Goal: Task Accomplishment & Management: Use online tool/utility

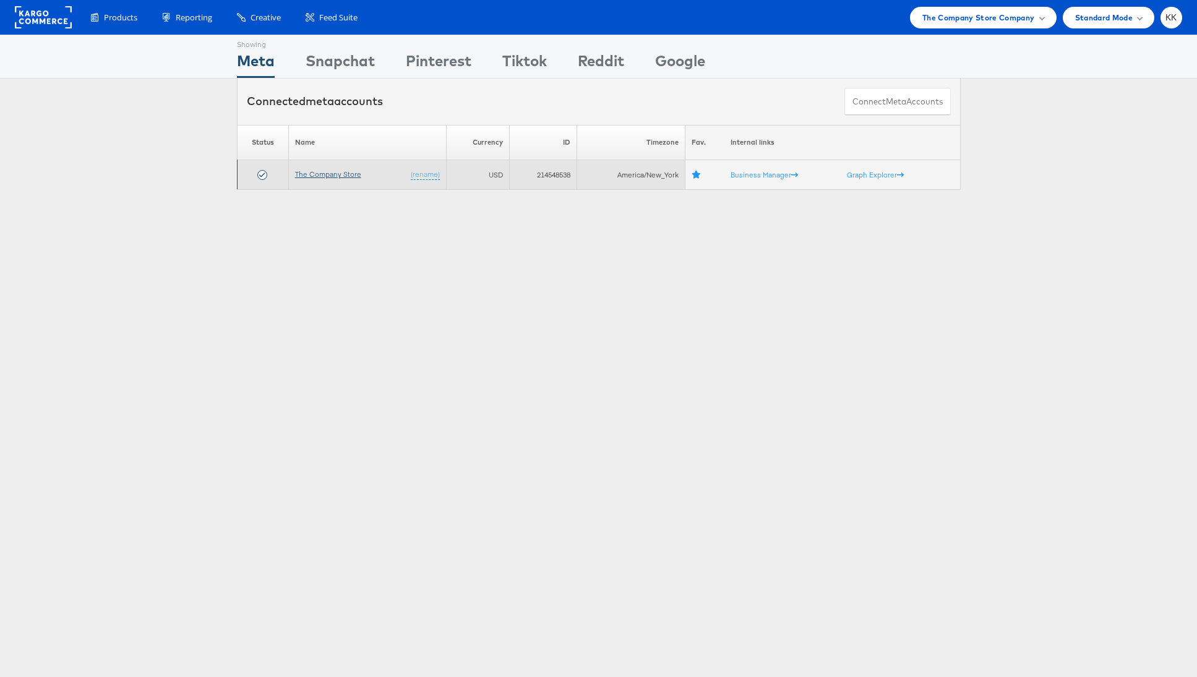
click at [309, 175] on link "The Company Store" at bounding box center [328, 173] width 66 height 9
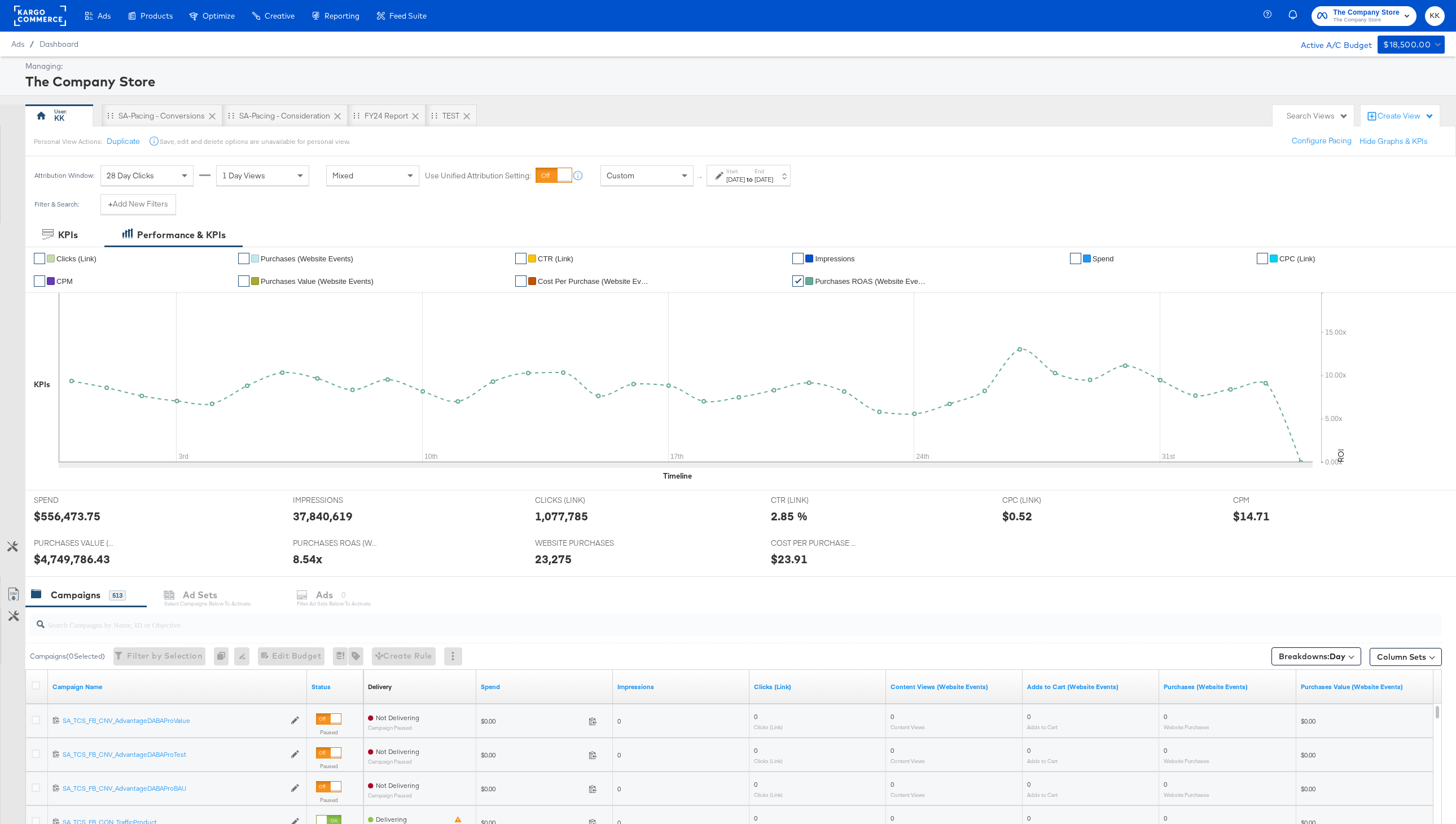
click at [32, 13] on rect at bounding box center [39, 16] width 52 height 20
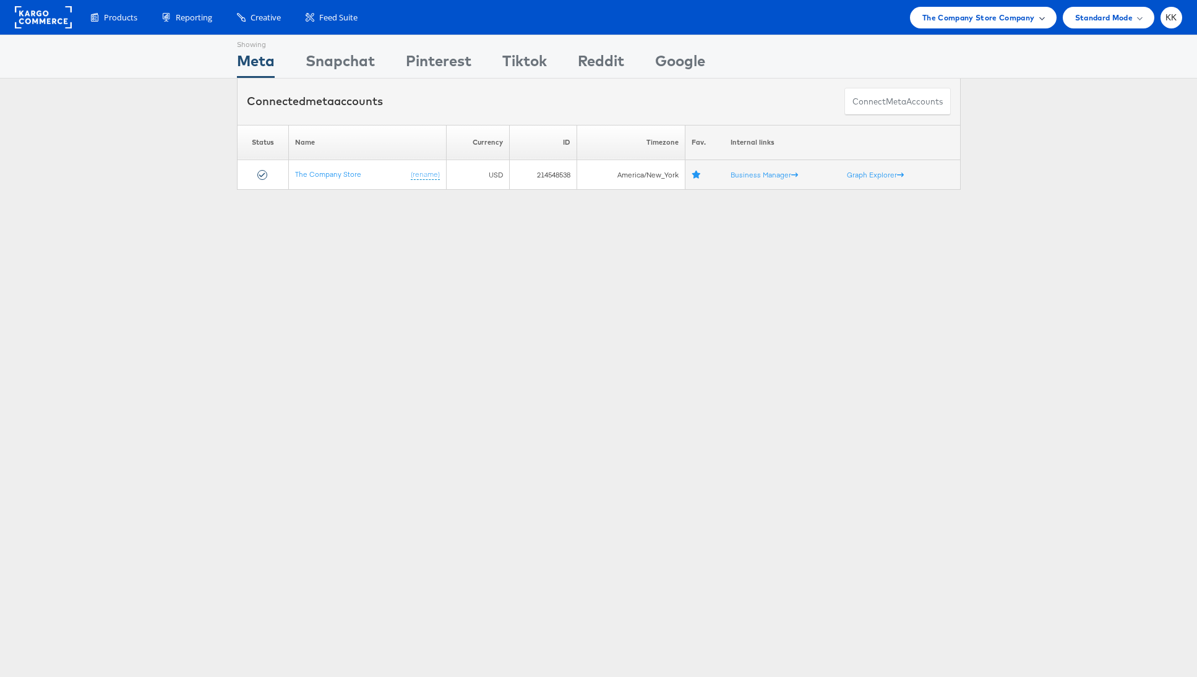
click at [974, 26] on div "The Company Store Company" at bounding box center [983, 18] width 147 height 22
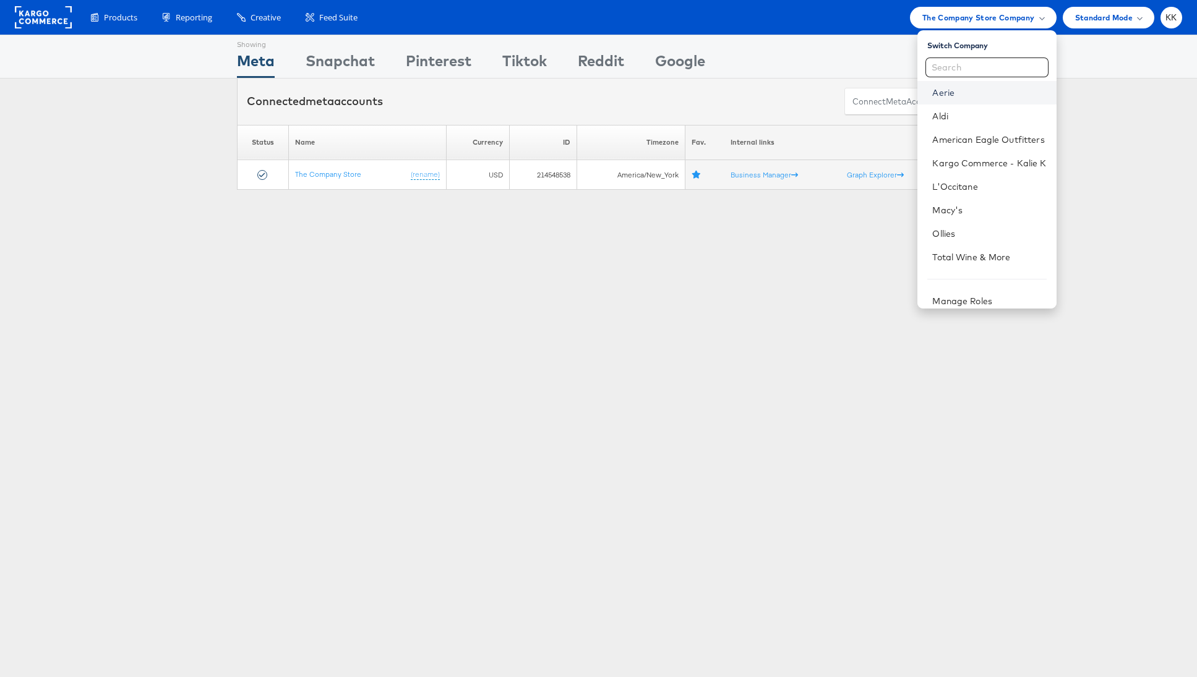
click at [943, 90] on link "Aerie" at bounding box center [989, 93] width 114 height 12
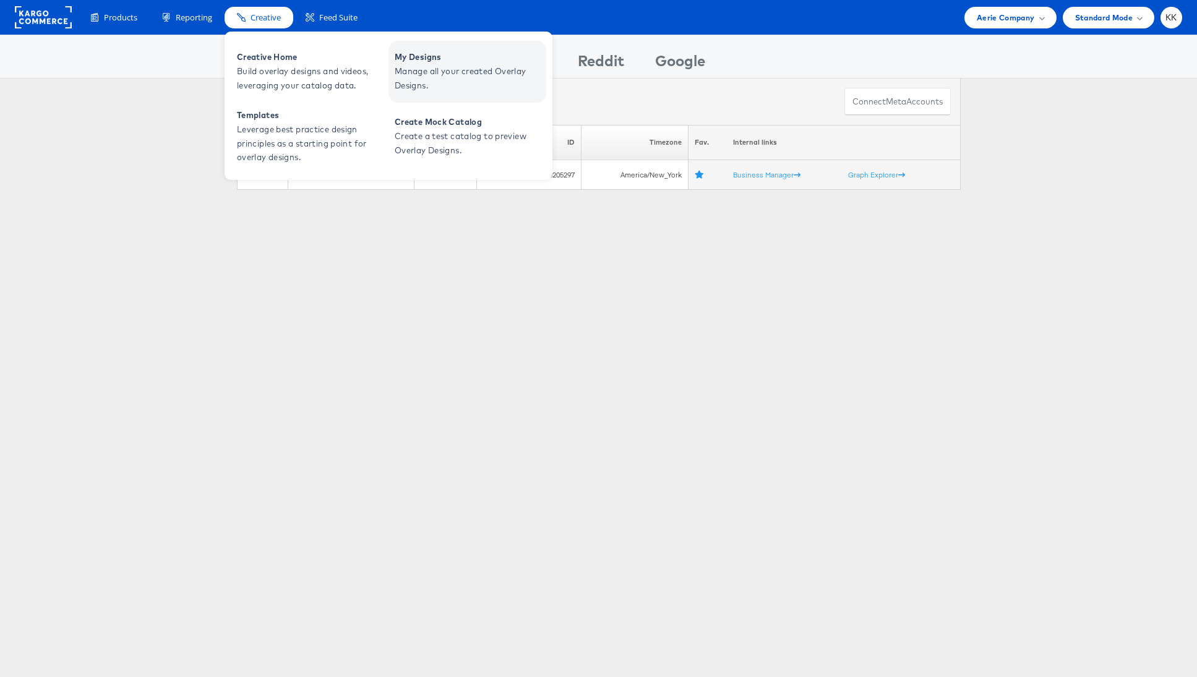
click at [455, 62] on span "My Designs" at bounding box center [469, 57] width 148 height 14
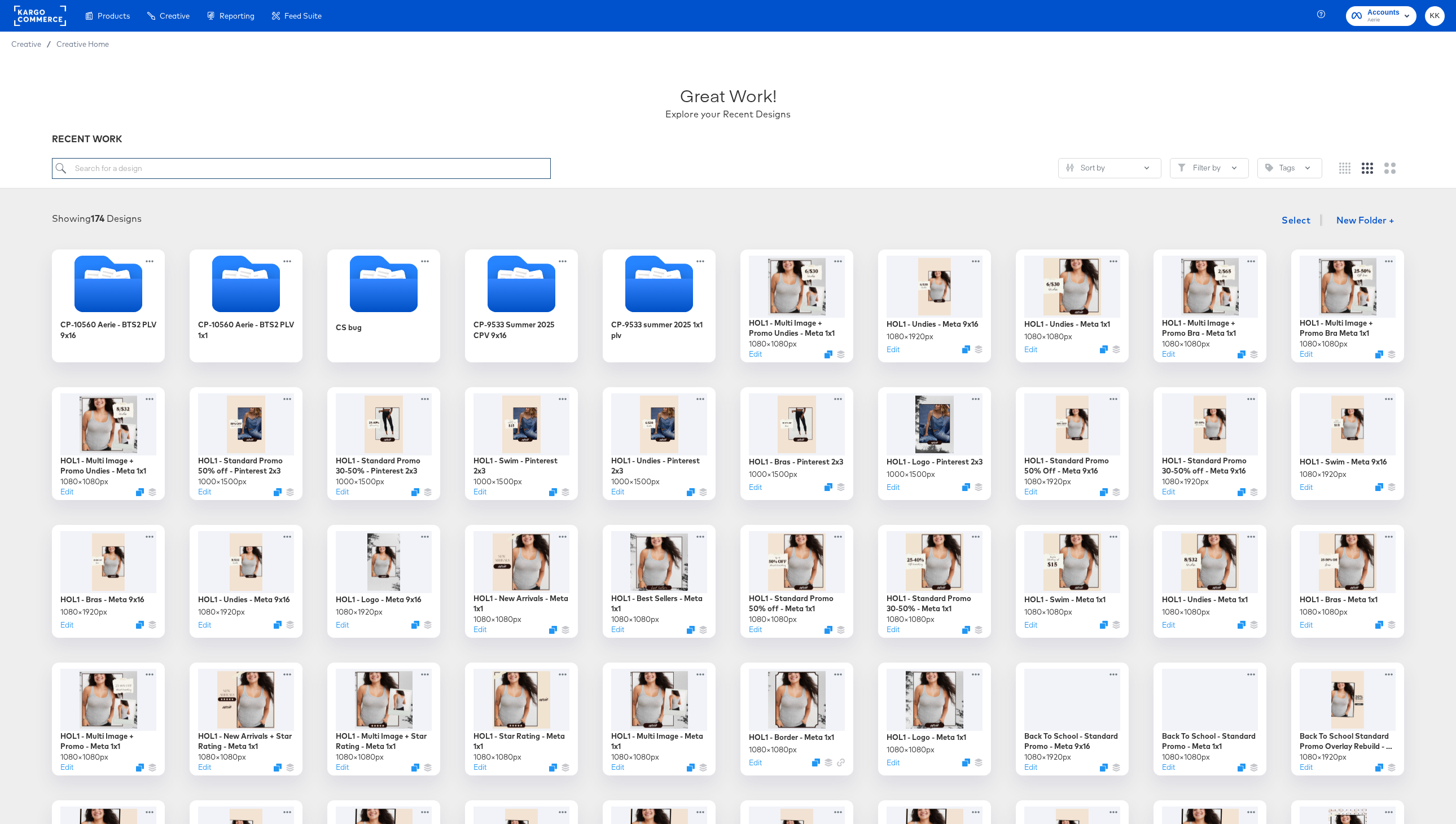
click at [227, 172] on input "search" at bounding box center [301, 168] width 499 height 21
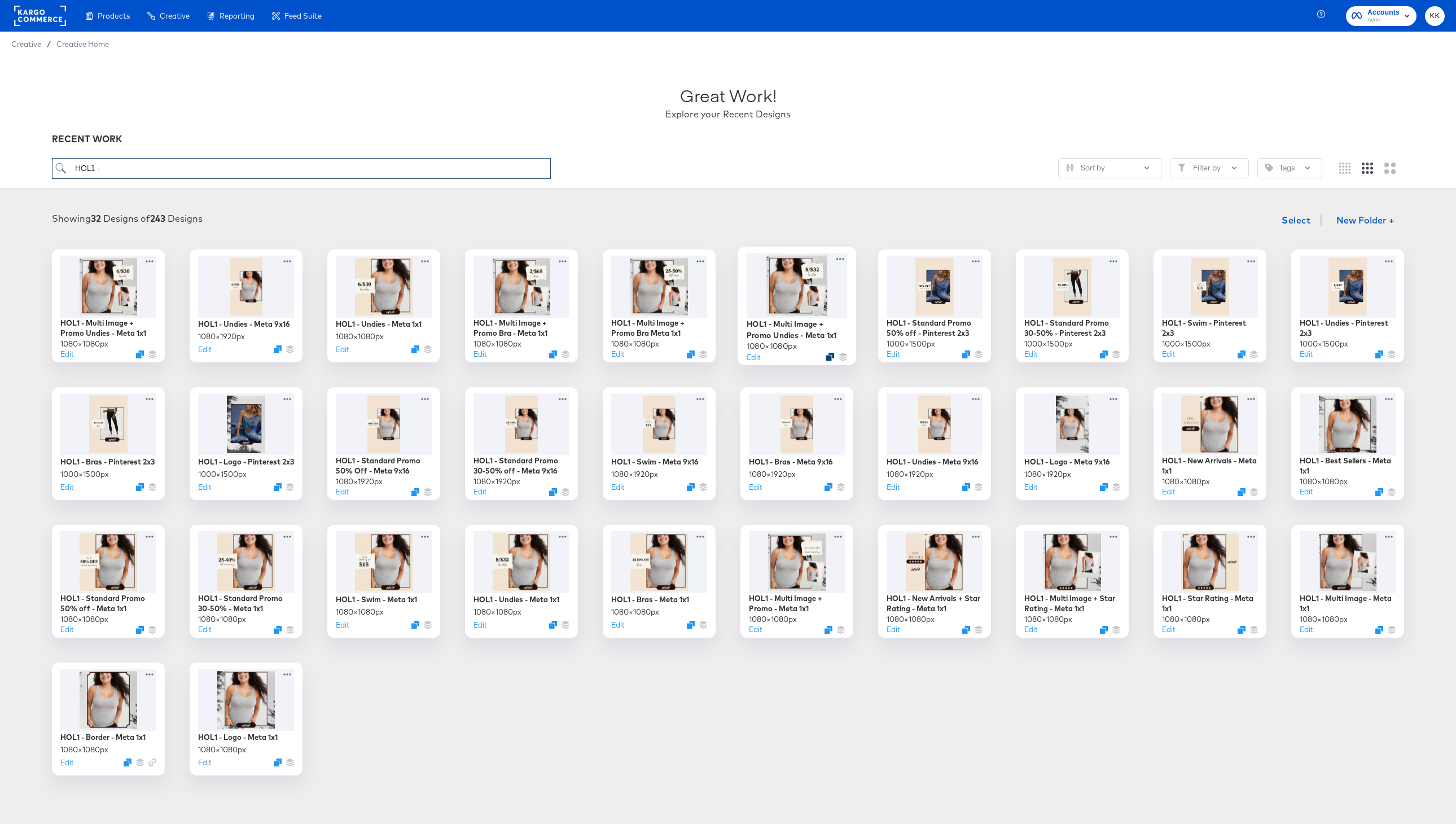
type input "HOL1 -"
click at [831, 358] on icon "Duplicate" at bounding box center [829, 357] width 8 height 8
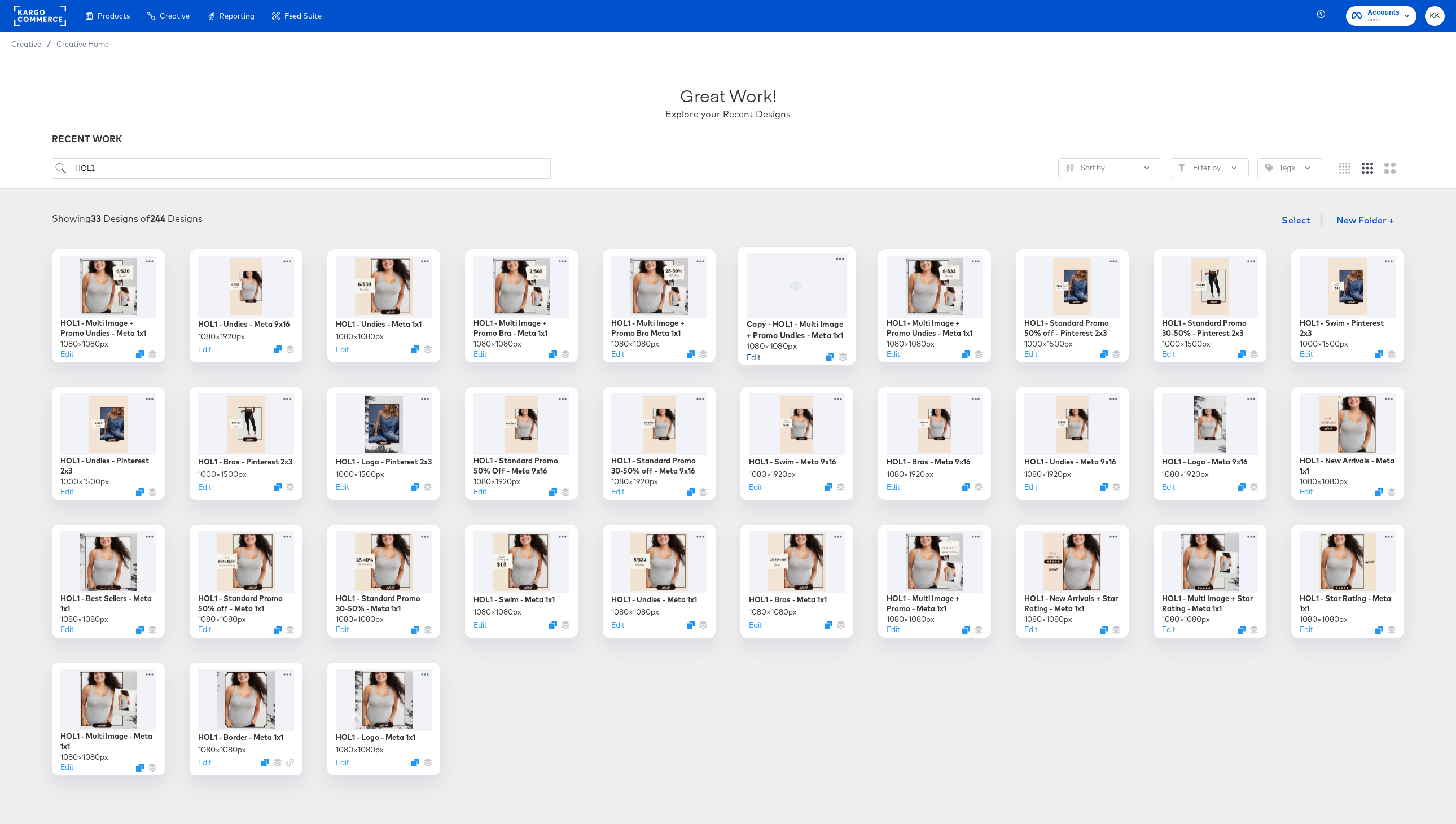
click at [756, 359] on button "Edit" at bounding box center [753, 357] width 14 height 11
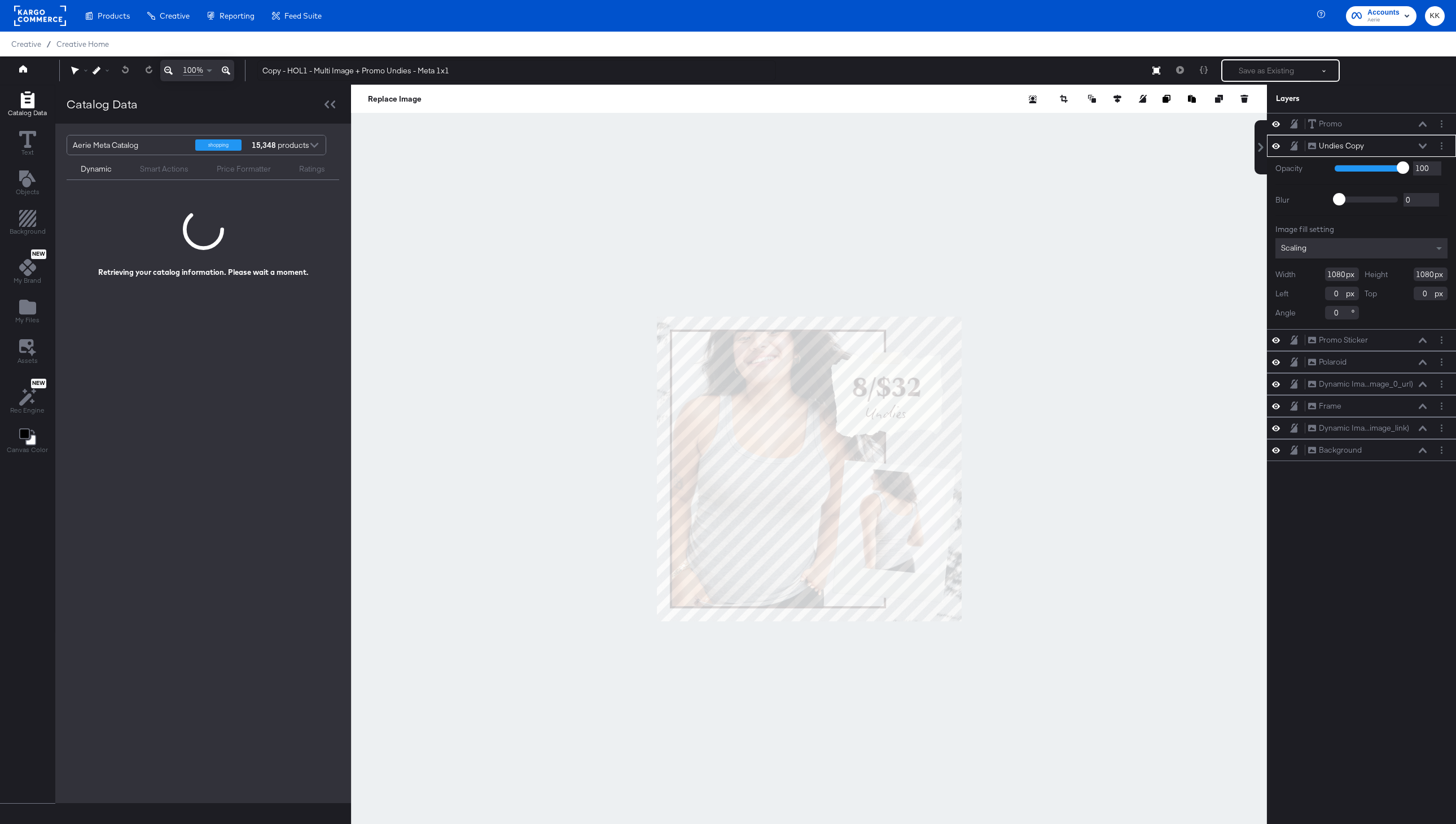
click at [794, 260] on div at bounding box center [809, 469] width 916 height 768
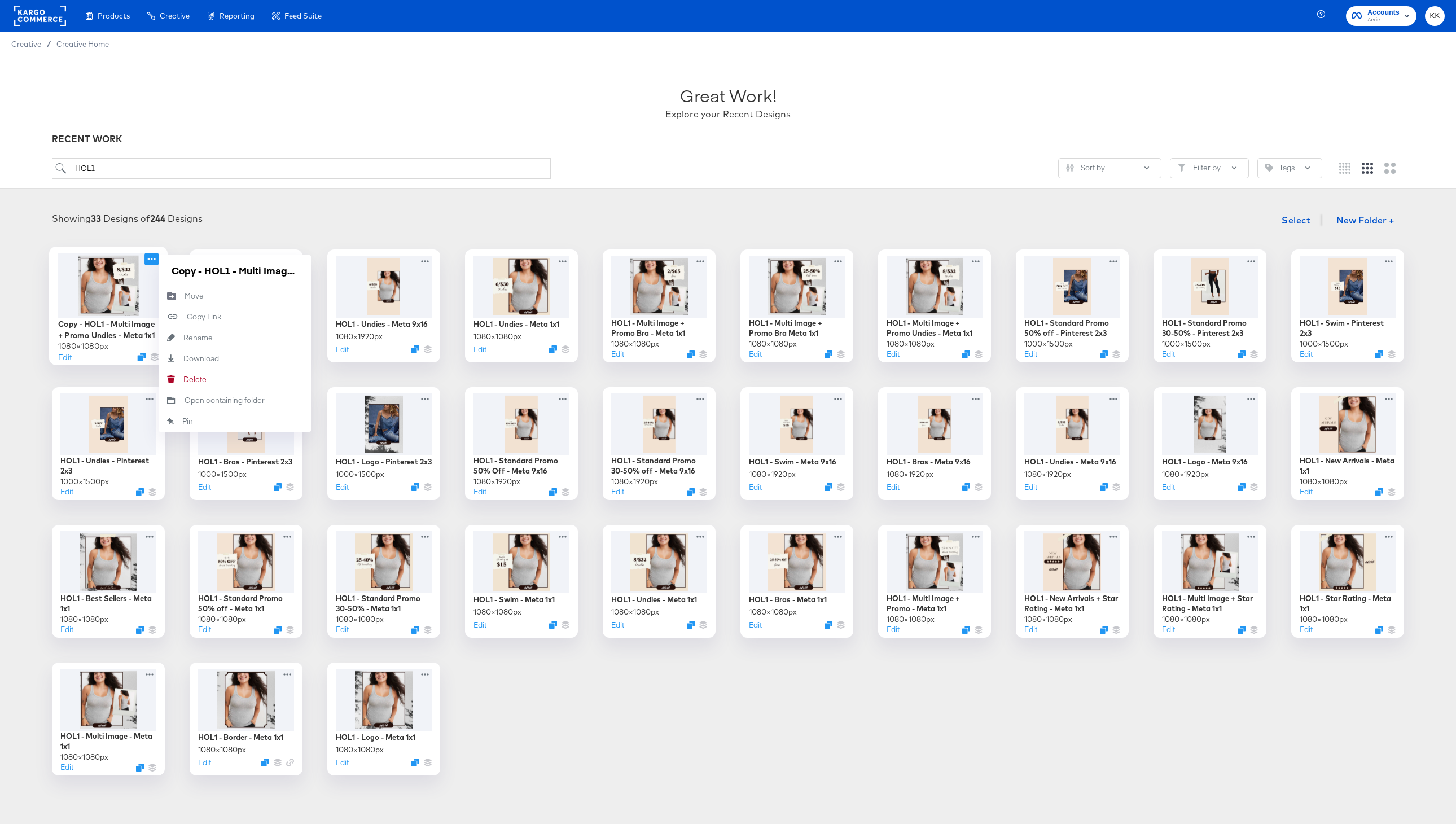
click at [154, 261] on icon at bounding box center [151, 258] width 14 height 12
click at [183, 380] on div "Delete Delete" at bounding box center [183, 380] width 0 height 0
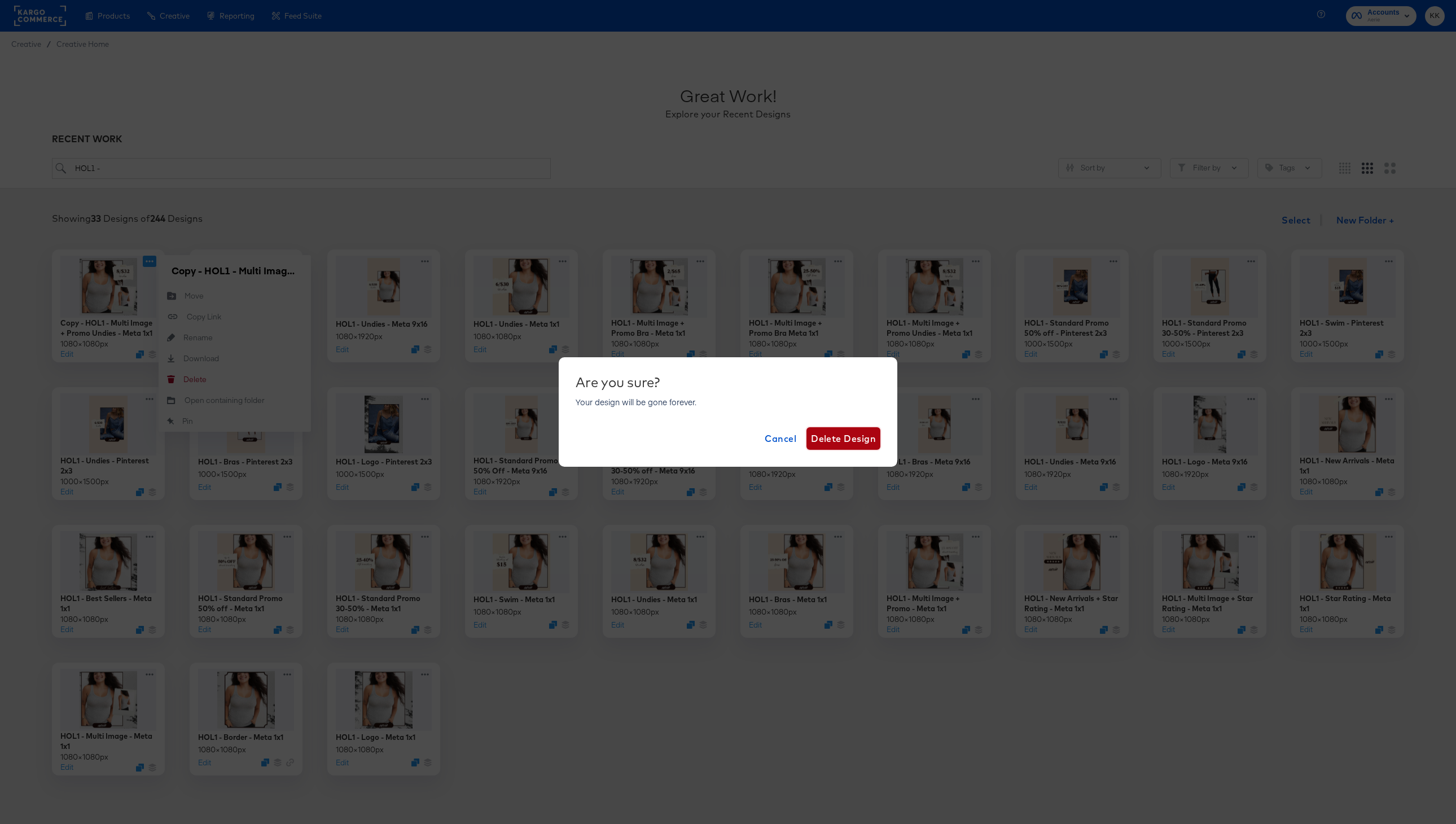
click at [840, 439] on span "Delete Design" at bounding box center [843, 438] width 65 height 16
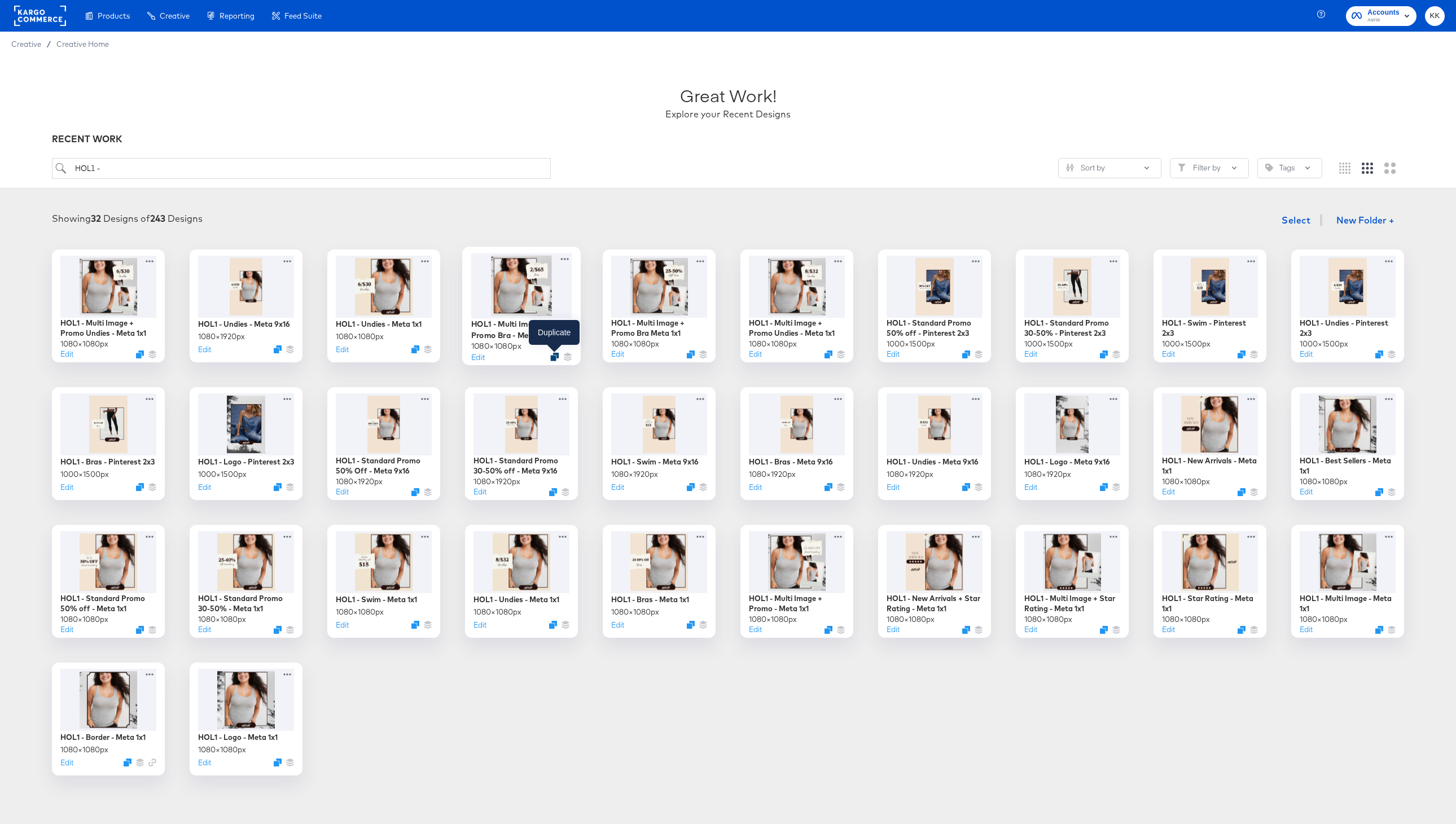
click at [556, 357] on icon "Duplicate" at bounding box center [554, 357] width 8 height 8
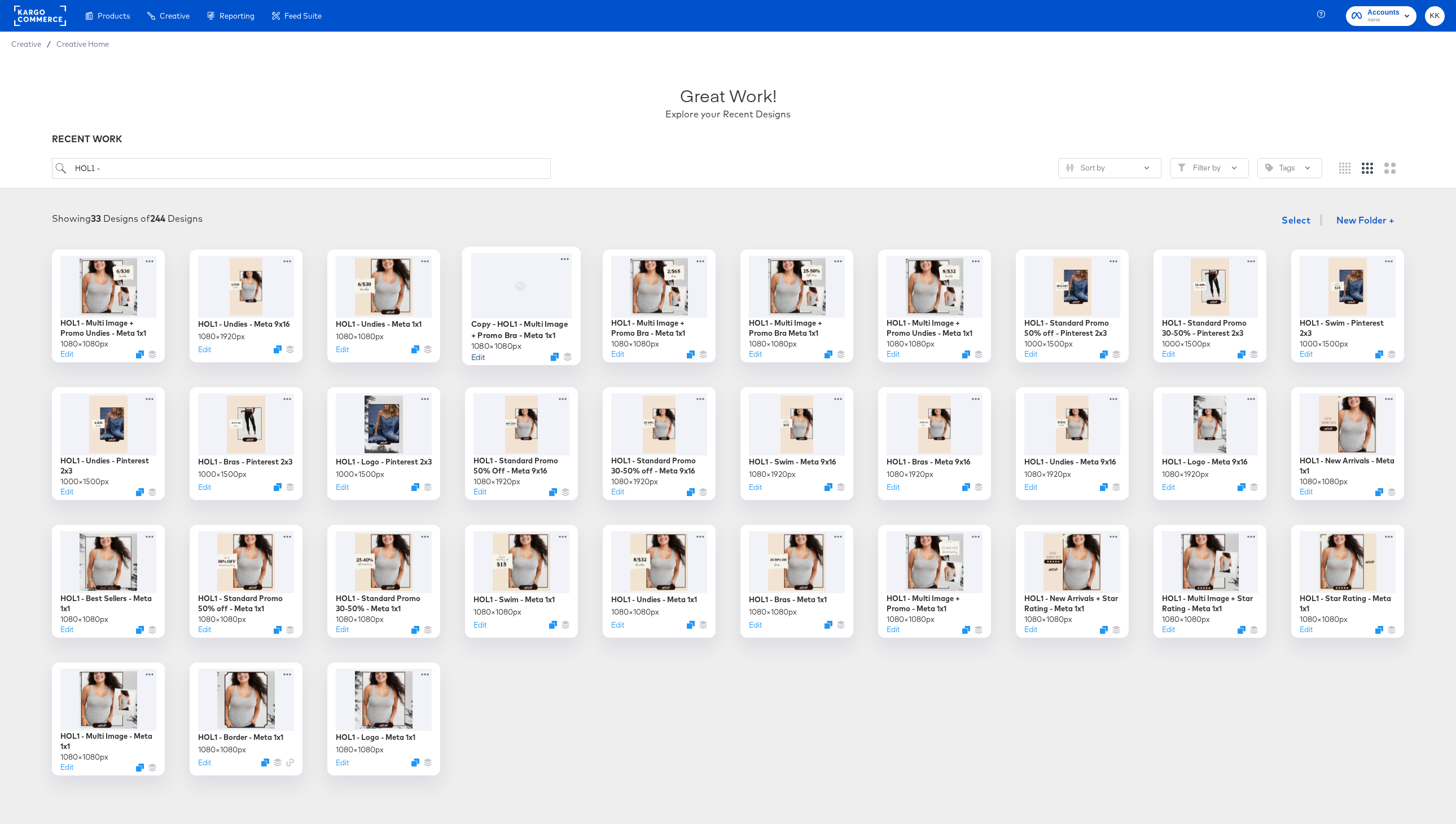
click at [479, 353] on button "Edit" at bounding box center [478, 357] width 14 height 11
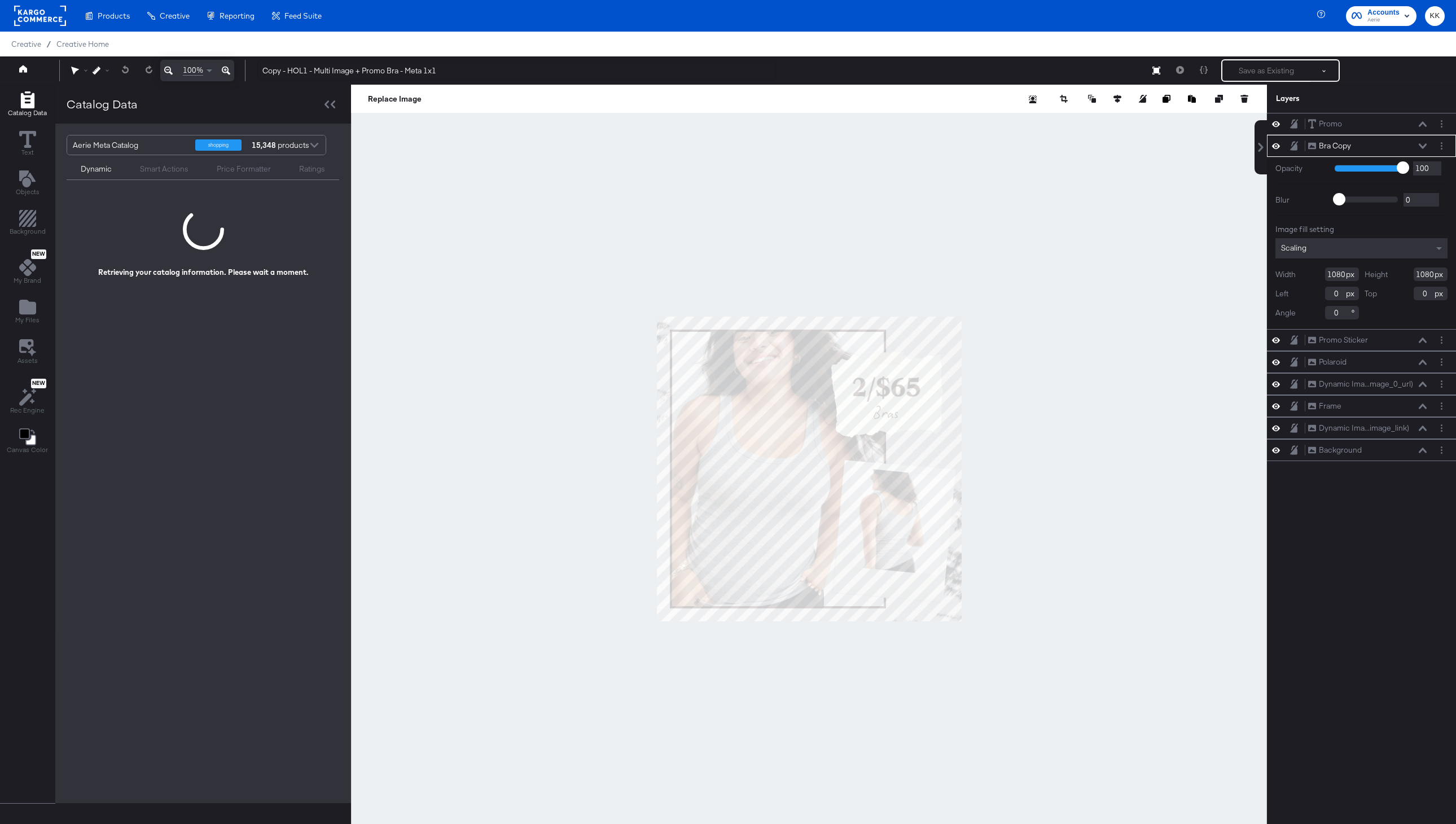
click at [226, 68] on icon at bounding box center [225, 70] width 8 height 14
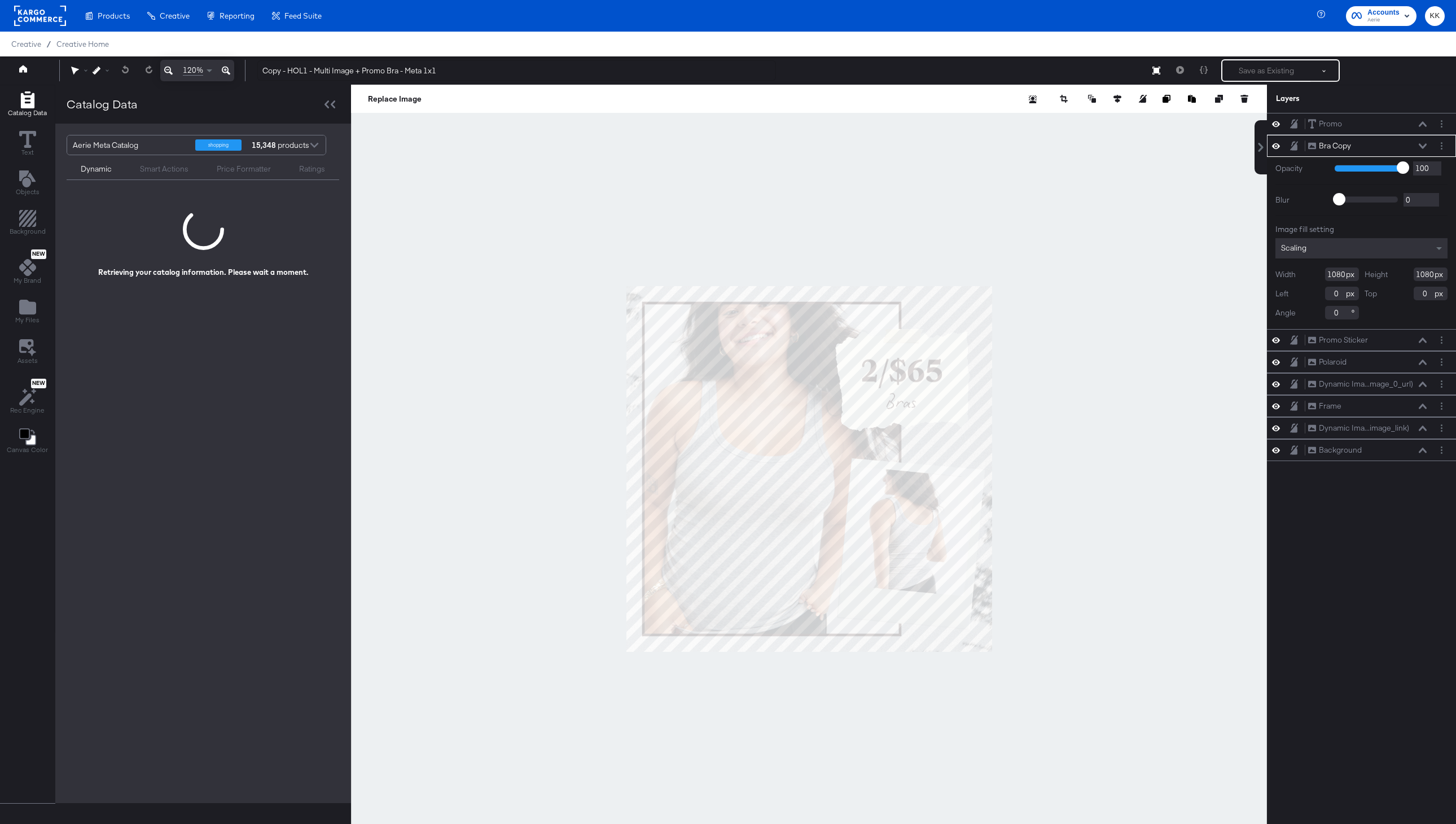
click at [226, 68] on icon at bounding box center [225, 70] width 8 height 14
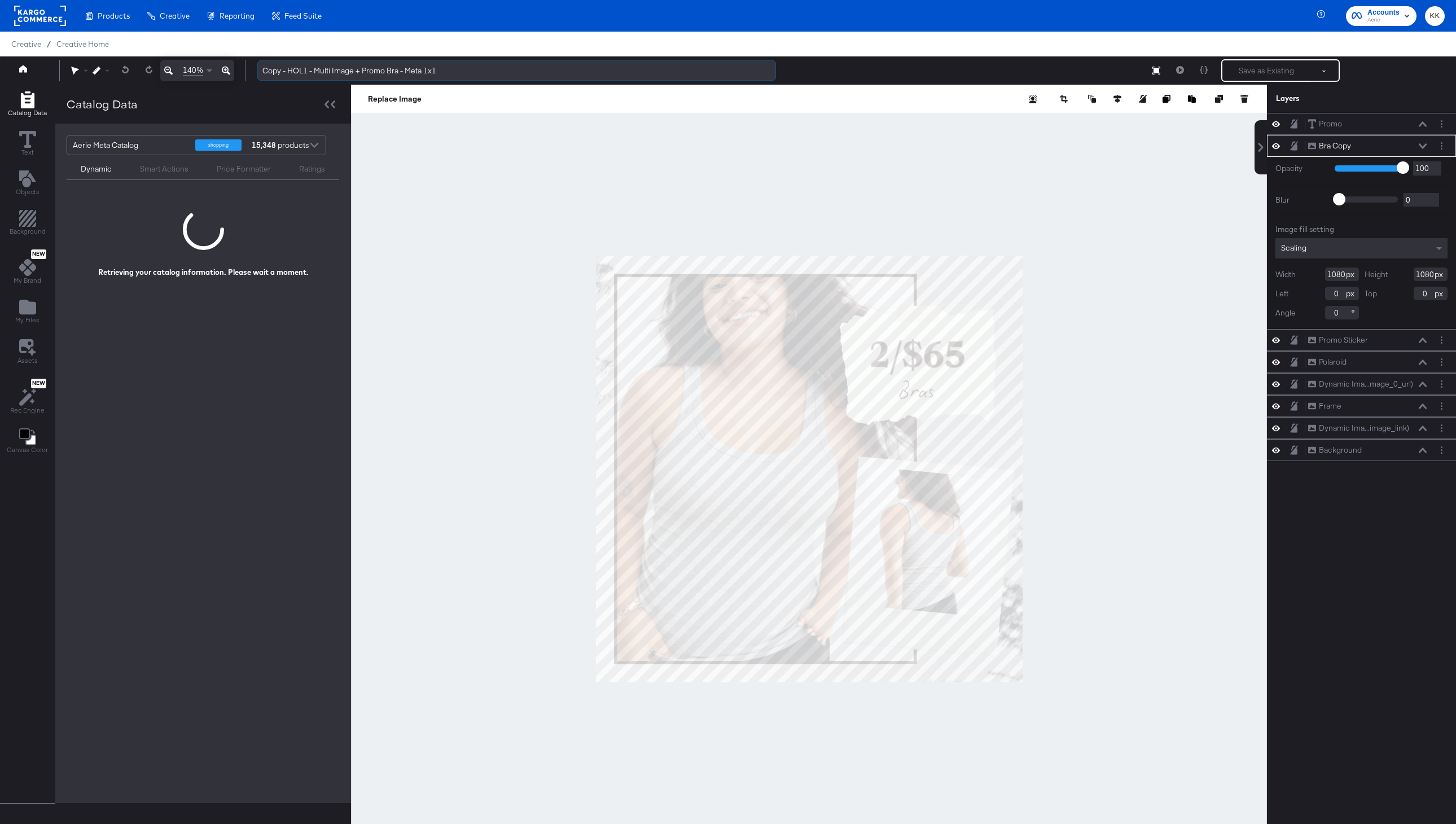
click at [287, 73] on input "Copy - HOL1 - Multi Image + Promo Bra - Meta 1x1" at bounding box center [516, 70] width 518 height 21
type input "HOL1 - Multi Image + Promo Bra - Meta 1x1"
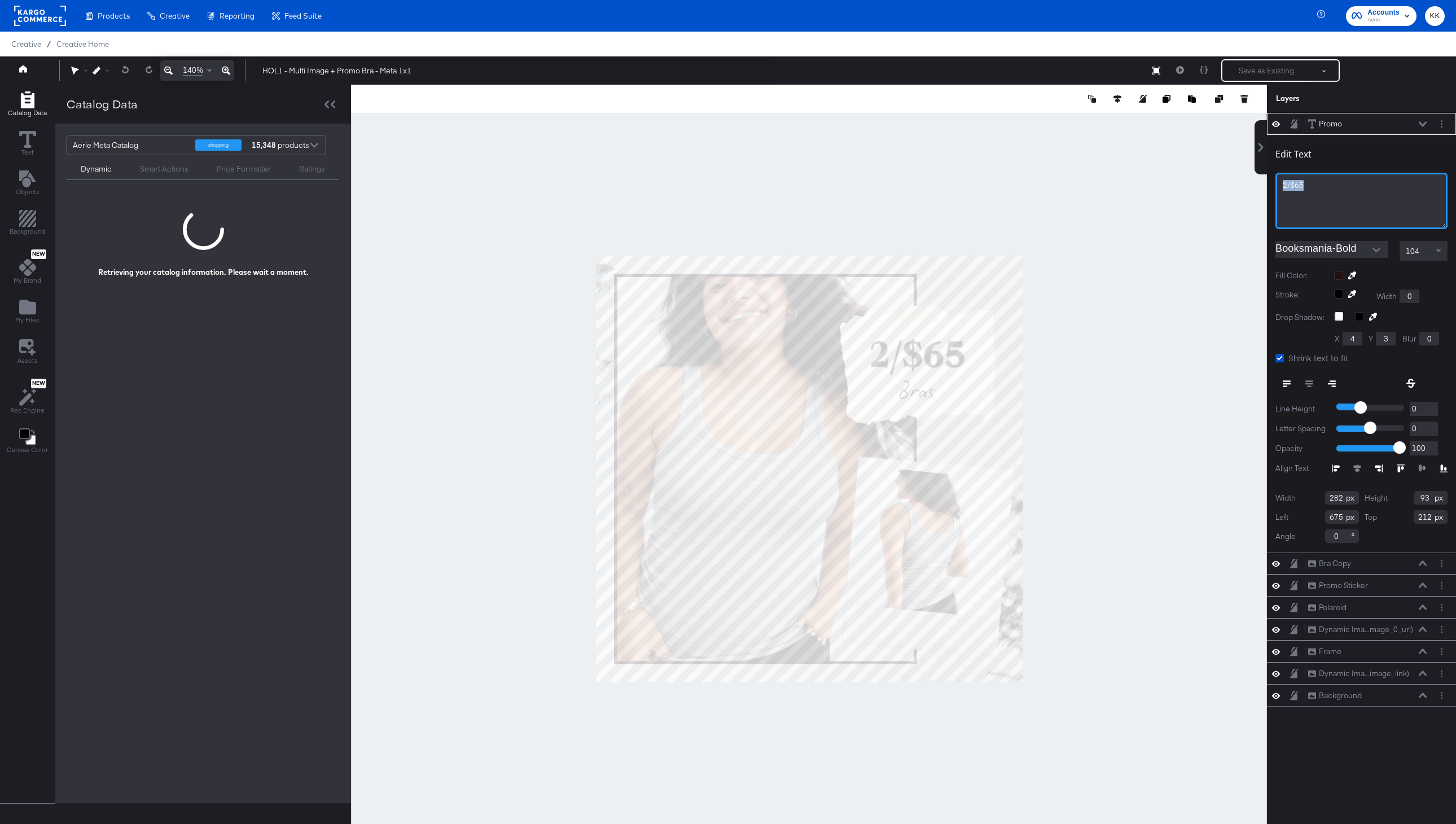
drag, startPoint x: 1319, startPoint y: 187, endPoint x: 1222, endPoint y: 187, distance: 97.0
click at [1222, 113] on div "Catalog Data Text Objects Background New My Brand My Files Assets New Rec Engin…" at bounding box center [728, 99] width 1456 height 28
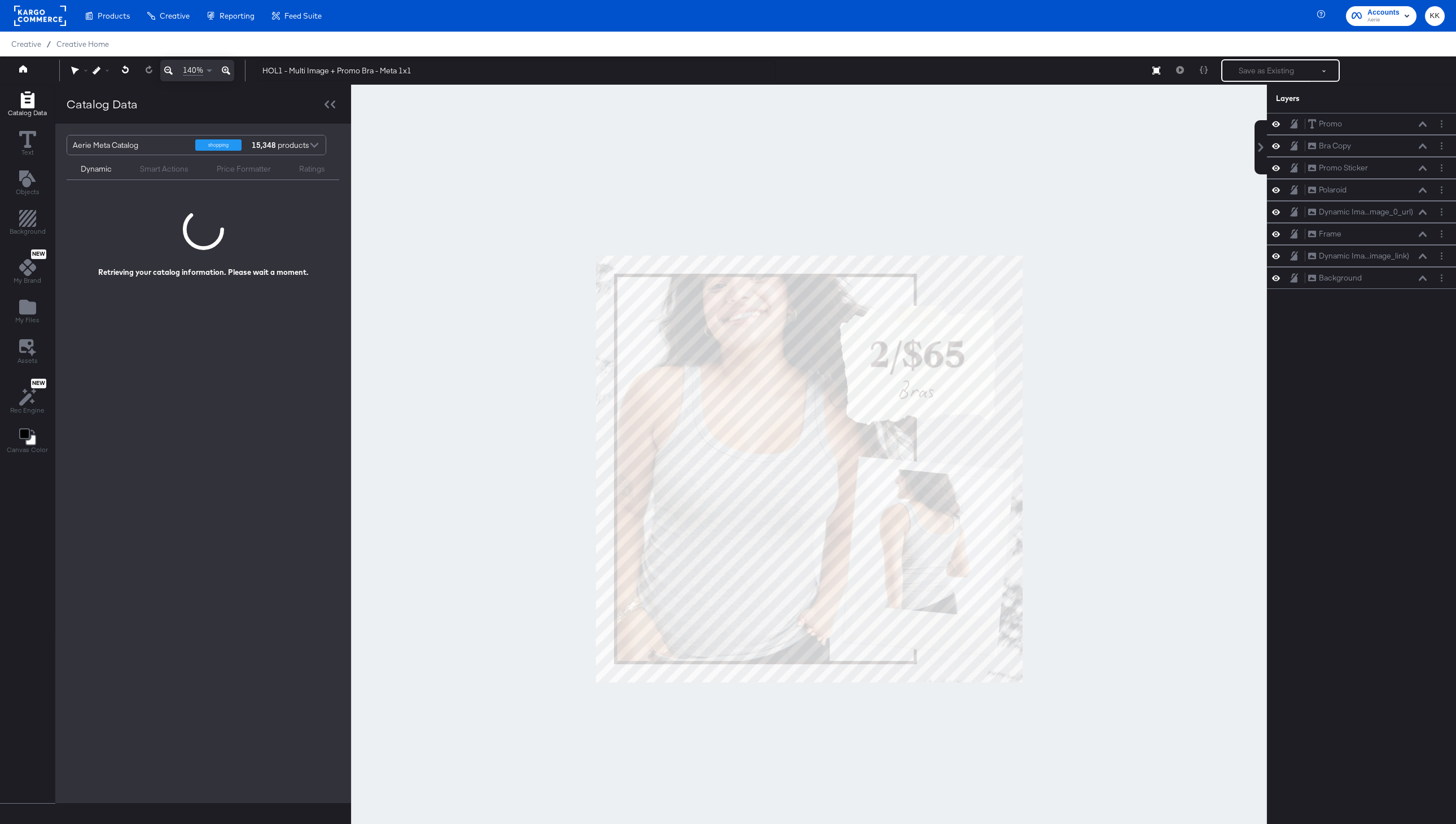
click at [1005, 167] on div at bounding box center [809, 469] width 916 height 768
click at [1155, 269] on div at bounding box center [809, 469] width 916 height 768
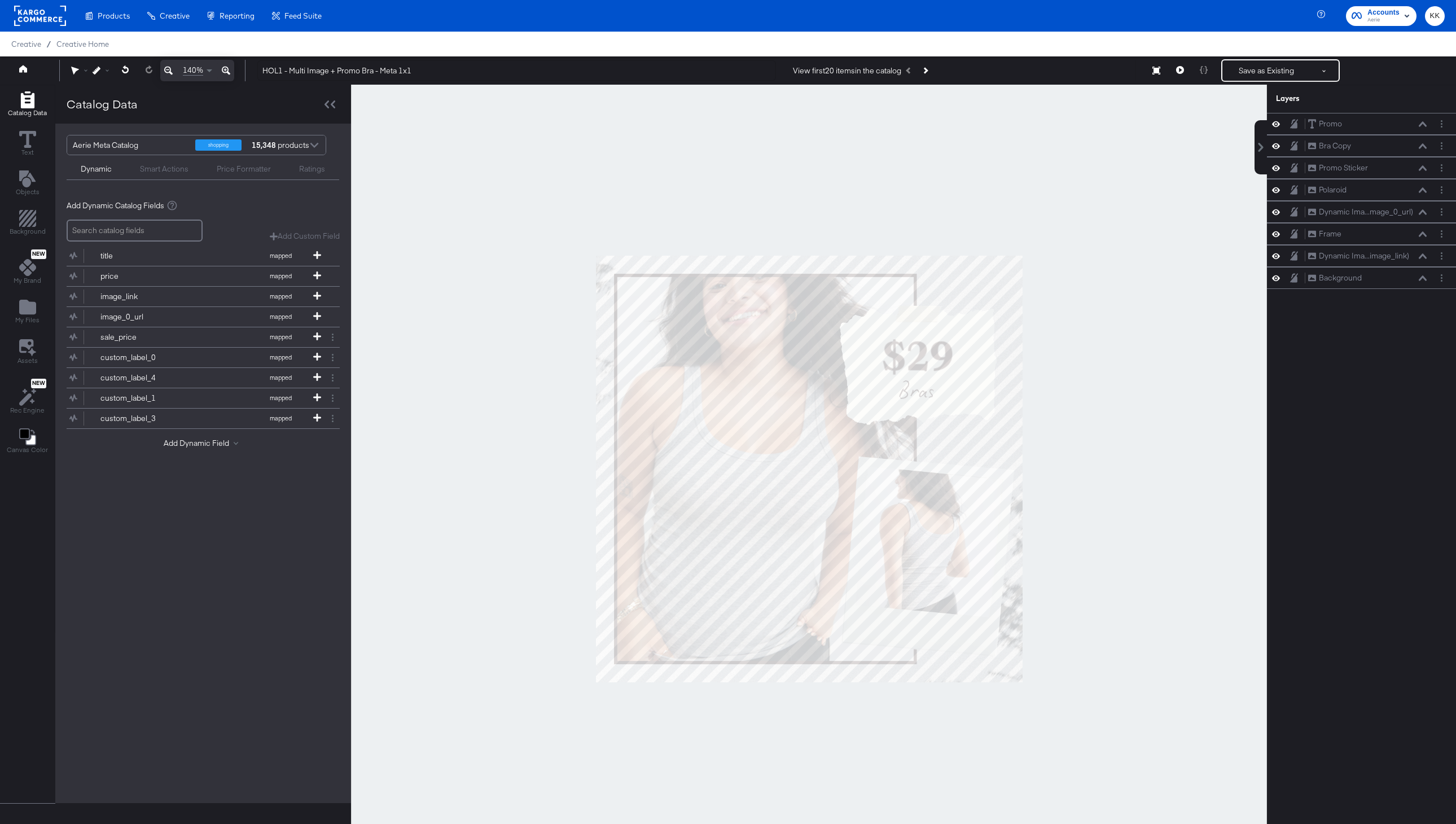
click at [1055, 244] on div at bounding box center [809, 469] width 916 height 768
click at [1063, 227] on div at bounding box center [809, 469] width 916 height 768
click at [1285, 69] on button "Save as Existing" at bounding box center [1266, 70] width 88 height 20
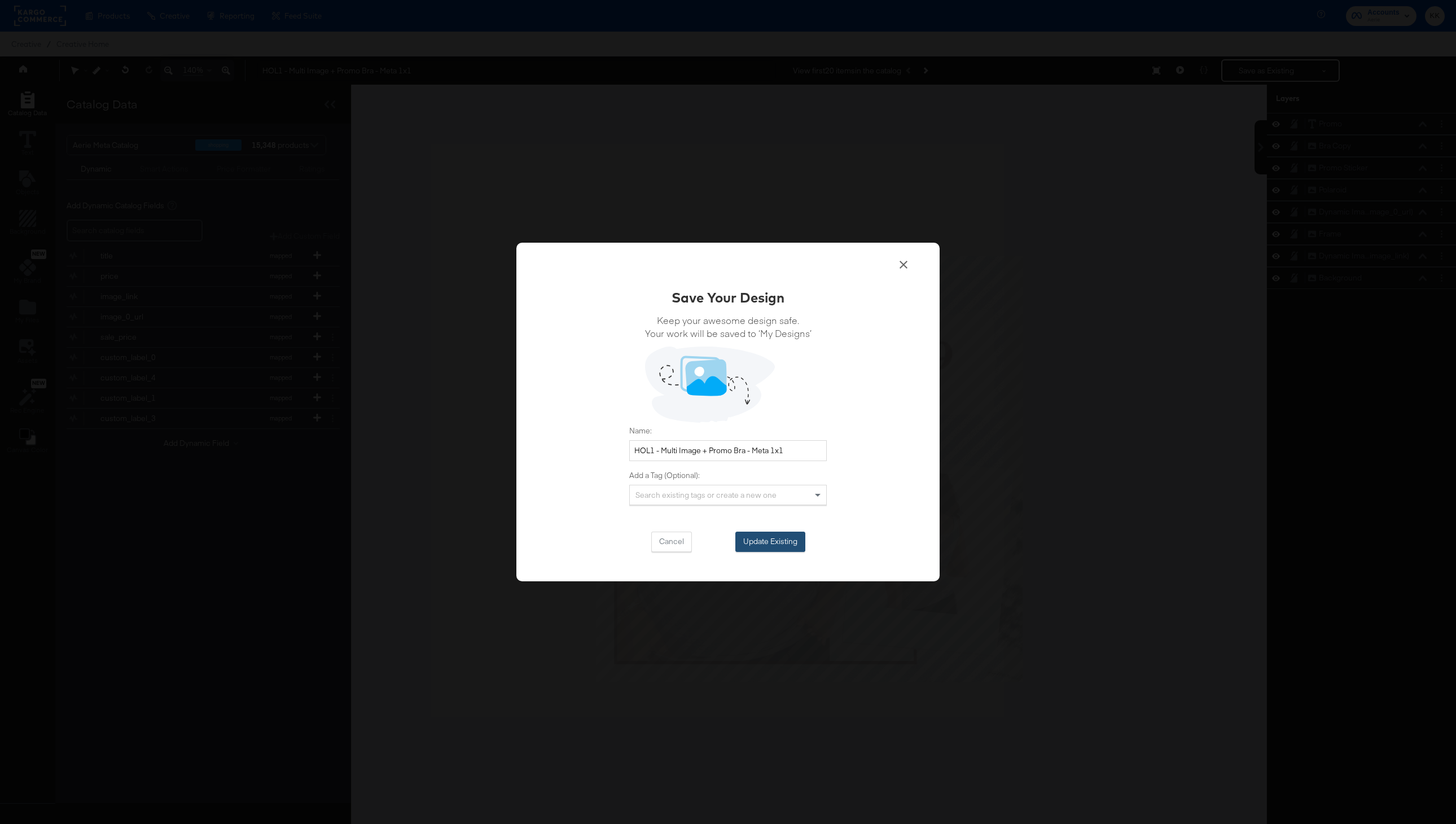
click at [776, 547] on button "Update Existing" at bounding box center [770, 542] width 70 height 20
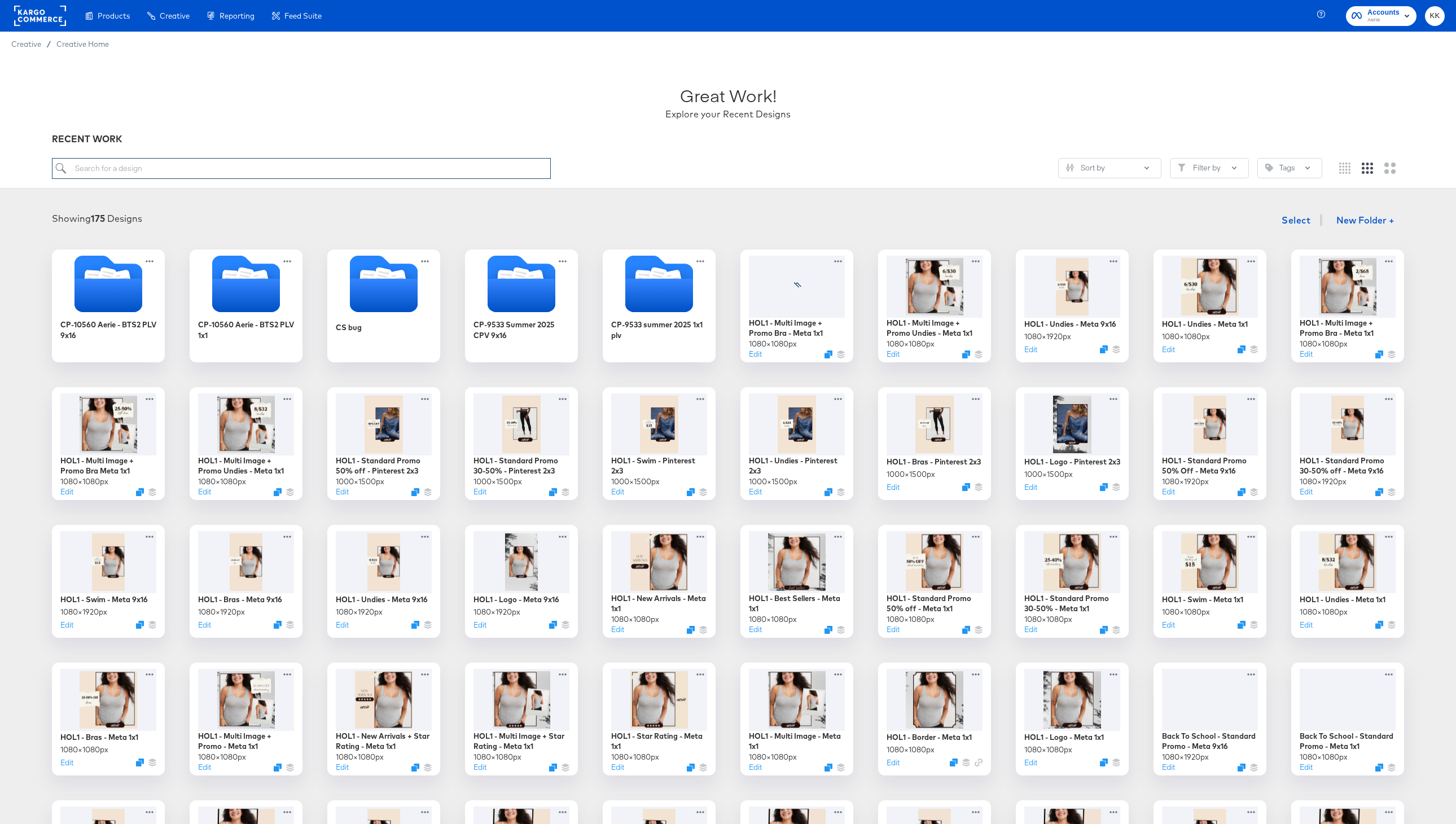
click at [184, 174] on input "search" at bounding box center [301, 168] width 499 height 21
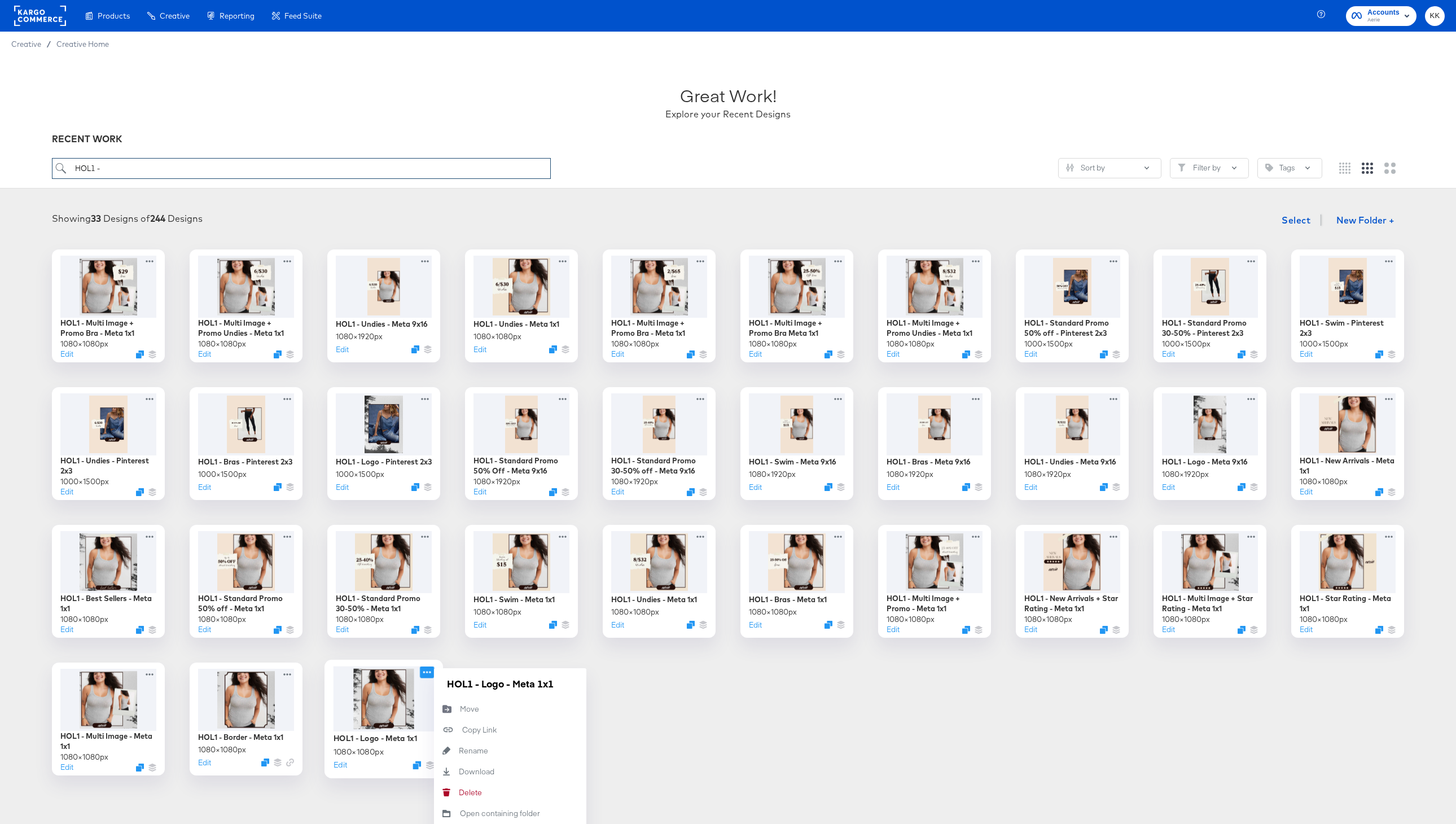
click at [427, 672] on icon at bounding box center [426, 672] width 14 height 12
type input "HOL1 -"
click at [482, 684] on input "HOL1 - Logo - Meta 1x1" at bounding box center [510, 683] width 135 height 23
click at [564, 684] on input "HOL1 - Meta Logo - Meta 1x1" at bounding box center [510, 683] width 135 height 23
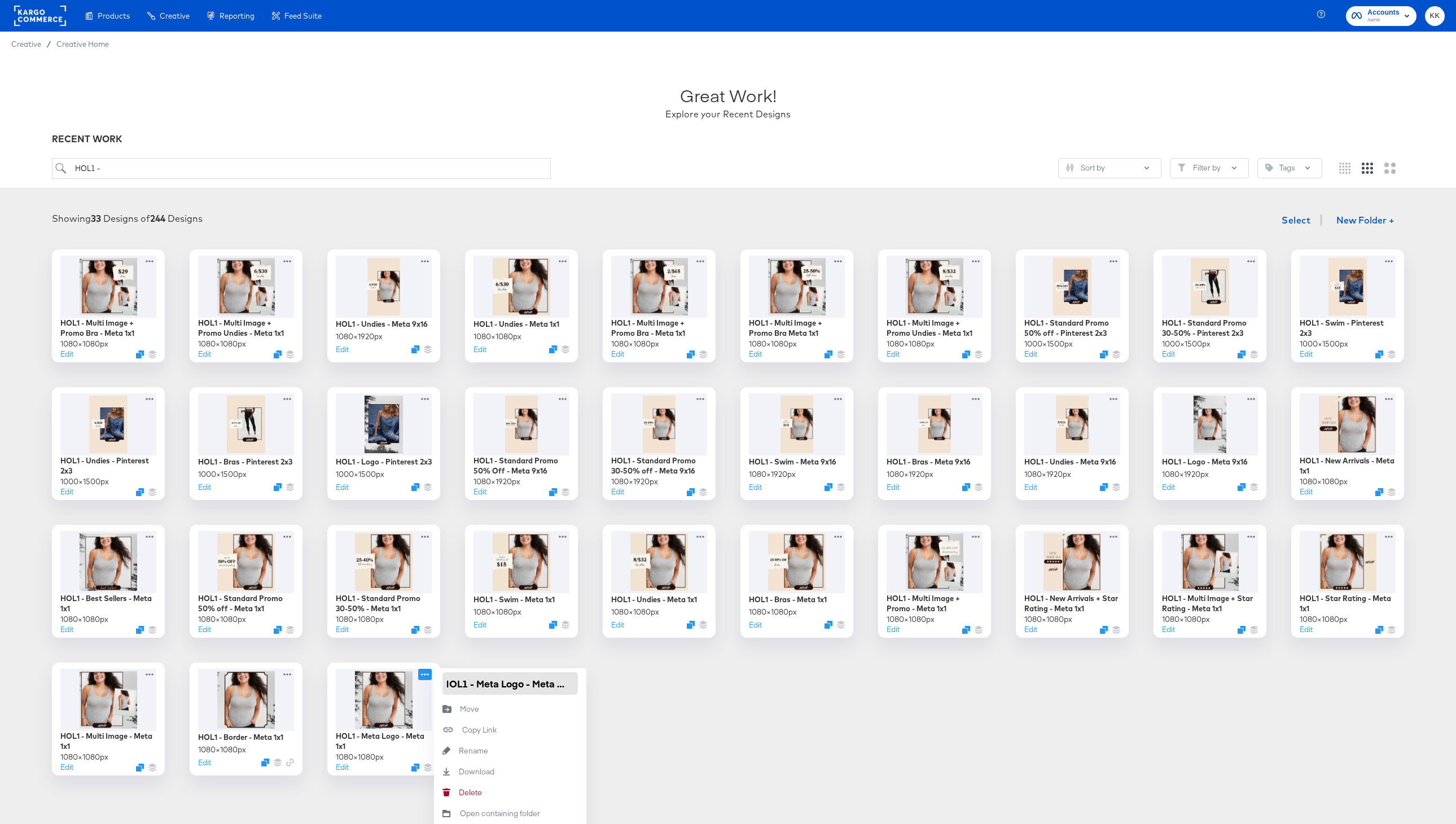
drag, startPoint x: 532, startPoint y: 683, endPoint x: 606, endPoint y: 683, distance: 74.0
click at [606, 683] on div "HOL1 - Multi Image + Promo Bra - Meta 1x1 1080 × 1080 px Edit HOL1 - Multi Imag…" at bounding box center [727, 512] width 1433 height 527
type input "HOL1 - Meta Logo"
drag, startPoint x: 504, startPoint y: 688, endPoint x: 480, endPoint y: 687, distance: 24.0
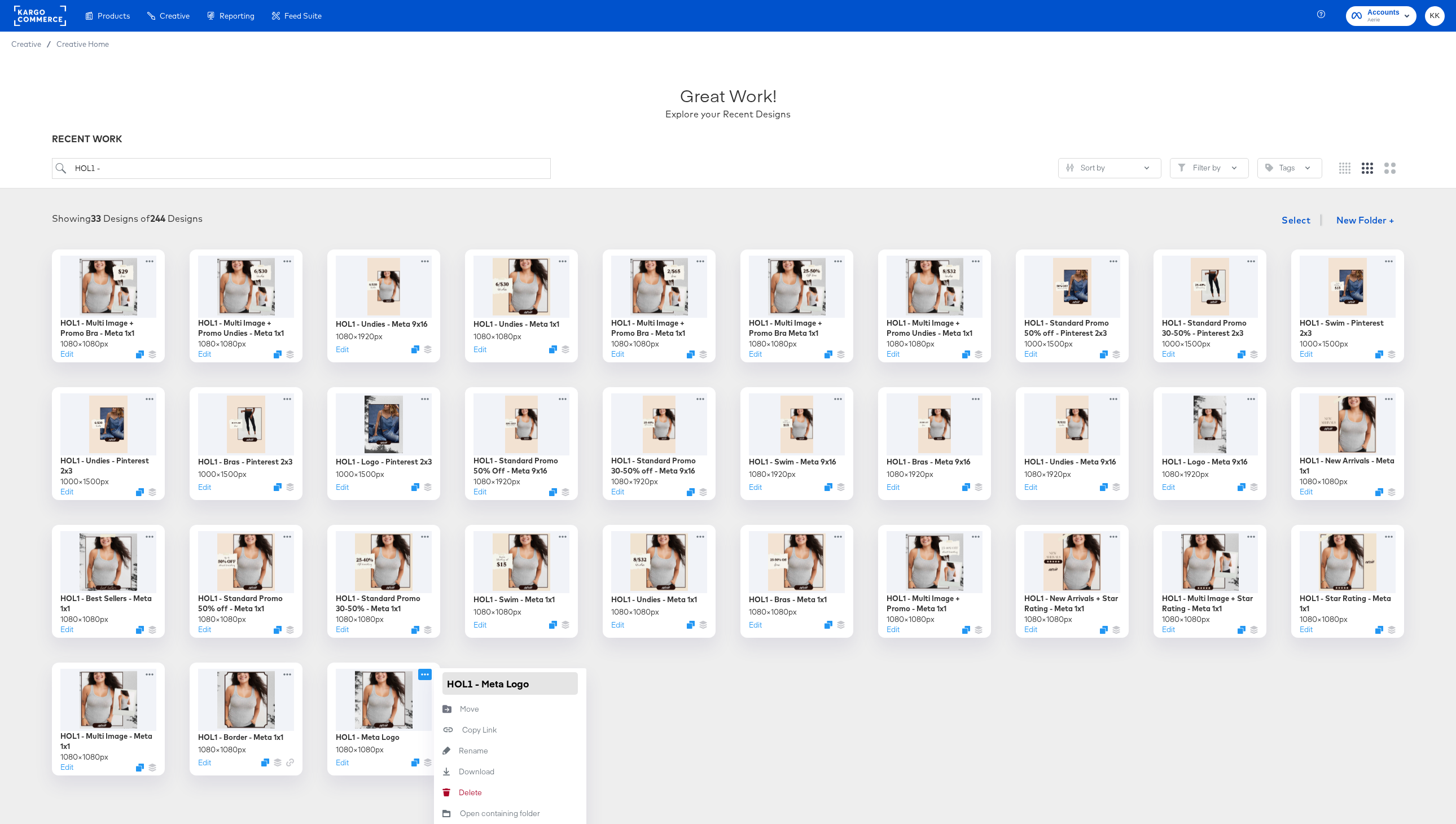
click at [480, 687] on input "HOL1 - Meta Logo" at bounding box center [510, 683] width 135 height 23
click at [501, 655] on div "HOL1 - Multi Image + Promo Bra - Meta 1x1 1080 × 1080 px Edit HOL1 - Multi Imag…" at bounding box center [727, 512] width 1433 height 527
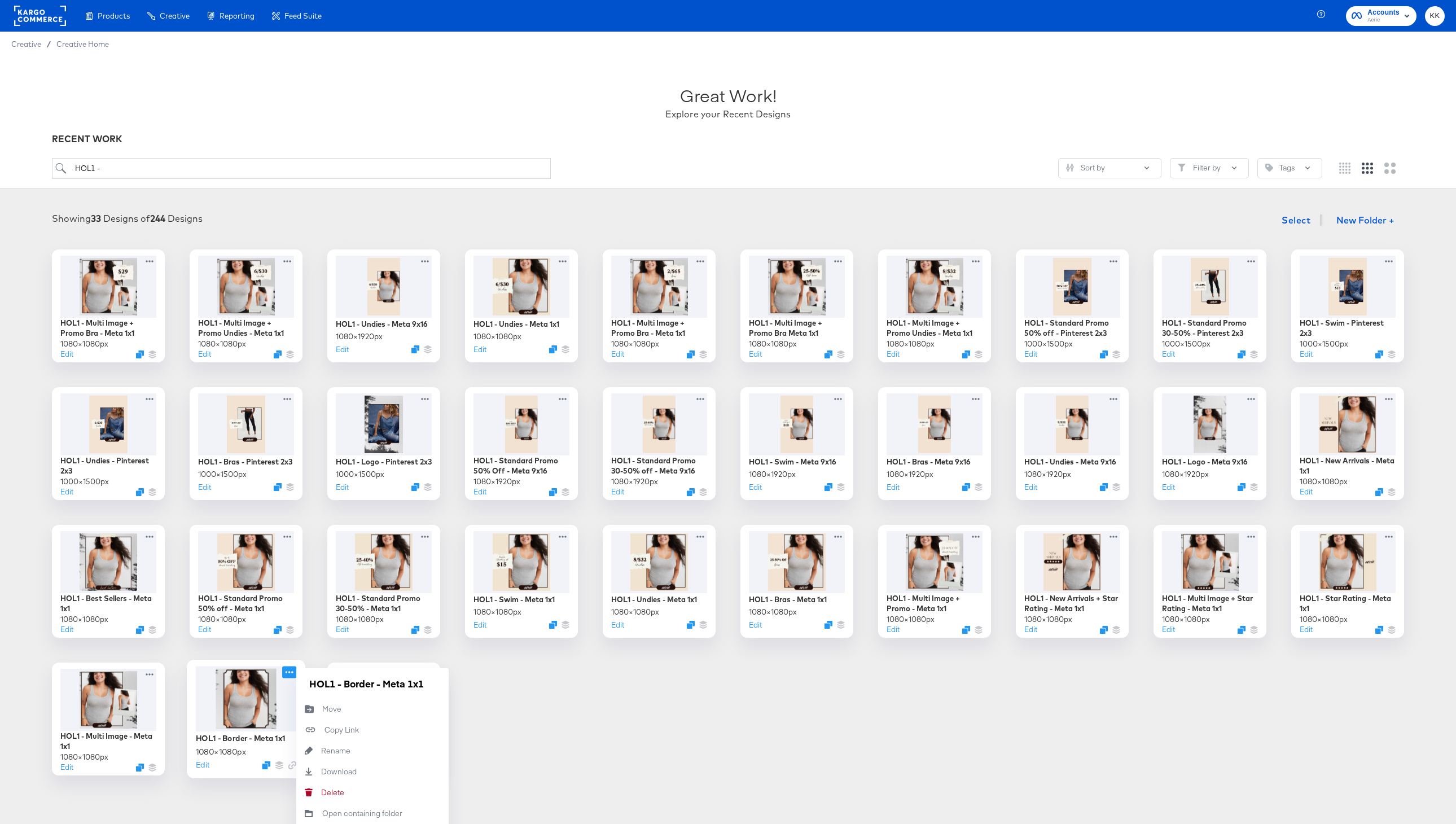
click at [288, 673] on icon at bounding box center [288, 672] width 14 height 12
drag, startPoint x: 345, startPoint y: 684, endPoint x: 478, endPoint y: 683, distance: 133.0
click at [479, 683] on div "HOL1 - Multi Image + Promo Bra - Meta 1x1 1080 × 1080 px Edit HOL1 - Multi Imag…" at bounding box center [727, 512] width 1433 height 527
paste input "Meta"
click at [344, 688] on input "HOL1 - Meta Border" at bounding box center [372, 683] width 135 height 23
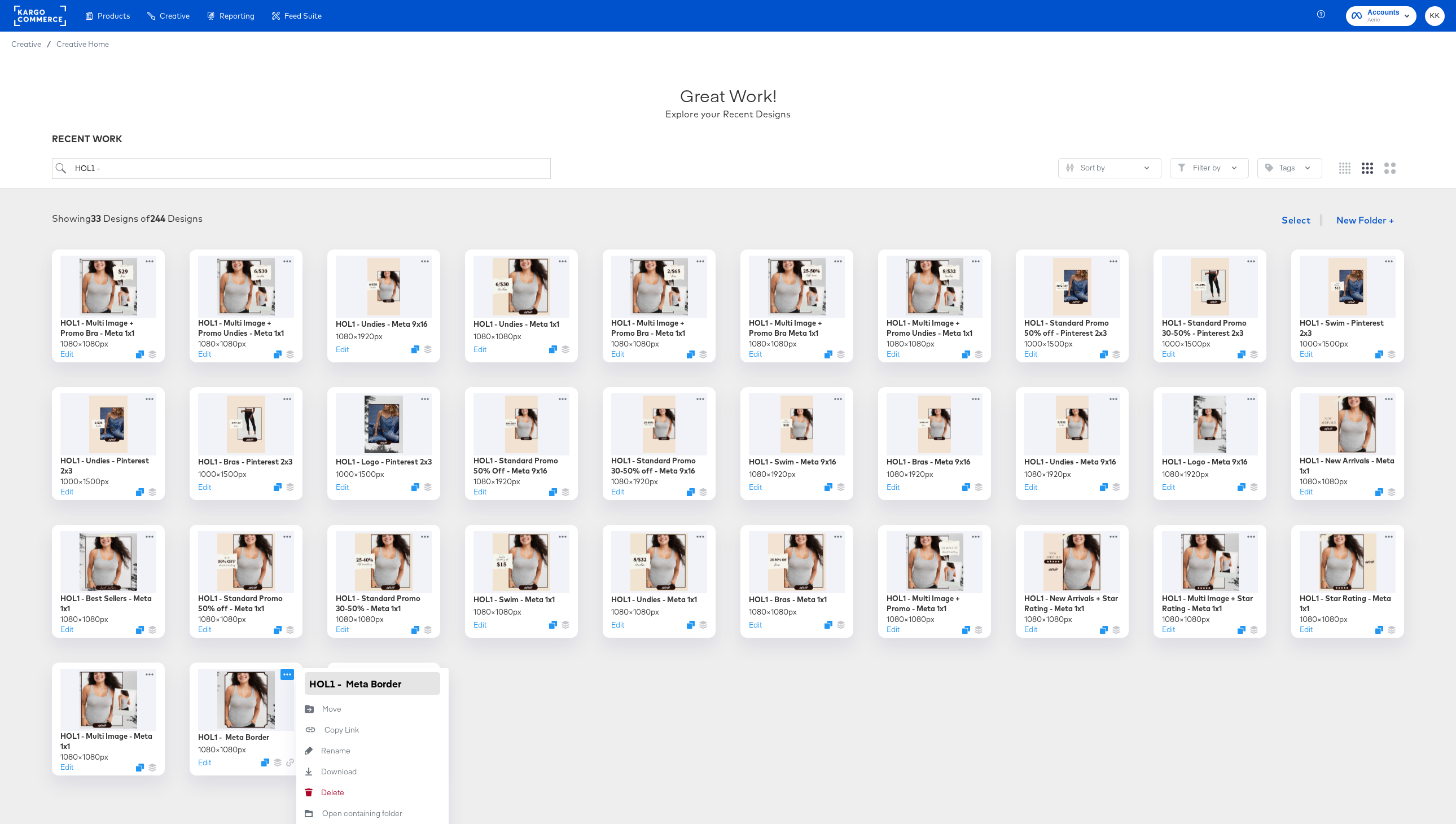
click at [350, 688] on input "HOL1 - Meta Border" at bounding box center [372, 683] width 135 height 23
type input "HOL1 - Meta Border"
click at [522, 725] on div "HOL1 - Multi Image + Promo Bra - Meta 1x1 1080 × 1080 px Edit HOL1 - Multi Imag…" at bounding box center [727, 512] width 1433 height 527
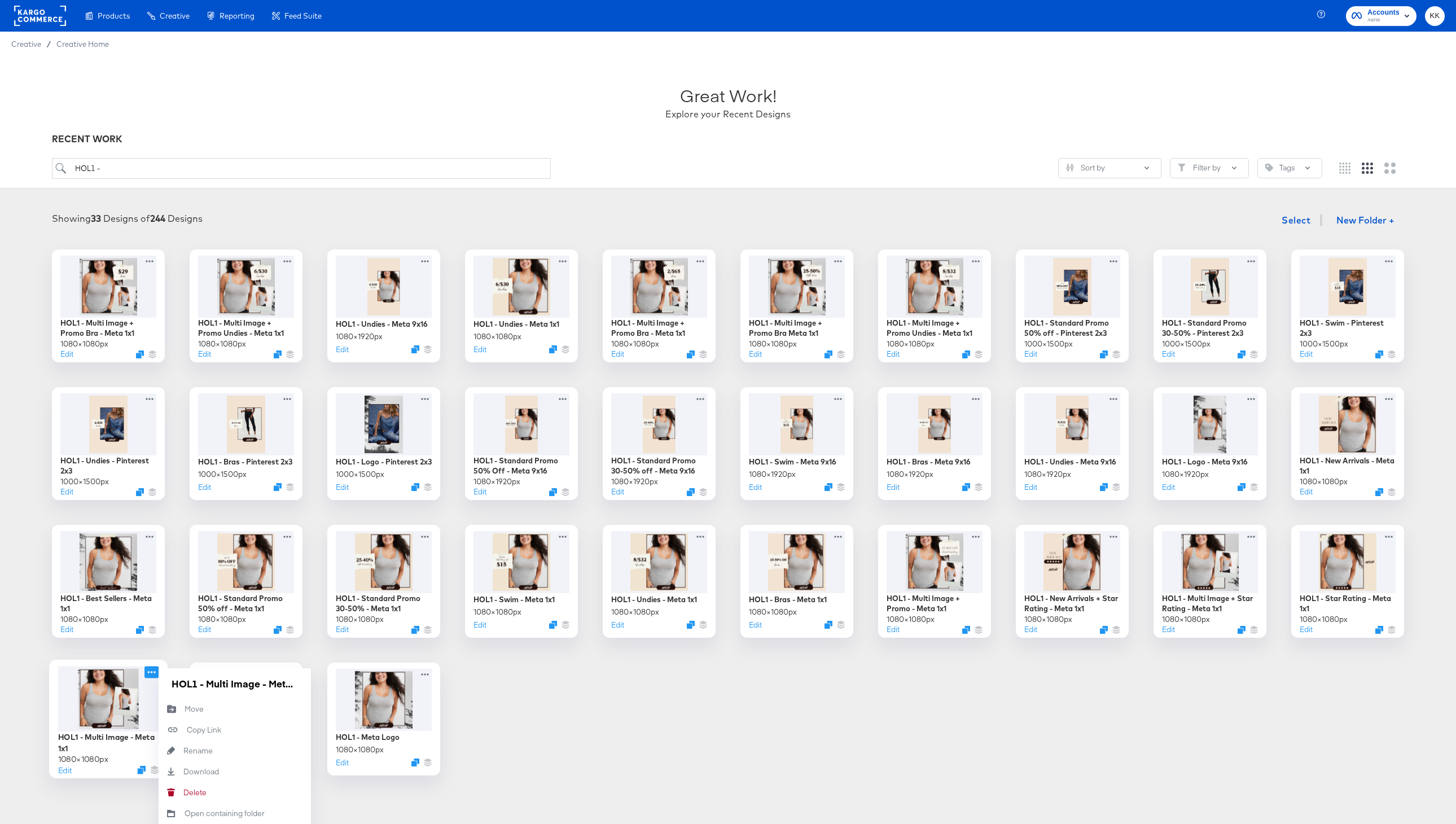
click at [154, 671] on icon at bounding box center [151, 672] width 14 height 12
click at [207, 688] on input "HOL1 - Multi Image - Meta 1x1" at bounding box center [234, 683] width 135 height 23
paste input "Meta"
drag, startPoint x: 285, startPoint y: 683, endPoint x: 326, endPoint y: 683, distance: 41.0
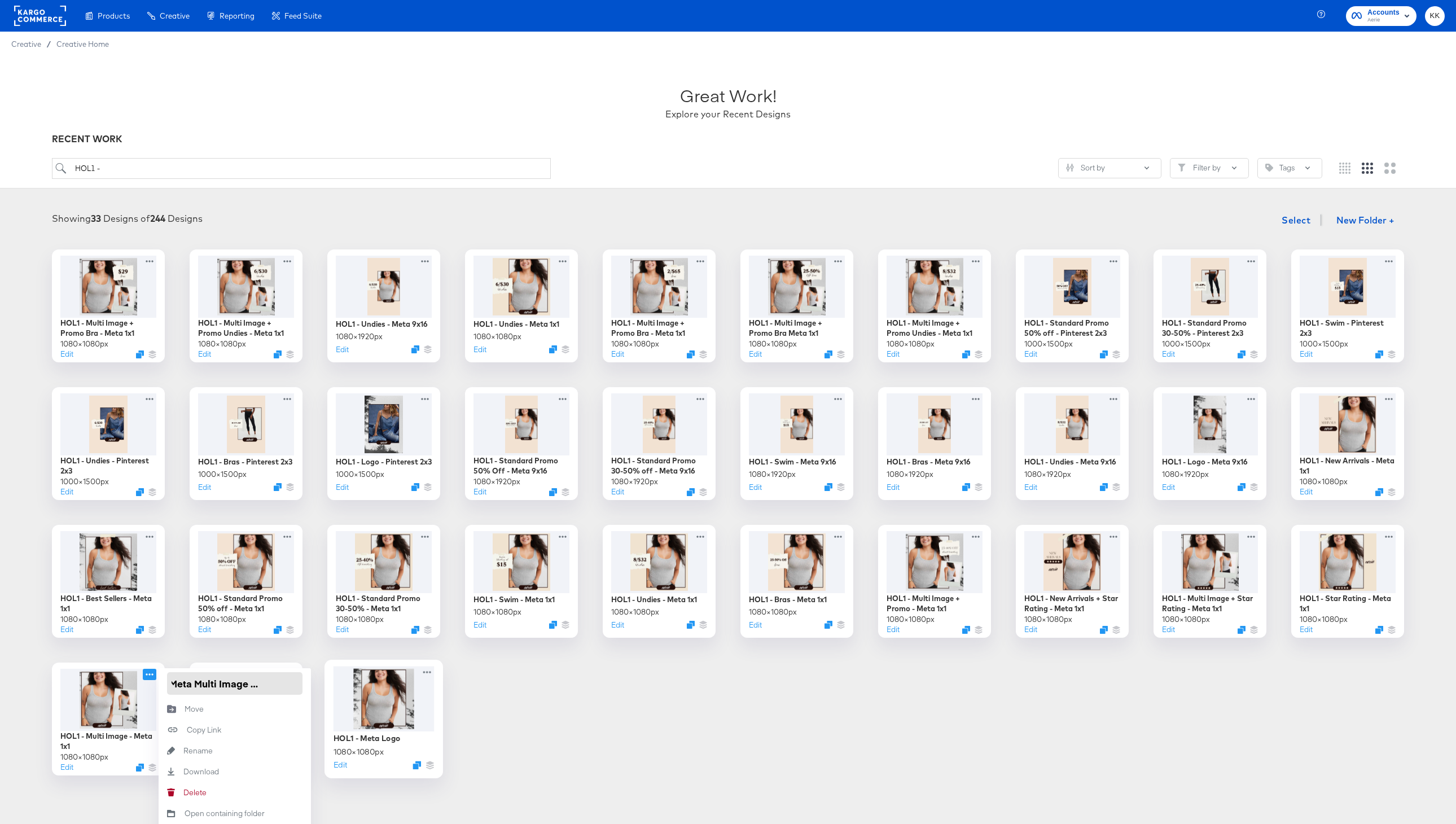
click at [326, 683] on div "HOL1 - Multi Image + Promo Bra - Meta 1x1 1080 × 1080 px Edit HOL1 - Multi Imag…" at bounding box center [727, 512] width 1433 height 527
type input "HOL1 - Meta Multi Image"
click at [512, 689] on div "HOL1 - Multi Image + Promo Bra - Meta 1x1 1080 × 1080 px Edit HOL1 - Multi Imag…" at bounding box center [727, 512] width 1433 height 527
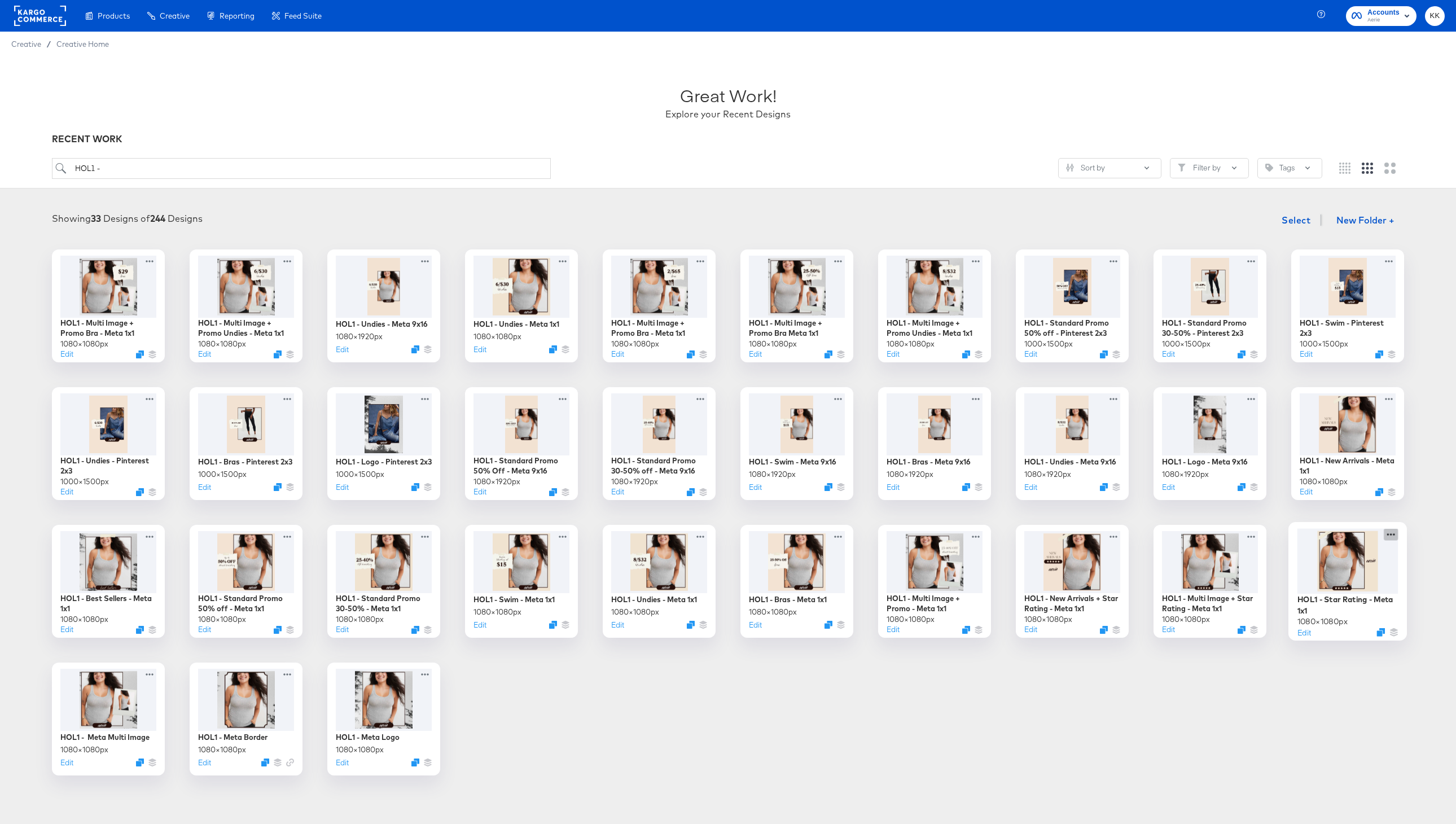
click at [1393, 535] on icon at bounding box center [1390, 534] width 14 height 12
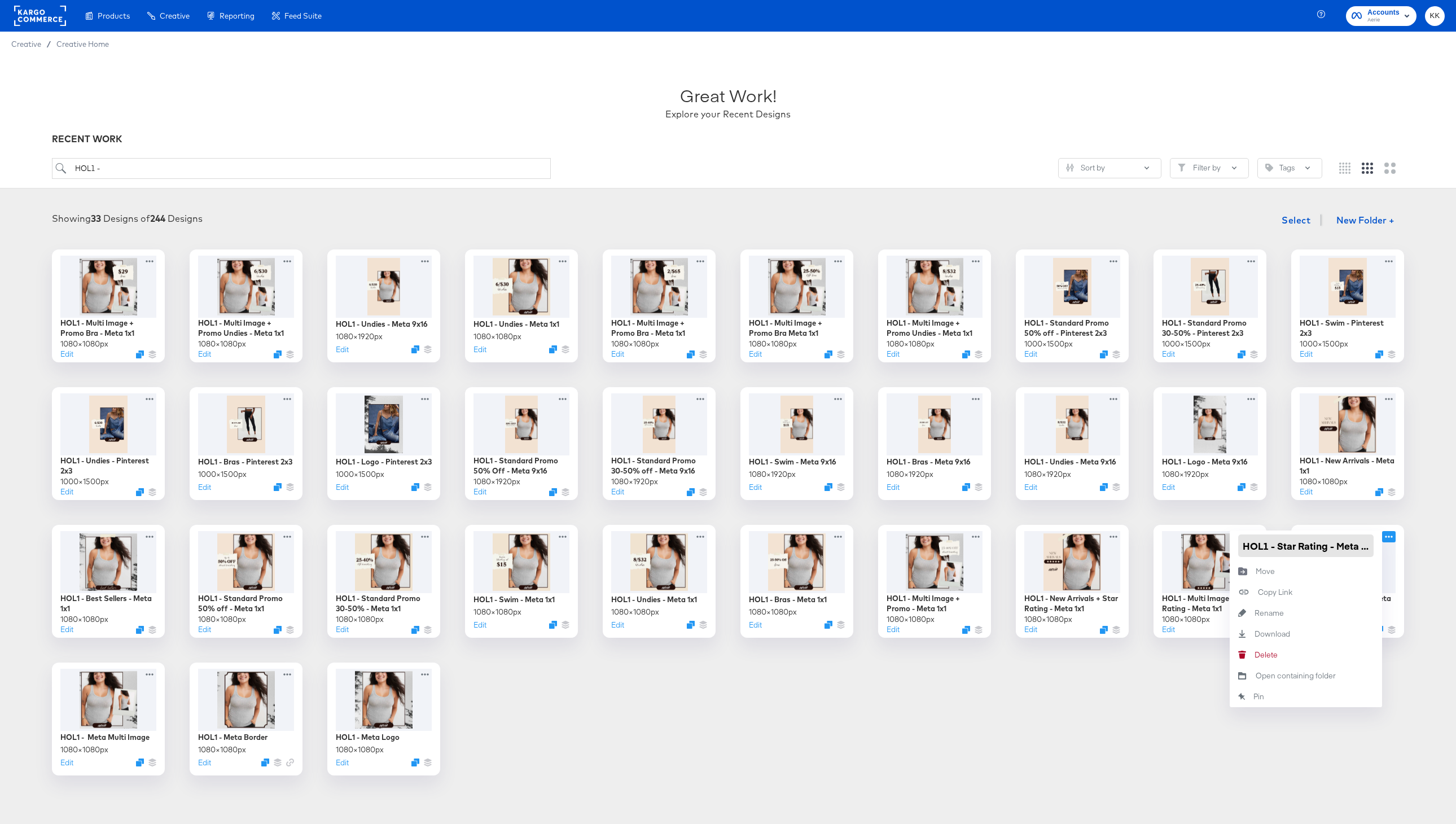
click at [1280, 548] on input "HOL1 - Star Rating - Meta 1x1" at bounding box center [1305, 546] width 135 height 23
paste input "Meta"
drag, startPoint x: 1316, startPoint y: 547, endPoint x: 1374, endPoint y: 547, distance: 58.0
click at [1374, 547] on div "HOL1 - Meta Star Rating - Meta 1x1" at bounding box center [1305, 545] width 152 height 30
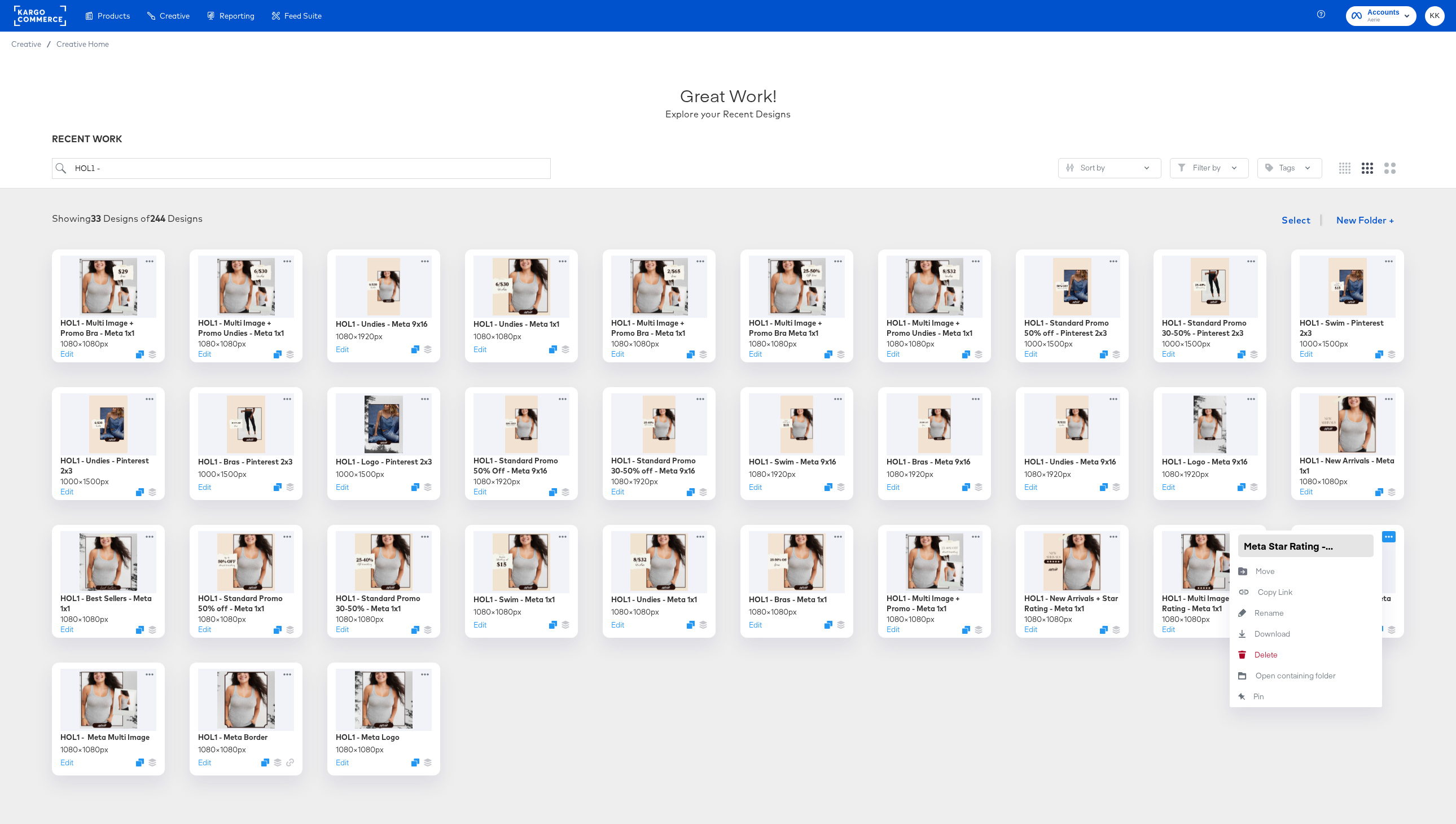
click at [1347, 546] on input "HOL1 - Meta Star Rating - Meta 1x1" at bounding box center [1305, 546] width 135 height 23
drag, startPoint x: 1317, startPoint y: 547, endPoint x: 1379, endPoint y: 547, distance: 62.0
click at [1379, 547] on div "HOL1 - Meta Star Rating - Meta 1x1" at bounding box center [1305, 545] width 152 height 30
type input "HOL1 - Meta Star Rating"
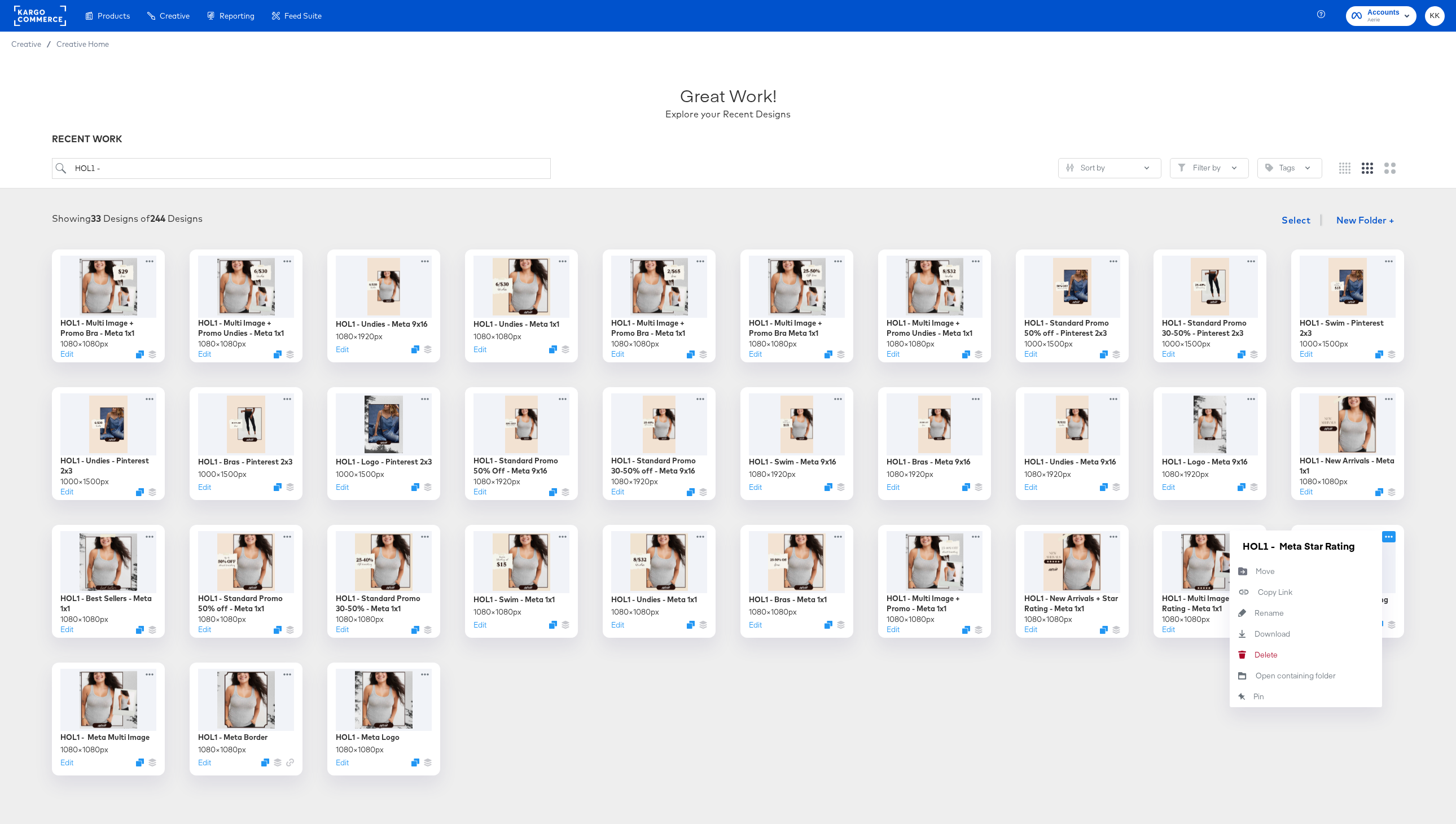
click at [1191, 691] on div "HOL1 - Multi Image + Promo Bra - Meta 1x1 1080 × 1080 px Edit HOL1 - Multi Imag…" at bounding box center [727, 512] width 1433 height 527
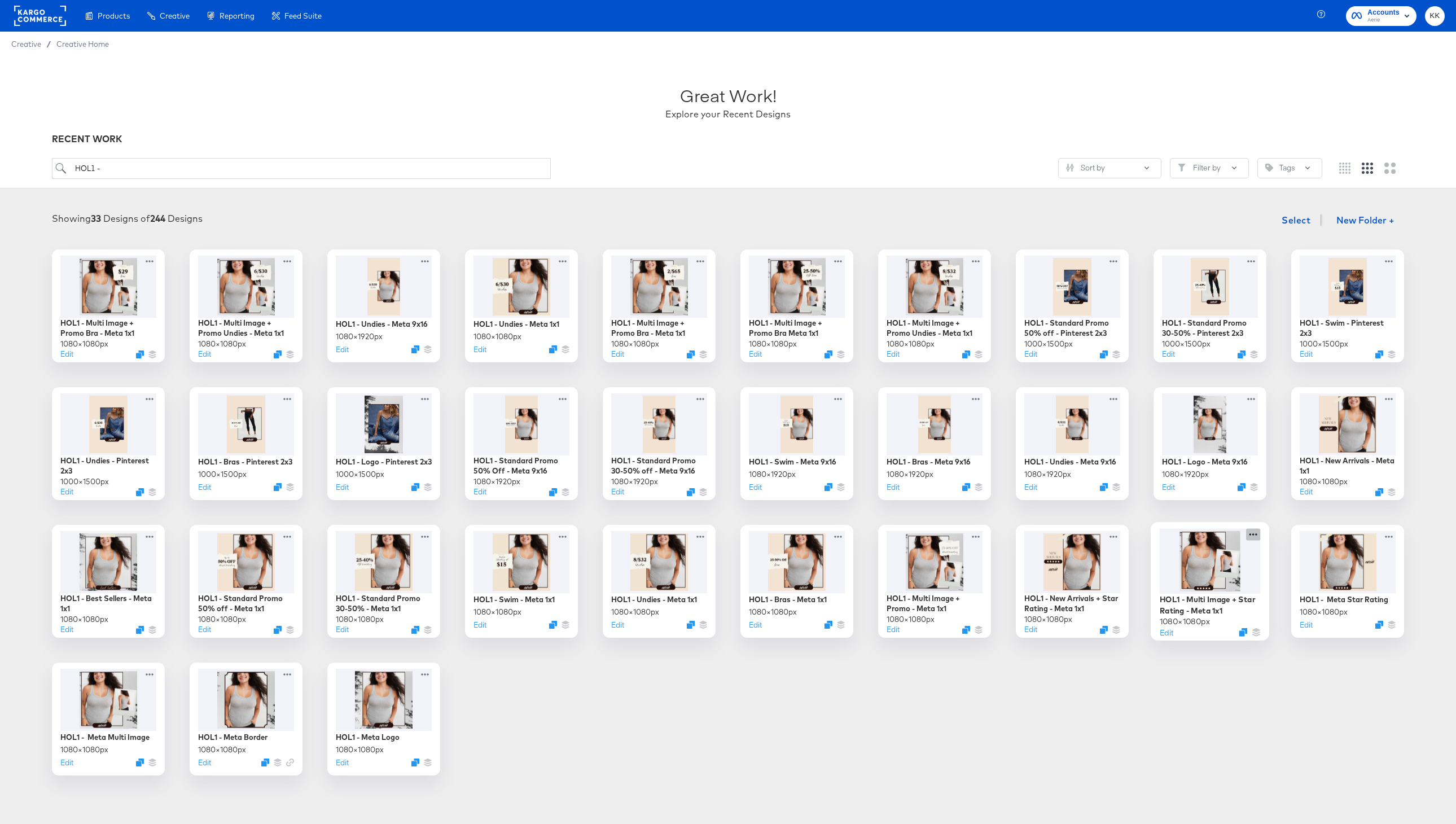
click at [1251, 535] on icon at bounding box center [1253, 534] width 14 height 12
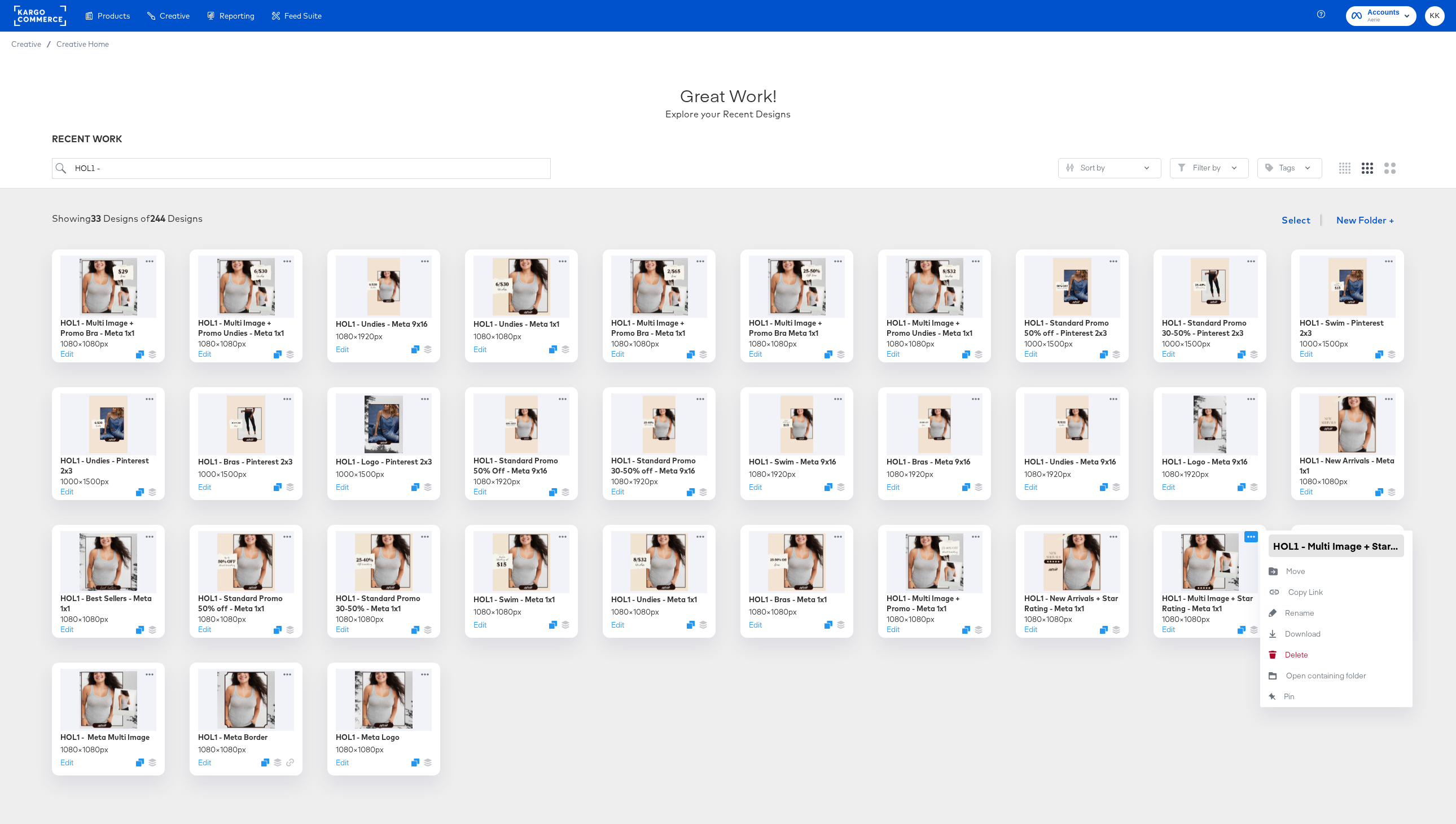
click at [1307, 547] on input "HOL1 - Multi Image + Star Rating - Meta 1x1" at bounding box center [1336, 546] width 135 height 23
type input "HOL1 - Meta Multi Image + Star Rating"
click at [1066, 689] on div "HOL1 - Multi Image + Promo Bra - Meta 1x1 1080 × 1080 px Edit HOL1 - Multi Imag…" at bounding box center [727, 512] width 1433 height 527
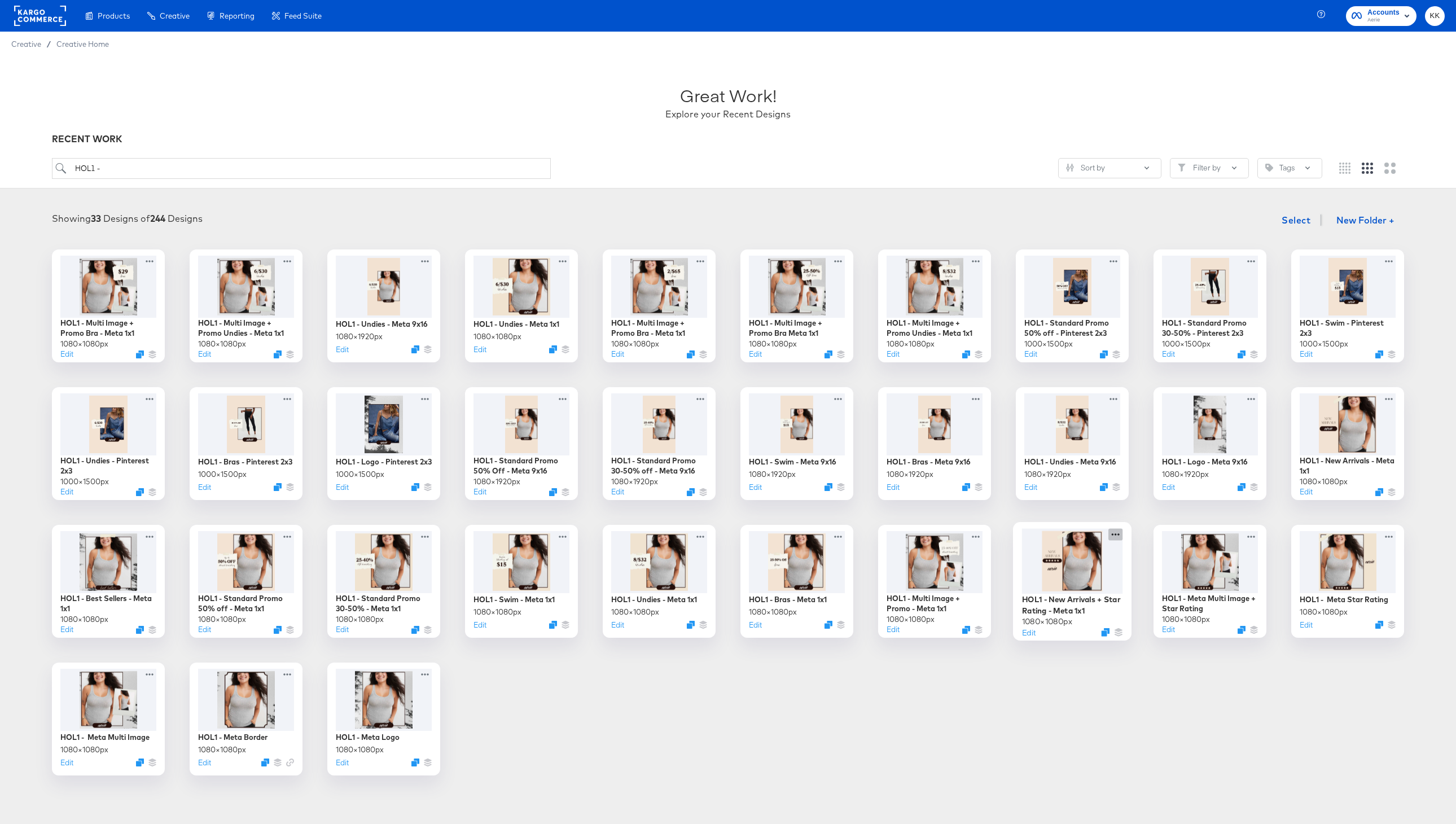
click at [1113, 529] on icon at bounding box center [1115, 534] width 14 height 12
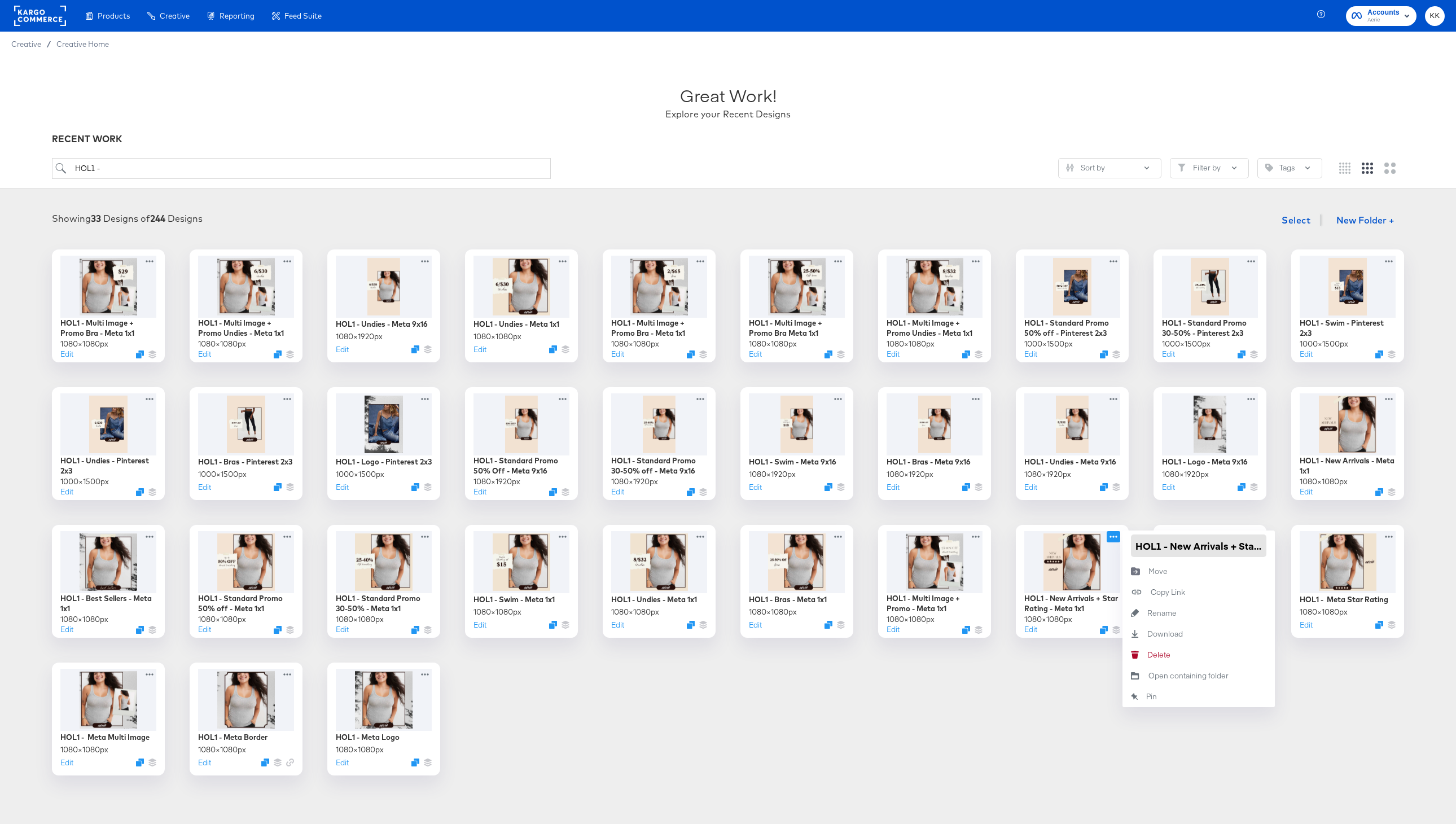
click at [1172, 548] on input "HOL1 - New Arrivals + Star Rating - Meta 1x1" at bounding box center [1199, 546] width 135 height 23
drag, startPoint x: 1218, startPoint y: 547, endPoint x: 1270, endPoint y: 547, distance: 52.0
click at [1270, 547] on div "HOL1 - Meta New Arrivals + Star Rating - Meta 1x1" at bounding box center [1198, 545] width 152 height 30
click at [1229, 547] on input "HOL1 - Meta New Arrivals + Star Rating - Meta 1x1" at bounding box center [1199, 546] width 135 height 23
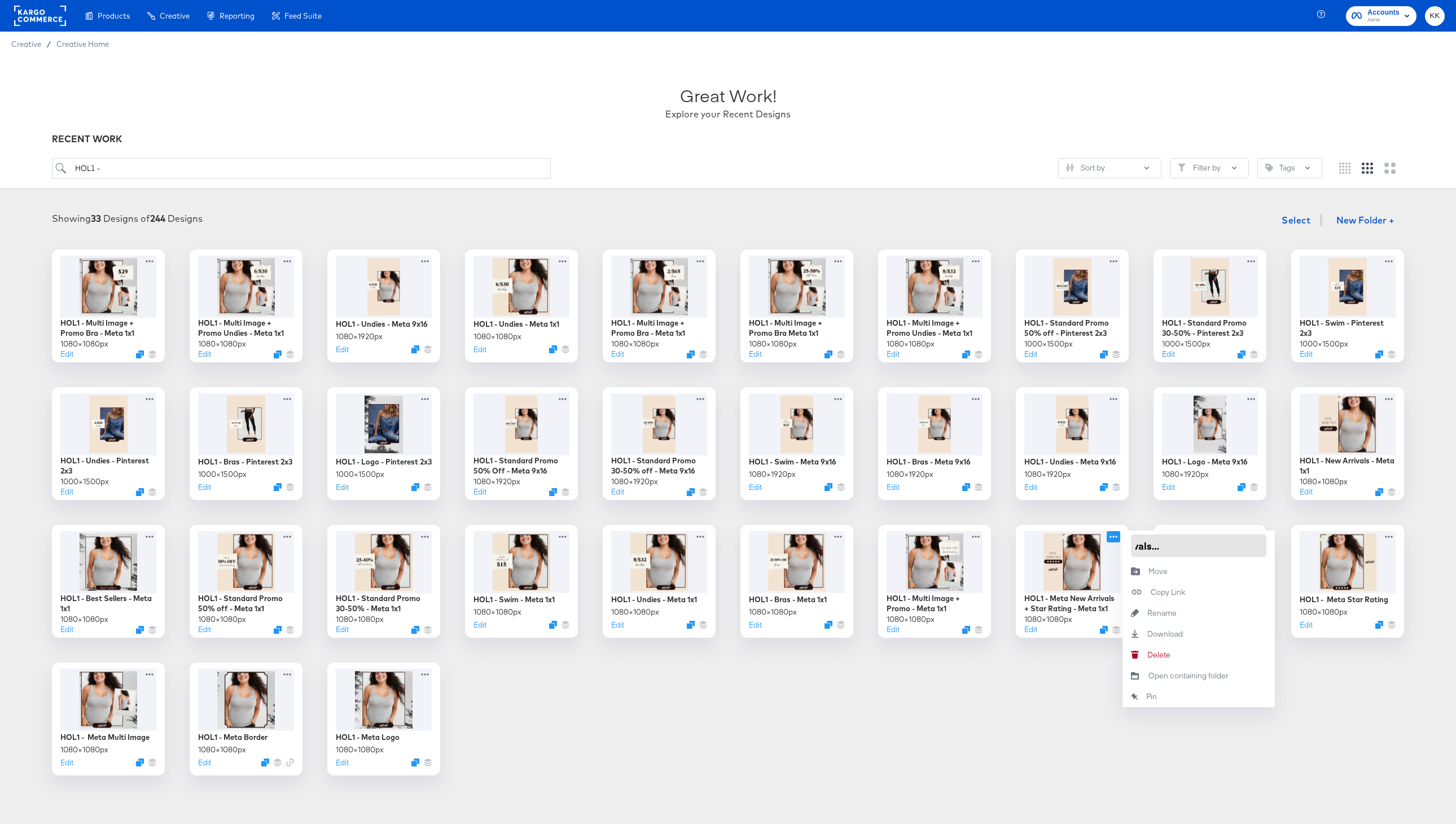
drag, startPoint x: 1212, startPoint y: 547, endPoint x: 1260, endPoint y: 547, distance: 48.0
click at [1260, 547] on input "HOL1 - Meta New Arrivals + Star Rating - Meta 1x1" at bounding box center [1199, 546] width 135 height 23
type input "HOL1 - Meta New Arrivals + Star Rating"
click at [1005, 708] on div "HOL1 - Multi Image + Promo Bra - Meta 1x1 1080 × 1080 px Edit HOL1 - Multi Imag…" at bounding box center [727, 512] width 1433 height 527
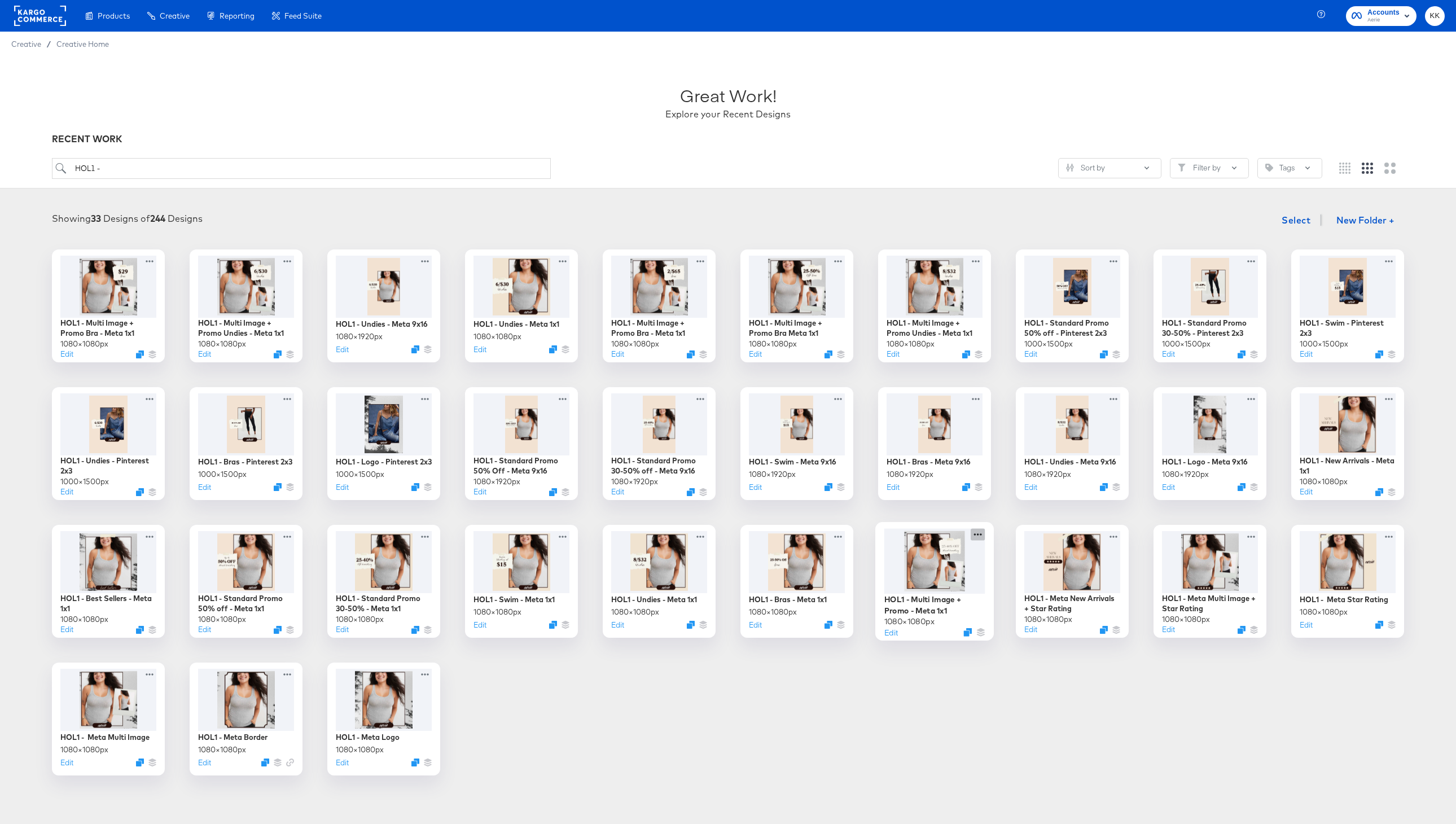
click at [977, 537] on icon at bounding box center [977, 534] width 14 height 12
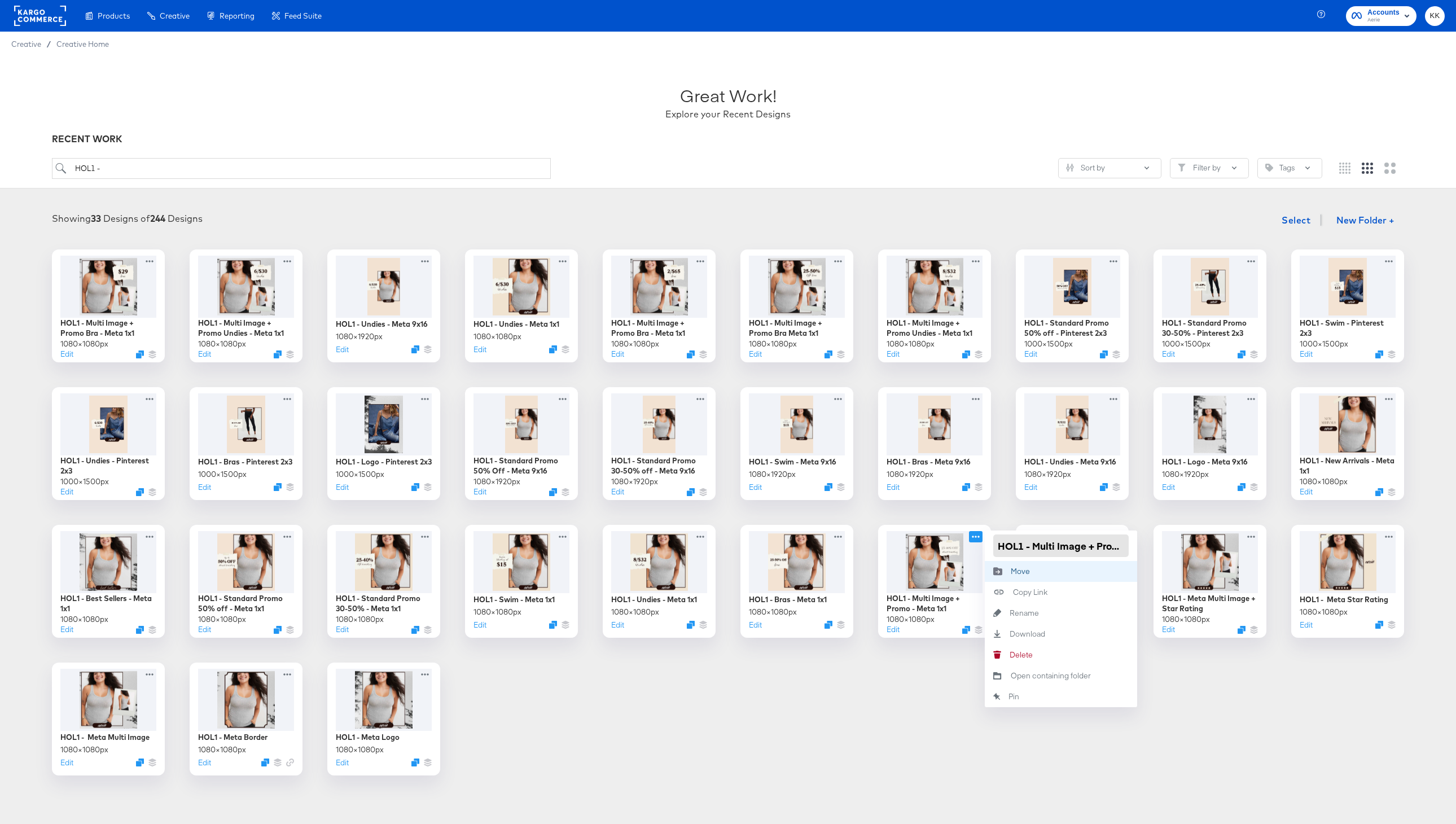
click at [1032, 546] on input "HOL1 - Multi Image + Promo - Meta 1x1" at bounding box center [1061, 546] width 135 height 23
drag, startPoint x: 1066, startPoint y: 547, endPoint x: 1134, endPoint y: 547, distance: 68.0
click at [1134, 547] on div "HOL1 - Meta Multi Image + Promo - Meta 1x1" at bounding box center [1060, 545] width 152 height 30
click at [1109, 547] on input "HOL1 - Meta Multi Image + Promo - Meta 1x1" at bounding box center [1061, 546] width 135 height 23
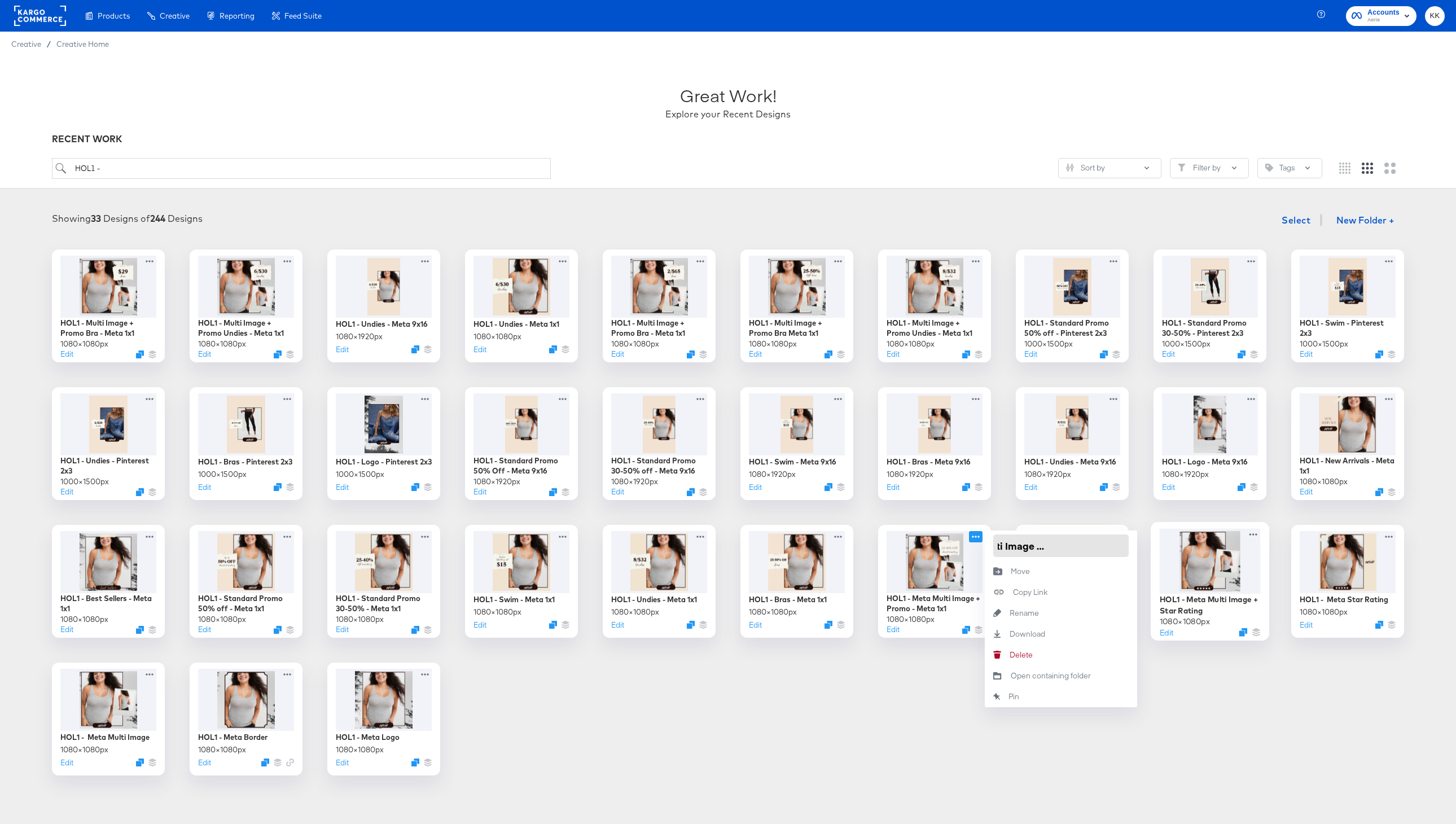
drag, startPoint x: 1074, startPoint y: 549, endPoint x: 1157, endPoint y: 549, distance: 83.0
click at [1157, 549] on div "HOL1 - Multi Image + Promo Bra - Meta 1x1 1080 × 1080 px Edit HOL1 - Multi Imag…" at bounding box center [727, 512] width 1433 height 527
drag, startPoint x: 1051, startPoint y: 550, endPoint x: 1125, endPoint y: 549, distance: 74.0
click at [1125, 549] on input "HOL1 - Meta Multi Image + Promo Standard" at bounding box center [1061, 546] width 135 height 23
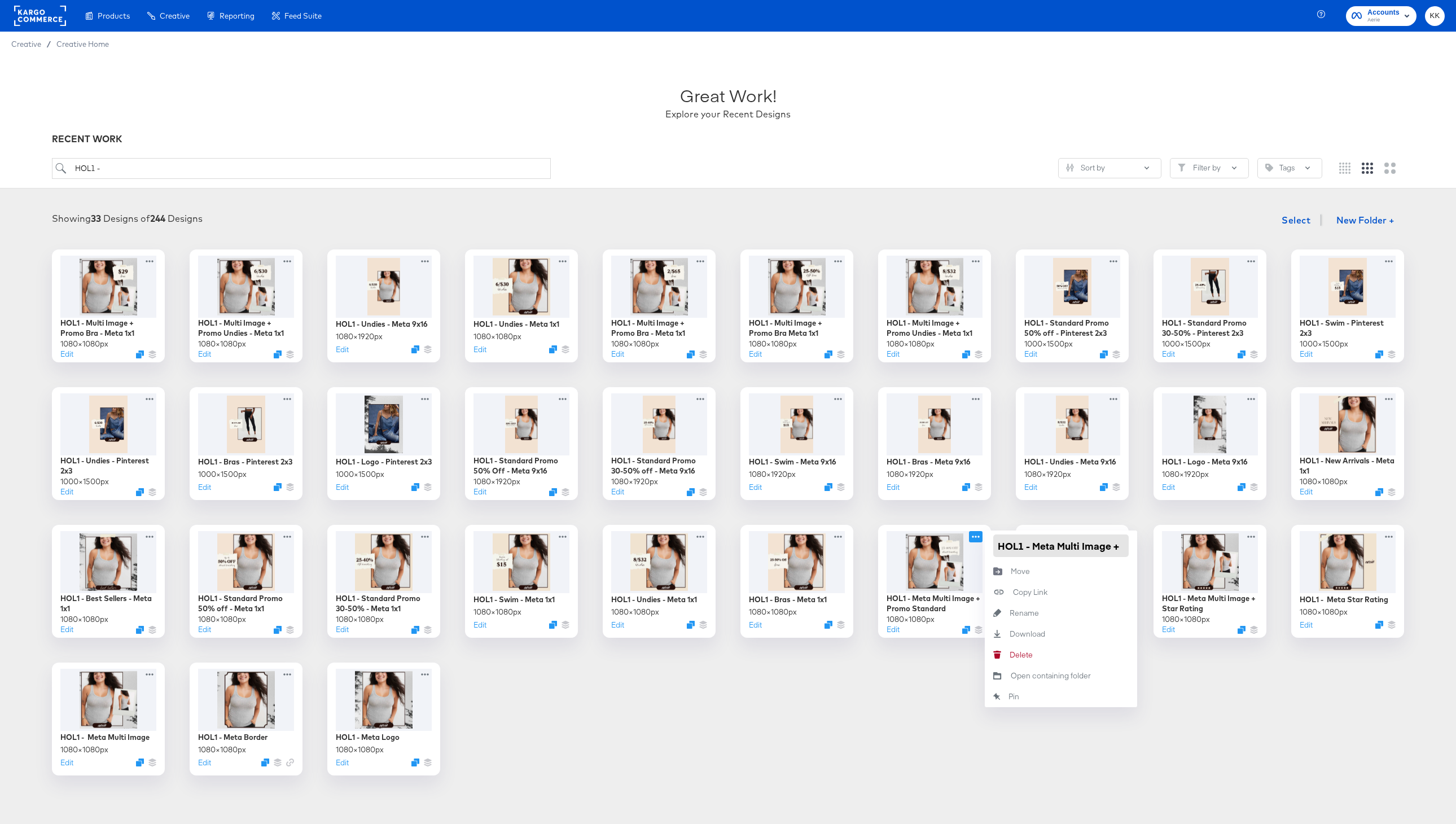
scroll to position [0, 0]
click at [1056, 548] on input "HOL1 - Meta Multi Image" at bounding box center [1061, 546] width 135 height 23
paste input "Promo Standard"
drag, startPoint x: 1096, startPoint y: 544, endPoint x: 1128, endPoint y: 543, distance: 32.0
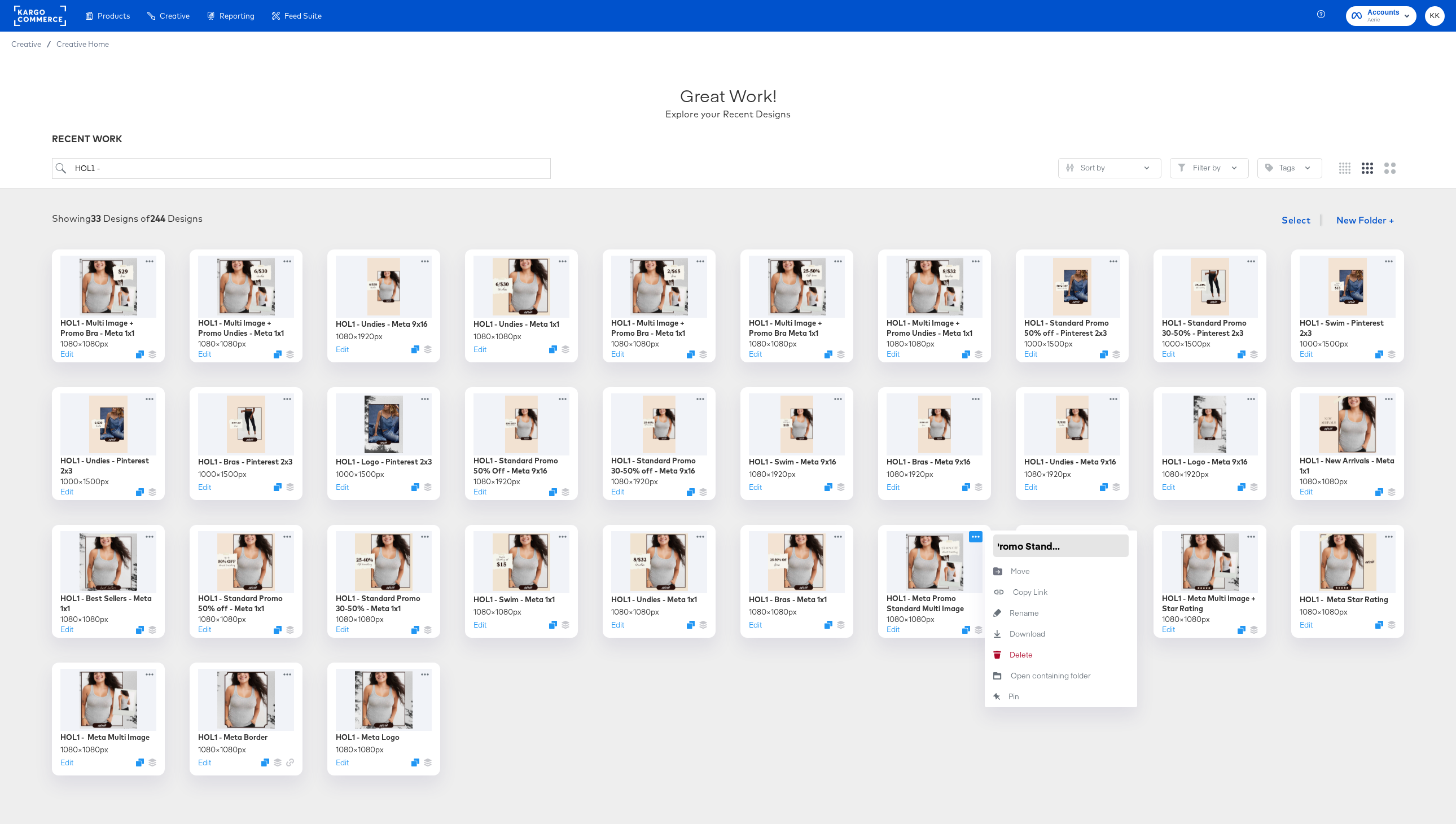
click at [1129, 543] on div "HOL1 - Meta Promo Standard Multi Image" at bounding box center [1060, 545] width 152 height 30
click at [1070, 546] on input "HOL1 - Meta Promo Standard Multi Image" at bounding box center [1061, 546] width 135 height 23
type input "HOL1 - Meta Promo Standard + Multi Image"
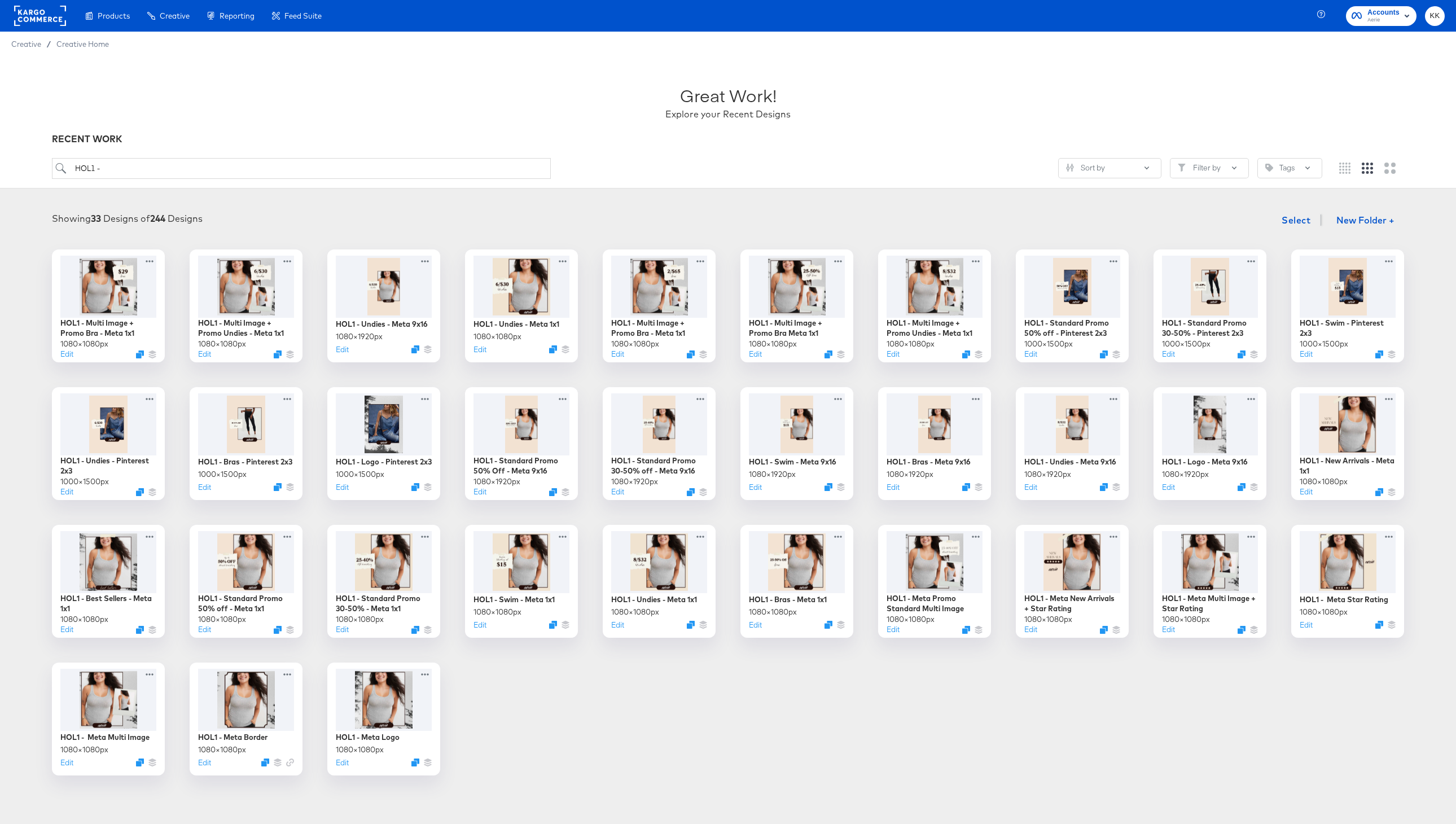
click at [873, 710] on div "HOL1 - Multi Image + Promo Bra - Meta 1x1 1080 × 1080 px Edit HOL1 - Multi Imag…" at bounding box center [727, 512] width 1433 height 527
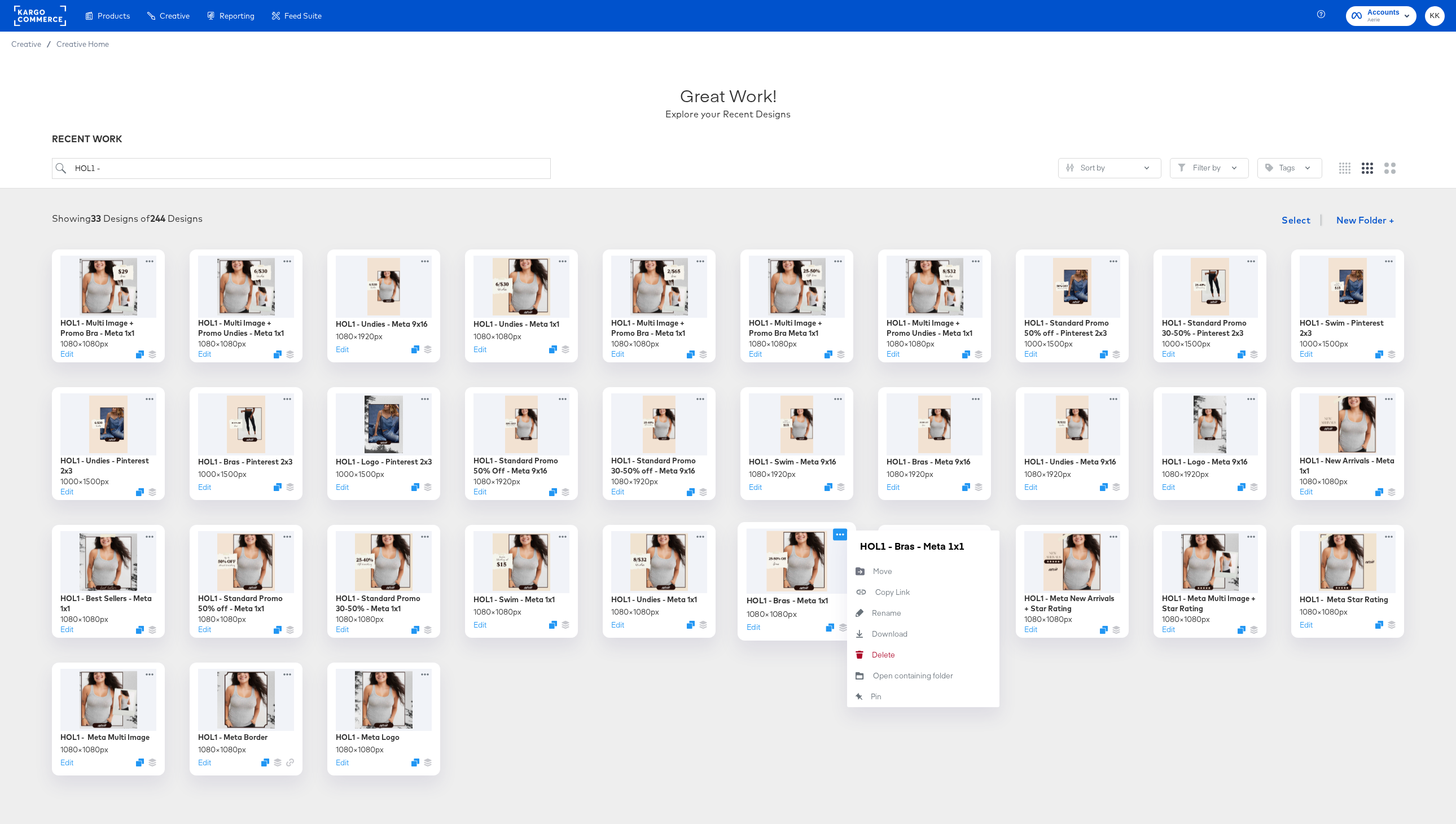
click at [843, 533] on icon at bounding box center [839, 534] width 14 height 12
click at [893, 548] on input "HOL1 - Bras - Meta 1x1" at bounding box center [923, 546] width 135 height 23
drag, startPoint x: 967, startPoint y: 548, endPoint x: 993, endPoint y: 548, distance: 26.0
click at [993, 548] on div "HOL1 - Meta Promo Bras - Meta 1x1" at bounding box center [922, 545] width 152 height 30
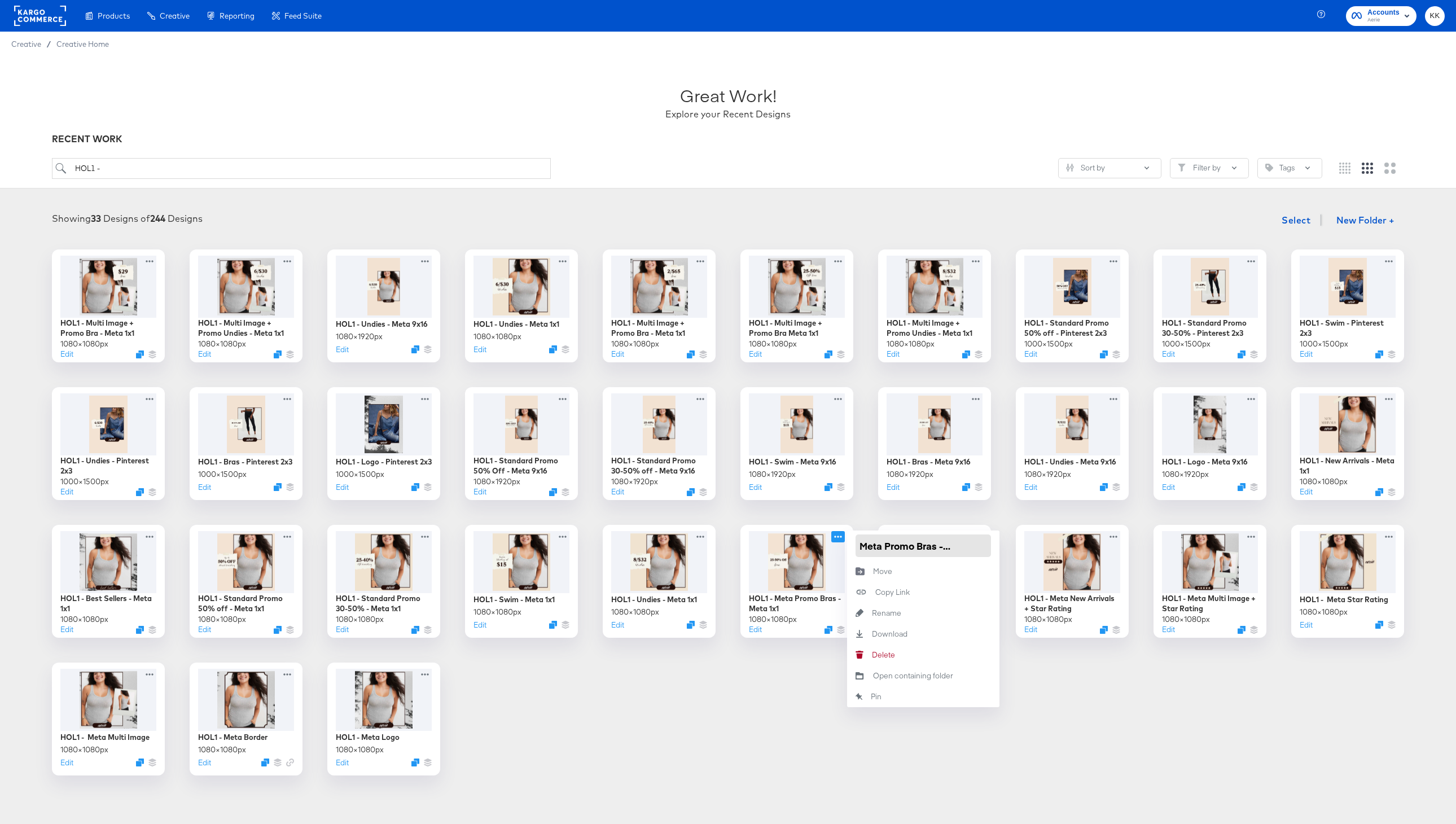
type input "HOL1 - Meta Promo Bra"
click at [779, 692] on div "HOL1 - Multi Image + Promo Bra - Meta 1x1 1080 × 1080 px Edit HOL1 - Multi Imag…" at bounding box center [727, 512] width 1433 height 527
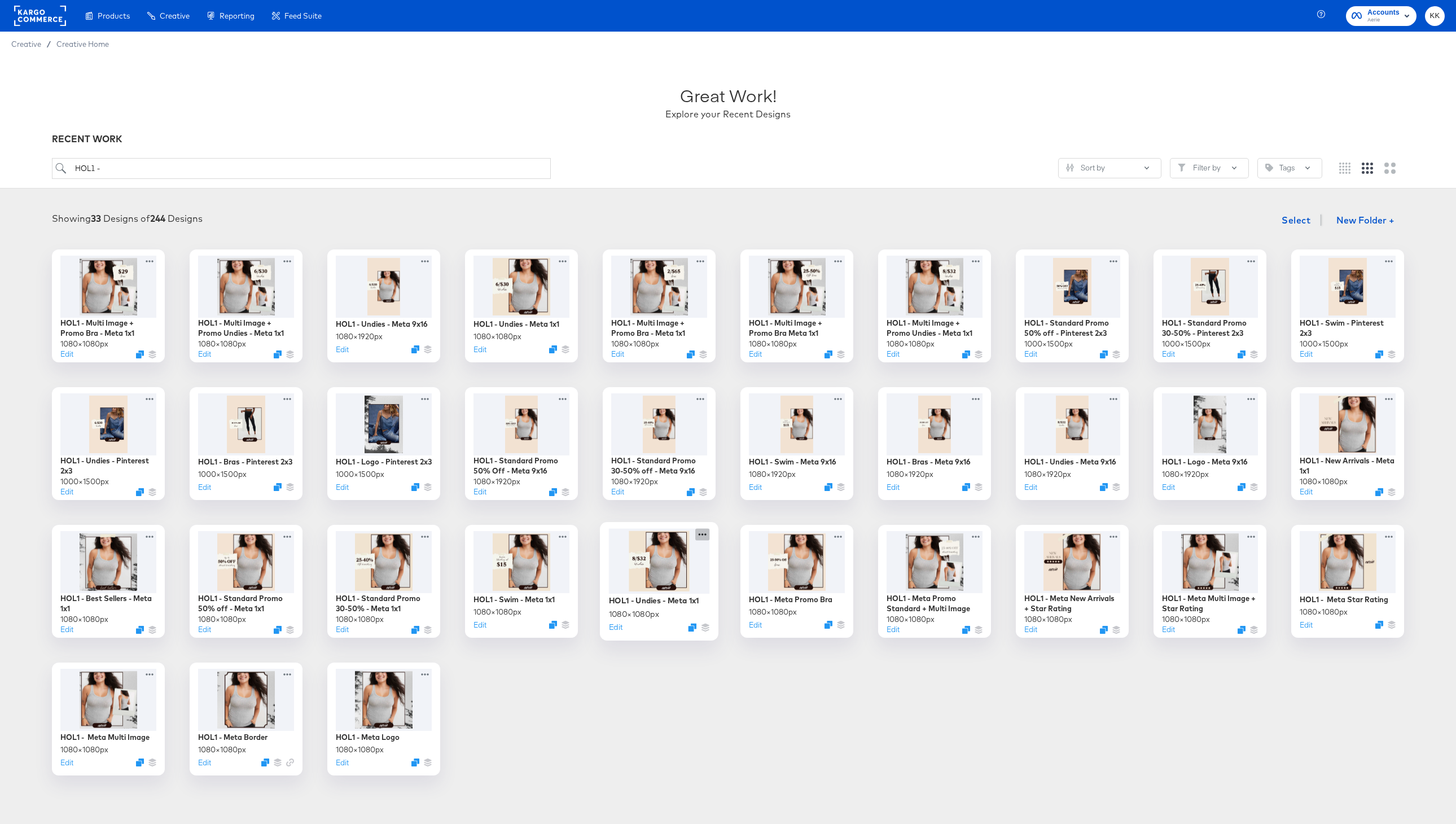
click at [705, 534] on icon at bounding box center [702, 534] width 14 height 12
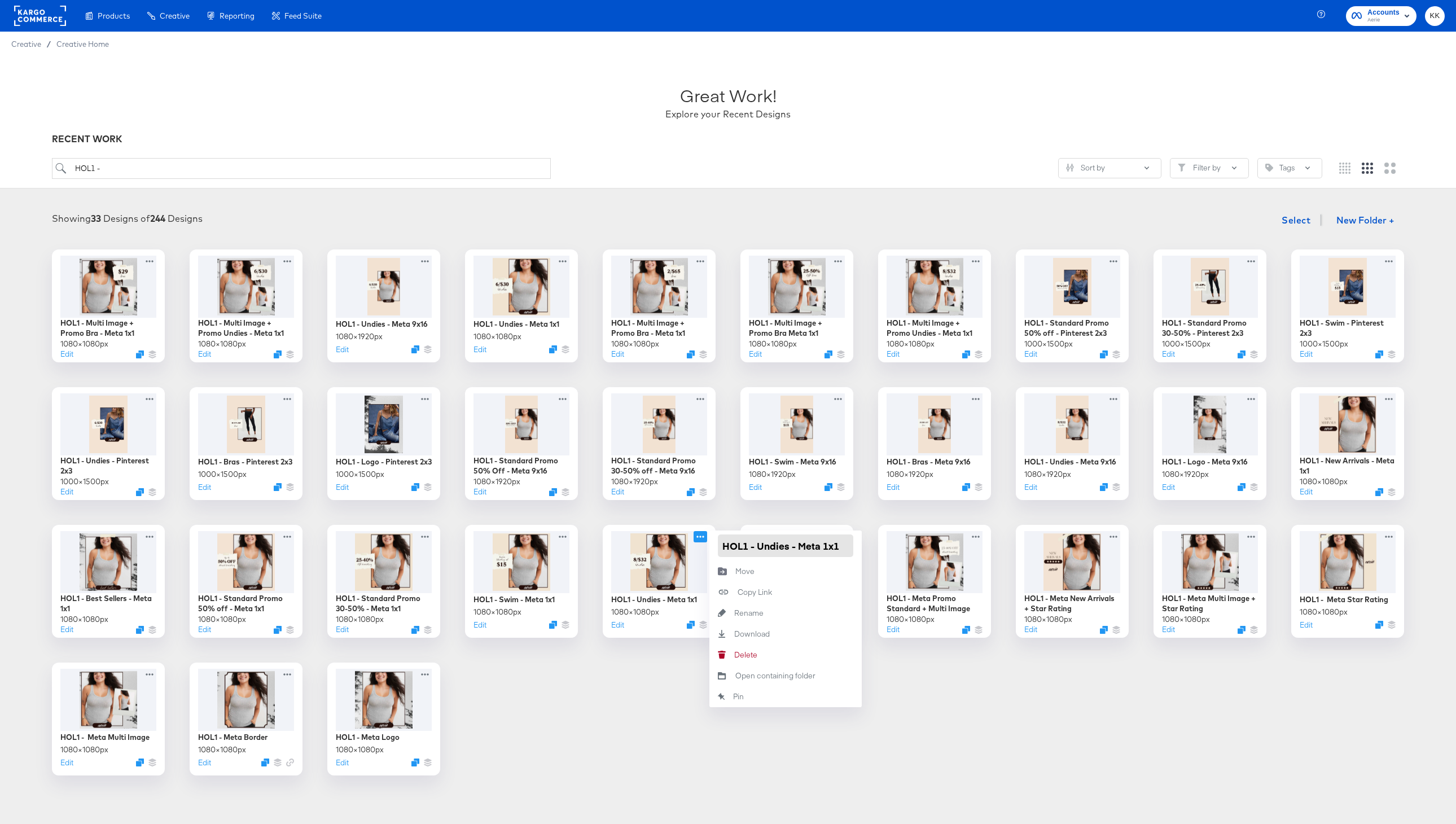
click at [755, 546] on input "HOL1 - Undies - Meta 1x1" at bounding box center [785, 546] width 135 height 23
drag, startPoint x: 844, startPoint y: 548, endPoint x: 878, endPoint y: 551, distance: 34.1
click at [878, 551] on div "HOL1 - Multi Image + Promo Bra - Meta 1x1 1080 × 1080 px Edit HOL1 - Multi Imag…" at bounding box center [727, 512] width 1433 height 527
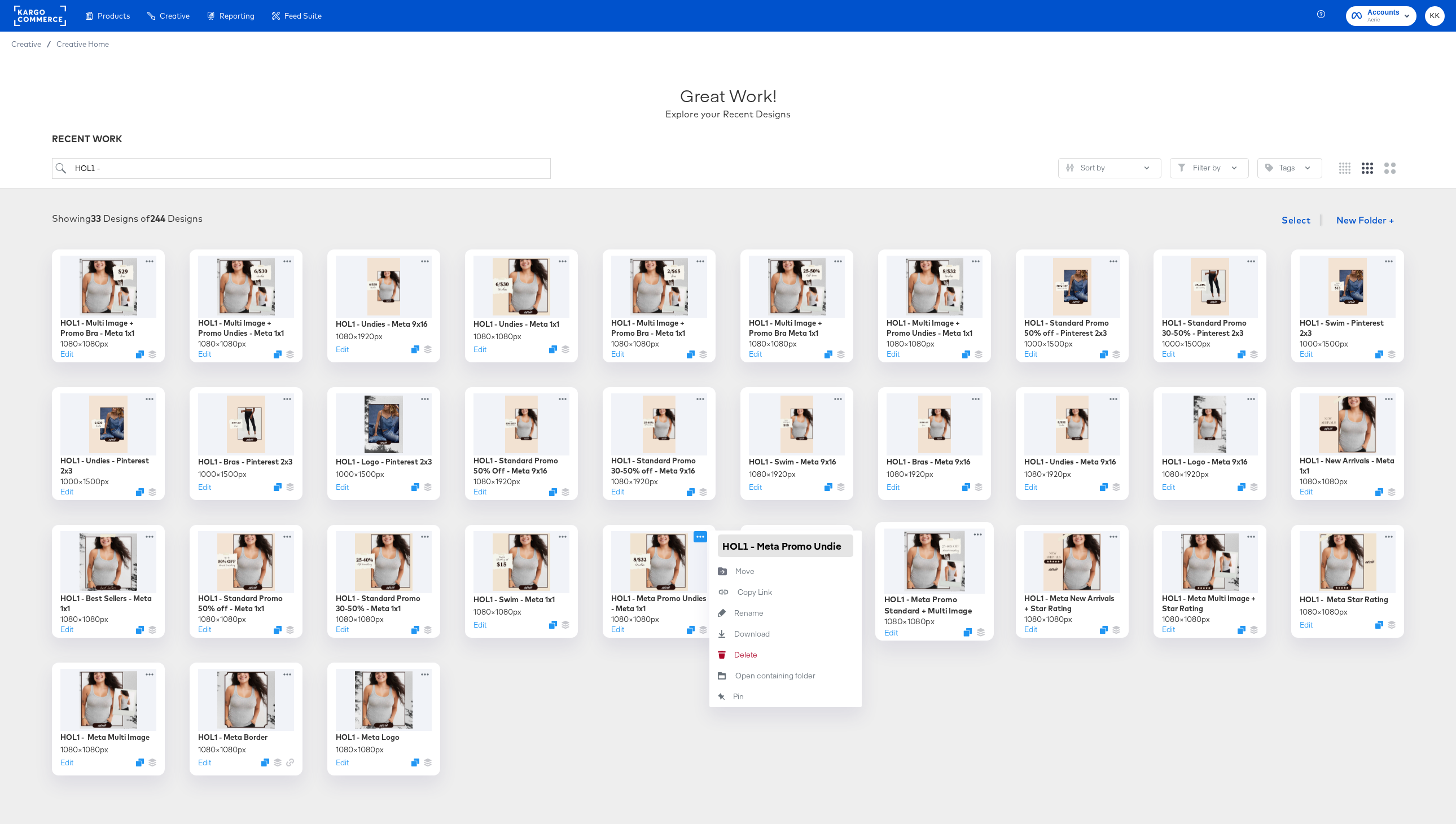
type input "HOL1 - Meta Promo Undies"
click at [619, 698] on div "HOL1 - Multi Image + Promo Bra - Meta 1x1 1080 × 1080 px Edit HOL1 - Multi Imag…" at bounding box center [727, 512] width 1433 height 527
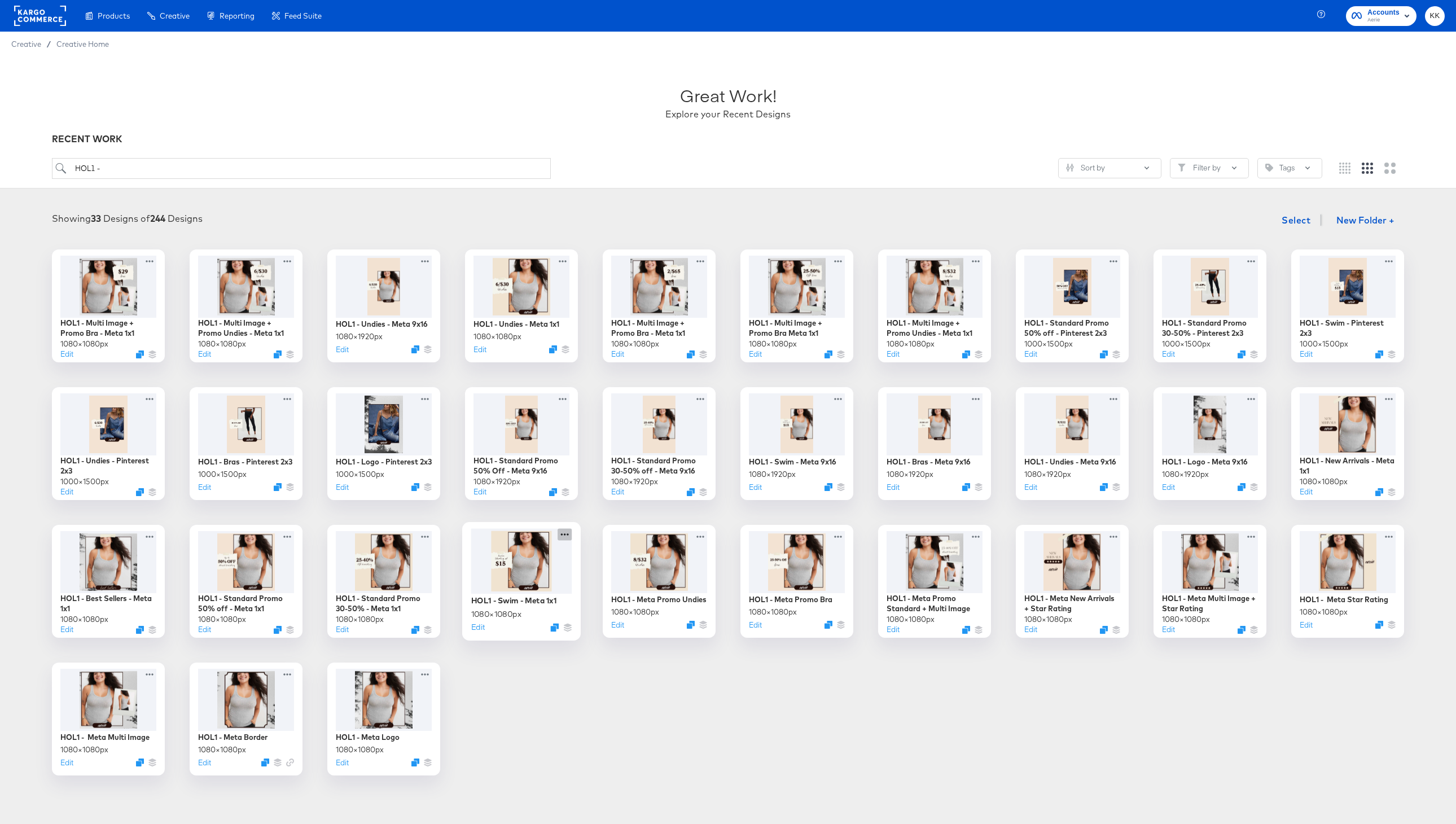
click at [567, 534] on icon at bounding box center [564, 534] width 14 height 12
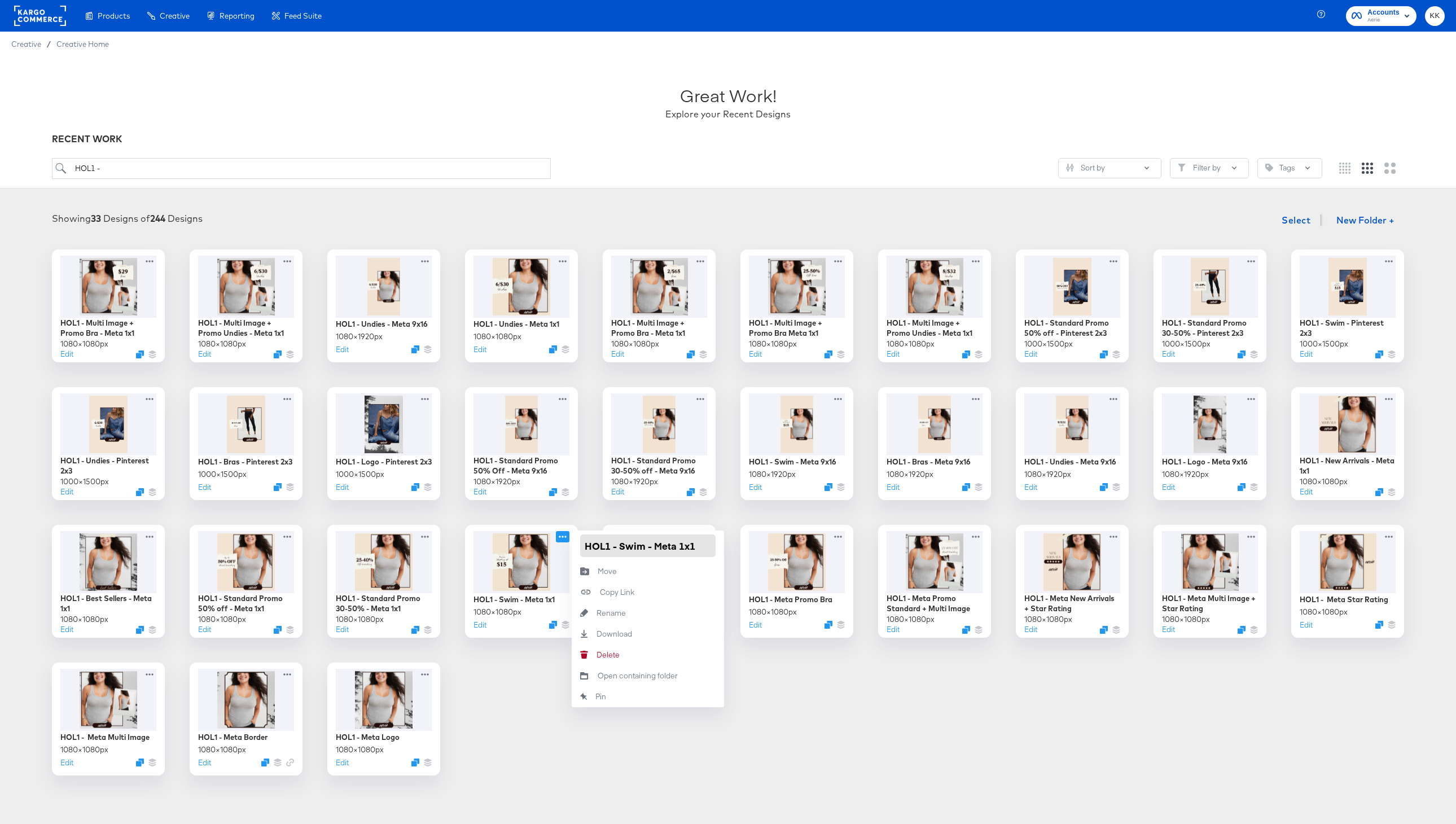
click at [623, 550] on input "HOL1 - Swim - Meta 1x1" at bounding box center [648, 546] width 135 height 23
drag, startPoint x: 702, startPoint y: 548, endPoint x: 742, endPoint y: 548, distance: 40.0
click at [742, 548] on div "HOL1 - Multi Image + Promo Bra - Meta 1x1 1080 × 1080 px Edit HOL1 - Multi Imag…" at bounding box center [727, 512] width 1433 height 527
type input "HOL1 - Meta Promo Swim"
click at [951, 636] on div "Edit" at bounding box center [934, 632] width 101 height 11
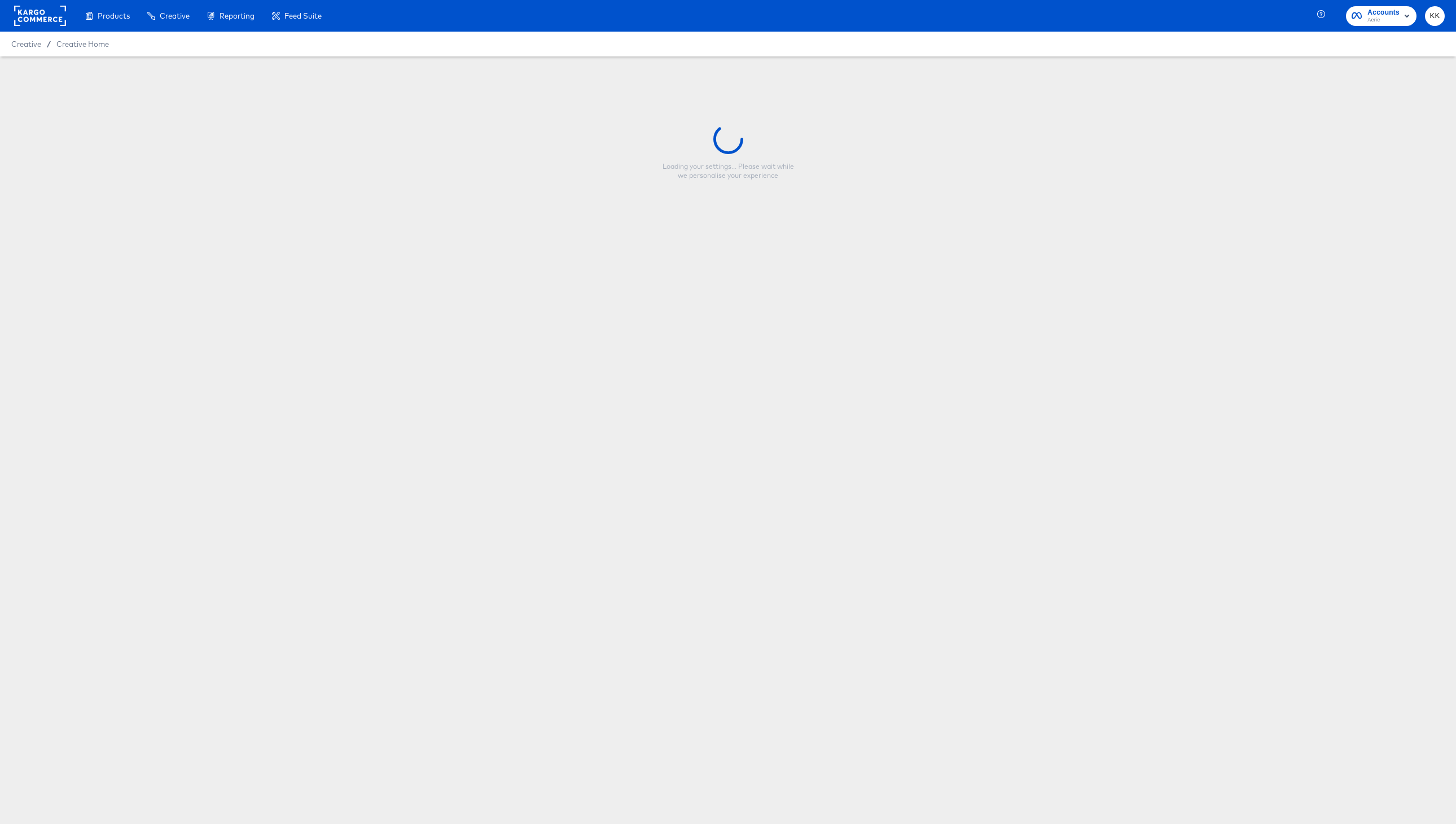
type input "HOL1 - Meta Promo Standard + Multi Image"
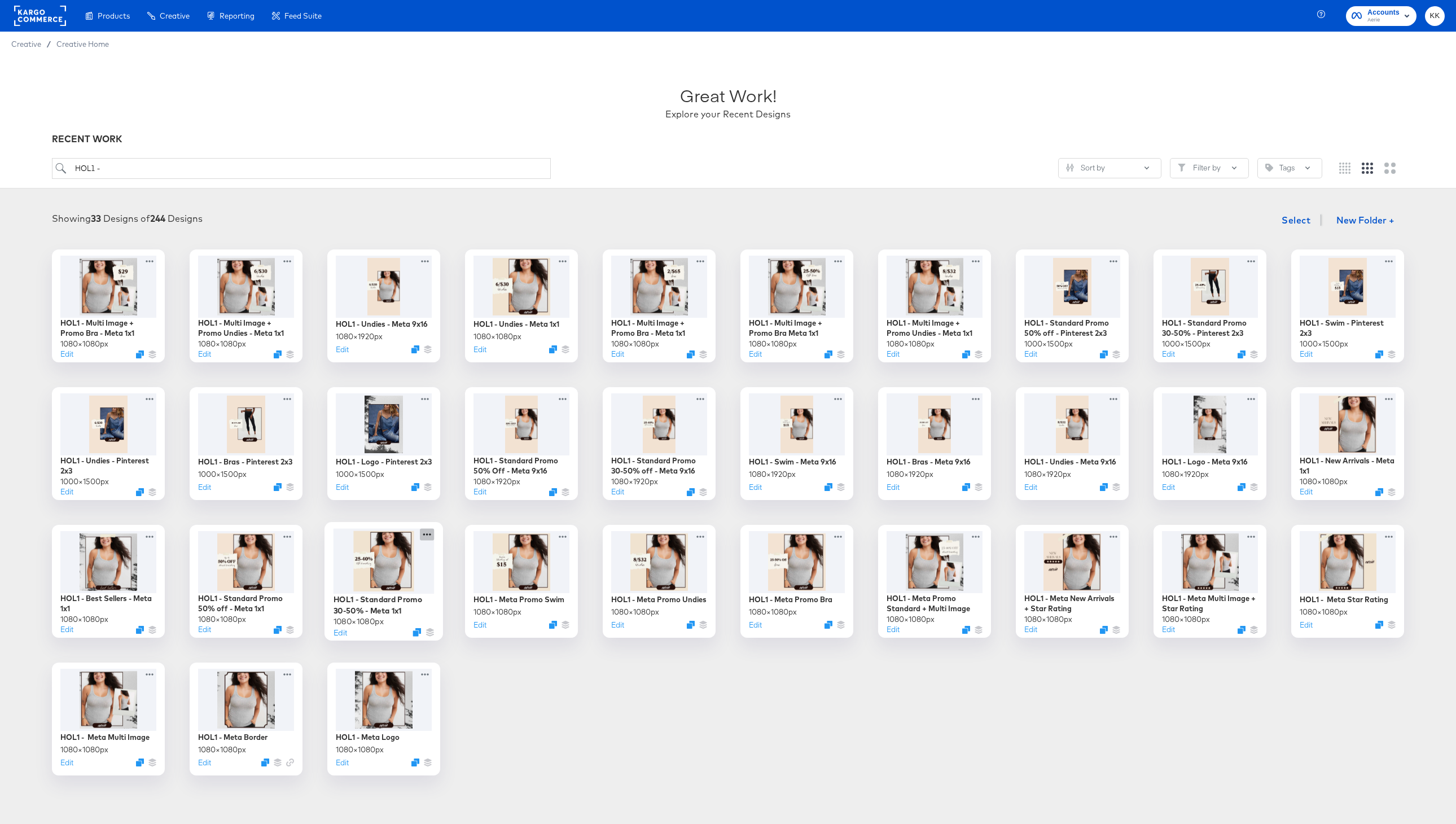
click at [427, 537] on icon at bounding box center [426, 534] width 14 height 12
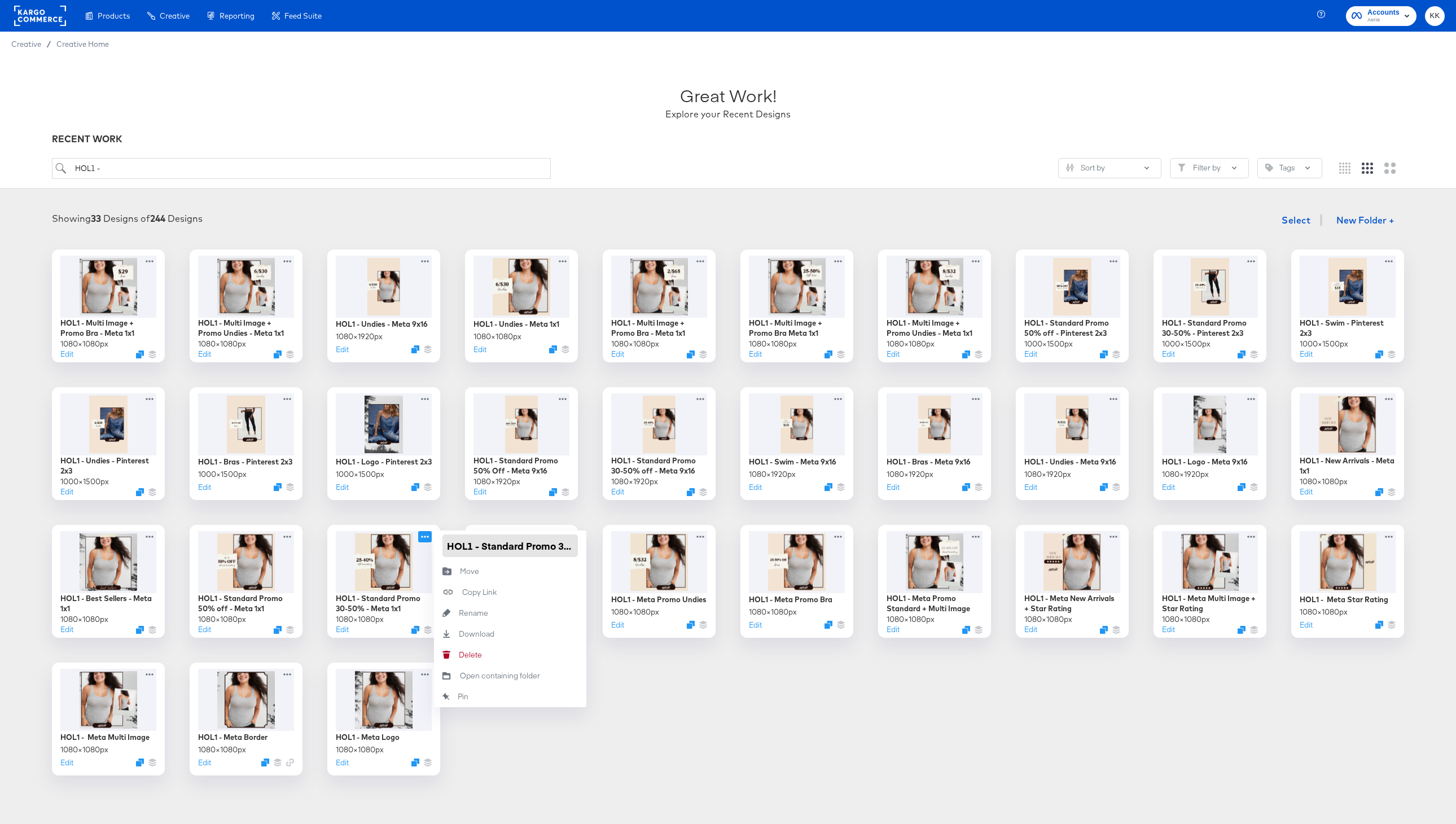
click at [484, 548] on input "HOL1 - Standard Promo 30-50% - Meta 1x1" at bounding box center [510, 546] width 135 height 23
drag, startPoint x: 534, startPoint y: 552, endPoint x: 577, endPoint y: 551, distance: 43.0
click at [577, 551] on div "HOL1 - Meta Promo Standard Promo 30-50% - Meta 1x1" at bounding box center [510, 545] width 152 height 30
click at [552, 550] on input "HOL1 - Meta Promo Standard Promo 30-50% - Meta 1x1" at bounding box center [510, 546] width 135 height 23
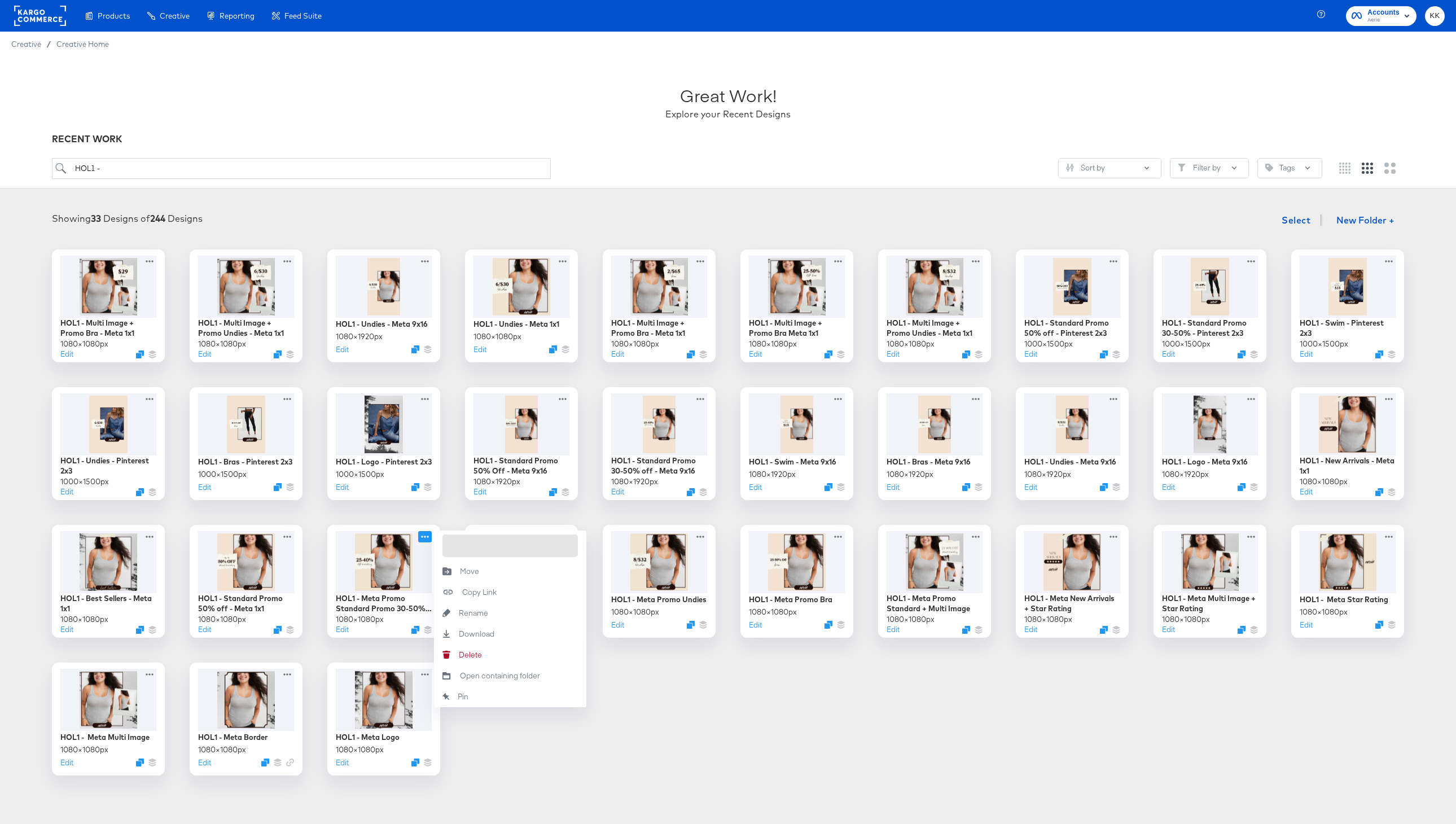
click at [484, 547] on input "HOL1 - Meta Promo Standard Promo 30-50% - Meta 1x1" at bounding box center [510, 546] width 135 height 23
drag, startPoint x: 484, startPoint y: 547, endPoint x: 581, endPoint y: 548, distance: 97.0
click at [581, 548] on div "HOL1 - Meta Promo Standard Promo 30-50% - Meta 1x1" at bounding box center [510, 545] width 152 height 30
type input "HOL1 - Meta Promo Standard Promo"
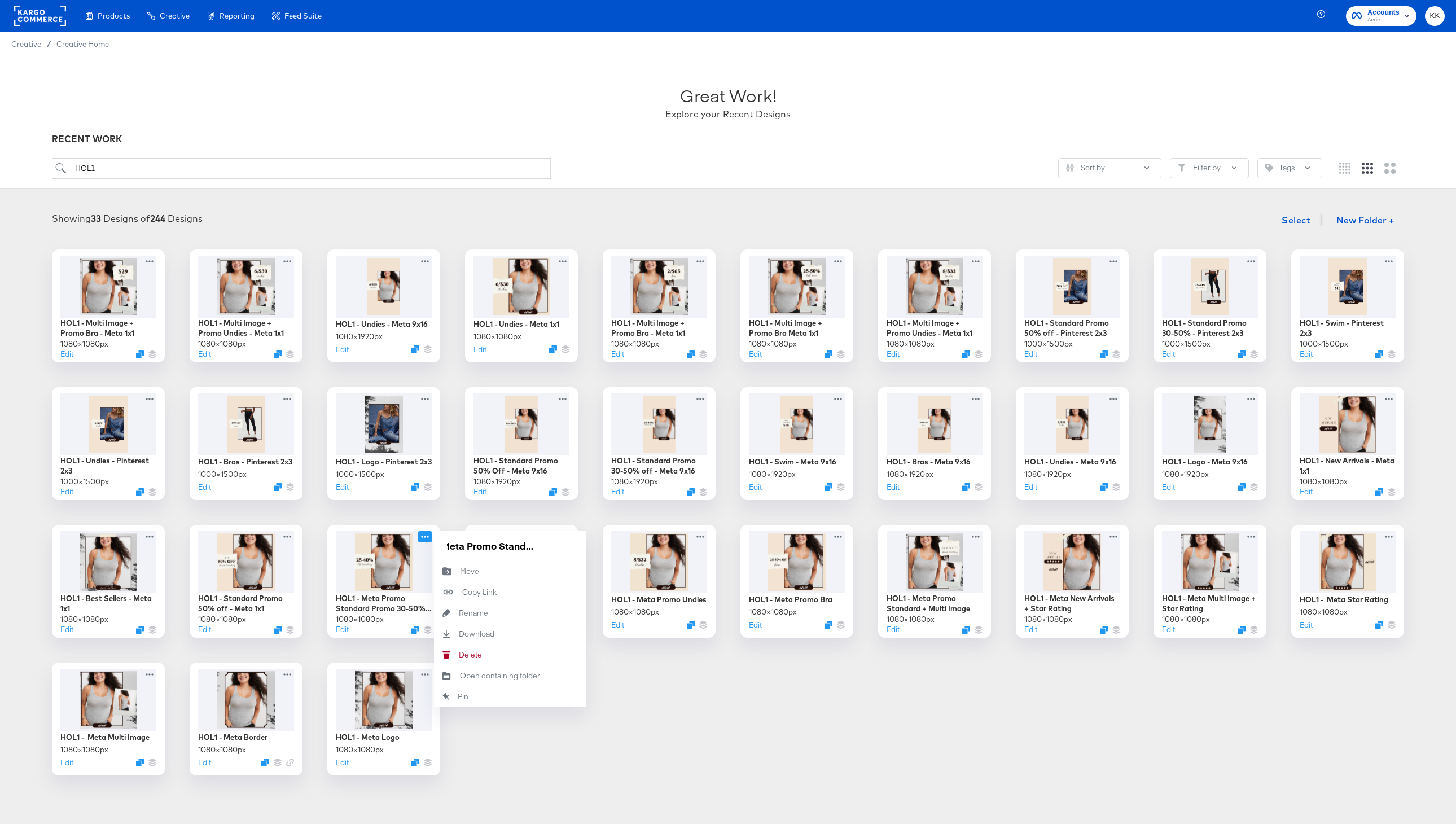
click at [684, 709] on div "HOL1 - Multi Image + Promo Bra - Meta 1x1 1080 × 1080 px Edit HOL1 - Multi Imag…" at bounding box center [727, 512] width 1433 height 527
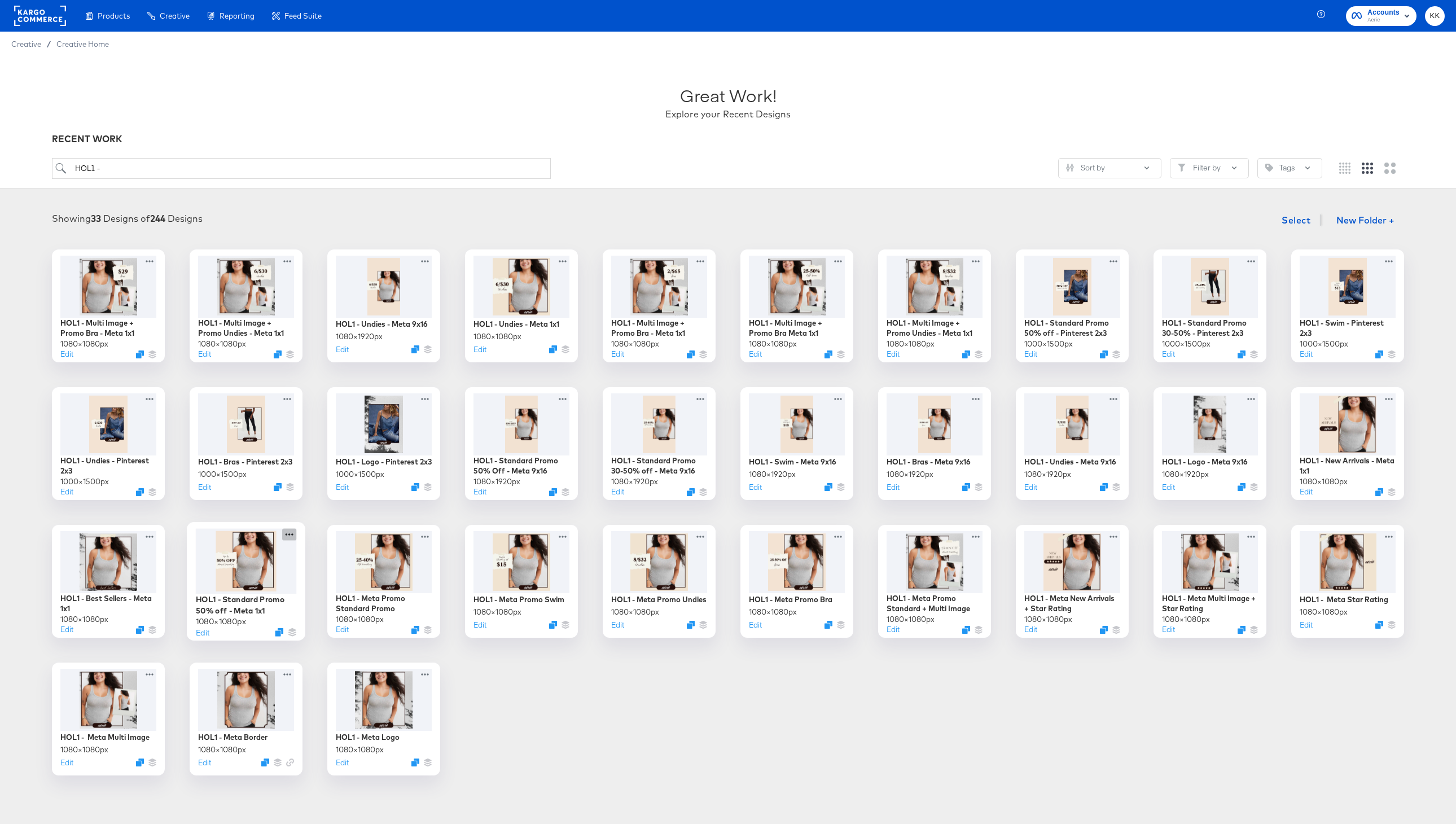
click at [291, 532] on icon at bounding box center [288, 534] width 14 height 12
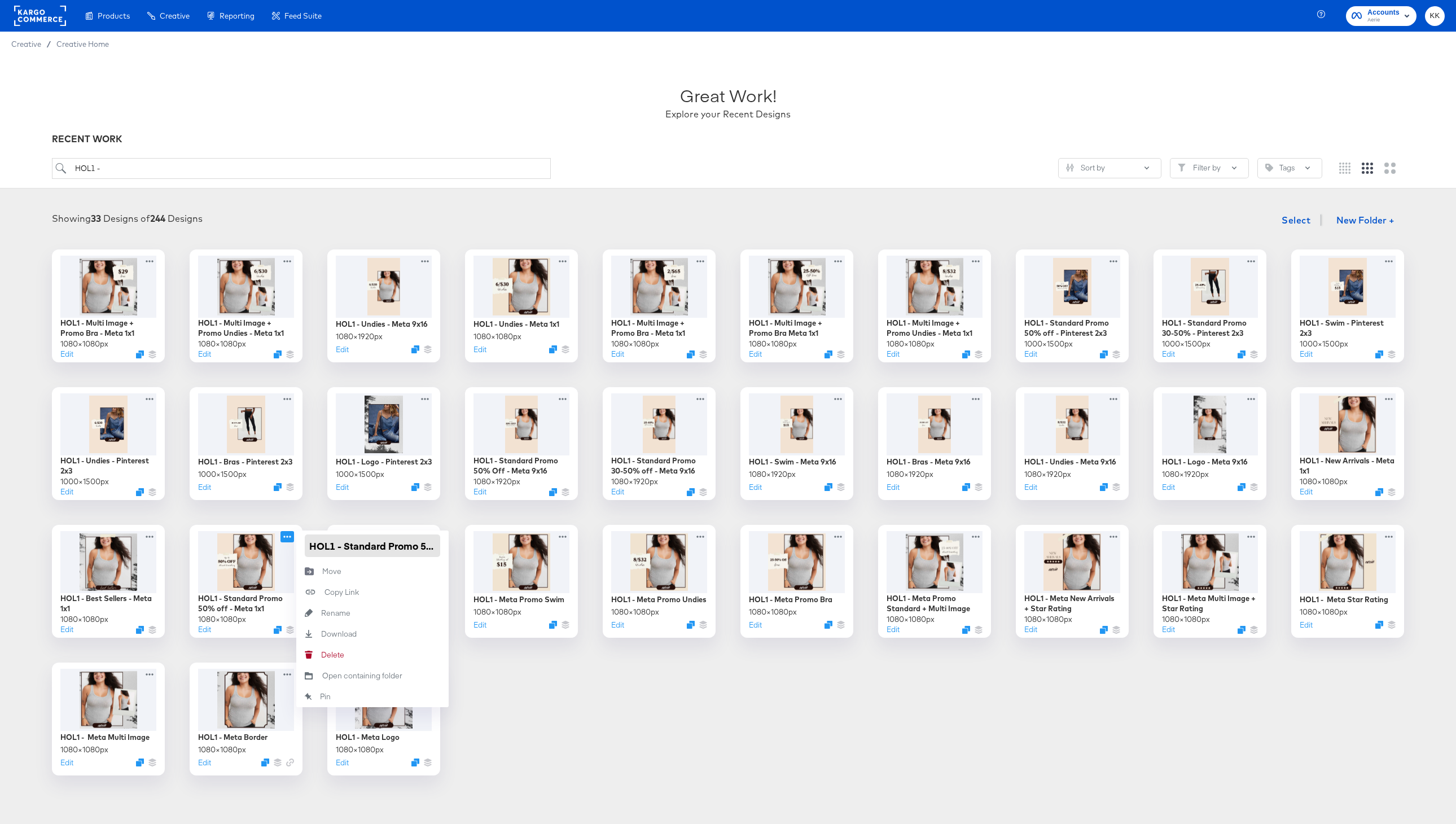
click at [346, 548] on input "HOL1 - Standard Promo 50% off - Meta 1x1" at bounding box center [372, 546] width 135 height 23
drag, startPoint x: 400, startPoint y: 548, endPoint x: 458, endPoint y: 548, distance: 58.0
click at [458, 548] on div "HOL1 - Multi Image + Promo Bra - Meta 1x1 1080 × 1080 px Edit HOL1 - Multi Imag…" at bounding box center [727, 512] width 1433 height 527
click at [418, 544] on input "HOL1 - Meta Promo Standard Promo 50% off - Meta 1x1" at bounding box center [372, 546] width 135 height 23
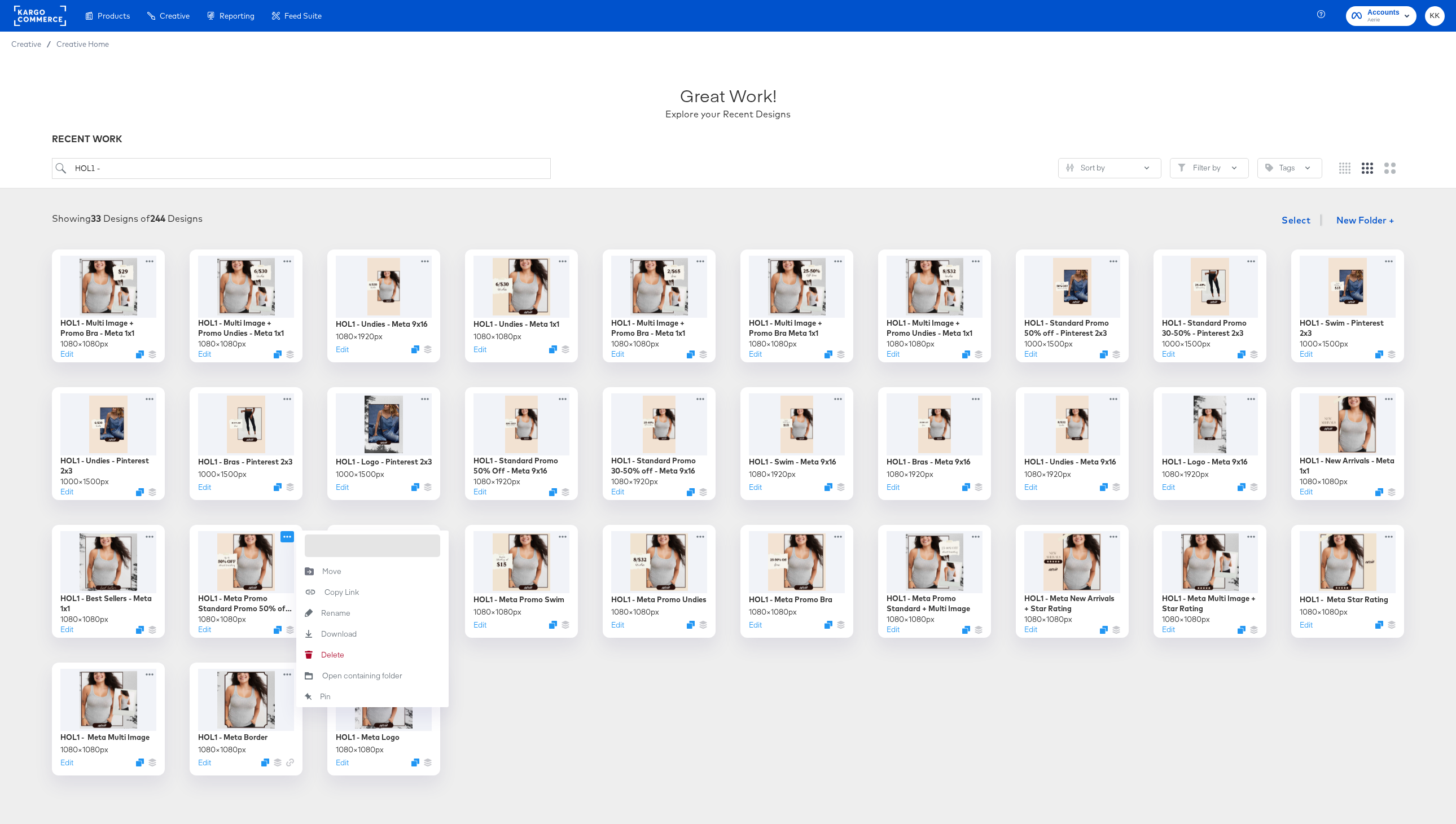
drag, startPoint x: 348, startPoint y: 546, endPoint x: 448, endPoint y: 547, distance: 100.0
click at [448, 547] on div "HOL1 - Meta Promo Standard Promo 50% off - Meta 1x1" at bounding box center [372, 545] width 152 height 30
type input "HOL1 - Meta Promo Standard Promo"
click at [522, 725] on div "HOL1 - Multi Image + Promo Bra - Meta 1x1 1080 × 1080 px Edit HOL1 - Multi Imag…" at bounding box center [727, 512] width 1433 height 527
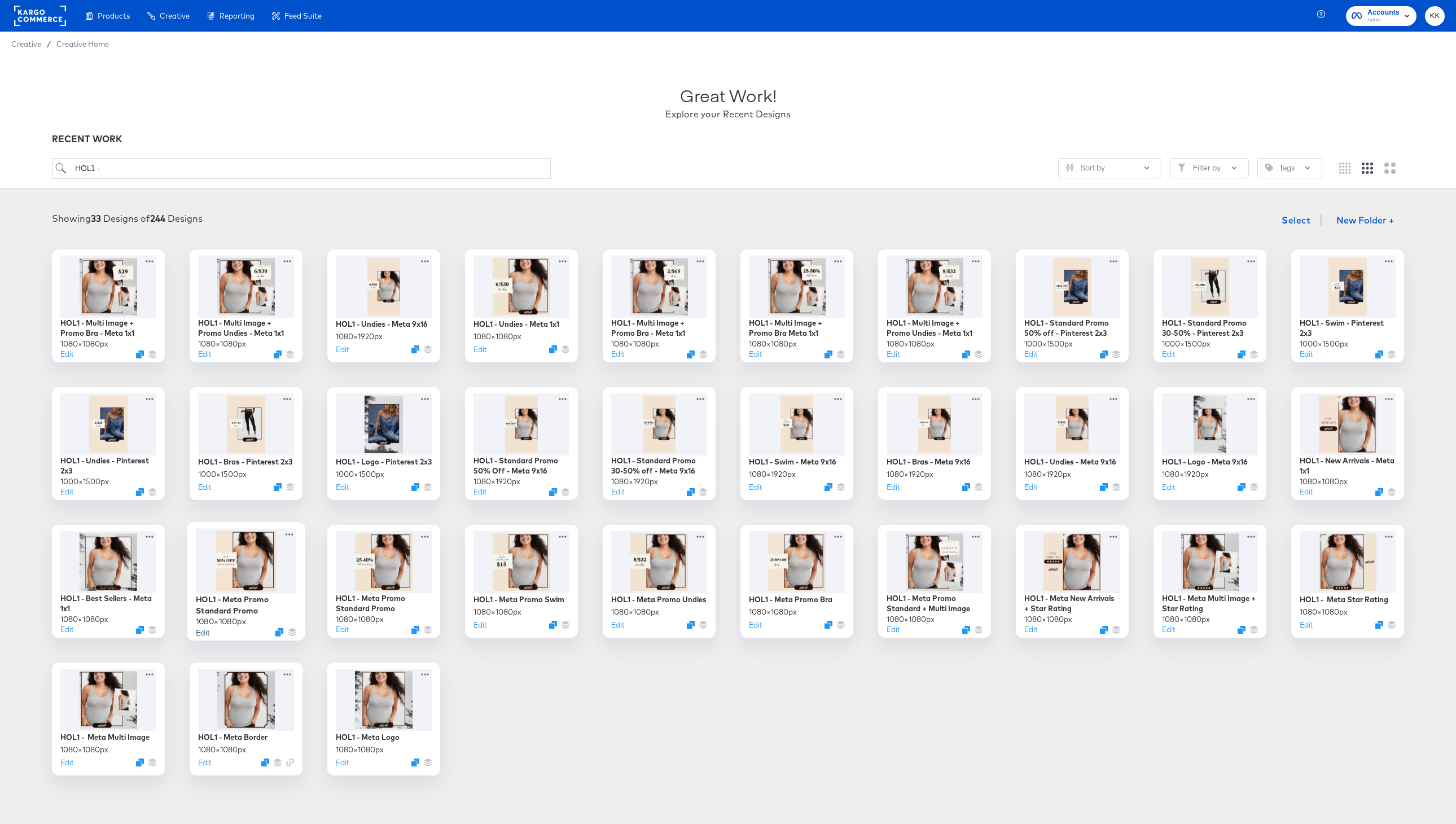
click at [201, 631] on button "Edit" at bounding box center [203, 632] width 14 height 11
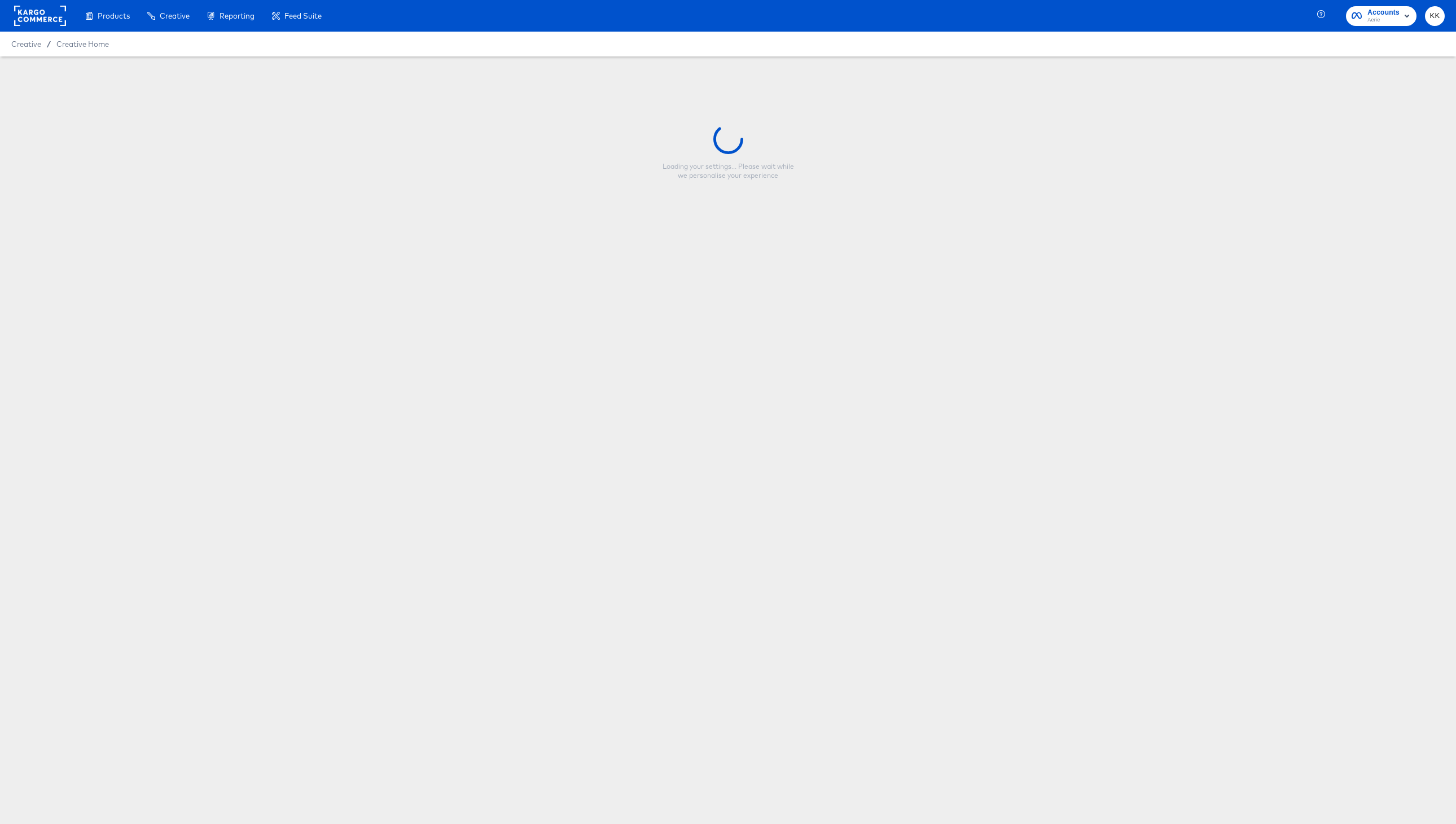
type input "HOL1 - Meta Promo Standard Promo"
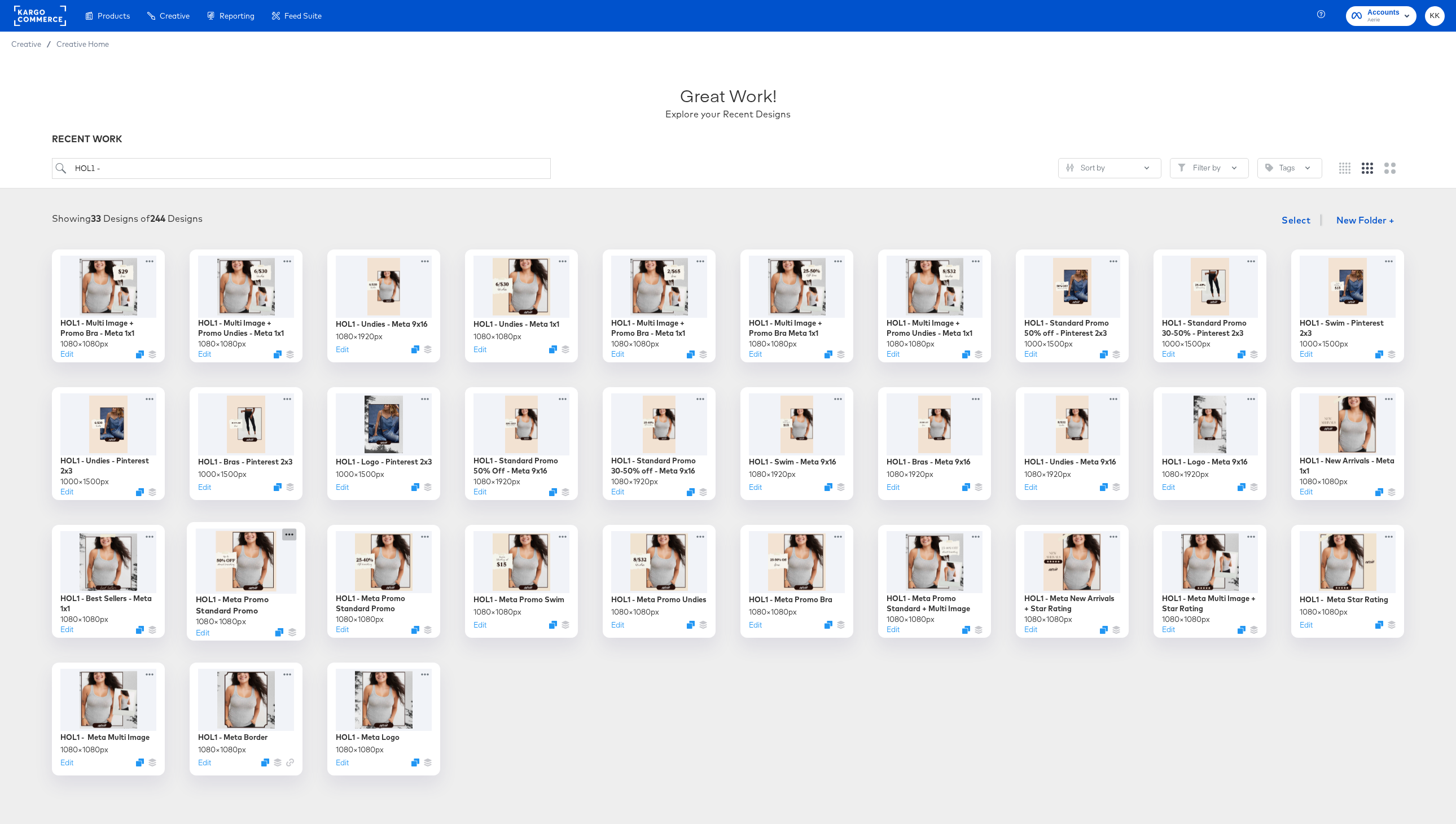
click at [289, 536] on icon at bounding box center [288, 534] width 14 height 12
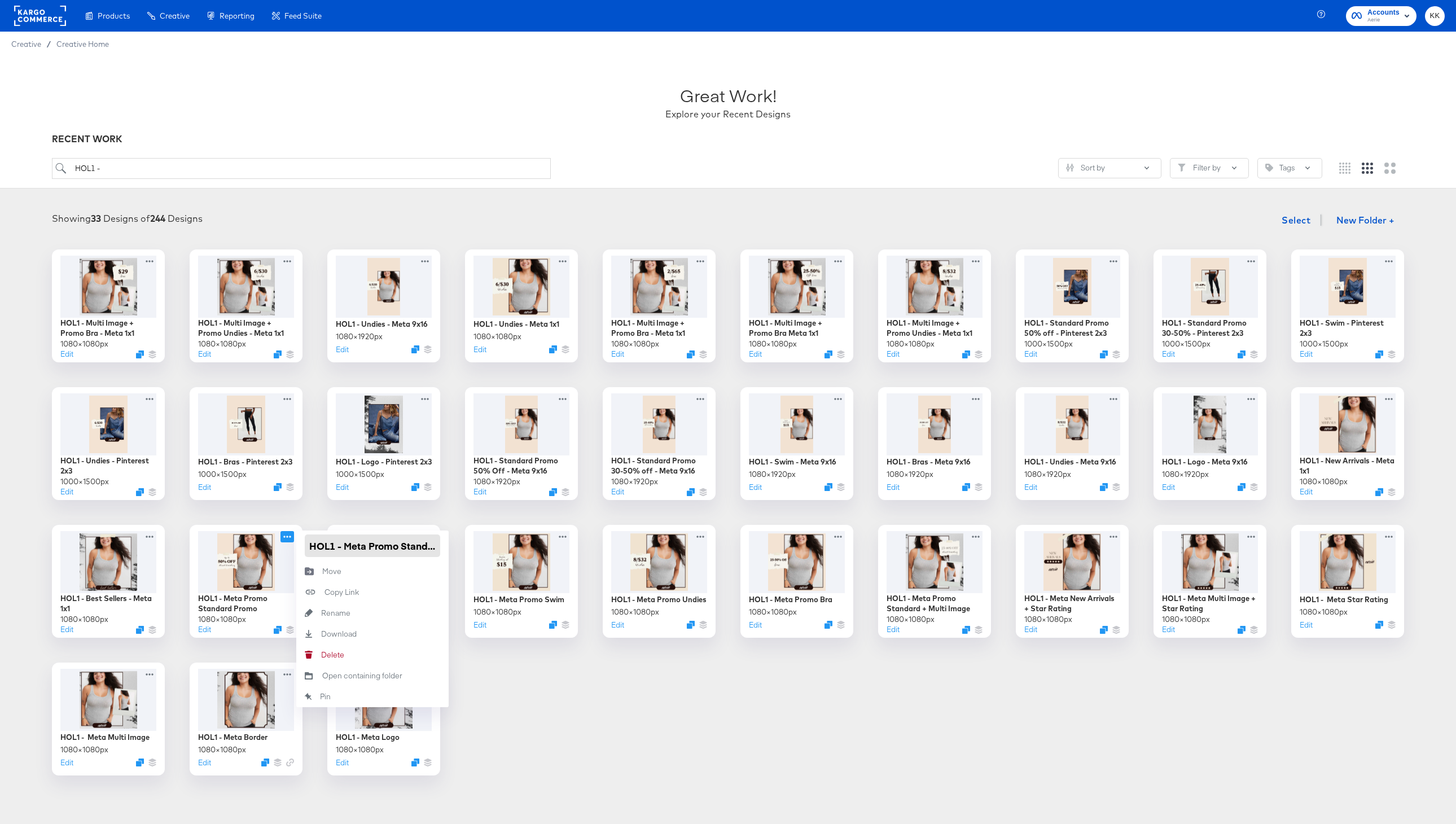
click at [400, 549] on input "HOL1 - Meta Promo Standard Promo" at bounding box center [372, 546] width 135 height 23
drag, startPoint x: 406, startPoint y: 549, endPoint x: 452, endPoint y: 548, distance: 46.0
click at [453, 548] on div "HOL1 - Multi Image + Promo Bra - Meta 1x1 1080 × 1080 px Edit HOL1 - Multi Imag…" at bounding box center [727, 512] width 1433 height 527
click at [416, 548] on input "HOL1 - Meta Promo Standard Promo" at bounding box center [372, 546] width 135 height 23
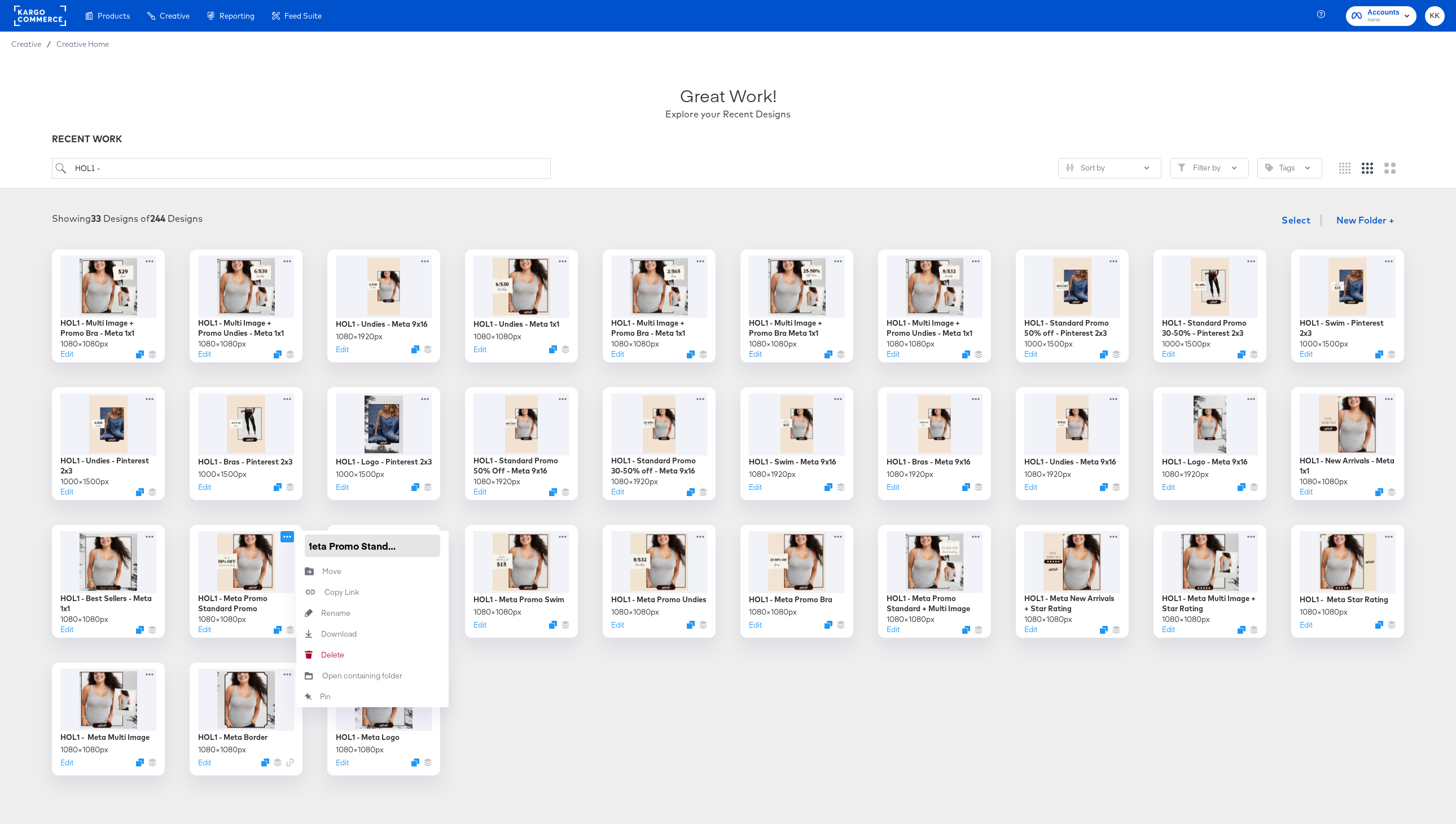
drag, startPoint x: 406, startPoint y: 547, endPoint x: 458, endPoint y: 547, distance: 52.0
click at [449, 547] on div "HOL1 - Multi Image + Promo Bra - Meta 1x1 1080 × 1080 px Edit HOL1 - Multi Imag…" at bounding box center [727, 512] width 1433 height 527
type input "HOL1 - Meta Promo Standard Up To"
click at [646, 760] on div "HOL1 - Multi Image + Promo Bra - Meta 1x1 1080 × 1080 px Edit HOL1 - Multi Imag…" at bounding box center [727, 512] width 1433 height 527
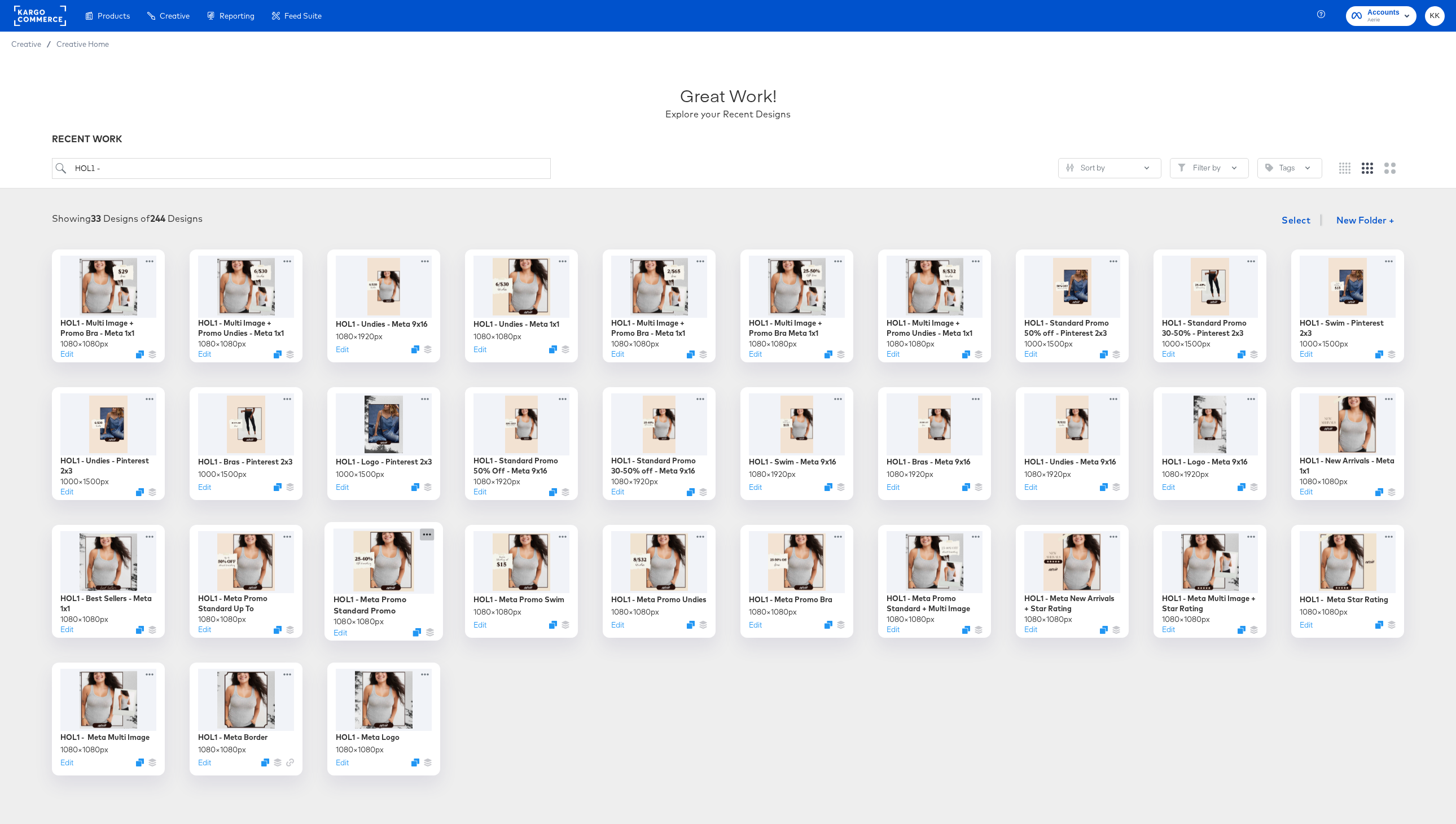
click at [429, 537] on icon at bounding box center [426, 534] width 14 height 12
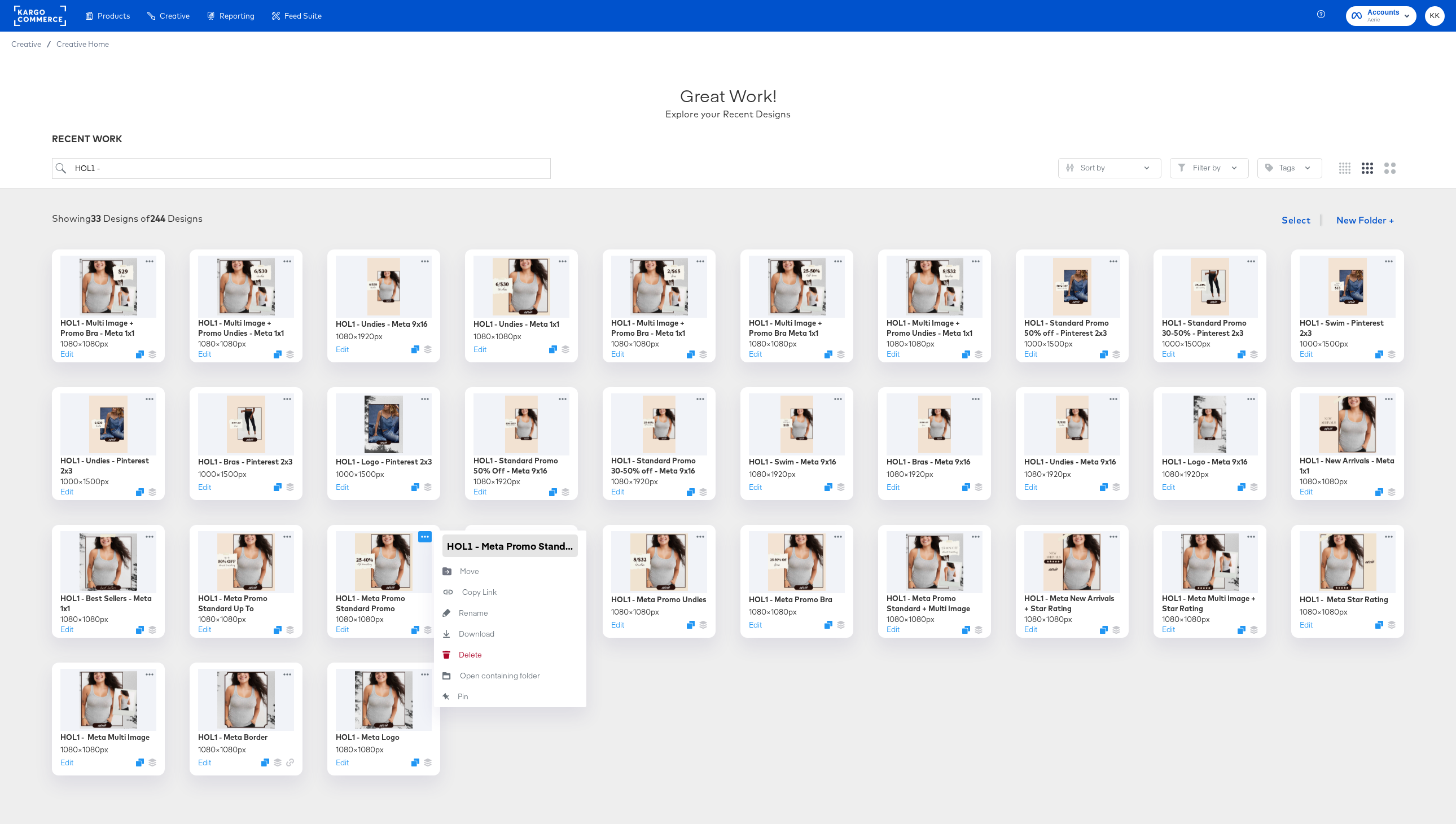
scroll to position [0, 40]
drag, startPoint x: 477, startPoint y: 551, endPoint x: 590, endPoint y: 551, distance: 113.0
click at [590, 551] on div "HOL1 - Multi Image + Promo Bra - Meta 1x1 1080 × 1080 px Edit HOL1 - Multi Imag…" at bounding box center [727, 512] width 1433 height 527
click at [575, 547] on input "HOL1 - Meta Promo Standard Promo" at bounding box center [510, 546] width 135 height 23
type input "HOL1 - Meta Promo Standard Promo 25-40%"
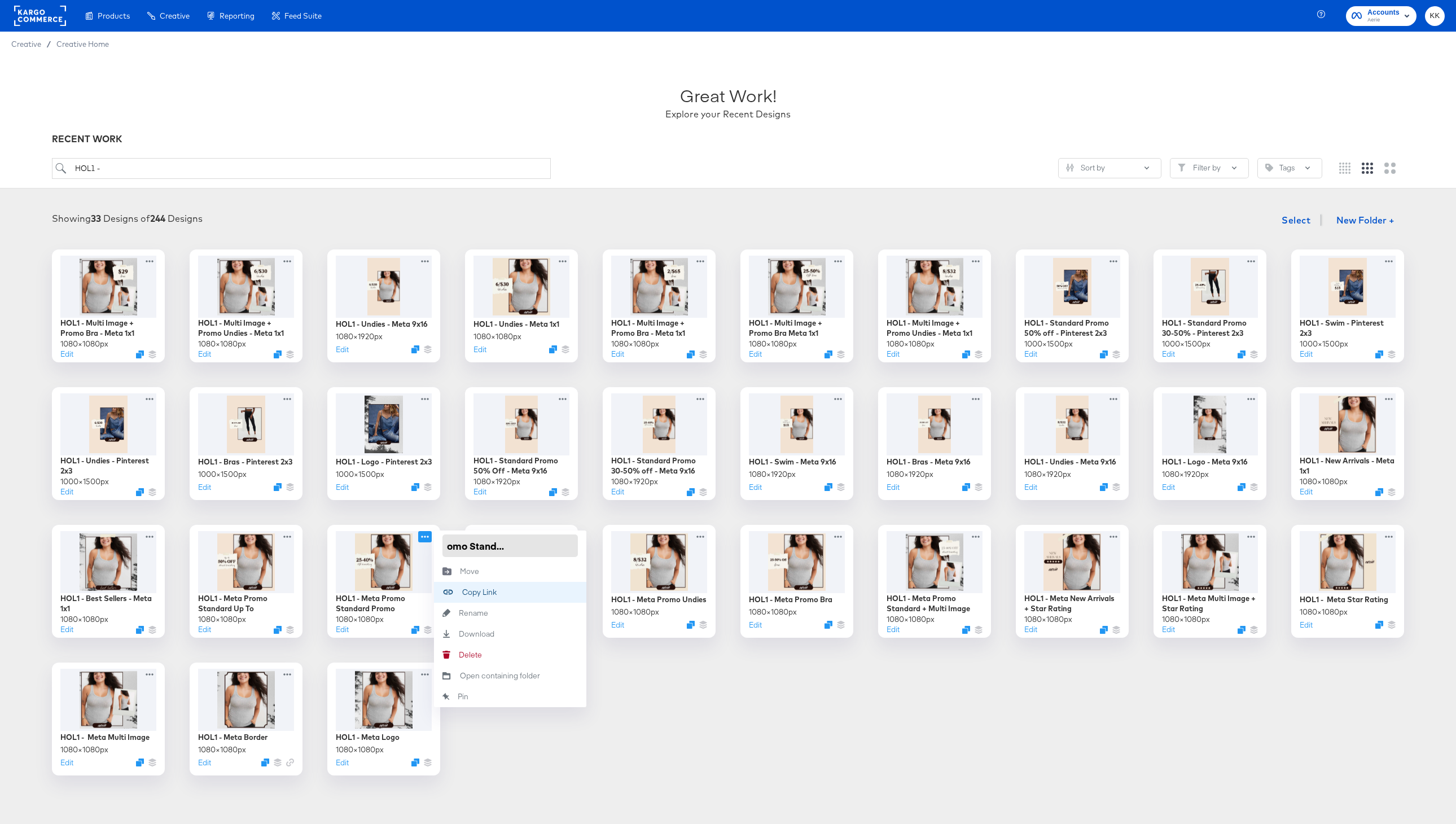
scroll to position [0, 78]
click at [698, 731] on div "HOL1 - Multi Image + Promo Bra - Meta 1x1 1080 × 1080 px Edit HOL1 - Multi Imag…" at bounding box center [727, 512] width 1433 height 527
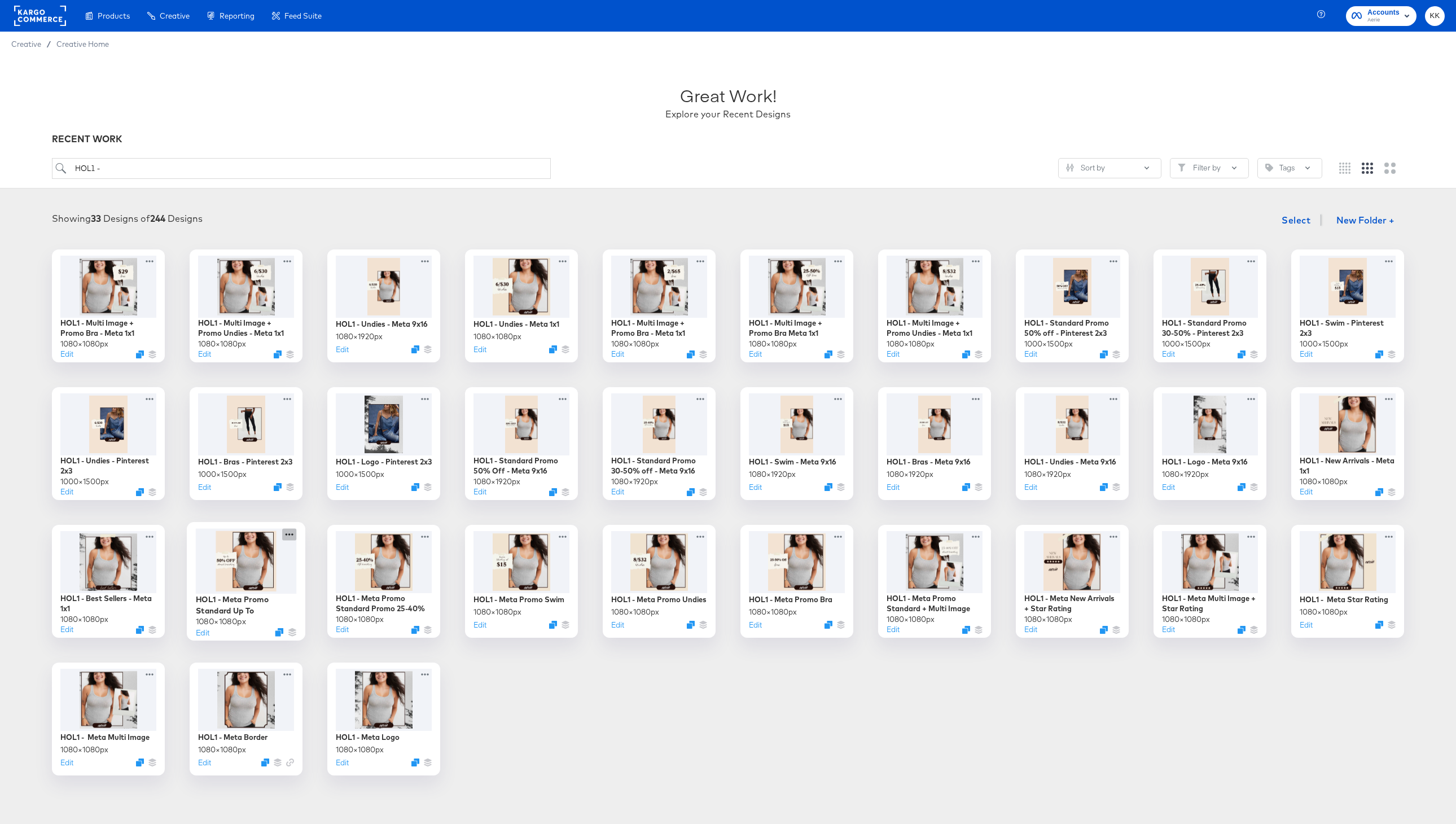
click at [289, 534] on icon at bounding box center [289, 535] width 8 height 2
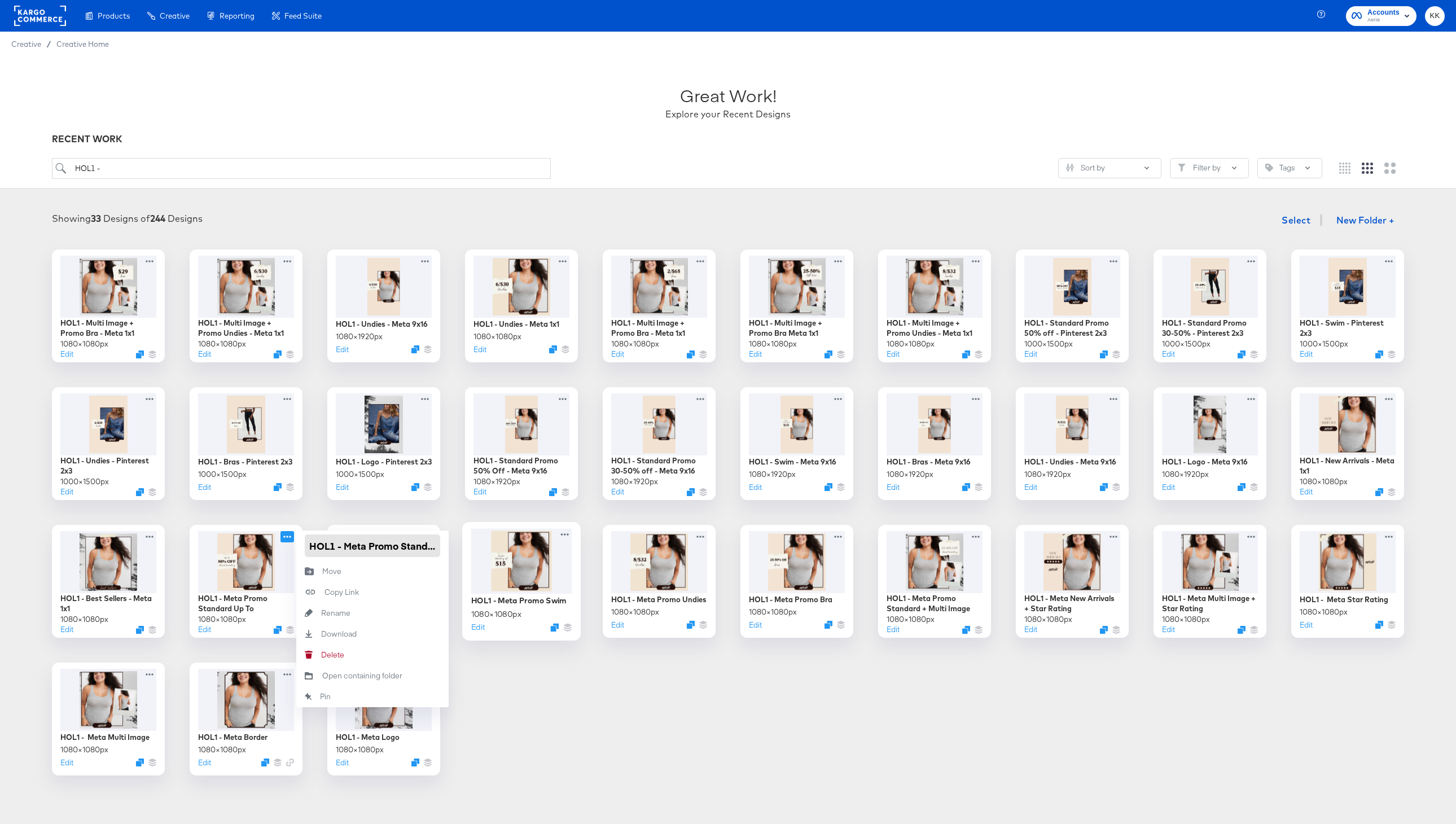
scroll to position [0, 36]
drag, startPoint x: 362, startPoint y: 545, endPoint x: 468, endPoint y: 545, distance: 106.0
click at [468, 545] on div "HOL1 - Multi Image + Promo Bra - Meta 1x1 1080 × 1080 px Edit HOL1 - Multi Imag…" at bounding box center [727, 512] width 1433 height 527
click at [432, 546] on input "HOL1 - Meta Promo Standard Up To" at bounding box center [372, 546] width 135 height 23
type input "HOL1 - Meta Promo Standard Up To 50%"
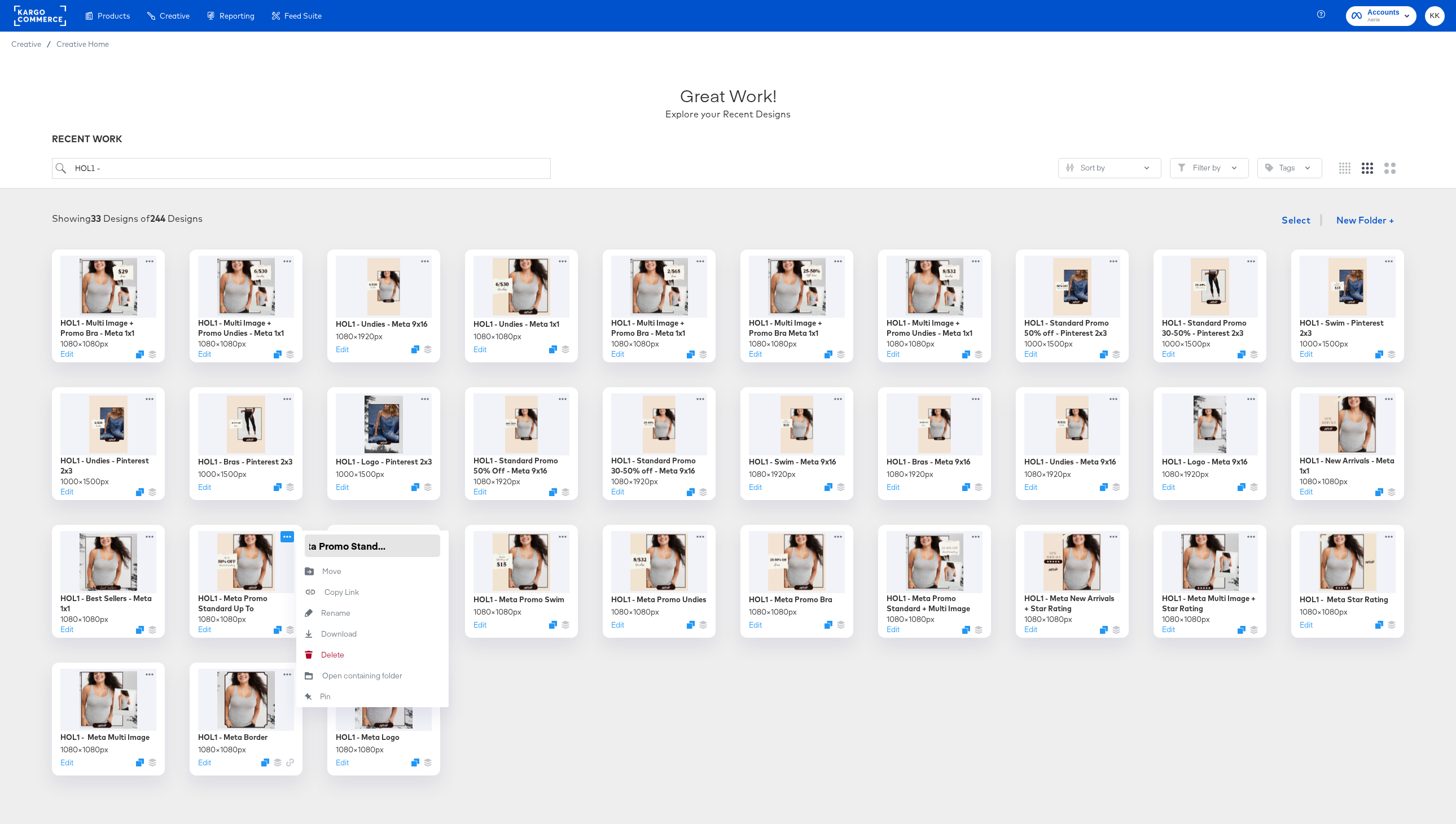
scroll to position [0, 58]
click at [621, 767] on div "HOL1 - Multi Image + Promo Bra - Meta 1x1 1080 × 1080 px Edit HOL1 - Multi Imag…" at bounding box center [727, 512] width 1433 height 527
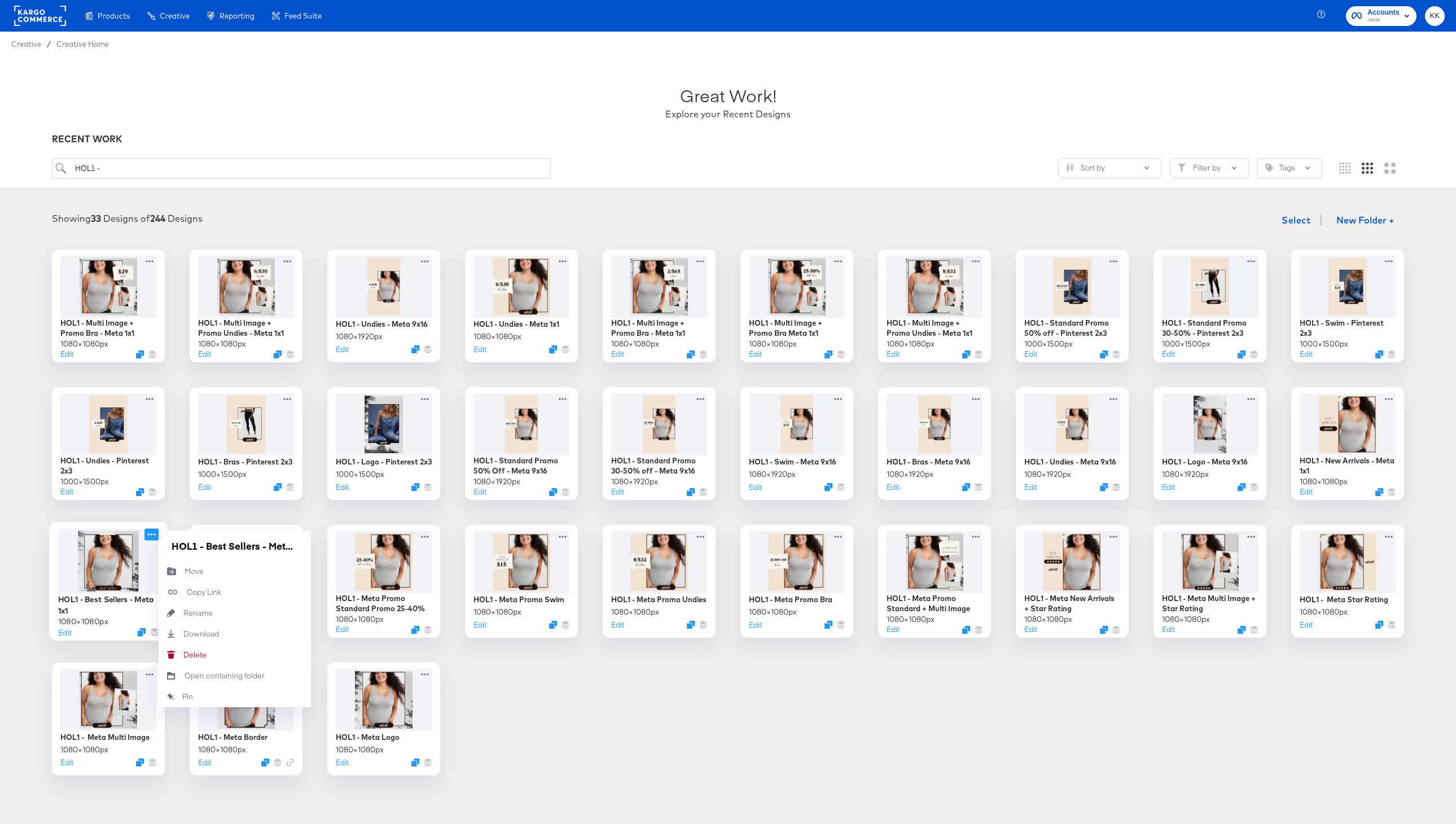
click at [153, 535] on icon at bounding box center [151, 534] width 14 height 12
click at [203, 546] on input "HOL1 - Best Sellers - Meta 1x1" at bounding box center [234, 546] width 135 height 23
drag, startPoint x: 282, startPoint y: 550, endPoint x: 307, endPoint y: 550, distance: 25.0
click at [307, 550] on div "HOL1 - Meta Best Sellers - Meta 1x1" at bounding box center [234, 545] width 152 height 30
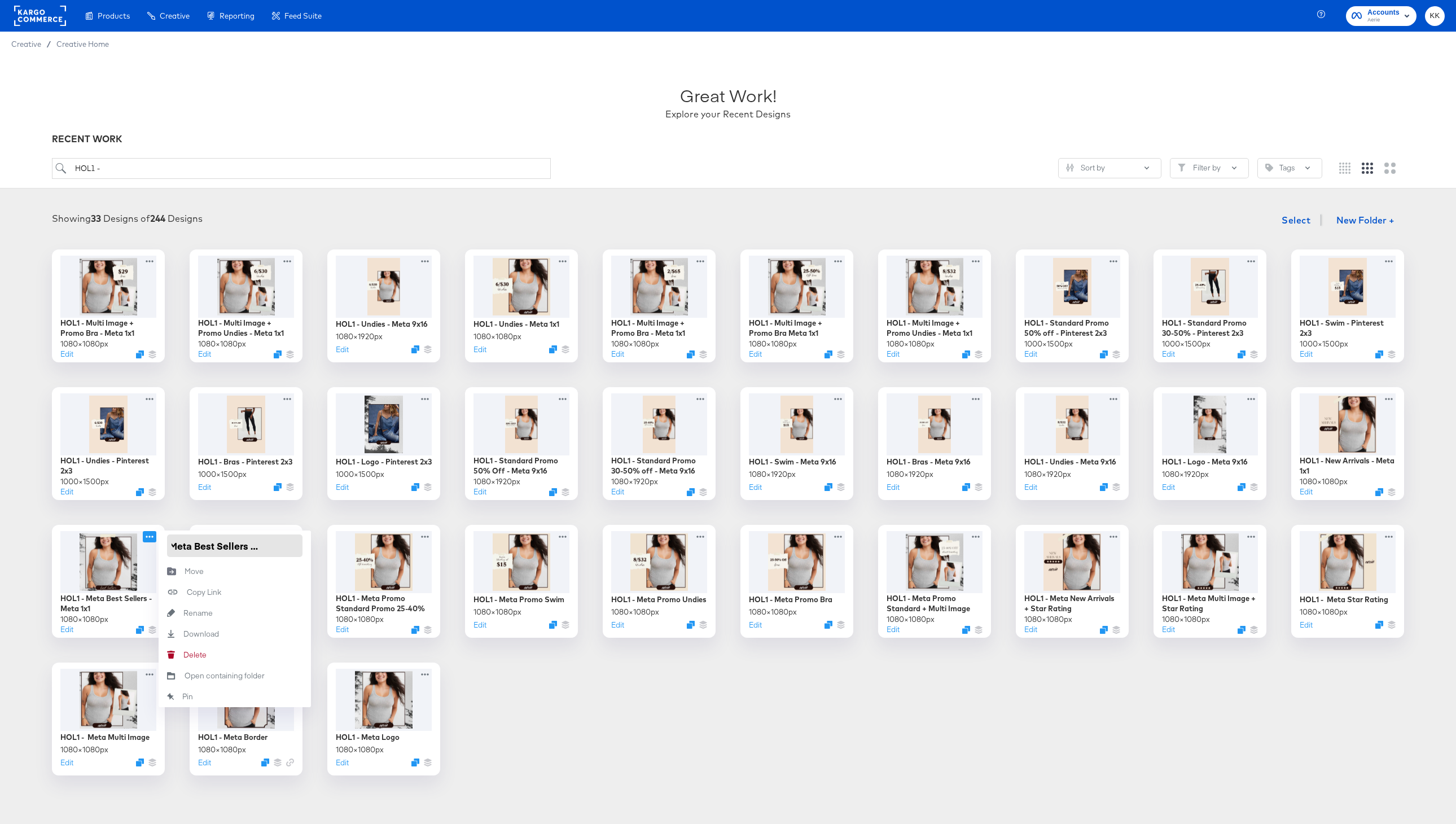
type input "HOL1 - Meta Best Seller"
drag, startPoint x: 229, startPoint y: 548, endPoint x: 208, endPoint y: 548, distance: 21.0
click at [208, 548] on input "HOL1 - Meta Best Seller" at bounding box center [234, 546] width 135 height 23
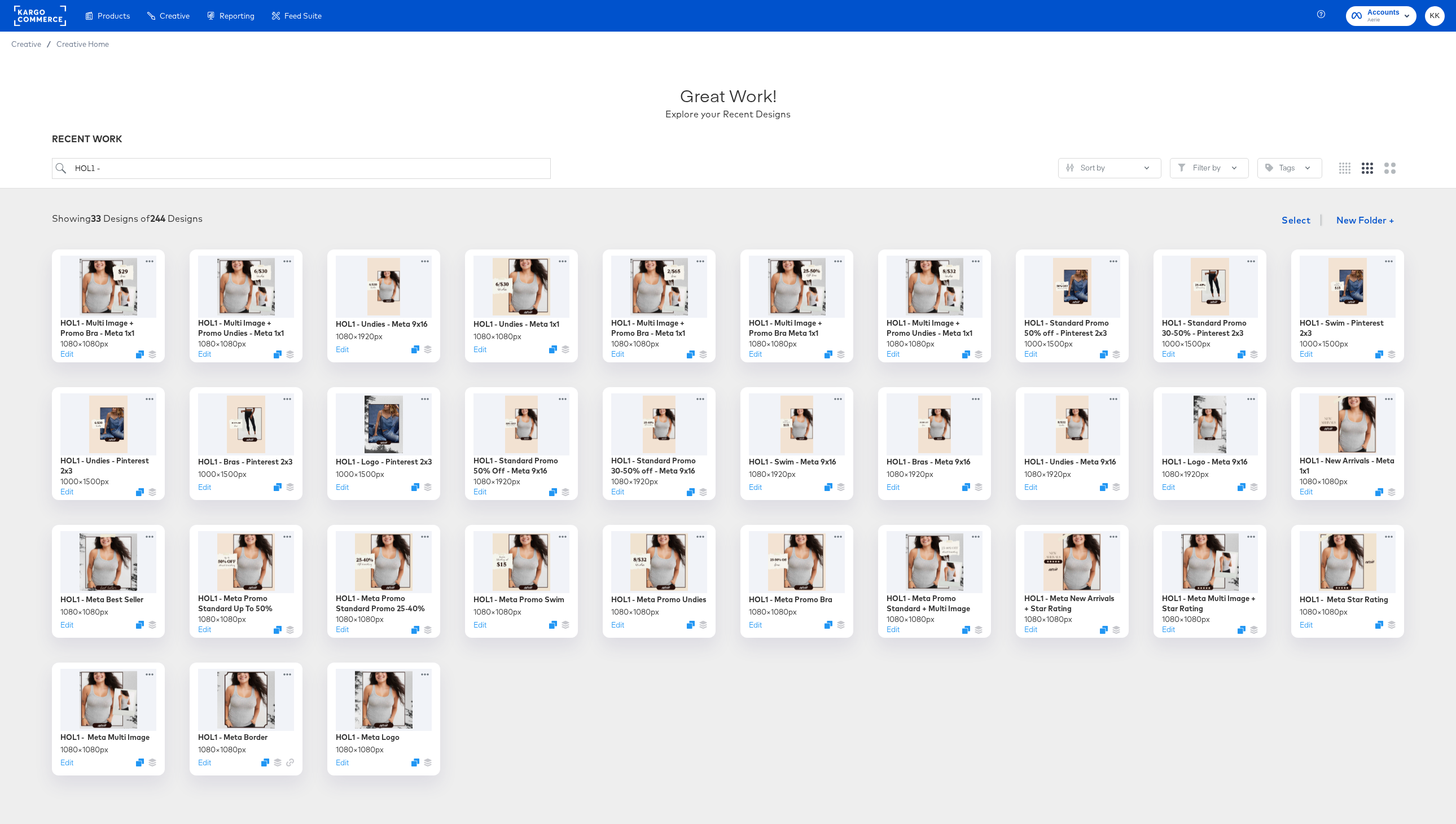
click at [529, 706] on div "HOL1 - Multi Image + Promo Bra - Meta 1x1 1080 × 1080 px Edit HOL1 - Multi Imag…" at bounding box center [727, 512] width 1433 height 527
click at [1391, 394] on icon at bounding box center [1390, 396] width 14 height 12
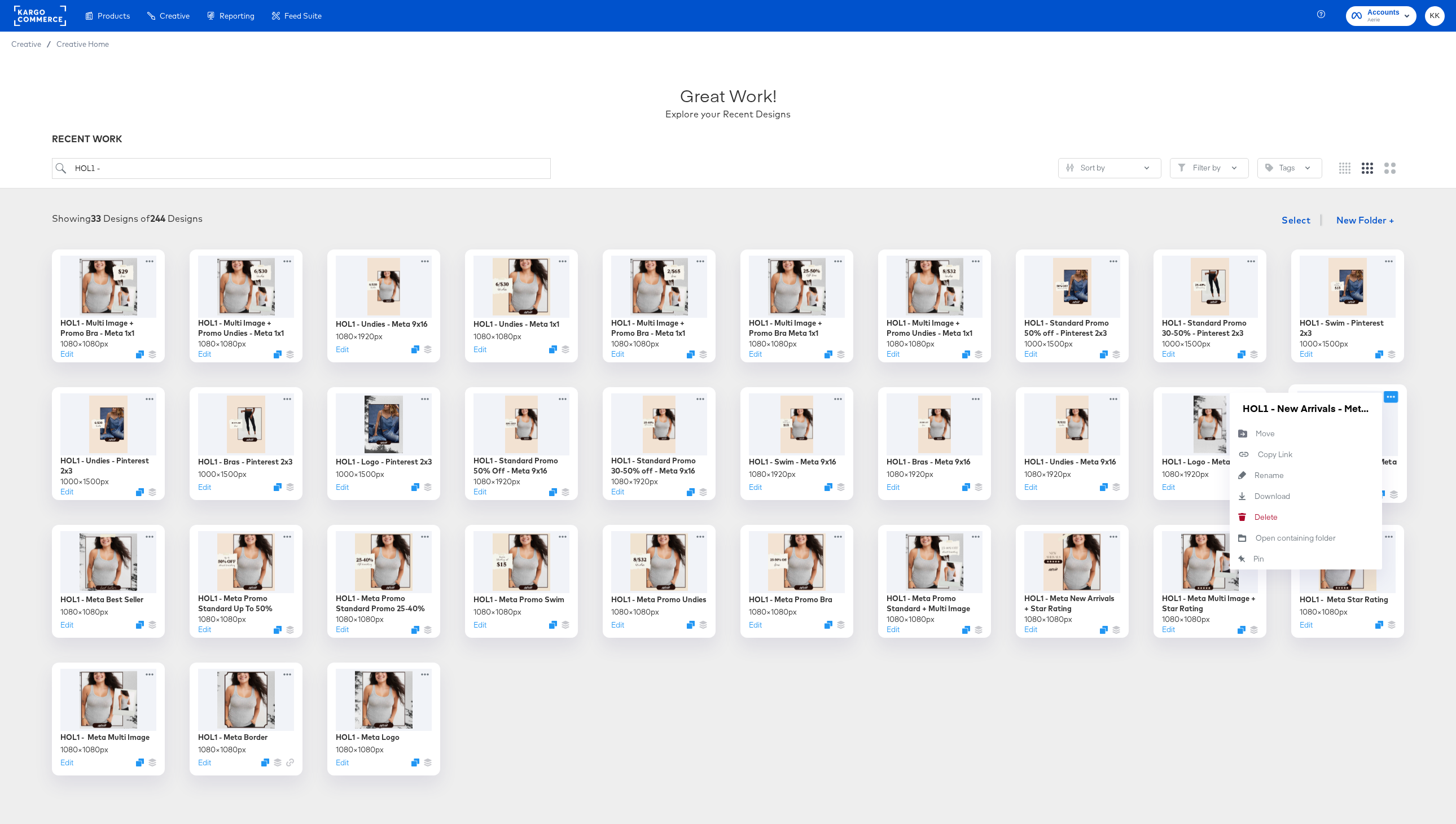
click at [1391, 394] on icon at bounding box center [1390, 396] width 14 height 12
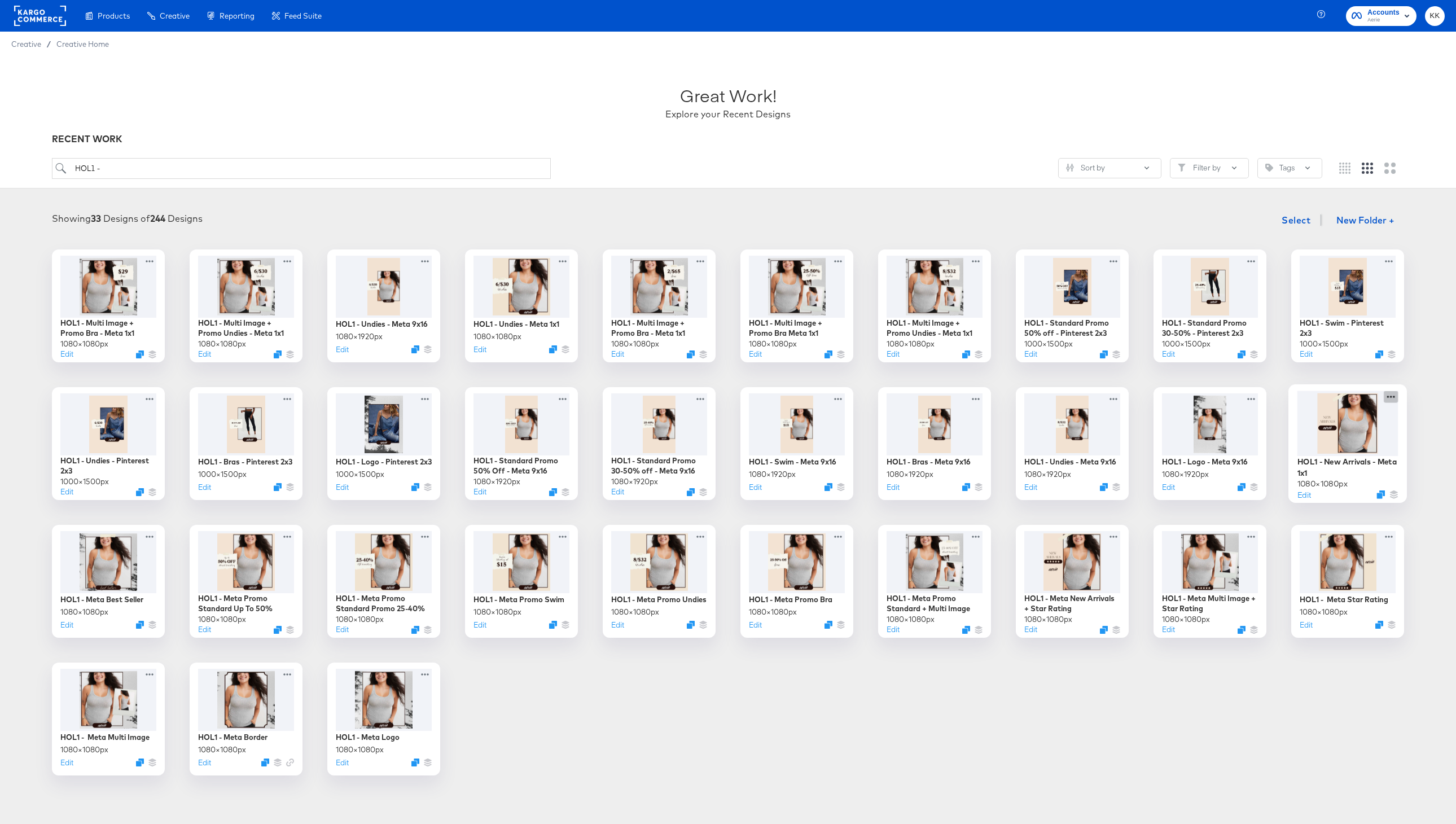
click at [1391, 394] on icon at bounding box center [1390, 396] width 14 height 12
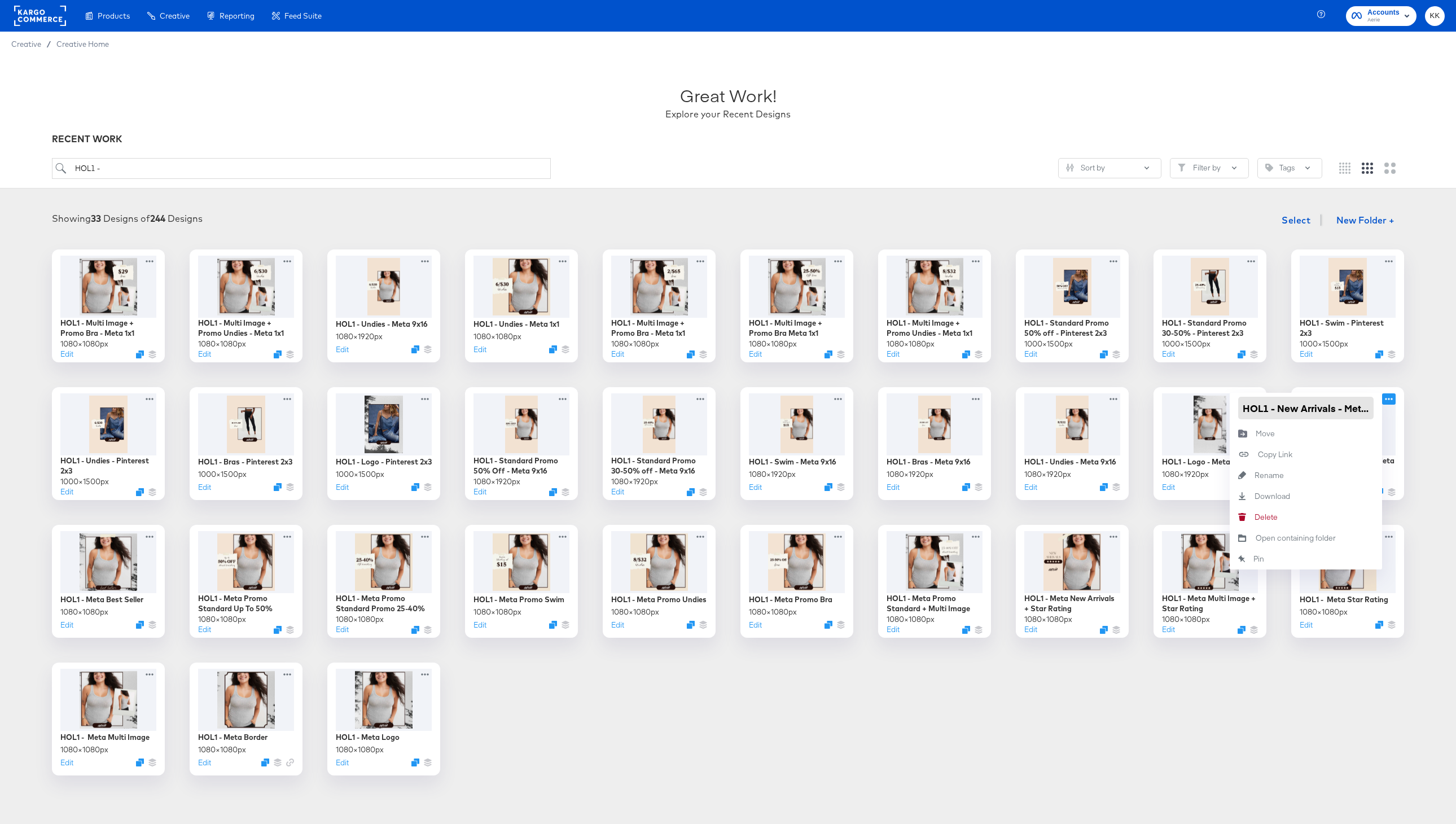
click at [1278, 411] on input "HOL1 - New Arrivals - Meta 1x1" at bounding box center [1305, 408] width 135 height 23
paste input "Meta"
drag, startPoint x: 1357, startPoint y: 410, endPoint x: 1369, endPoint y: 410, distance: 12.0
click at [1369, 410] on input "HOL1 - Meta New Arrivals - Meta 1x1" at bounding box center [1305, 408] width 135 height 23
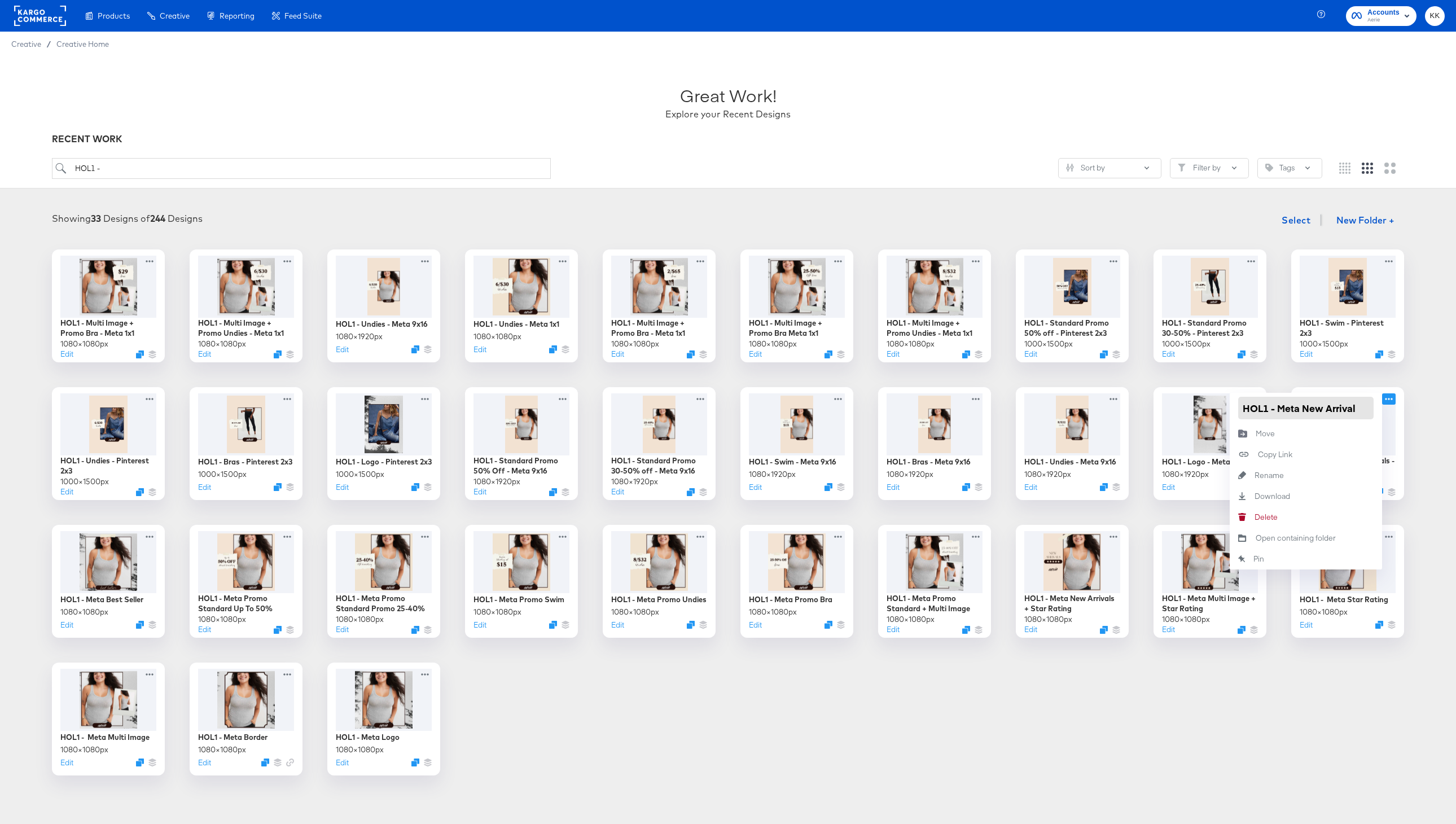
scroll to position [0, 0]
type input "HOL1 - Meta New Arrivals"
click at [1193, 736] on div "HOL1 - Multi Image + Promo Bra - Meta 1x1 1080 × 1080 px Edit HOL1 - Multi Imag…" at bounding box center [727, 512] width 1433 height 527
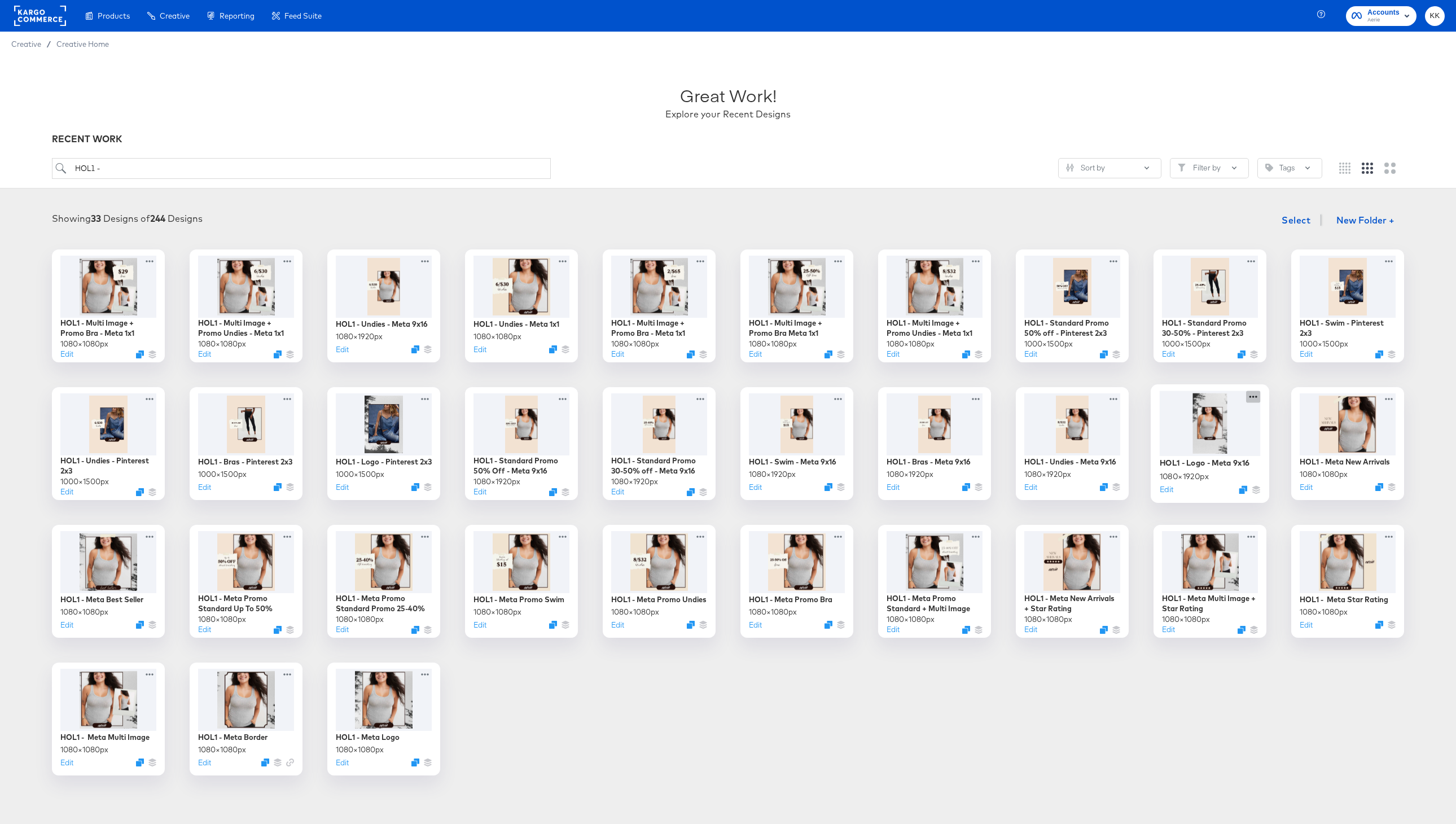
click at [1253, 399] on icon at bounding box center [1253, 396] width 14 height 12
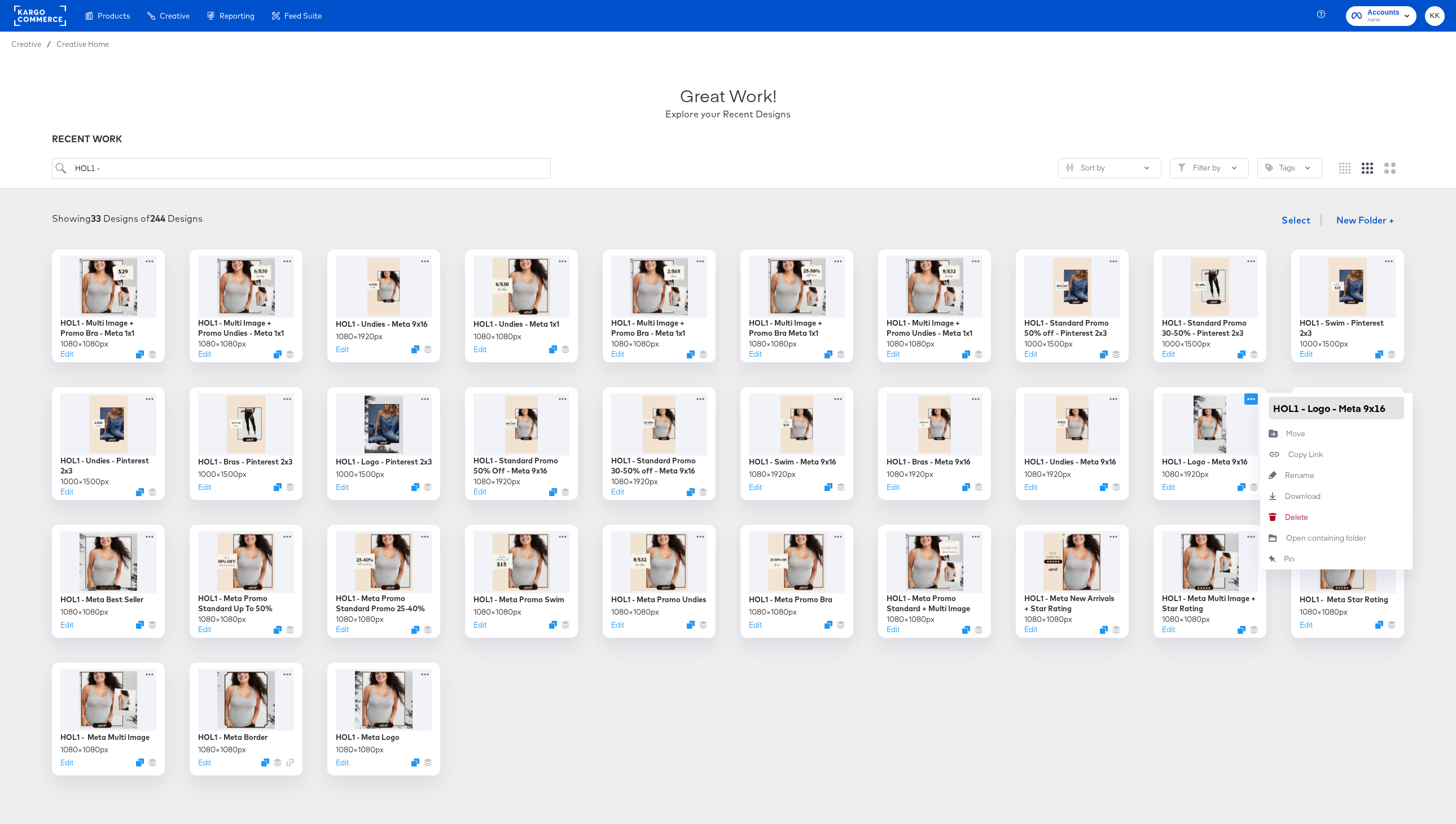
click at [1307, 408] on input "HOL1 - Logo - Meta 9x16" at bounding box center [1336, 408] width 135 height 23
paste input "Meta"
drag, startPoint x: 1356, startPoint y: 412, endPoint x: 1386, endPoint y: 411, distance: 30.0
click at [1386, 411] on input "HOL1 - Meta Logo - Meta 9x16" at bounding box center [1336, 408] width 135 height 23
drag, startPoint x: 1357, startPoint y: 408, endPoint x: 1332, endPoint y: 409, distance: 25.0
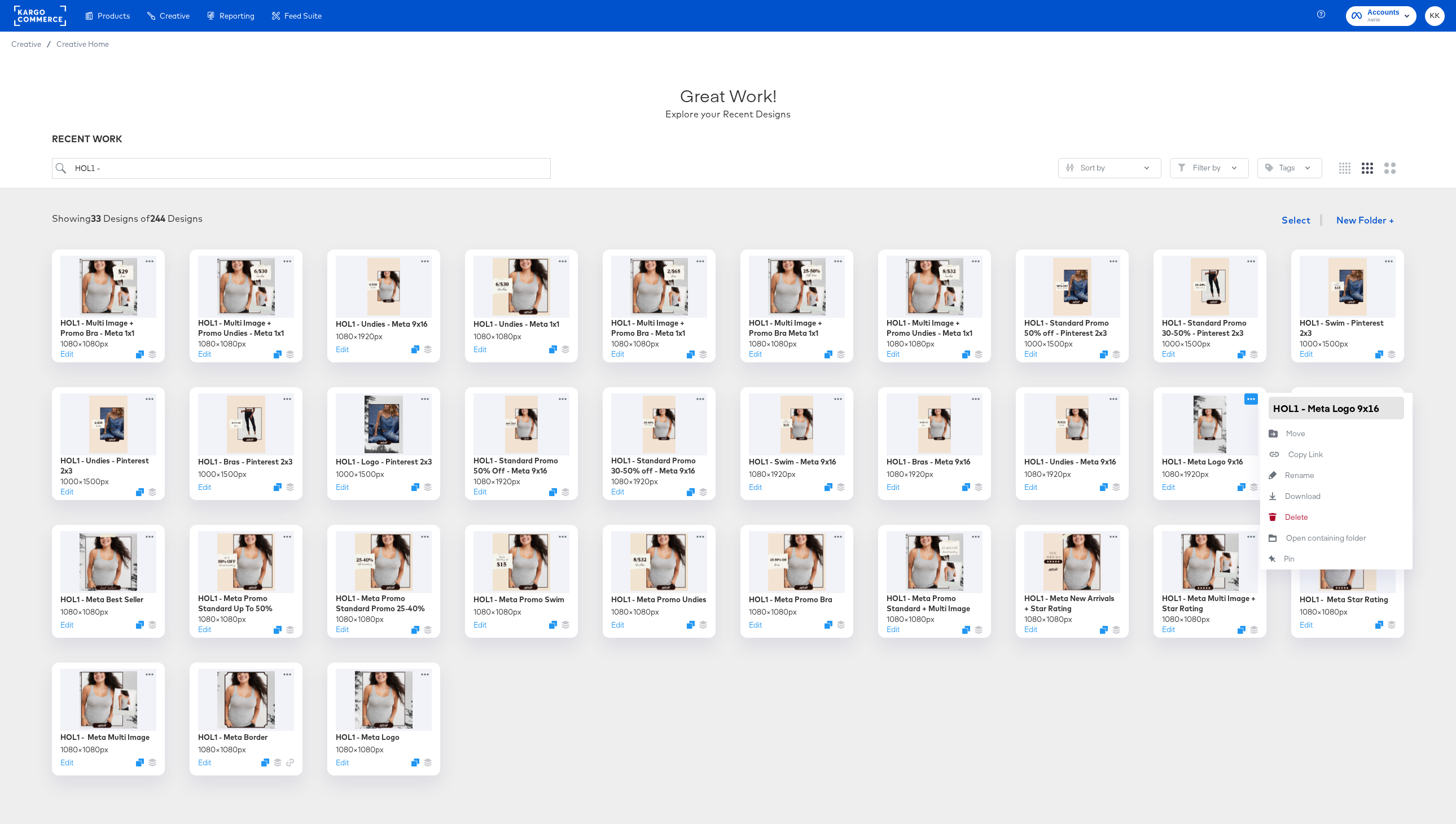
click at [1332, 409] on input "HOL1 - Meta Logo 9x16" at bounding box center [1336, 408] width 135 height 23
click at [1387, 411] on input "HOL1 - Meta 9x16" at bounding box center [1336, 408] width 135 height 23
type input "HOL1 - Meta 9x16 Logo"
drag, startPoint x: 1354, startPoint y: 412, endPoint x: 1310, endPoint y: 409, distance: 44.1
click at [1310, 409] on input "HOL1 - Meta 9x16 Logo" at bounding box center [1336, 408] width 135 height 23
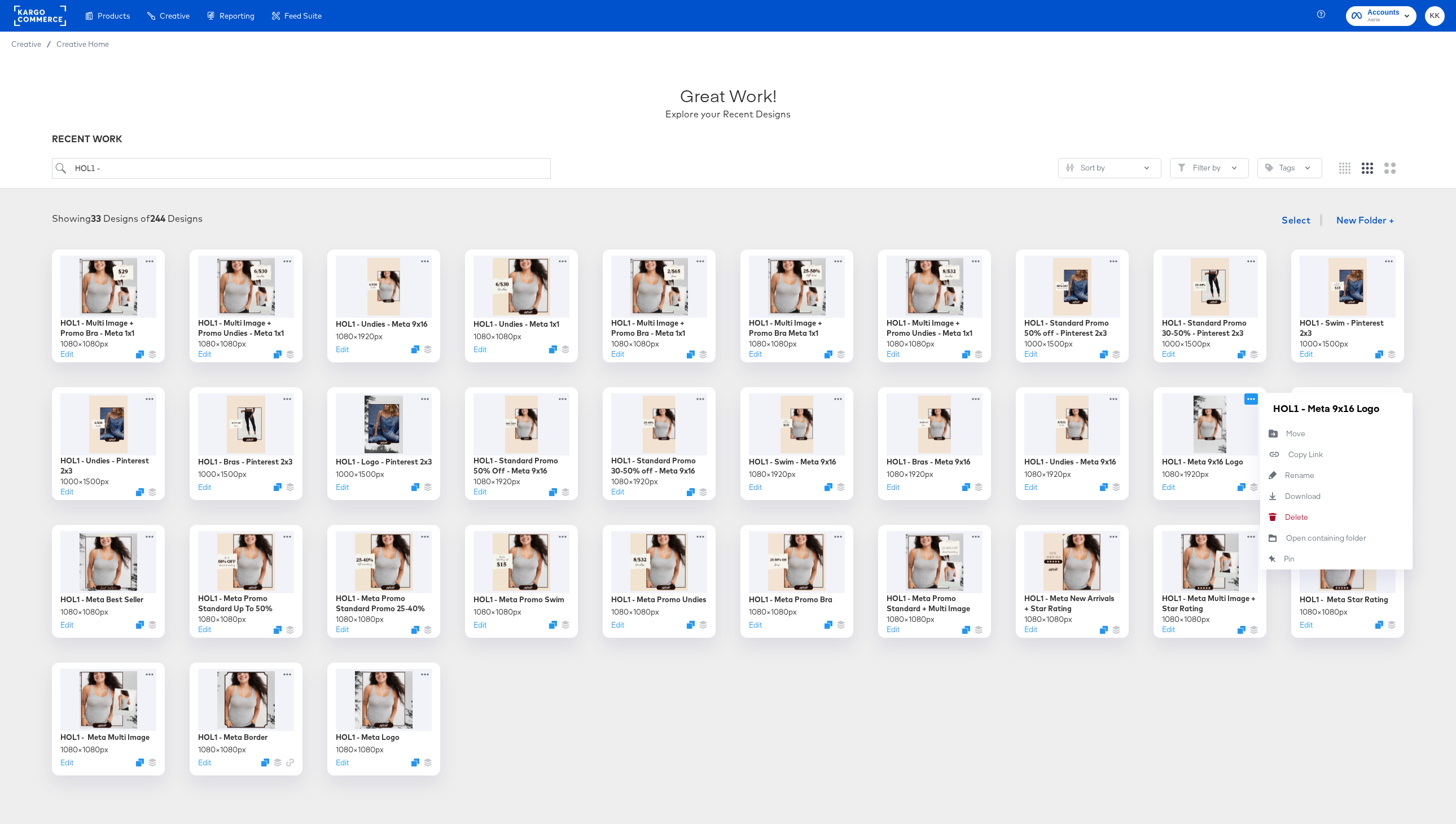
click at [1205, 665] on div "HOL1 - Multi Image + Promo Bra - Meta 1x1 1080 × 1080 px Edit HOL1 - Multi Imag…" at bounding box center [727, 512] width 1433 height 527
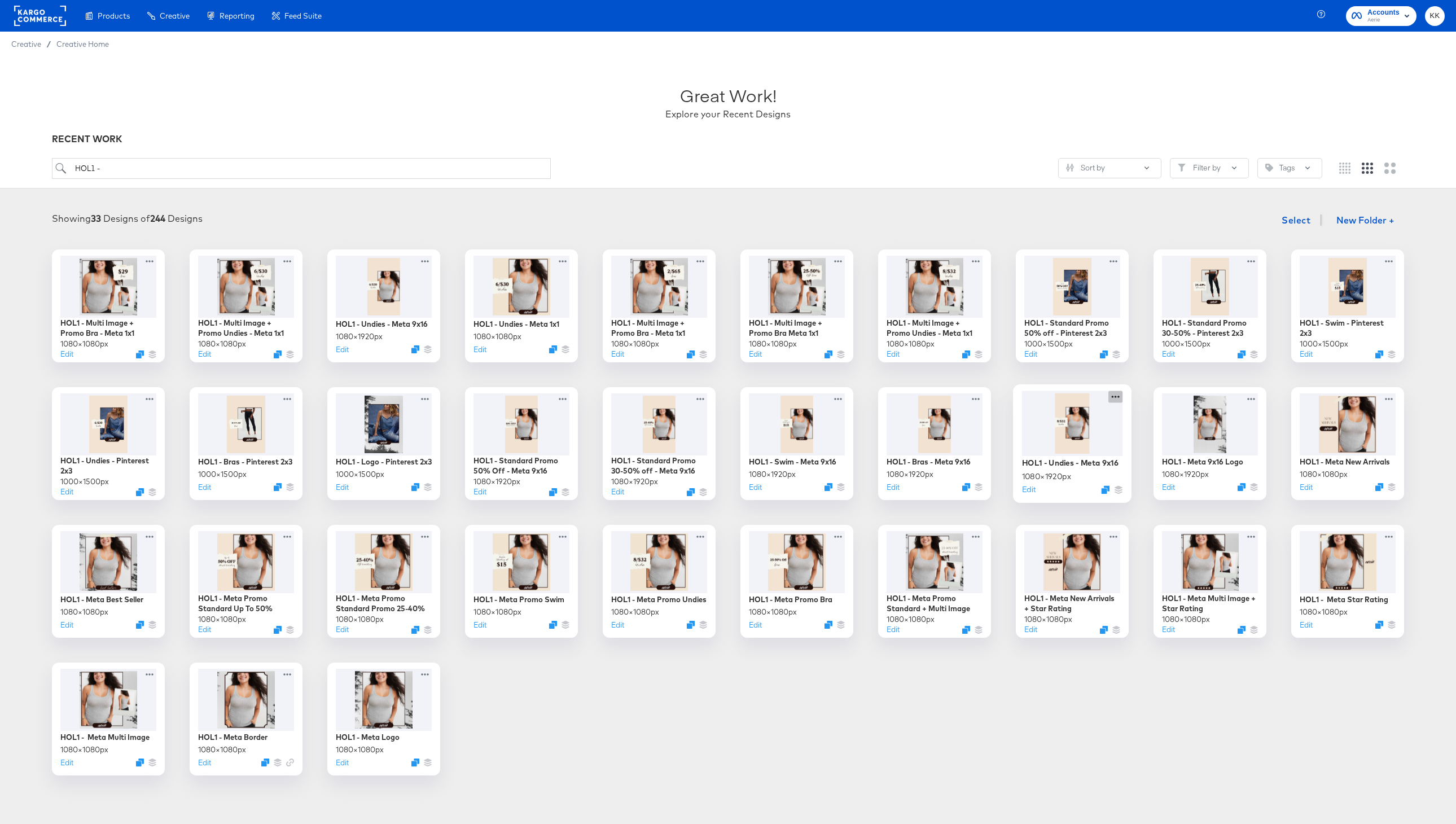
click at [1118, 396] on icon at bounding box center [1115, 396] width 14 height 12
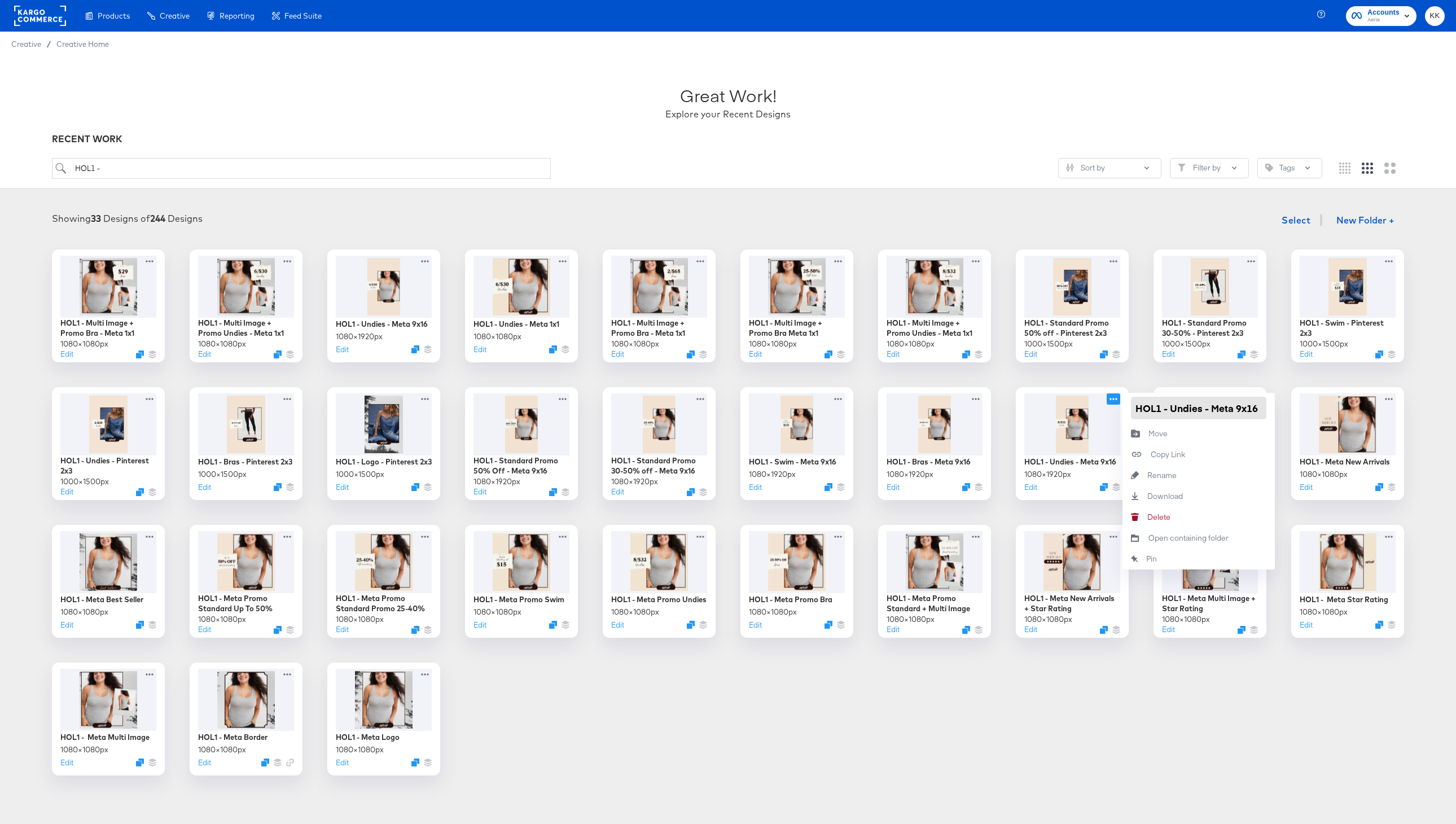
drag, startPoint x: 1170, startPoint y: 409, endPoint x: 1262, endPoint y: 409, distance: 92.0
click at [1262, 409] on input "HOL1 - Undies - Meta 9x16" at bounding box center [1199, 408] width 135 height 23
paste input "Meta 9x16"
click at [1174, 410] on input "HOL1 - Meta Promo 9x16 Undies" at bounding box center [1199, 408] width 135 height 23
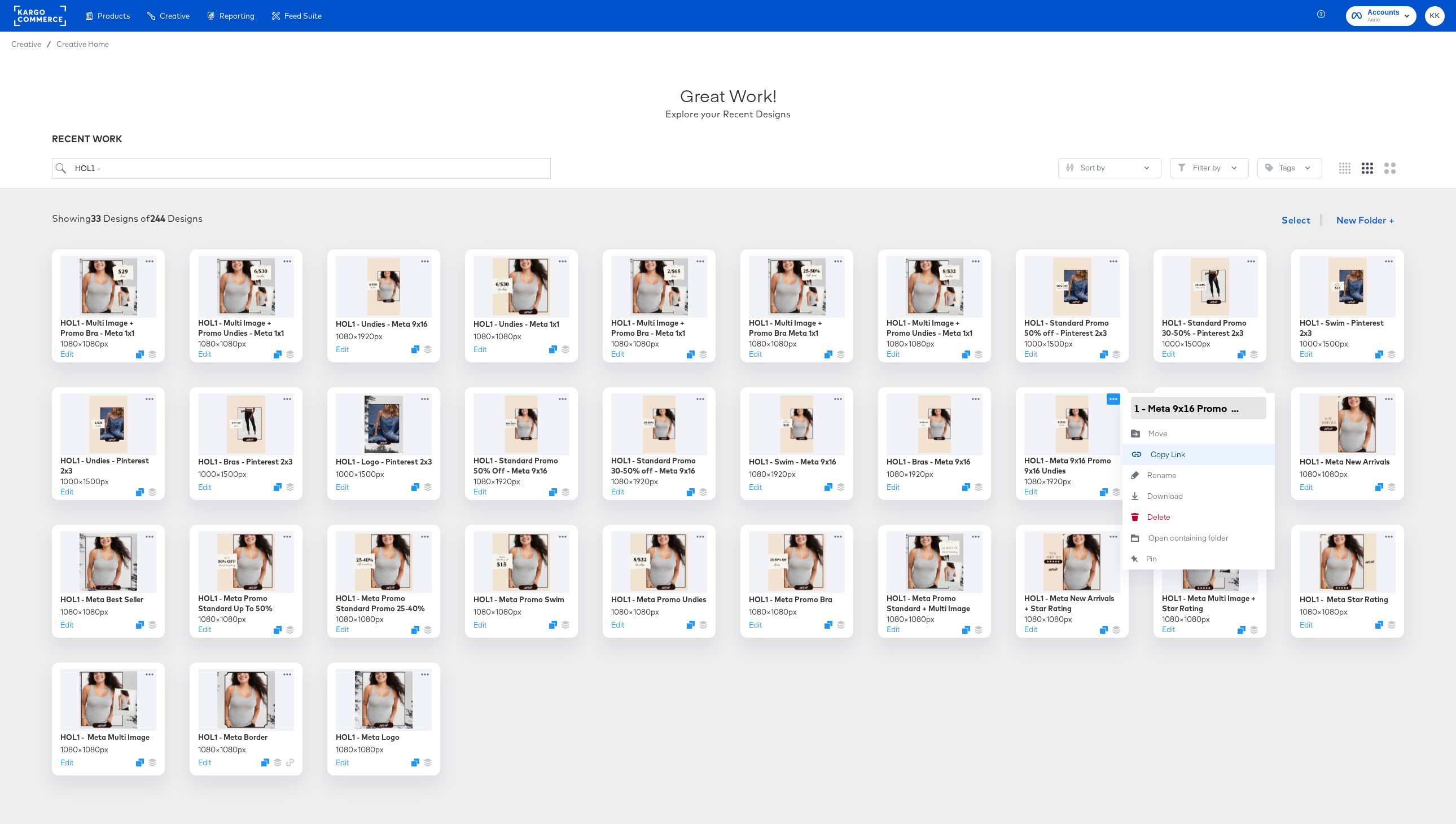
type input "HOL1 - Meta 9x16 Promo Undies"
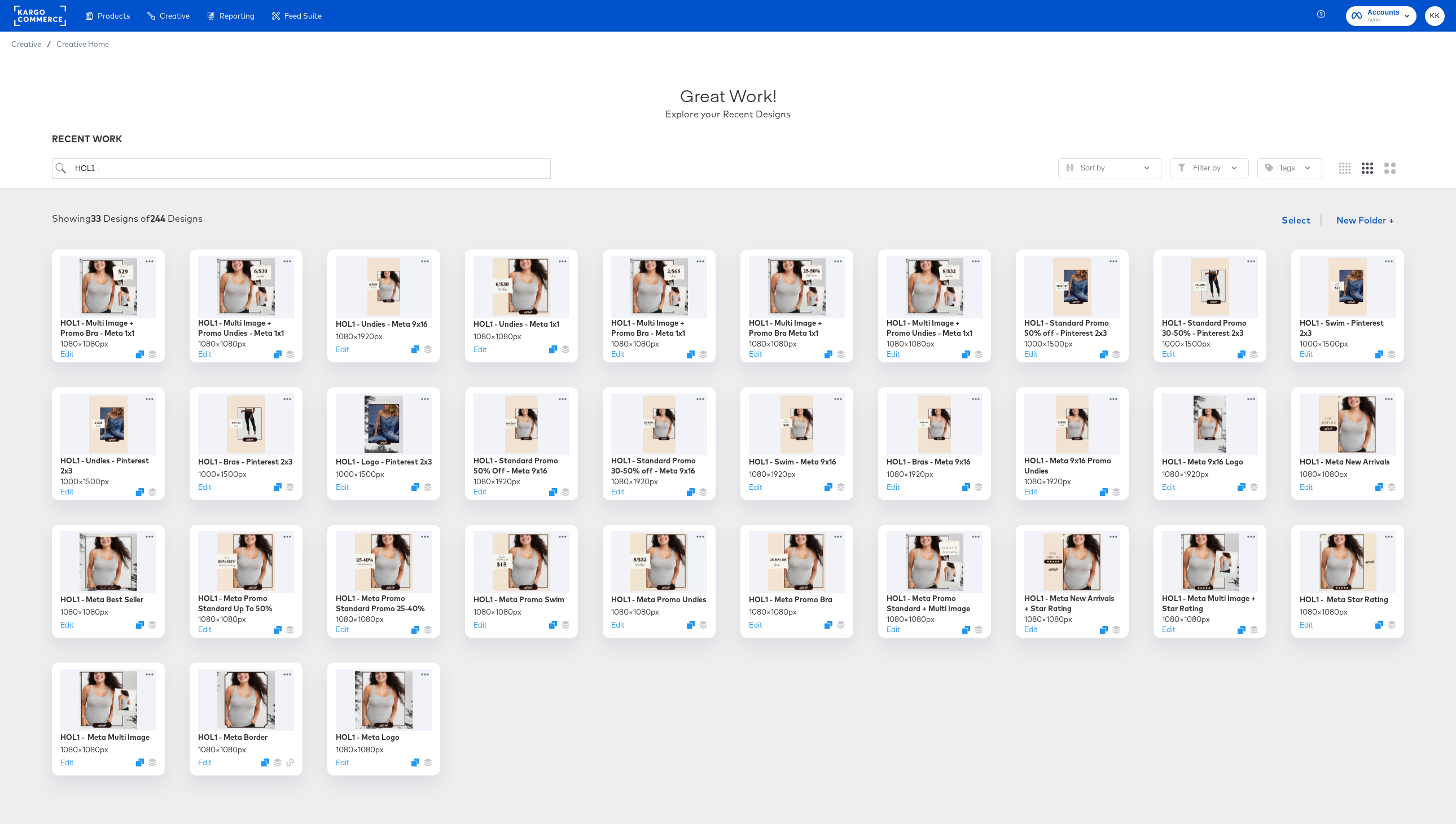
click at [952, 701] on div "HOL1 - Multi Image + Promo Bra - Meta 1x1 1080 × 1080 px Edit HOL1 - Multi Imag…" at bounding box center [727, 512] width 1433 height 527
click at [976, 396] on icon at bounding box center [977, 396] width 14 height 12
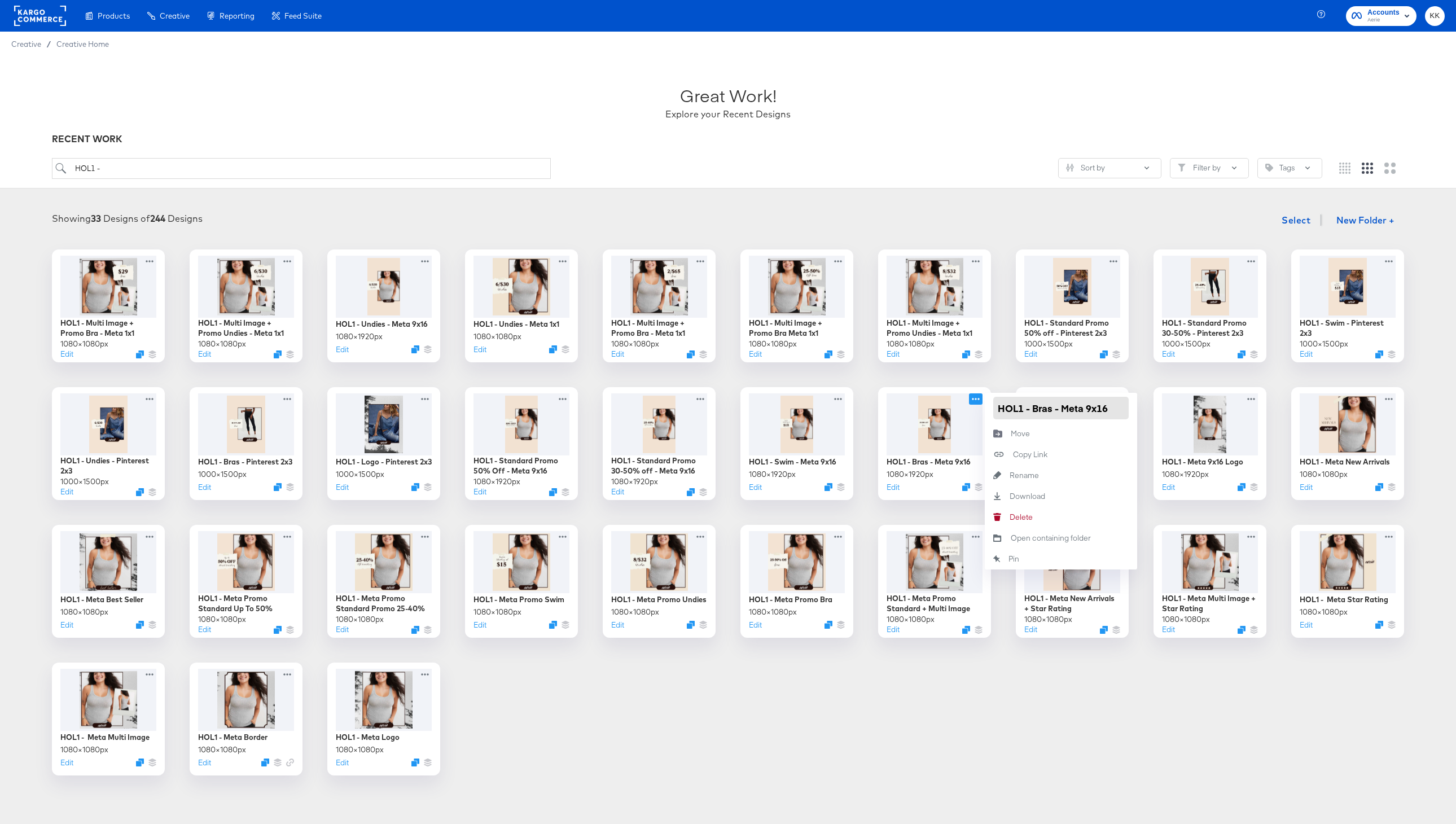
click at [1031, 411] on input "HOL1 - Bras - Meta 9x16" at bounding box center [1061, 408] width 135 height 23
paste input "Meta 9x16"
drag, startPoint x: 1101, startPoint y: 410, endPoint x: 1129, endPoint y: 410, distance: 28.0
click at [1129, 410] on div "HOL1 -Meta 9x16 Bras - Meta 9x16" at bounding box center [1060, 408] width 152 height 30
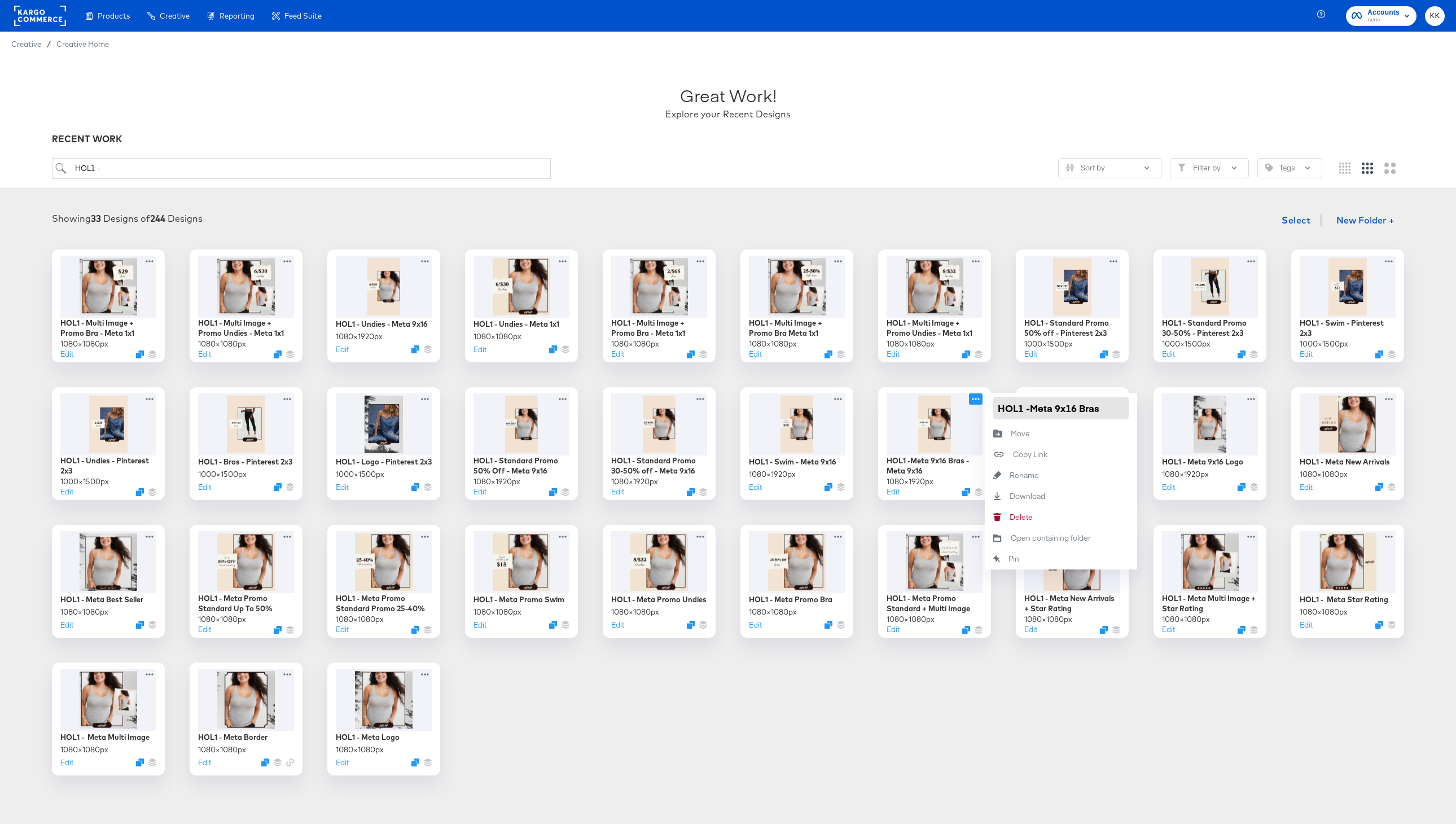
scroll to position [0, 0]
click at [1031, 409] on input "HOL1 -Meta 9x16 Bras" at bounding box center [1061, 408] width 135 height 23
type input "HOL1 - Meta 9x16 Bras"
click at [966, 708] on div "HOL1 - Multi Image + Promo Bra - Meta 1x1 1080 × 1080 px Edit HOL1 - Multi Imag…" at bounding box center [727, 512] width 1433 height 527
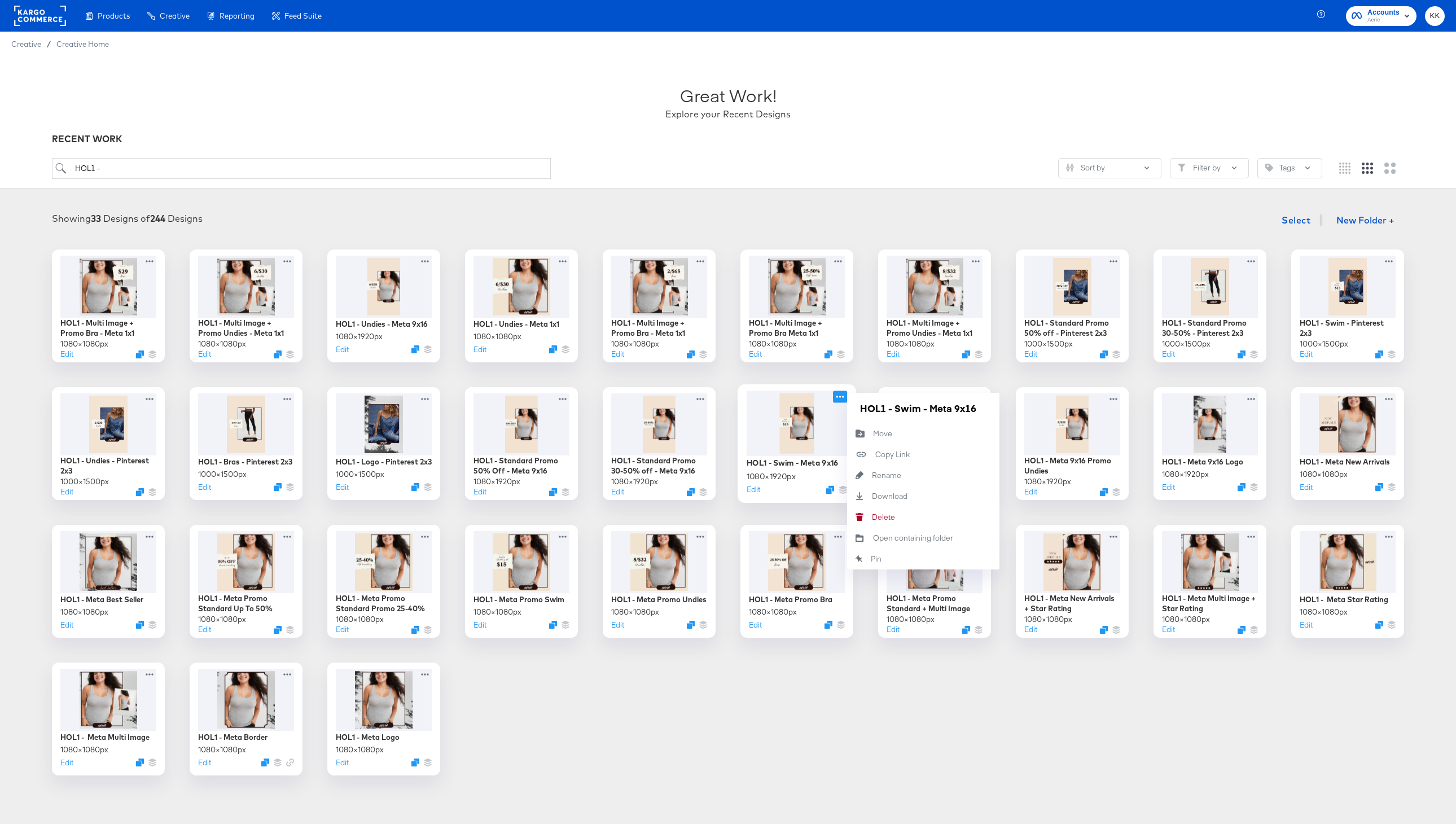
click at [842, 396] on icon at bounding box center [839, 396] width 14 height 12
click at [894, 407] on input "HOL1 - Swim - Meta 9x16" at bounding box center [923, 408] width 135 height 23
paste input "Meta 9x16"
drag, startPoint x: 973, startPoint y: 408, endPoint x: 1004, endPoint y: 408, distance: 31.0
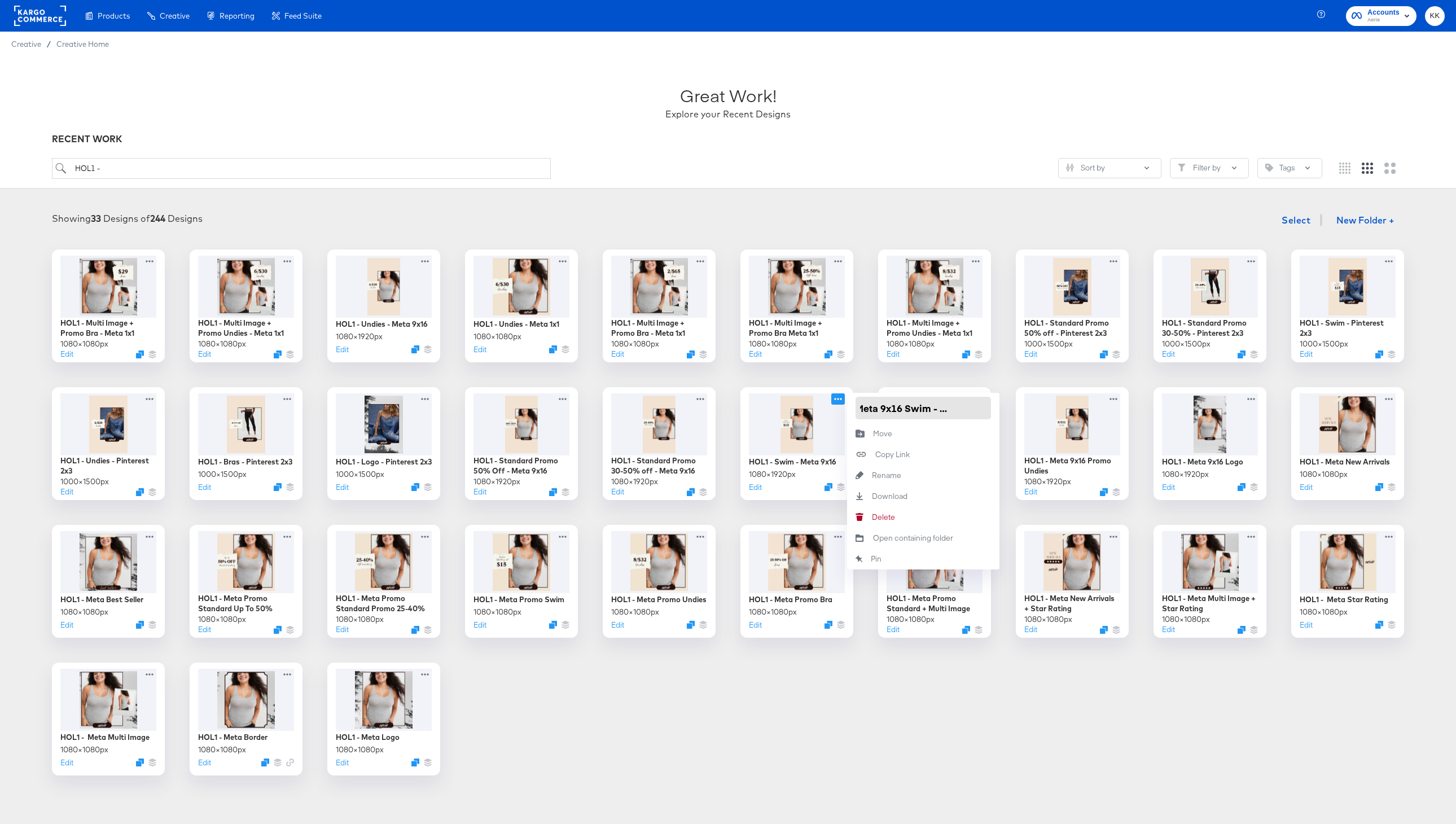
click at [1004, 408] on div "HOL1 - Multi Image + Promo Bra - Meta 1x1 1080 × 1080 px Edit HOL1 - Multi Imag…" at bounding box center [727, 512] width 1433 height 527
type input "HOL1 - Meta 9x16 Swim"
click at [894, 670] on div "HOL1 - Multi Image + Promo Bra - Meta 1x1 1080 × 1080 px Edit HOL1 - Multi Imag…" at bounding box center [727, 512] width 1433 height 527
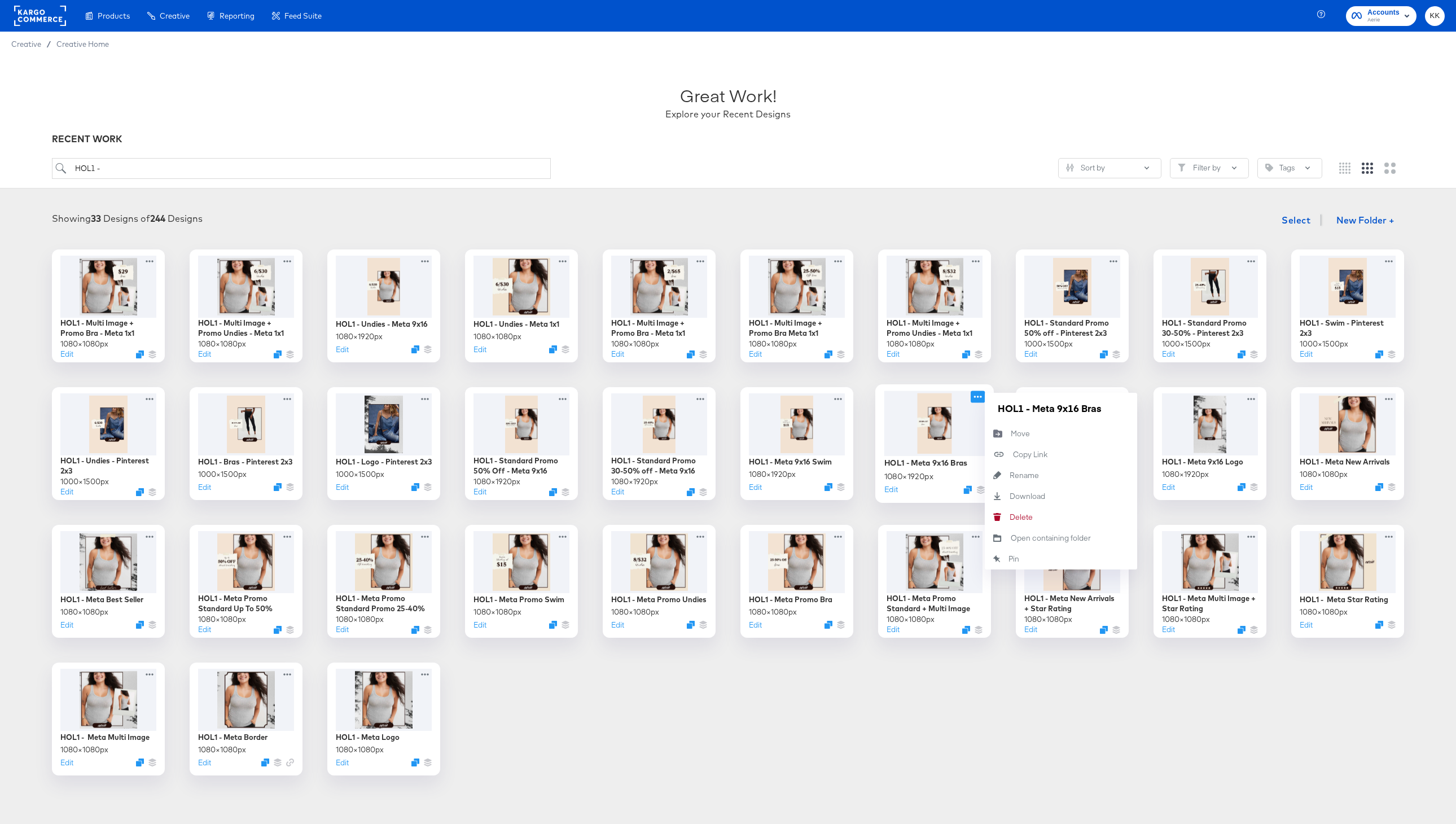
click at [974, 396] on icon at bounding box center [977, 396] width 14 height 12
click at [1084, 410] on input "HOL1 - Meta 9x16 Bras" at bounding box center [1061, 408] width 135 height 23
type input "HOL1 - Meta 9x16 Promo Bras"
click at [994, 682] on div "HOL1 - Multi Image + Promo Bra - Meta 1x1 1080 × 1080 px Edit HOL1 - Multi Imag…" at bounding box center [727, 512] width 1433 height 527
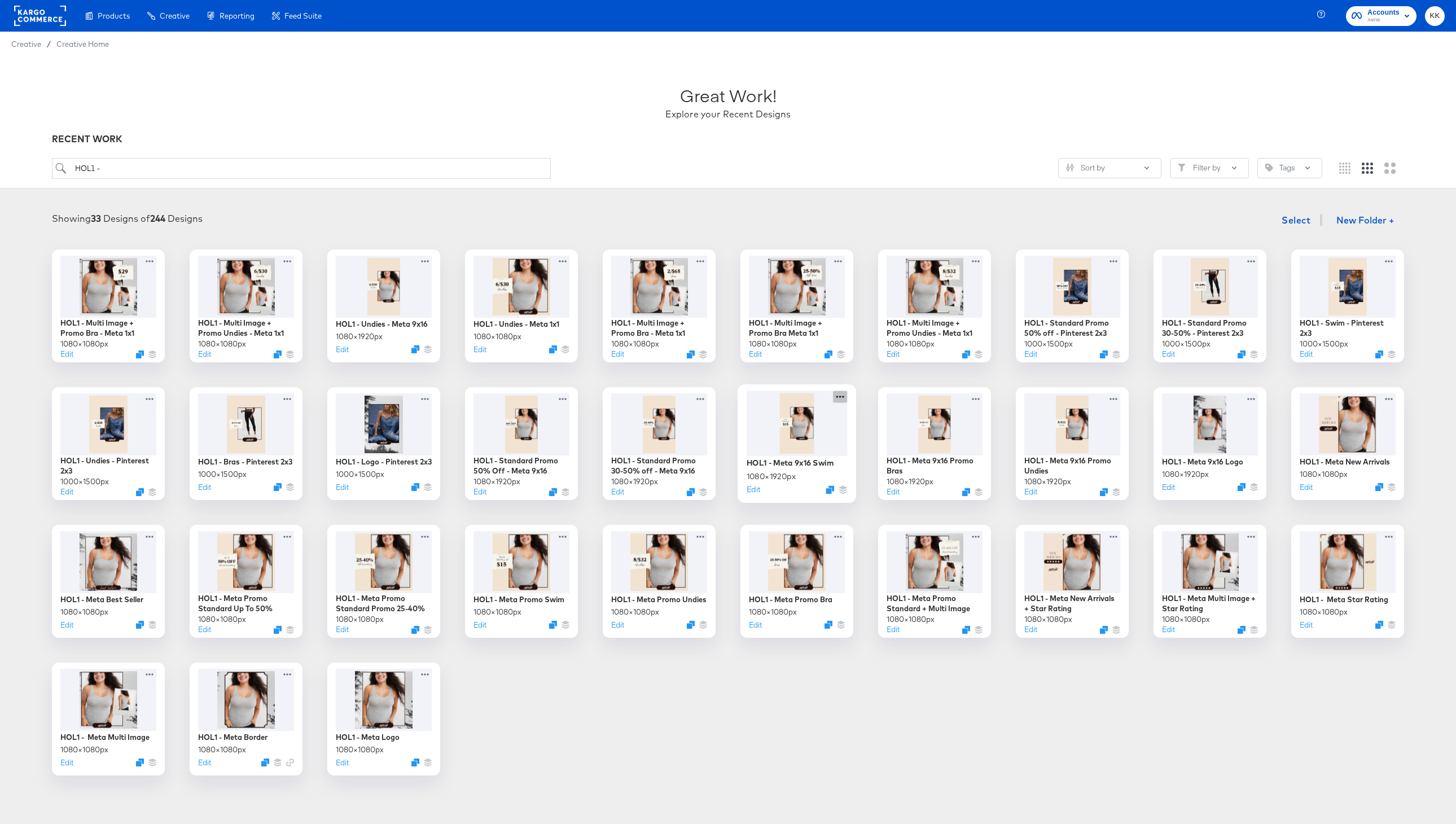
click at [841, 394] on icon at bounding box center [839, 396] width 14 height 12
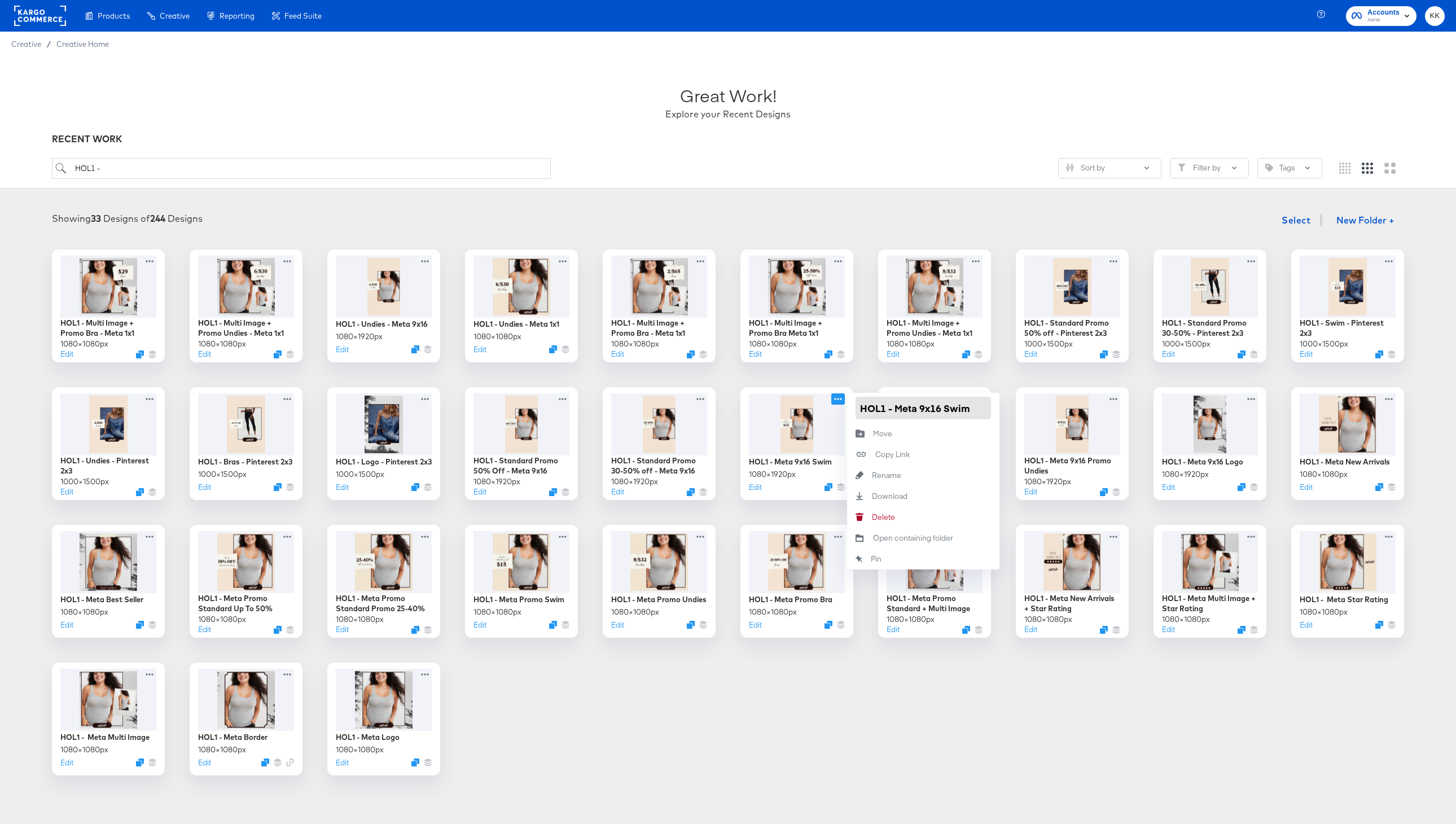
click at [946, 407] on input "HOL1 - Meta 9x16 Swim" at bounding box center [923, 408] width 135 height 23
type input "HOL1 - Meta 9x16 Promo Swim"
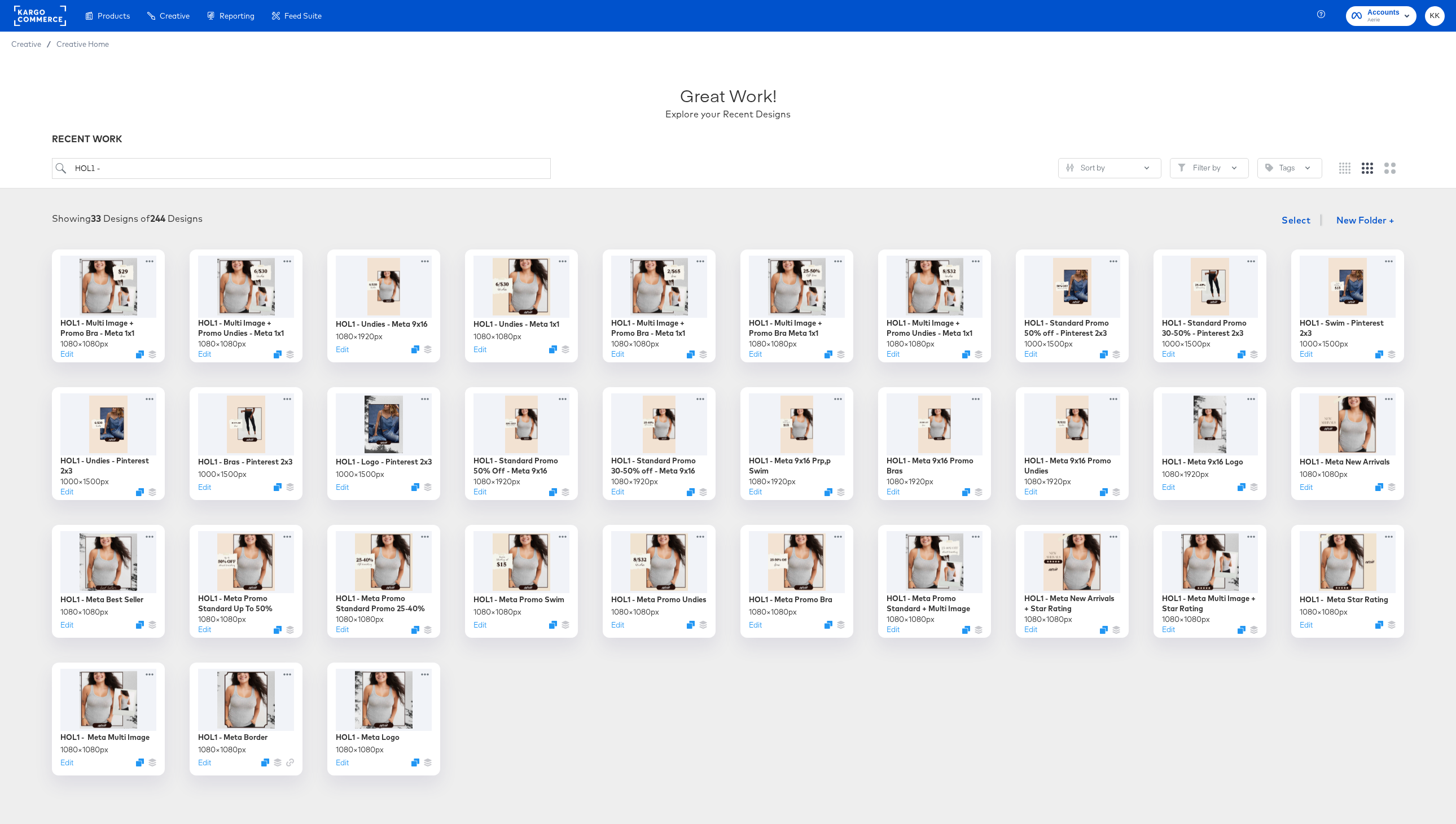
click at [889, 665] on div "HOL1 - Multi Image + Promo Bra - Meta 1x1 1080 × 1080 px Edit HOL1 - Multi Imag…" at bounding box center [727, 512] width 1433 height 527
click at [703, 396] on icon at bounding box center [702, 397] width 8 height 2
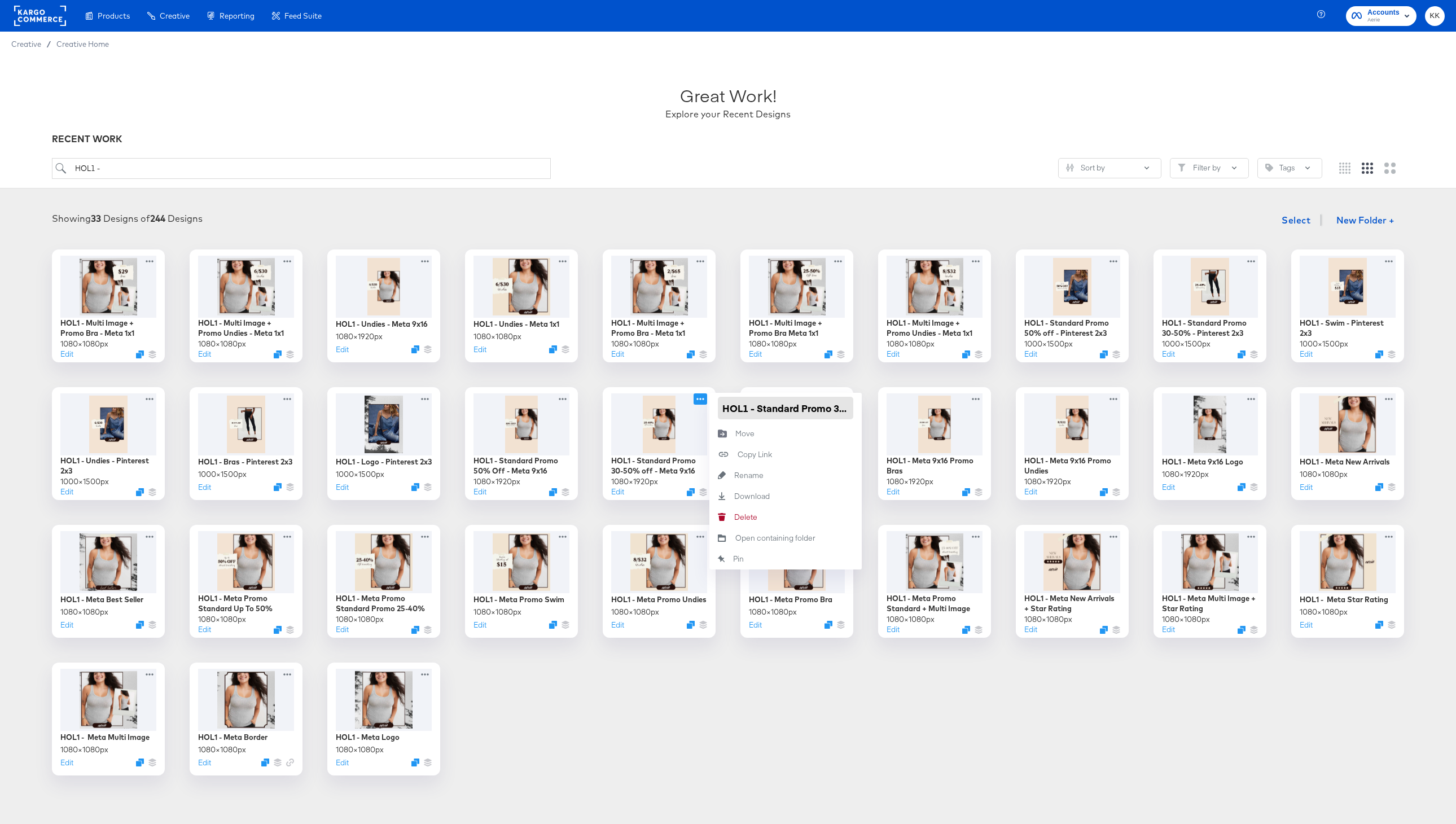
click at [760, 403] on input "HOL1 - Standard Promo 30-50% off - Meta 9x16" at bounding box center [785, 408] width 135 height 23
paste input "Meta 9x16"
drag, startPoint x: 784, startPoint y: 411, endPoint x: 863, endPoint y: 411, distance: 79.0
click at [863, 411] on div "HOL1 - Multi Image + Promo Bra - Meta 1x1 1080 × 1080 px Edit HOL1 - Multi Imag…" at bounding box center [727, 512] width 1433 height 527
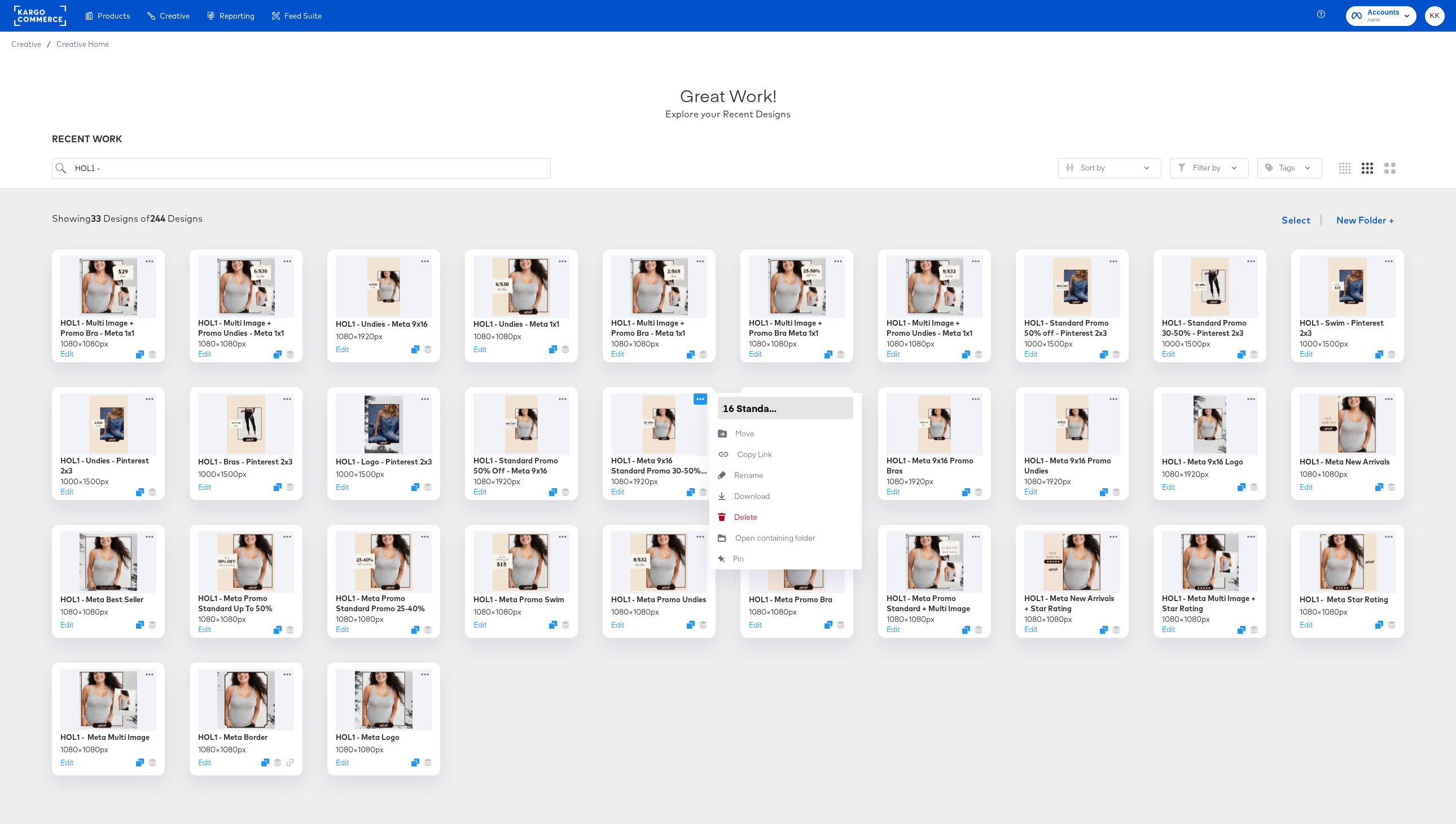
scroll to position [0, 70]
type input "HOL1 - Meta 9x16 Standard Promo 25-40%"
click at [706, 710] on div "HOL1 - Multi Image + Promo Bra - Meta 1x1 1080 × 1080 px Edit HOL1 - Multi Imag…" at bounding box center [727, 512] width 1433 height 527
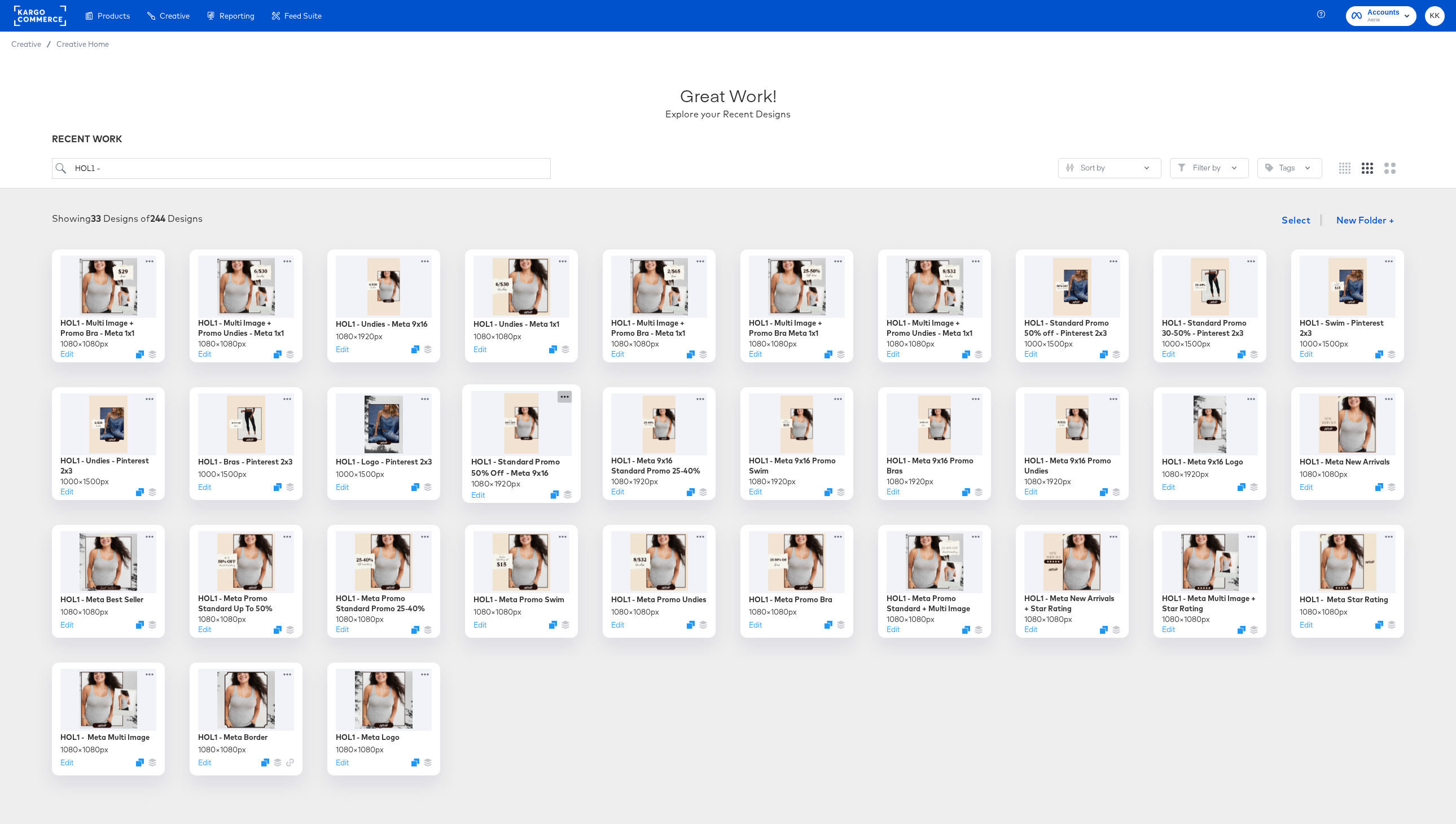
click at [569, 394] on icon at bounding box center [564, 396] width 14 height 12
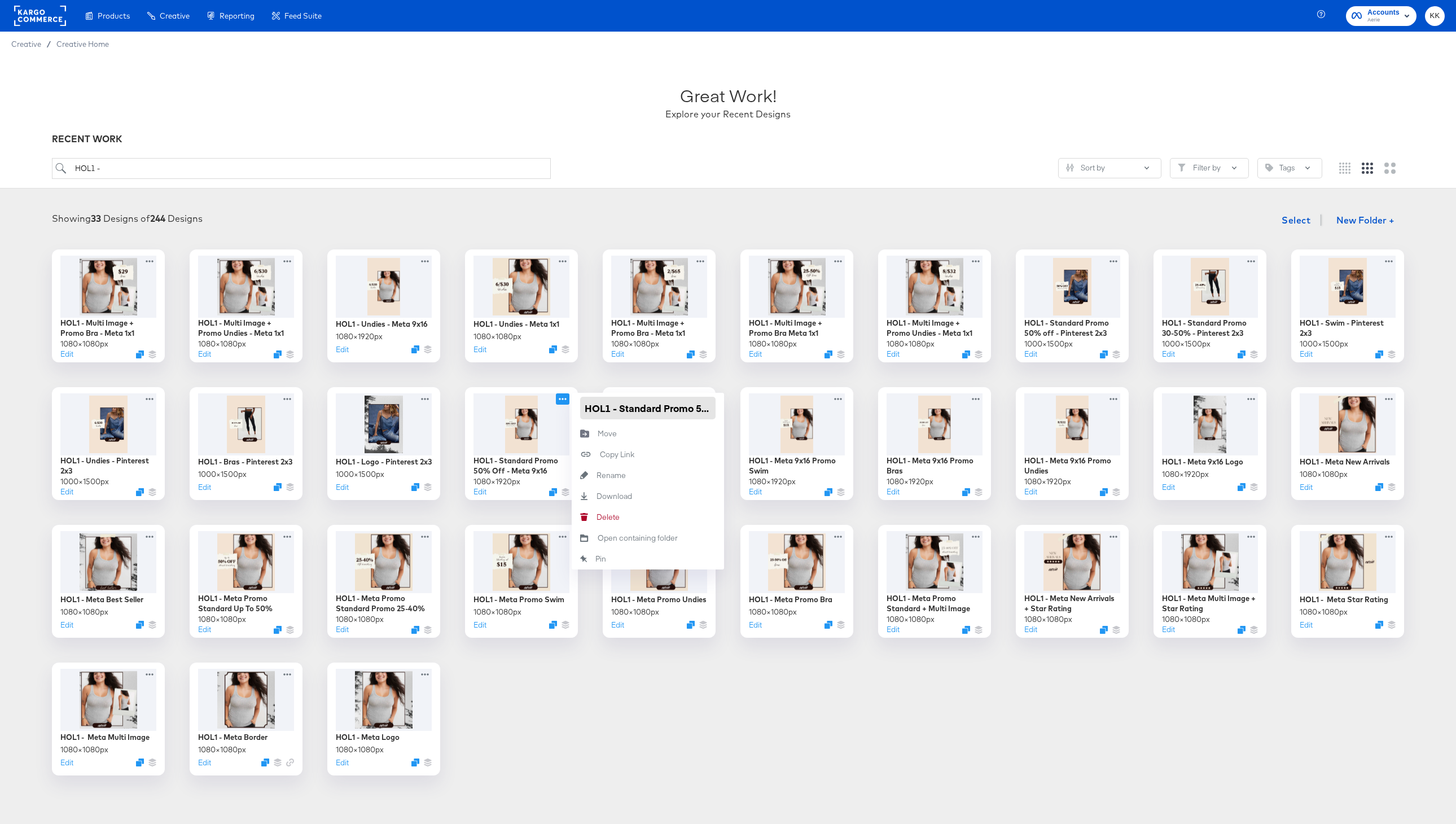
click at [622, 409] on input "HOL1 - Standard Promo 50% Off - Meta 9x16" at bounding box center [648, 408] width 135 height 23
paste input "Meta 9x16"
type input "HOL1 - Meta 9x16 Promo Standard Promo Up to 50%"
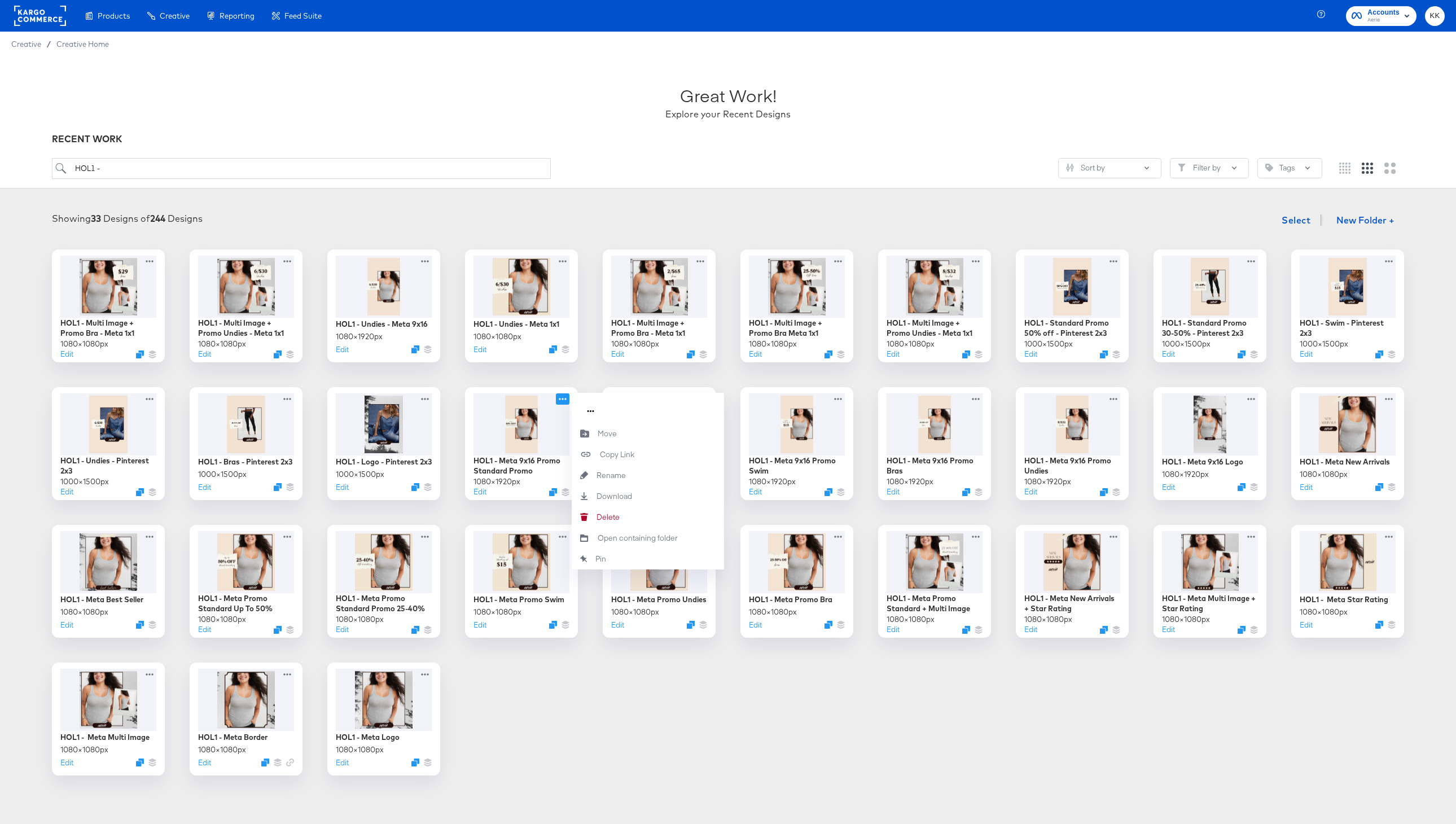
click at [591, 706] on div "HOL1 - Multi Image + Promo Bra - Meta 1x1 1080 × 1080 px Edit HOL1 - Multi Imag…" at bounding box center [727, 512] width 1433 height 527
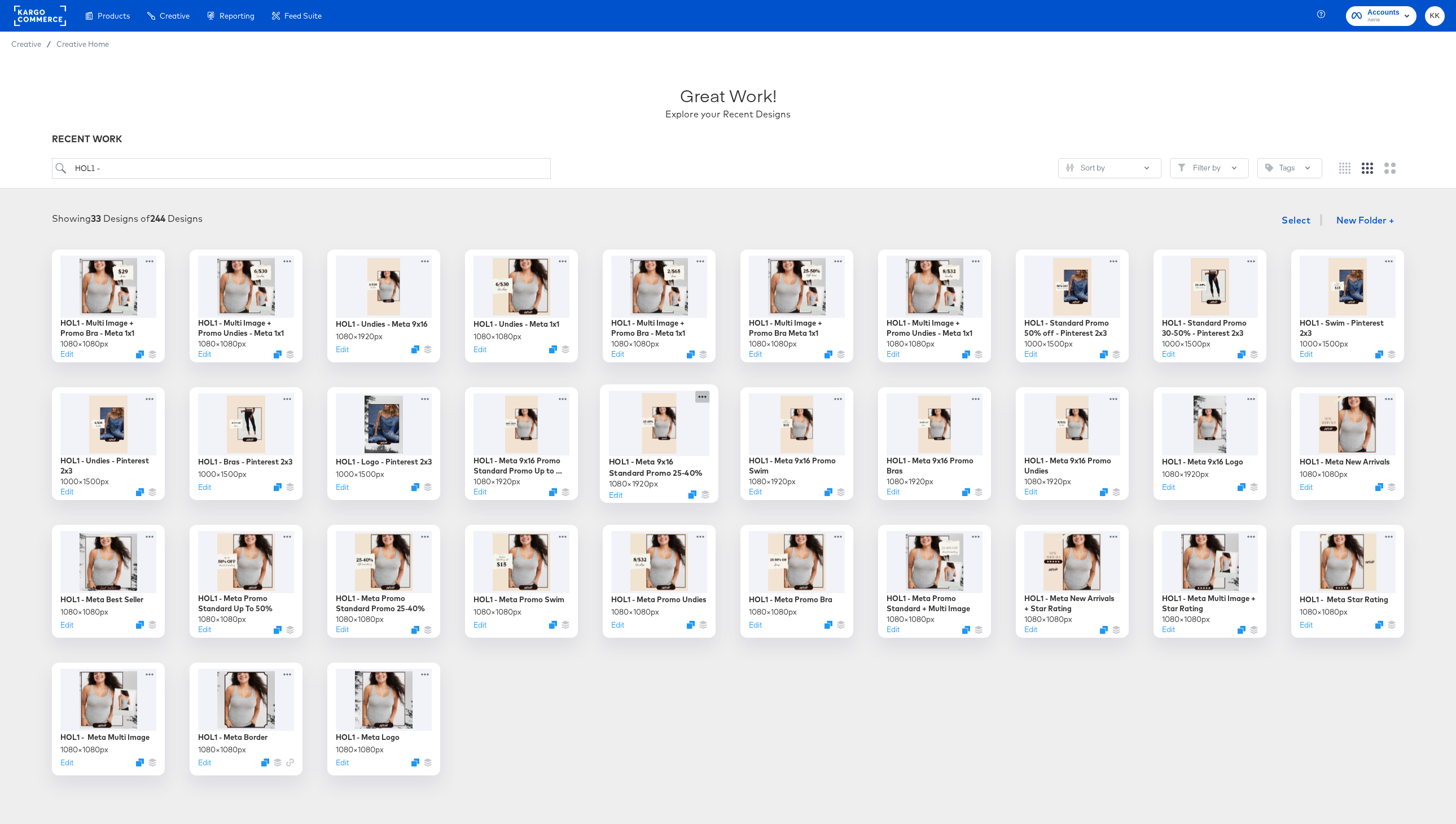
click at [705, 396] on icon at bounding box center [702, 396] width 14 height 12
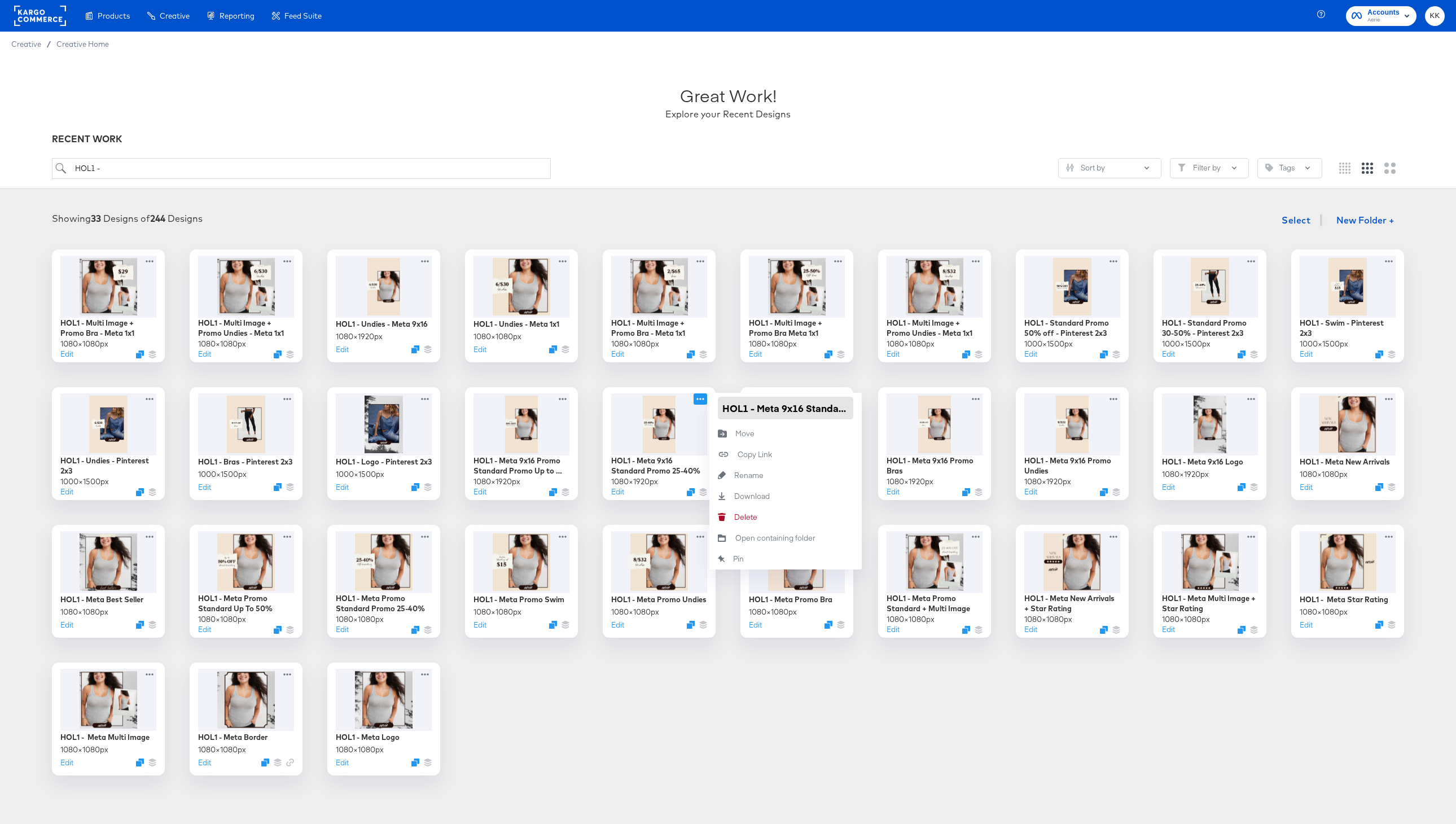
click at [807, 407] on input "HOL1 - Meta 9x16 Standard Promo 25-40%" at bounding box center [785, 408] width 135 height 23
type input "HOL1 - Meta 9x16 Promo Standard 25-40%"
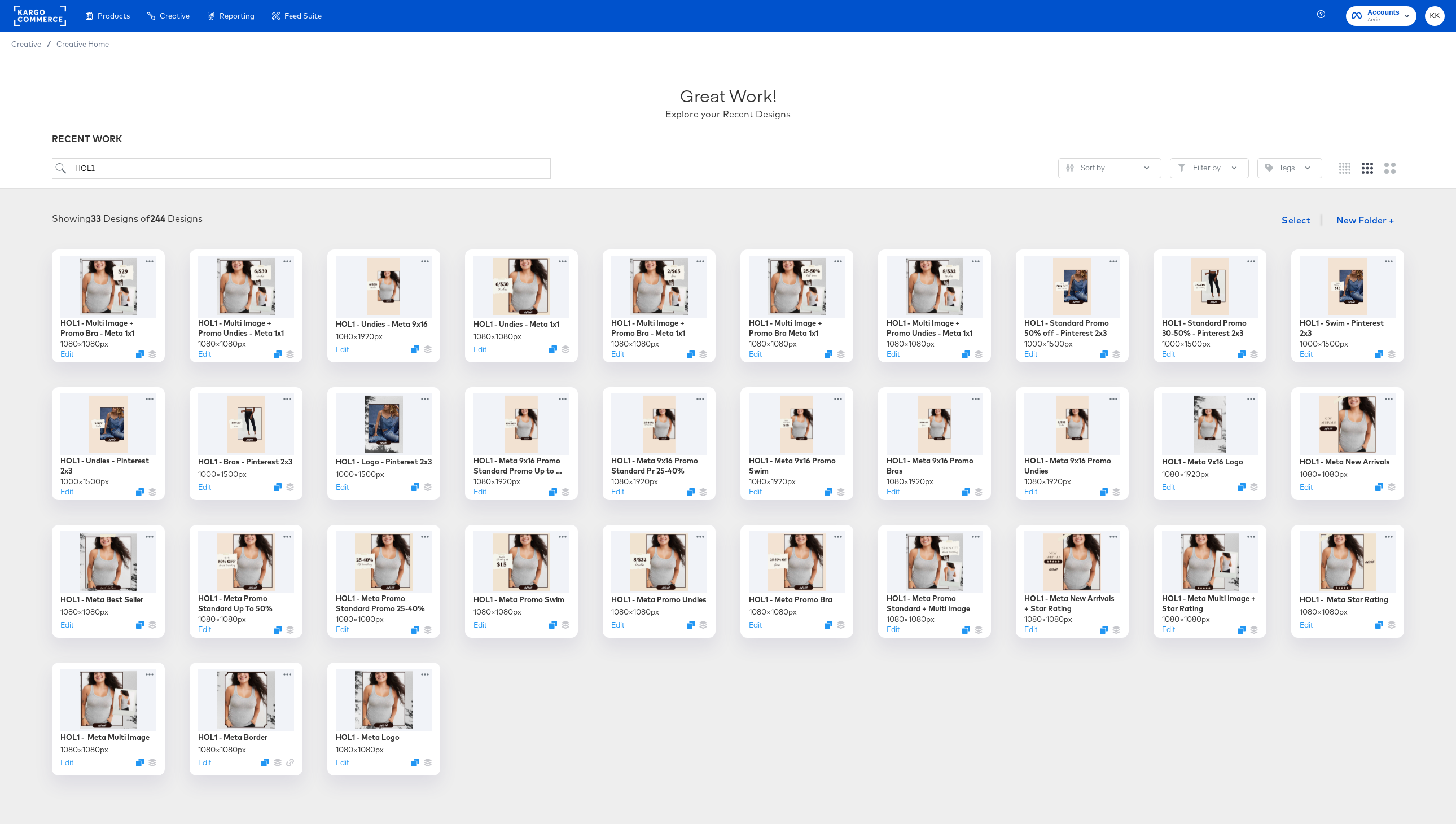
click at [749, 715] on div "HOL1 - Multi Image + Promo Bra - Meta 1x1 1080 × 1080 px Edit HOL1 - Multi Imag…" at bounding box center [727, 512] width 1433 height 527
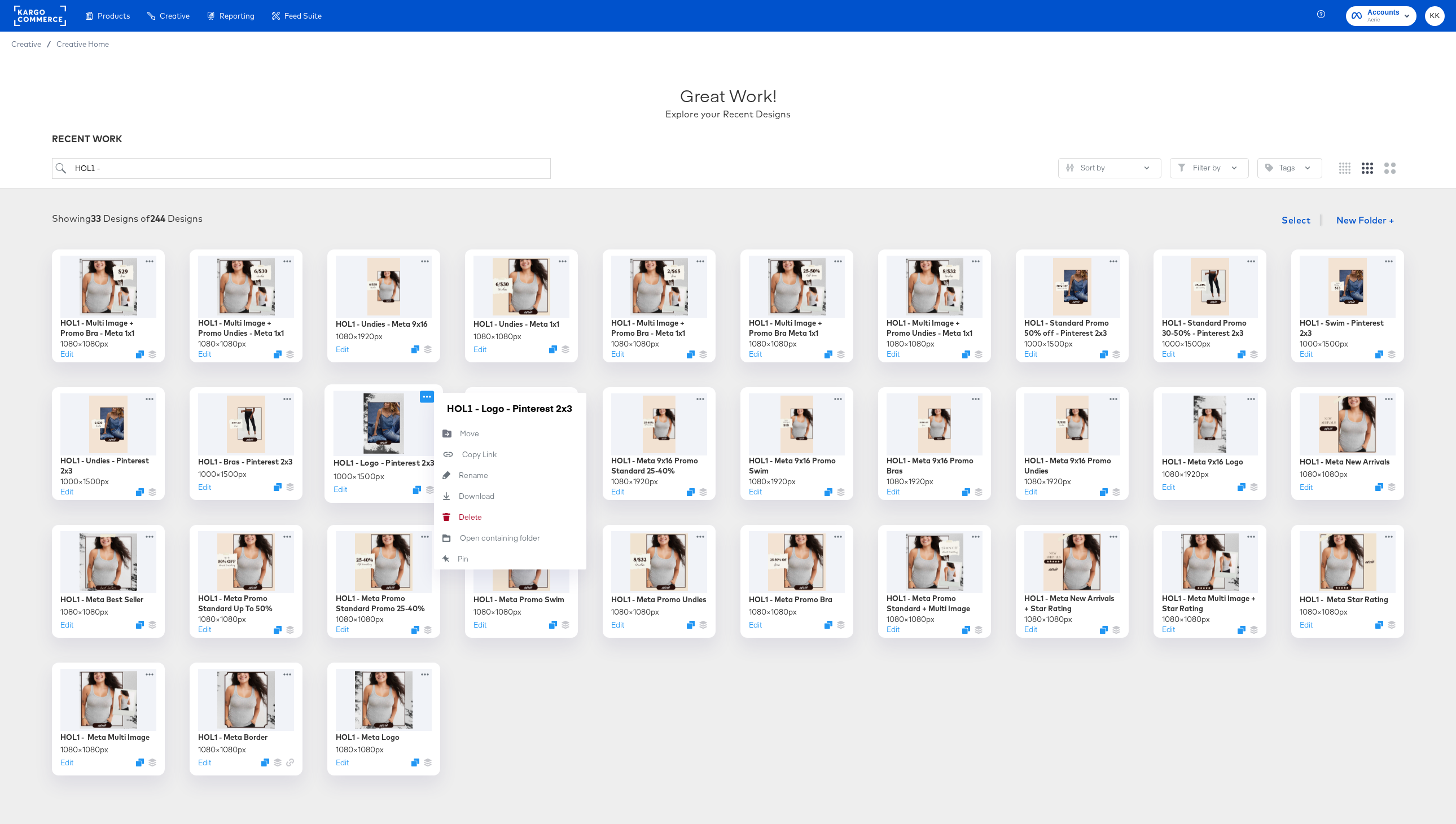
click at [427, 398] on icon at bounding box center [426, 396] width 14 height 12
click at [482, 411] on input "HOL1 - Logo - Pinterest 2x3" at bounding box center [510, 408] width 135 height 23
drag, startPoint x: 565, startPoint y: 411, endPoint x: 581, endPoint y: 411, distance: 16.0
click at [581, 411] on div "HOL1 - Pinterest 2x3 Logo - Pinterest 2x3" at bounding box center [510, 408] width 152 height 30
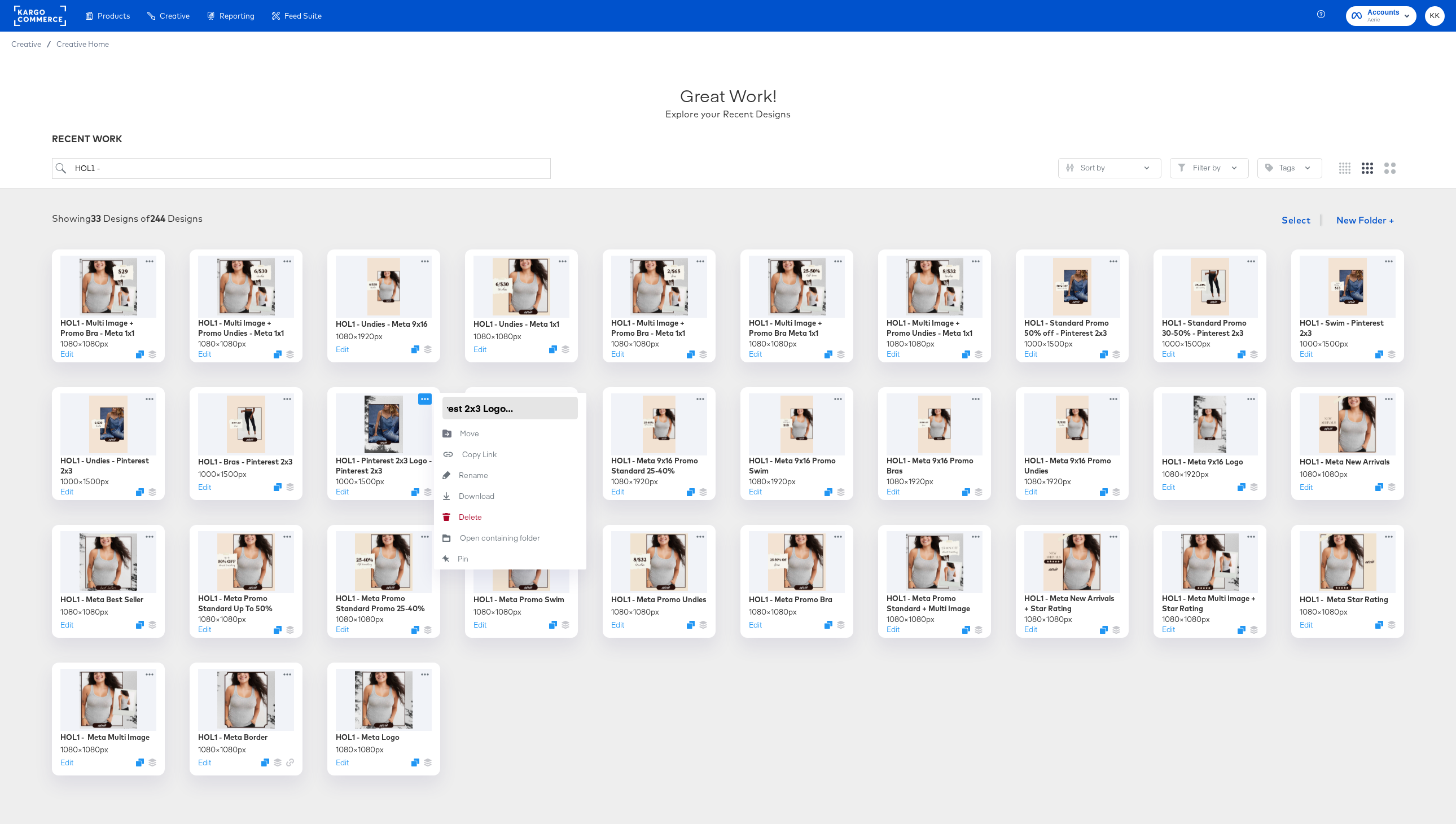
type input "HOL1 - Pinterest 2x3 Logo"
click at [499, 714] on div "HOL1 - Multi Image + Promo Bra - Meta 1x1 1080 × 1080 px Edit HOL1 - Multi Imag…" at bounding box center [727, 512] width 1433 height 527
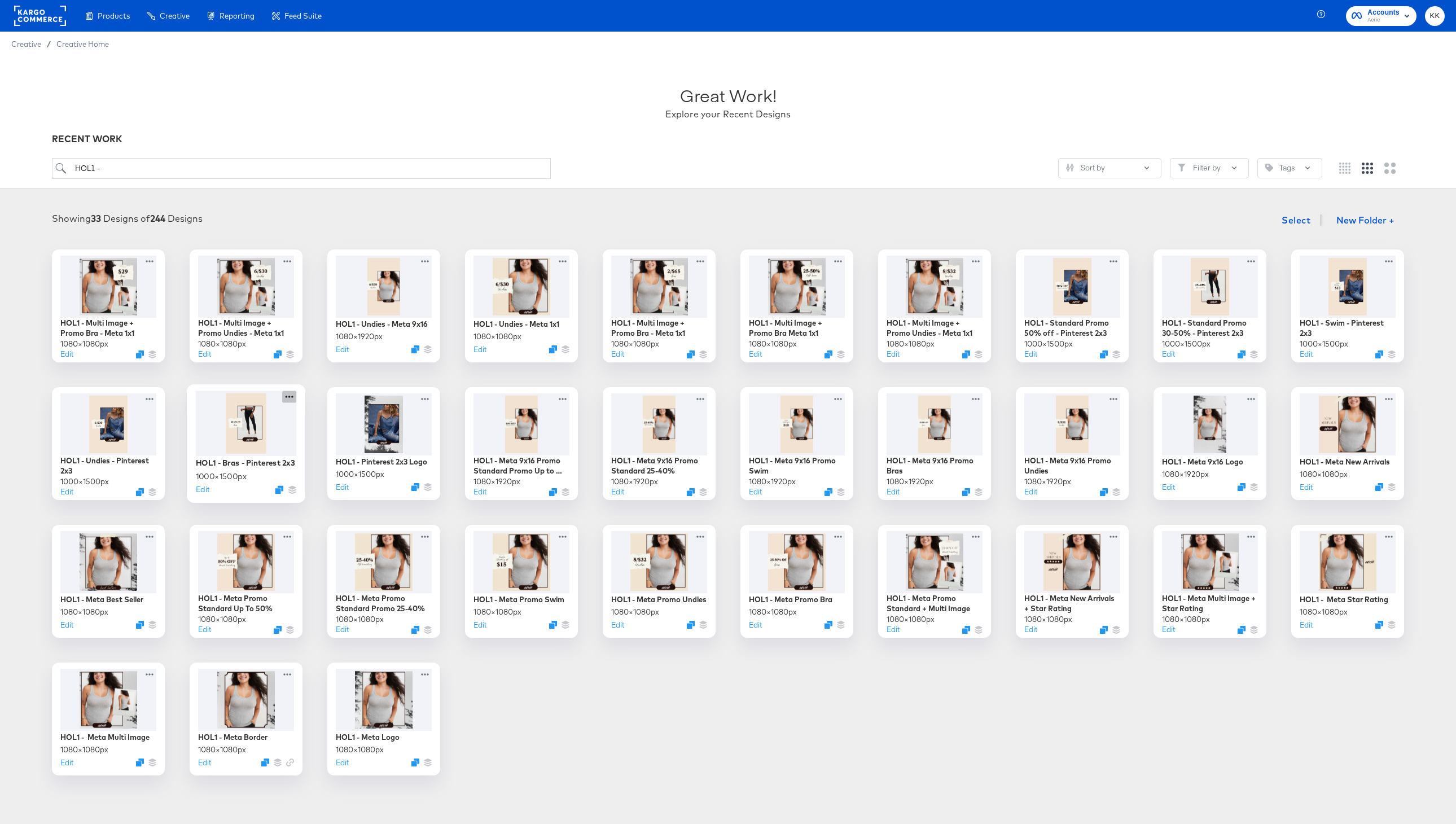
click at [294, 396] on icon at bounding box center [288, 396] width 14 height 12
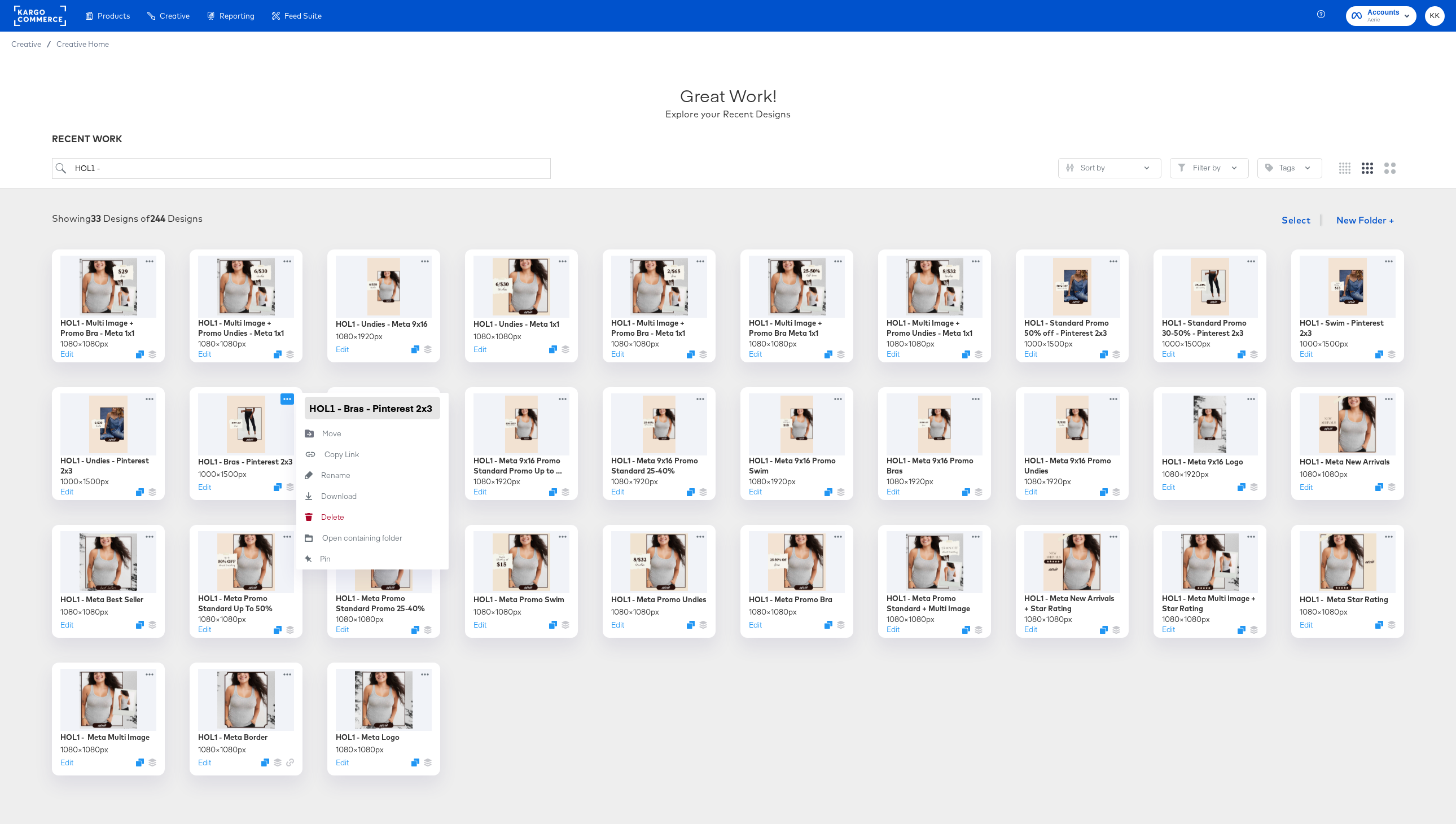
click at [343, 407] on input "HOL1 - Bras - Pinterest 2x3" at bounding box center [372, 408] width 135 height 23
click at [372, 410] on input "HOL1 - Bras - Pinterest 2x3" at bounding box center [372, 408] width 135 height 23
click at [430, 411] on input "HOL1 - Pinterest 2x3" at bounding box center [372, 408] width 135 height 23
click at [385, 411] on input "HOL1 - Pinterest 2x3 Promo Bras" at bounding box center [372, 408] width 135 height 23
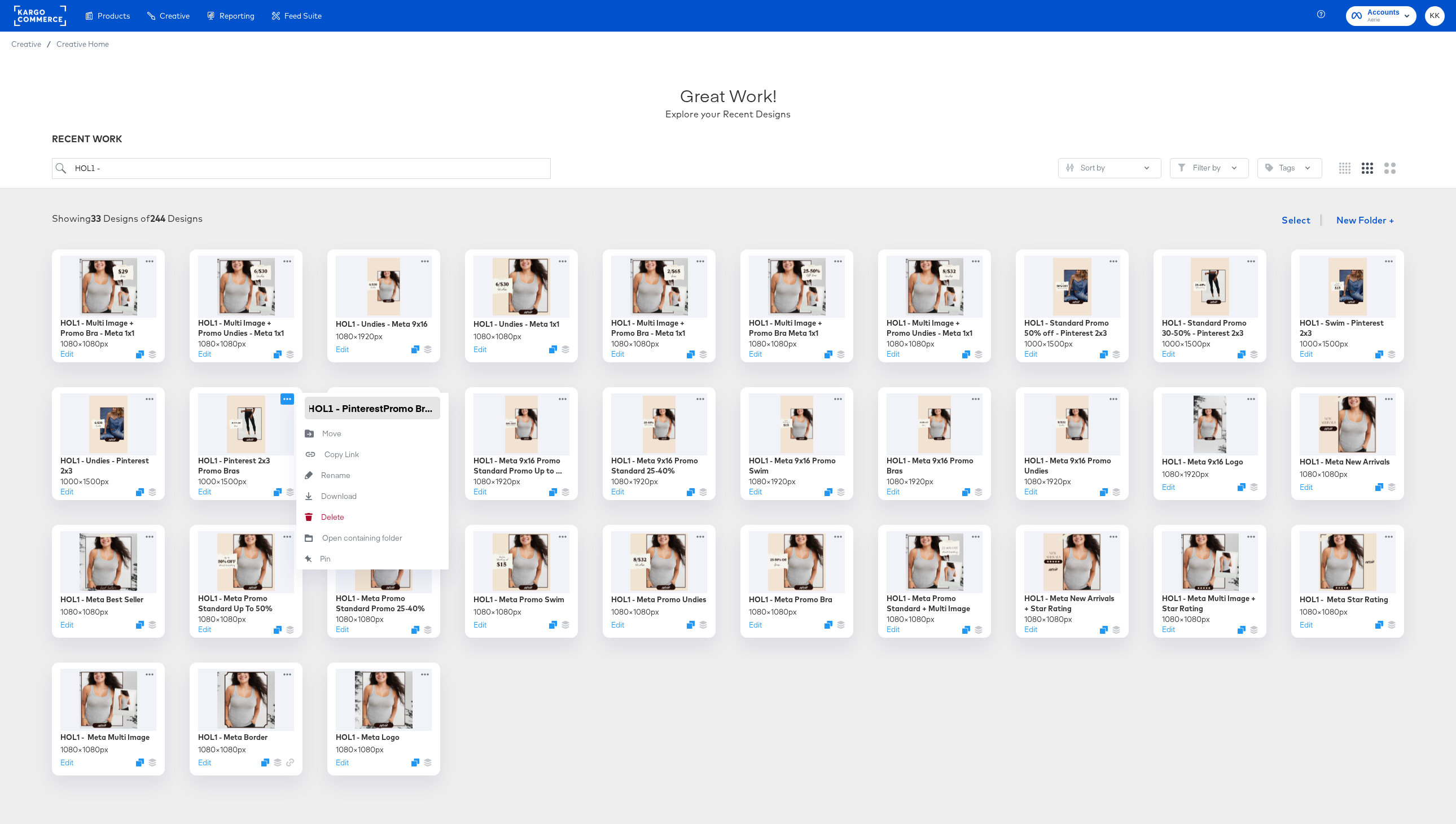
scroll to position [0, 1]
type input "HOL1 - Pinterest Promo Bras"
click at [515, 691] on div "HOL1 - Multi Image + Promo Bra - Meta 1x1 1080 × 1080 px Edit HOL1 - Multi Imag…" at bounding box center [727, 512] width 1433 height 527
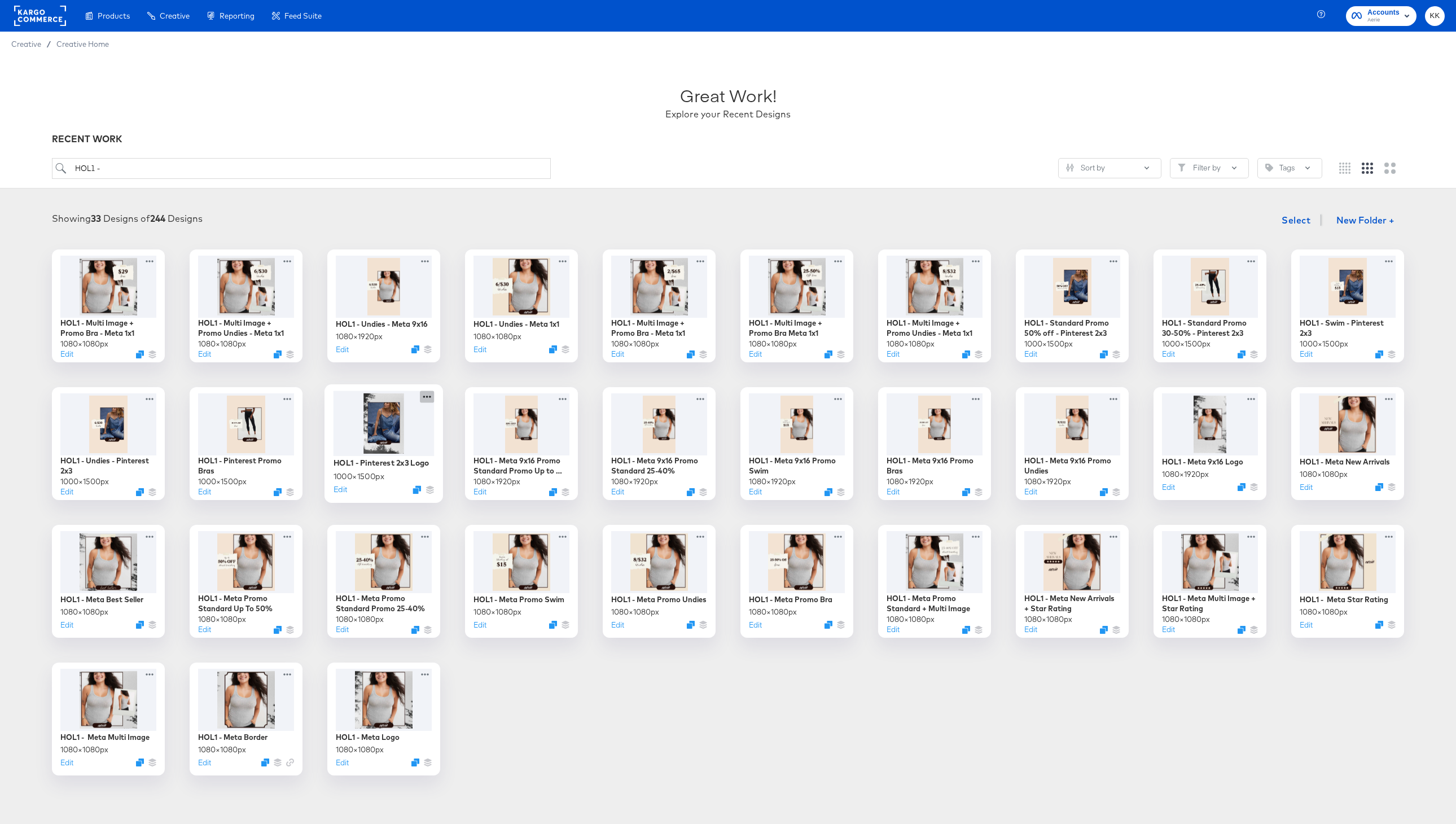
click at [428, 397] on icon at bounding box center [427, 397] width 8 height 2
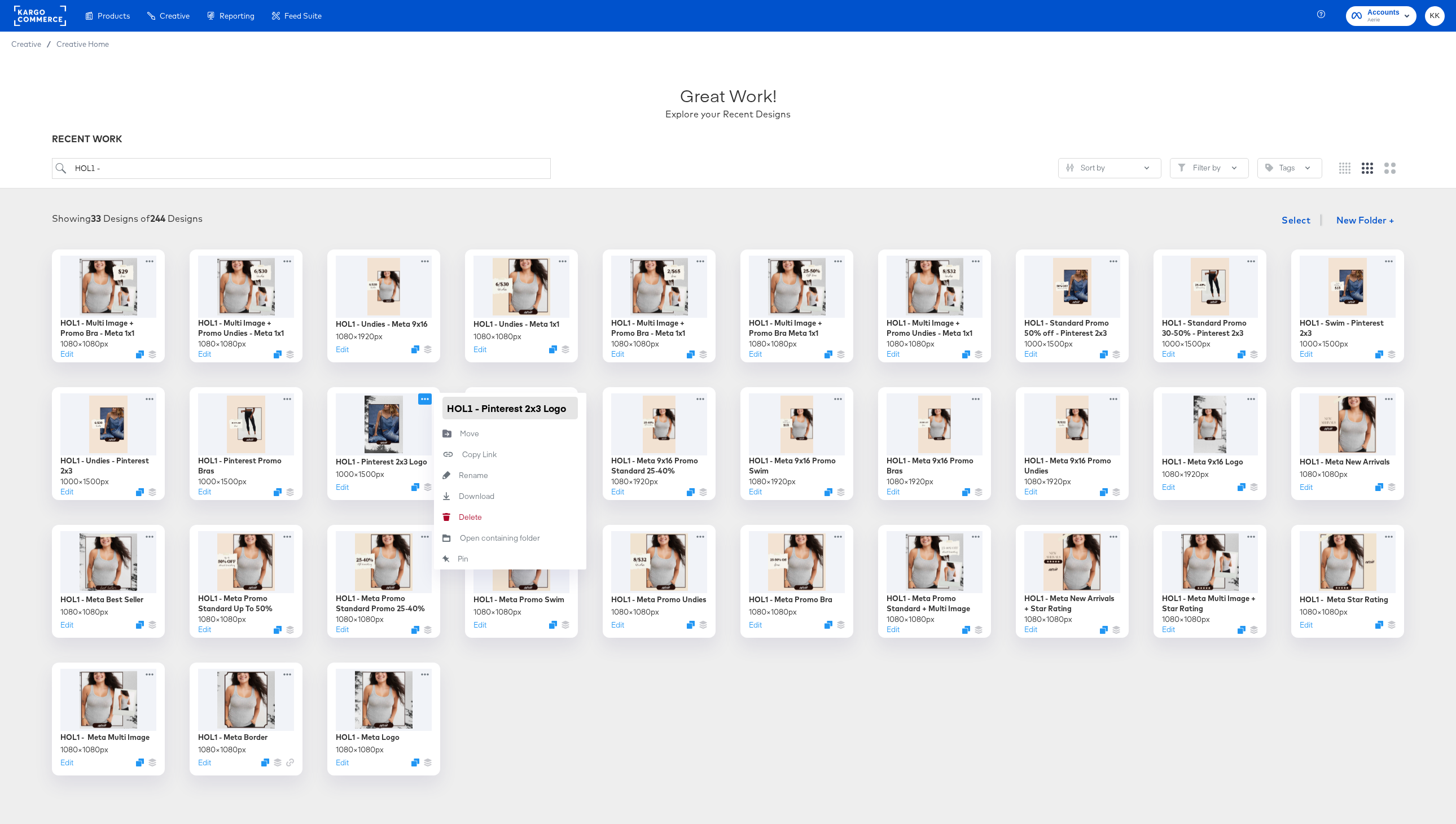
click at [538, 408] on input "HOL1 - Pinterest 2x3 Logo" at bounding box center [510, 408] width 135 height 23
type input "HOL1 - Pinterest Logo"
click at [540, 739] on div "HOL1 - Multi Image + Promo Bra - Meta 1x1 1080 × 1080 px Edit HOL1 - Multi Imag…" at bounding box center [727, 512] width 1433 height 527
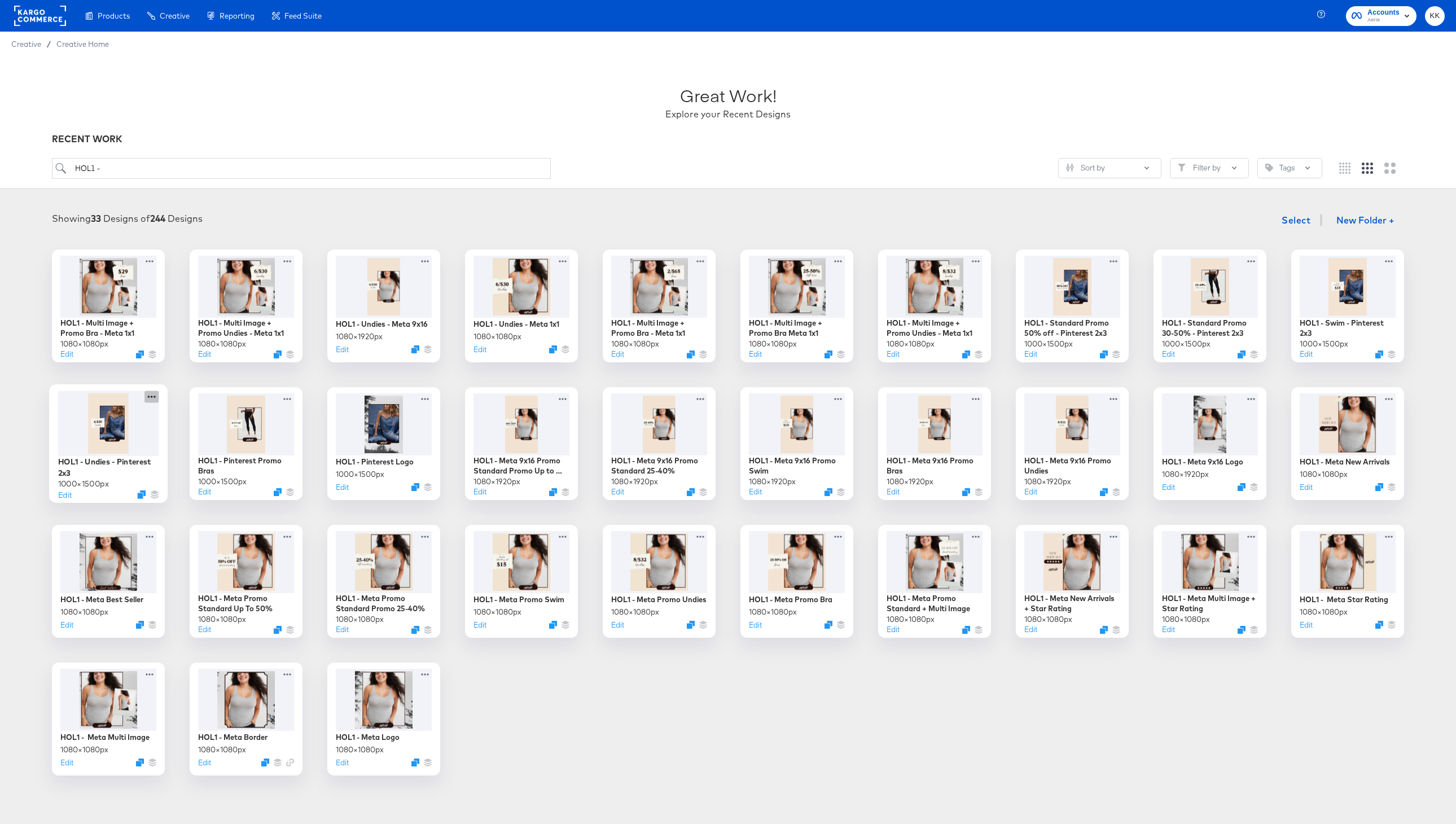
click at [151, 396] on icon at bounding box center [151, 396] width 14 height 12
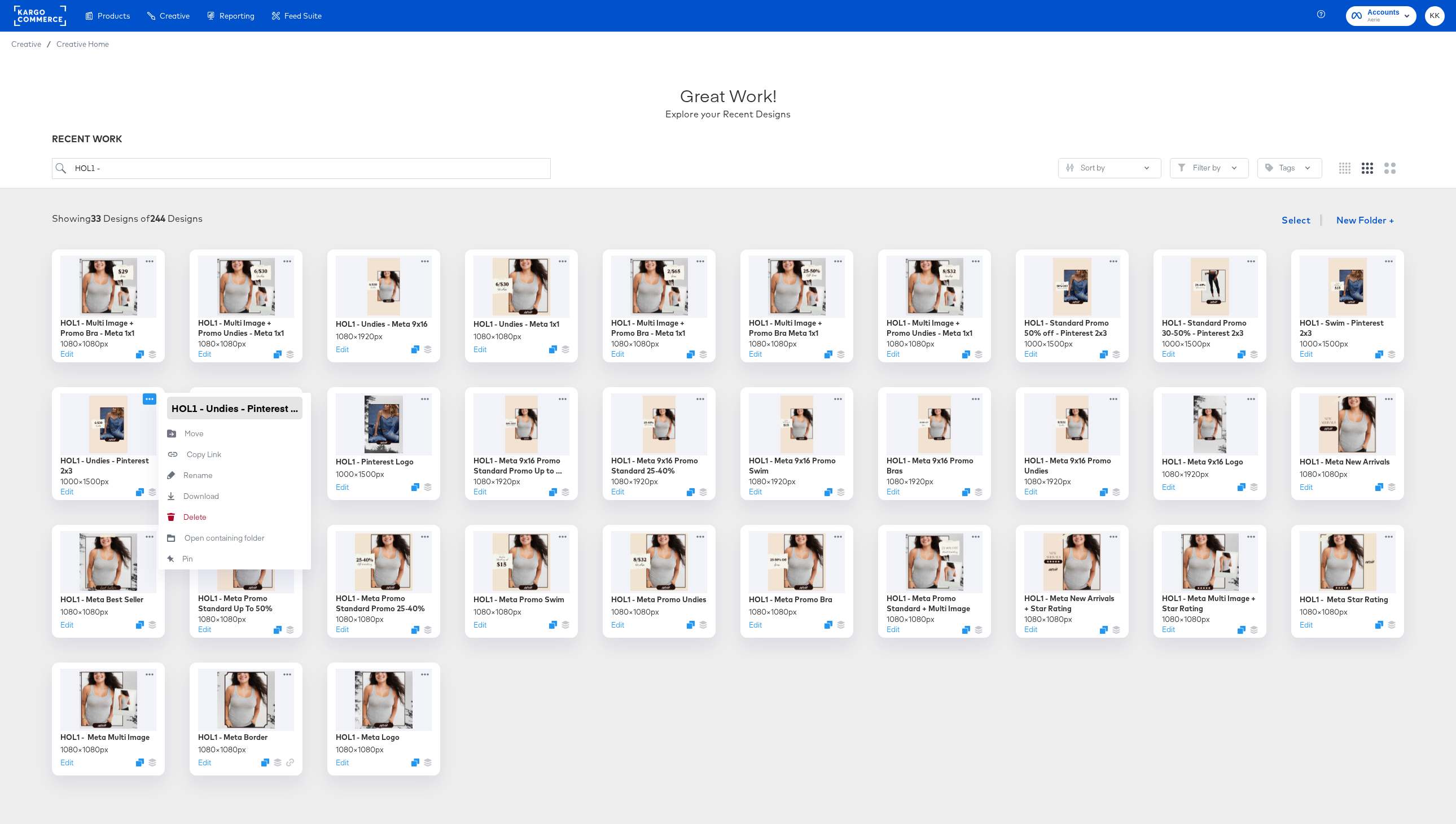
drag, startPoint x: 208, startPoint y: 411, endPoint x: 246, endPoint y: 411, distance: 38.0
click at [246, 411] on input "HOL1 - Undies - Pinterest 2x3" at bounding box center [234, 408] width 135 height 23
click at [270, 409] on input "HOL1 - Pinterest 2x3" at bounding box center [234, 408] width 135 height 23
type input "HOL1 - Pinterest Promo Undies"
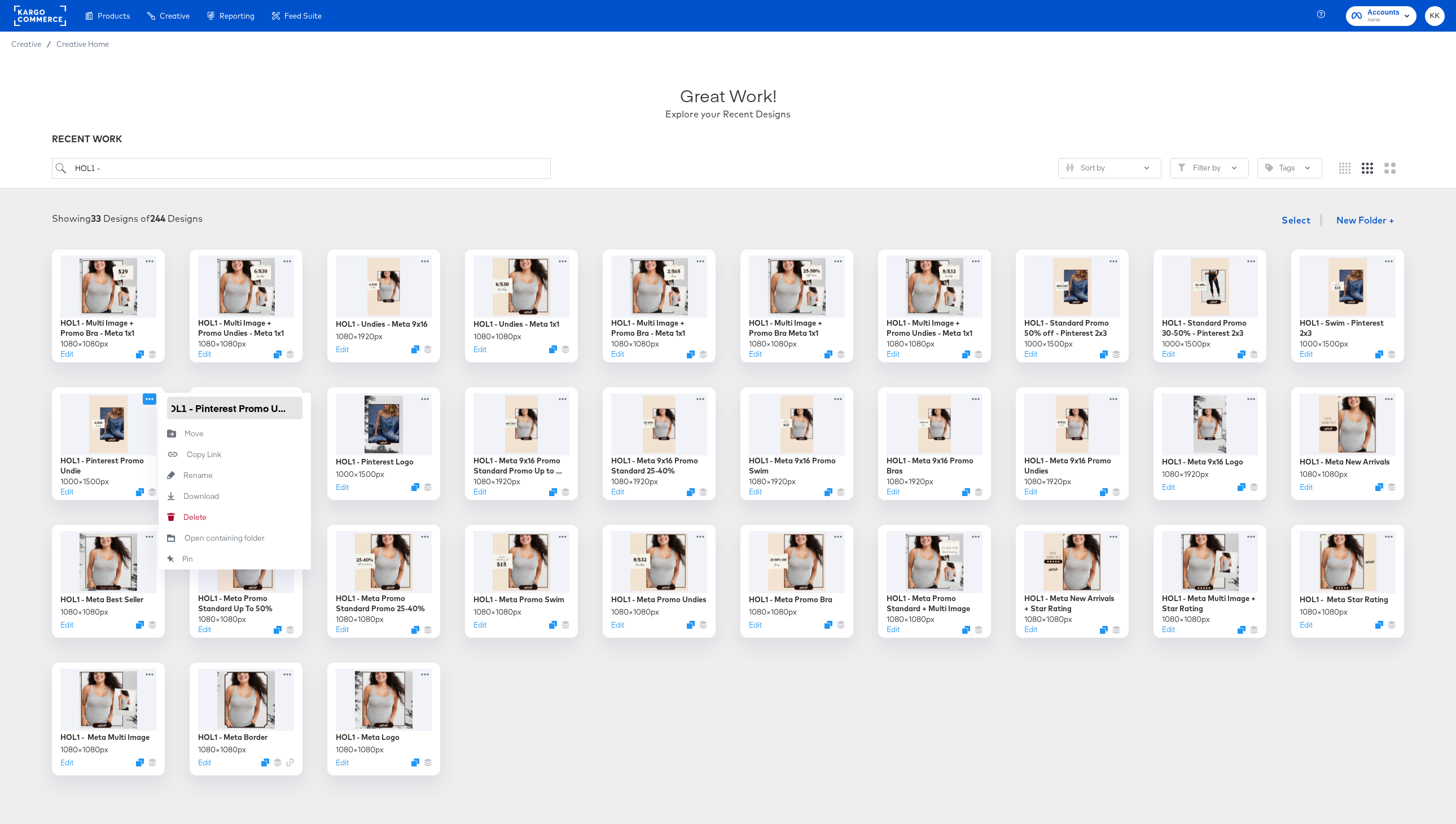
scroll to position [0, 16]
click at [601, 710] on div "HOL1 - Multi Image + Promo Bra - Meta 1x1 1080 × 1080 px Edit HOL1 - Multi Imag…" at bounding box center [727, 512] width 1433 height 527
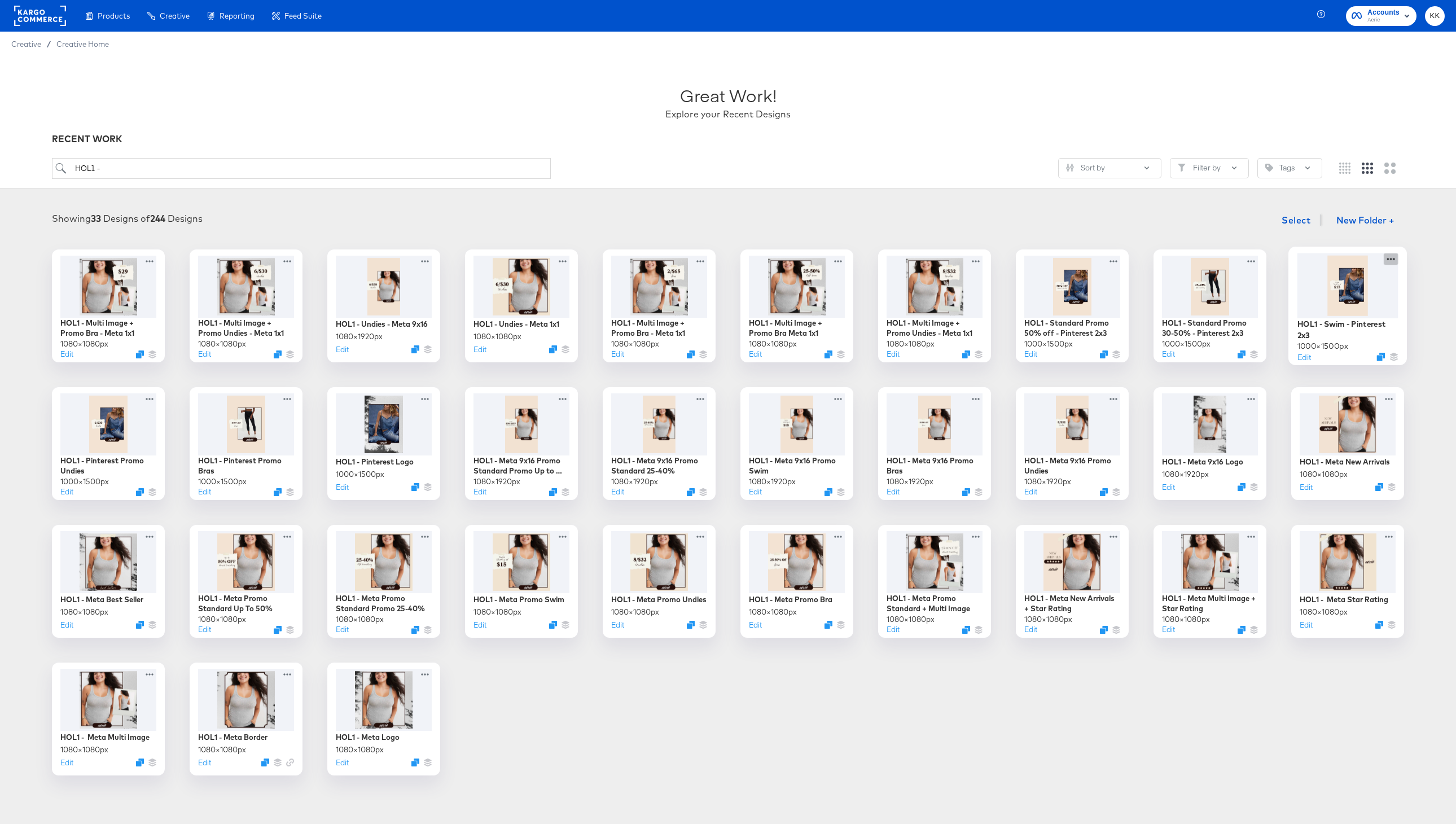
click at [1390, 260] on icon at bounding box center [1390, 259] width 8 height 2
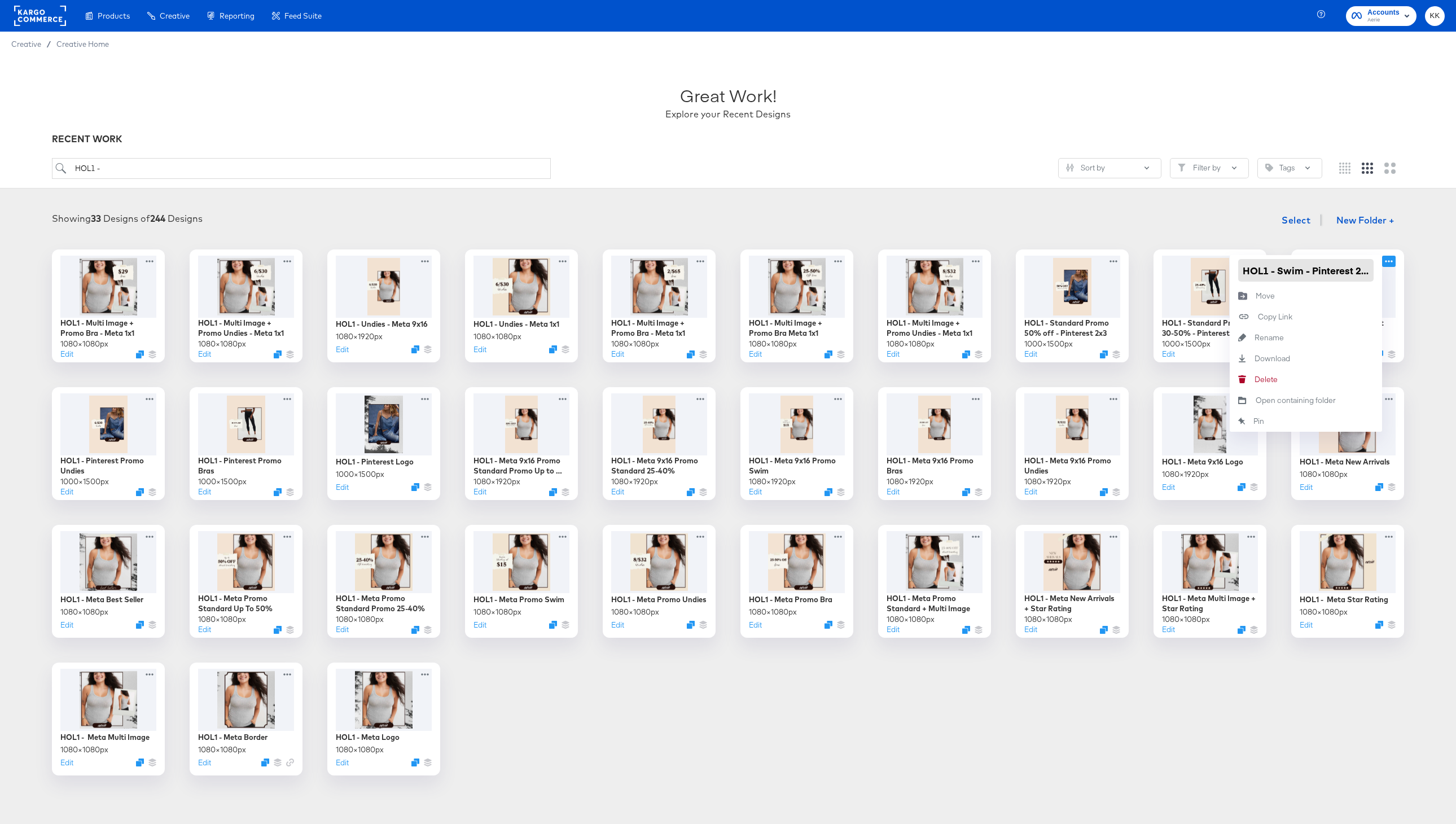
click at [1277, 270] on input "HOL1 - Swim - Pinterest 2x3" at bounding box center [1305, 270] width 135 height 23
drag, startPoint x: 1343, startPoint y: 272, endPoint x: 1378, endPoint y: 272, distance: 35.0
click at [1378, 272] on div "HOL1 - Pinterest Promo Swim - Pinterest 2x3" at bounding box center [1305, 270] width 152 height 30
click at [1341, 271] on input "HOL1 - Pinterest Promo Swim - Pinterest 2x3" at bounding box center [1305, 270] width 135 height 23
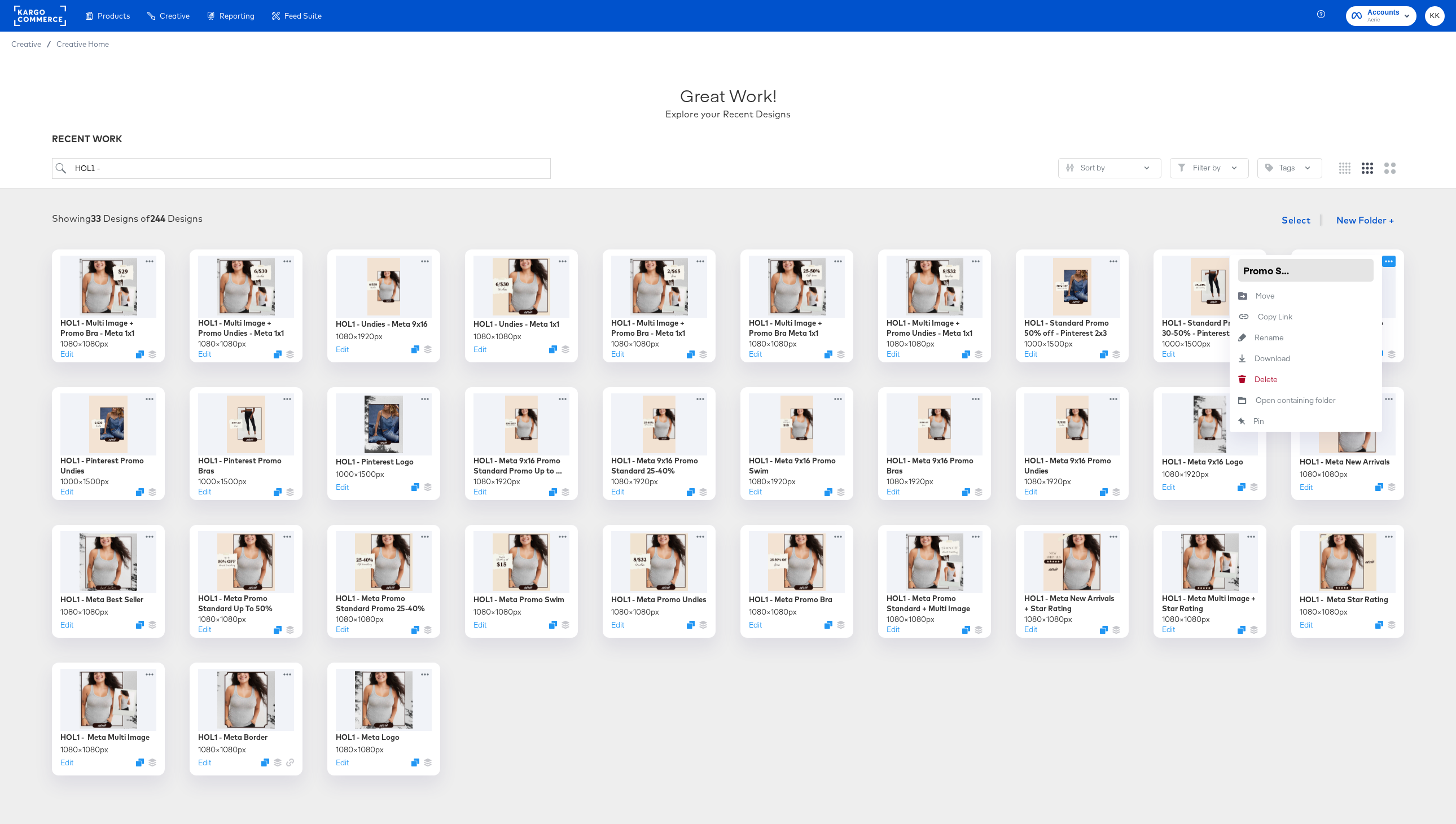
drag, startPoint x: 1299, startPoint y: 270, endPoint x: 1380, endPoint y: 268, distance: 81.0
click at [1380, 269] on div "HOL1 - Pinterest Promo Swim - Pinterest 2x3" at bounding box center [1305, 270] width 152 height 30
type input "HOL1 - Pinterest Promo Swim"
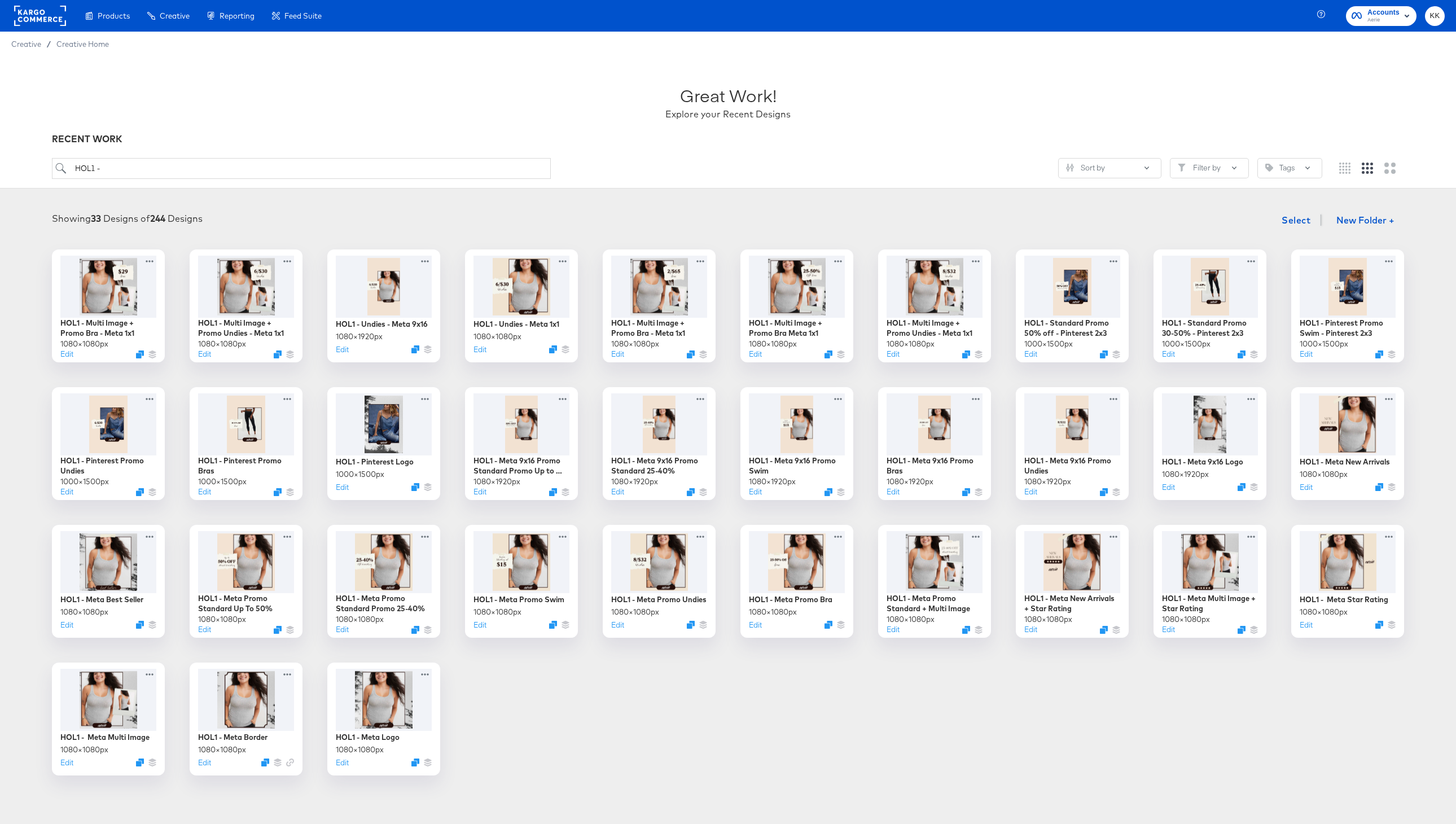
click at [1222, 683] on div "HOL1 - Multi Image + Promo Bra - Meta 1x1 1080 × 1080 px Edit HOL1 - Multi Imag…" at bounding box center [727, 512] width 1433 height 527
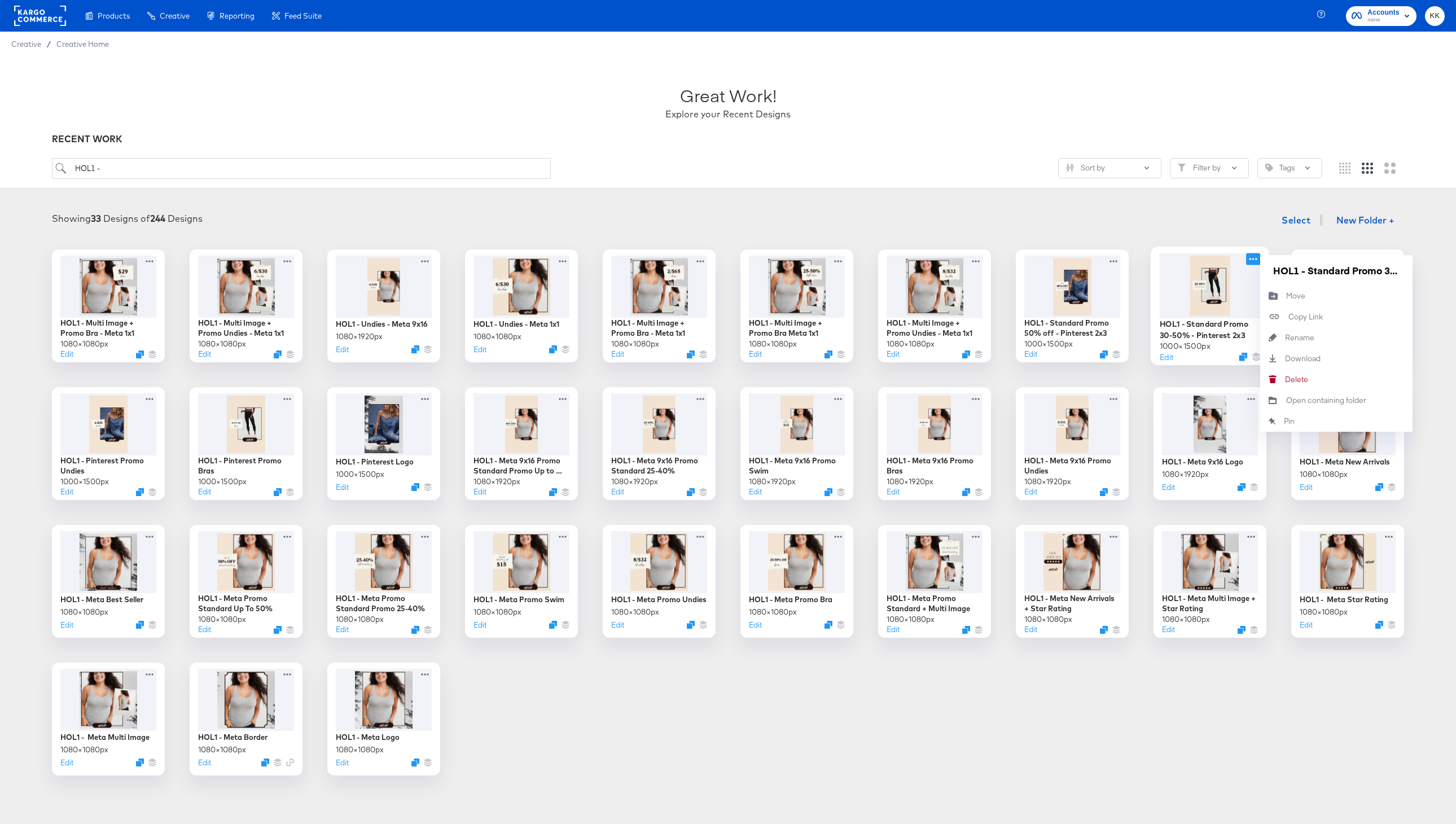
click at [1253, 258] on icon at bounding box center [1253, 258] width 14 height 12
click at [1305, 275] on input "HOL1 - Standard Promo 30-50% - Pinterest 2x3" at bounding box center [1336, 270] width 135 height 23
drag, startPoint x: 1360, startPoint y: 272, endPoint x: 1404, endPoint y: 272, distance: 44.0
click at [1404, 272] on div "HOL1 - Pinterest Promo Standard Promo 30-50% - Pinterest 2x3" at bounding box center [1336, 270] width 152 height 30
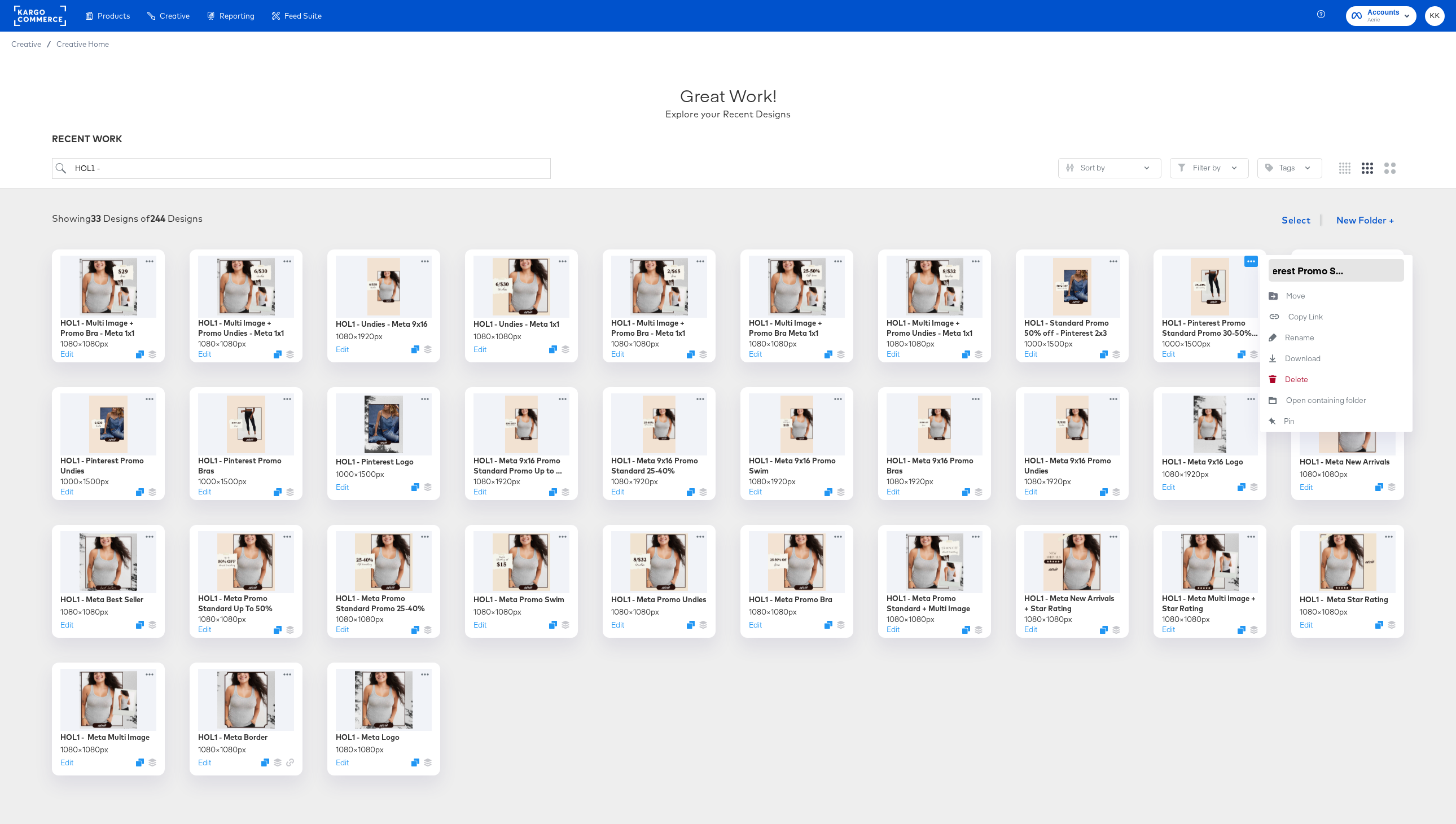
type input "HOL1 - Pinterest Promo Standard 25-40%"
click at [1185, 688] on div "HOL1 - Multi Image + Promo Bra - Meta 1x1 1080 × 1080 px Edit HOL1 - Multi Imag…" at bounding box center [727, 512] width 1433 height 527
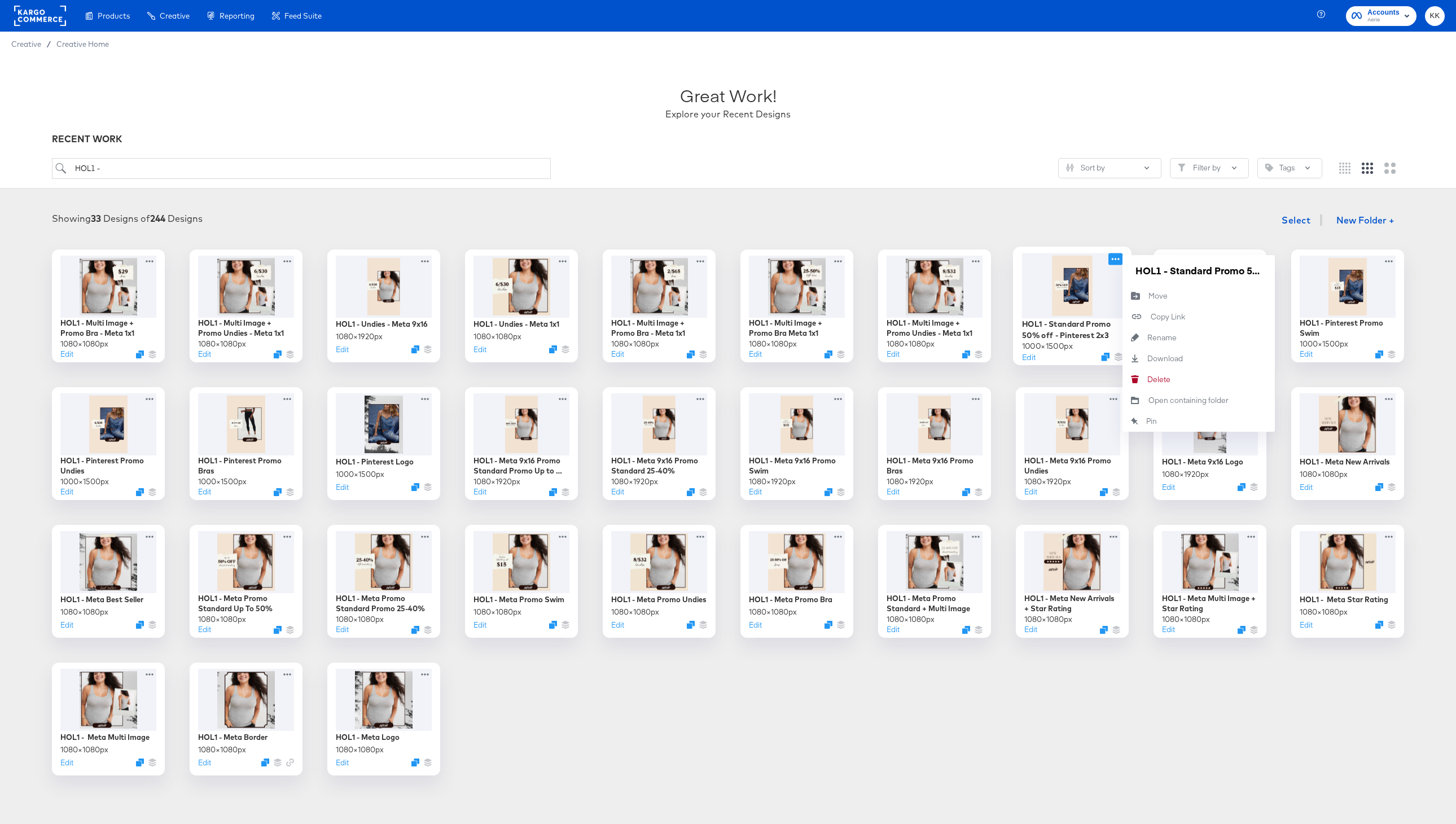
click at [1117, 262] on icon at bounding box center [1115, 258] width 14 height 12
click at [1170, 270] on input "HOL1 - Standard Promo 50% off - Pinterest 2x3" at bounding box center [1199, 270] width 135 height 23
drag, startPoint x: 1222, startPoint y: 267, endPoint x: 1290, endPoint y: 268, distance: 68.0
click at [1290, 268] on div "HOL1 - Multi Image + Promo Bra - Meta 1x1 1080 × 1080 px Edit HOL1 - Multi Imag…" at bounding box center [727, 512] width 1433 height 527
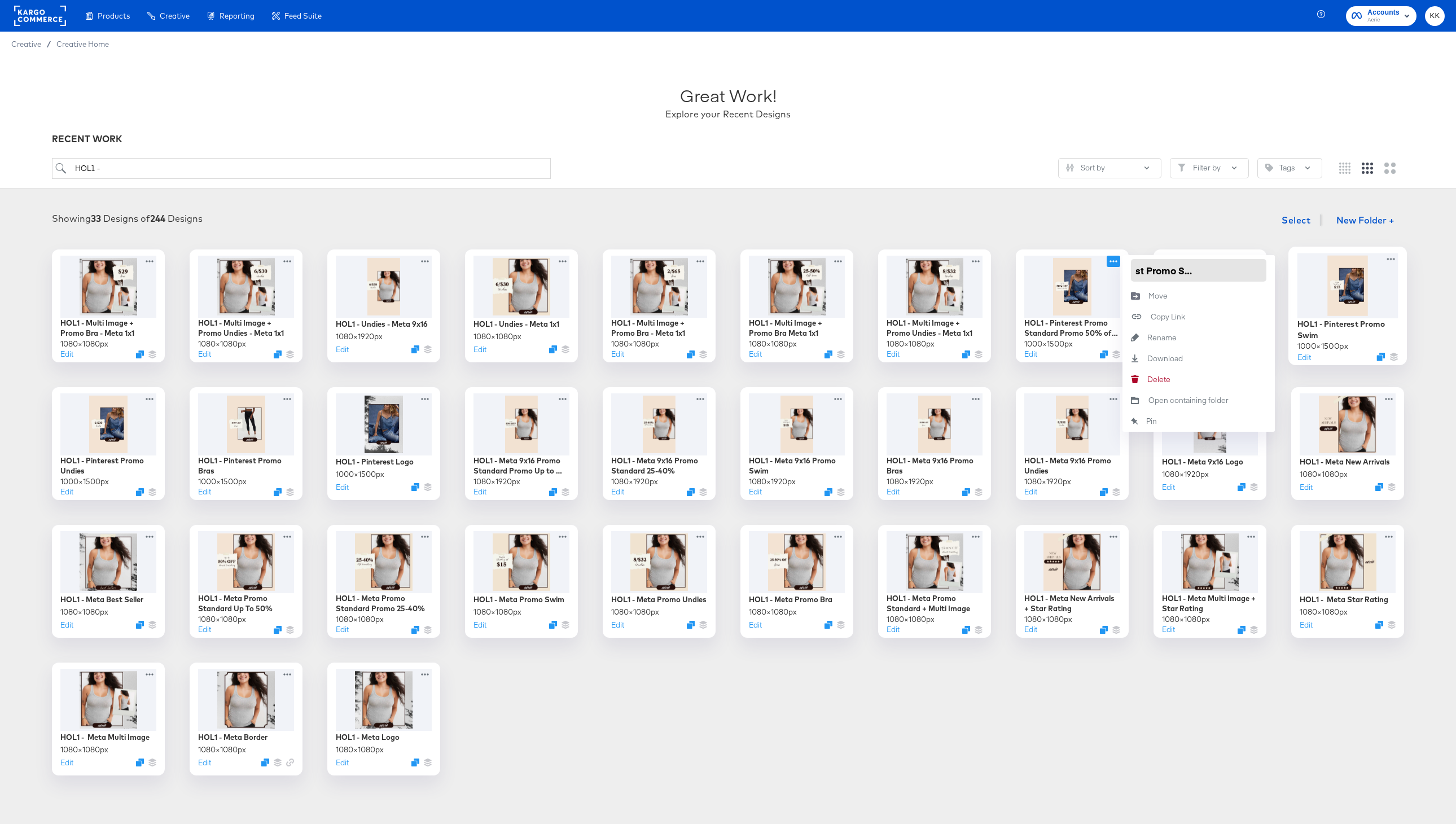
type input "HOL1 - Pinterest Promo Standard Up To 50%"
click at [1019, 725] on div "HOL1 - Multi Image + Promo Bra - Meta 1x1 1080 × 1080 px Edit HOL1 - Multi Imag…" at bounding box center [727, 512] width 1433 height 527
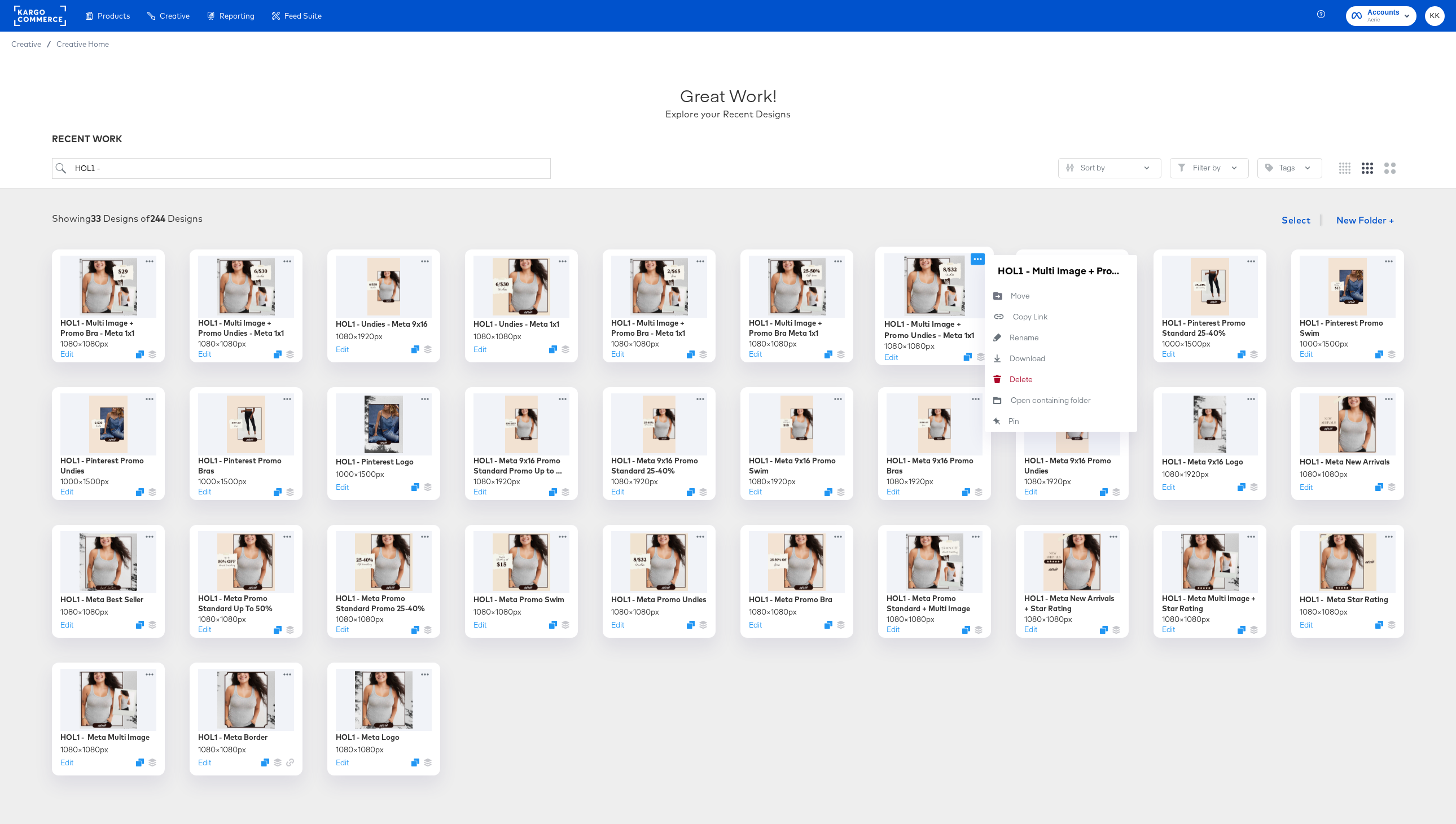
click at [980, 258] on icon at bounding box center [977, 258] width 14 height 12
click at [1033, 274] on input "HOL1 - Multi Image + Promo Undies - Meta 1x1" at bounding box center [1061, 270] width 135 height 23
drag, startPoint x: 1075, startPoint y: 273, endPoint x: 1116, endPoint y: 273, distance: 41.0
click at [1116, 273] on input "HOL1 - Meta Promo Undies + Multi Image + Promo Undies - Meta 1x1" at bounding box center [1061, 270] width 135 height 23
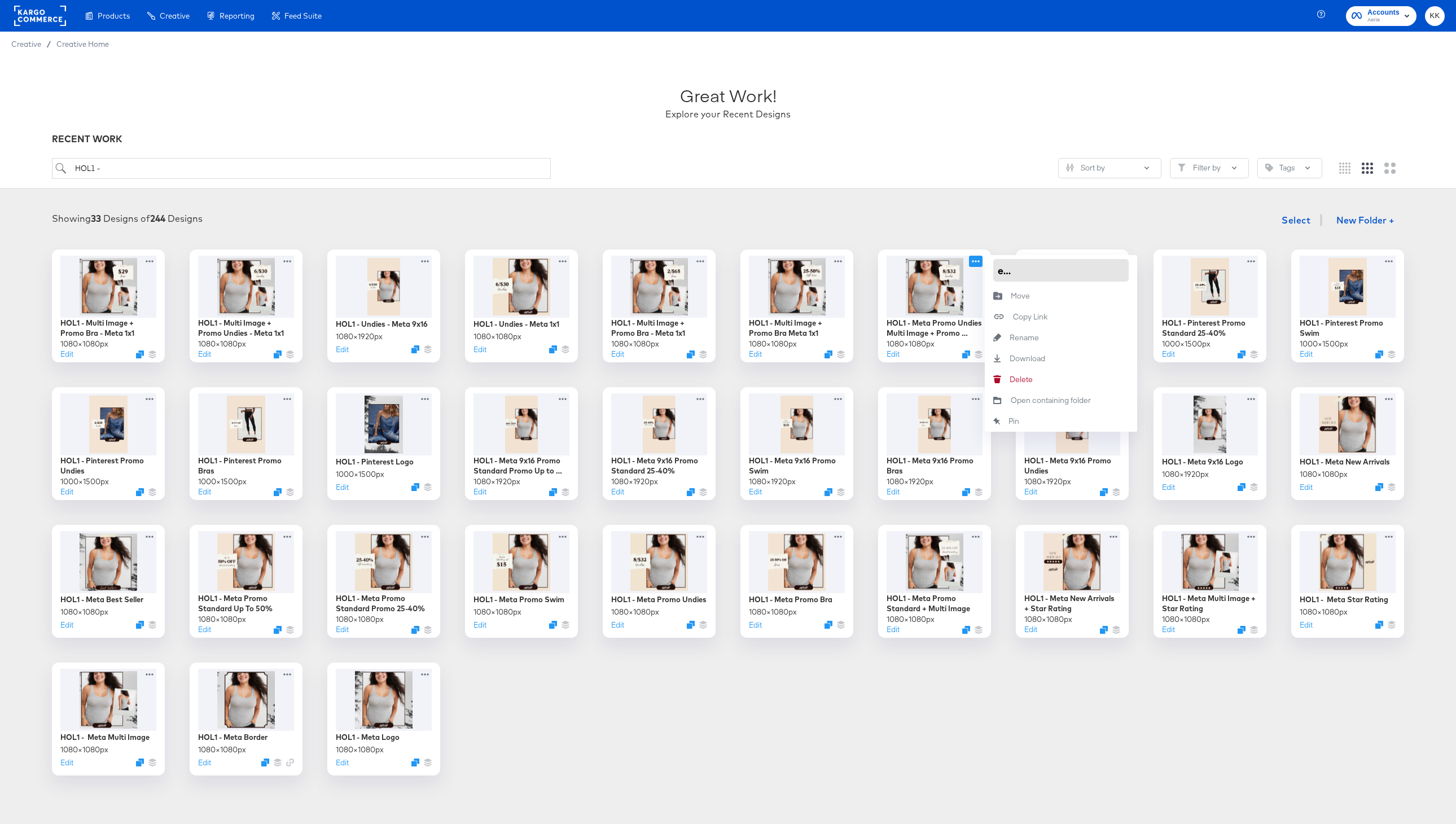
click at [1110, 272] on input "HOL1 - Meta Promo Undies + Multi Image + Promo Undies - Meta 1x1" at bounding box center [1061, 270] width 135 height 23
drag, startPoint x: 1076, startPoint y: 272, endPoint x: 1143, endPoint y: 272, distance: 67.0
click at [1143, 272] on div "HOL1 - Multi Image + Promo Bra - Meta 1x1 1080 × 1080 px Edit HOL1 - Multi Imag…" at bounding box center [727, 512] width 1433 height 527
type input "HOL1 - Meta Promo Undies + Multi Image"
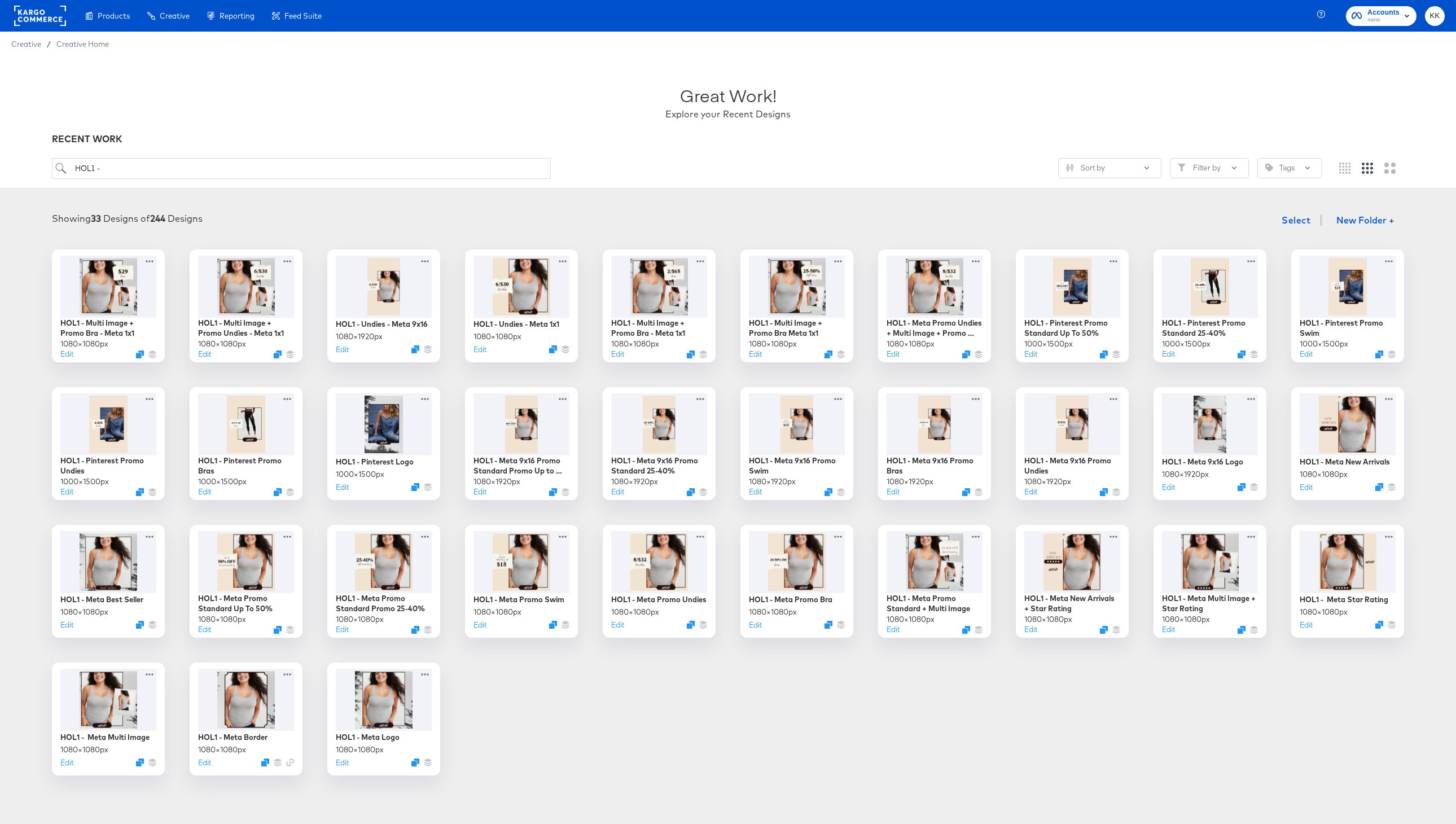
click at [913, 701] on div "HOL1 - Multi Image + Promo Bra - Meta 1x1 1080 × 1080 px Edit HOL1 - Multi Imag…" at bounding box center [727, 512] width 1433 height 527
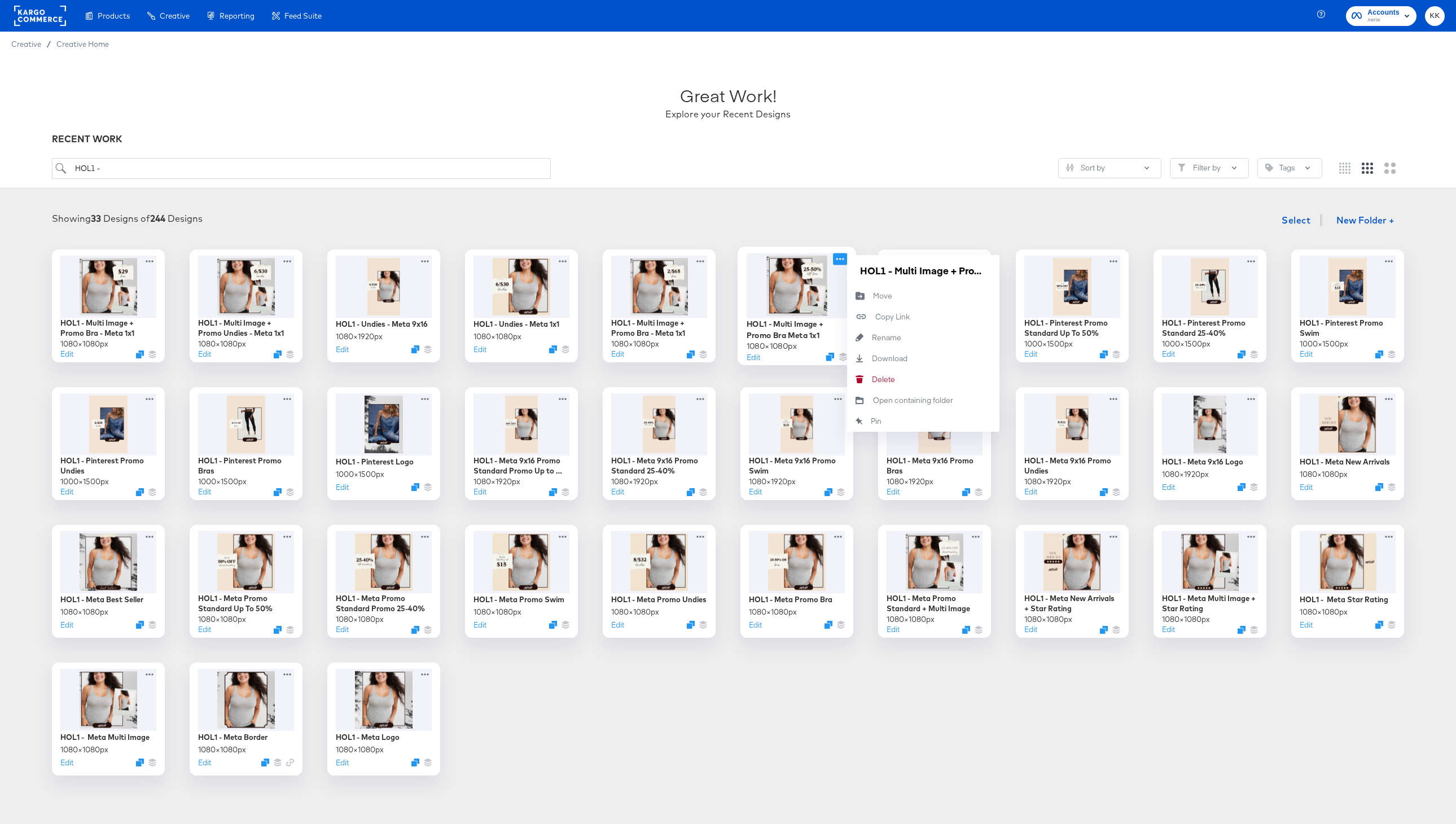
click at [841, 258] on icon at bounding box center [839, 258] width 14 height 12
click at [894, 272] on input "HOL1 - Multi Image + Promo Bra Meta 1x1" at bounding box center [923, 270] width 135 height 23
drag, startPoint x: 900, startPoint y: 272, endPoint x: 1003, endPoint y: 272, distance: 103.0
click at [1003, 272] on div "HOL1 - Multi Image + Promo Bra - Meta 1x1 1080 × 1080 px Edit HOL1 - Multi Imag…" at bounding box center [727, 512] width 1433 height 527
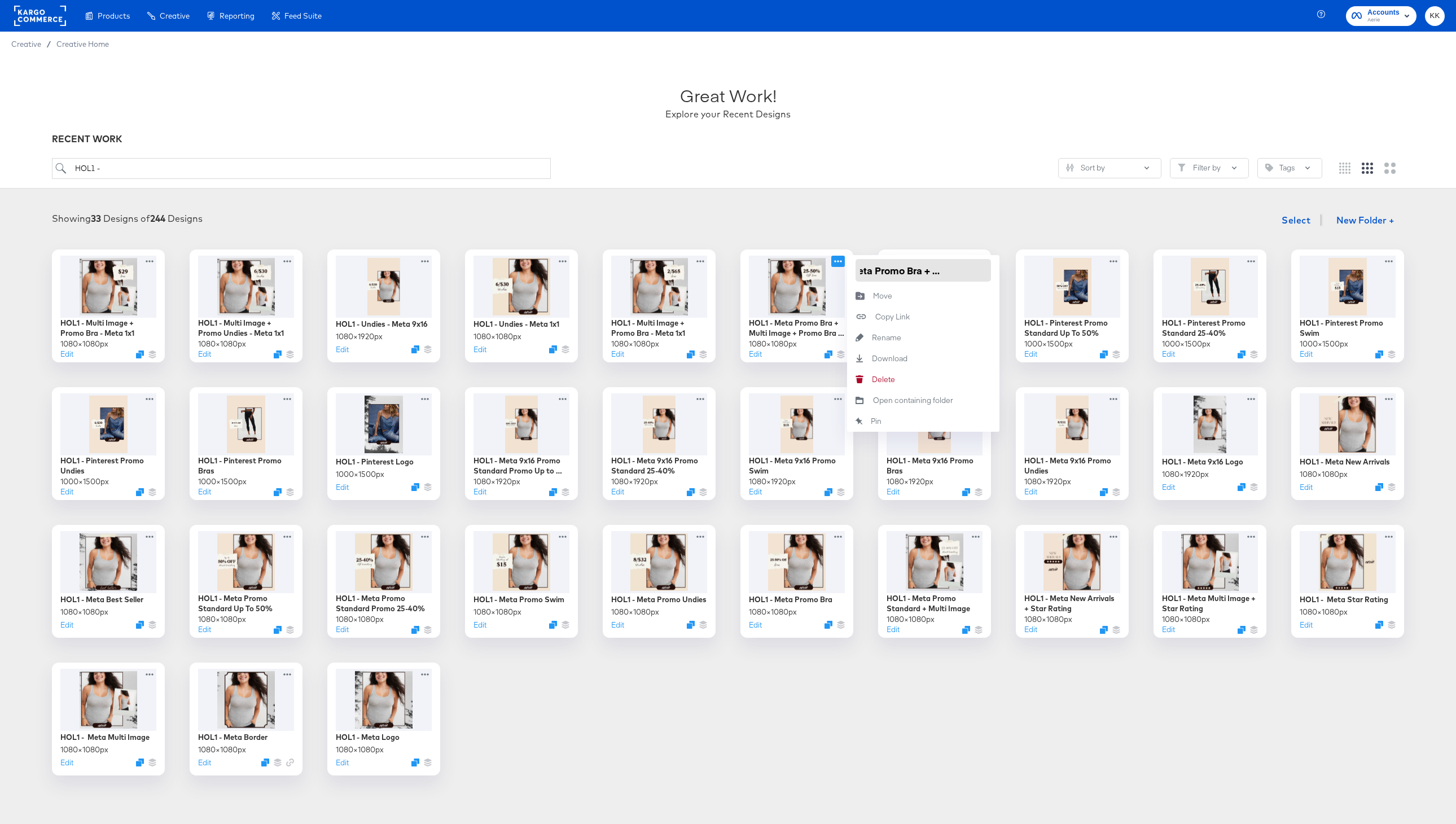
type input "HOL1 - Meta Promo Bra + Multi Image"
click at [953, 220] on div "Showing 33 Designs of 244 Designs Select New Folder +" at bounding box center [727, 220] width 1433 height 23
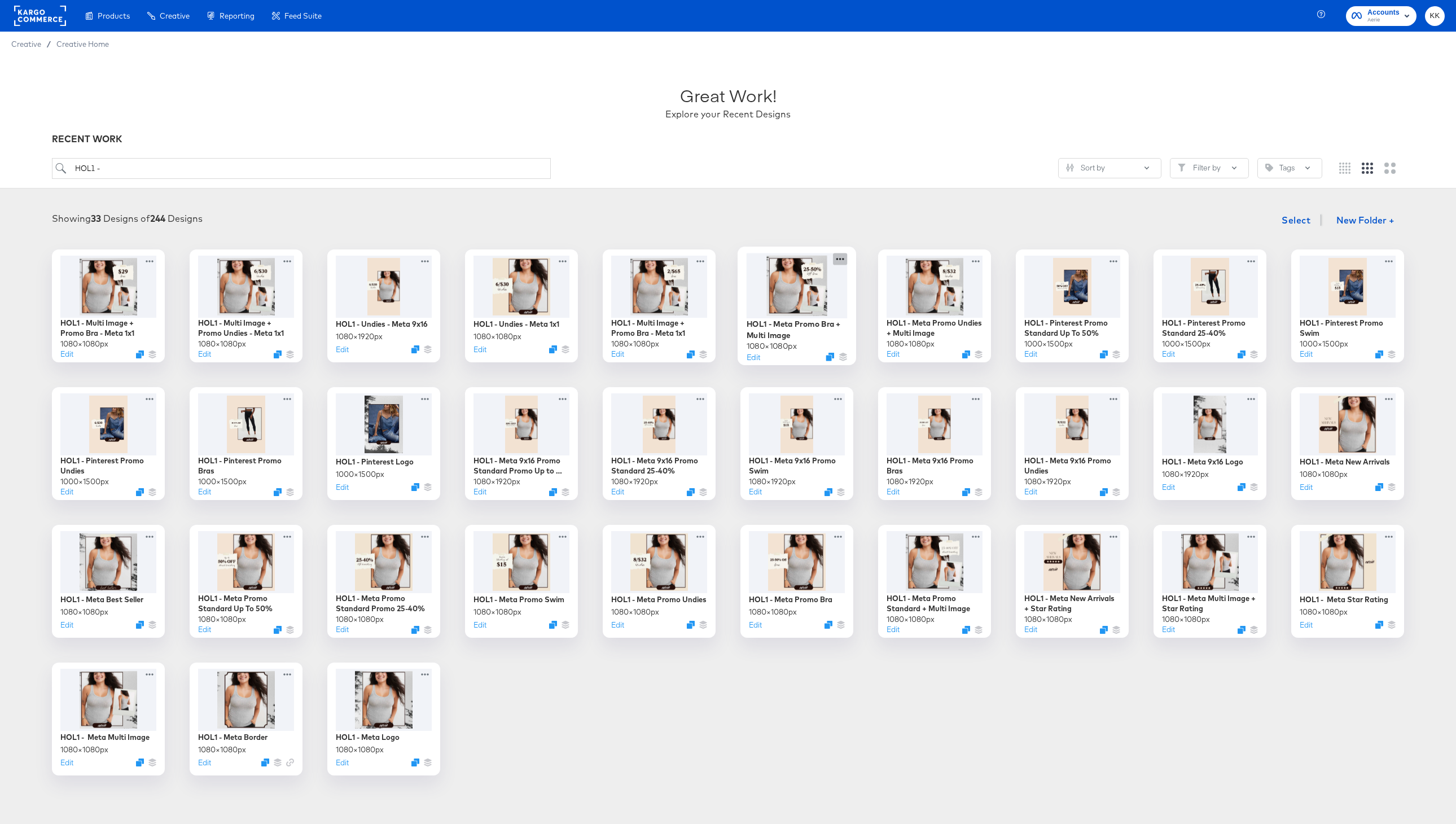
click at [841, 258] on icon at bounding box center [839, 258] width 14 height 12
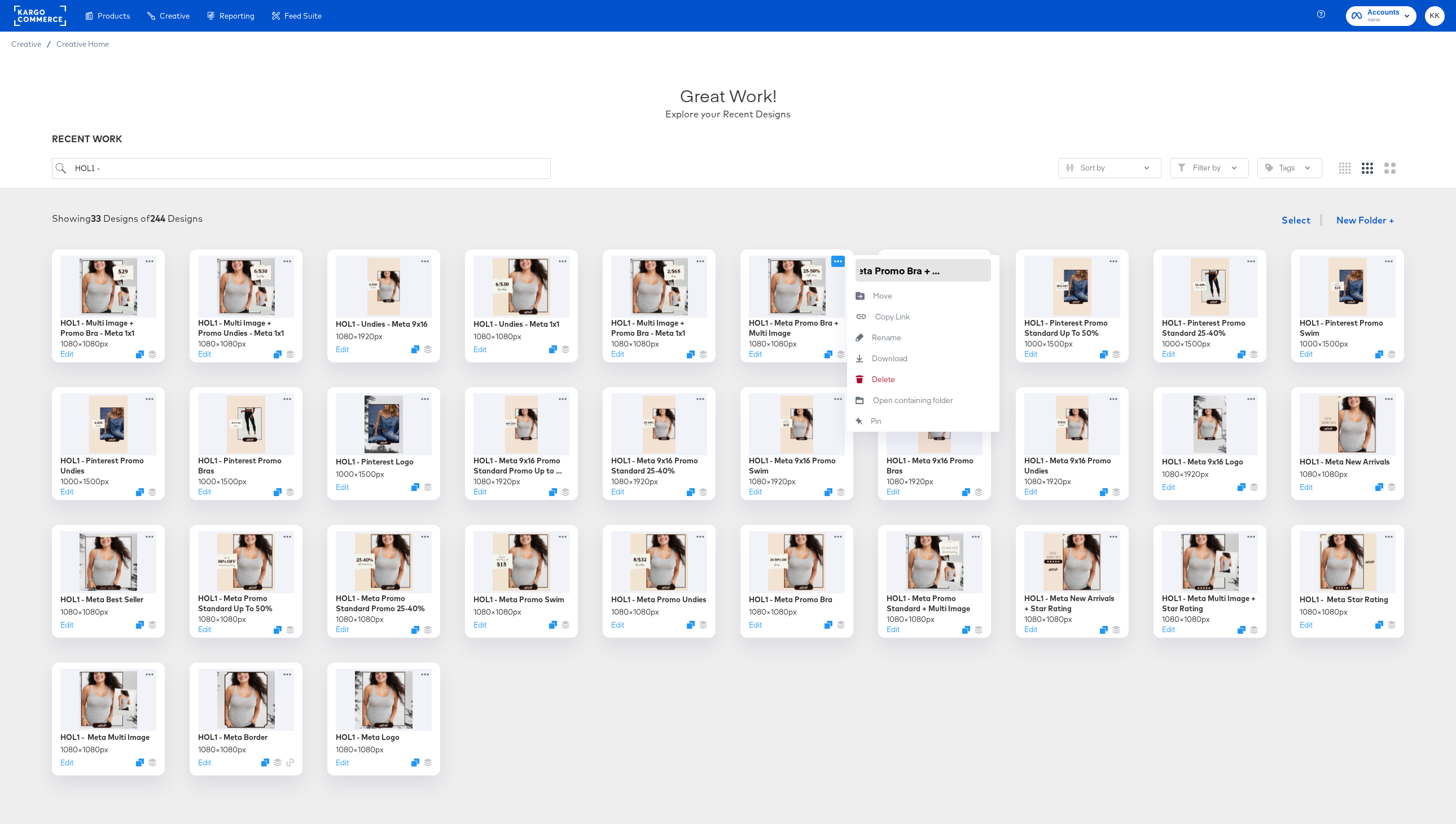
drag, startPoint x: 928, startPoint y: 270, endPoint x: 1010, endPoint y: 270, distance: 82.0
click at [1010, 270] on div "HOL1 - Multi Image + Promo Bra - Meta 1x1 1080 × 1080 px Edit HOL1 - Multi Imag…" at bounding box center [727, 512] width 1433 height 527
click at [946, 272] on input "HOL1 - Meta Promo Bra + Multi Image" at bounding box center [923, 270] width 135 height 23
click at [924, 272] on input "HOL1 - Meta Promo Bra + Multi Image" at bounding box center [923, 270] width 135 height 23
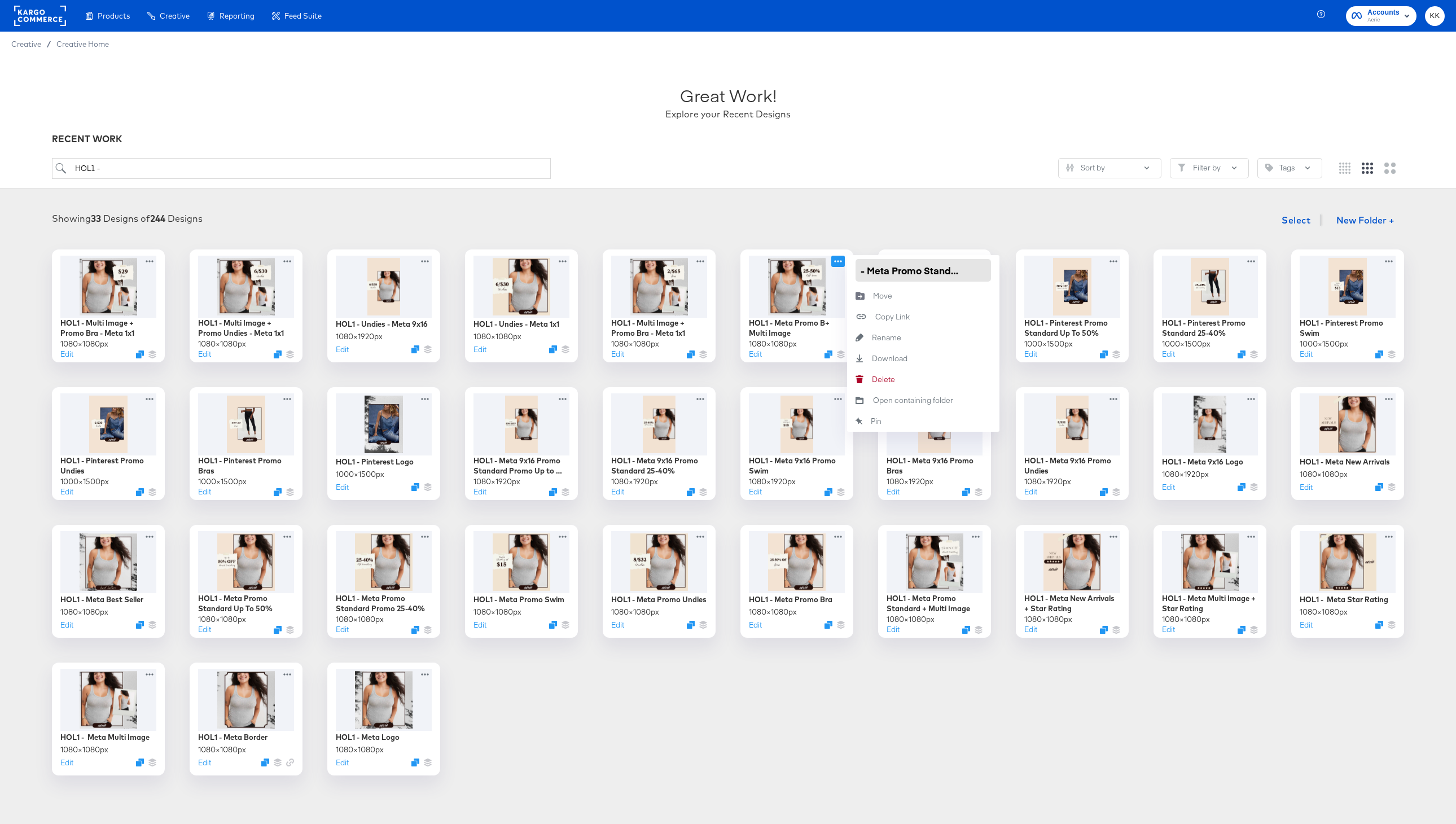
type input "HOL1 - Meta Promo Standard + Multi Image"
click at [895, 219] on div "Showing 33 Designs of 244 Designs Select New Folder +" at bounding box center [727, 220] width 1433 height 23
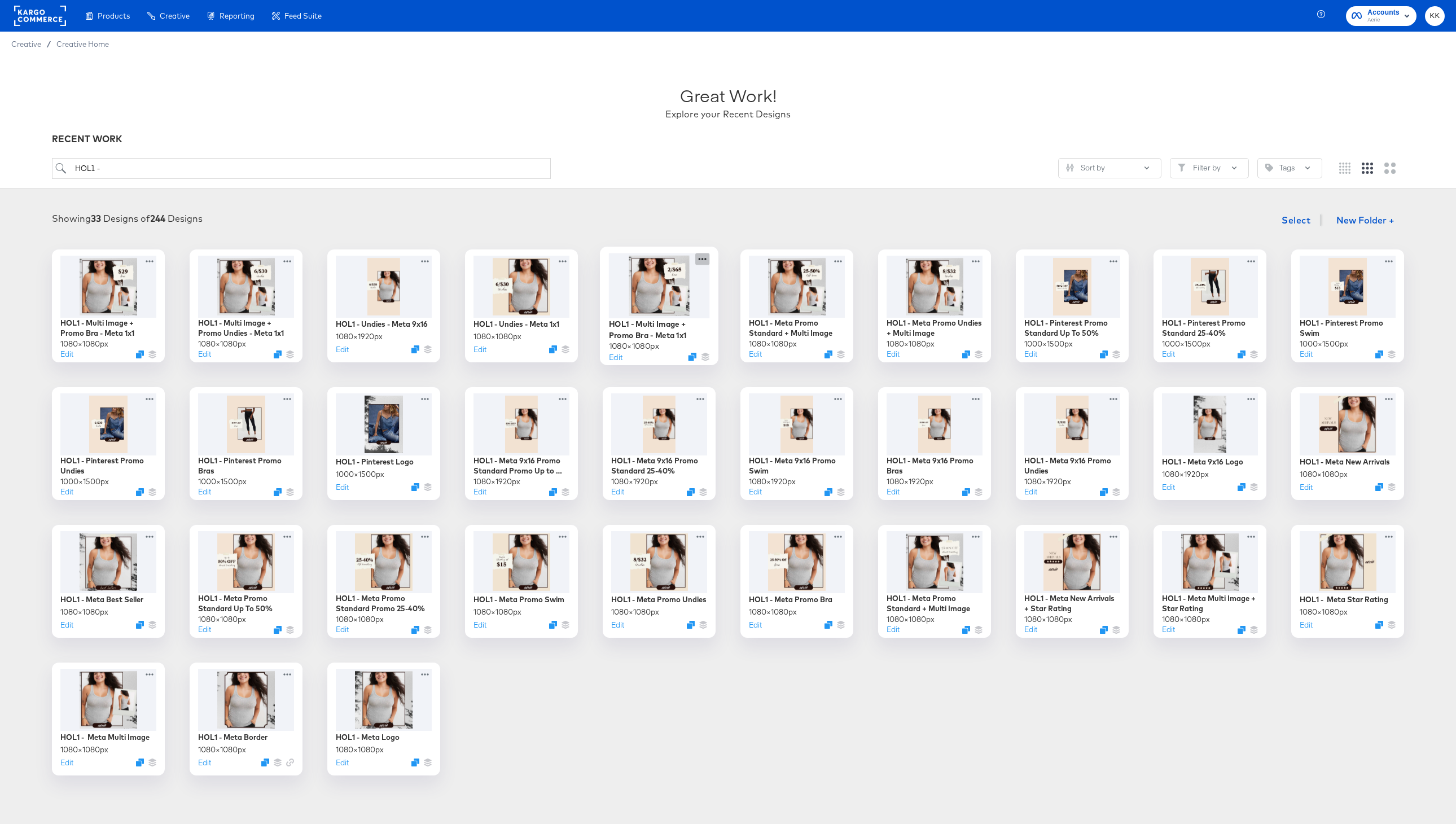
click at [704, 260] on icon at bounding box center [702, 258] width 14 height 12
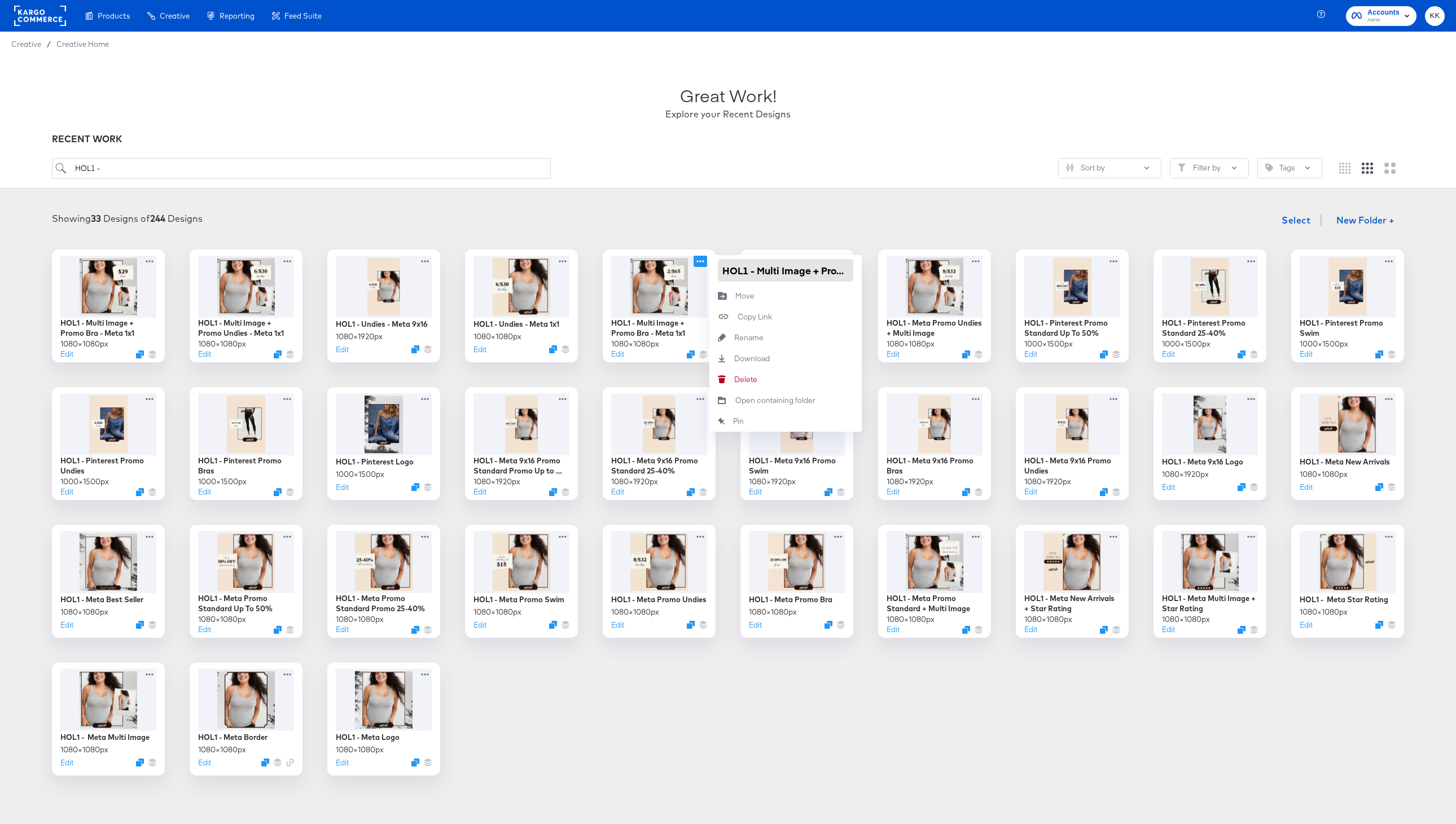
click at [760, 268] on input "HOL1 - Multi Image + Promo Bra - Meta 1x1" at bounding box center [785, 270] width 135 height 23
drag, startPoint x: 773, startPoint y: 266, endPoint x: 868, endPoint y: 266, distance: 95.0
click at [868, 266] on div "HOL1 - Multi Image + Promo Bra - Meta 1x1 1080 × 1080 px Edit HOL1 - Multi Imag…" at bounding box center [727, 512] width 1433 height 527
click at [820, 267] on input "HOL1 - Meta Promo Bra + Multi Image + Promo Bra - Meta 1x1" at bounding box center [785, 270] width 135 height 23
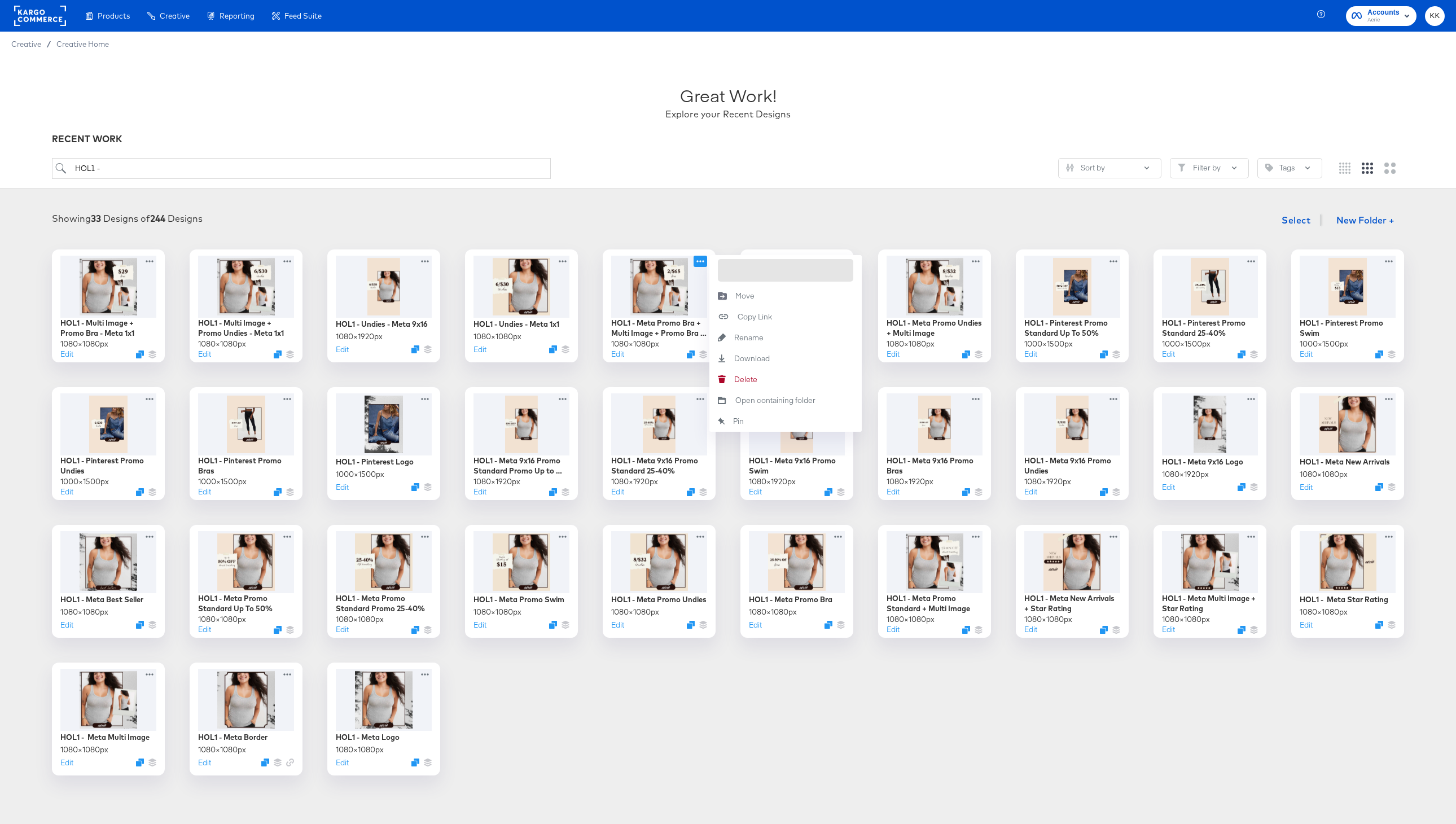
drag, startPoint x: 740, startPoint y: 273, endPoint x: 868, endPoint y: 276, distance: 128.0
click at [868, 276] on div "HOL1 - Multi Image + Promo Bra - Meta 1x1 1080 × 1080 px Edit HOL1 - Multi Imag…" at bounding box center [727, 512] width 1433 height 527
type input "HOL1 - Meta Promo Bra + Multi Image"
click at [832, 218] on div "Showing 33 Designs of 244 Designs Select New Folder +" at bounding box center [727, 220] width 1433 height 23
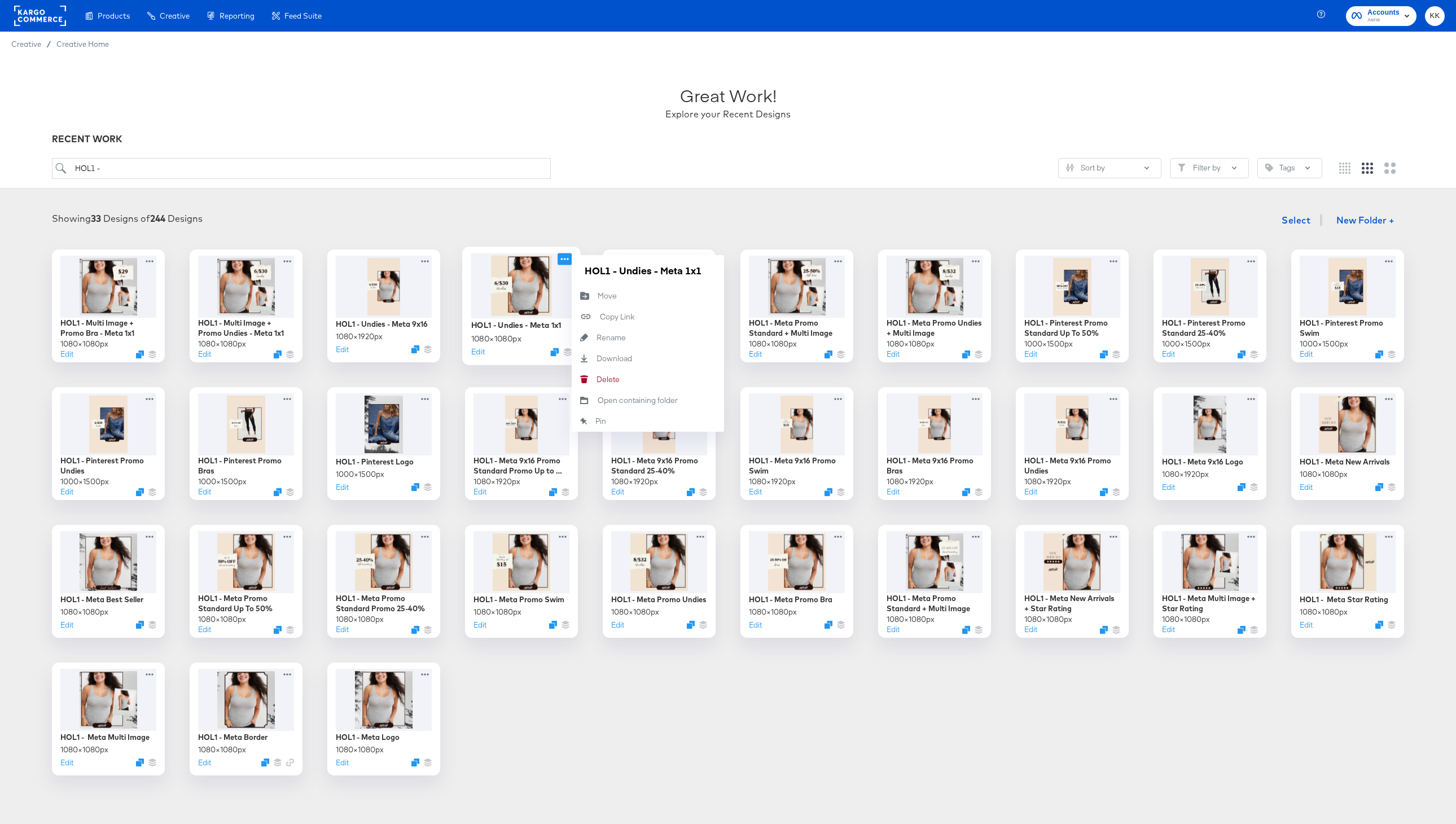
click at [567, 260] on icon at bounding box center [565, 259] width 8 height 2
click at [620, 273] on input "HOL1 - Undies - Meta 1x1" at bounding box center [648, 270] width 135 height 23
drag, startPoint x: 711, startPoint y: 272, endPoint x: 744, endPoint y: 272, distance: 33.0
click at [745, 272] on div "HOL1 - Multi Image + Promo Bra - Meta 1x1 1080 × 1080 px Edit HOL1 - Multi Imag…" at bounding box center [727, 512] width 1433 height 527
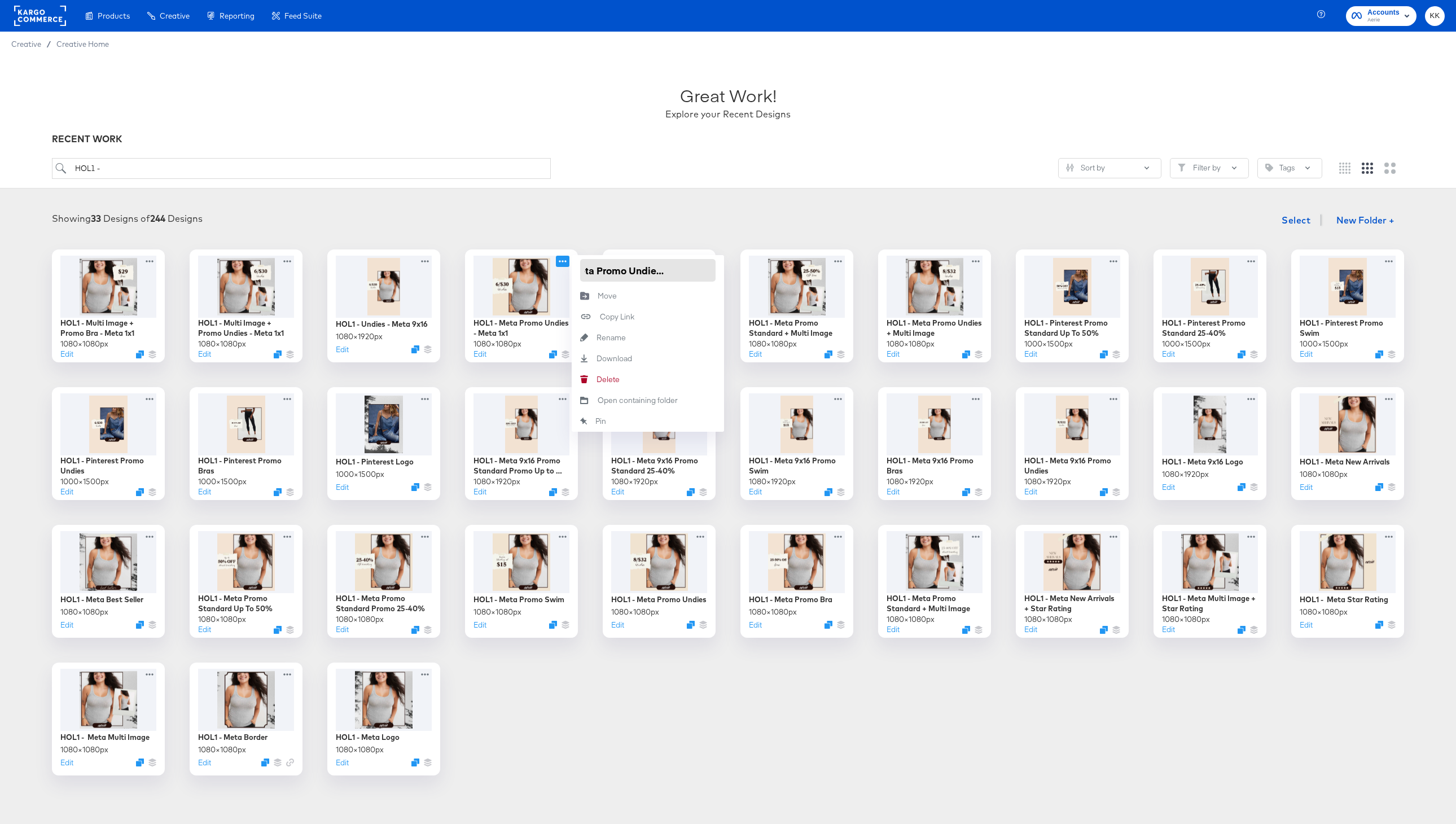
drag, startPoint x: 707, startPoint y: 272, endPoint x: 722, endPoint y: 272, distance: 15.0
click at [722, 272] on div "HOL1 - Meta Promo Undies - Meta 1x1" at bounding box center [648, 270] width 152 height 30
type input "HOL1 - Meta Promo Undies"
click at [699, 198] on div "Showing 33 Designs of 244 Designs Select New Folder + HOL1 - Multi Image + Prom…" at bounding box center [728, 493] width 1456 height 589
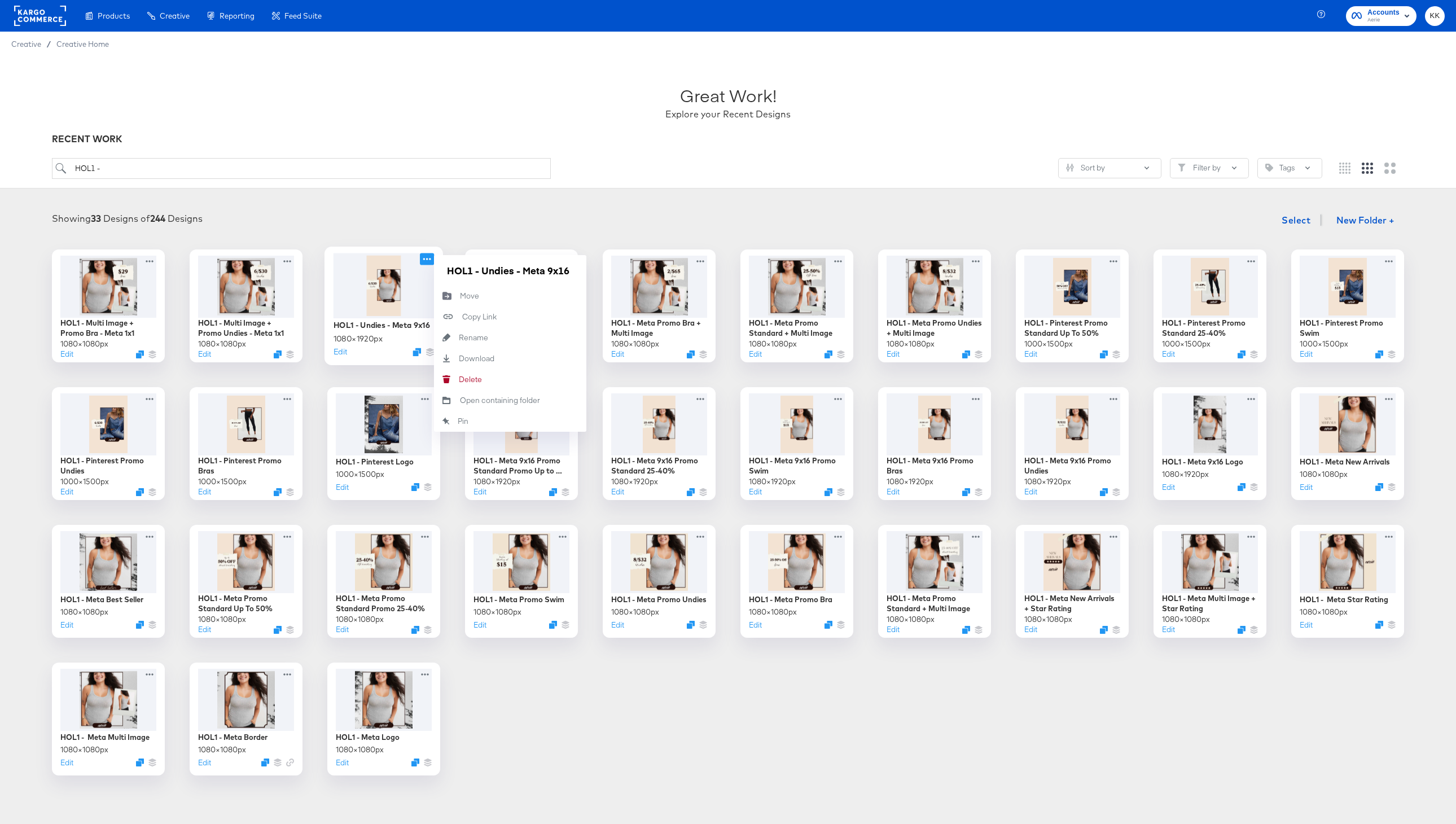
click at [431, 262] on icon at bounding box center [426, 258] width 14 height 12
click at [482, 273] on input "HOL1 - Undies - Meta 9x16" at bounding box center [510, 270] width 135 height 23
drag, startPoint x: 544, startPoint y: 272, endPoint x: 567, endPoint y: 272, distance: 23.0
click at [569, 272] on input "HOL1 - Meta 9x16 Promo Undies - Meta 9x16" at bounding box center [510, 270] width 135 height 23
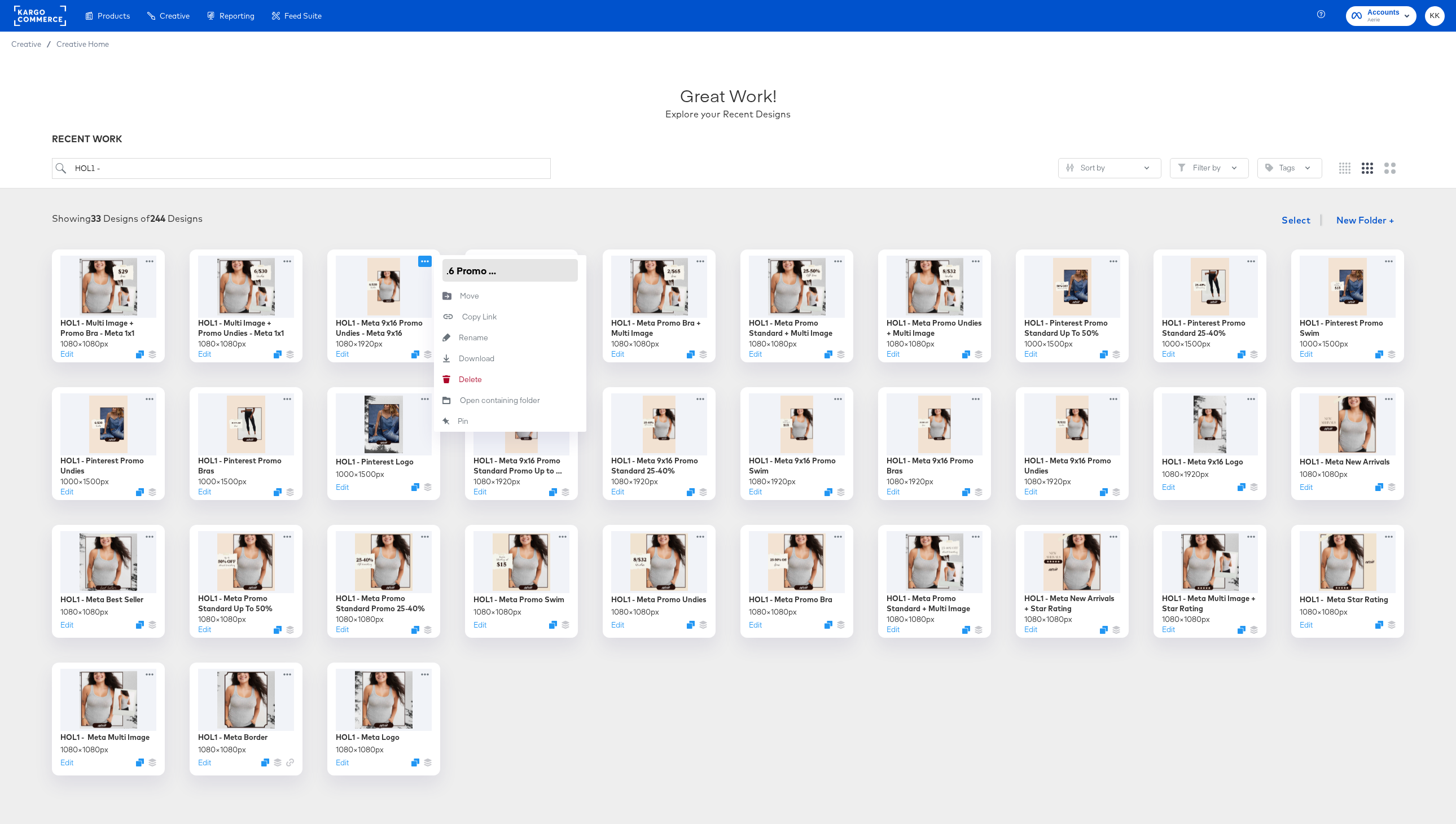
click at [544, 272] on input "HOL1 - Meta 9x16 Promo Undies - Meta 9x16" at bounding box center [510, 270] width 135 height 23
drag, startPoint x: 520, startPoint y: 272, endPoint x: 584, endPoint y: 272, distance: 64.0
click at [584, 272] on div "HOL1 - Meta 9x16 Promo Undies - Meta 9x16" at bounding box center [510, 270] width 152 height 30
type input "HOL1 - Meta 9x16 Promo Undies"
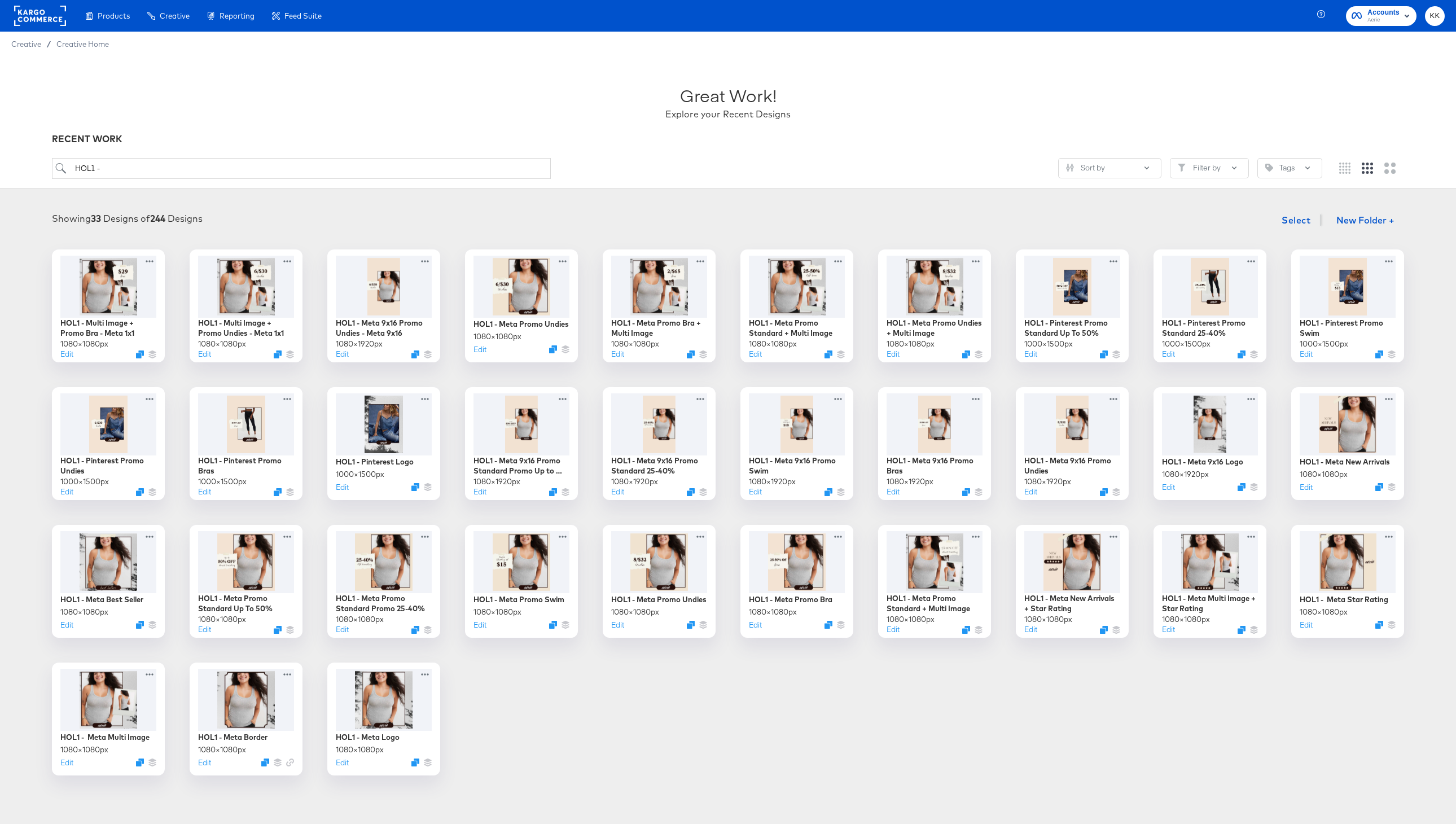
click at [567, 223] on div "Showing 33 Designs of 244 Designs Select New Folder +" at bounding box center [727, 220] width 1433 height 23
click at [290, 260] on icon at bounding box center [288, 258] width 14 height 12
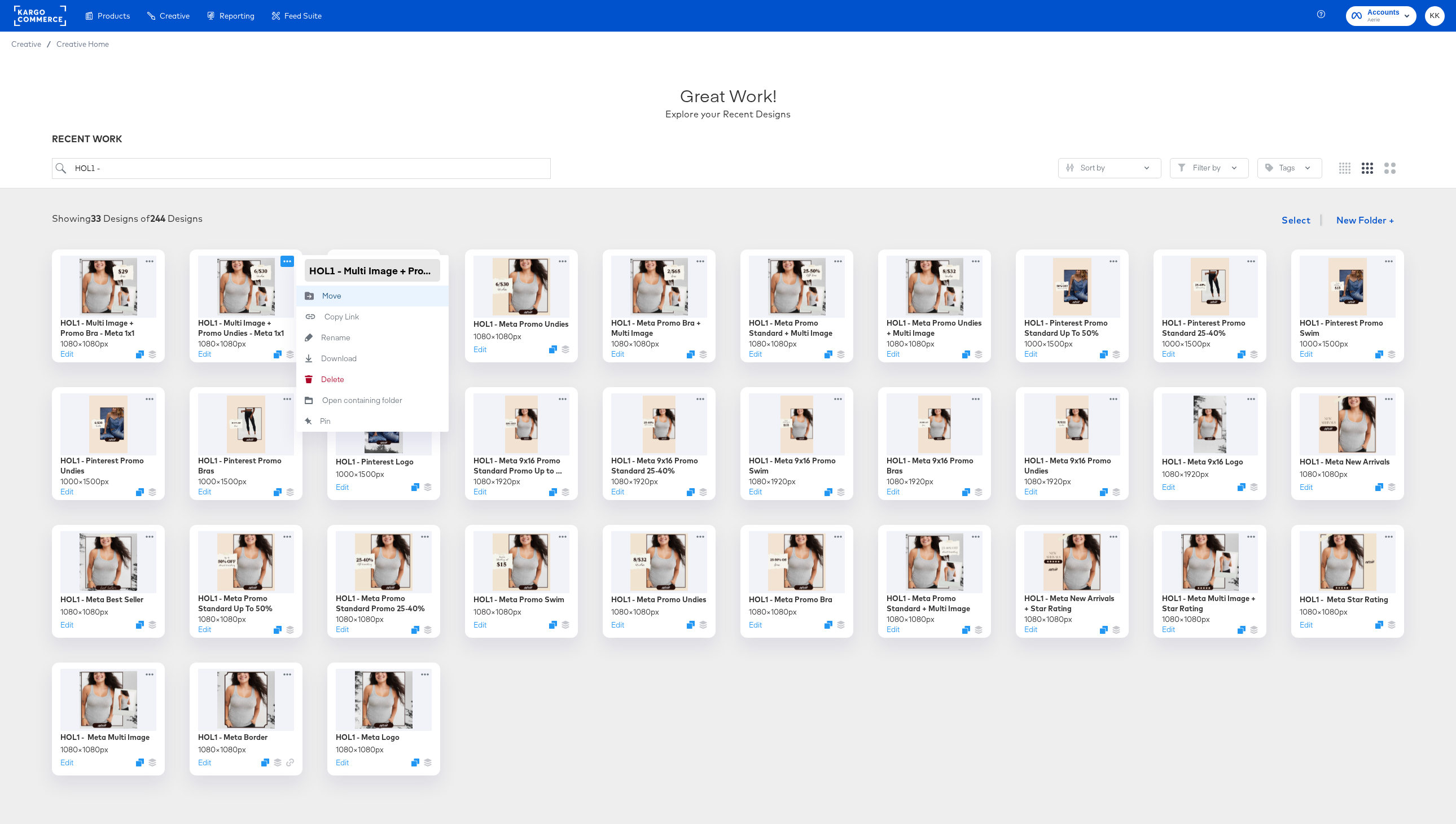
drag, startPoint x: 344, startPoint y: 275, endPoint x: 344, endPoint y: 300, distance: 25.0
click at [344, 275] on input "HOL1 - Multi Image + Promo Undies - Meta 1x1" at bounding box center [372, 270] width 135 height 23
click at [315, 268] on input "HOL1 - Multi Image + Promo Undies - Meta 1x1" at bounding box center [372, 270] width 135 height 23
click at [344, 274] on input "HOL1 - Multi Image + Promo Undies - Meta 1x1" at bounding box center [372, 270] width 135 height 23
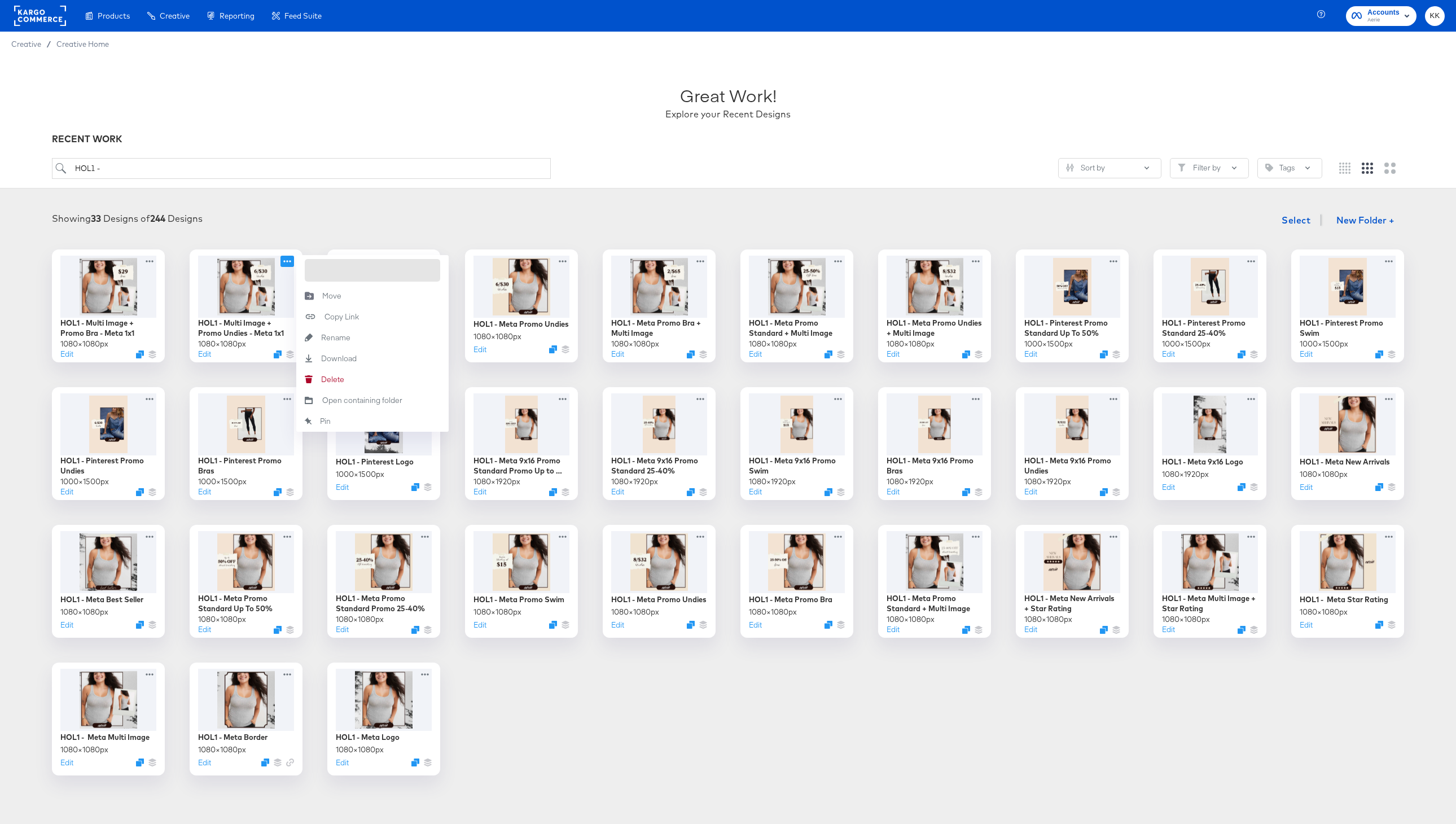
drag, startPoint x: 369, startPoint y: 270, endPoint x: 444, endPoint y: 270, distance: 75.0
click at [444, 270] on div "HOL1 - Meta Promo Undies + Multi Image + Promo Undies - Meta 1x1" at bounding box center [372, 270] width 152 height 30
click at [406, 270] on input "HOL1 - Meta Promo Undies + Multi Image + Promo Undies - Meta 1x1" at bounding box center [372, 270] width 135 height 23
drag, startPoint x: 315, startPoint y: 271, endPoint x: 456, endPoint y: 273, distance: 141.0
click at [456, 273] on div "HOL1 - Multi Image + Promo Bra - Meta 1x1 1080 × 1080 px Edit HOL1 - Meta Promo…" at bounding box center [727, 512] width 1433 height 527
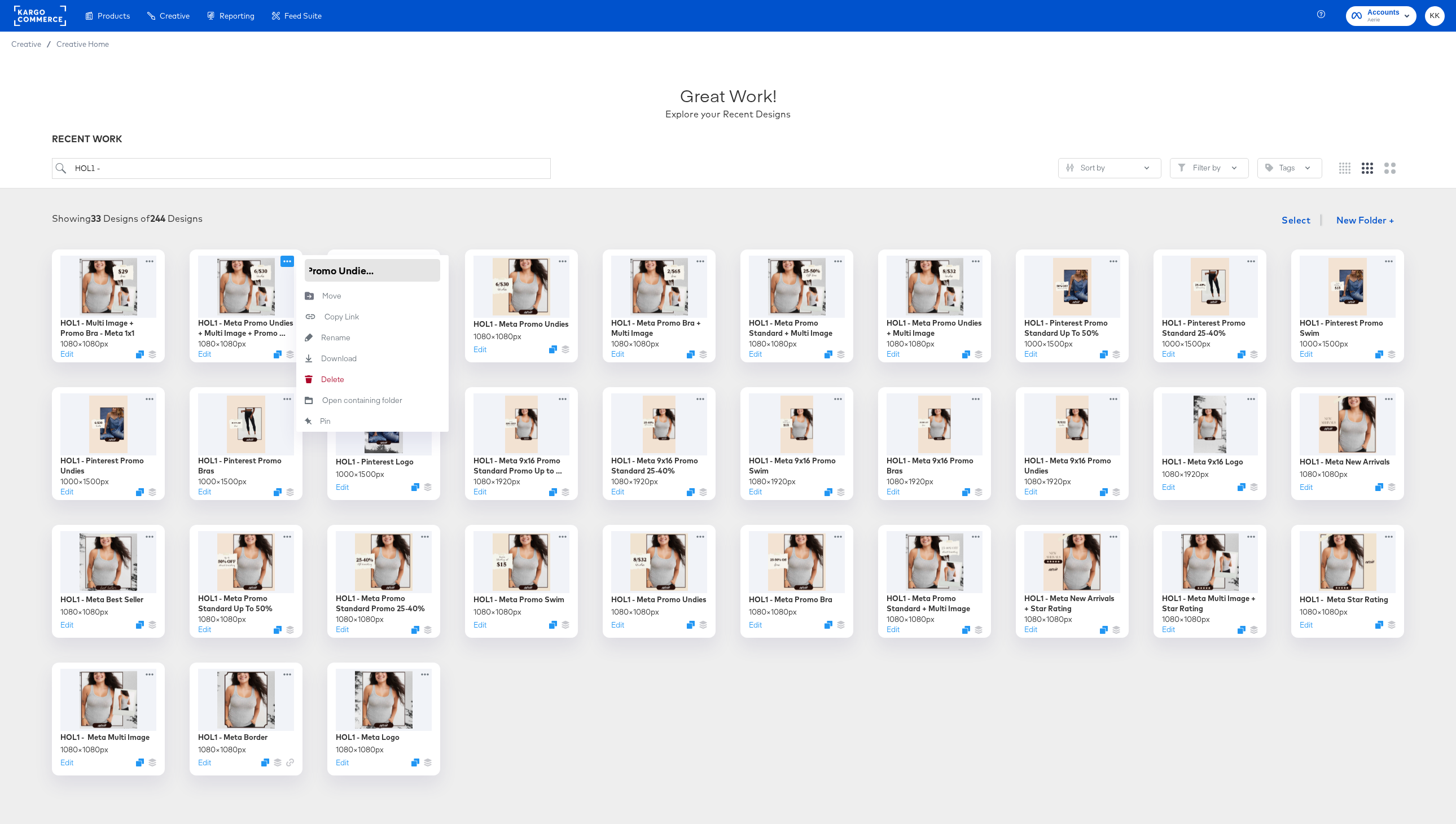
type input "HOL1 - Meta Promo Undies + Multi Image"
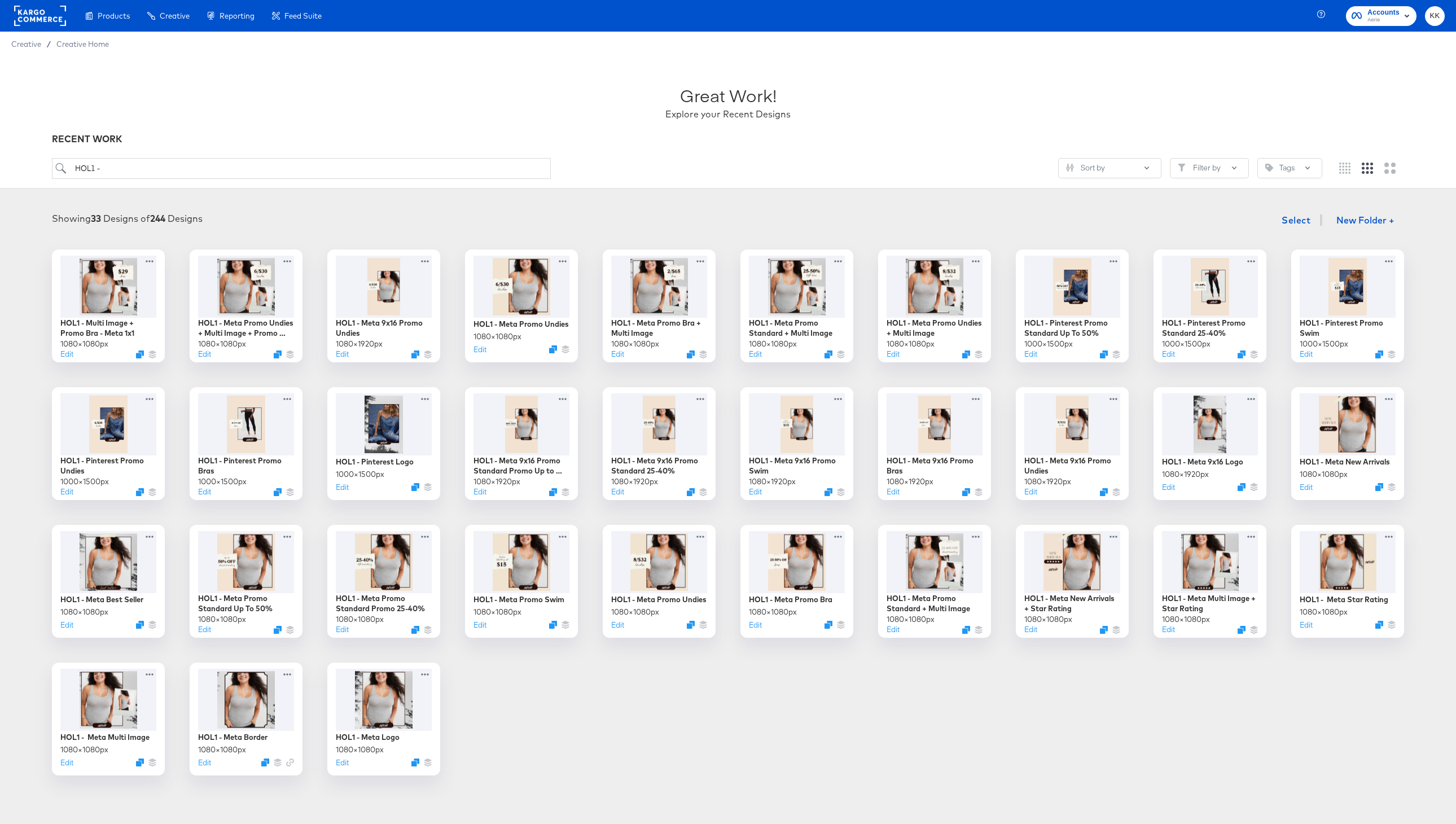
click at [424, 219] on div "Showing 33 Designs of 244 Designs Select New Folder +" at bounding box center [727, 220] width 1433 height 23
click at [153, 260] on icon at bounding box center [151, 258] width 14 height 12
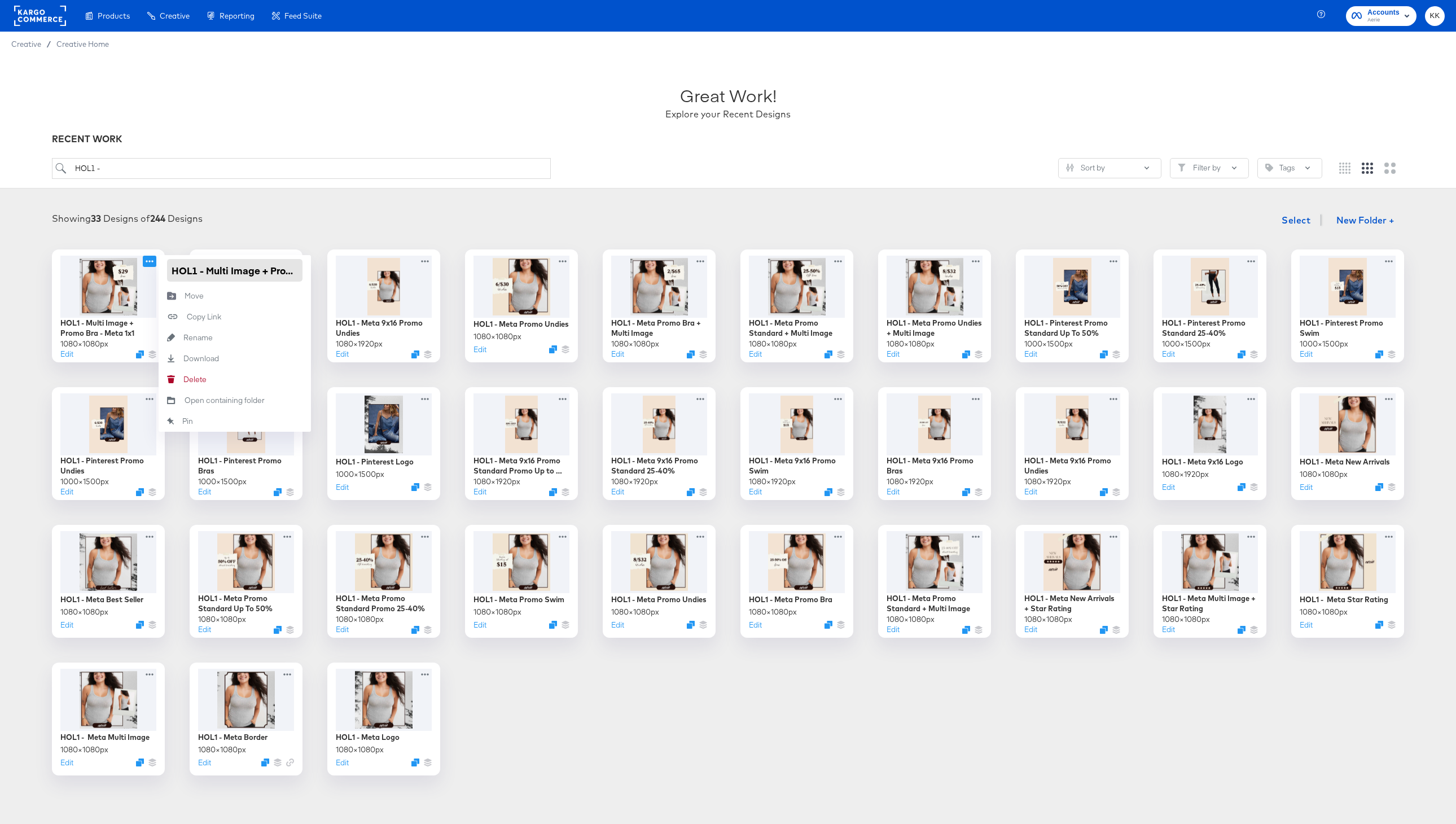
click at [207, 272] on input "HOL1 - Multi Image + Promo Bra - Meta 1x1" at bounding box center [234, 270] width 135 height 23
drag, startPoint x: 236, startPoint y: 269, endPoint x: 319, endPoint y: 268, distance: 83.0
click at [319, 268] on div "HOL1 - MeyaMulti Image + Promo Bra - Meta 1x1 1080 × 1080 px Edit HOL1 - Meta P…" at bounding box center [727, 512] width 1433 height 527
click at [280, 268] on input "HOL1 - Meta Promo Bra + Multi Image + Promo Bra - Meta 1x1" at bounding box center [234, 270] width 135 height 23
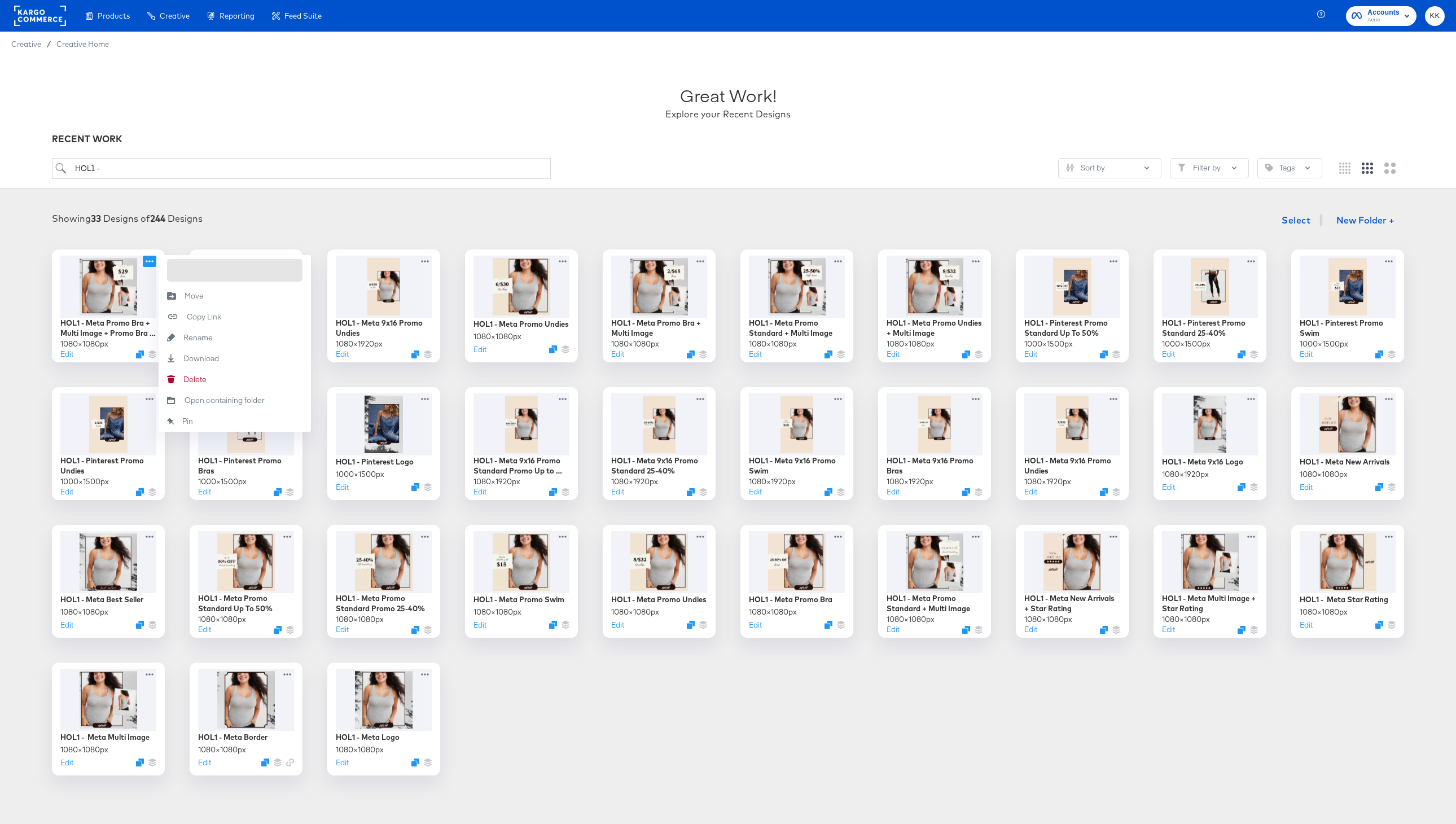
drag, startPoint x: 187, startPoint y: 270, endPoint x: 307, endPoint y: 270, distance: 120.0
click at [307, 270] on div "HOL1 - Meta Promo Bra + Multi Image + Promo Bra - Meta 1x1" at bounding box center [234, 270] width 152 height 30
type input "HOL1 - Meta Promo Bra + Multi Image"
click at [297, 224] on div "Showing 33 Designs of 244 Designs Select New Folder +" at bounding box center [727, 220] width 1433 height 23
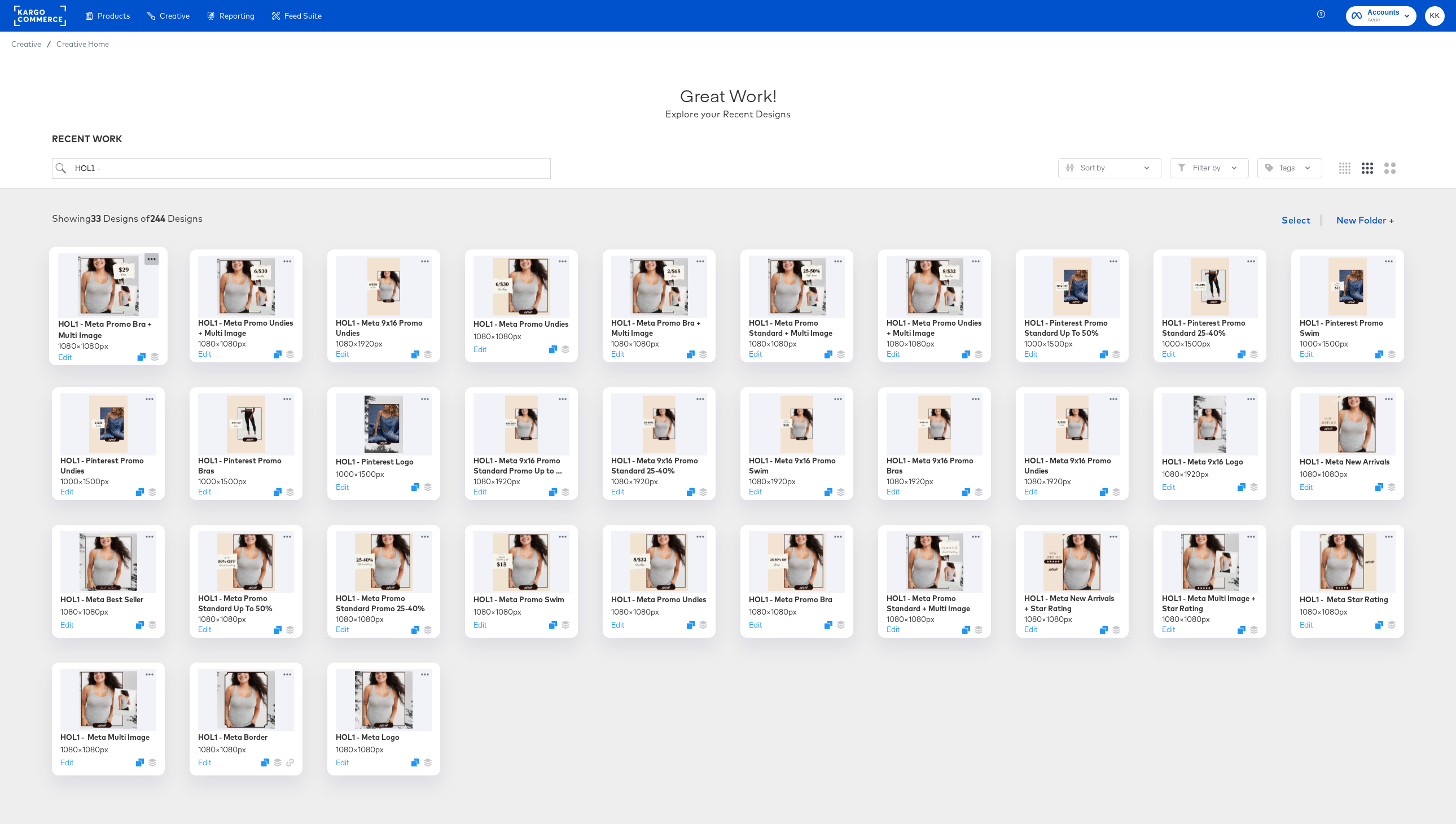
click at [154, 260] on icon at bounding box center [151, 259] width 8 height 2
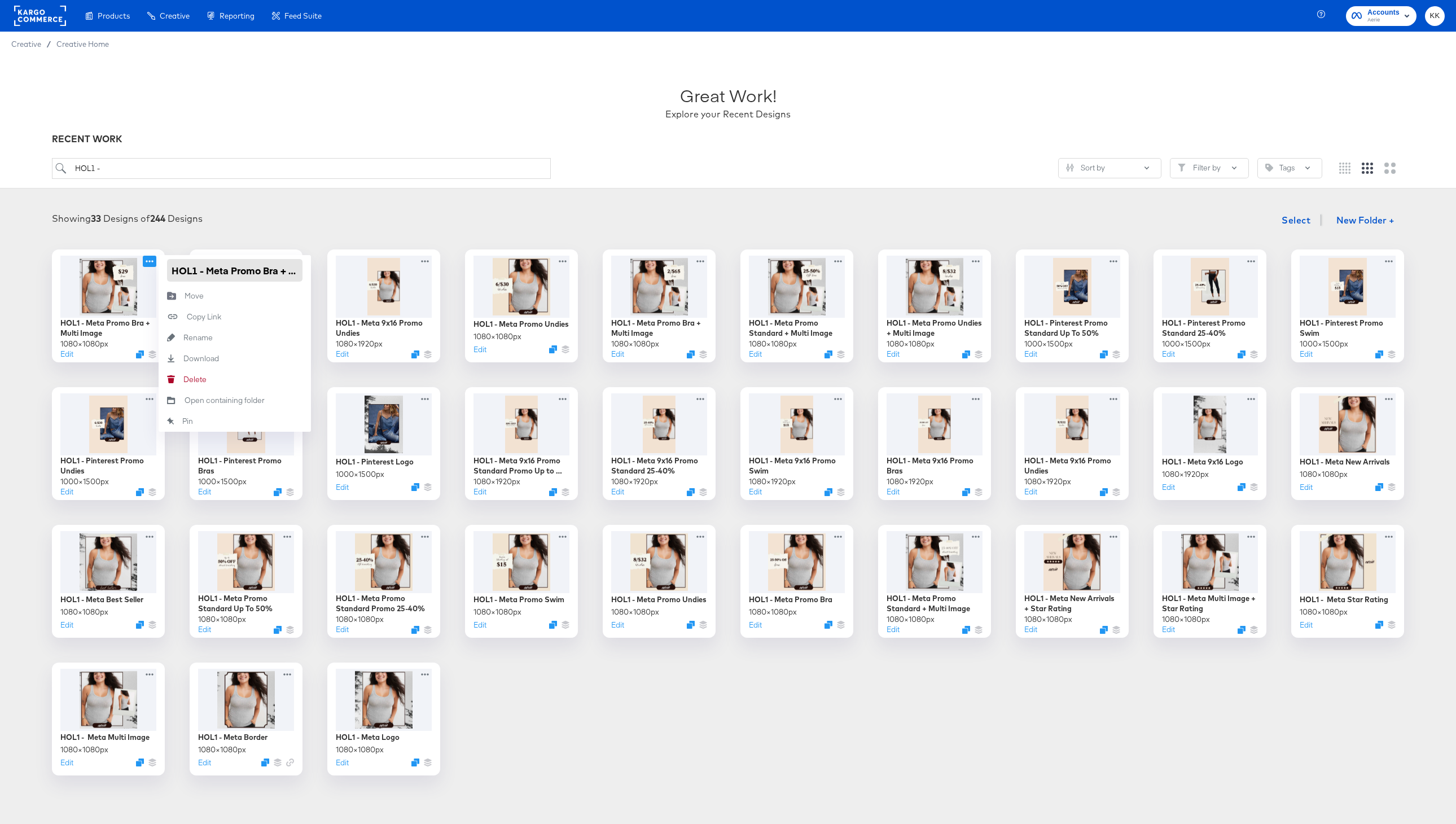
drag, startPoint x: 221, startPoint y: 272, endPoint x: 310, endPoint y: 271, distance: 89.0
click at [310, 271] on div "HOL1 - Meta Promo Bra + Multi Image" at bounding box center [234, 270] width 152 height 30
drag, startPoint x: 296, startPoint y: 270, endPoint x: 317, endPoint y: 270, distance: 21.0
click at [317, 270] on div "HOL1 - Meta Promo Bra + Multi Image 1080 × 1080 px Edit HOL1 - Meta Promo Bra +…" at bounding box center [727, 512] width 1433 height 527
click at [296, 272] on input "HOL1 - Meta Promo Bra + Multi Image" at bounding box center [234, 270] width 135 height 23
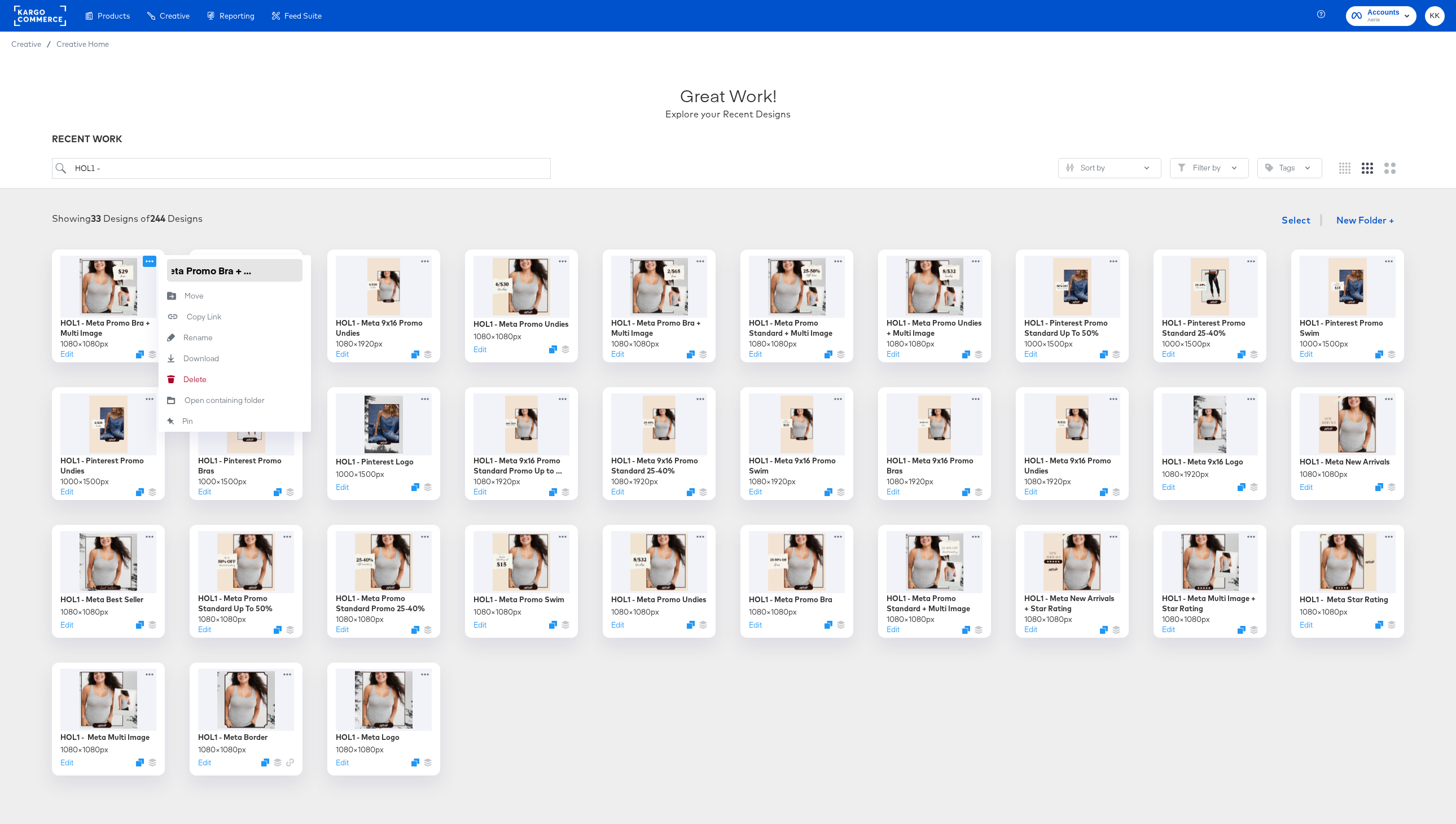
type input "HOL1 - Meta Promo Bra + Multi Image"
click at [299, 232] on div at bounding box center [727, 232] width 1433 height 1
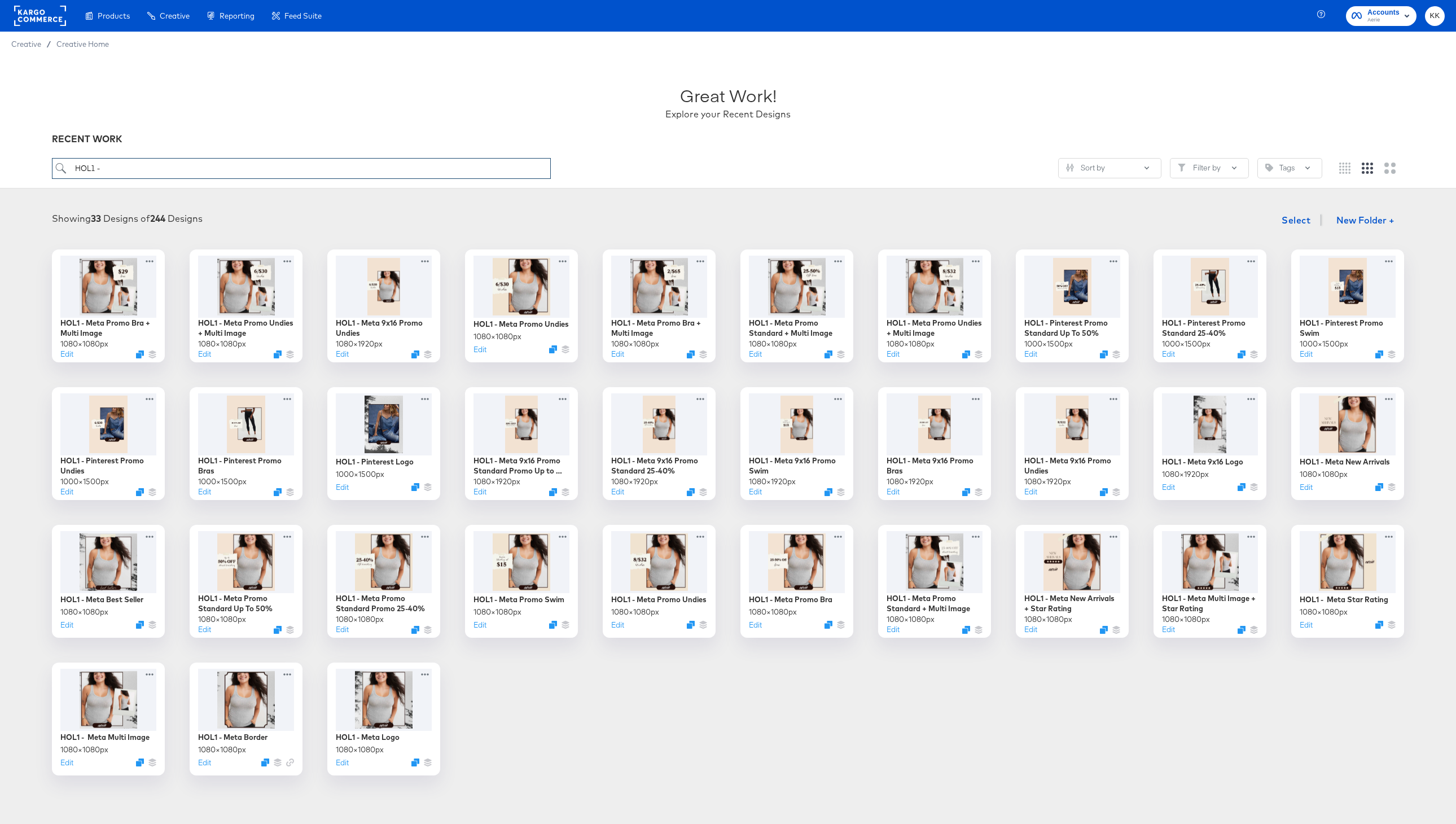
click at [144, 169] on input "HOL1 -" at bounding box center [301, 168] width 499 height 21
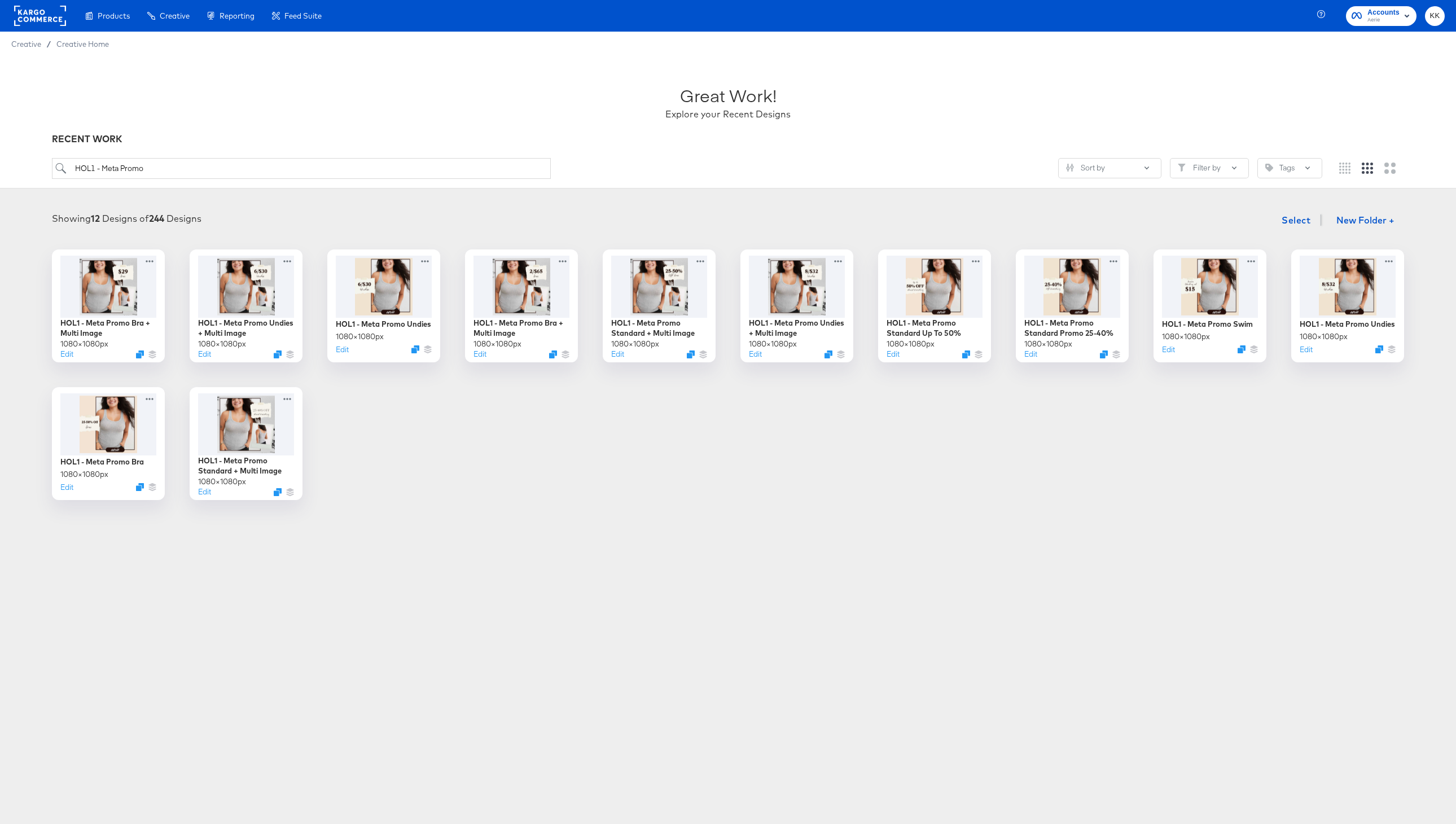
click at [378, 512] on article "Great Work! Explore your Recent Designs RECENT WORK HOL1 - Meta Promo Sort by F…" at bounding box center [728, 306] width 1456 height 498
click at [169, 165] on input "HOL1 - Meta Promo" at bounding box center [301, 168] width 499 height 21
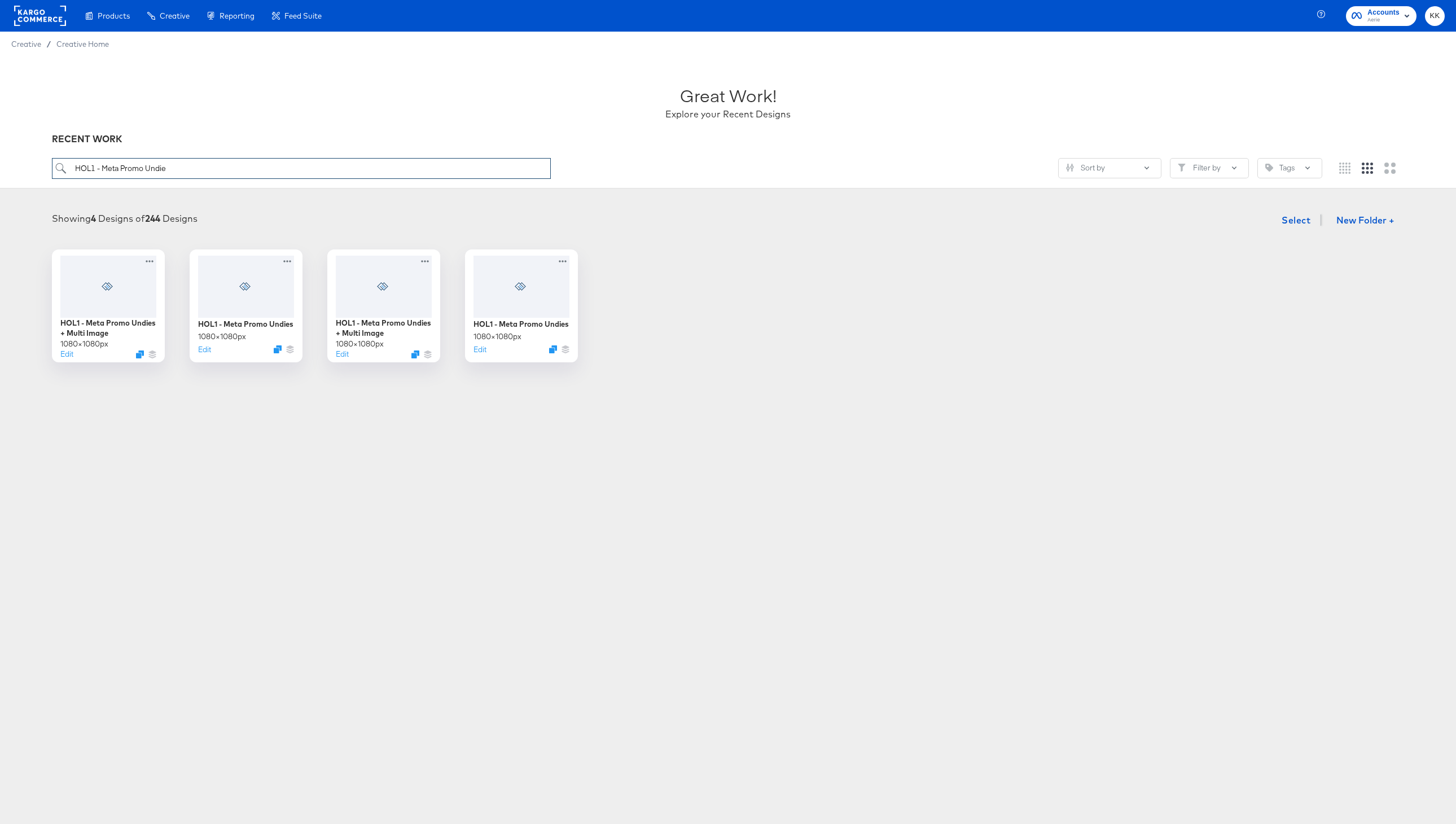
type input "HOL1 - Meta Promo Undie"
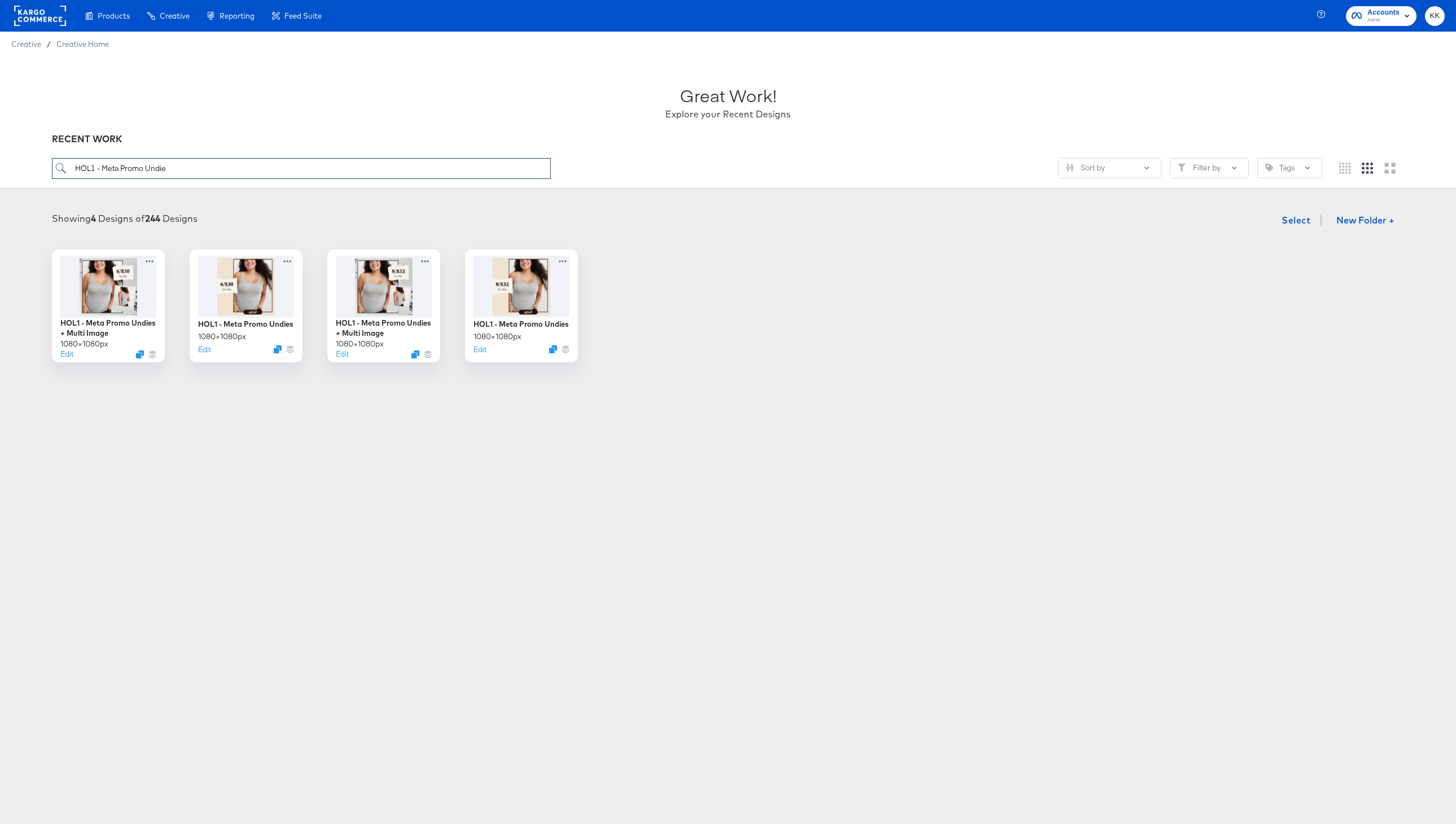
click at [178, 165] on input "HOL1 - Meta Promo Undie" at bounding box center [301, 168] width 499 height 21
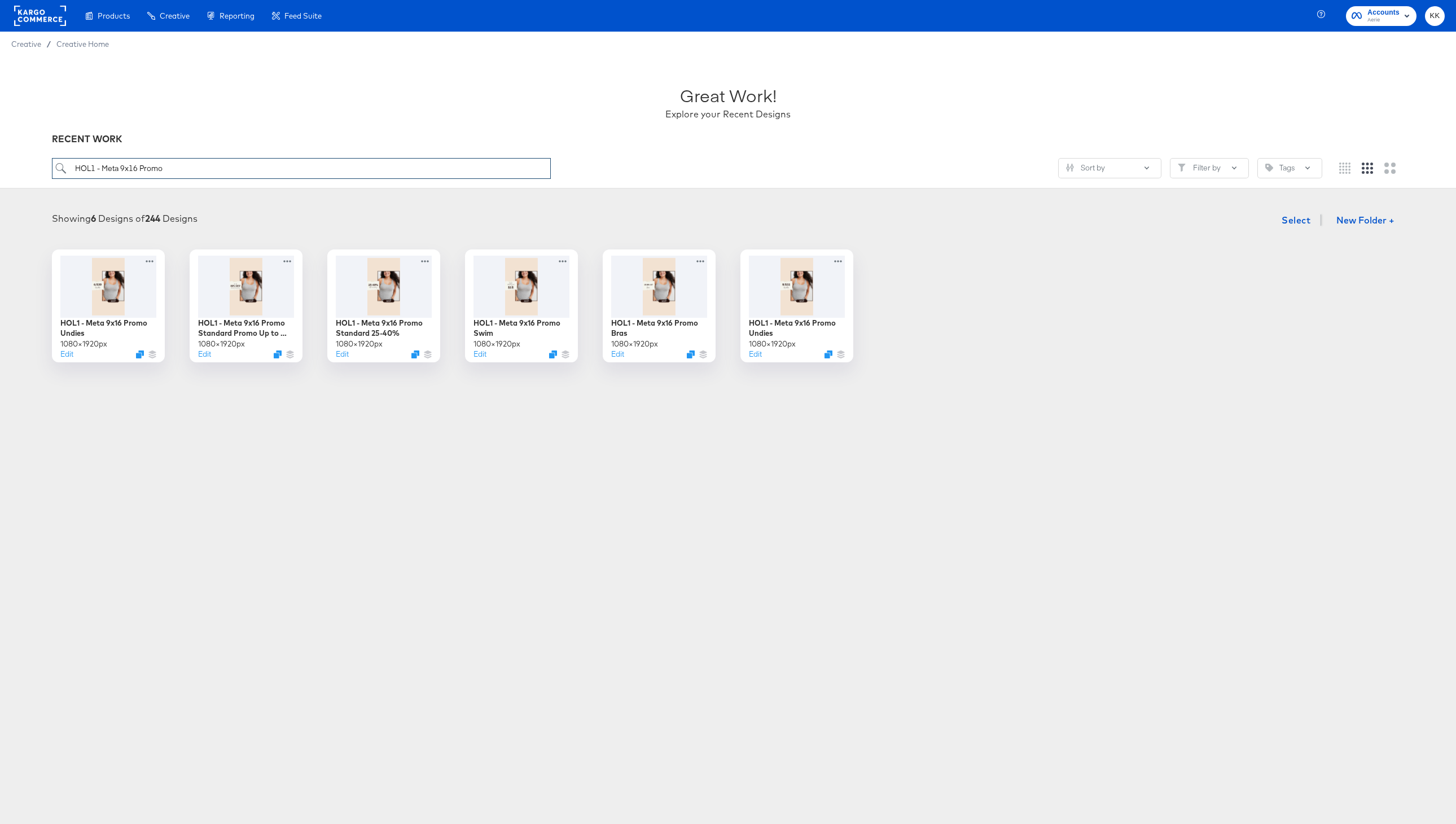
click at [212, 173] on input "HOL1 - Meta 9x16 Promo" at bounding box center [301, 168] width 499 height 21
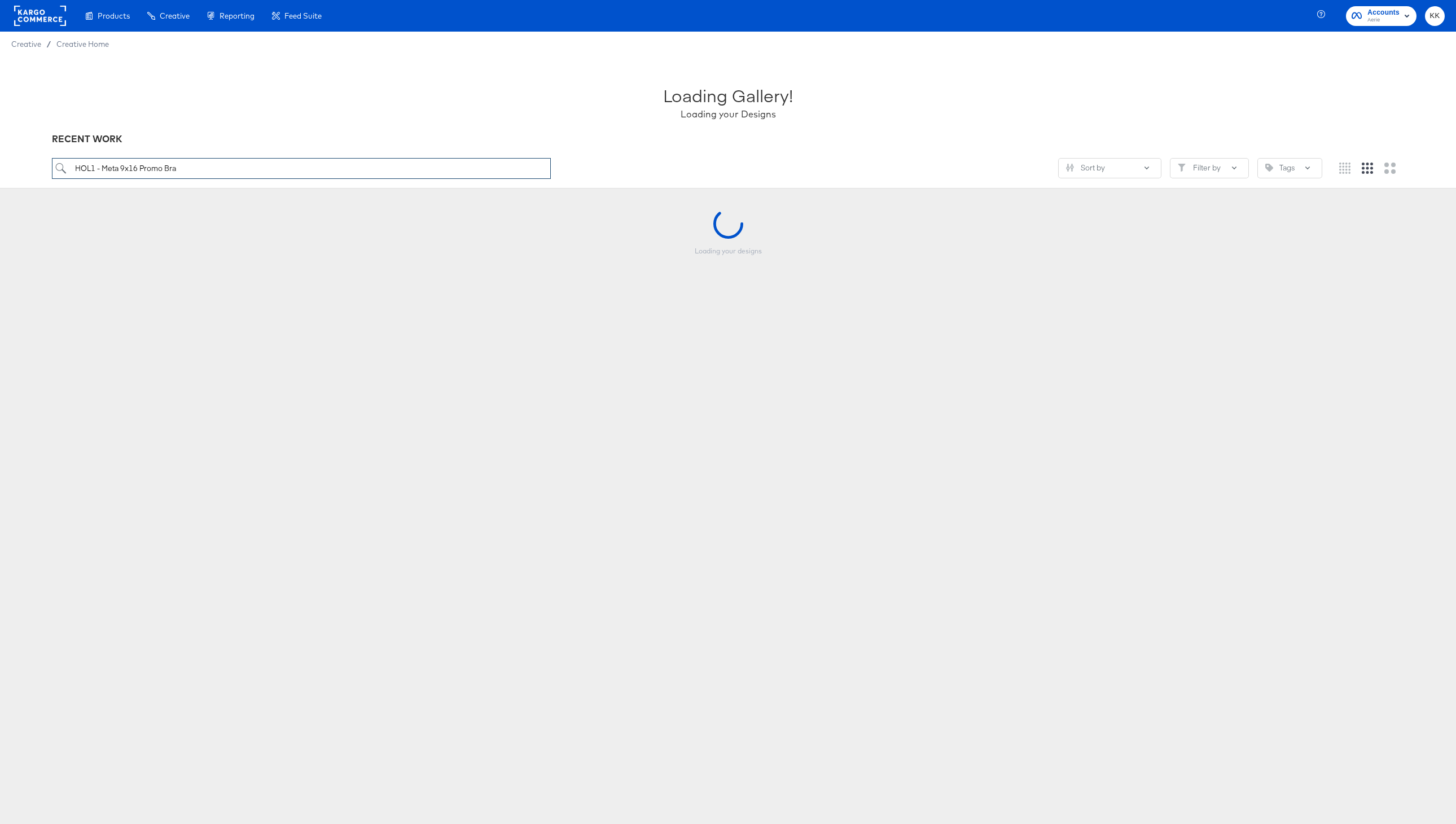
type input "HOL1 - Meta 9x16 Promo Bra"
click at [143, 357] on icon "Duplicate" at bounding box center [140, 357] width 8 height 8
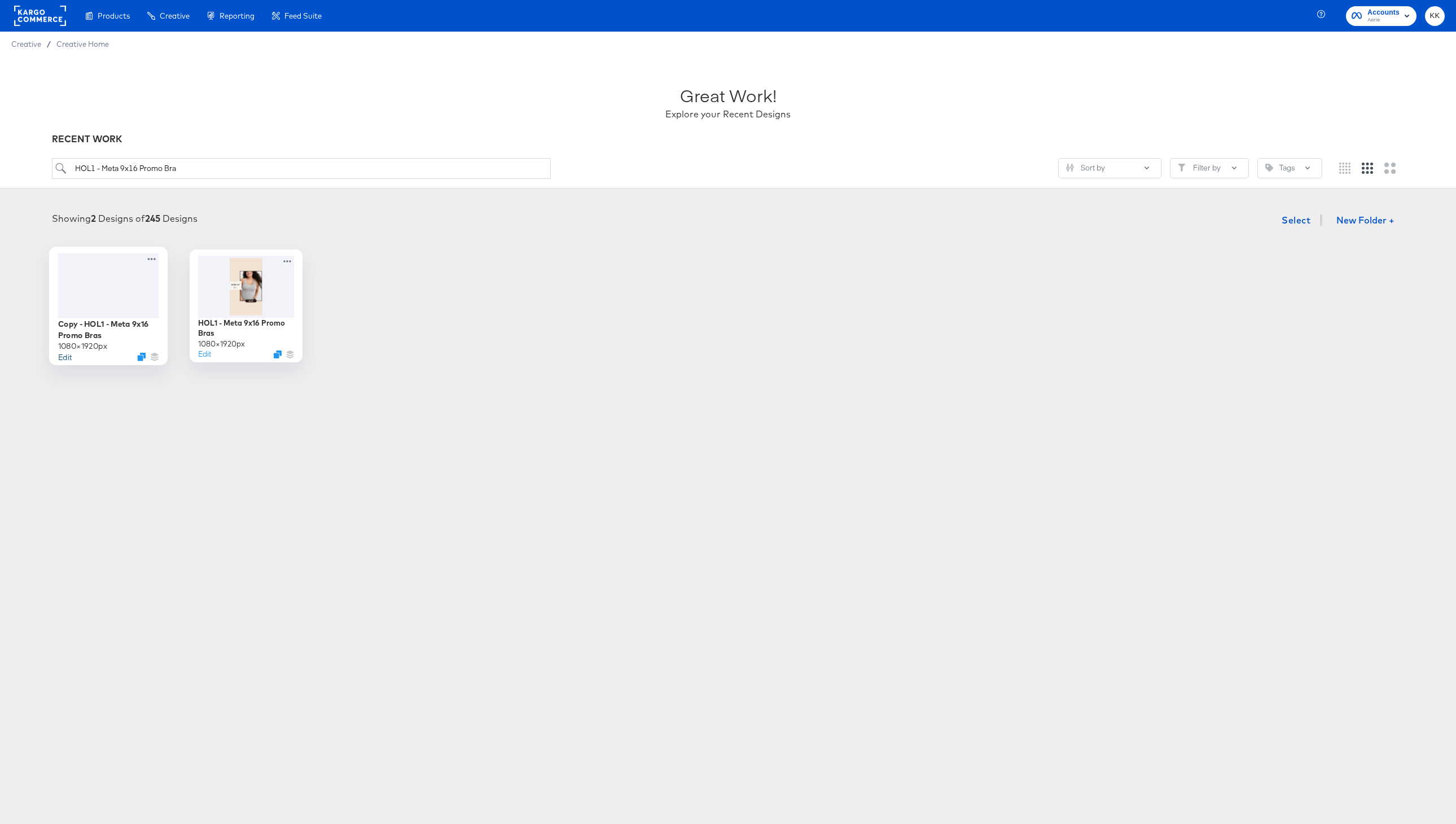
click at [68, 359] on button "Edit" at bounding box center [65, 357] width 14 height 11
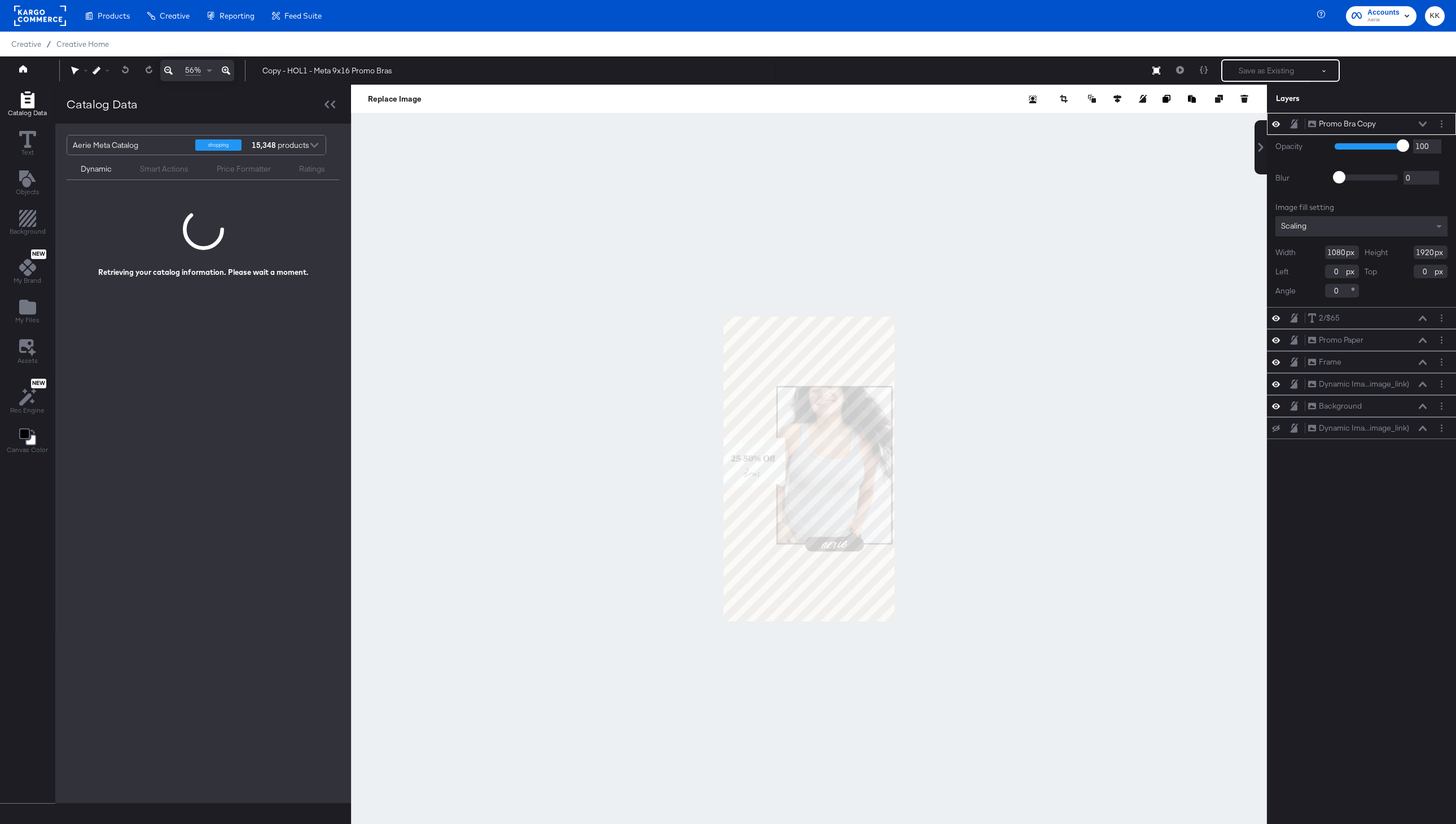
click at [224, 70] on icon at bounding box center [225, 70] width 8 height 8
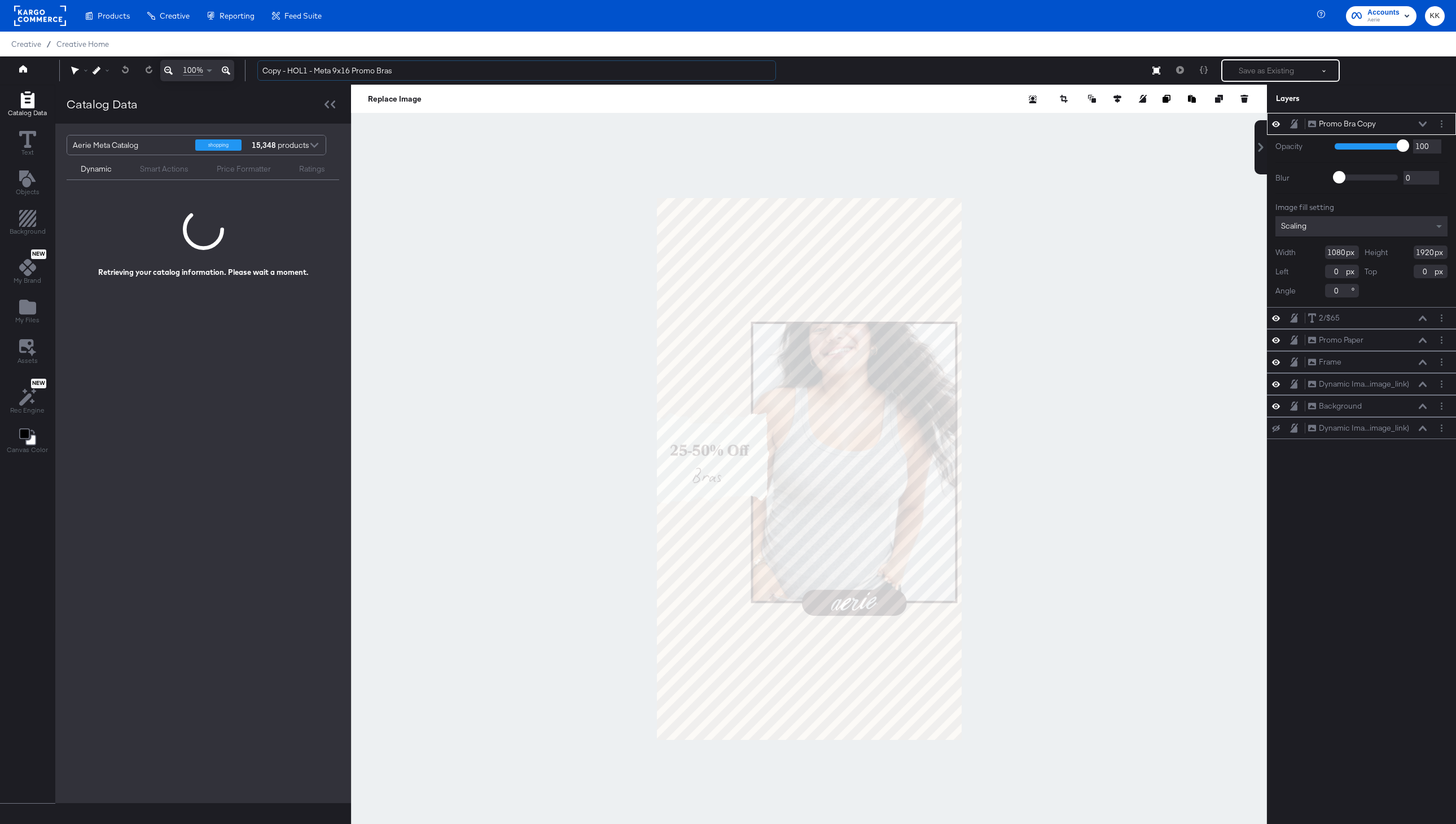
drag, startPoint x: 289, startPoint y: 71, endPoint x: 243, endPoint y: 71, distance: 46.0
click at [244, 71] on div "100% Copy - HOL1 - Meta 9x16 Promo Bras Save as Existing See more options" at bounding box center [728, 70] width 1456 height 28
type input "HOL1 - Meta 9x16 Promo Bras"
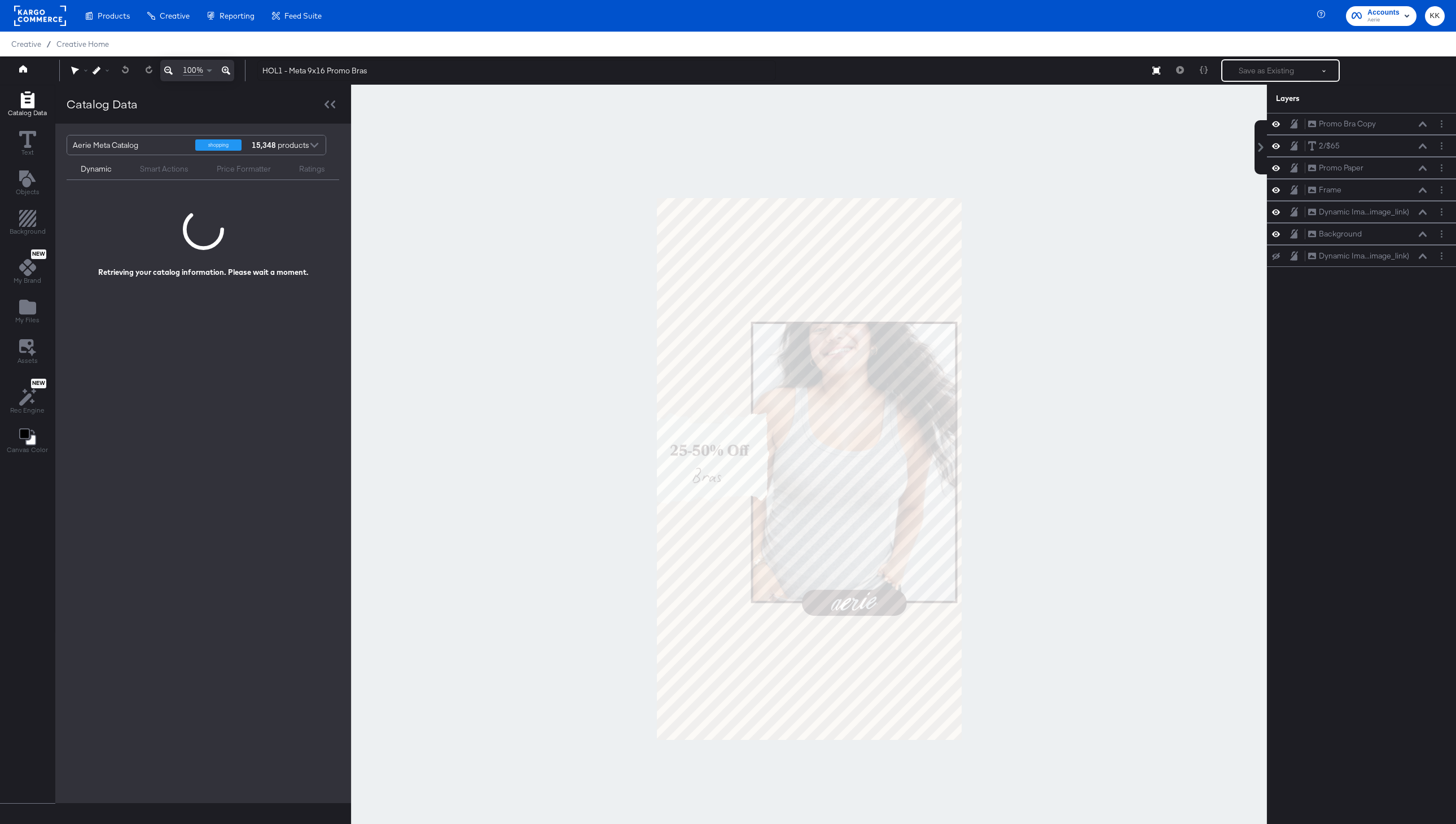
click at [574, 454] on div at bounding box center [809, 469] width 916 height 768
click at [1425, 146] on icon at bounding box center [1422, 146] width 8 height 5
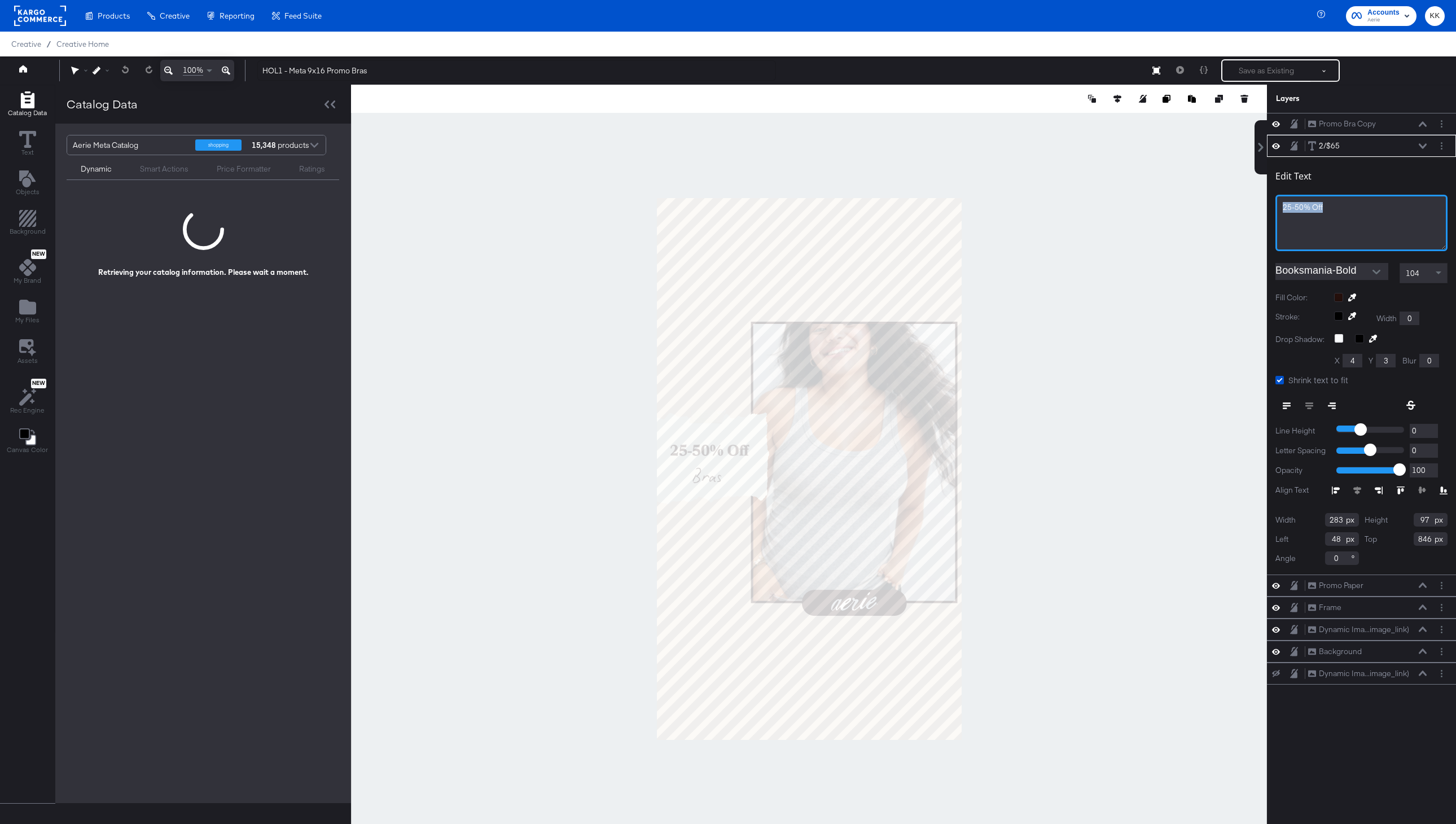
drag, startPoint x: 1336, startPoint y: 209, endPoint x: 1228, endPoint y: 209, distance: 108.0
click at [1228, 113] on div "Catalog Data Text Objects Background New My Brand My Files Assets New Rec Engin…" at bounding box center [728, 99] width 1456 height 28
click at [1058, 313] on div at bounding box center [809, 469] width 916 height 768
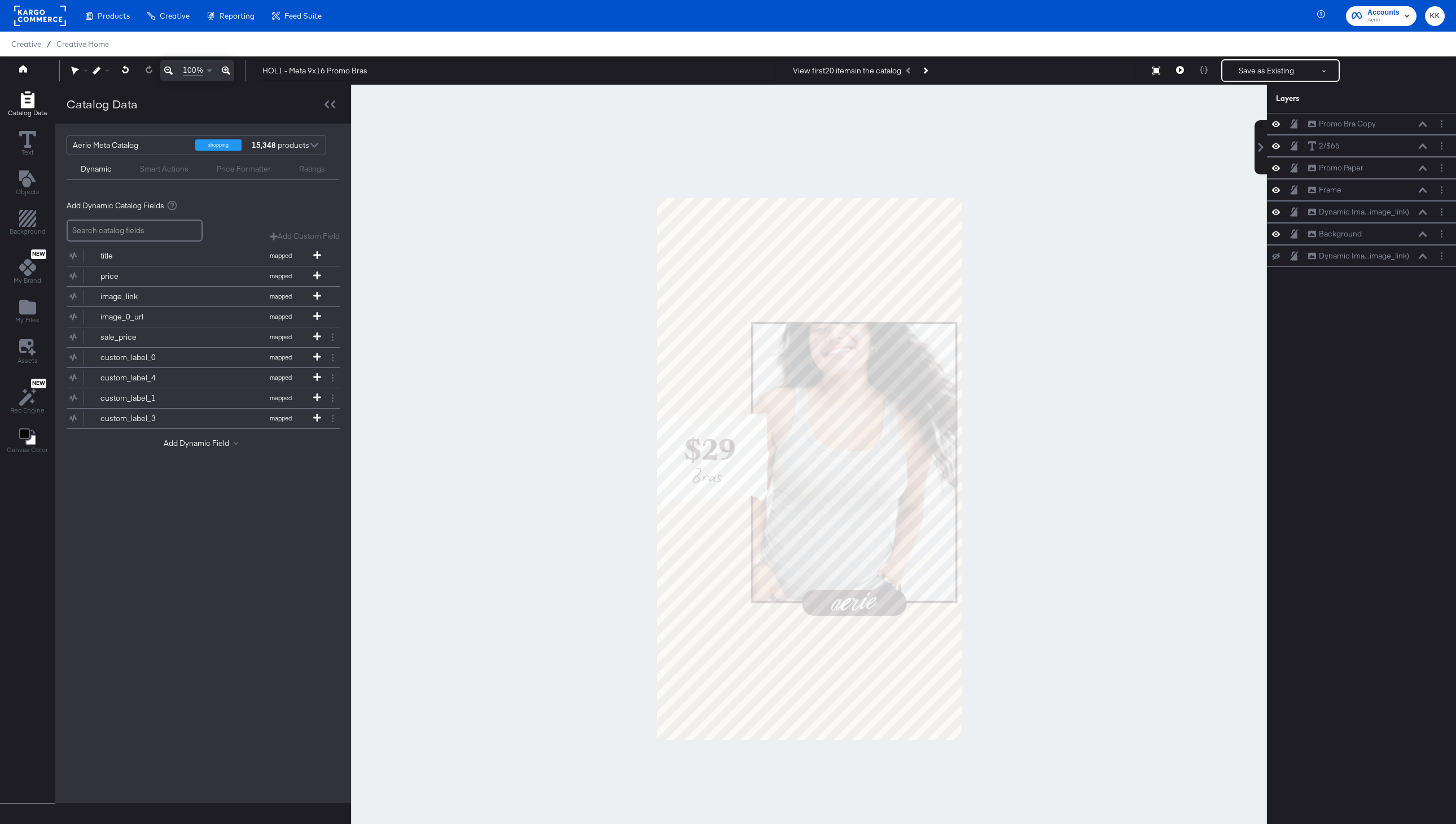
click at [1272, 56] on div "Creative / Creative Home" at bounding box center [728, 44] width 1456 height 25
click at [1272, 61] on button "Save as Existing" at bounding box center [1266, 70] width 88 height 20
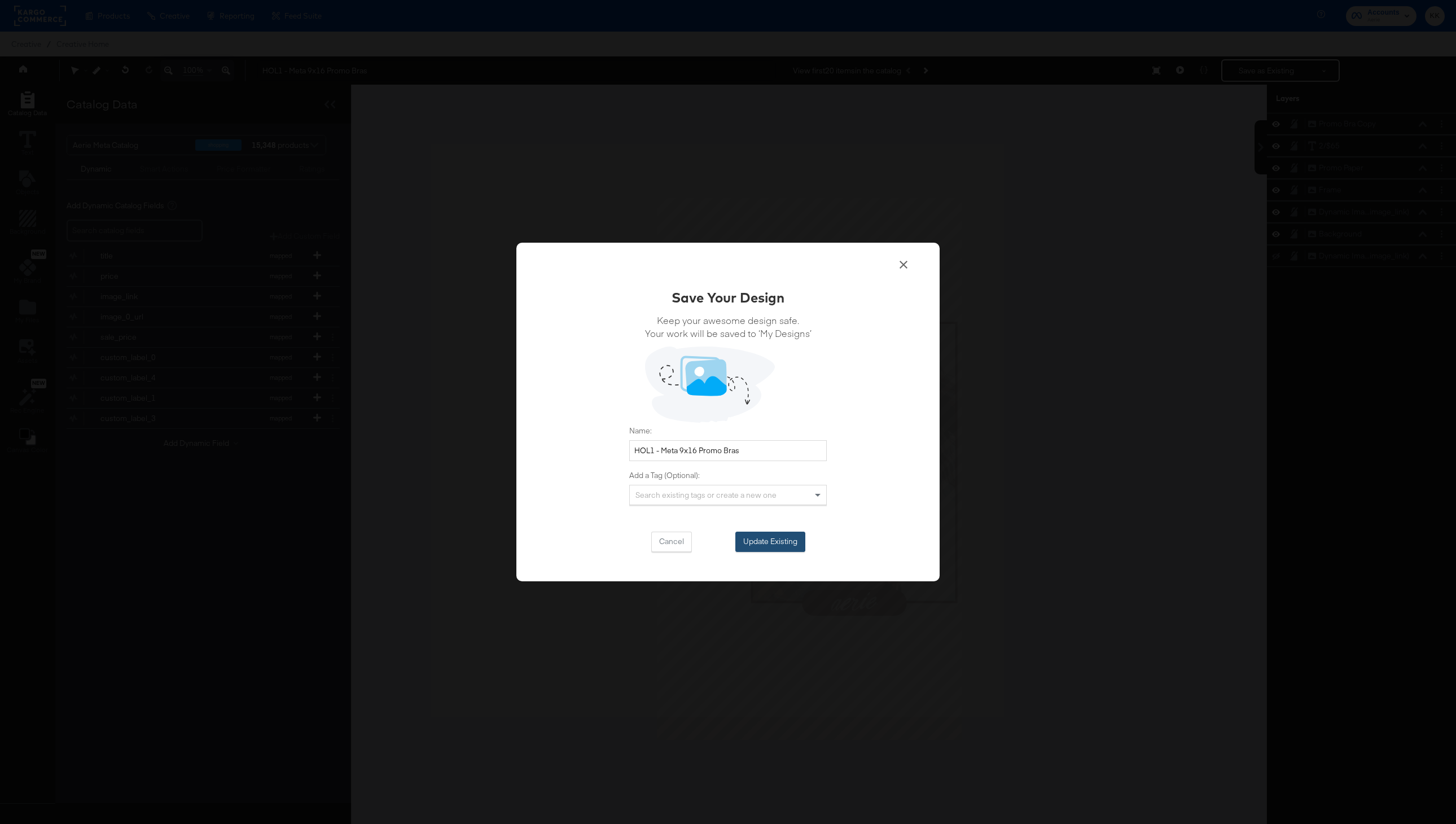
click at [760, 546] on button "Update Existing" at bounding box center [770, 542] width 70 height 20
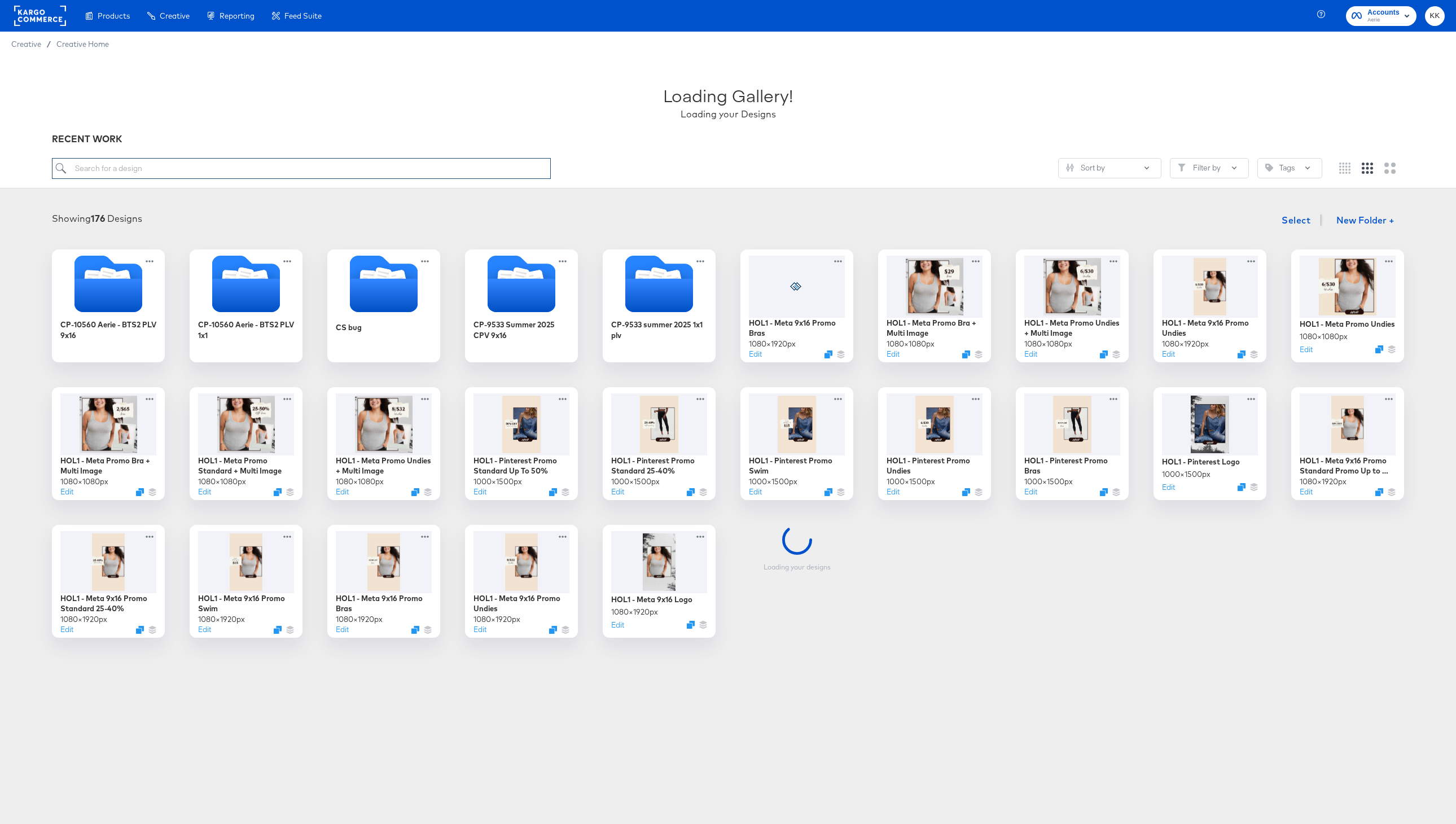
click at [68, 170] on input "search" at bounding box center [301, 168] width 499 height 21
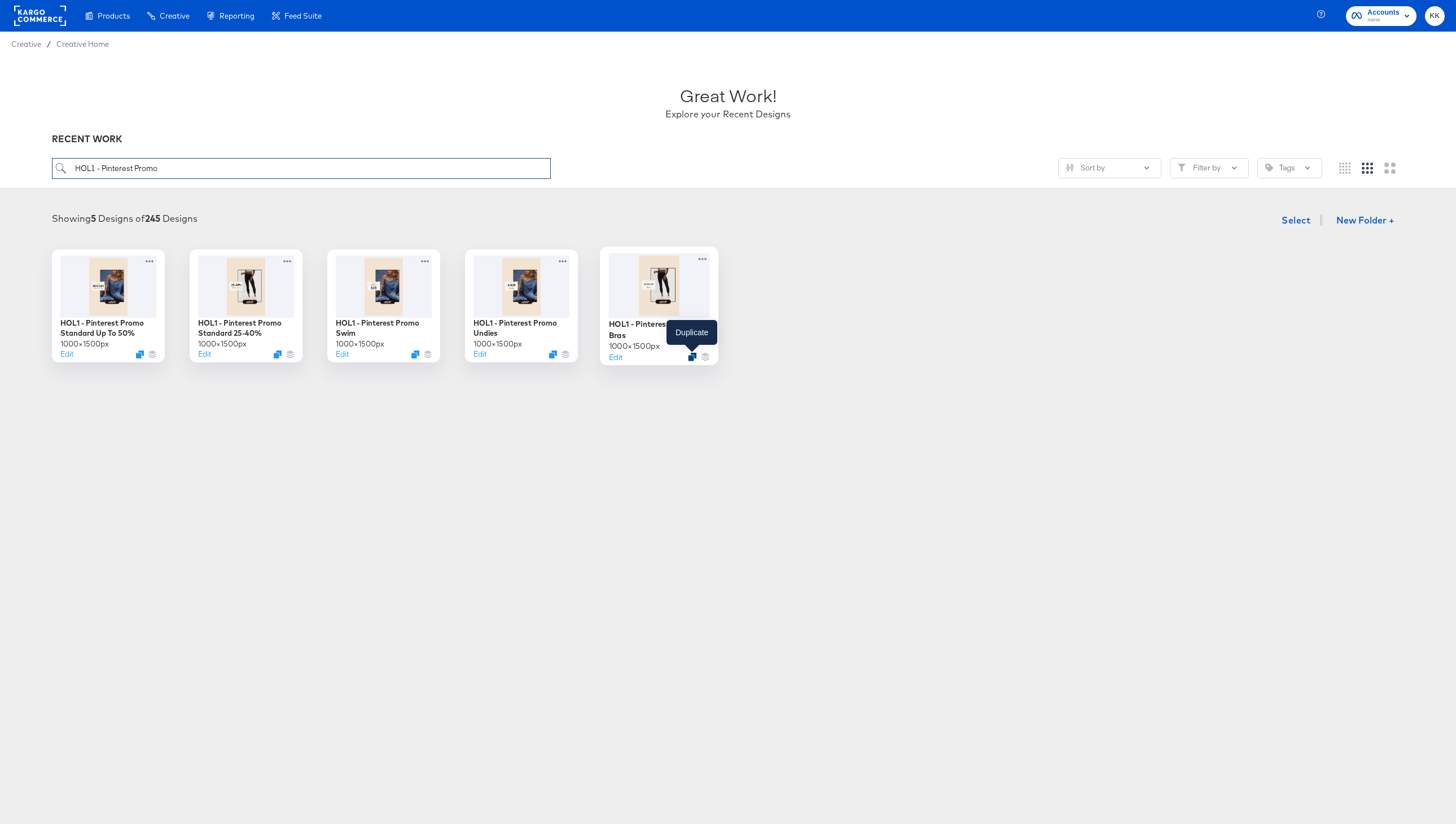
type input "HOL1 - Pinterest Promo"
click at [692, 356] on icon "Duplicate" at bounding box center [692, 357] width 8 height 8
click at [615, 358] on button "Edit" at bounding box center [615, 357] width 14 height 11
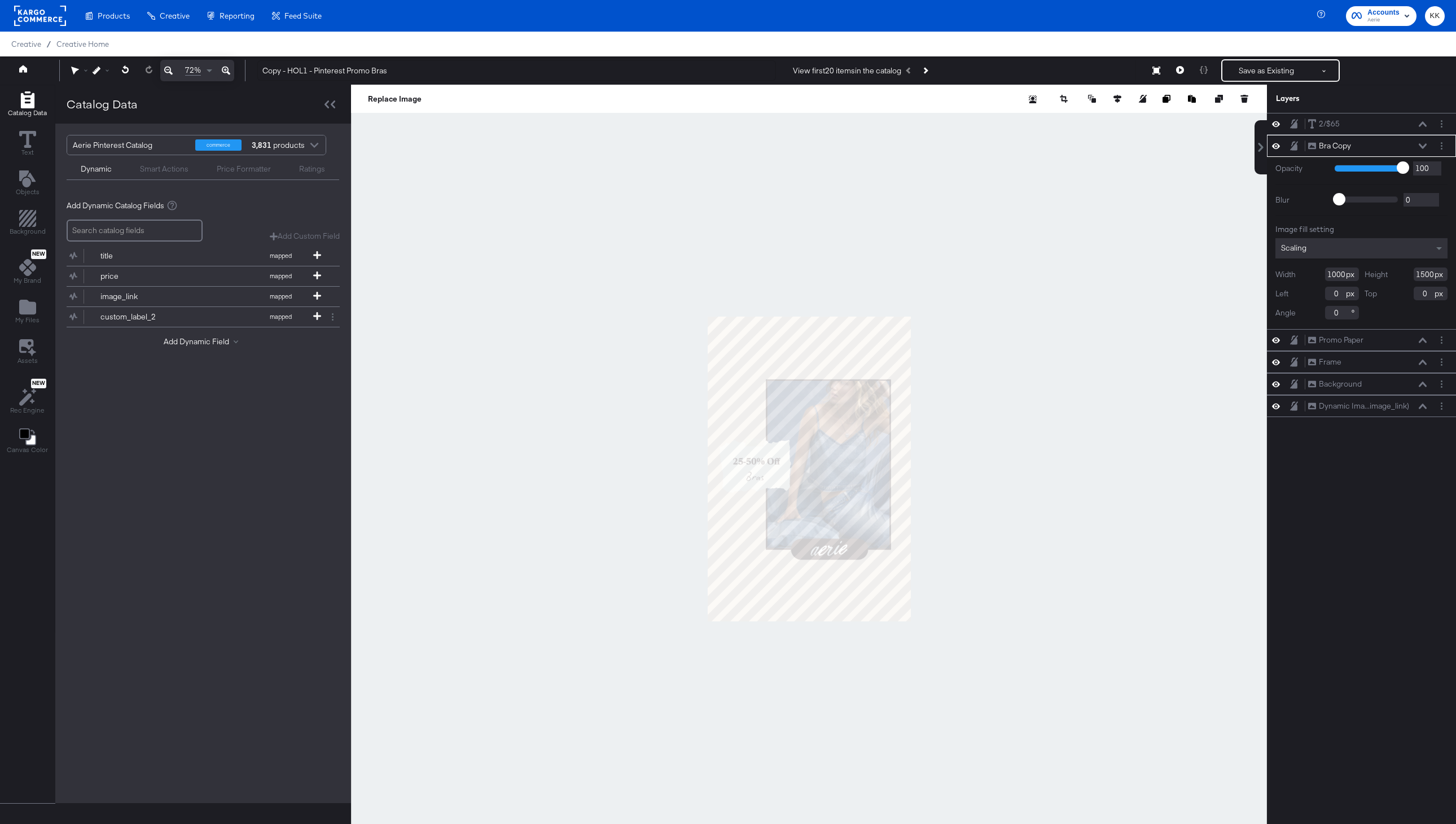
click at [220, 74] on button at bounding box center [226, 71] width 16 height 22
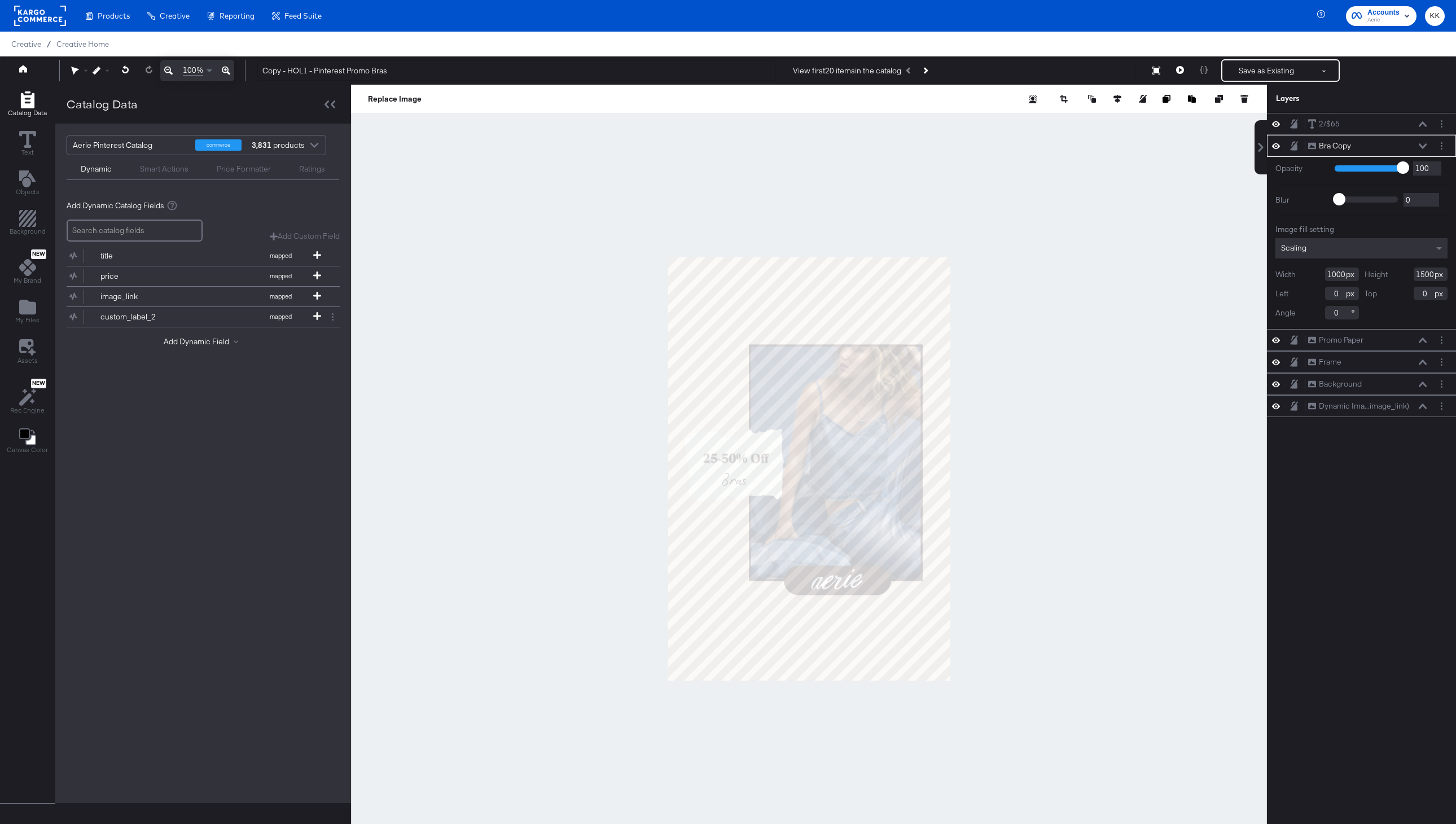
click at [224, 70] on icon at bounding box center [225, 70] width 8 height 14
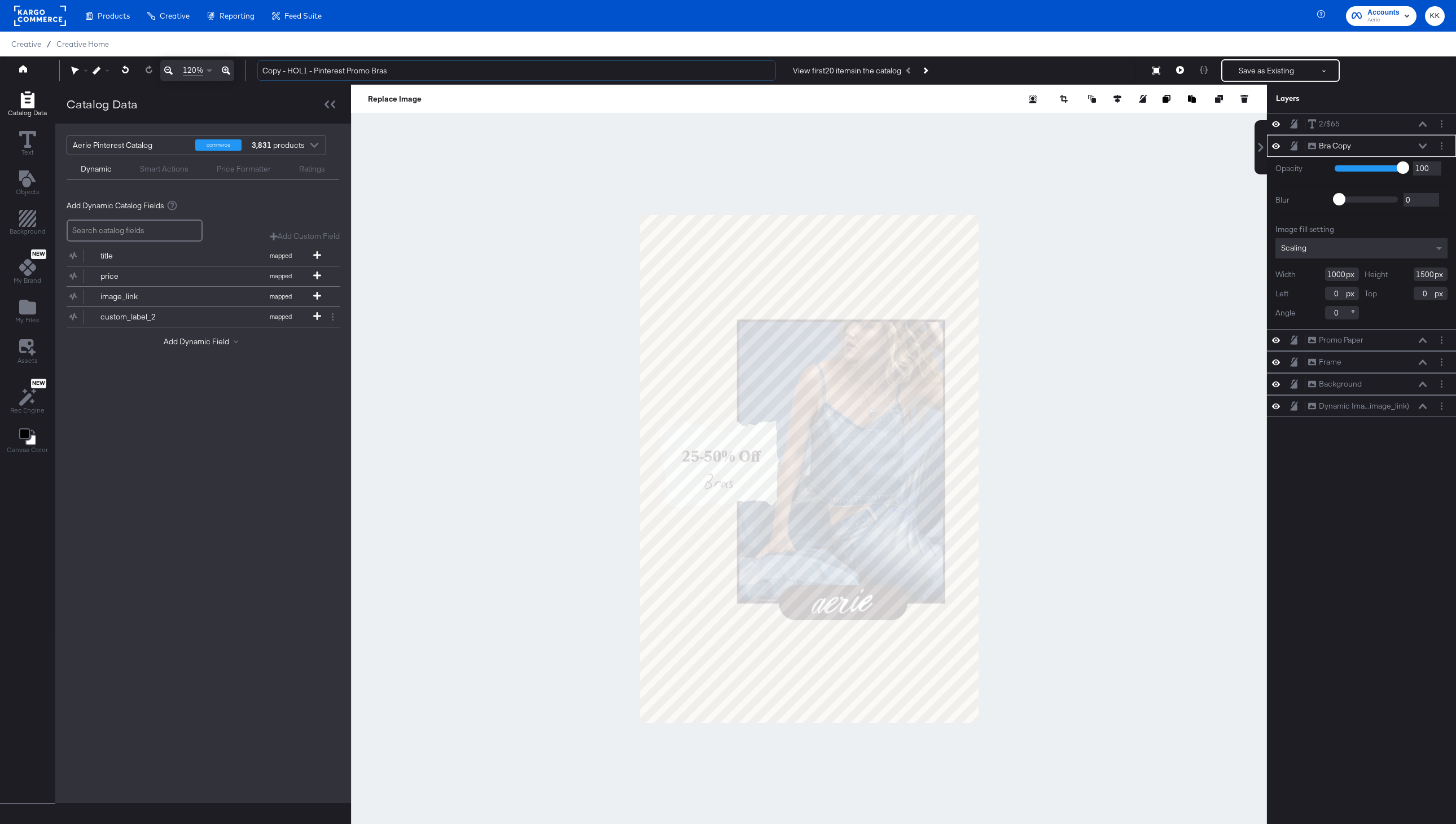
drag, startPoint x: 289, startPoint y: 68, endPoint x: 229, endPoint y: 68, distance: 60.0
click at [234, 68] on div "120% Copy - HOL1 - Pinterest Promo Bras View first 20 items in the catalog Save…" at bounding box center [728, 70] width 1456 height 28
type input "HOL1 - Pinterest Promo Bras"
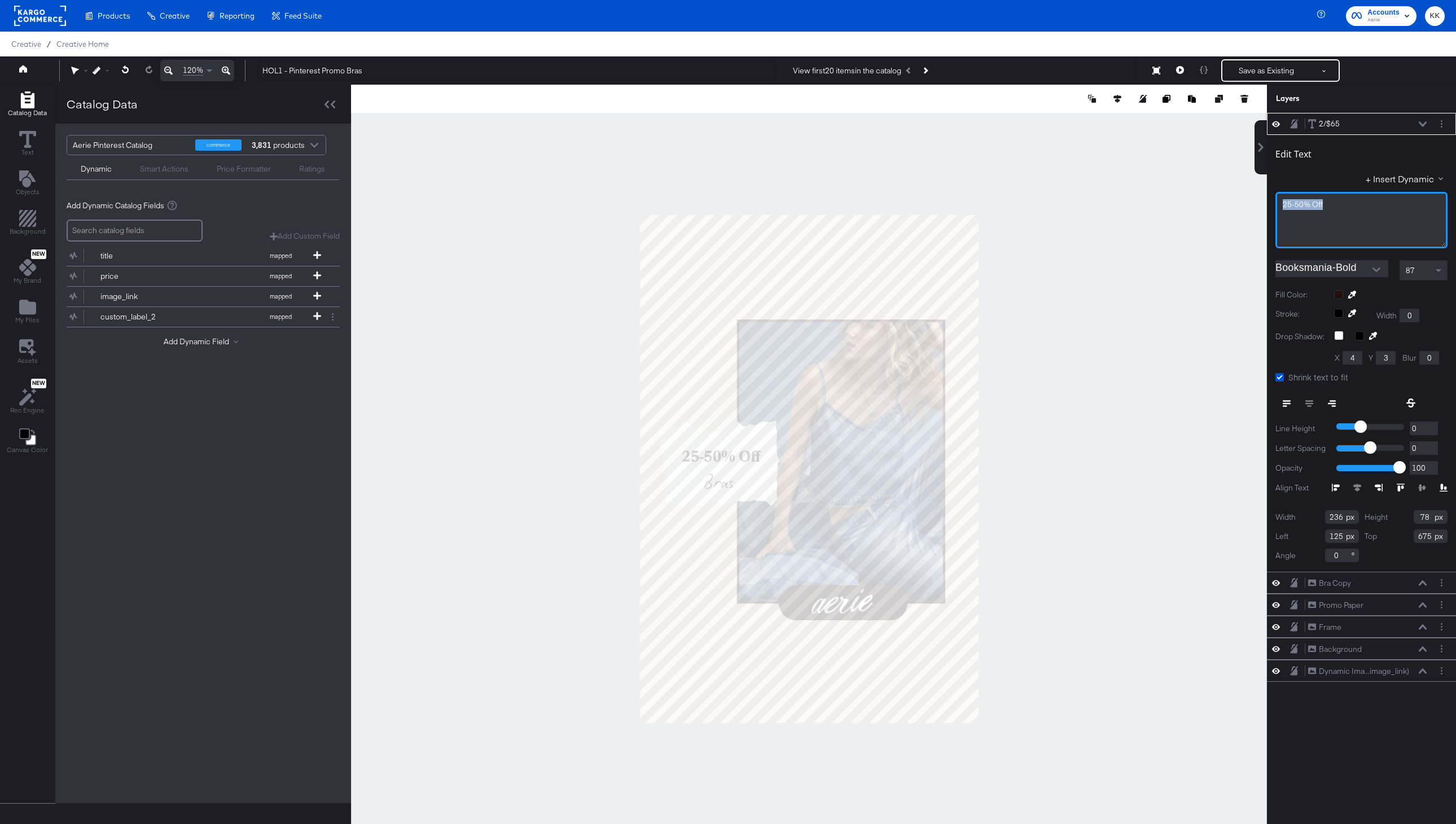
drag, startPoint x: 1334, startPoint y: 206, endPoint x: 1248, endPoint y: 204, distance: 86.0
click at [1248, 113] on div "Catalog Data Text Objects Background New My Brand My Files Assets New Rec Engin…" at bounding box center [728, 99] width 1456 height 28
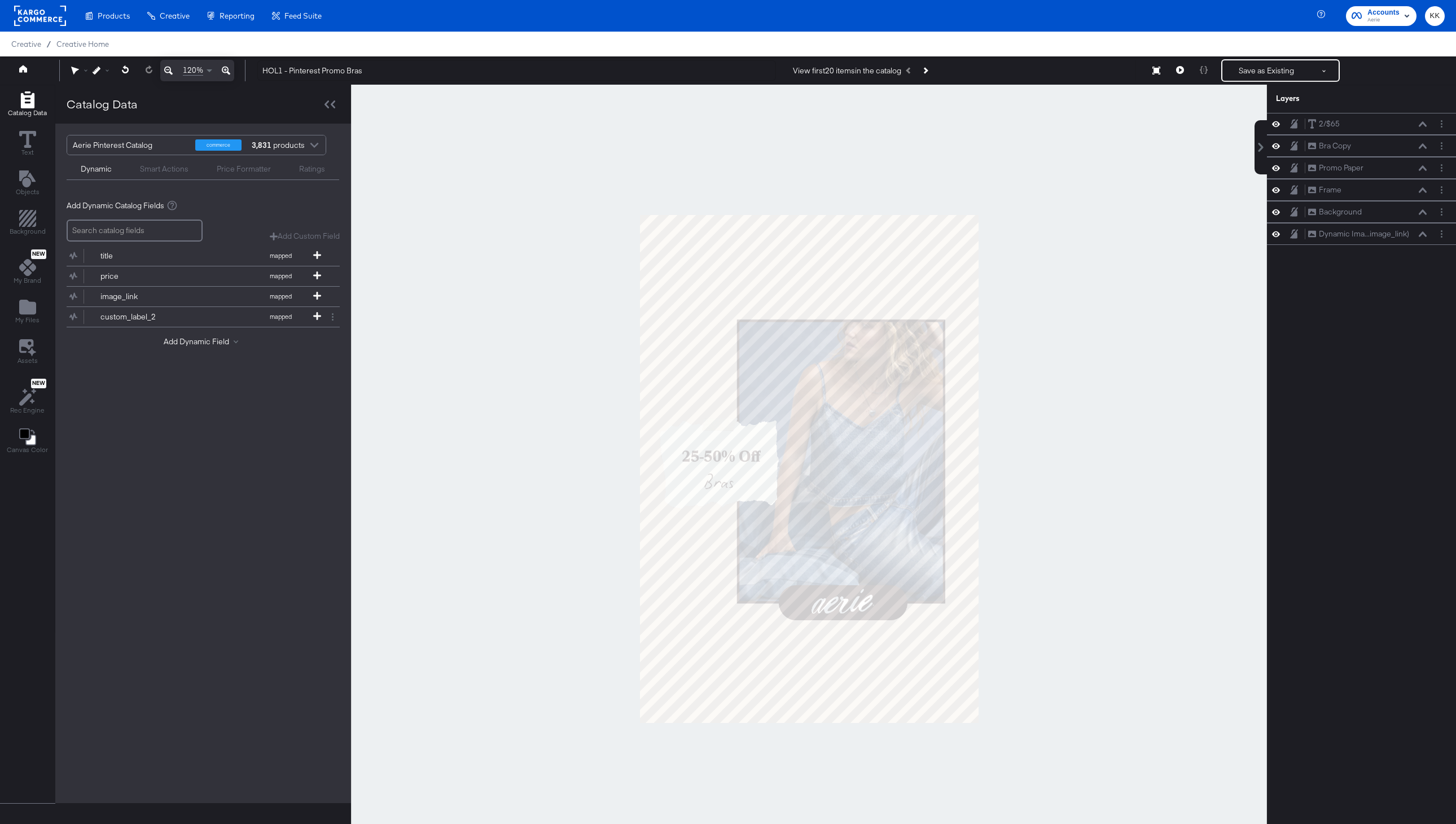
click at [1043, 221] on div at bounding box center [809, 469] width 916 height 768
click at [1250, 78] on button "Save as Existing" at bounding box center [1266, 70] width 88 height 20
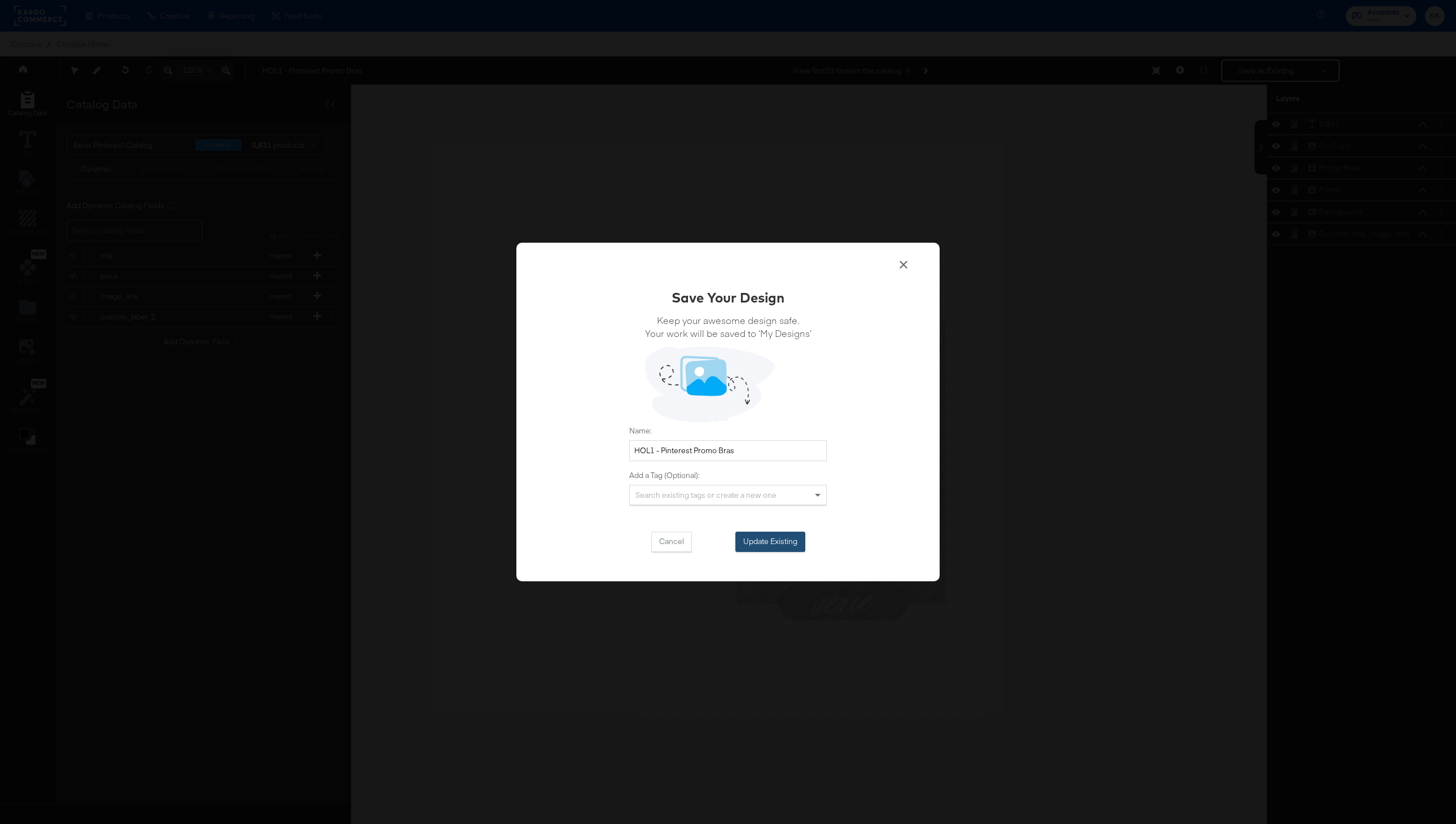
click at [779, 535] on button "Update Existing" at bounding box center [770, 542] width 70 height 20
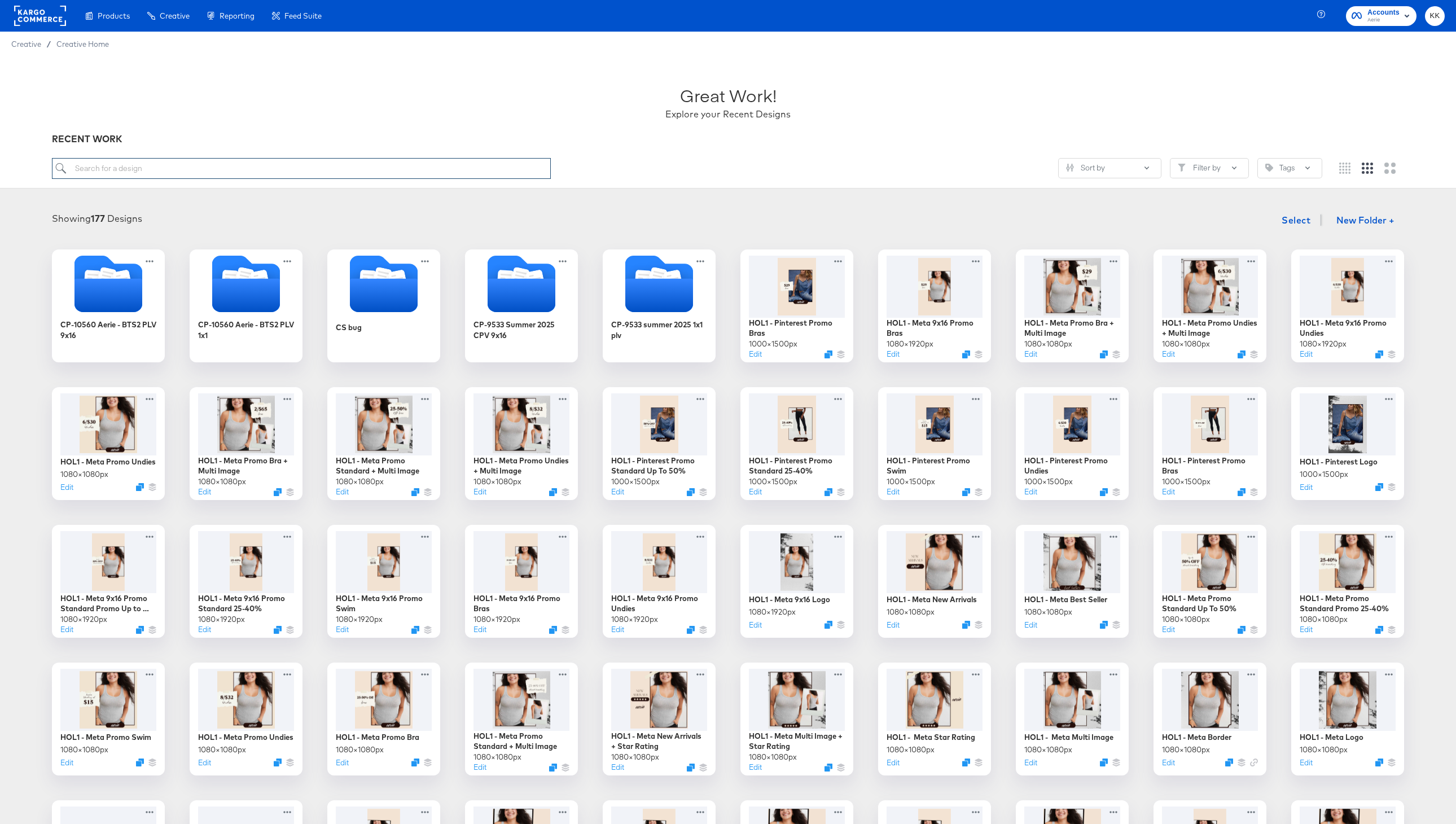
click at [120, 165] on input "search" at bounding box center [301, 168] width 499 height 21
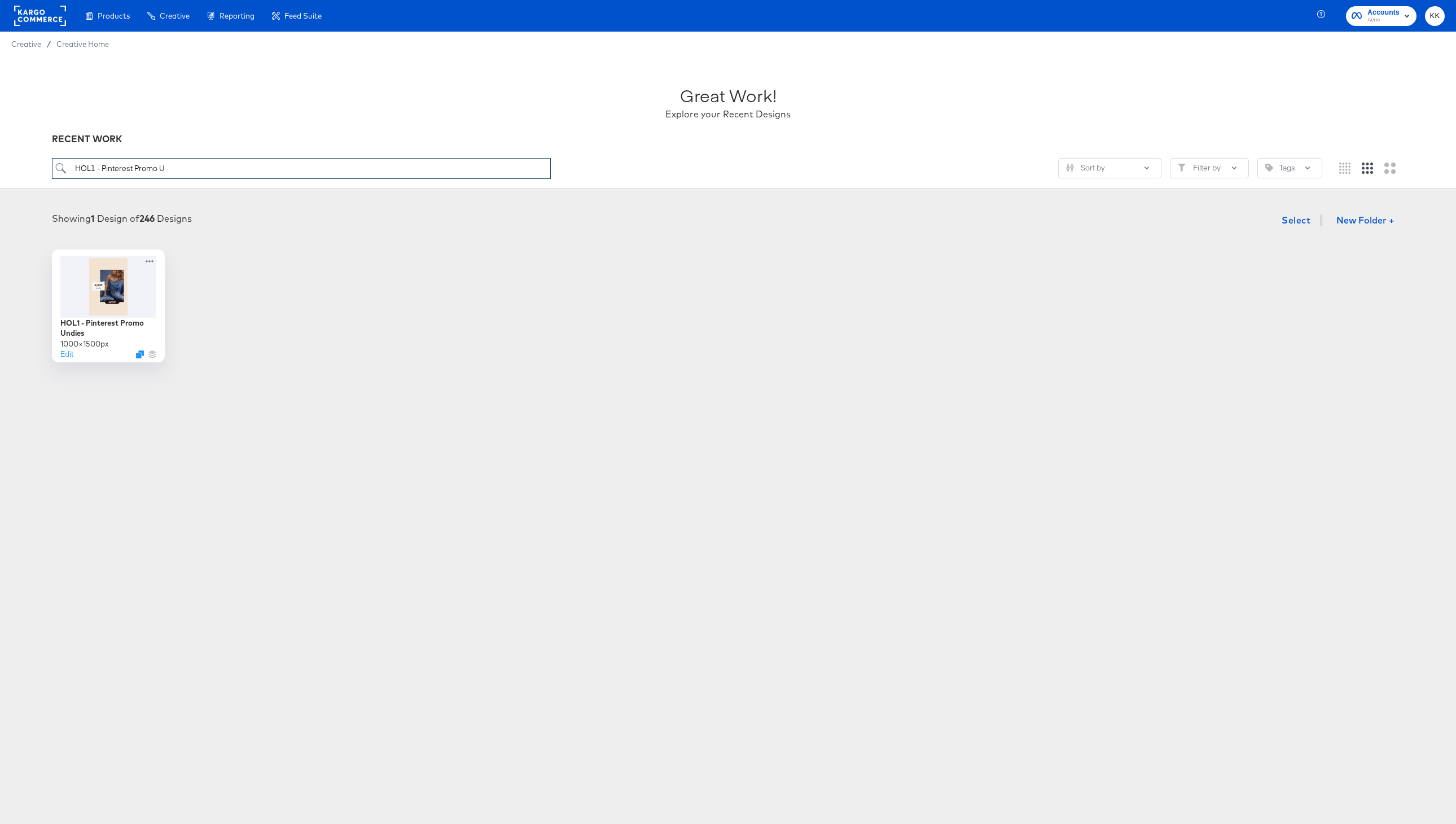
type input "HOL1 - Pinterest Promo U"
click at [63, 353] on button "Edit" at bounding box center [65, 357] width 14 height 11
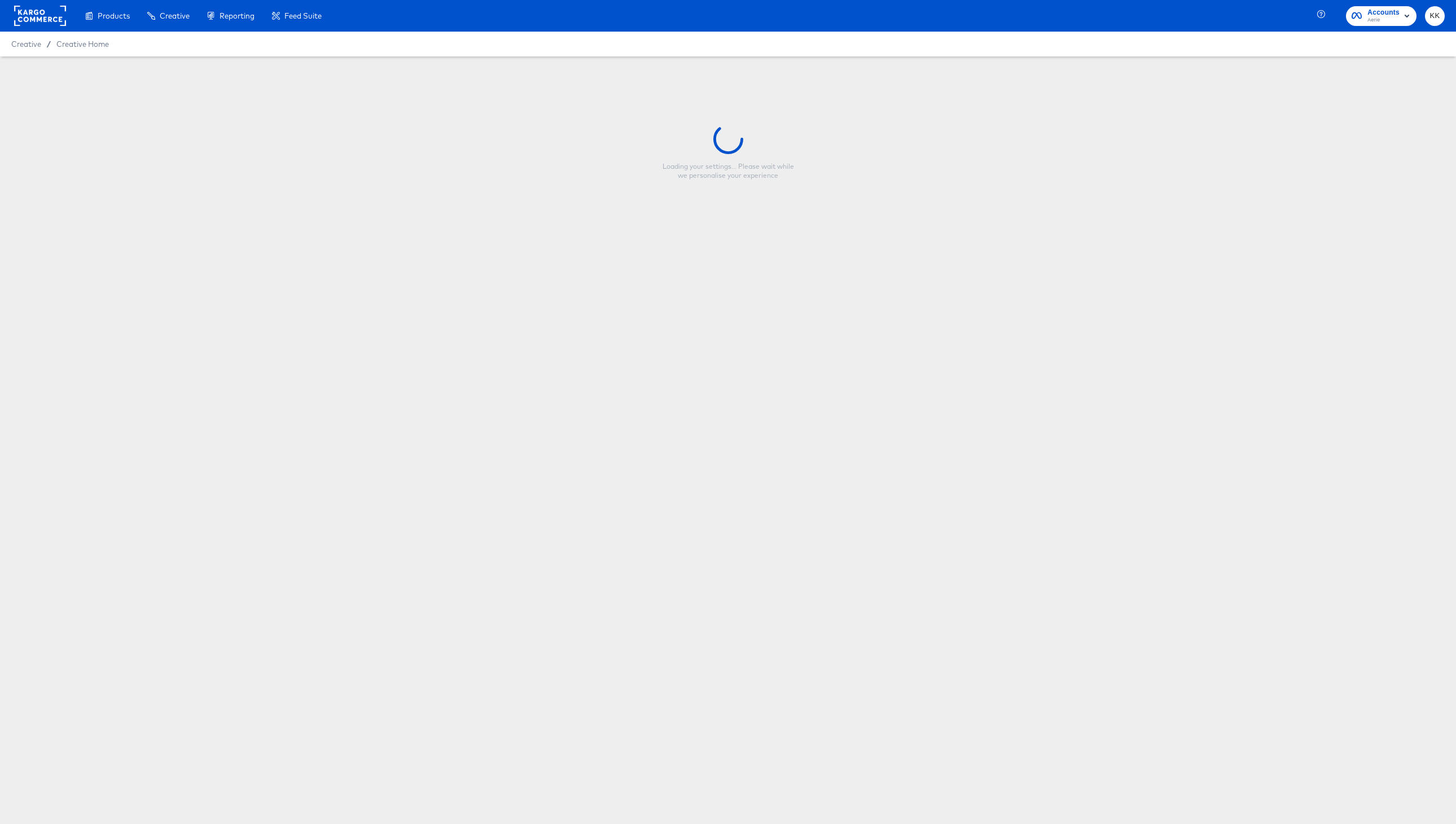
type input "HOL1 - Pinterest Promo Undies"
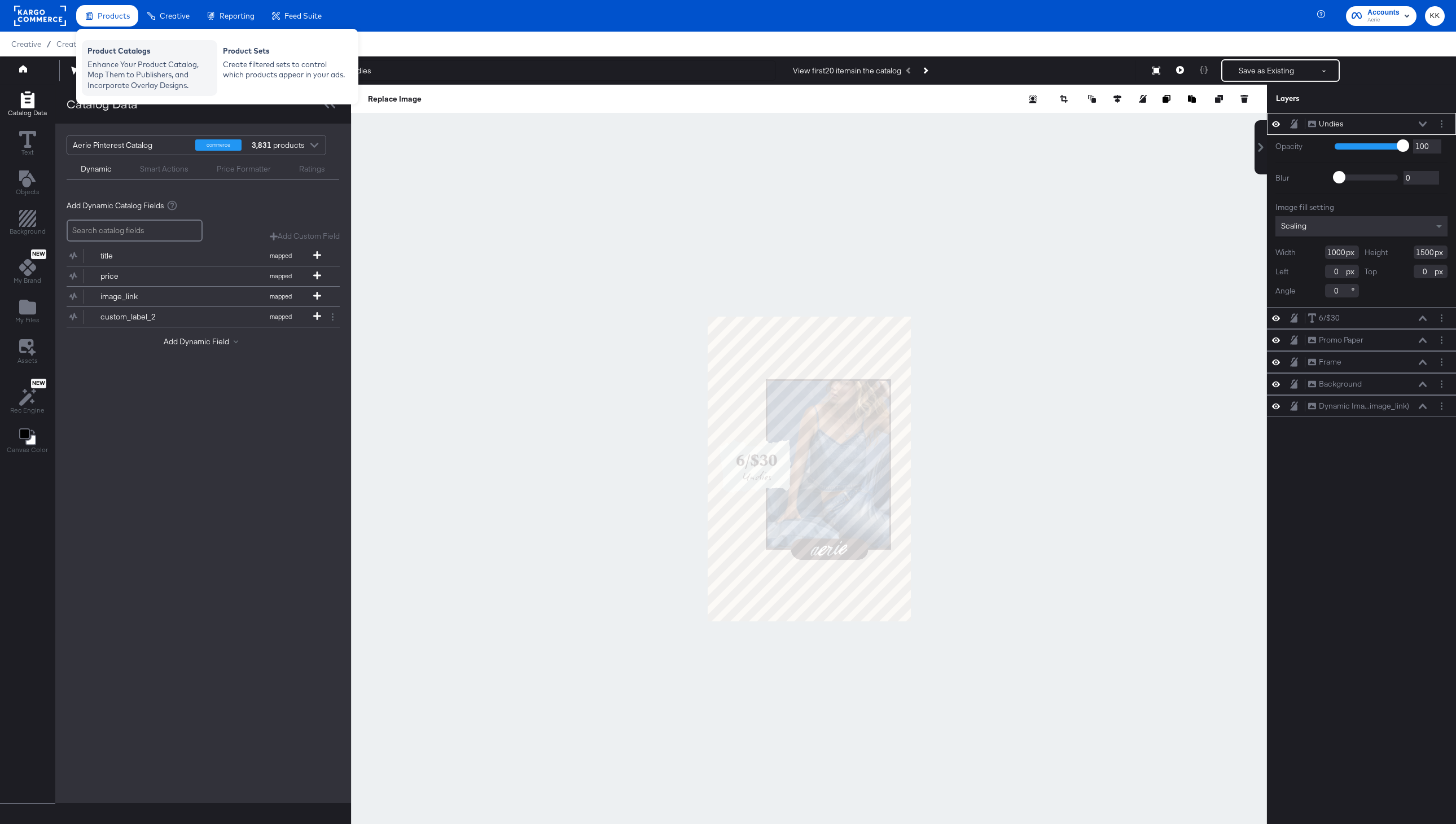
click at [120, 71] on div "Enhance Your Product Catalog, Map Them to Publishers, and Incorporate Overlay D…" at bounding box center [150, 75] width 124 height 32
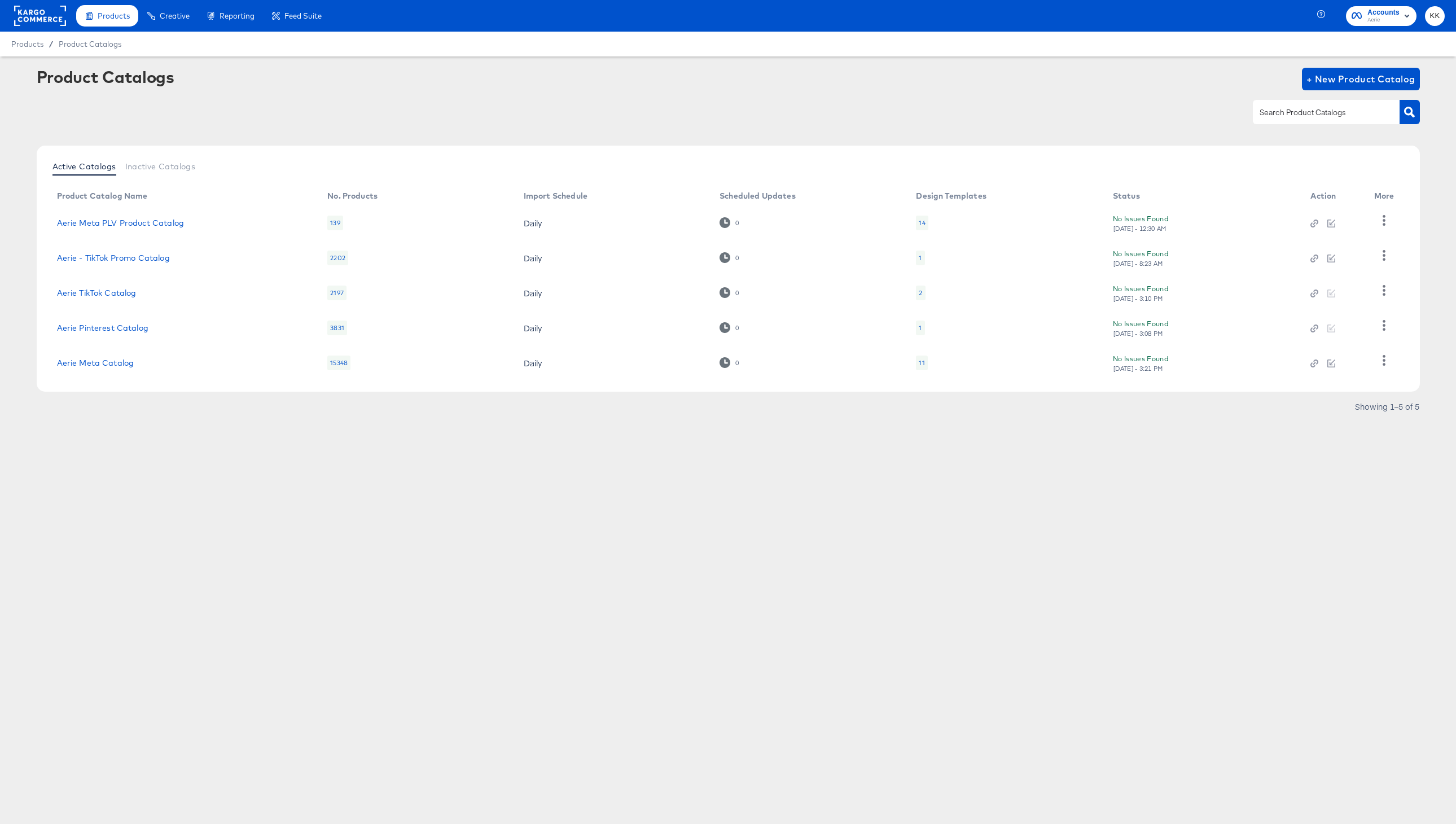
click at [84, 333] on td "Aerie Pinterest Catalog" at bounding box center [183, 328] width 271 height 35
click at [82, 329] on link "Aerie Pinterest Catalog" at bounding box center [102, 328] width 91 height 9
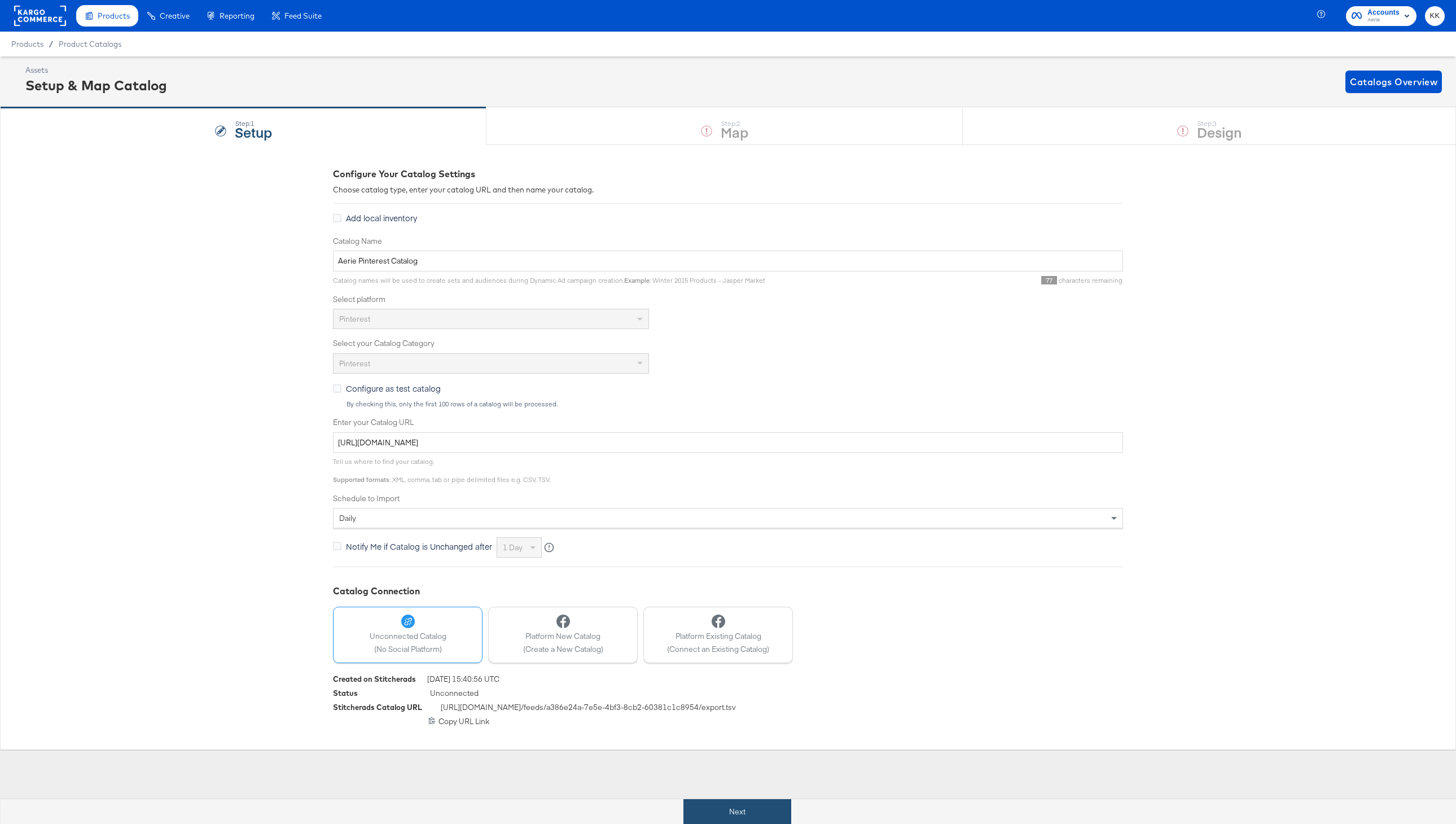
click at [739, 800] on button "Next" at bounding box center [737, 812] width 108 height 26
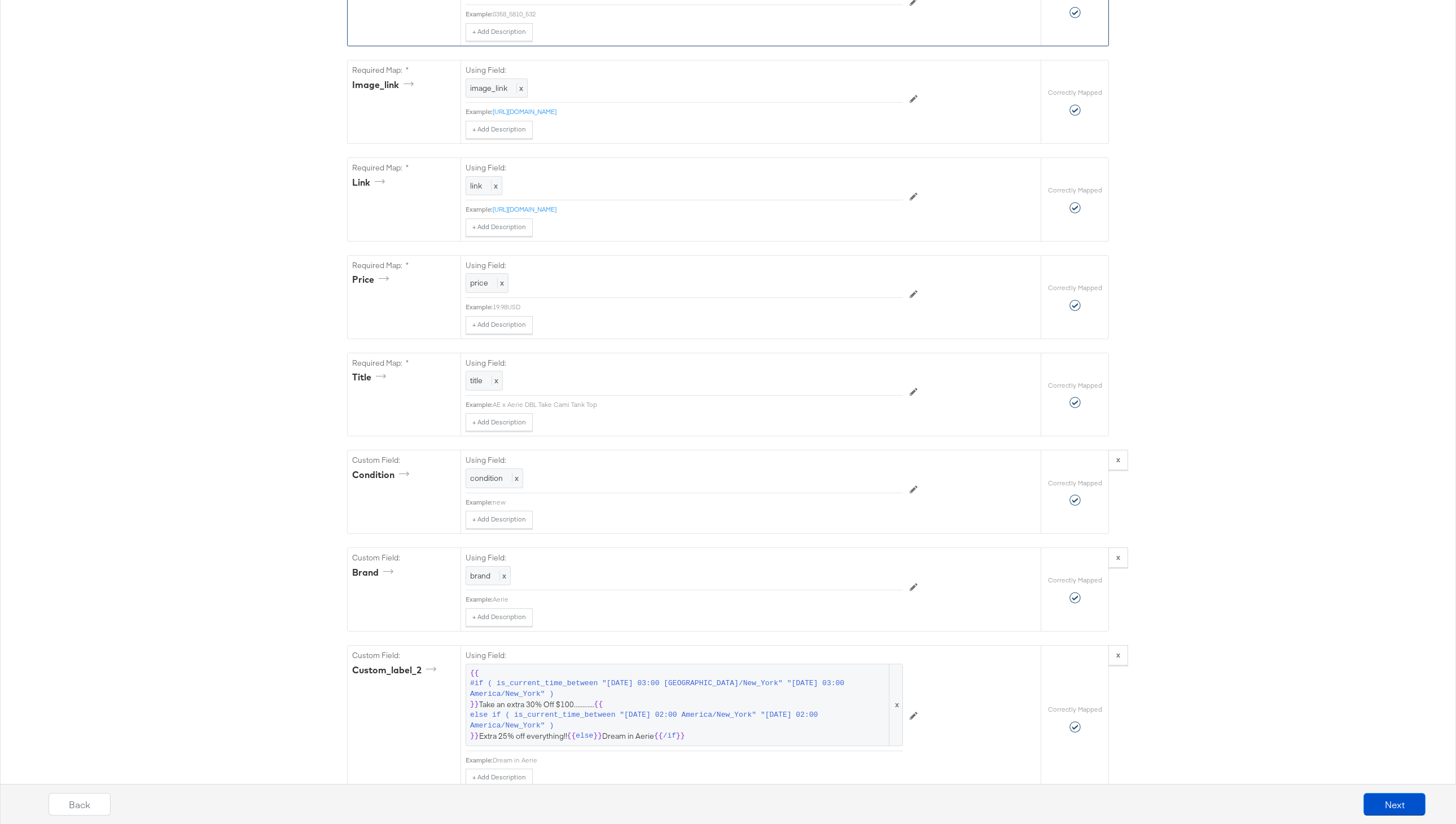
scroll to position [630, 0]
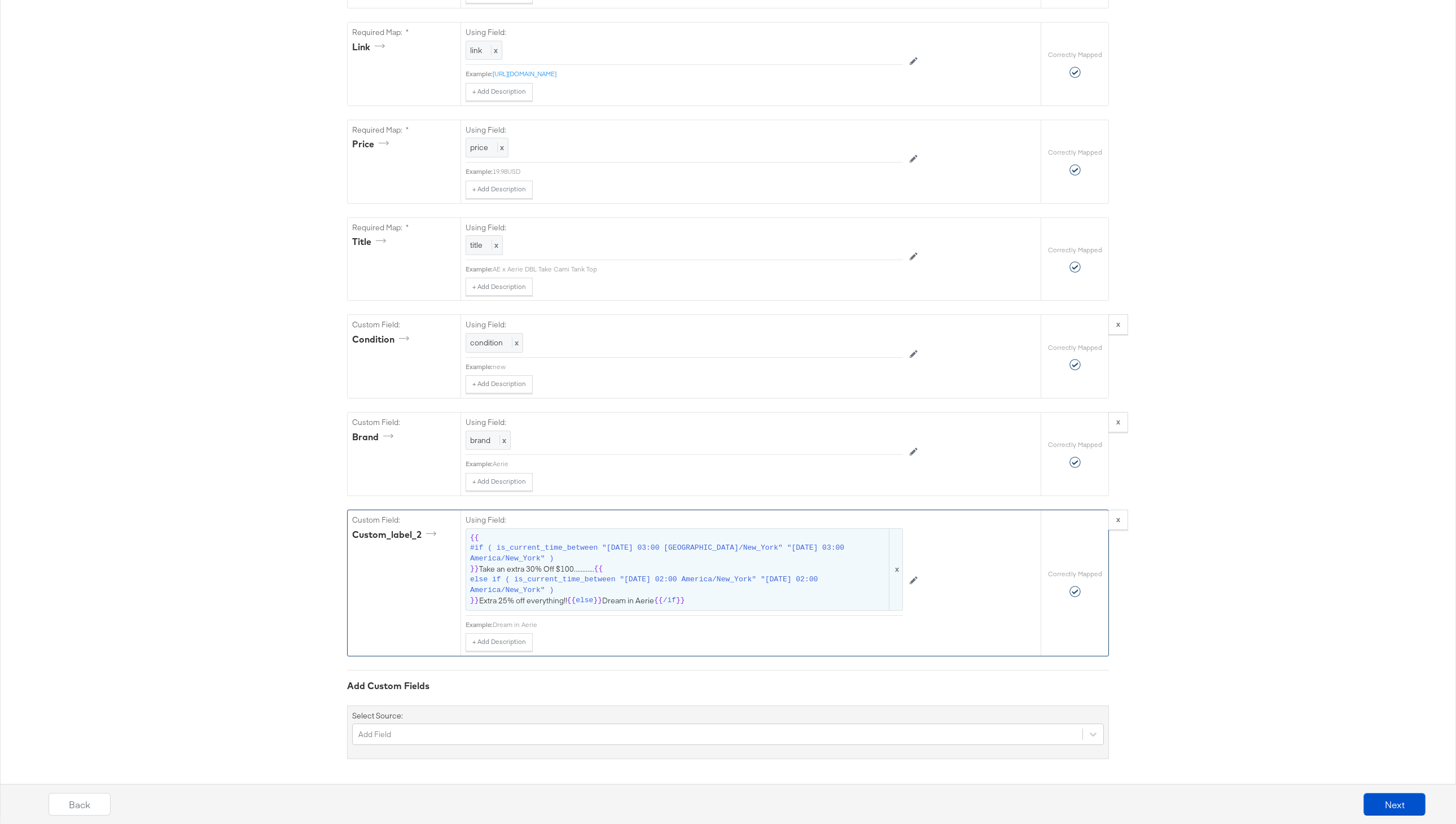
click at [618, 575] on span "else if ( is_current_time_between "2025-02-04 02:00 America/New_York" "2025-02-…" at bounding box center [678, 585] width 417 height 21
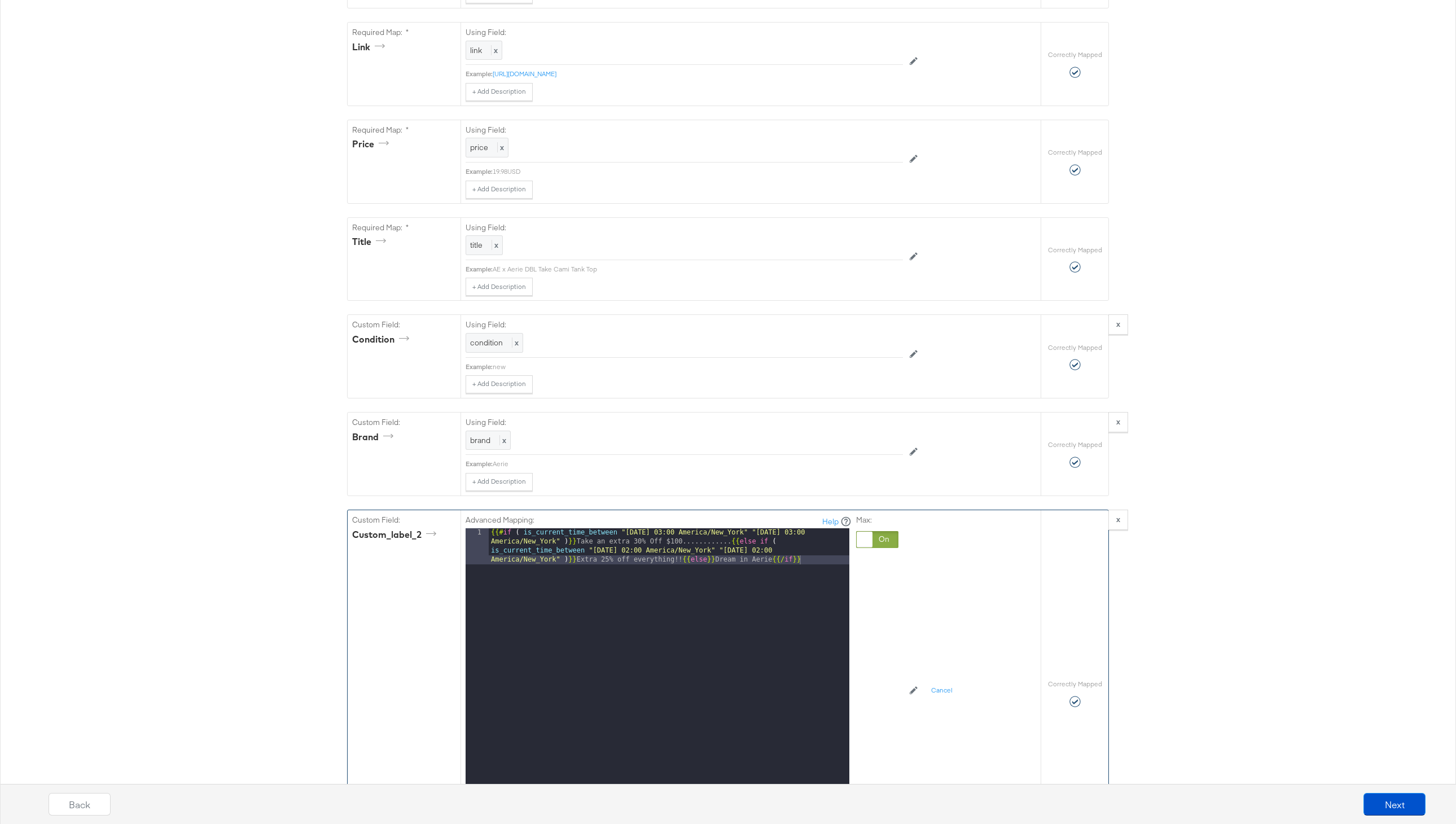
drag, startPoint x: 708, startPoint y: 542, endPoint x: 708, endPoint y: 585, distance: 43.0
click at [708, 542] on div "{{# if ( is_current_time_between "2024-06-28 03:00 America/New_York" "2024-06-2…" at bounding box center [669, 705] width 360 height 354
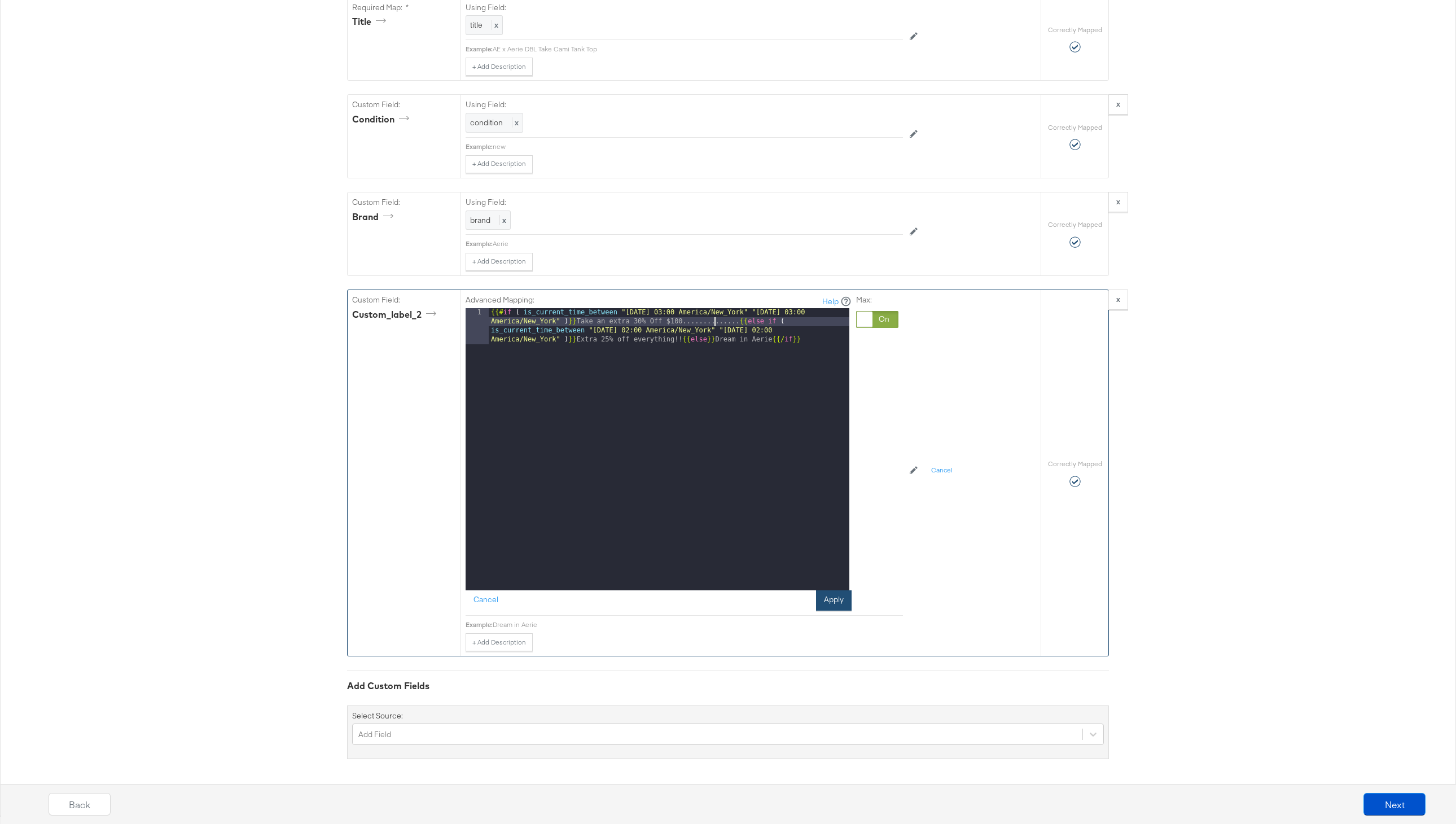
click at [836, 605] on button "Apply" at bounding box center [833, 600] width 36 height 20
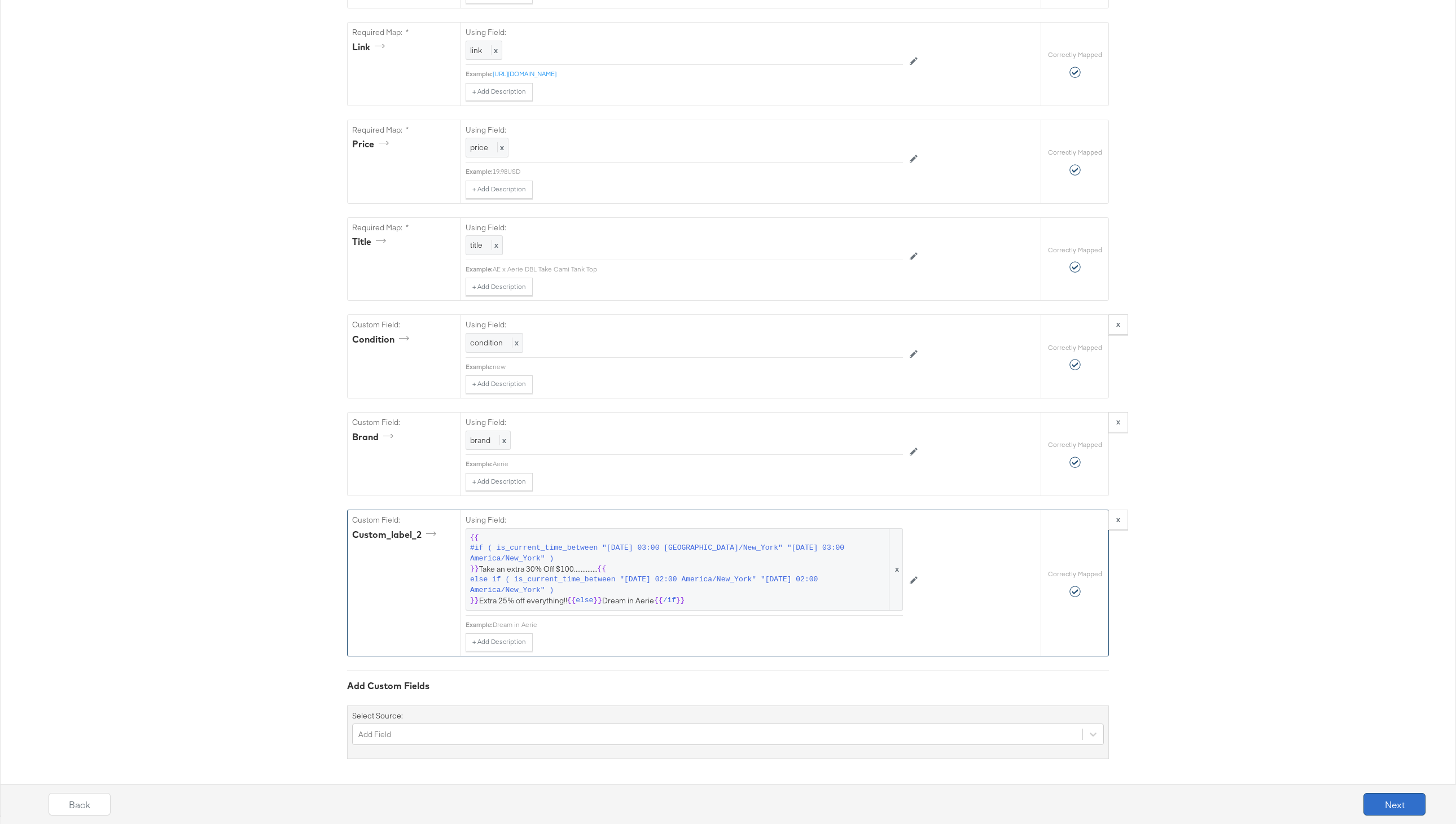
click at [1388, 807] on button "Next" at bounding box center [1395, 804] width 62 height 23
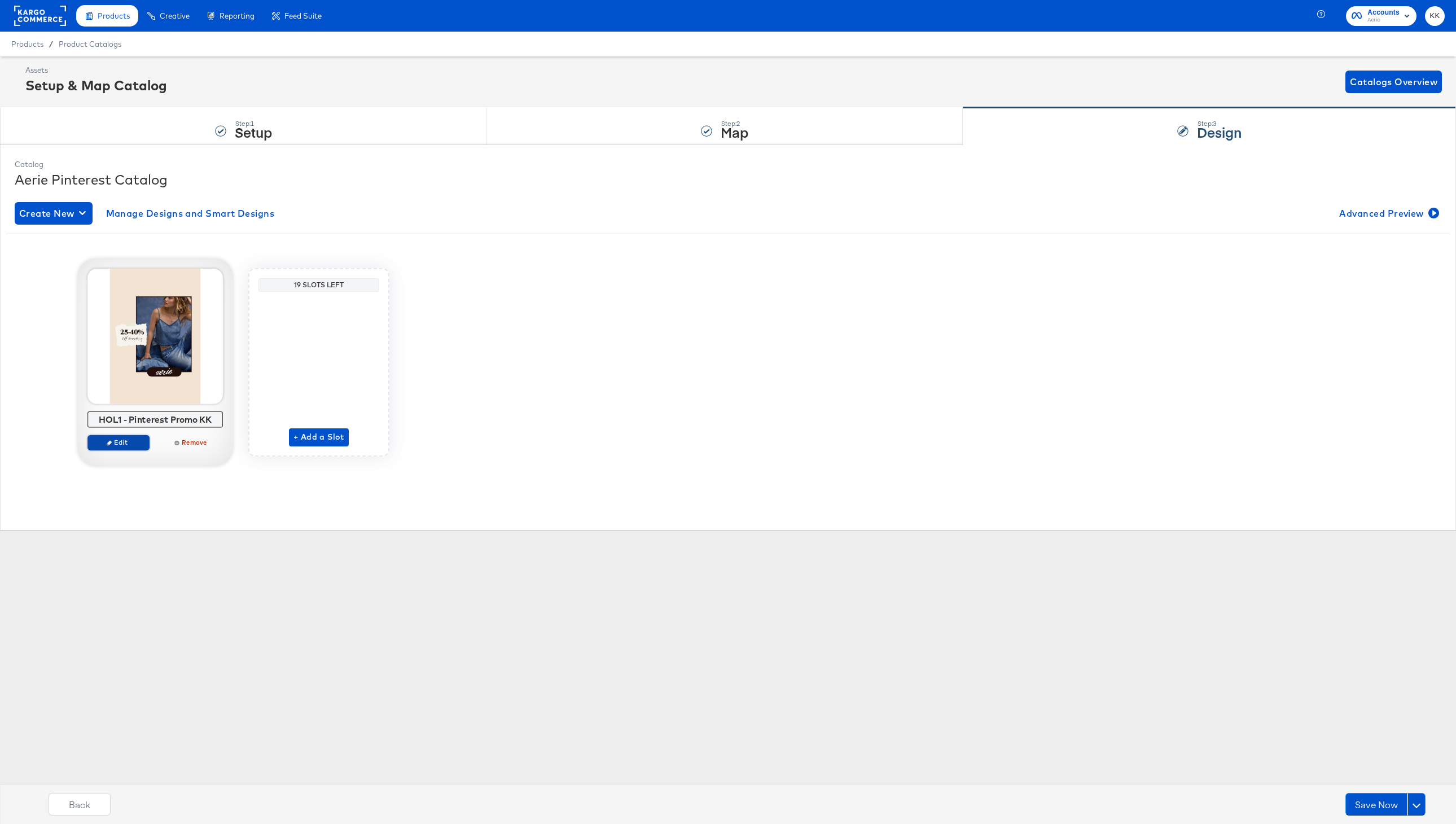
click at [127, 445] on span "Edit" at bounding box center [118, 442] width 52 height 8
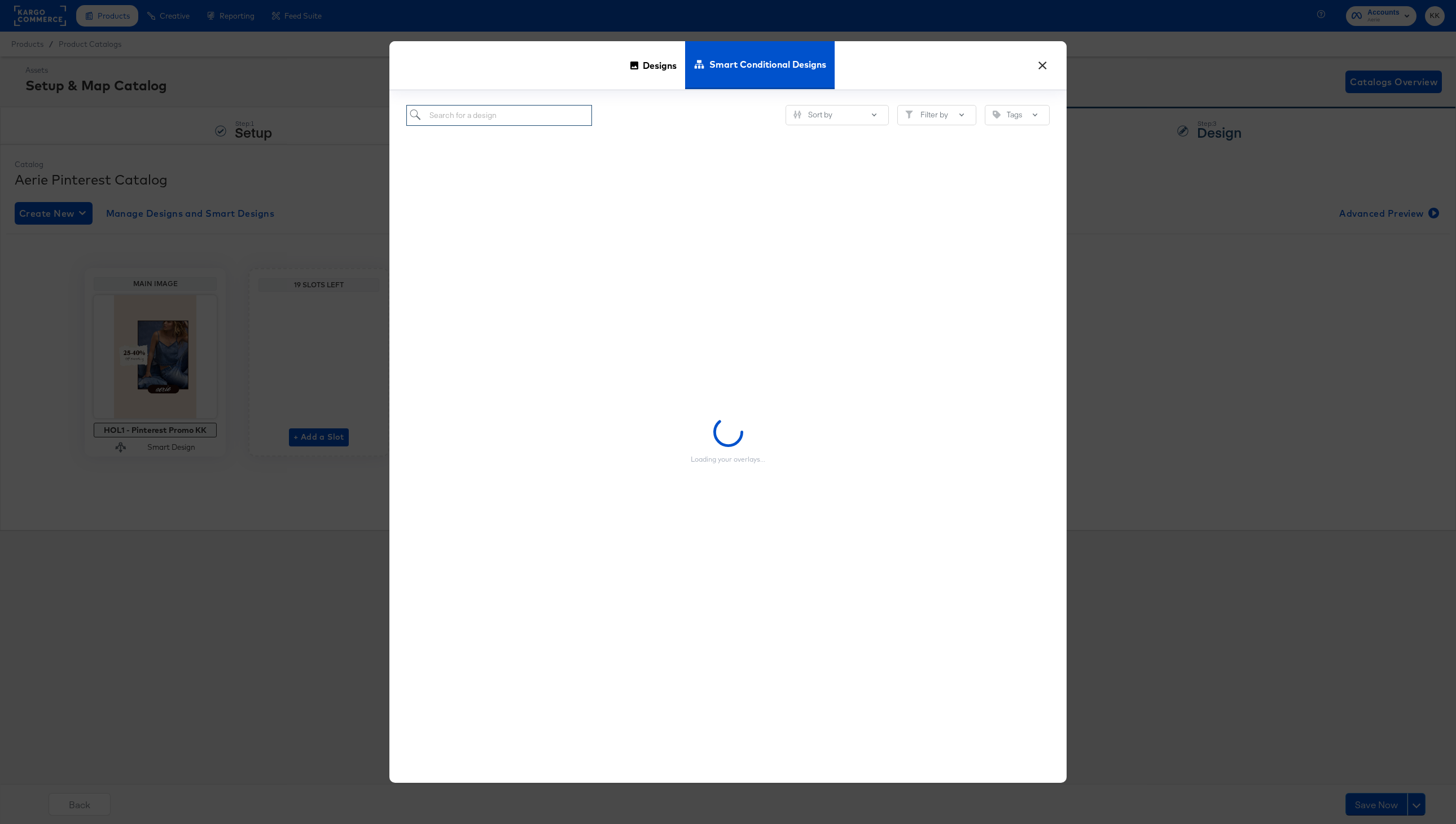
click at [505, 117] on input "search" at bounding box center [499, 115] width 186 height 21
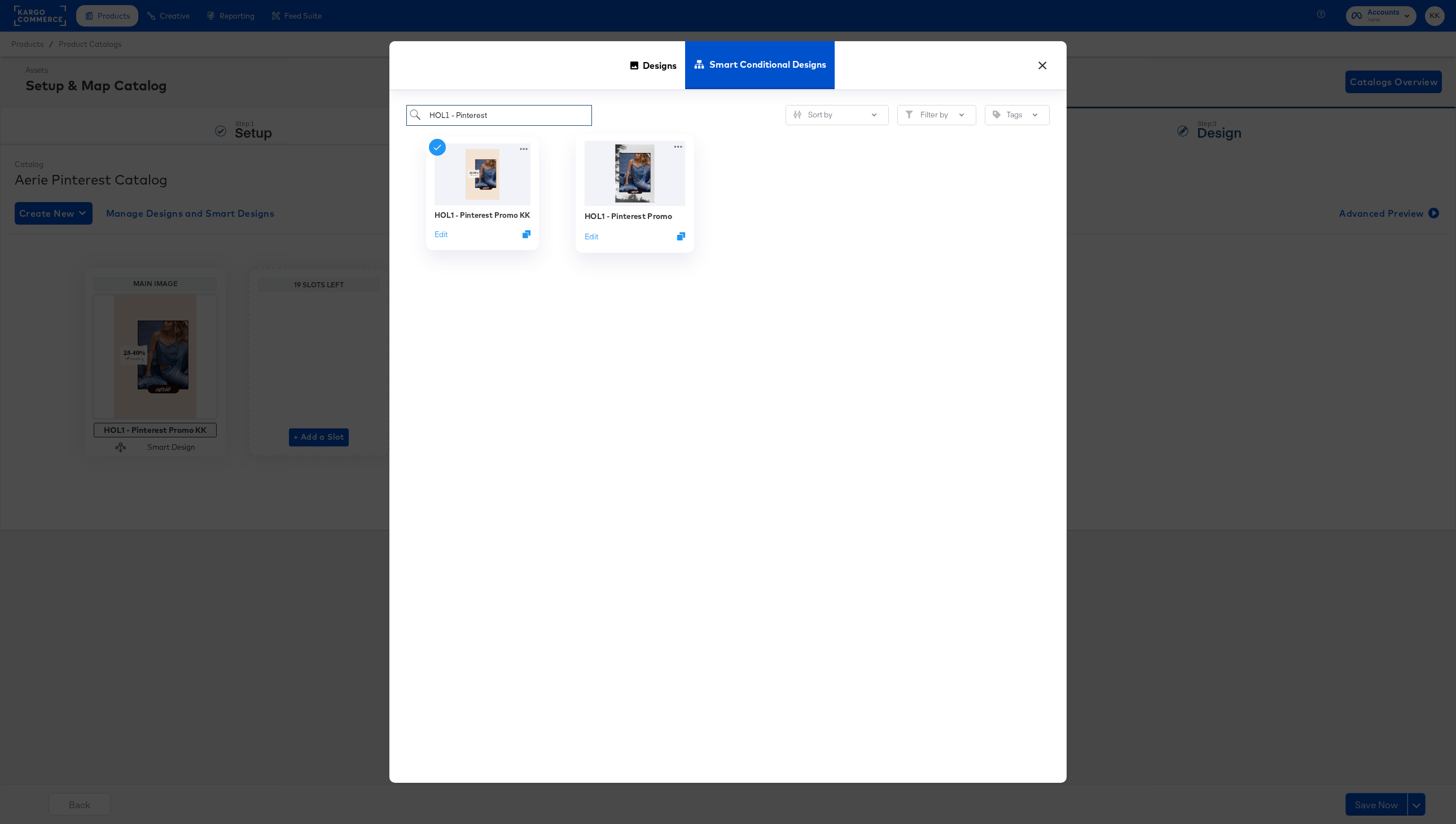
type input "HOL1 - Pinterest"
click at [641, 215] on div "HOL1 - Pinterest Promo" at bounding box center [629, 216] width 88 height 11
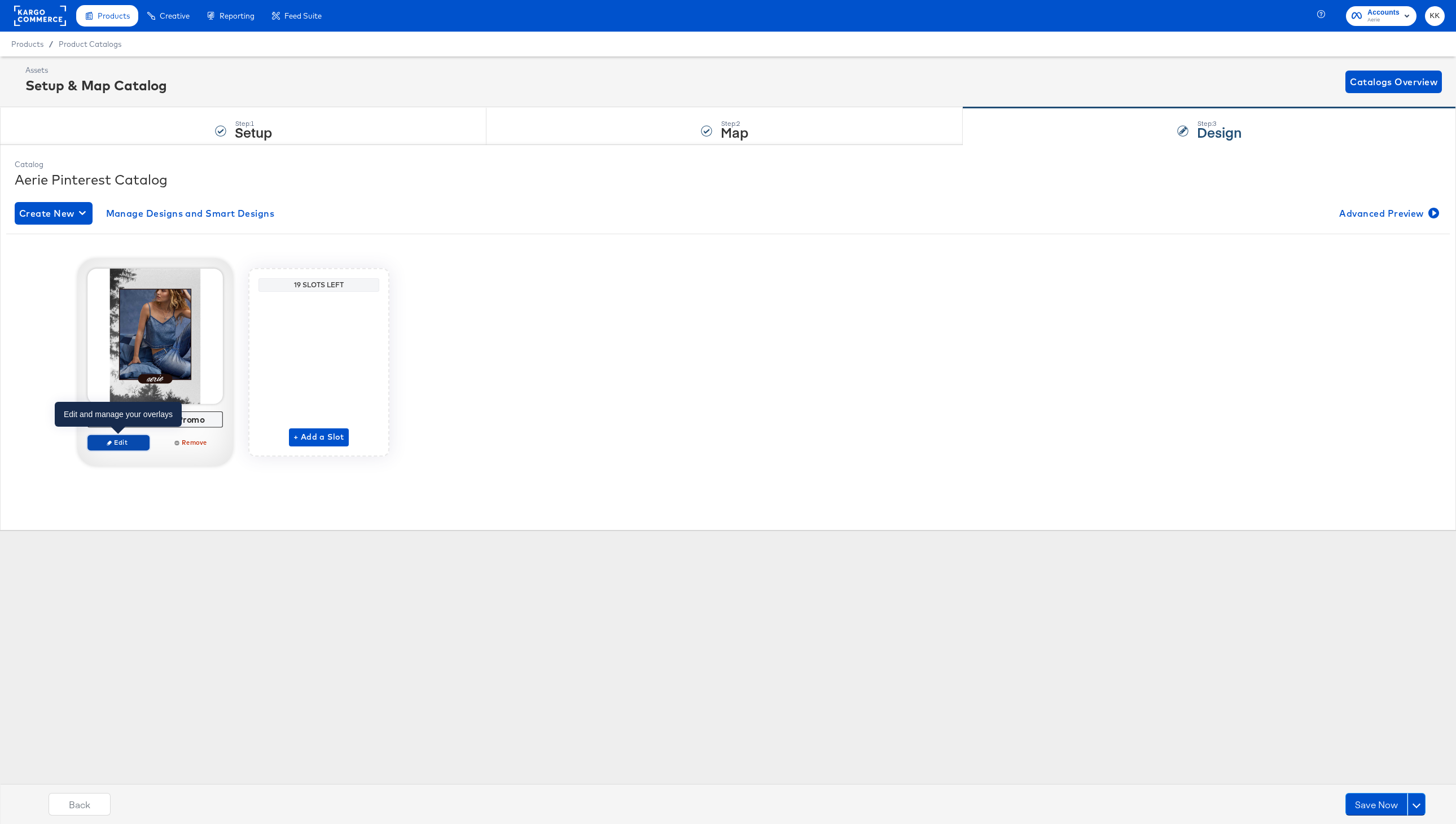
click at [124, 443] on span "Edit" at bounding box center [118, 442] width 52 height 8
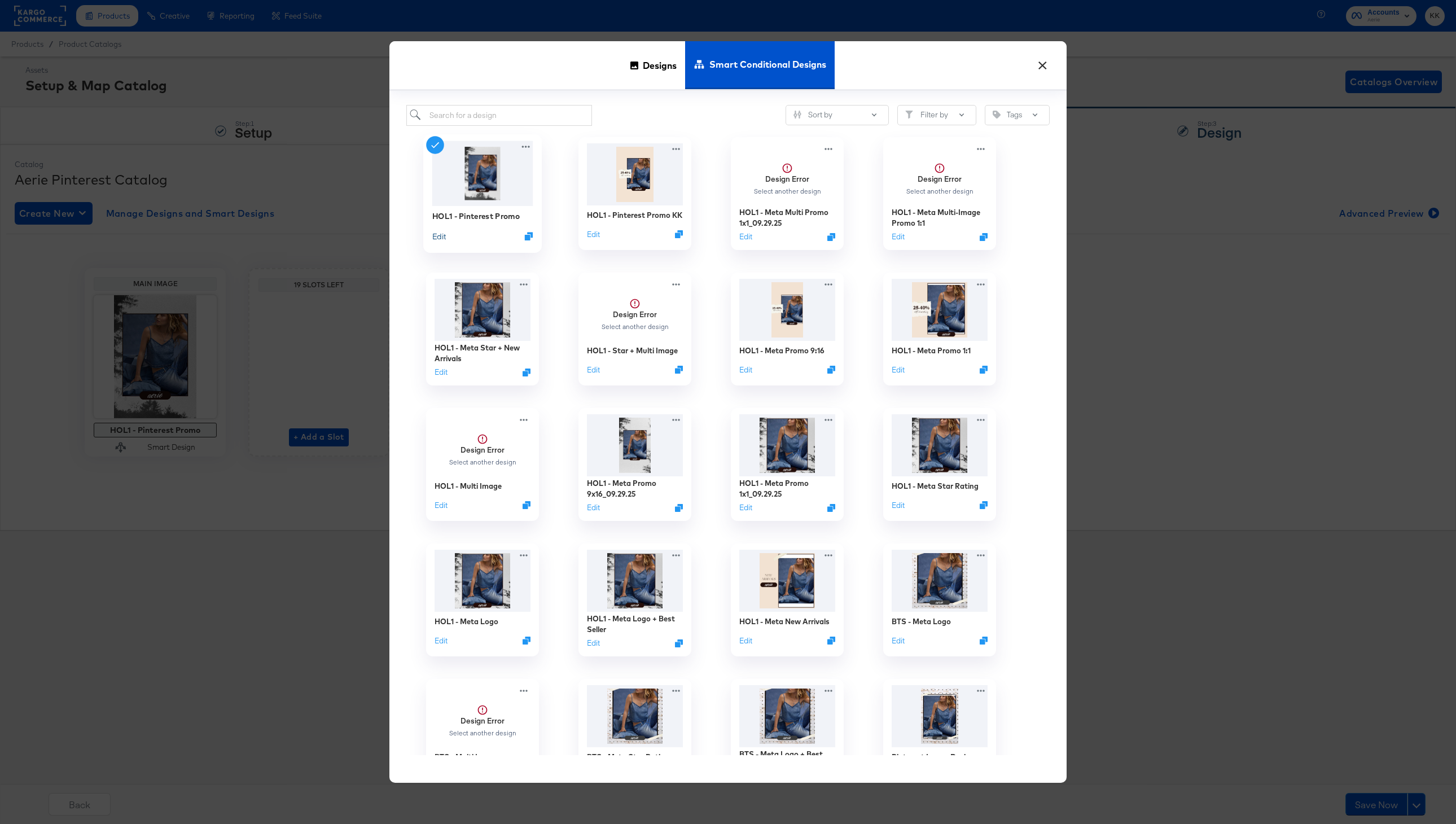
click at [440, 236] on button "Edit" at bounding box center [439, 235] width 14 height 11
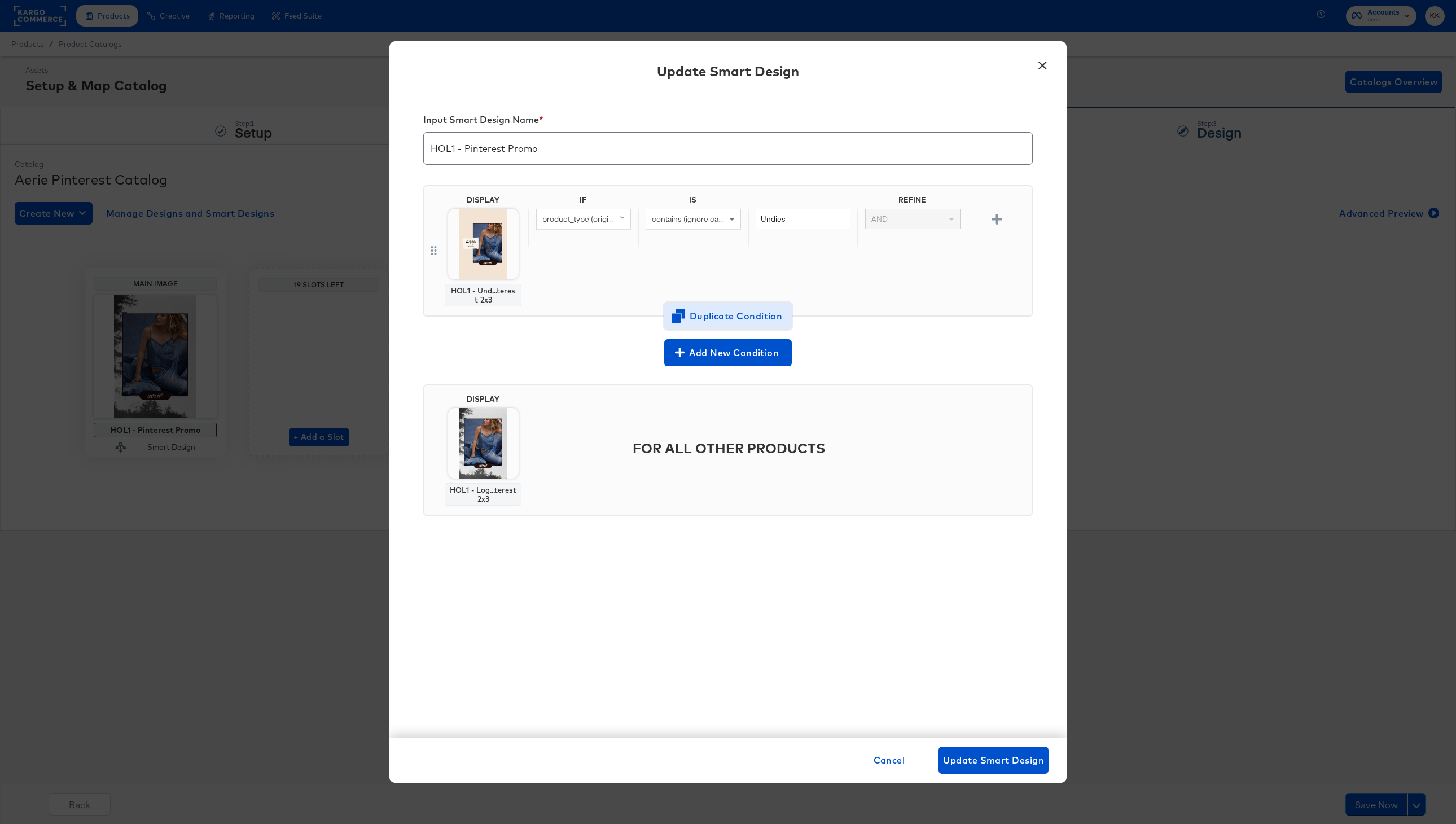
click at [712, 319] on span "Duplicate Condition" at bounding box center [728, 316] width 109 height 16
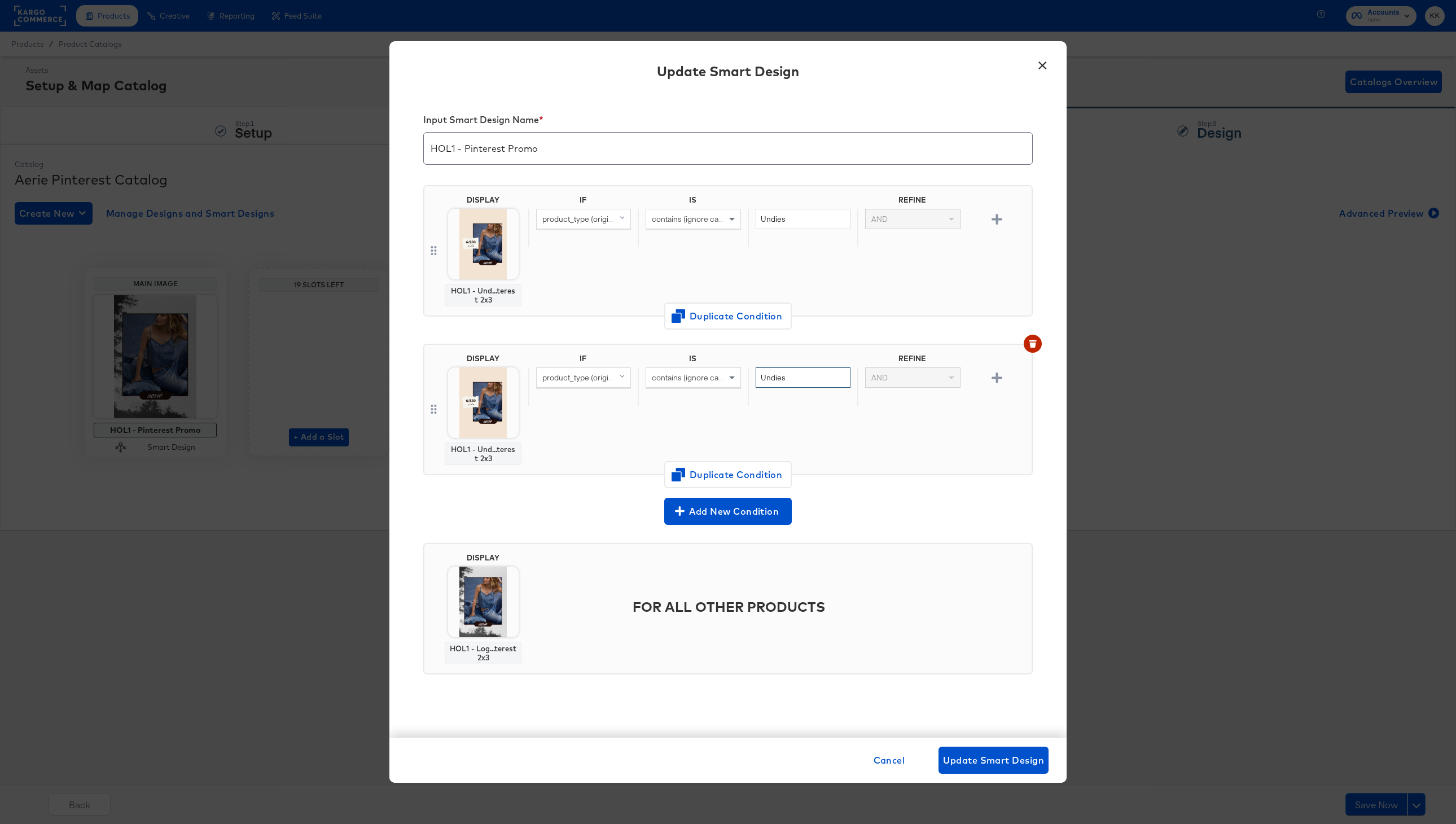
drag, startPoint x: 800, startPoint y: 382, endPoint x: 687, endPoint y: 381, distance: 113.0
click at [687, 381] on div "product_type (original) contains (ignore case) Undies AND" at bounding box center [777, 387] width 499 height 39
type input "Bras"
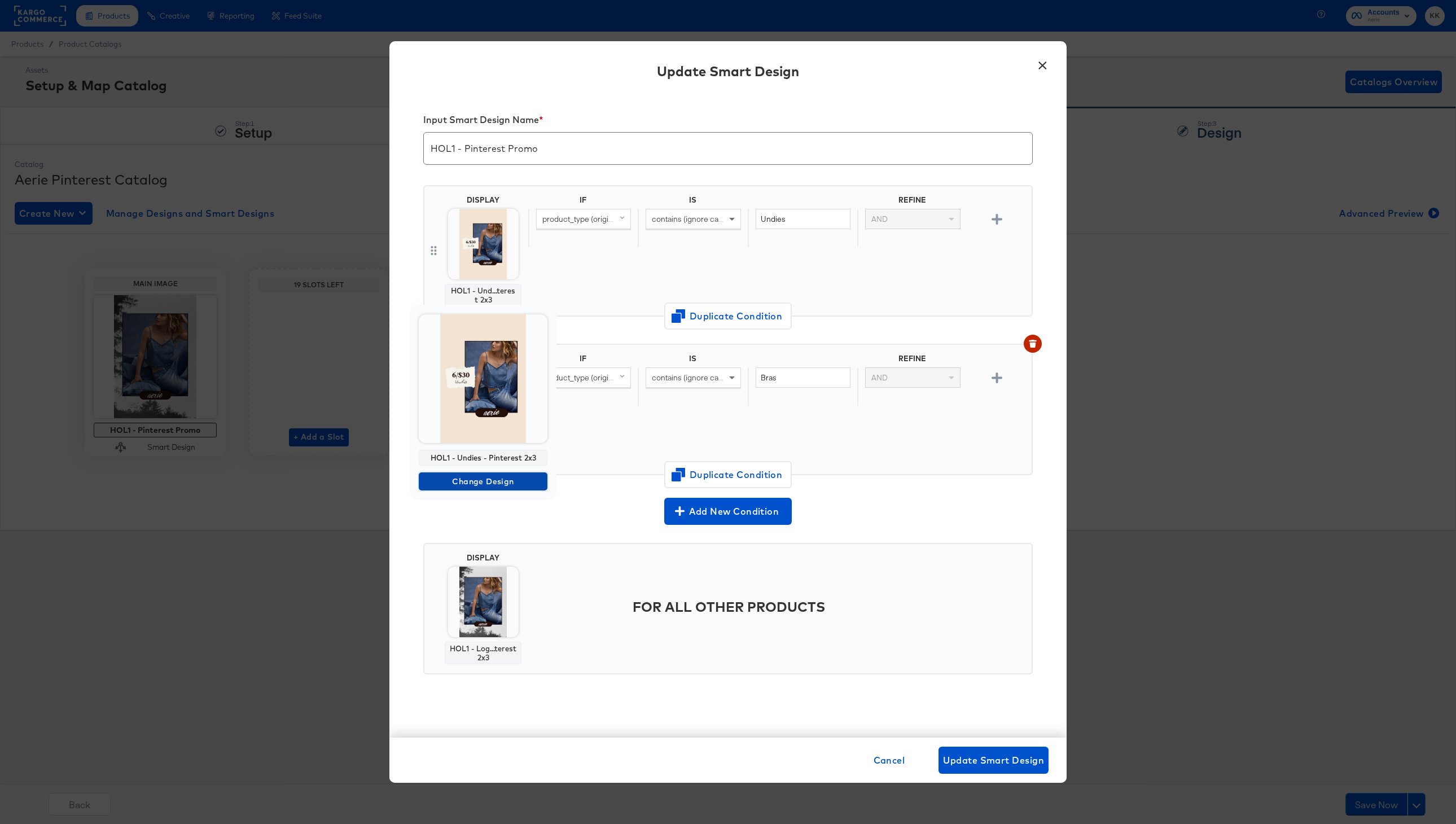
click at [474, 484] on span "Change Design" at bounding box center [483, 481] width 120 height 14
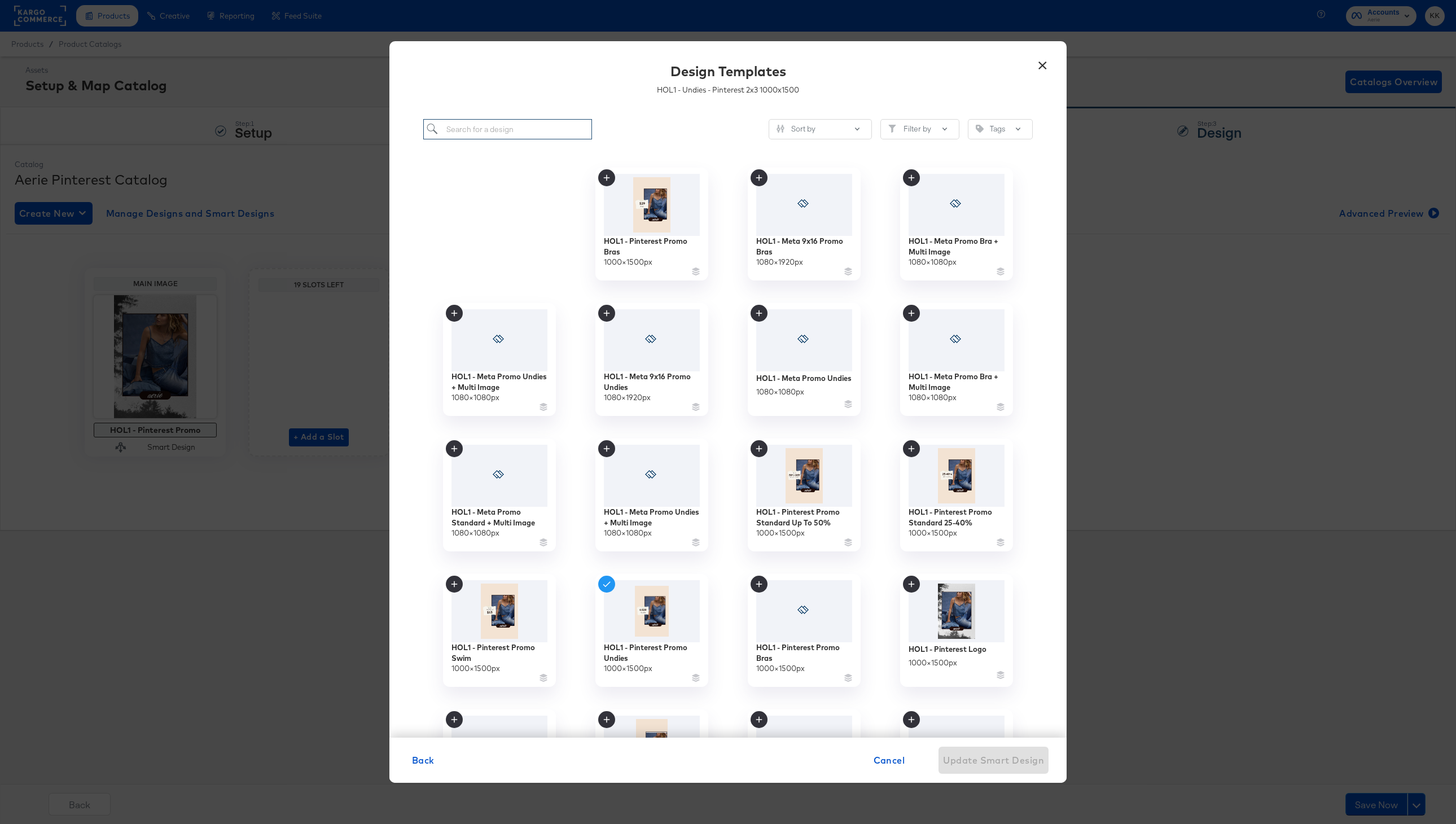
click at [523, 132] on input "search" at bounding box center [507, 130] width 169 height 21
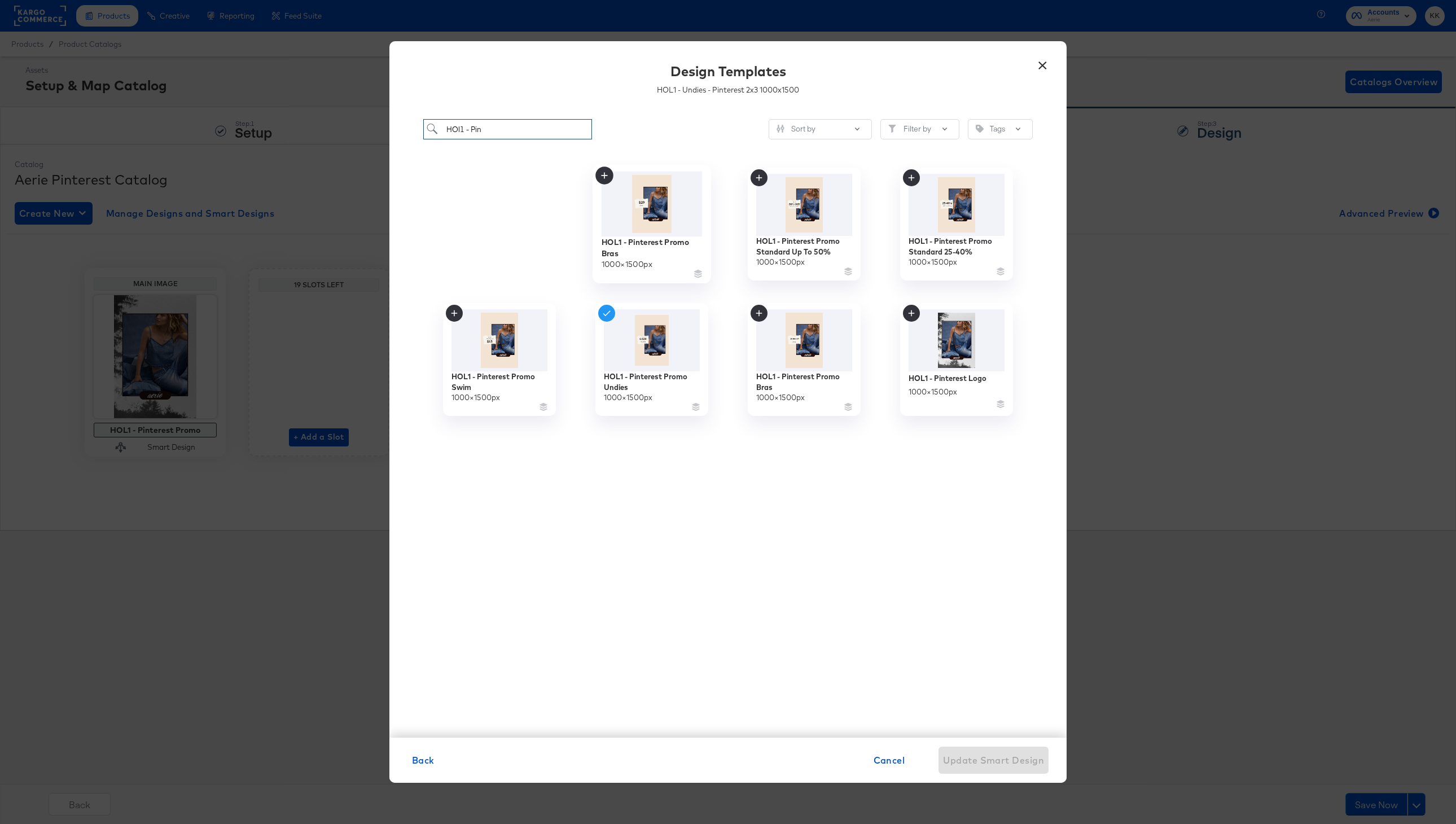
type input "HOl1 - Pin"
click at [656, 226] on img at bounding box center [651, 203] width 101 height 65
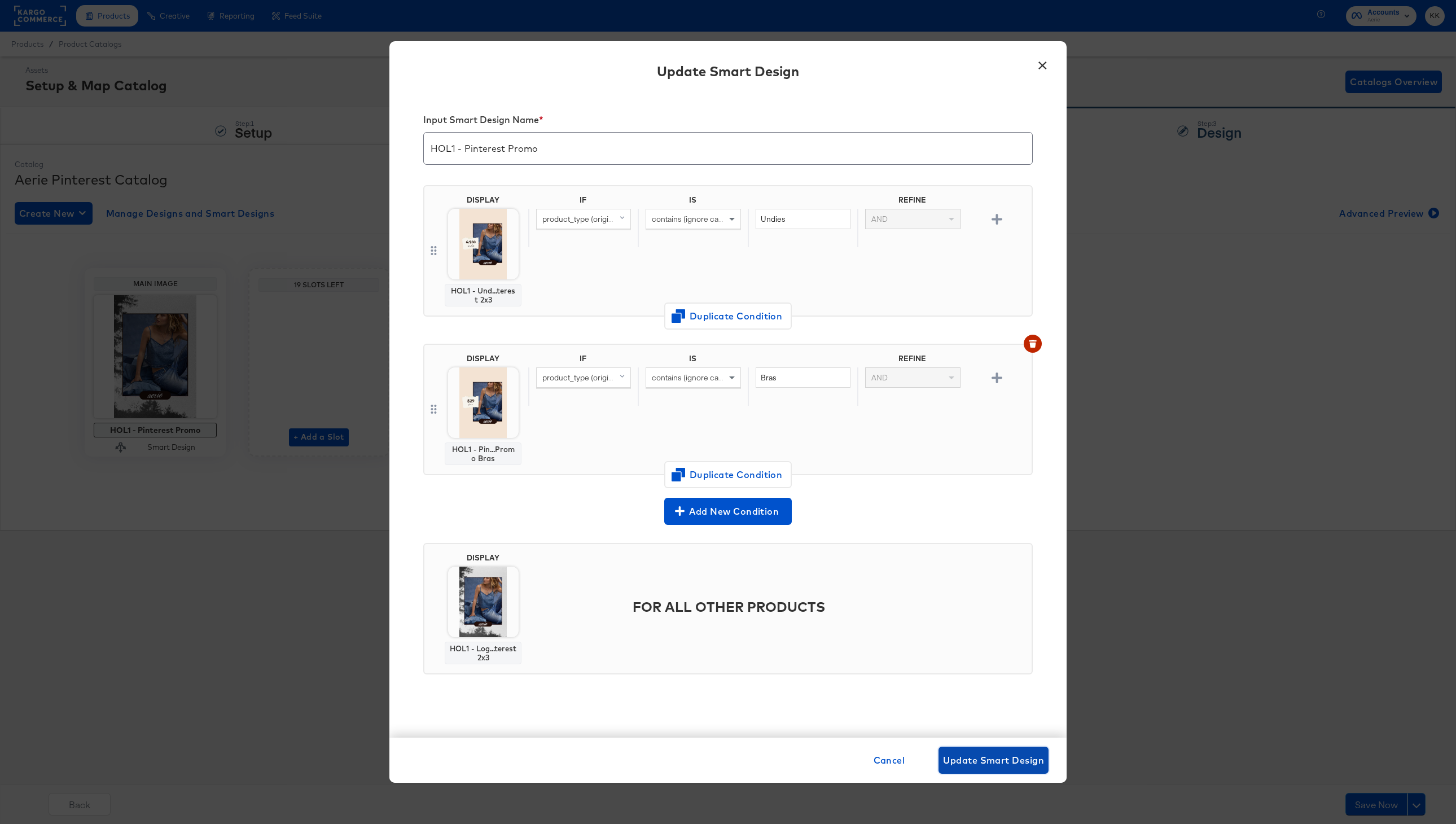
click at [992, 757] on span "Update Smart Design" at bounding box center [993, 760] width 101 height 16
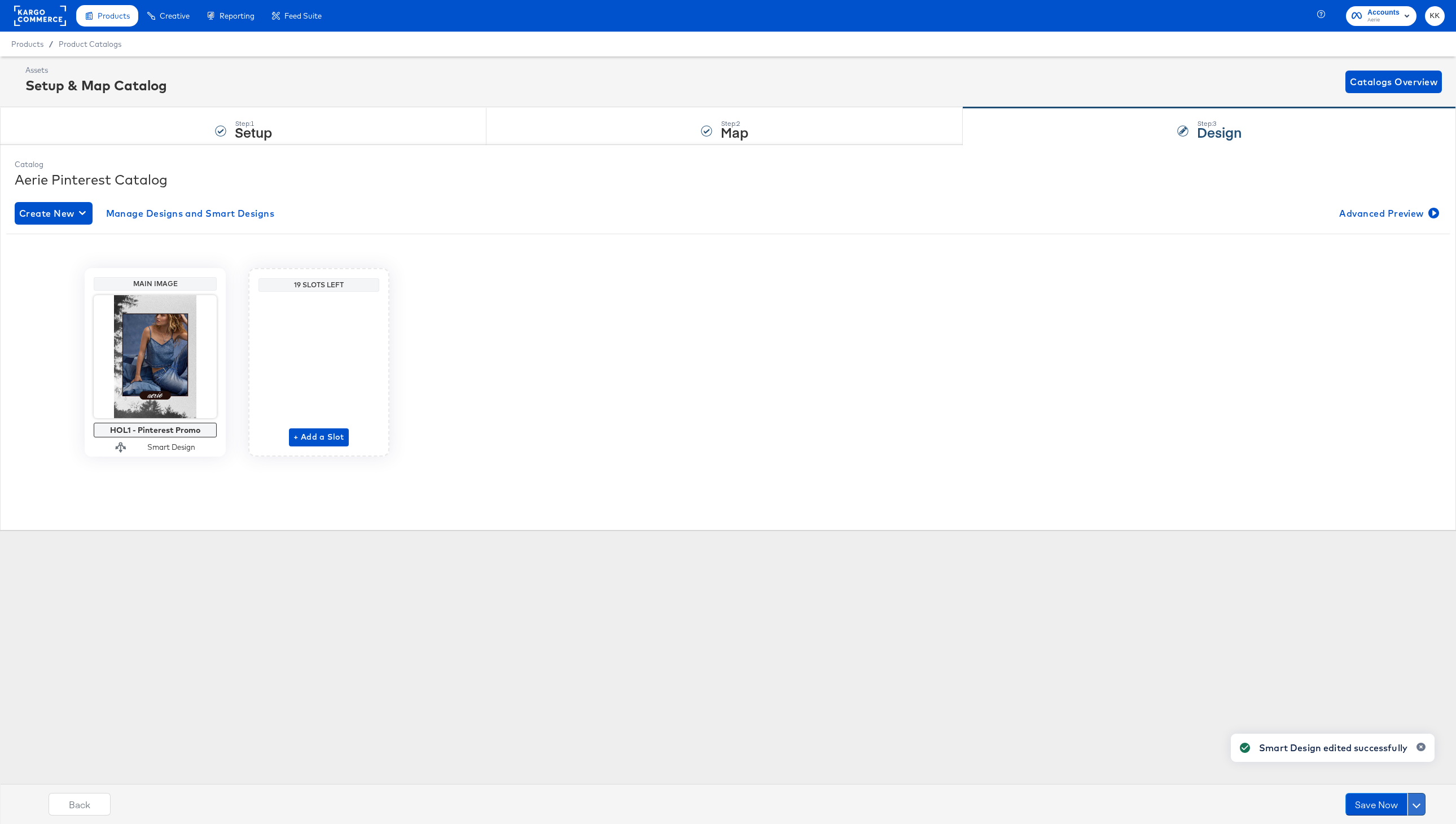
click at [1424, 801] on button at bounding box center [1417, 804] width 18 height 23
click at [1398, 779] on div "Schedule Save" at bounding box center [1389, 783] width 51 height 11
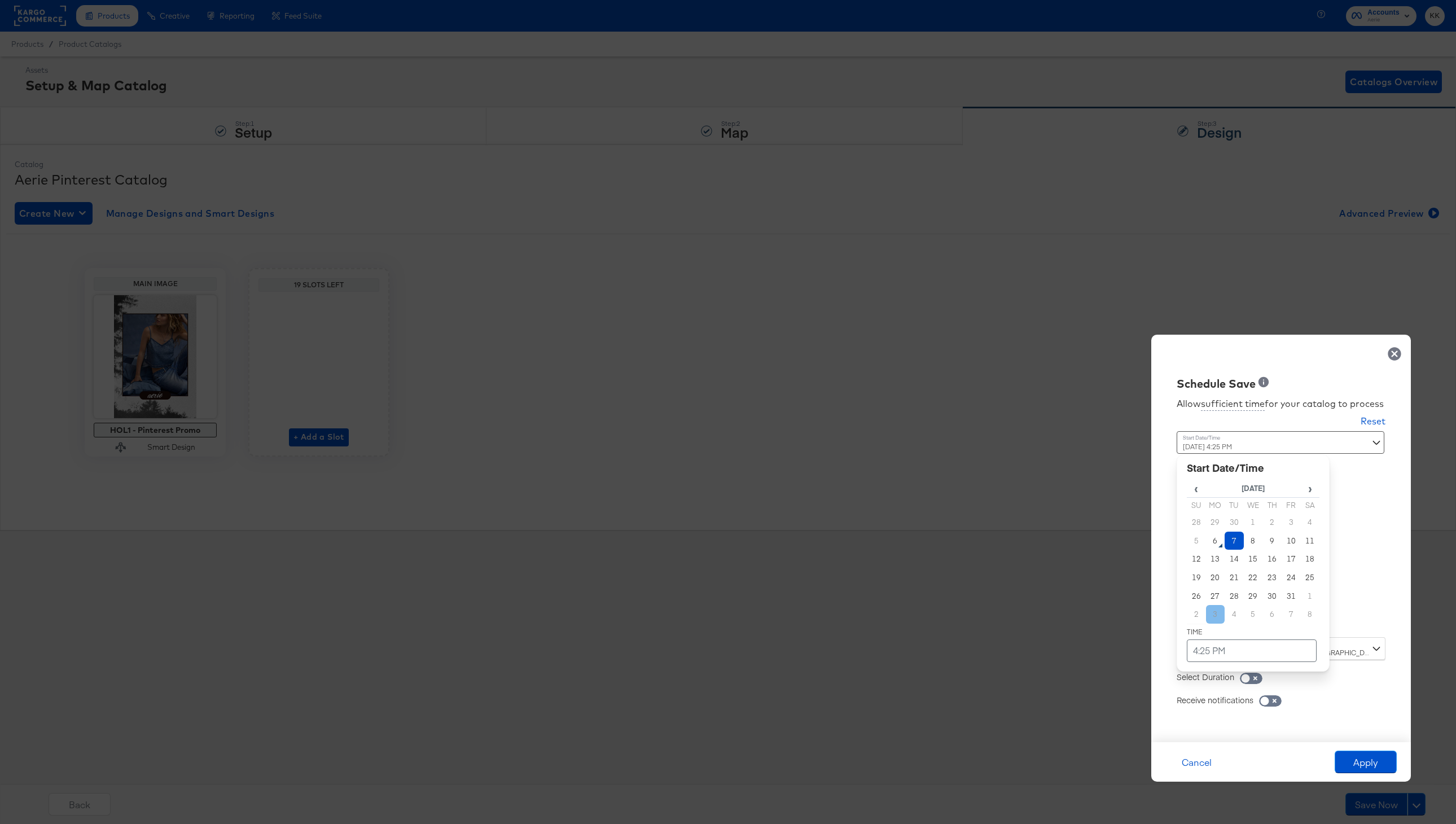
click at [1211, 618] on div "October 7th 2025 4:25 PM ‹ October 2025 › Su Mo Tu We Th Fr Sa 28 29 30 1 2 3 4…" at bounding box center [1253, 530] width 153 height 198
click at [1232, 538] on td "7" at bounding box center [1233, 541] width 19 height 18
click at [1232, 655] on td "4:25 PM" at bounding box center [1252, 651] width 130 height 23
click at [1232, 568] on span "▼" at bounding box center [1230, 566] width 23 height 23
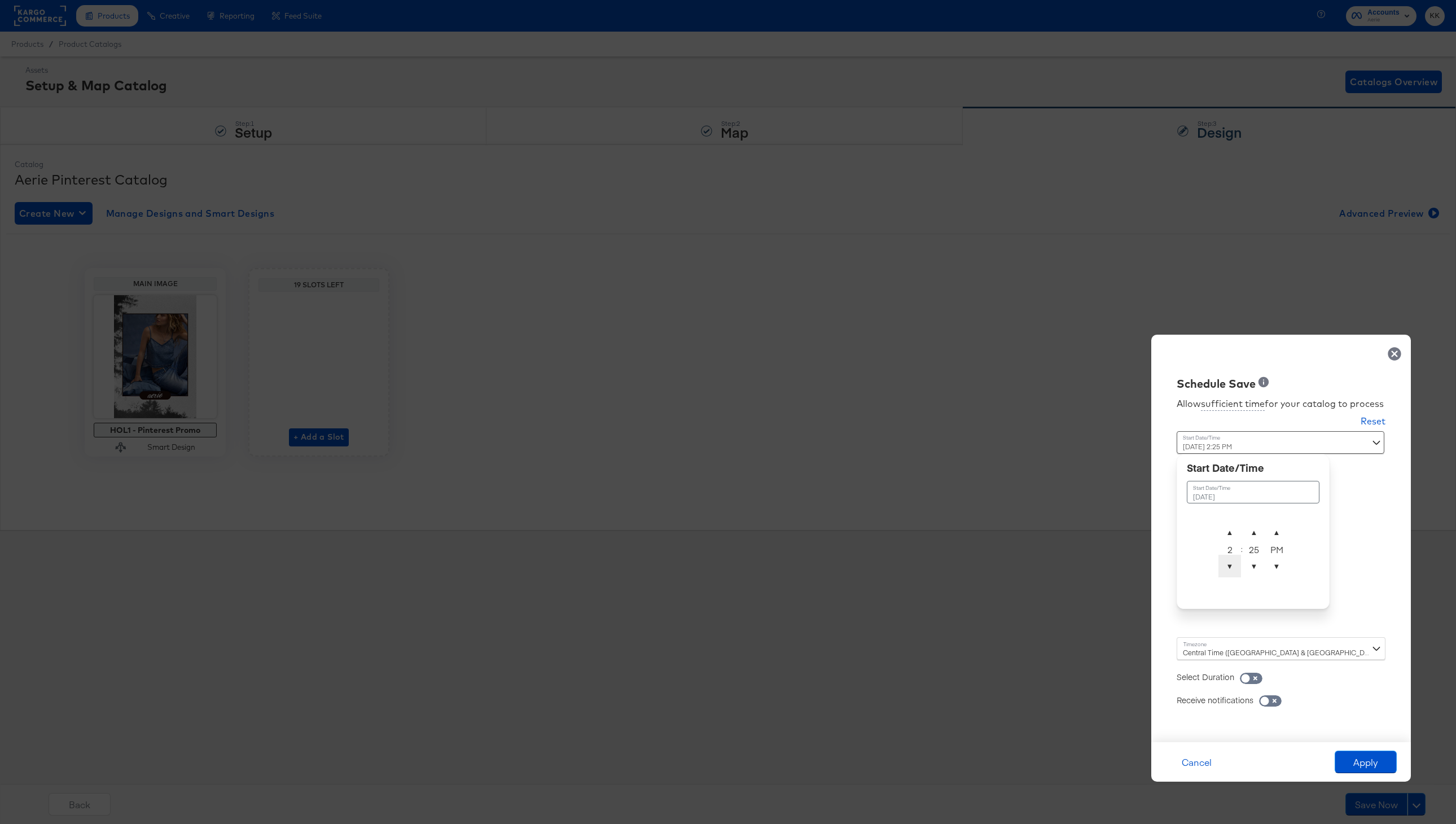
click at [1232, 568] on span "▼" at bounding box center [1230, 566] width 23 height 23
click at [1233, 527] on span "▲" at bounding box center [1230, 532] width 23 height 23
click at [1249, 570] on span "▼" at bounding box center [1253, 566] width 23 height 23
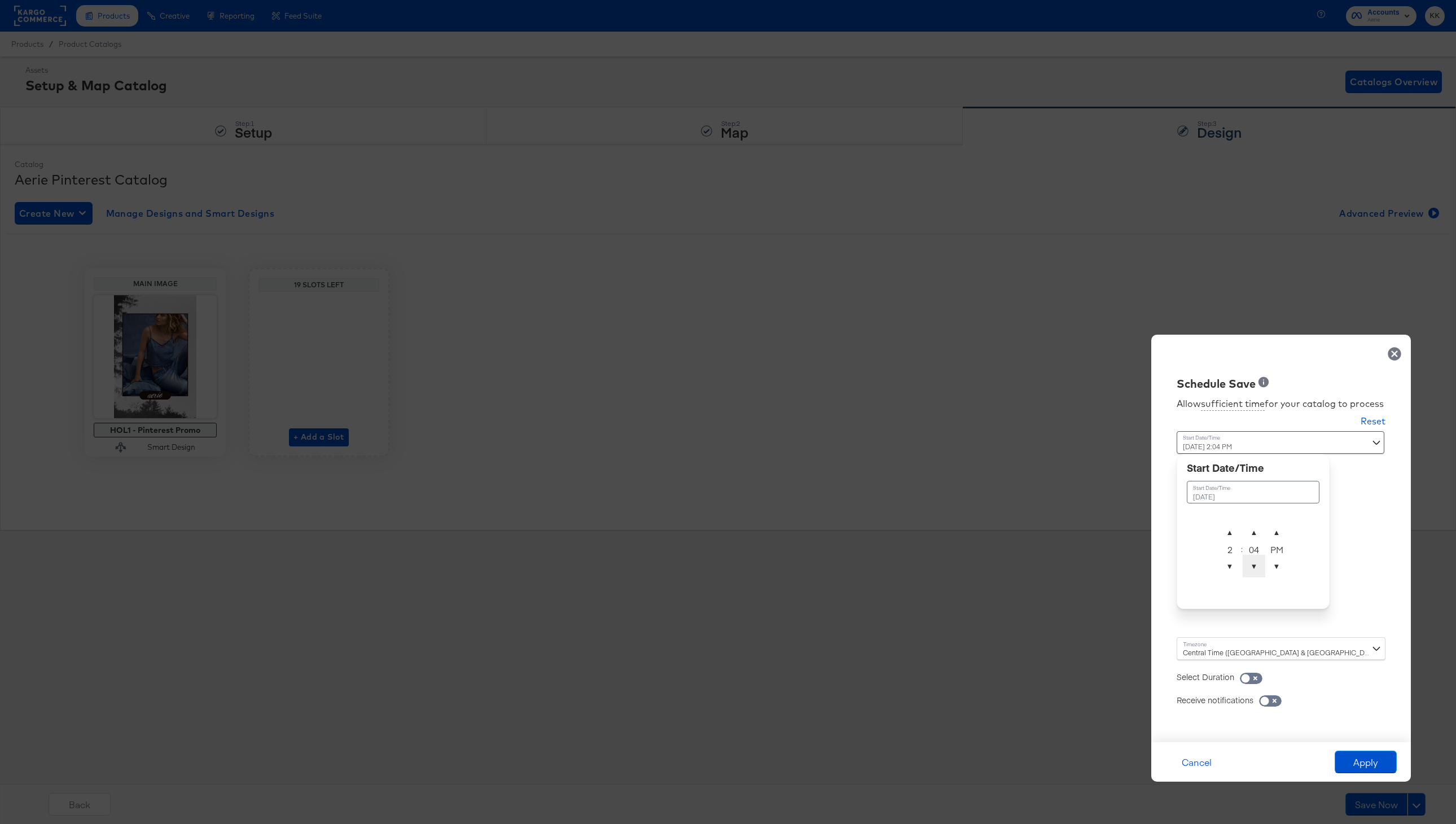
click at [1249, 570] on span "▼" at bounding box center [1253, 566] width 23 height 23
type input "[DATE] 2:00 PM"
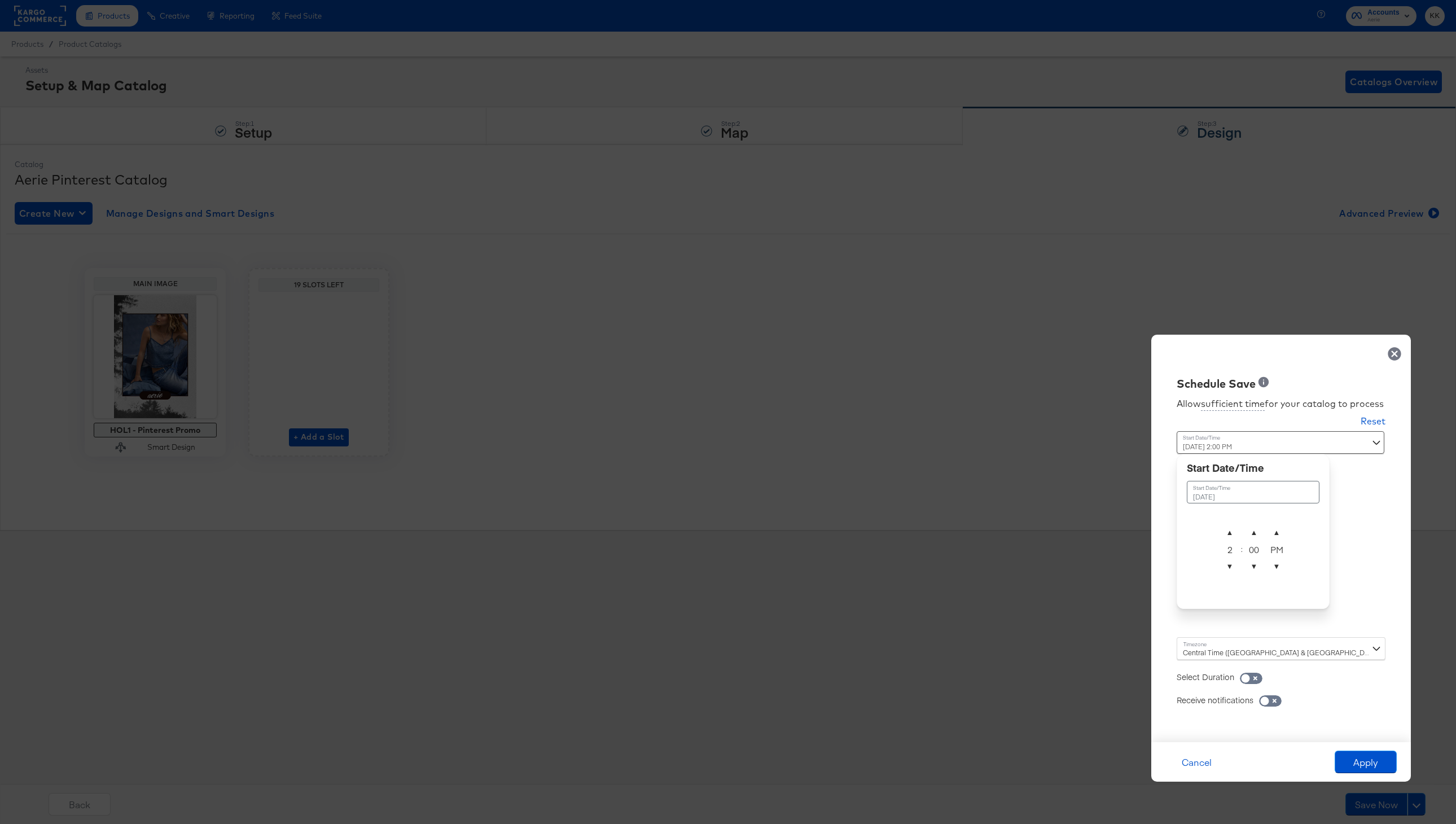
click at [1196, 643] on div "Central Time ([GEOGRAPHIC_DATA] & [GEOGRAPHIC_DATA]) ([GEOGRAPHIC_DATA]/[GEOGRA…" at bounding box center [1281, 648] width 209 height 23
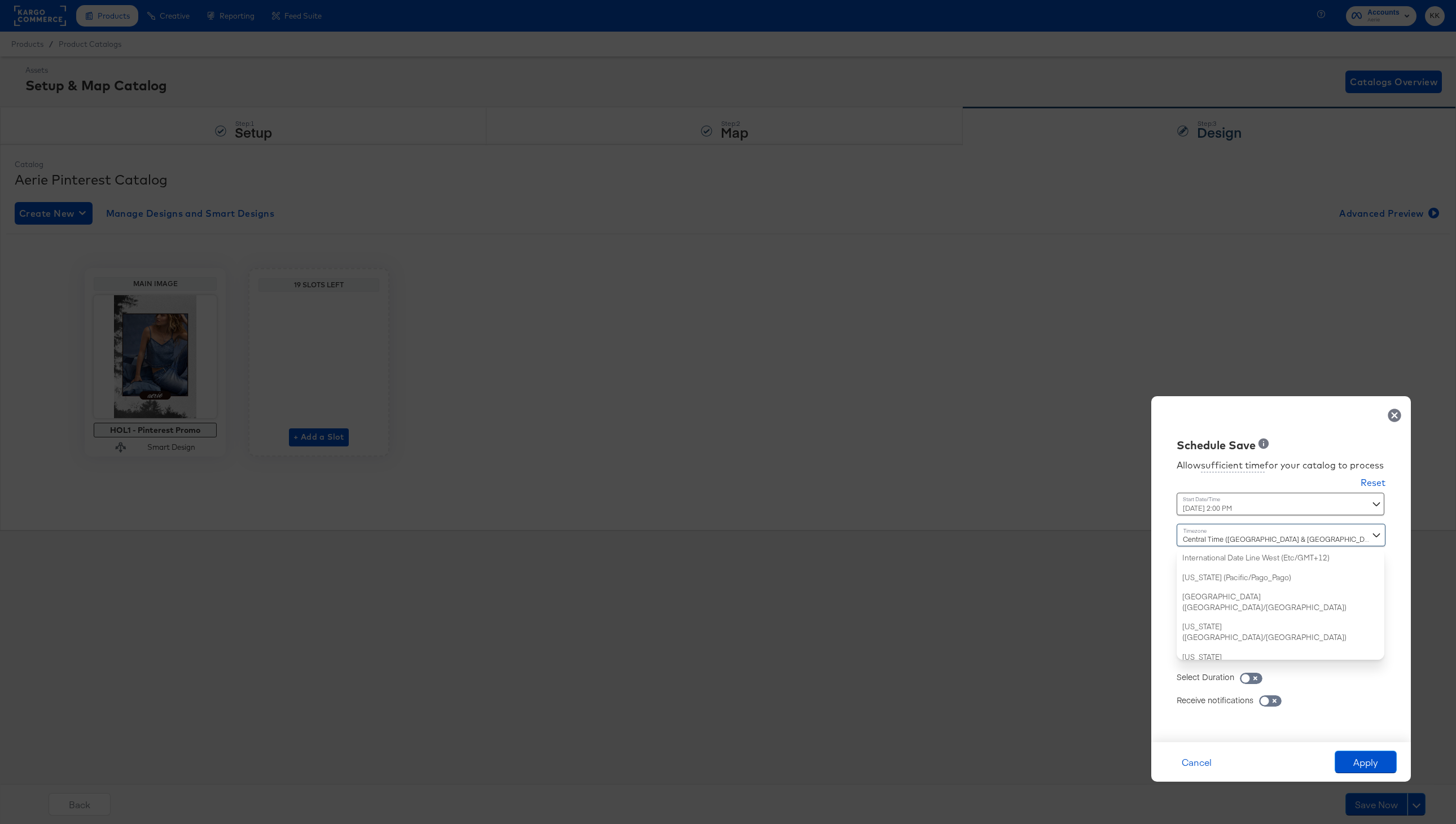
scroll to position [273, 0]
type input "new"
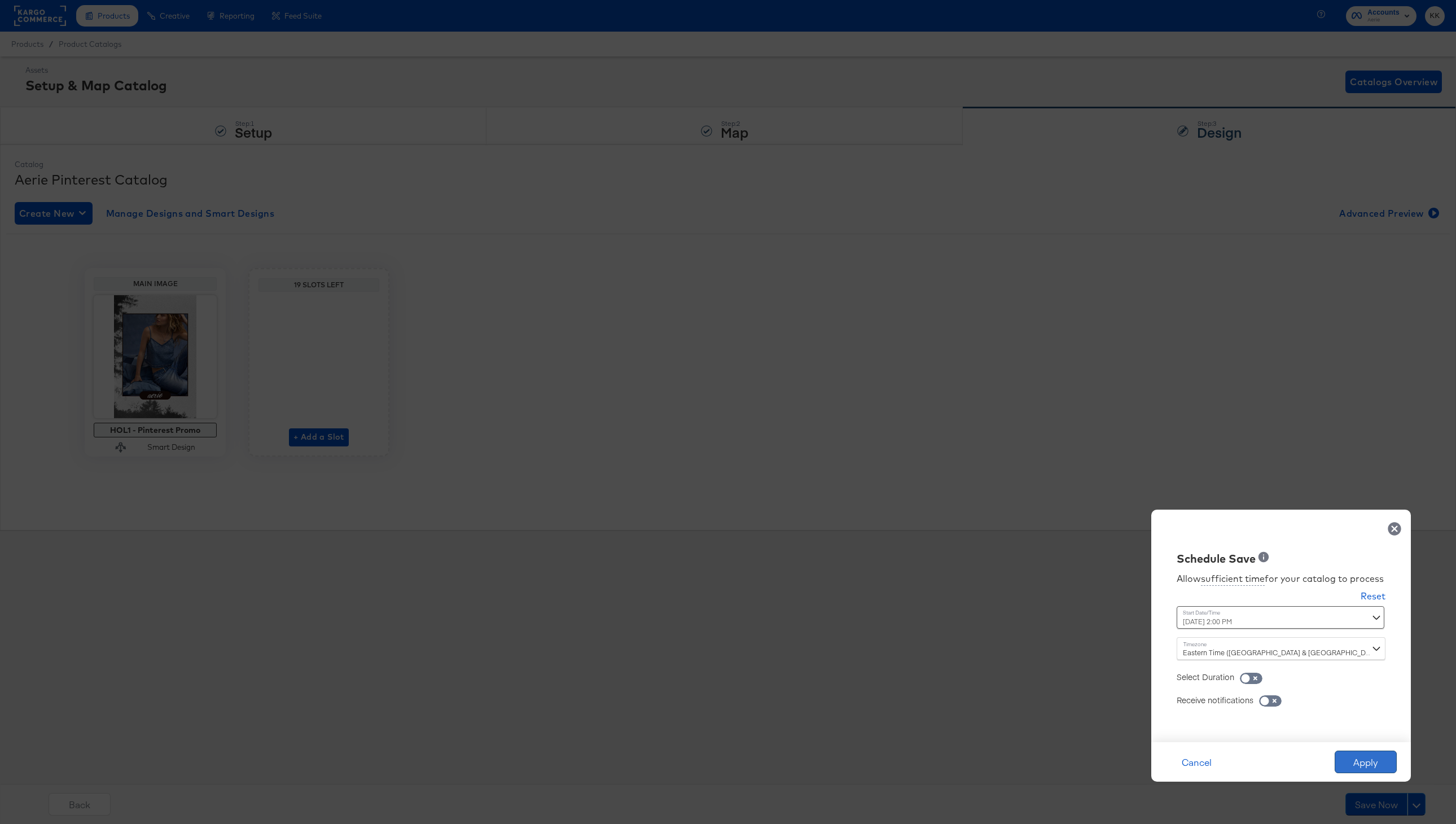
click at [1357, 754] on button "Apply" at bounding box center [1366, 762] width 62 height 23
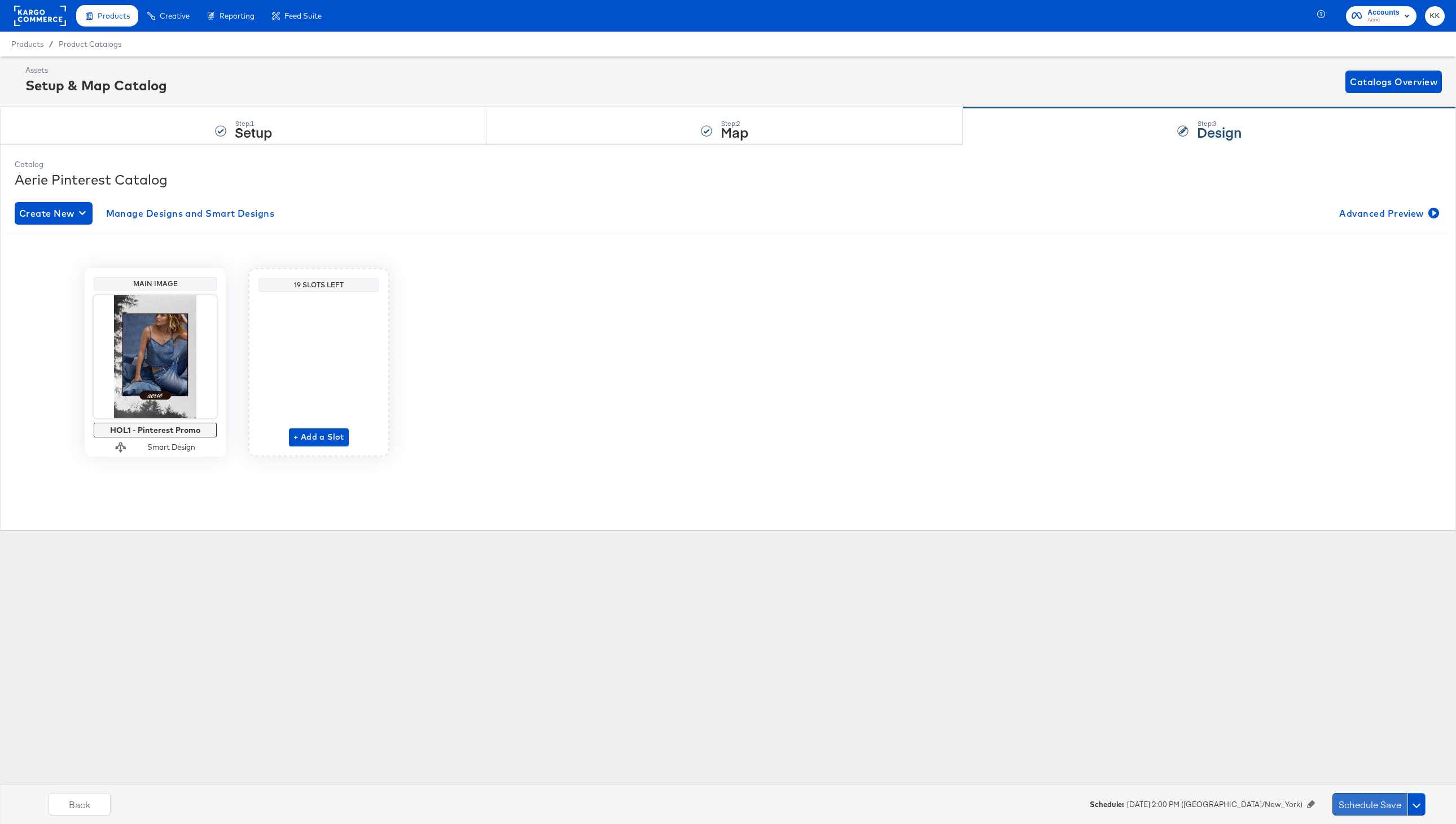
click at [1343, 808] on button "Schedule Save" at bounding box center [1369, 804] width 75 height 23
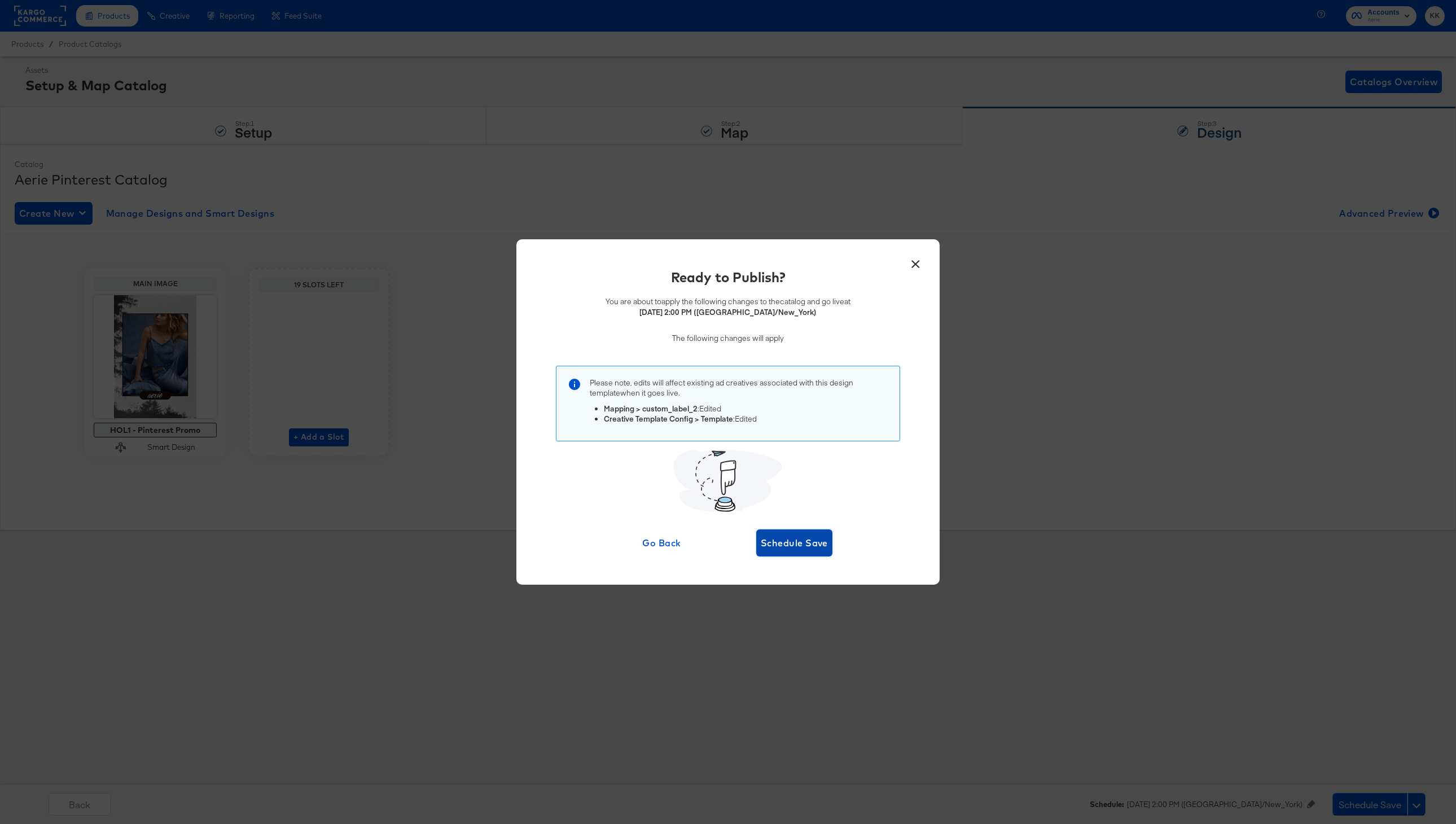
click at [798, 538] on span "Schedule Save" at bounding box center [795, 542] width 68 height 16
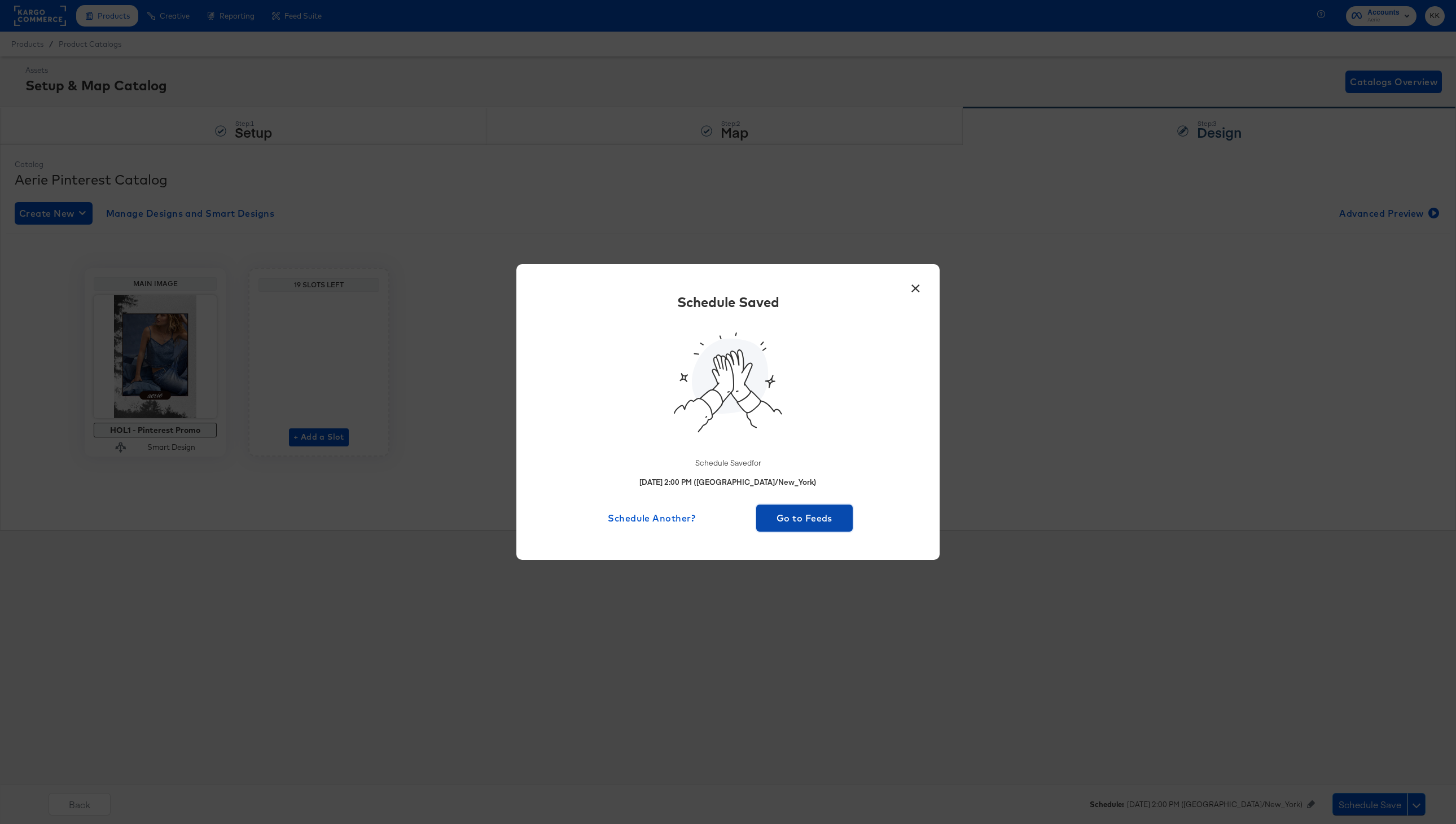
click at [803, 521] on span "Go to Feeds" at bounding box center [805, 517] width 88 height 16
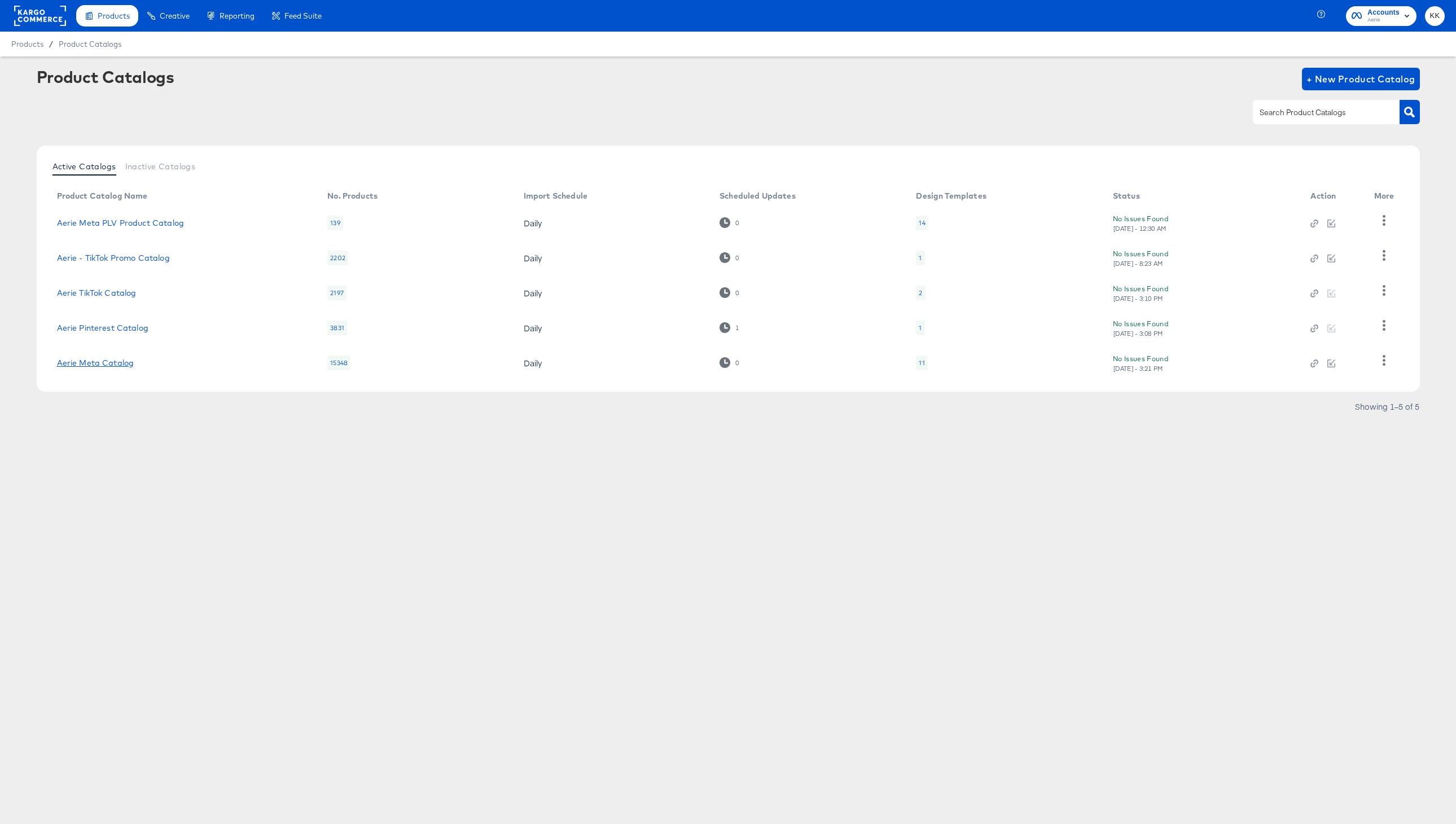
click at [115, 365] on link "Aerie Meta Catalog" at bounding box center [95, 363] width 78 height 9
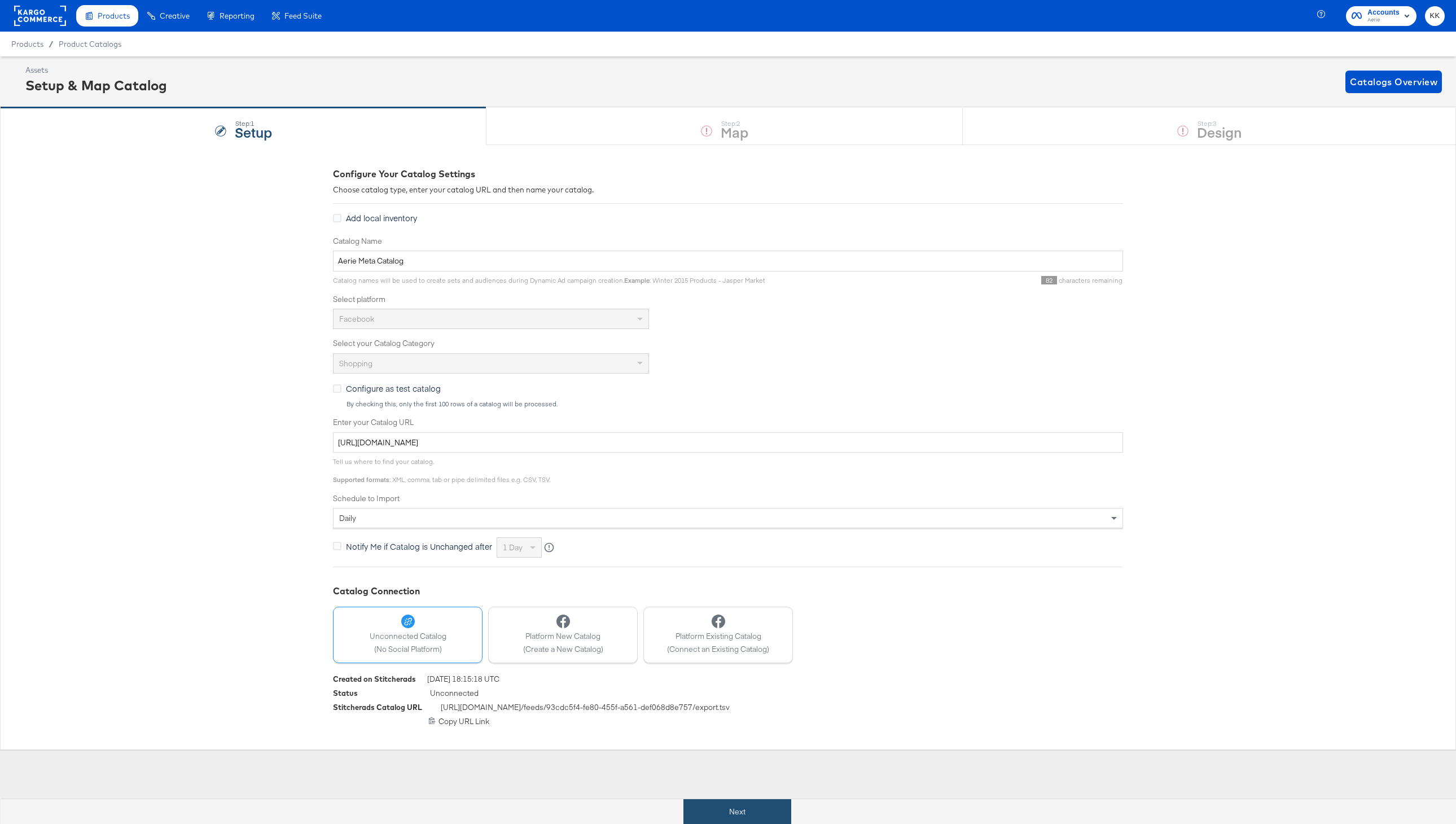
click at [722, 808] on button "Next" at bounding box center [737, 812] width 108 height 26
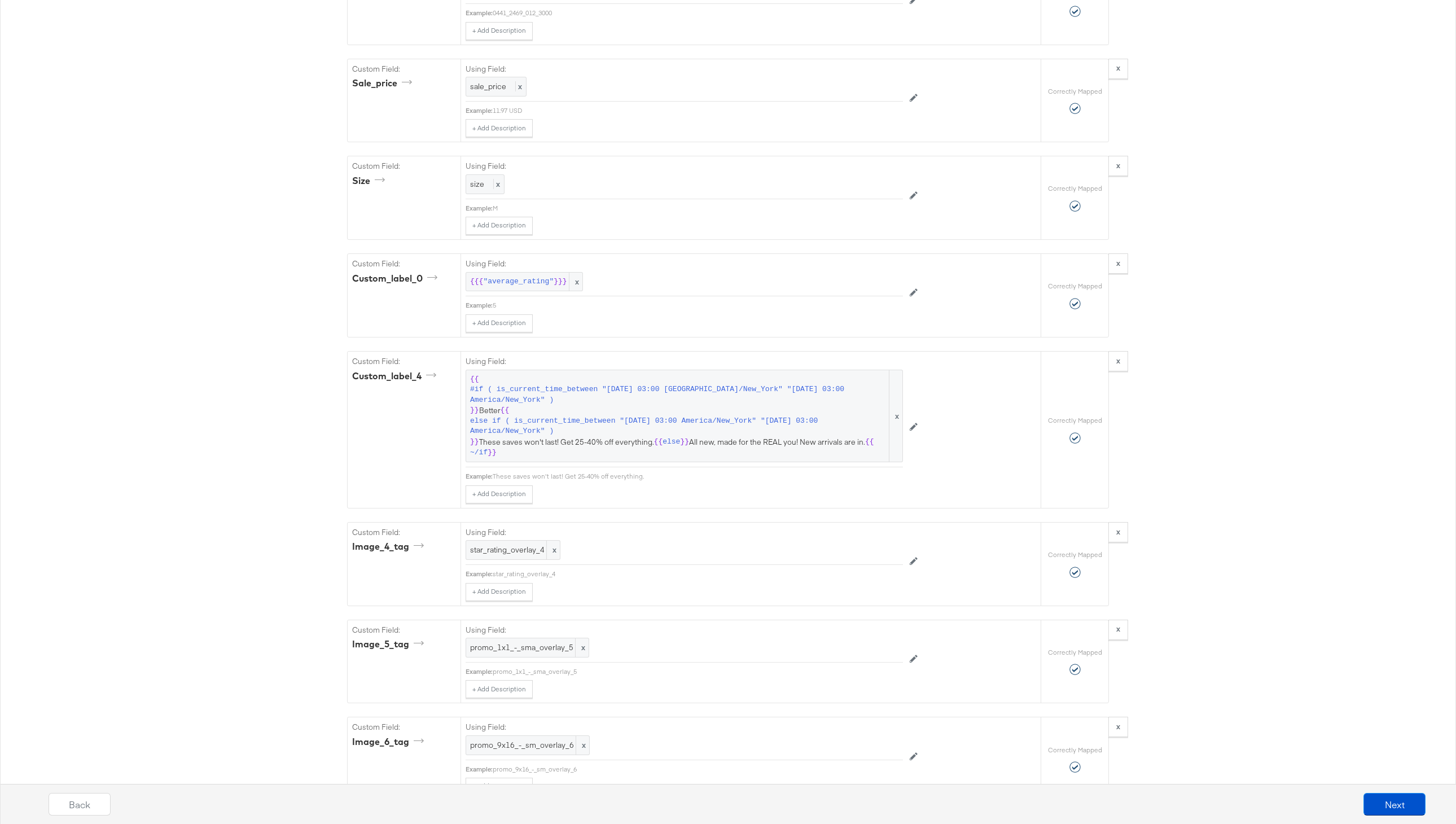
scroll to position [2855, 0]
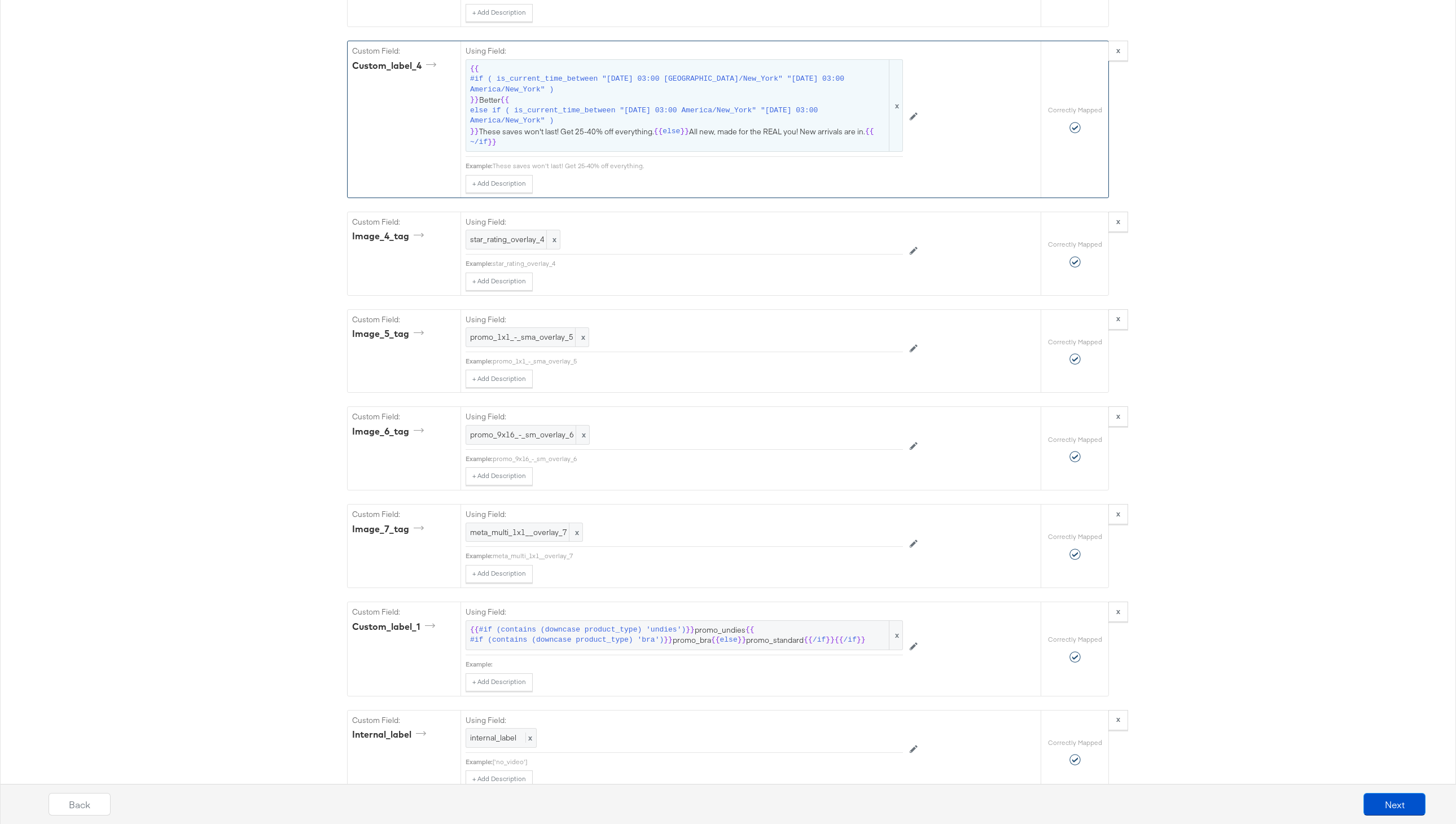
click at [623, 130] on span "{{ #if ( is_current_time_between "2024-06-11 03:00 America/New_York" "2024-06-1…" at bounding box center [684, 106] width 429 height 84
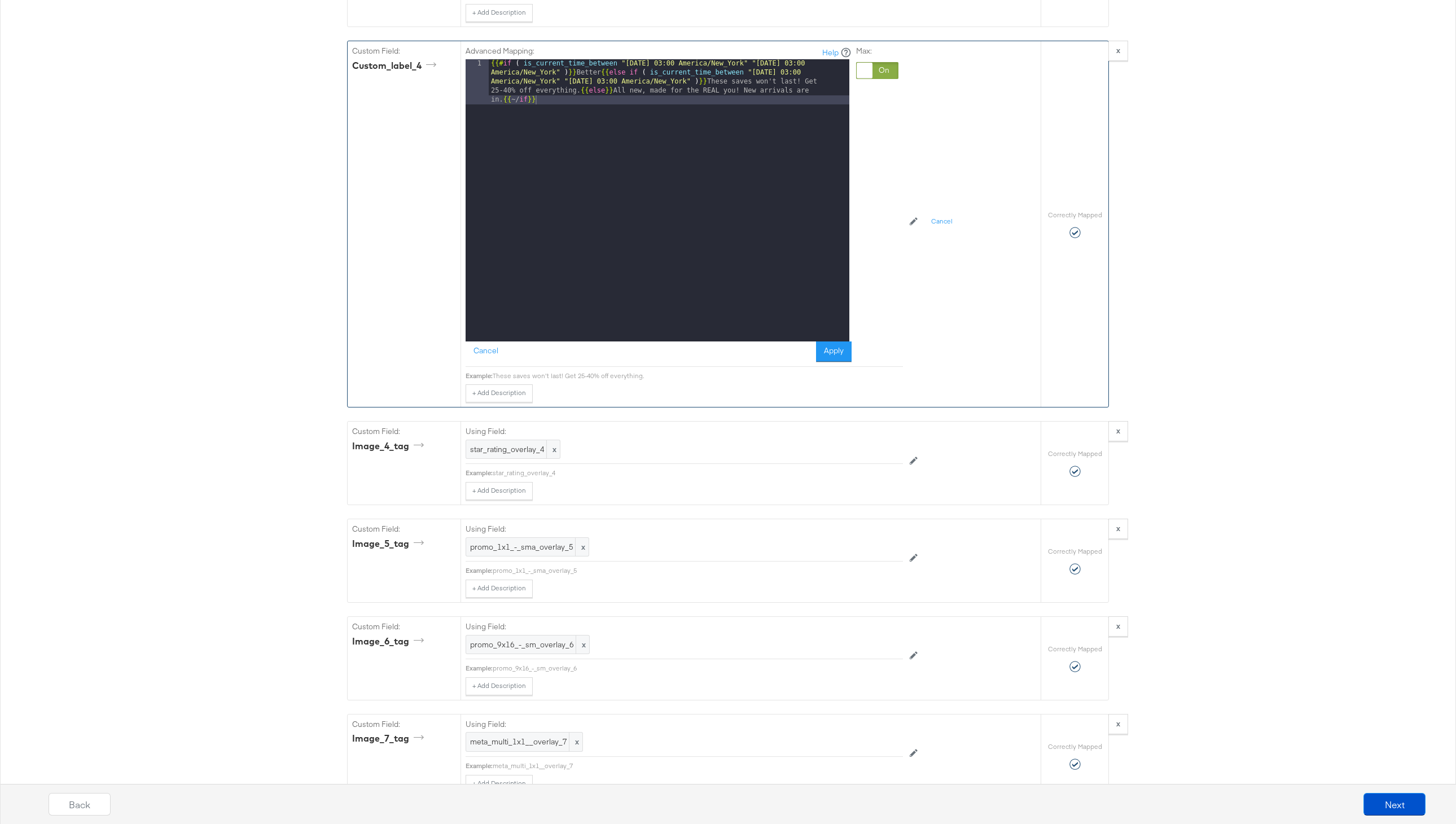
click at [579, 89] on div "{{# if ( is_current_time_between "2024-06-11 03:00 America/New_York" "2024-06-1…" at bounding box center [669, 245] width 360 height 372
click at [597, 75] on div "{{# if ( is_current_time_between "2024-06-11 03:00 America/New_York" "2024-06-1…" at bounding box center [669, 223] width 360 height 328
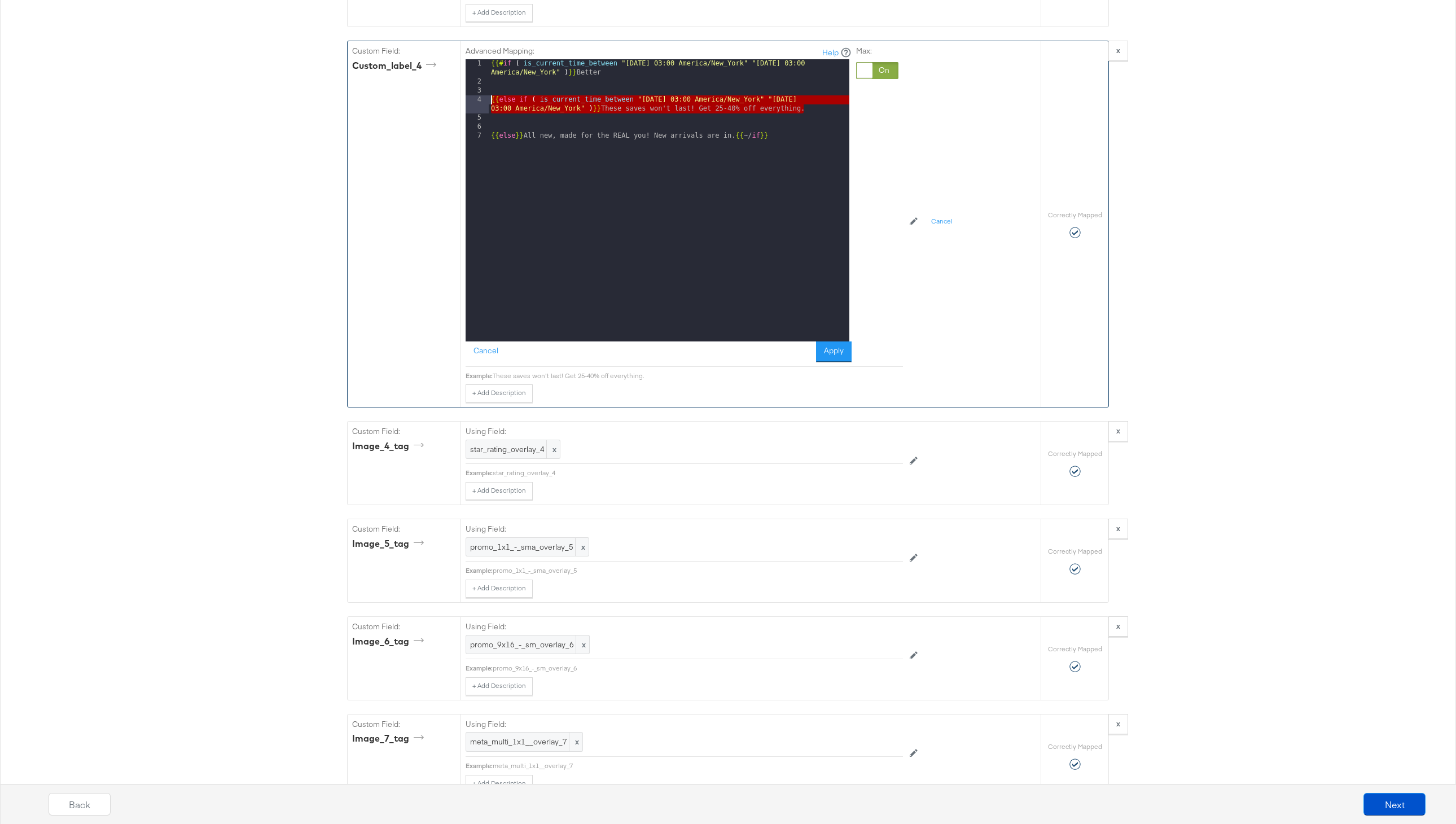
drag, startPoint x: 815, startPoint y: 110, endPoint x: 480, endPoint y: 101, distance: 335.1
click at [480, 101] on div "1 2 3 4 5 6 7 {{# if ( is_current_time_between "2024-06-11 03:00 America/New_Yo…" at bounding box center [657, 200] width 384 height 282
click at [823, 110] on div "{{# if ( is_current_time_between "2024-06-11 03:00 America/New_York" "2024-06-1…" at bounding box center [669, 214] width 360 height 309
paste textarea
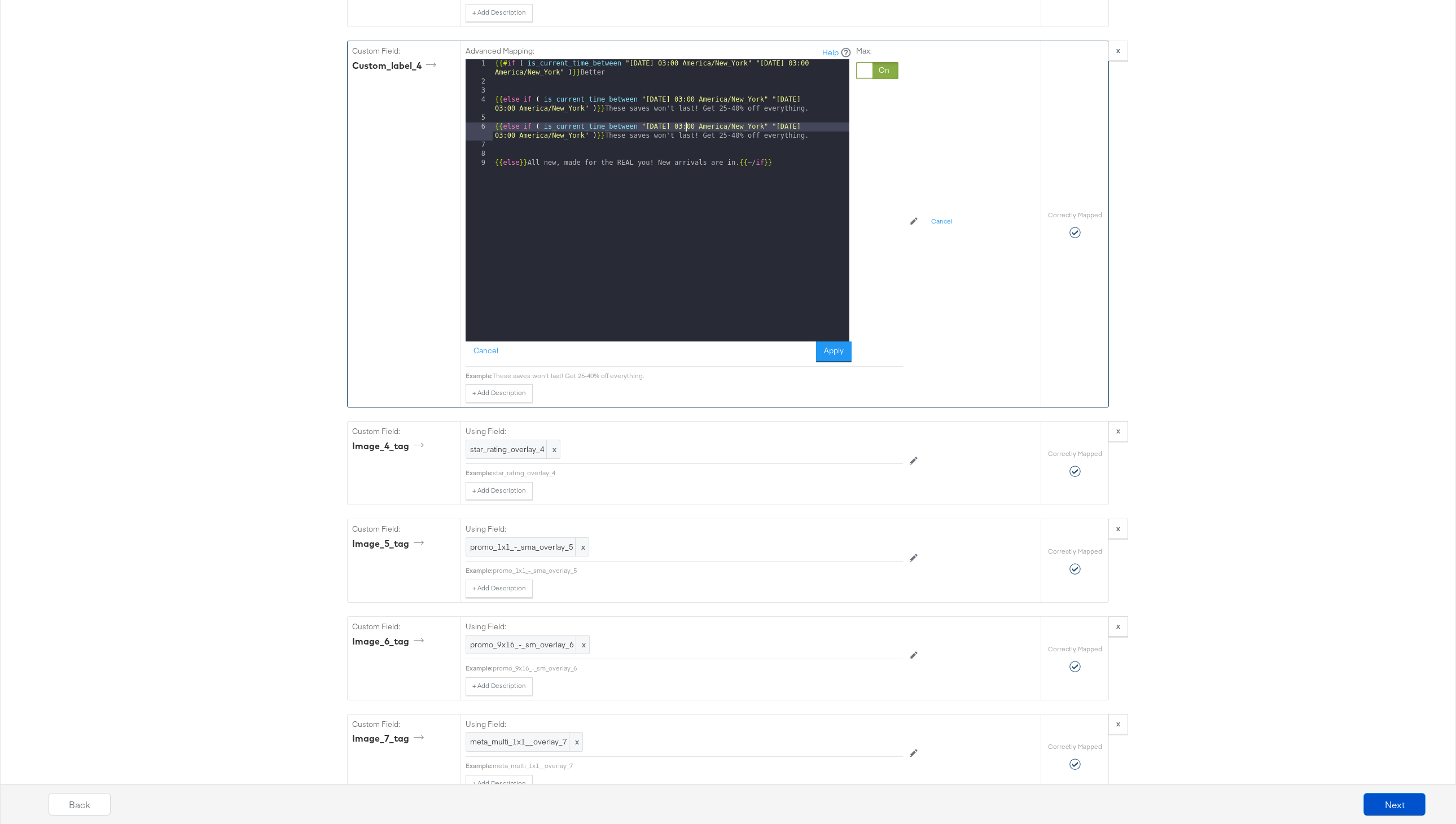
click at [686, 127] on div "{{# if ( is_current_time_between "2024-06-11 03:00 America/New_York" "2024-06-1…" at bounding box center [671, 214] width 357 height 309
click at [832, 126] on div "{{# if ( is_current_time_between "2024-06-11 03:00 America/New_York" "2024-06-1…" at bounding box center [671, 214] width 357 height 309
drag, startPoint x: 813, startPoint y: 135, endPoint x: 616, endPoint y: 140, distance: 197.1
click at [616, 140] on div "{{# if ( is_current_time_between "2024-06-11 03:00 America/New_York" "2024-06-1…" at bounding box center [671, 214] width 357 height 309
click at [495, 102] on div "{{# if ( is_current_time_between "2024-06-11 03:00 America/New_York" "2024-06-1…" at bounding box center [671, 214] width 357 height 309
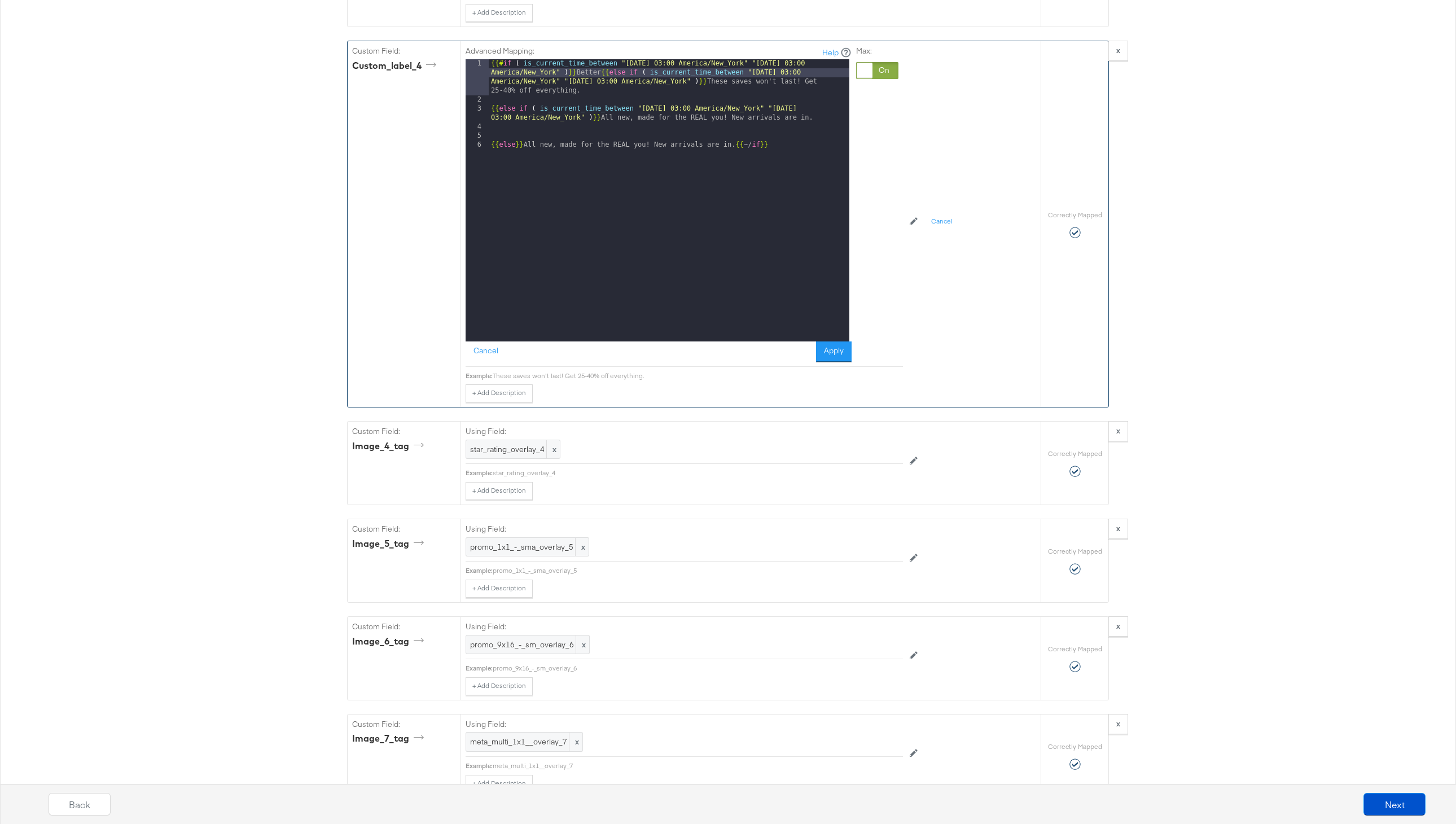
click at [489, 109] on div "{{# if ( is_current_time_between "2024-06-11 03:00 America/New_York" "2024-06-1…" at bounding box center [669, 223] width 360 height 328
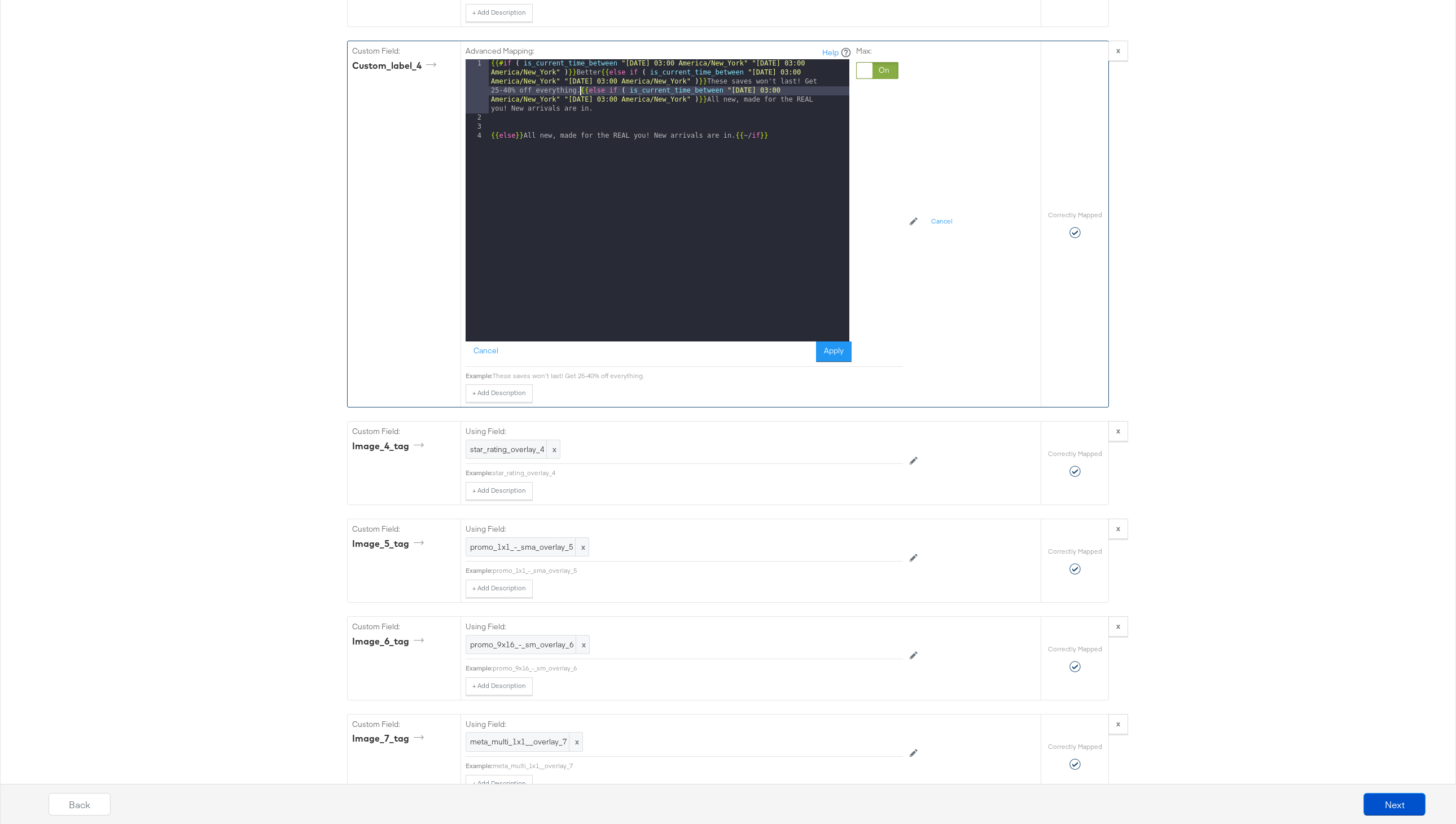
click at [488, 137] on div "4" at bounding box center [476, 136] width 23 height 9
drag, startPoint x: 492, startPoint y: 137, endPoint x: 504, endPoint y: 170, distance: 35.1
click at [492, 137] on div "{{# if ( is_current_time_between "2024-06-11 03:00 America/New_York" "2024-06-1…" at bounding box center [669, 232] width 360 height 346
click at [822, 352] on button "Apply" at bounding box center [833, 351] width 36 height 20
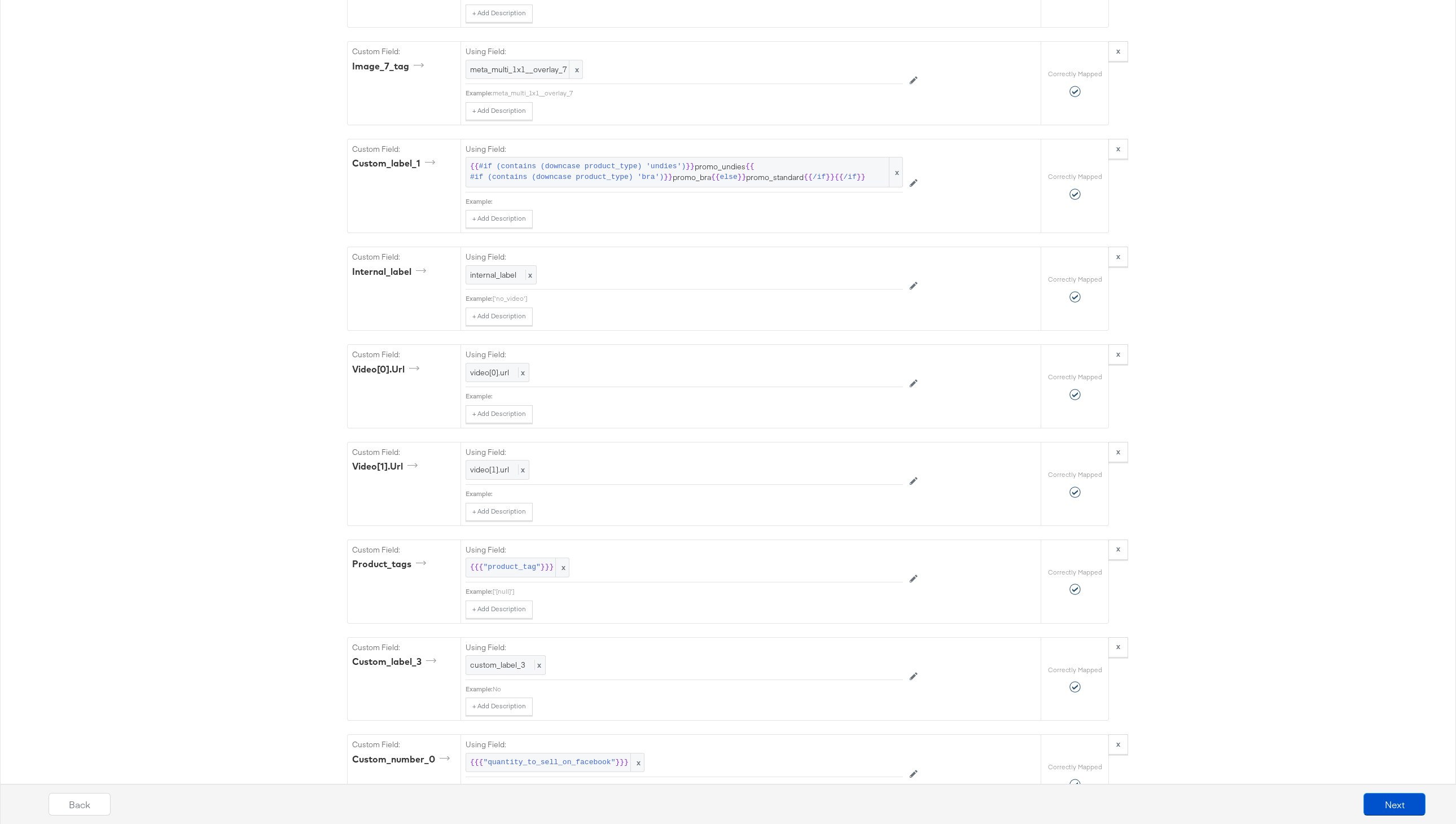
scroll to position [3348, 0]
click at [753, 172] on span "{{" at bounding box center [750, 168] width 9 height 11
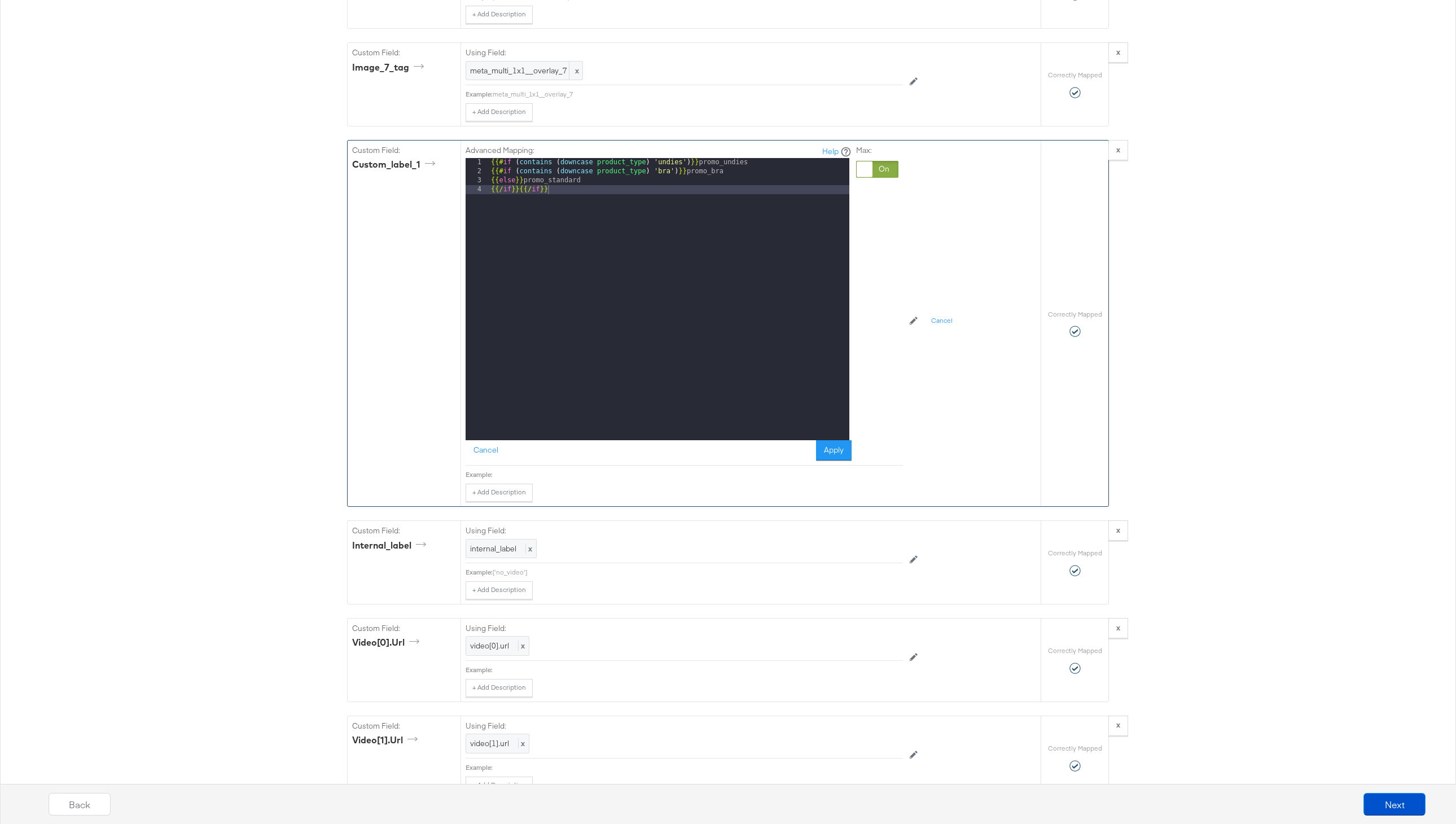
click at [582, 180] on div "{{# if ( contains ( downcase product_type ) 'undies' ) }} promo_undies {{# if (…" at bounding box center [669, 308] width 360 height 300
click at [831, 450] on button "Apply" at bounding box center [833, 450] width 36 height 20
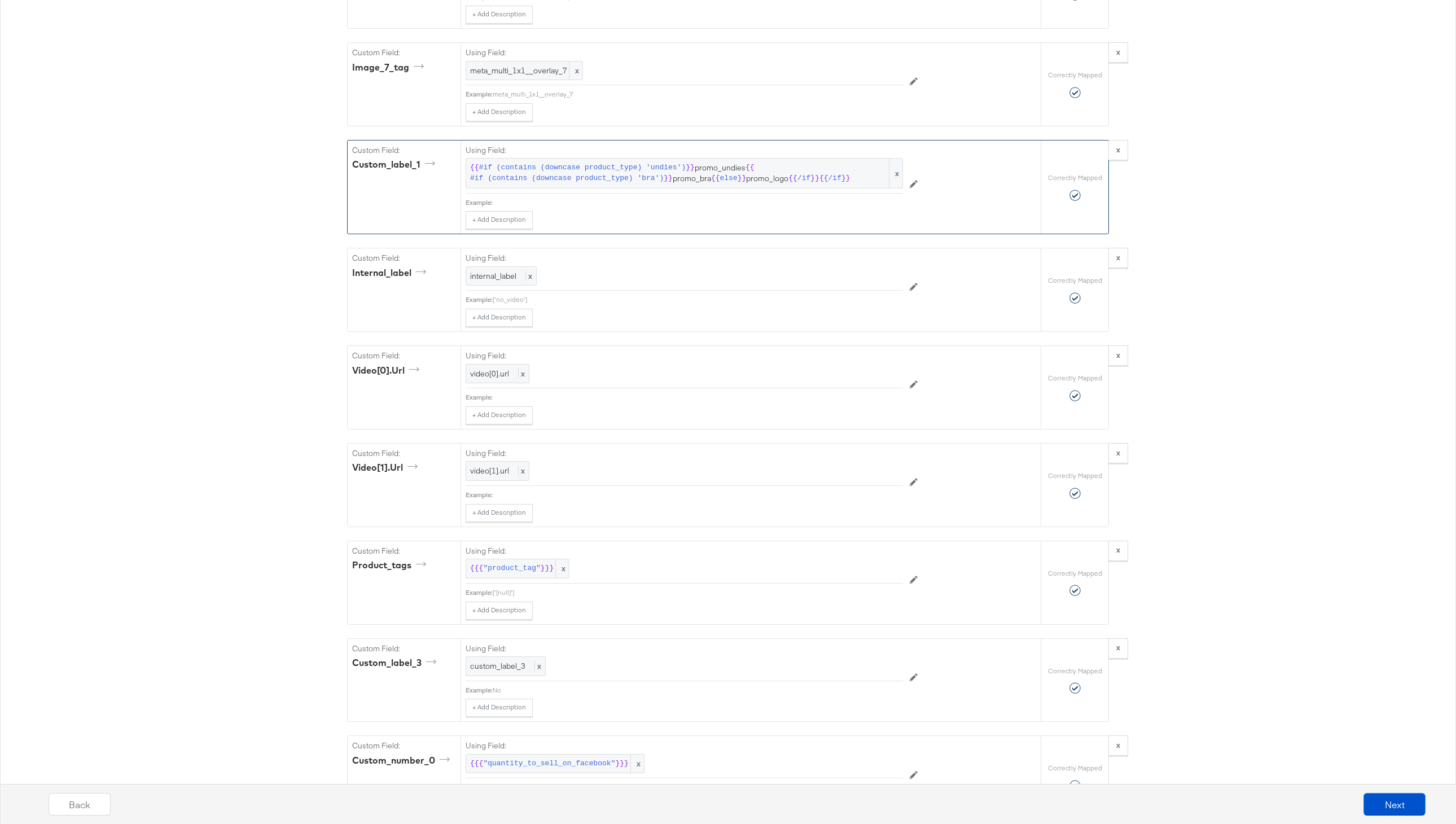
scroll to position [3902, 0]
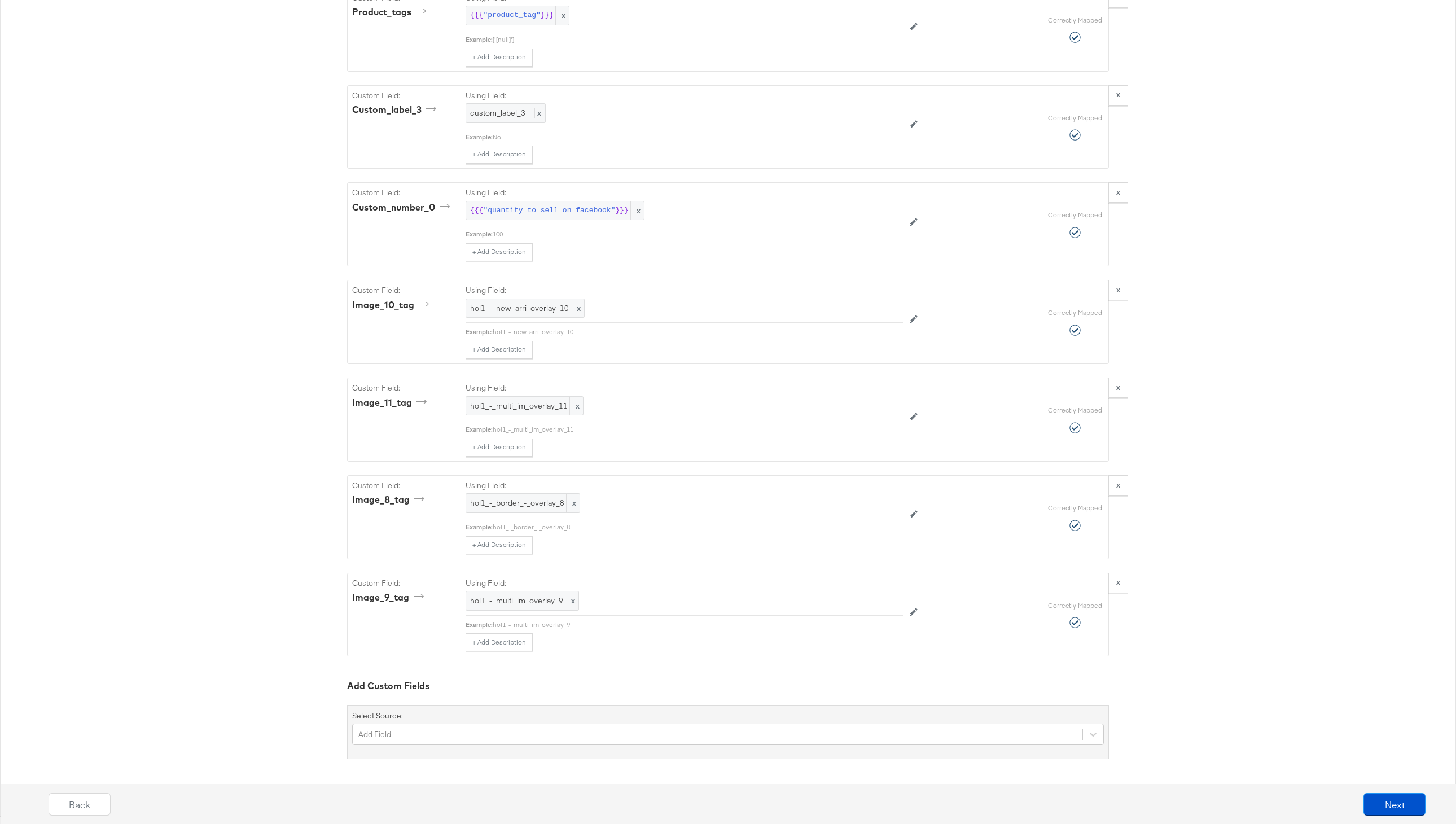
click at [1447, 804] on div "Back Next" at bounding box center [737, 808] width 1467 height 42
click at [1398, 804] on button "Next" at bounding box center [1395, 804] width 62 height 23
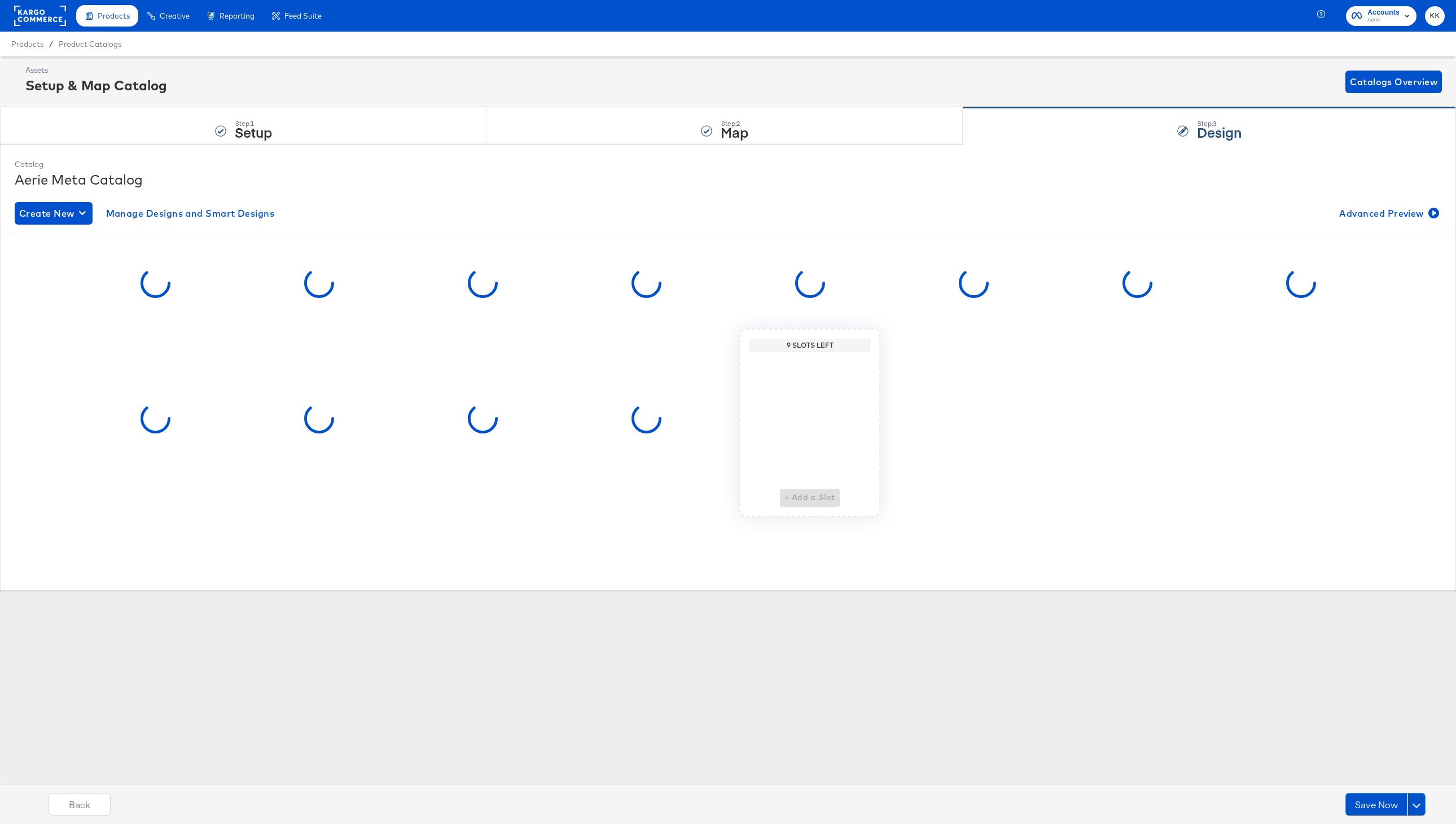
scroll to position [0, 0]
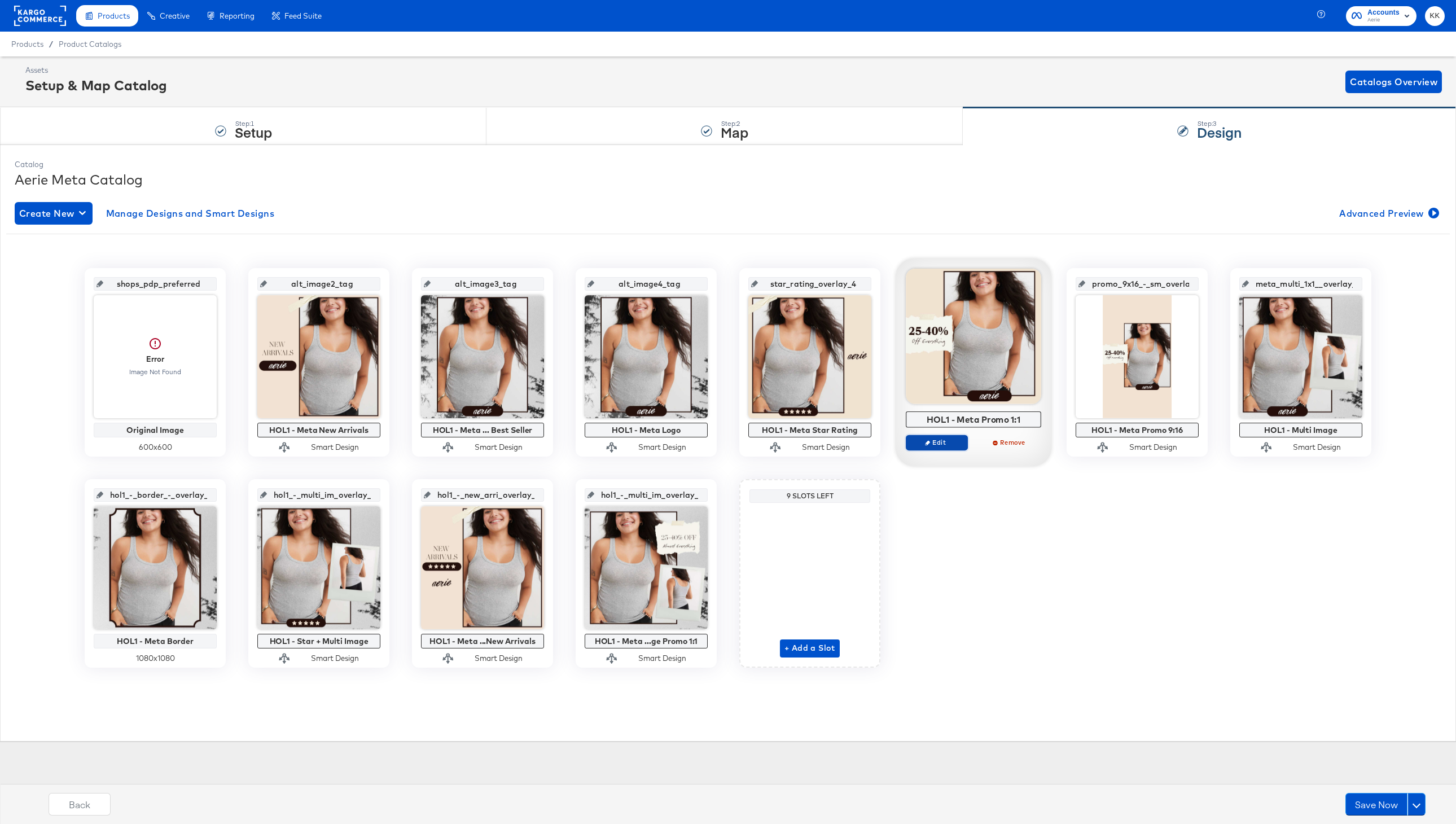
click at [953, 447] on button "Edit" at bounding box center [937, 442] width 62 height 16
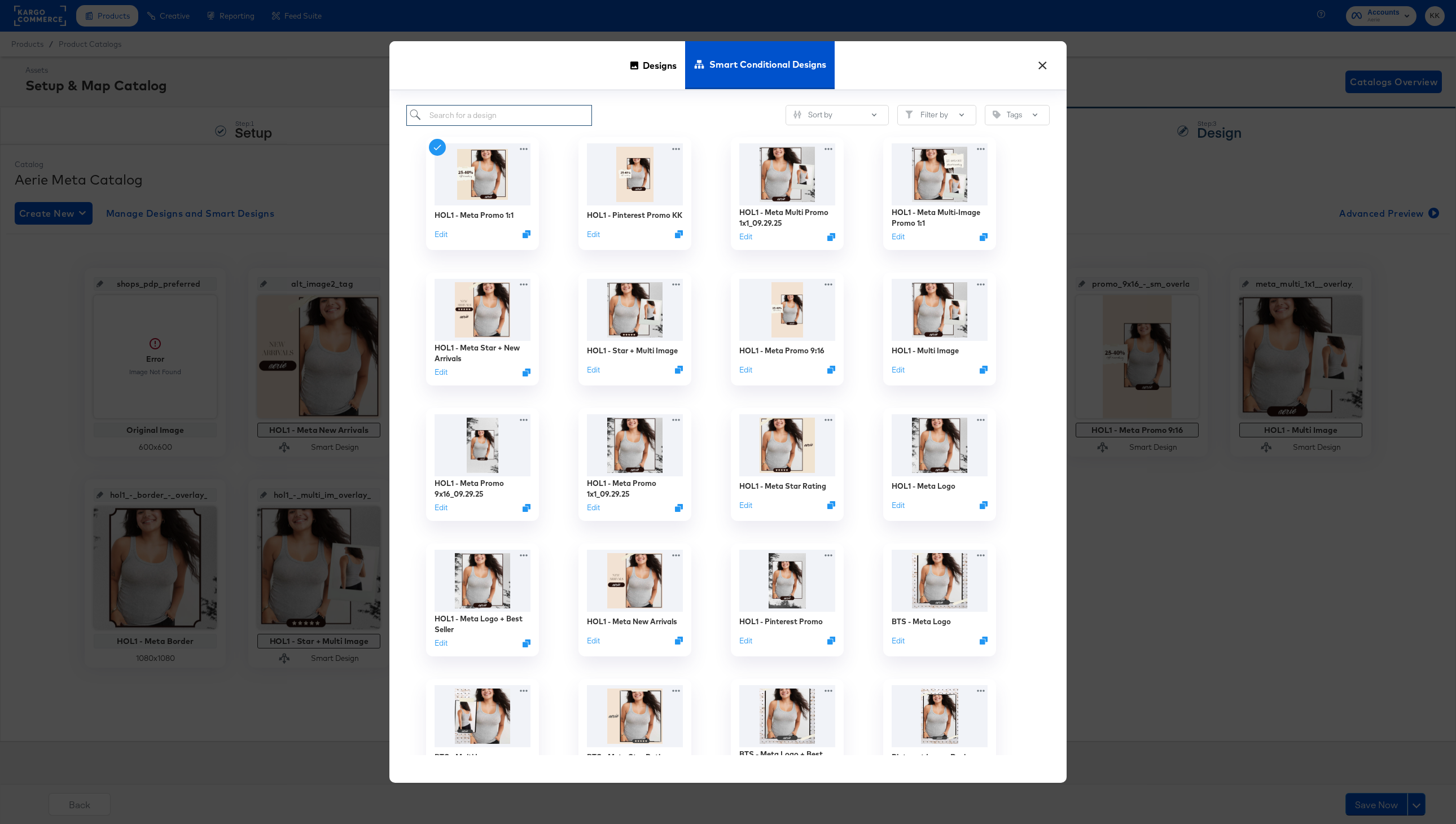
click at [492, 118] on input "search" at bounding box center [499, 115] width 186 height 21
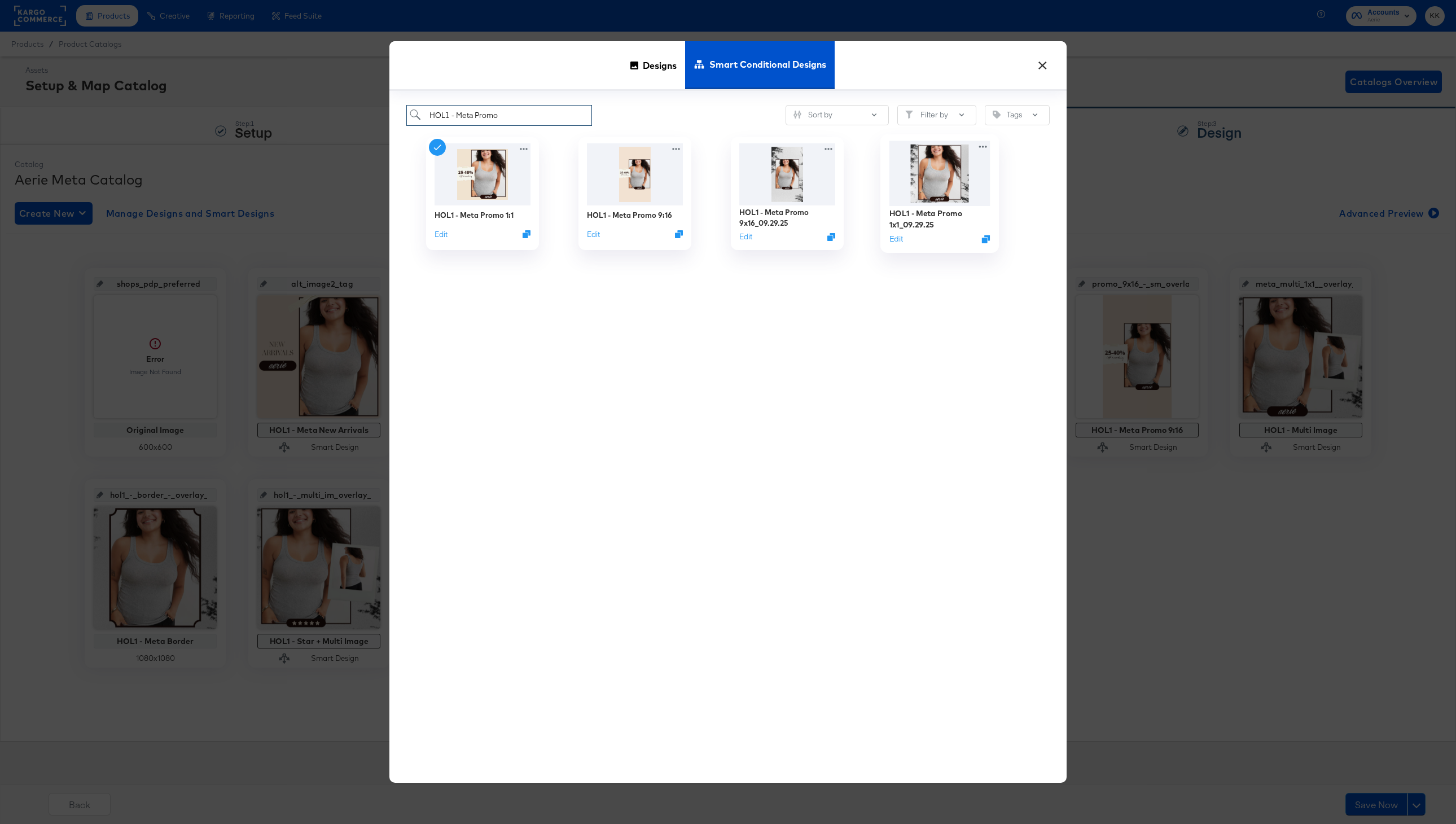
type input "HOL1 - Meta Promo"
click at [977, 235] on div "Edit" at bounding box center [940, 238] width 101 height 11
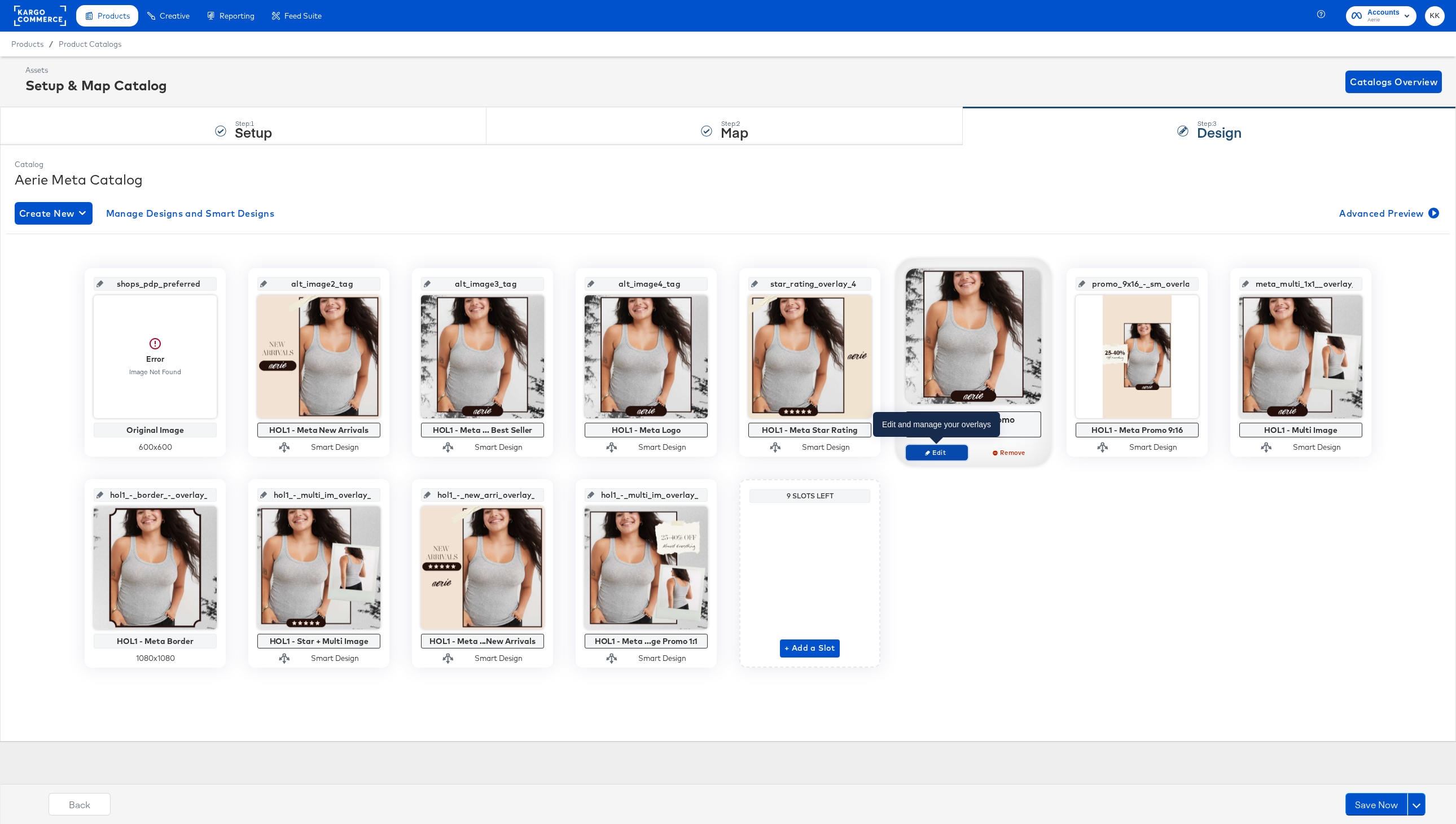
click at [944, 448] on span "Edit" at bounding box center [936, 452] width 52 height 8
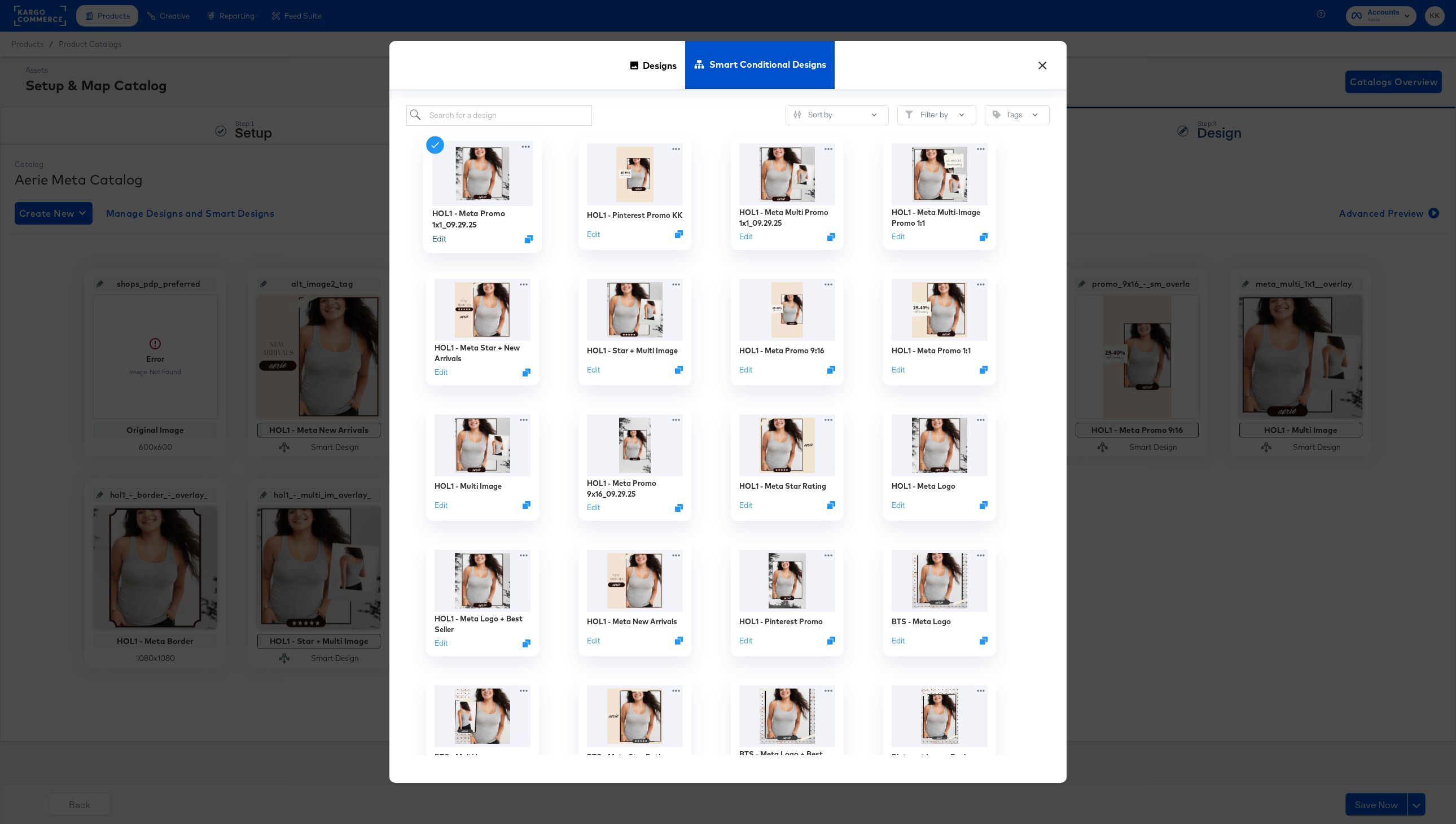
click at [438, 237] on button "Edit" at bounding box center [439, 238] width 14 height 11
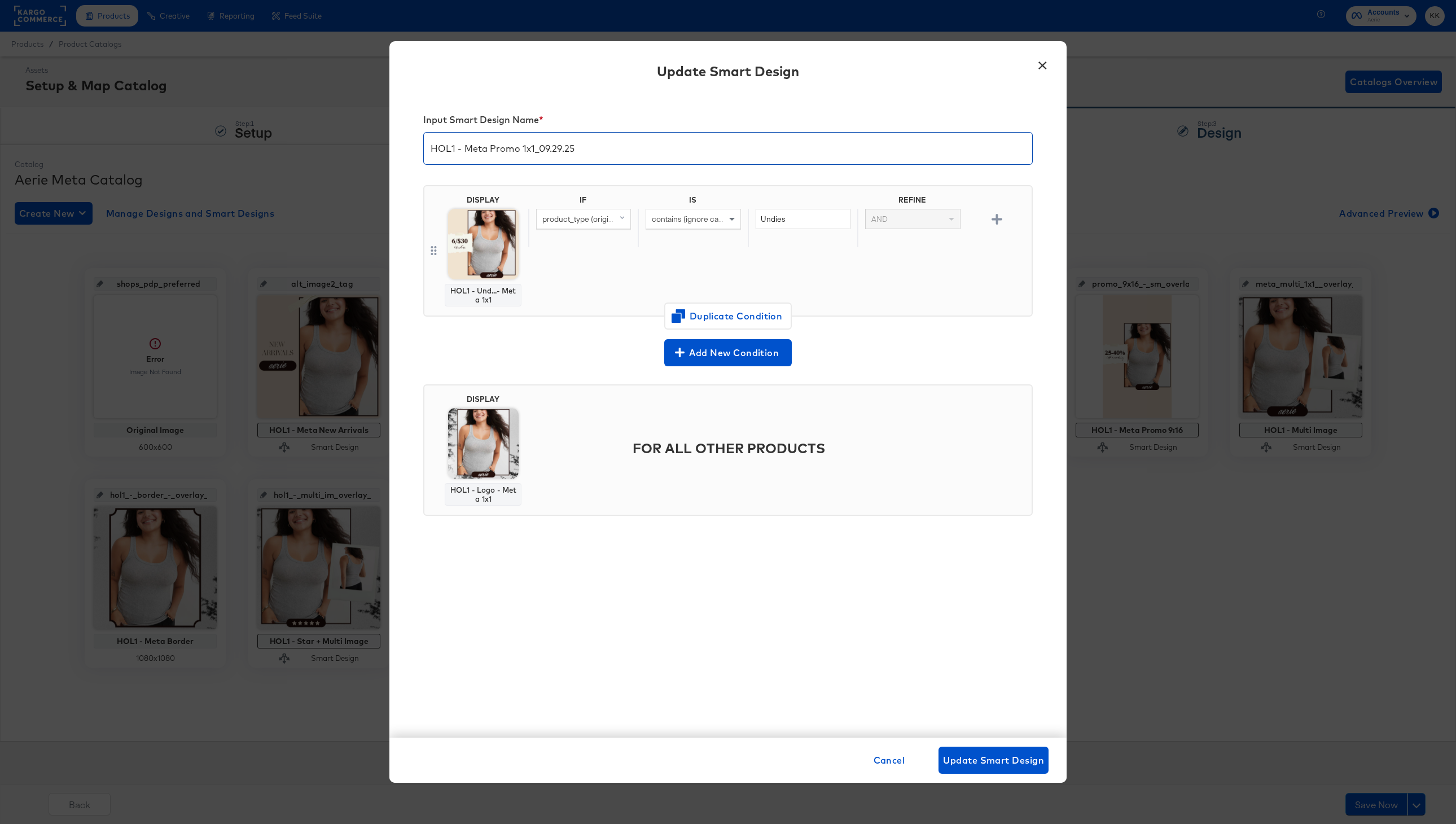
drag, startPoint x: 599, startPoint y: 147, endPoint x: 532, endPoint y: 147, distance: 67.0
click at [532, 147] on input "HOL1 - Meta Promo 1x1_09.29.25" at bounding box center [728, 143] width 608 height 32
type input "HOL1 - Meta Promo 1:1 KK"
click at [703, 315] on span "Duplicate Condition" at bounding box center [728, 316] width 109 height 16
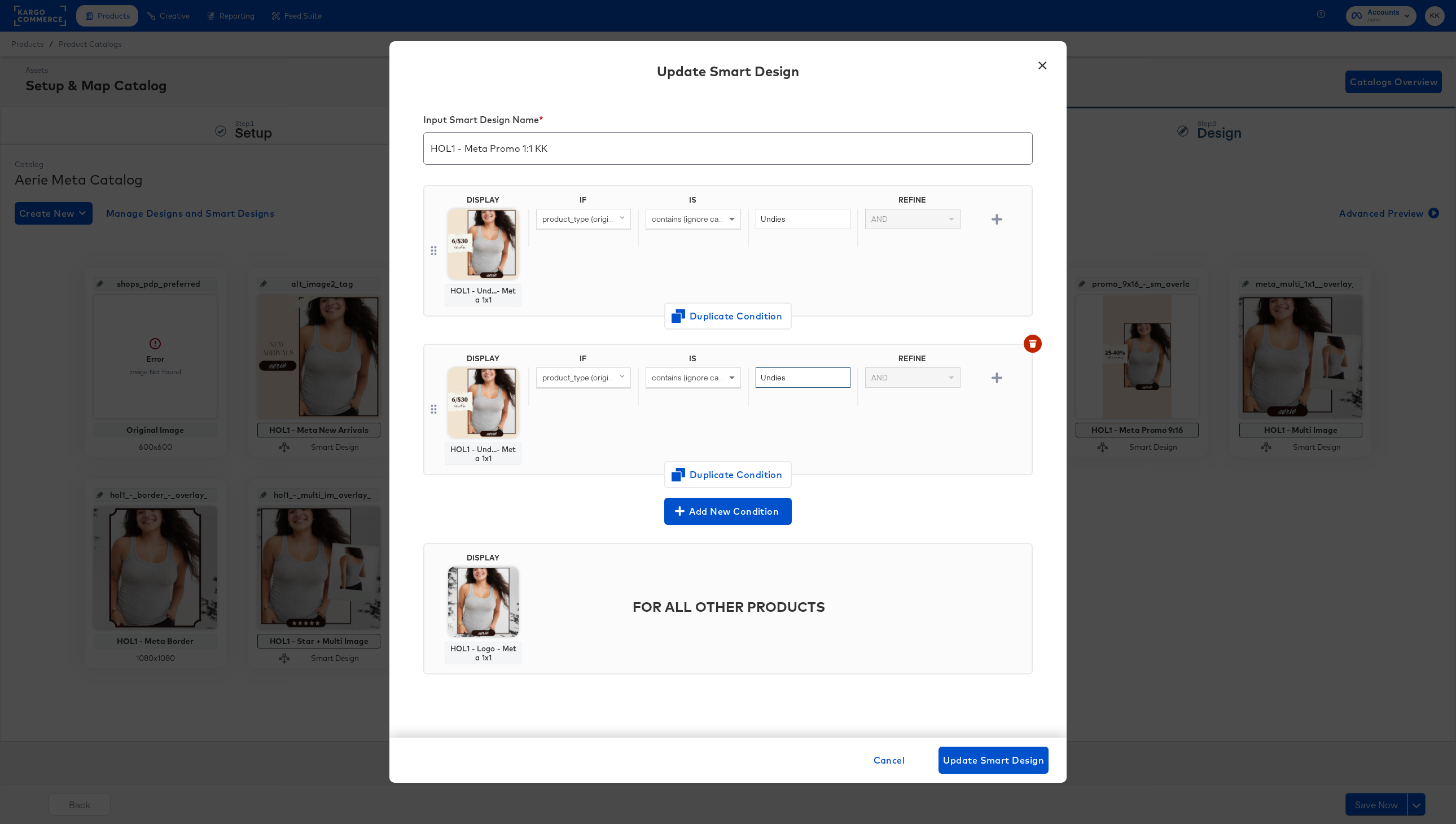
drag, startPoint x: 802, startPoint y: 375, endPoint x: 718, endPoint y: 375, distance: 84.0
click at [718, 375] on div "product_type (original) contains (ignore case) Undies AND" at bounding box center [777, 387] width 499 height 39
type input "Bras"
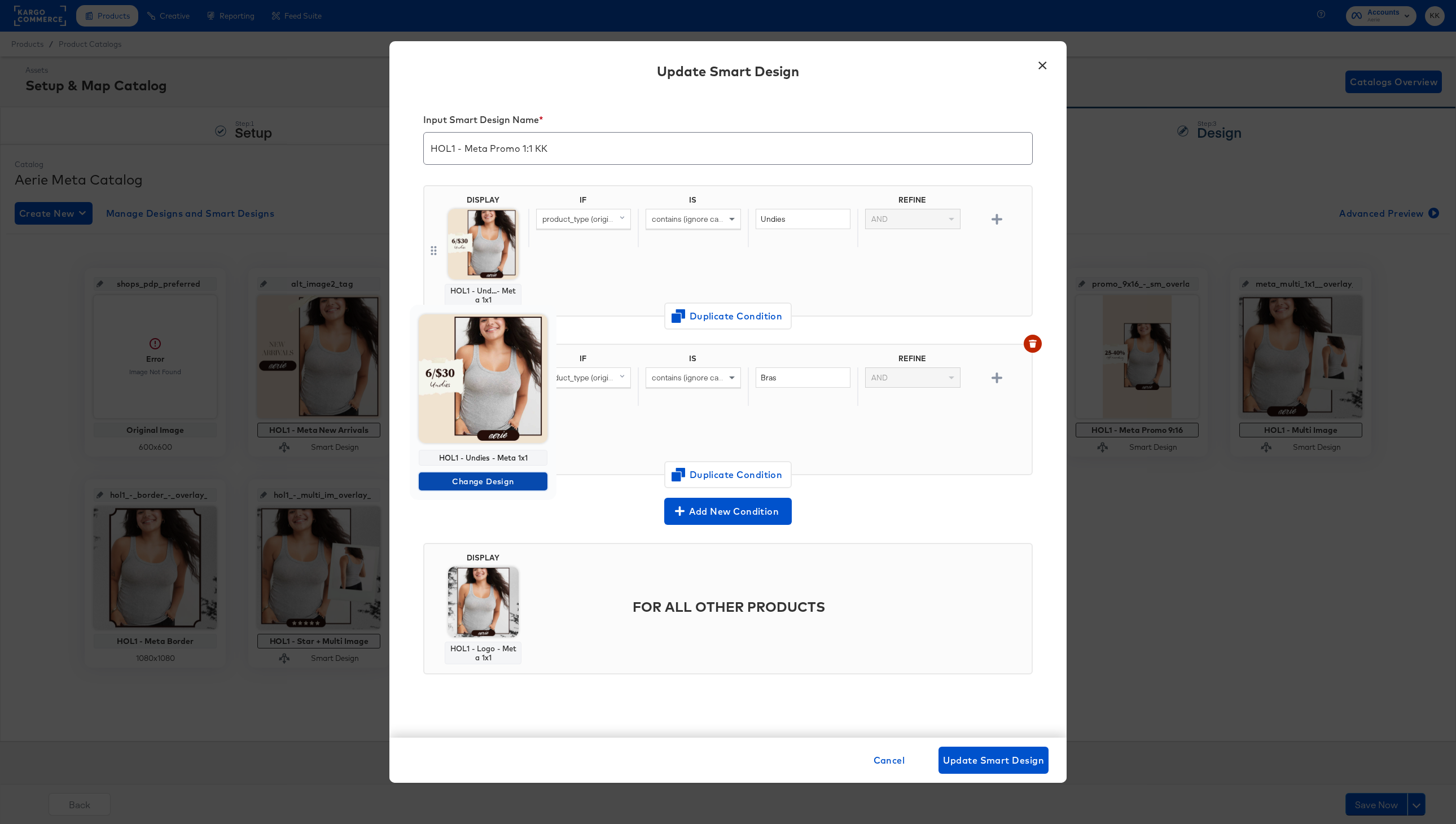
click at [477, 485] on span "Change Design" at bounding box center [483, 481] width 120 height 14
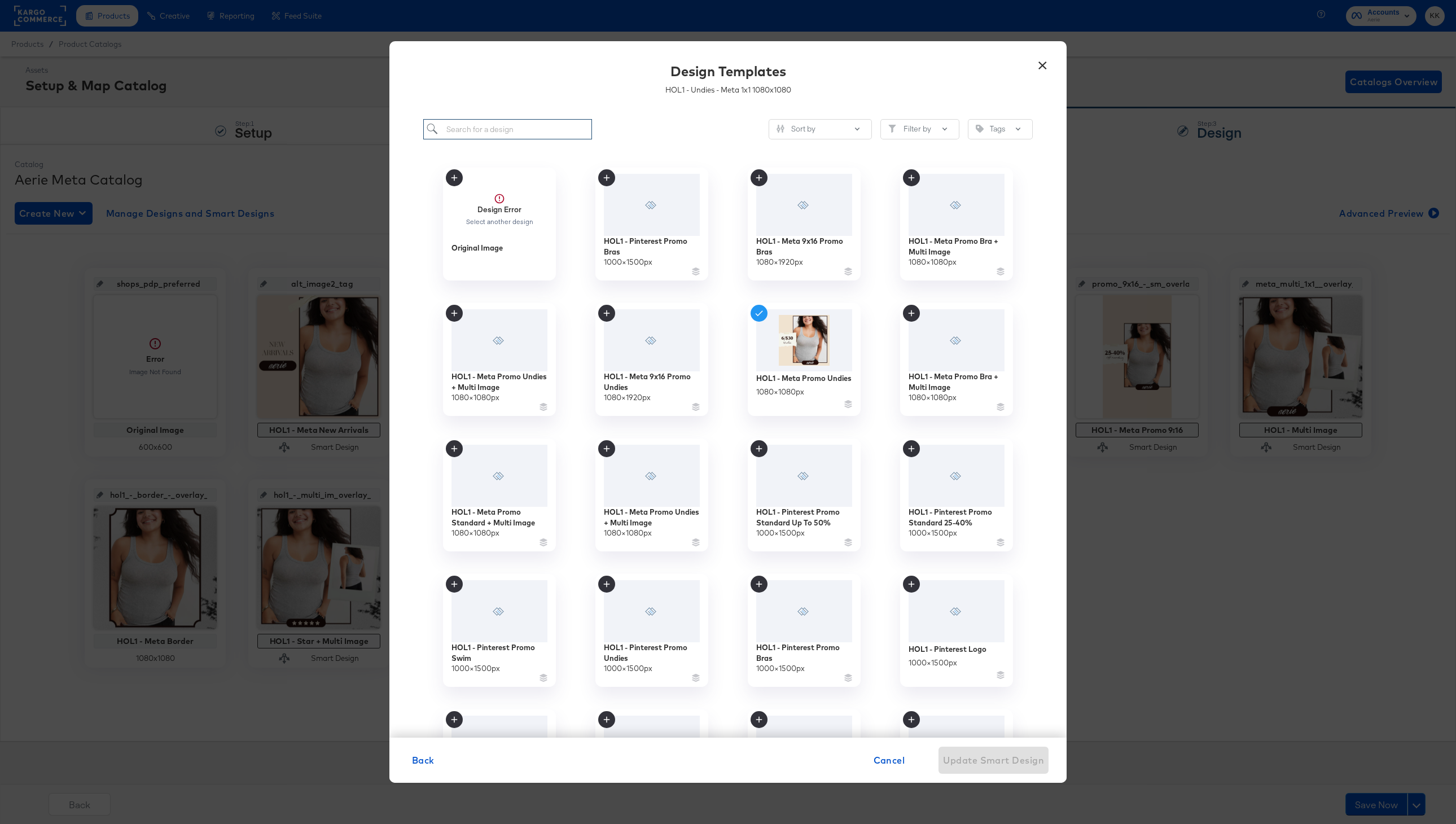
click at [455, 131] on input "search" at bounding box center [507, 130] width 169 height 21
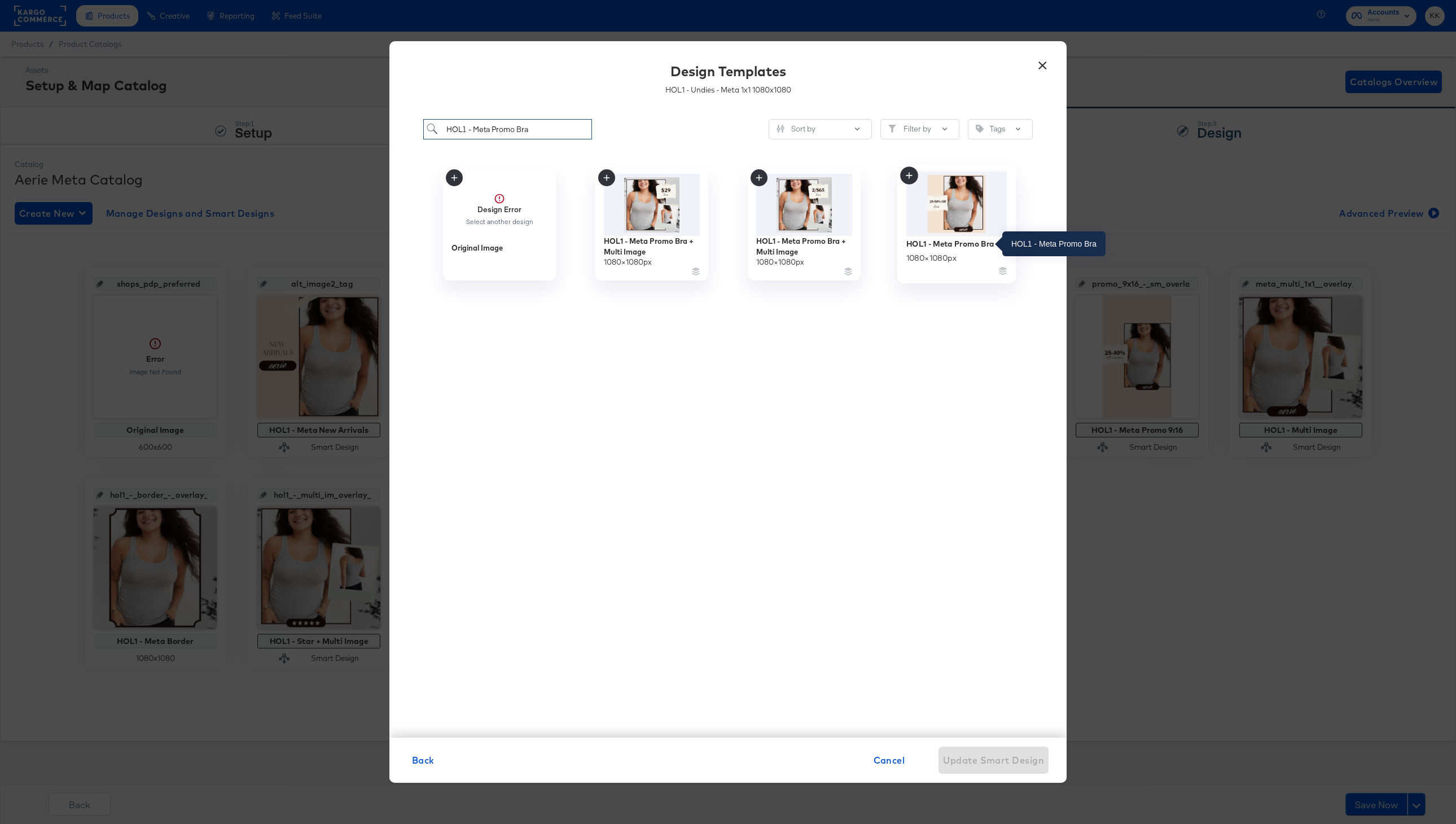
type input "HOL1 - Meta Promo Bra"
click at [983, 246] on div "HOL1 - Meta Promo Bra" at bounding box center [950, 244] width 88 height 11
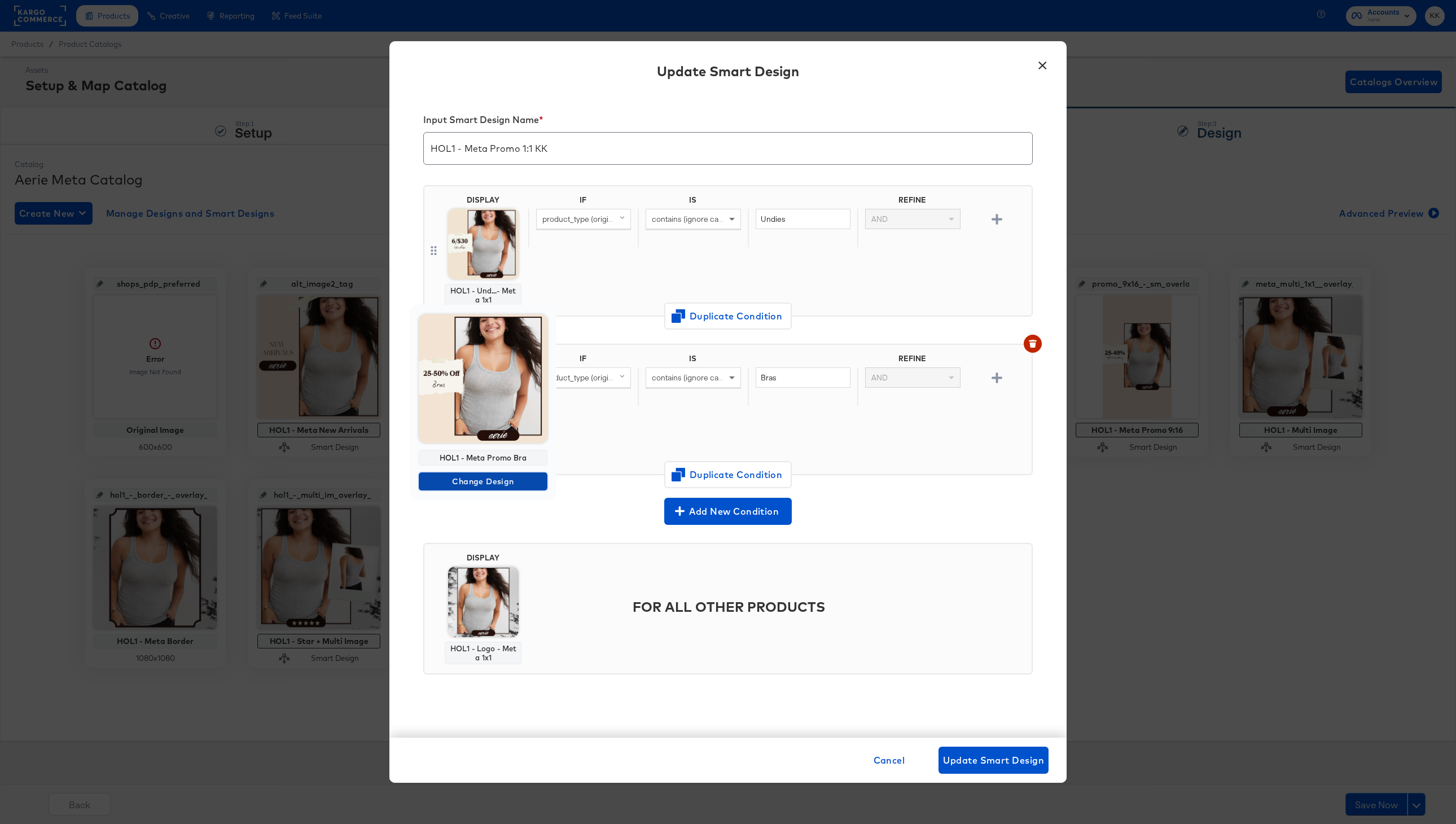
click at [483, 476] on span "Change Design" at bounding box center [483, 481] width 120 height 14
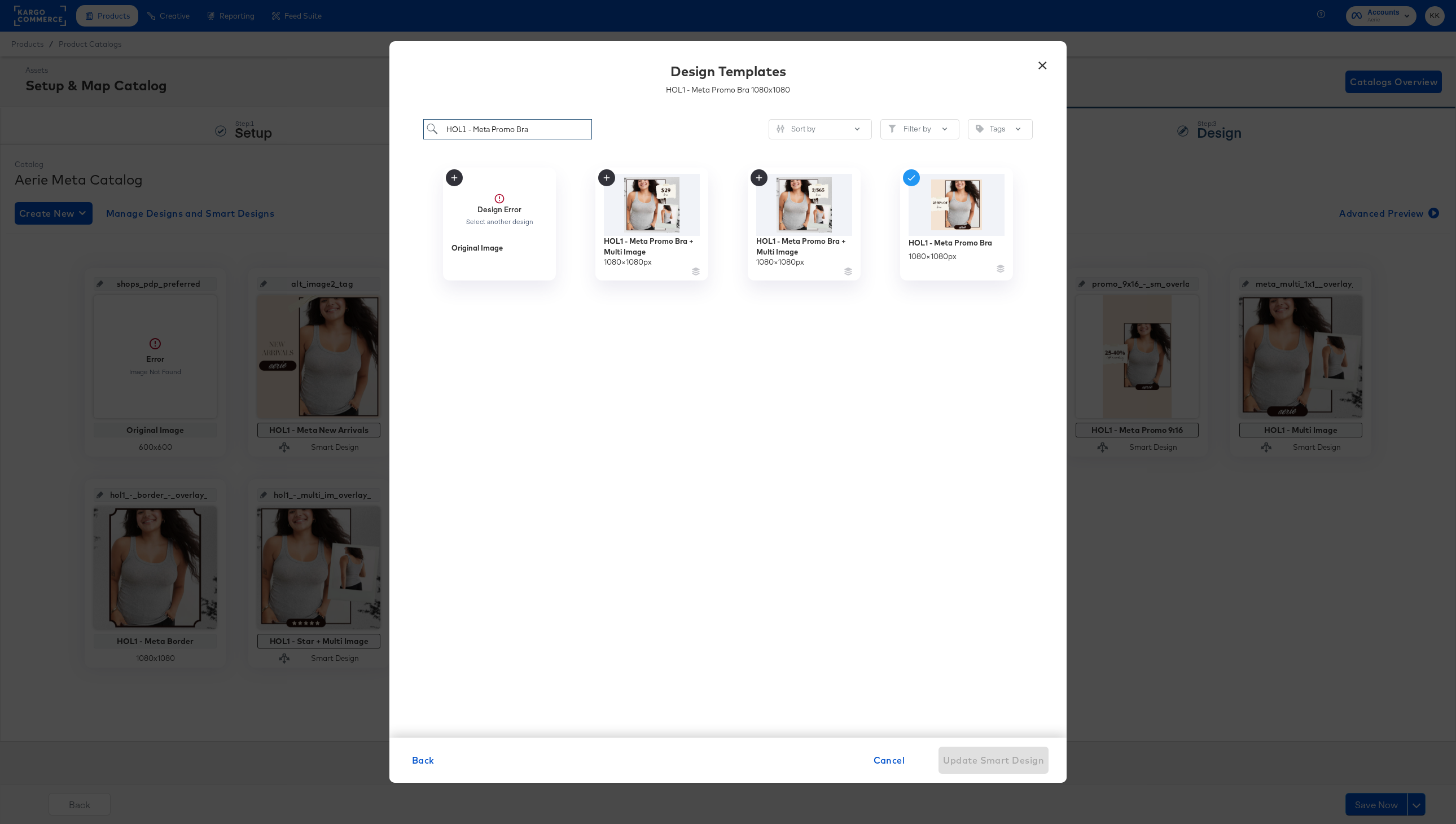
click at [540, 130] on input "HOL1 - Meta Promo Bra" at bounding box center [507, 130] width 169 height 21
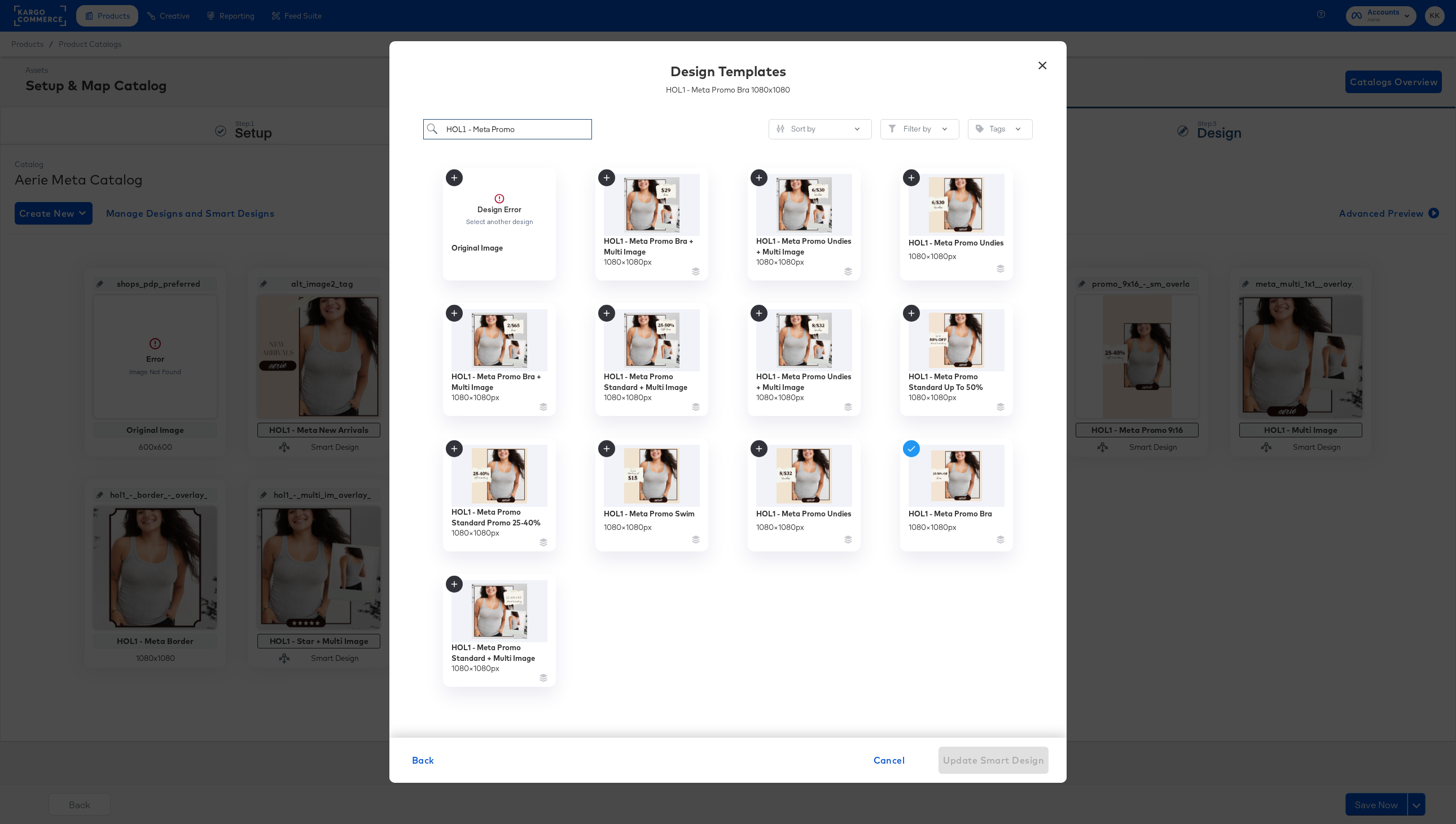
type input "HOL1 - Meta Promo"
drag, startPoint x: 535, startPoint y: 129, endPoint x: 395, endPoint y: 129, distance: 140.0
click at [395, 129] on div "HOL1 - Meta Promo Sort by Filter by Tags Design Error Select another design Ori…" at bounding box center [728, 422] width 677 height 630
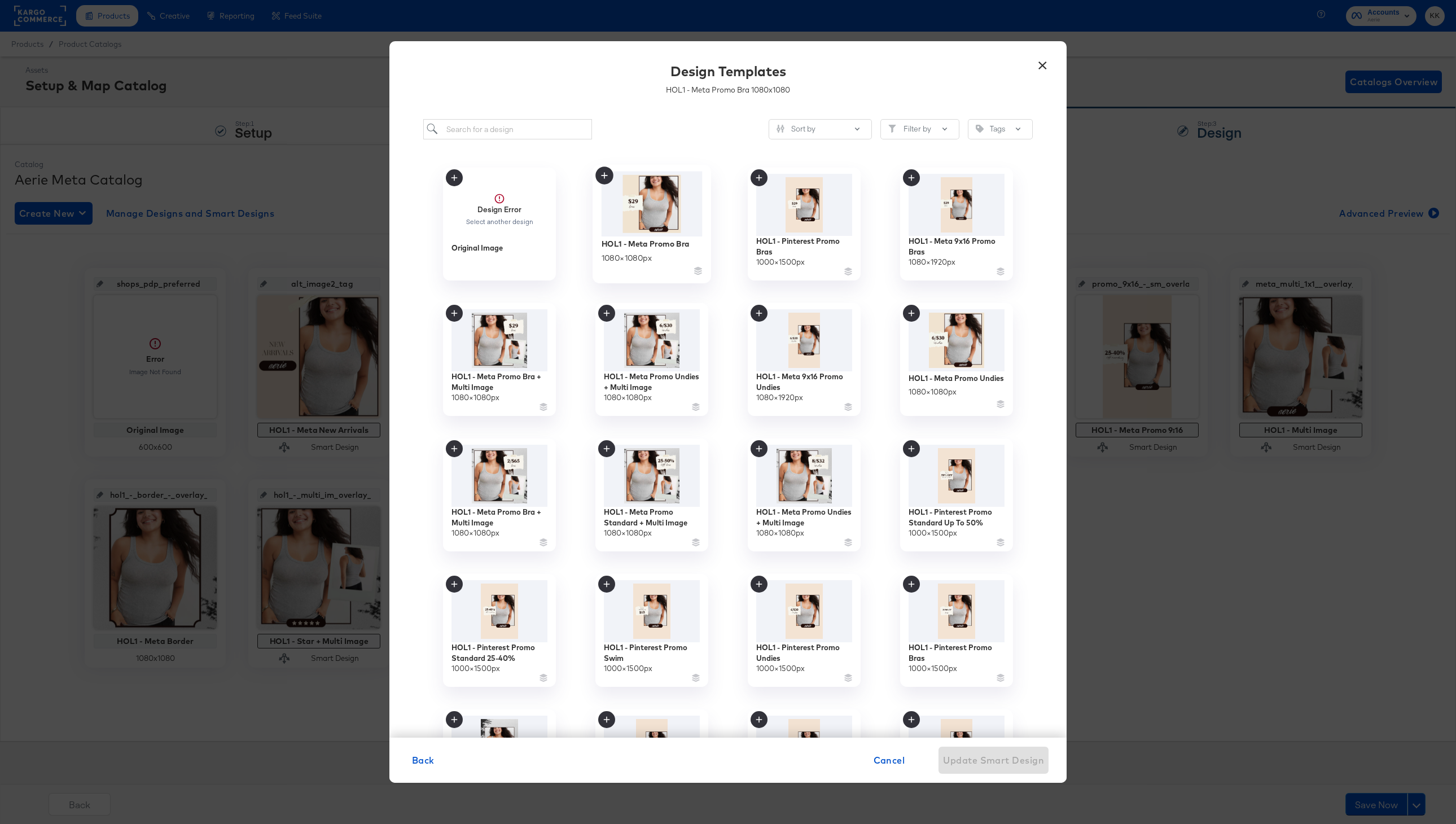
click at [629, 209] on img at bounding box center [651, 203] width 101 height 65
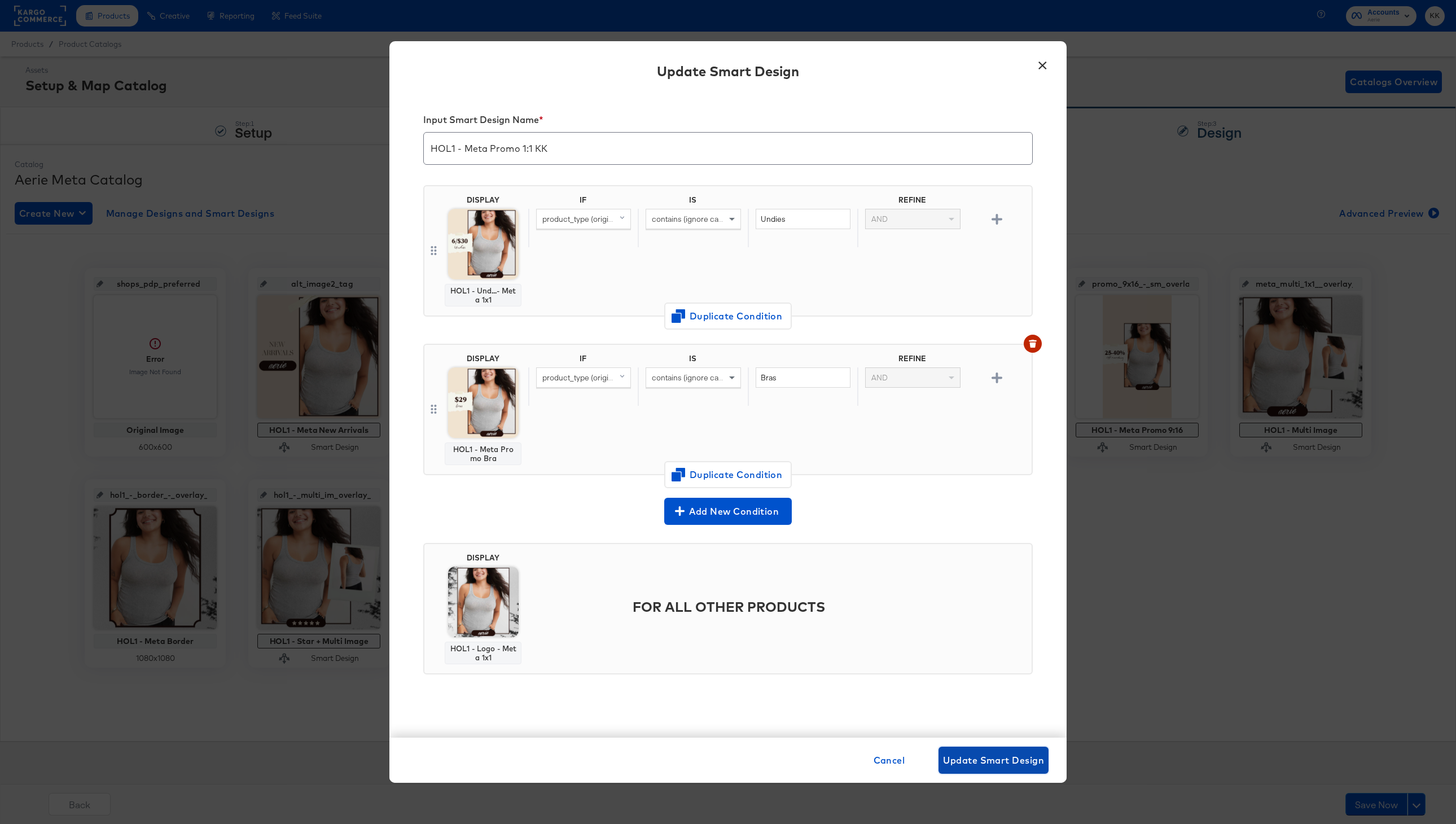
click at [1001, 760] on span "Update Smart Design" at bounding box center [993, 760] width 101 height 16
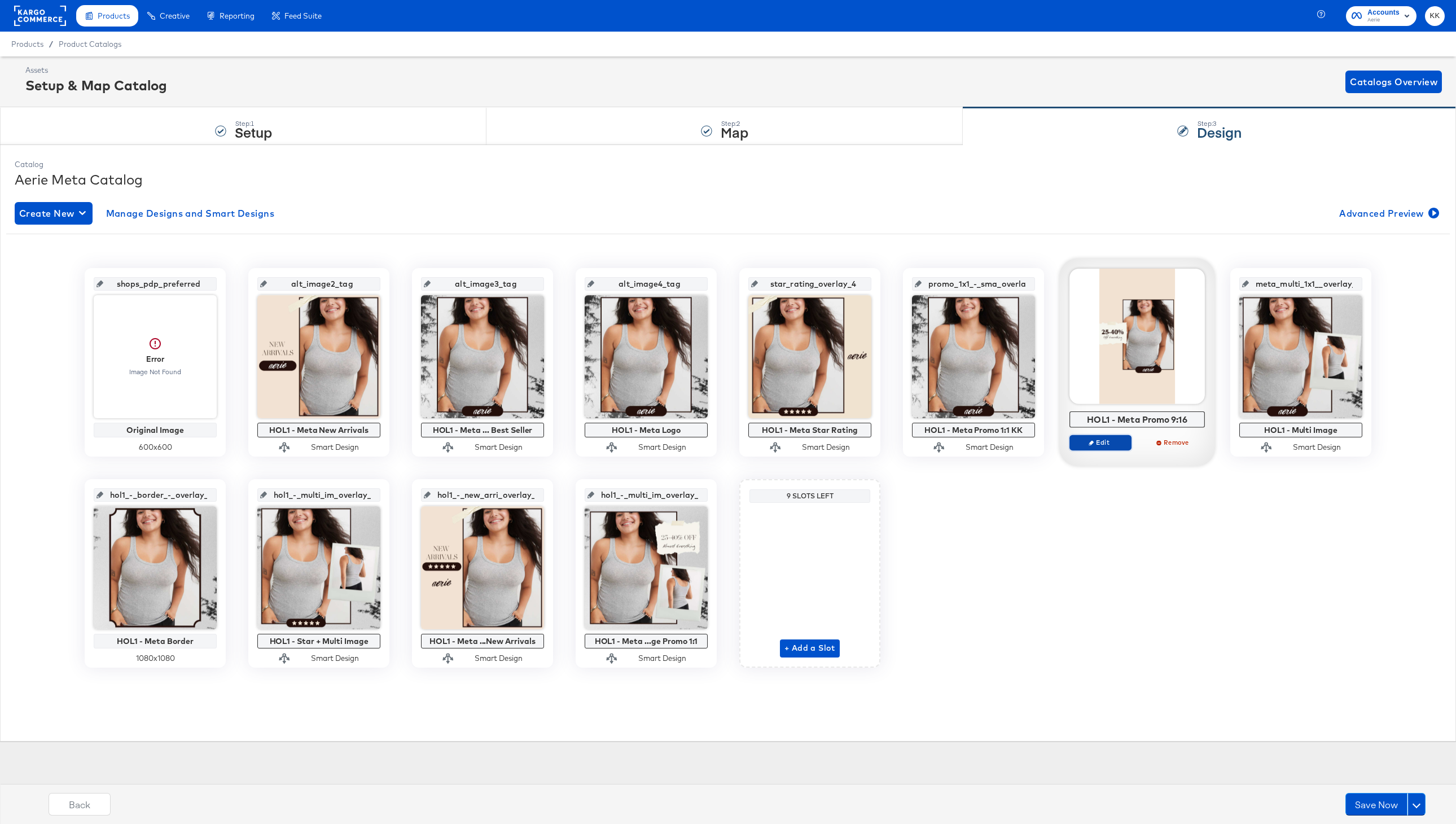
click at [1108, 442] on span "Edit" at bounding box center [1100, 442] width 52 height 8
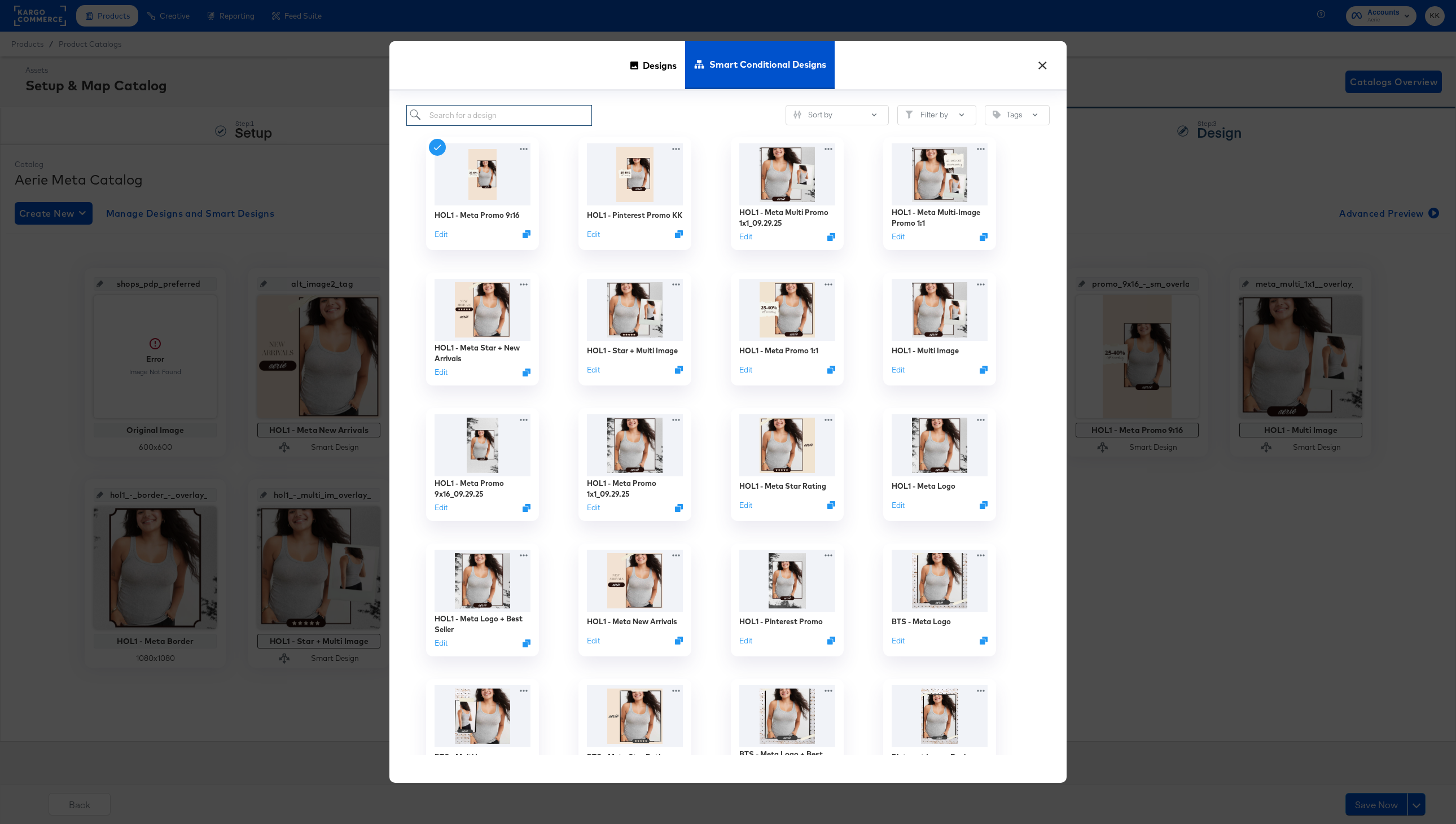
click at [470, 121] on input "search" at bounding box center [499, 115] width 186 height 21
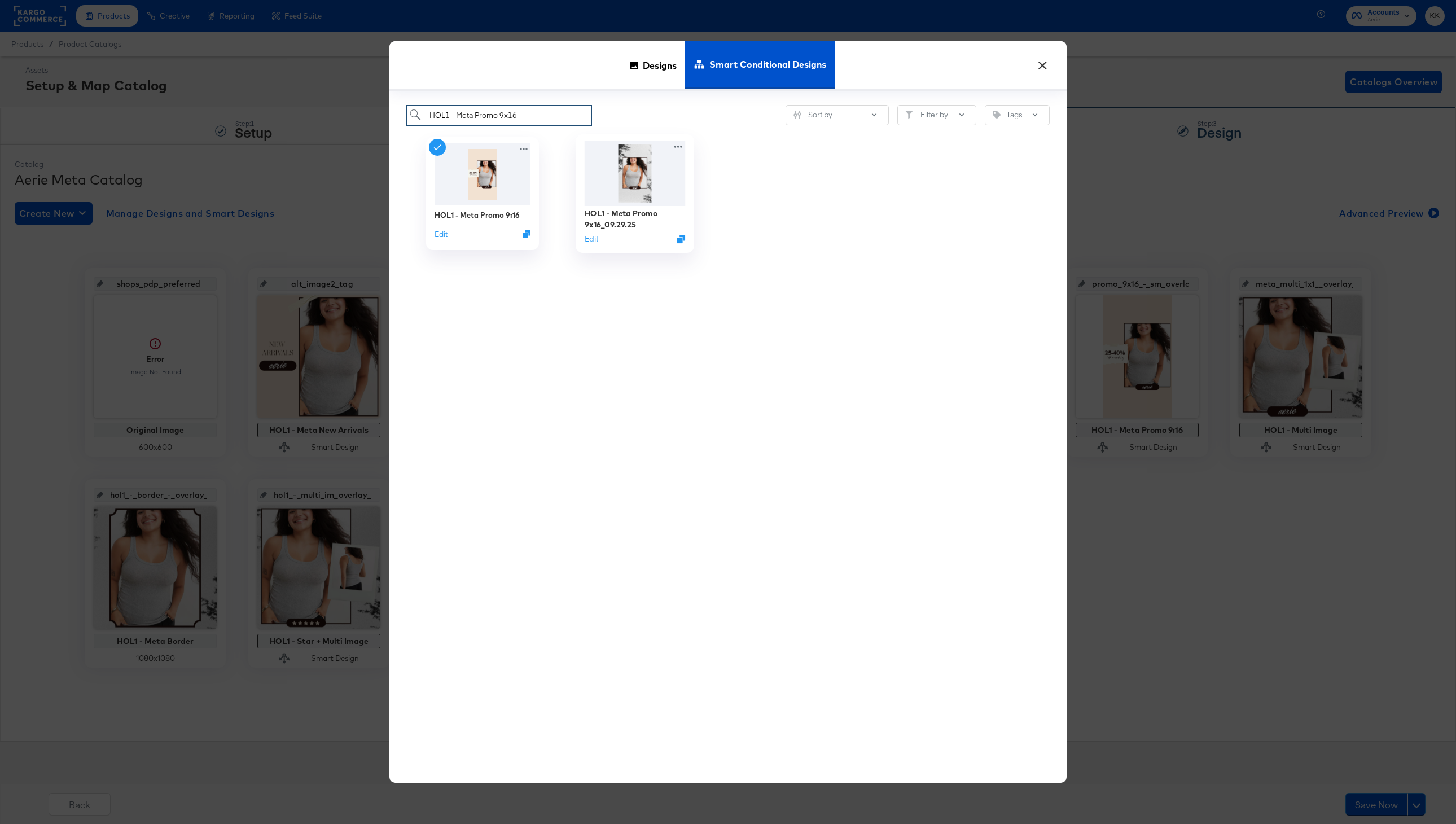
type input "HOL1 - Meta Promo 9x16"
click at [619, 198] on img at bounding box center [635, 172] width 101 height 65
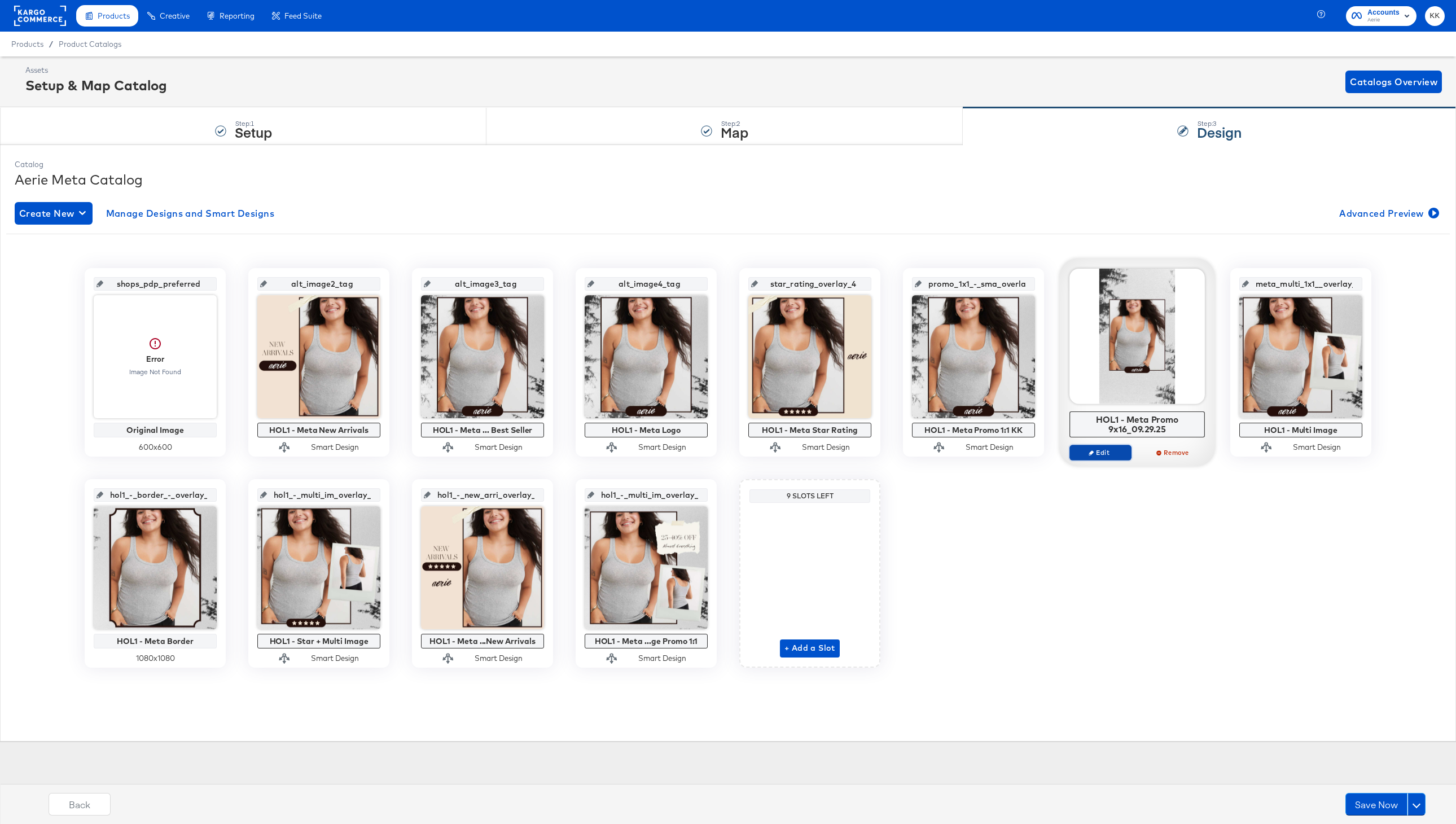
click at [1108, 451] on span "Edit" at bounding box center [1100, 452] width 52 height 8
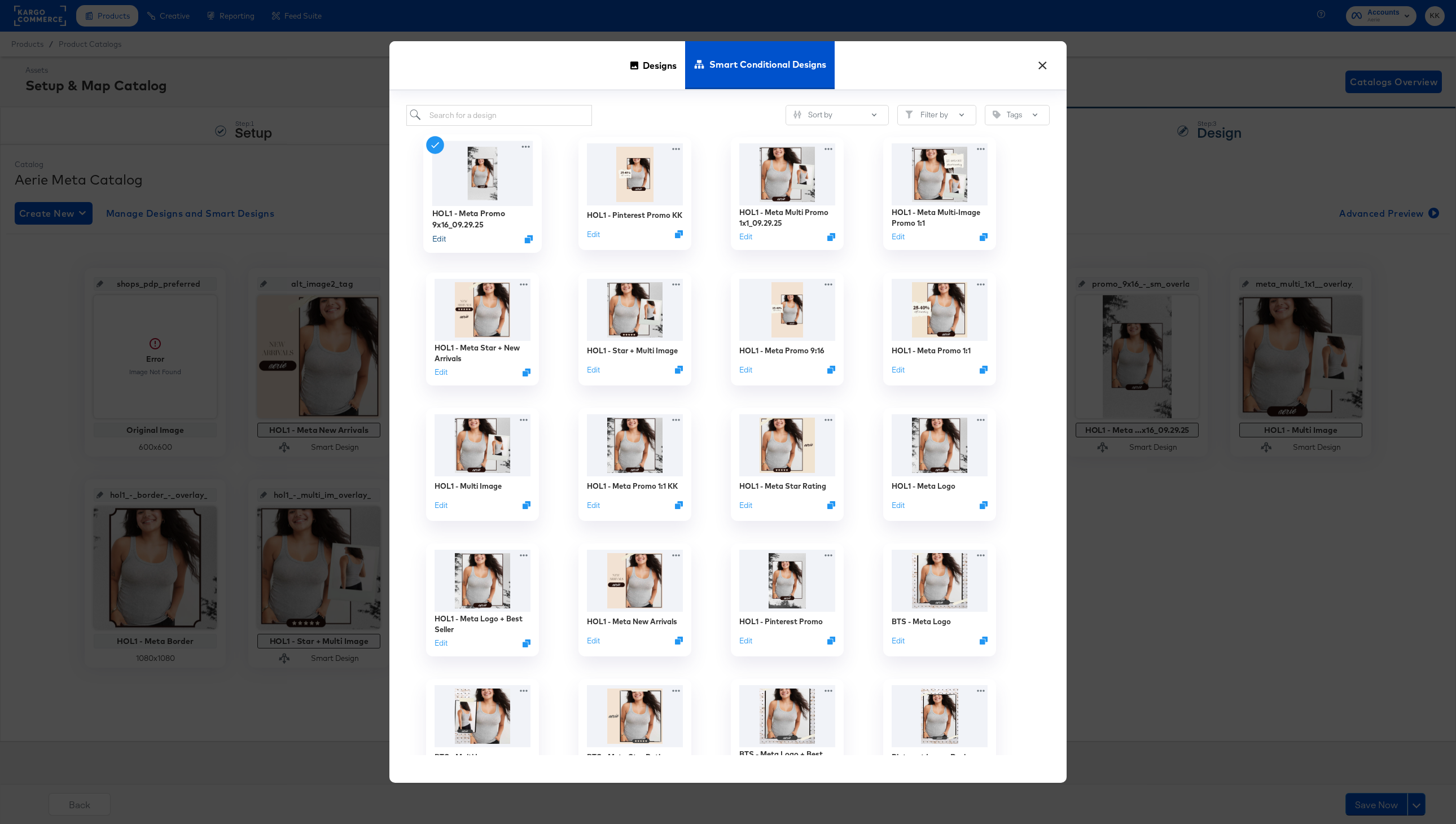
click at [438, 237] on button "Edit" at bounding box center [439, 238] width 14 height 11
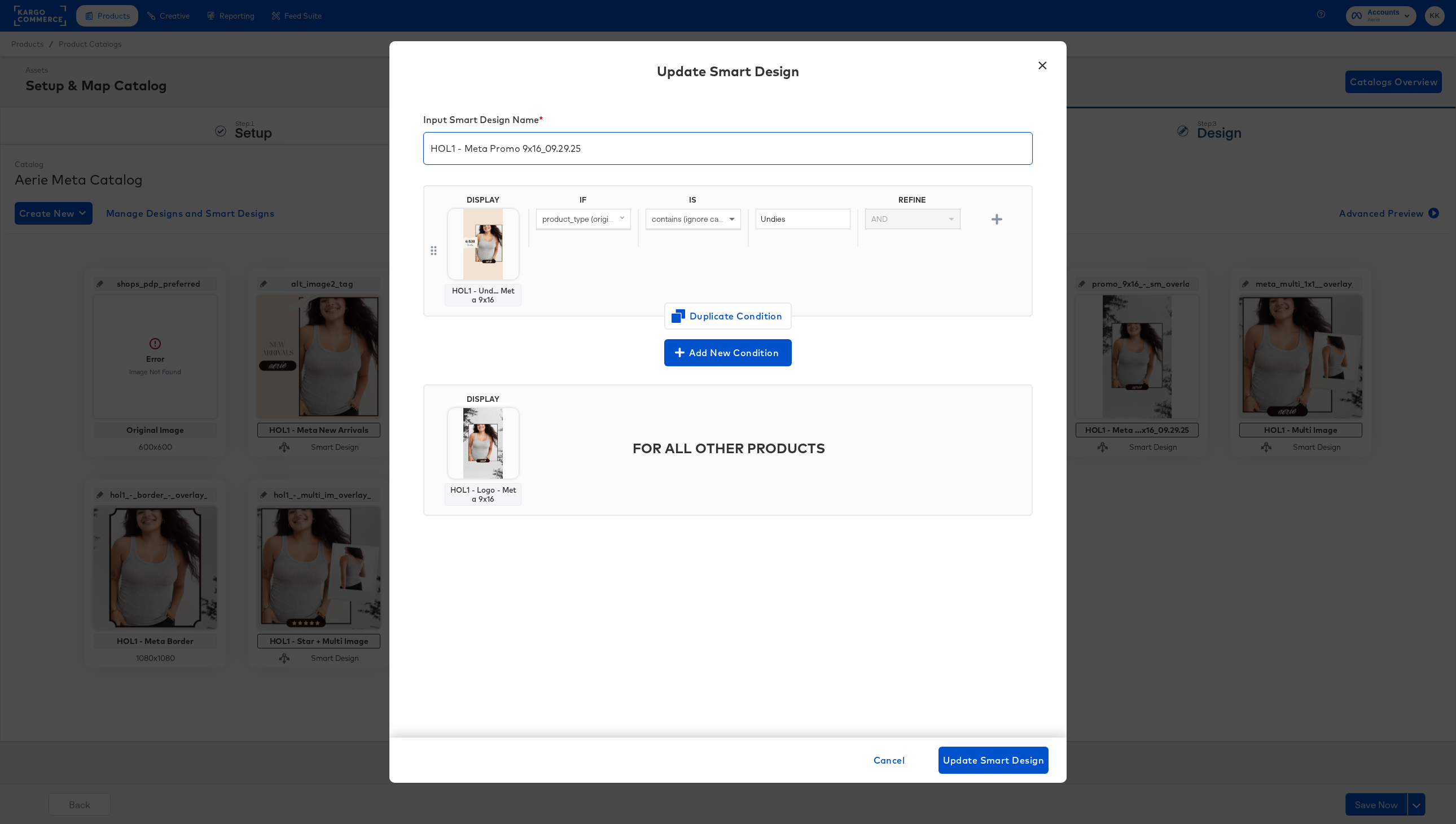
drag, startPoint x: 591, startPoint y: 153, endPoint x: 548, endPoint y: 152, distance: 43.0
click at [548, 152] on input "HOL1 - Meta Promo 9x16_09.29.25" at bounding box center [728, 143] width 608 height 32
type input "HOL1 - Meta Promo 9x16 KK"
click at [723, 317] on span "Duplicate Condition" at bounding box center [728, 316] width 109 height 16
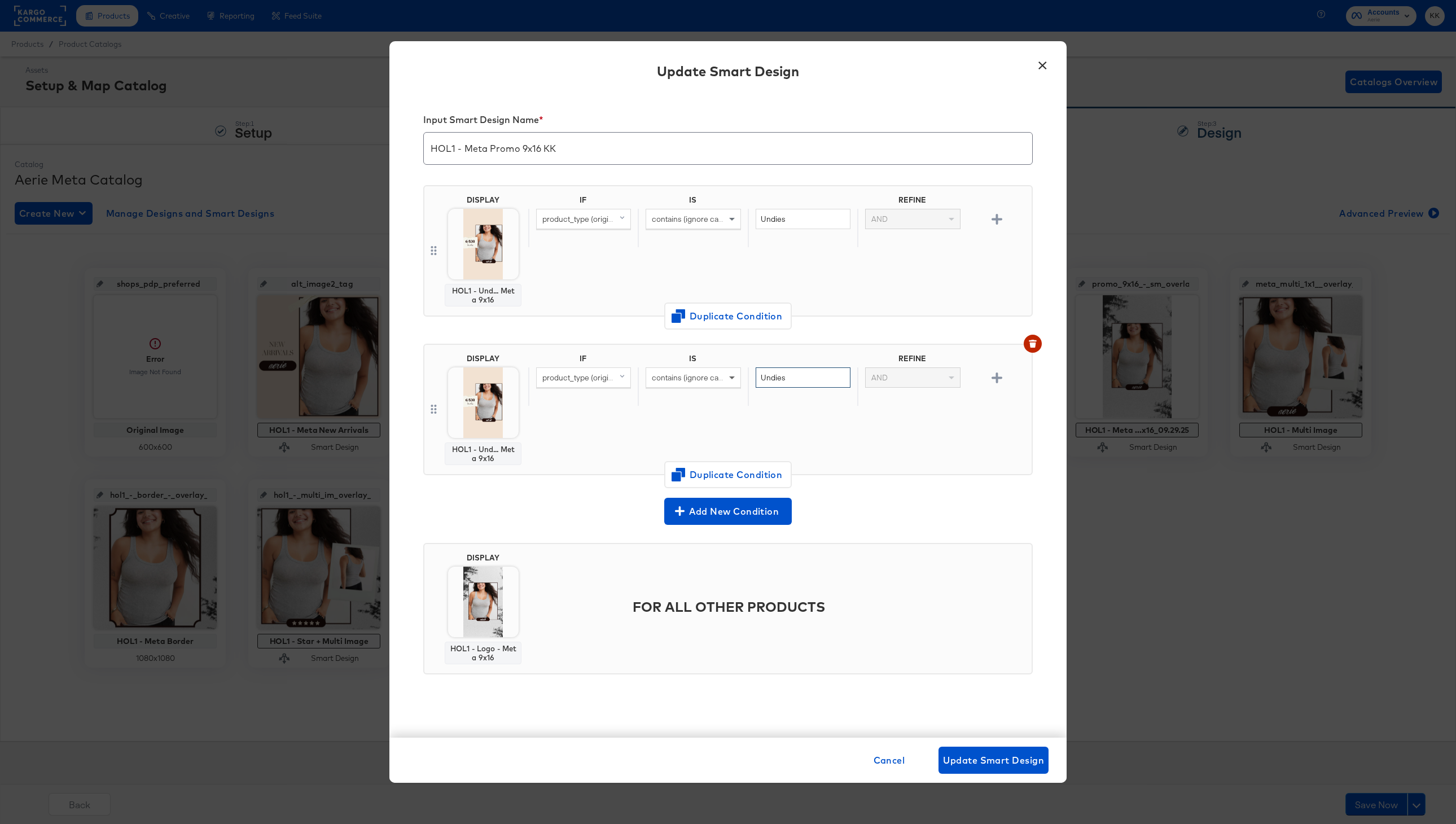
drag, startPoint x: 804, startPoint y: 374, endPoint x: 727, endPoint y: 373, distance: 77.0
click at [727, 373] on div "product_type (original) contains (ignore case) Undies AND" at bounding box center [777, 387] width 499 height 39
type input "Bras"
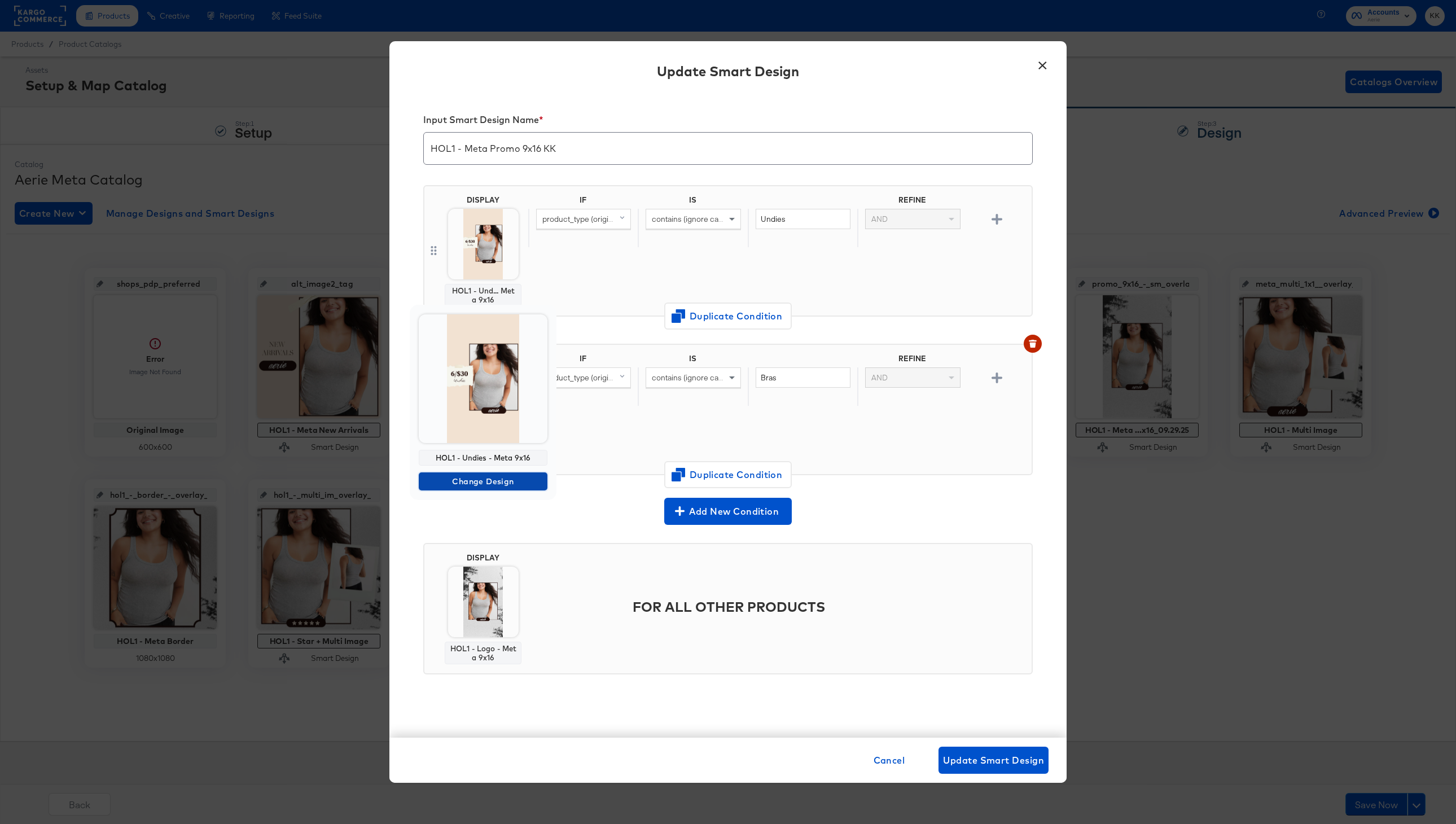
click at [495, 485] on span "Change Design" at bounding box center [483, 481] width 120 height 14
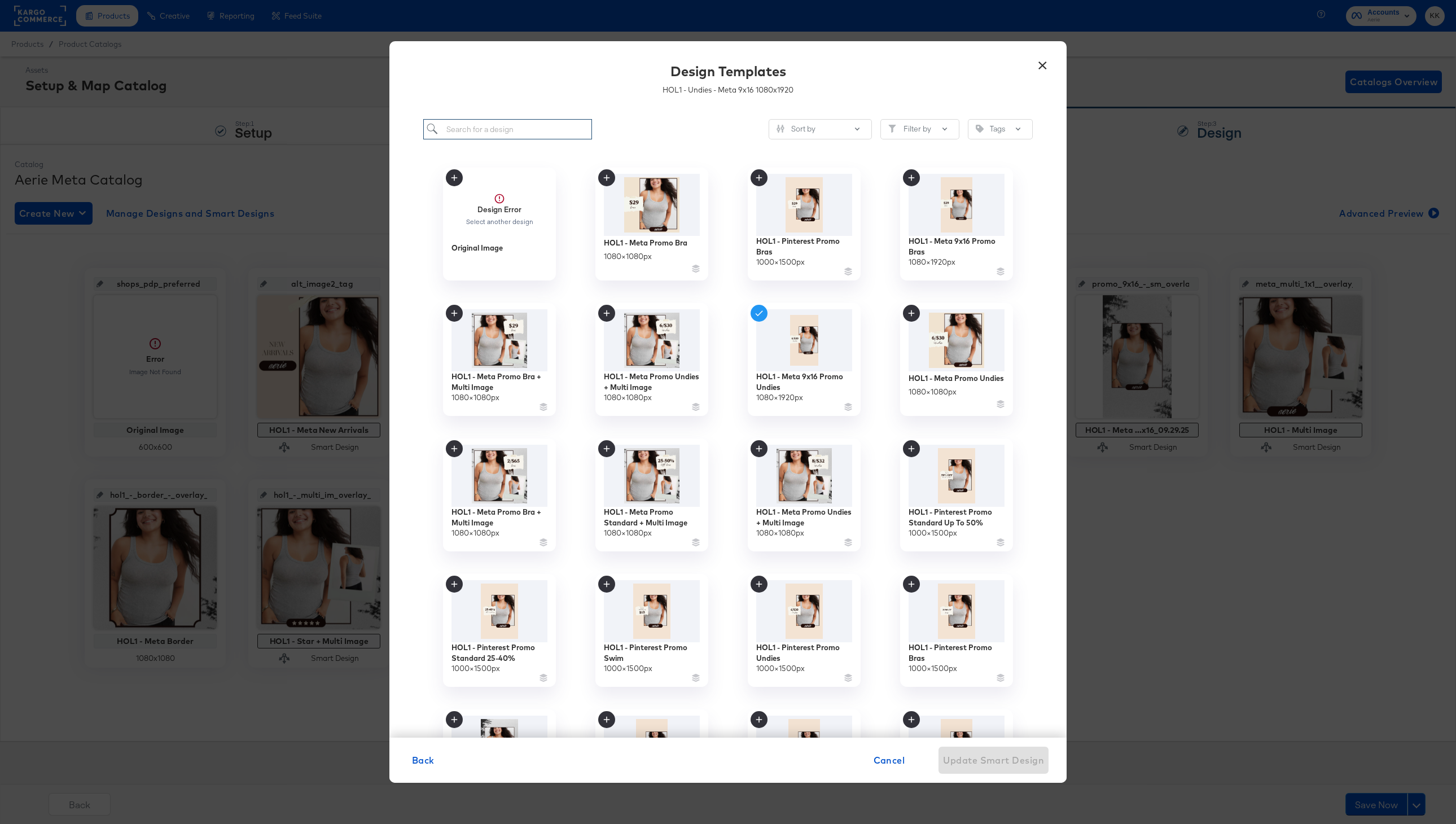
click at [511, 128] on input "search" at bounding box center [507, 130] width 169 height 21
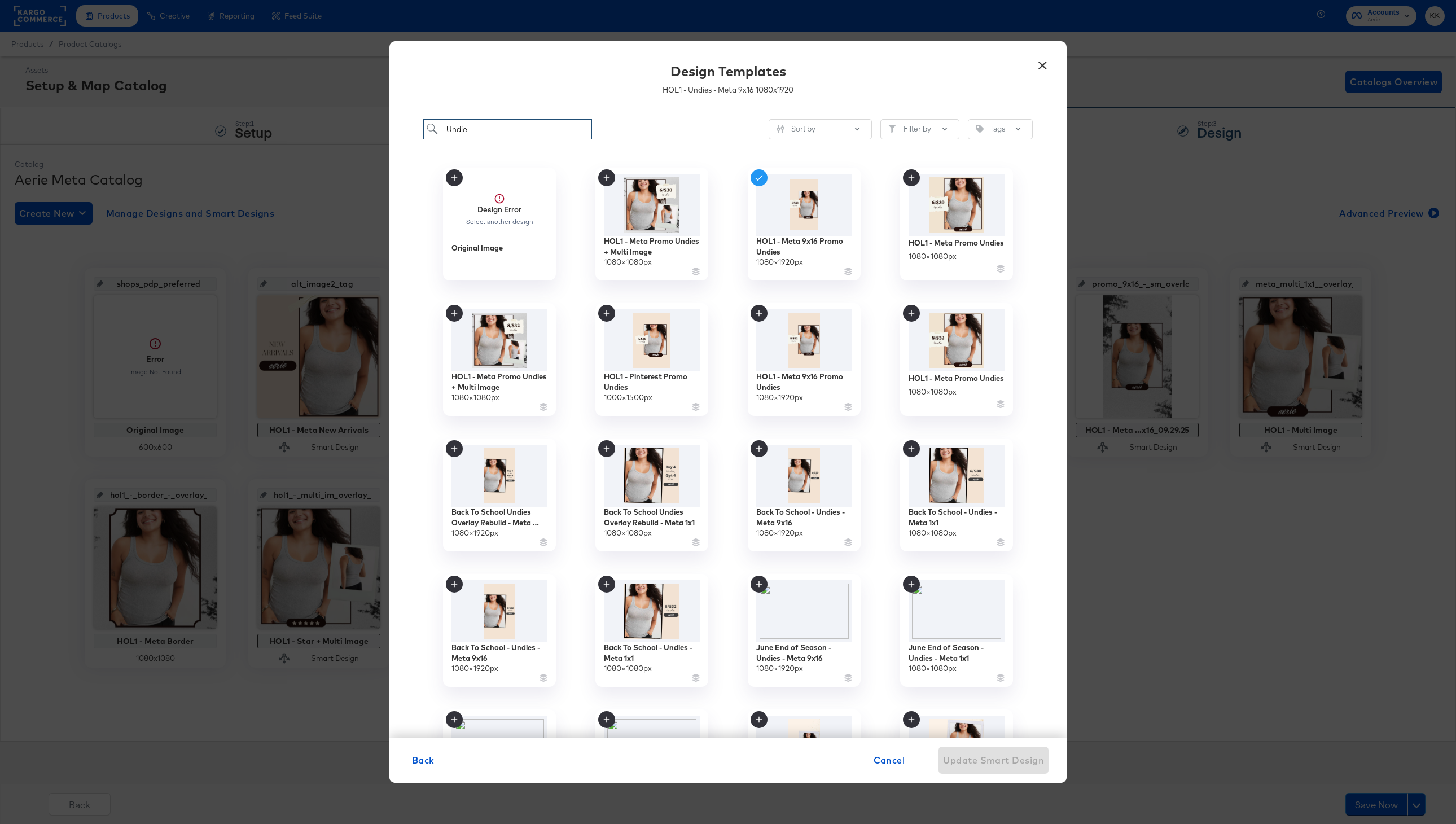
drag, startPoint x: 504, startPoint y: 129, endPoint x: 394, endPoint y: 126, distance: 110.0
click at [394, 126] on div "Undie Sort by Filter by Tags Design Error Select another design Original Image …" at bounding box center [728, 422] width 677 height 630
type input "M"
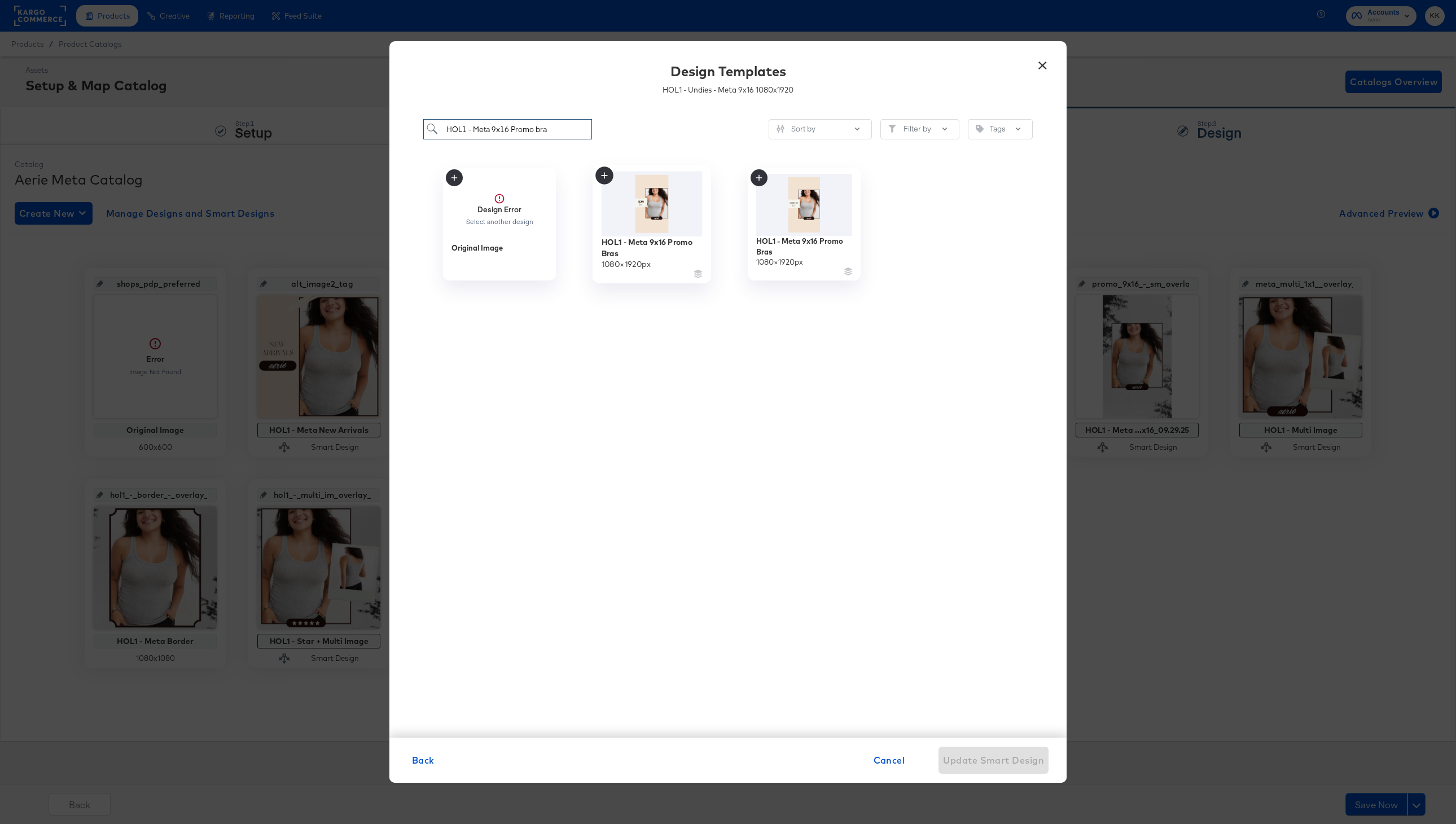
type input "HOL1 - Meta 9x16 Promo bra"
click at [681, 245] on div "HOL1 - Meta 9x16 Promo Bras" at bounding box center [651, 247] width 101 height 22
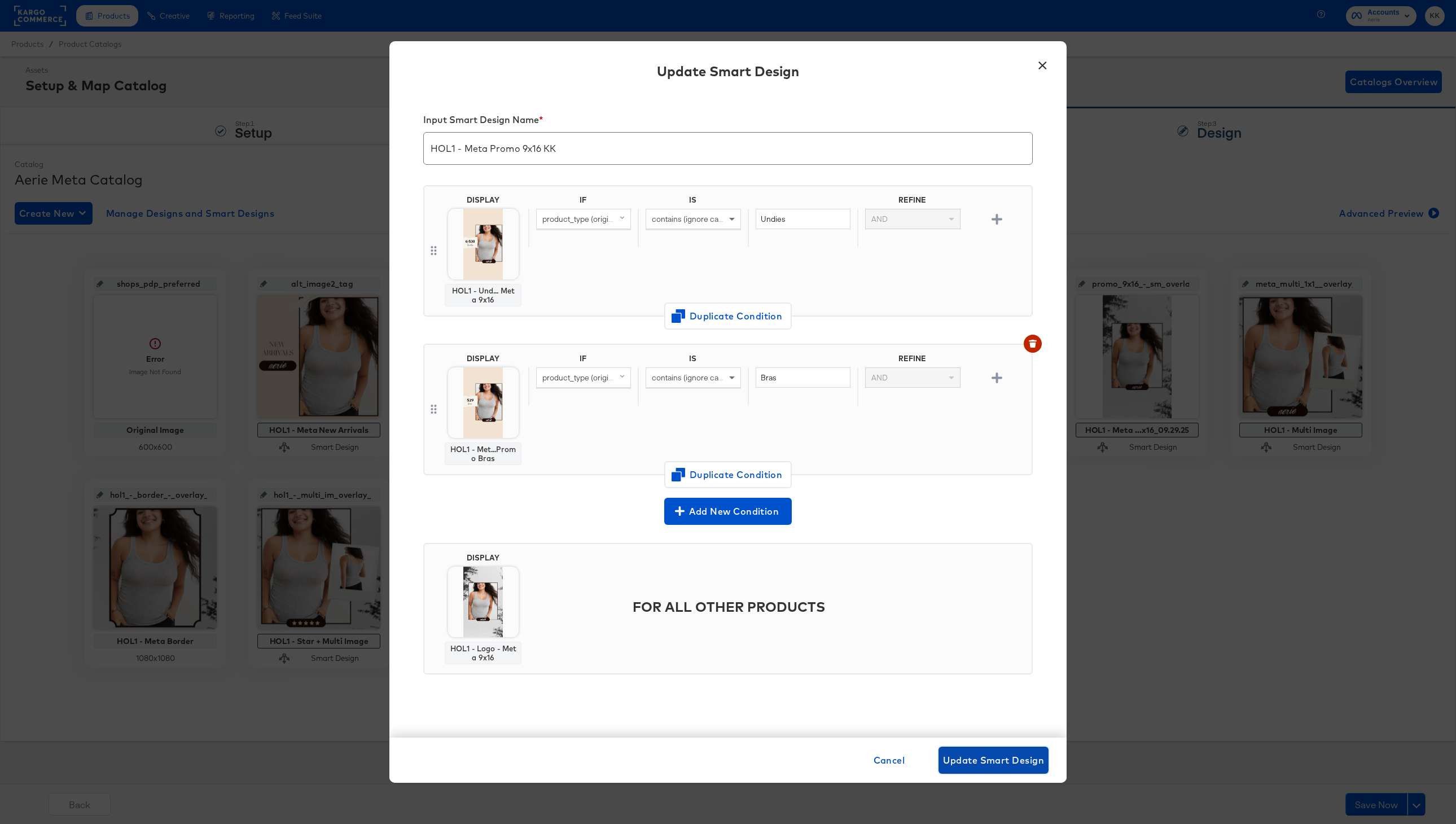
click at [988, 758] on span "Update Smart Design" at bounding box center [993, 760] width 101 height 16
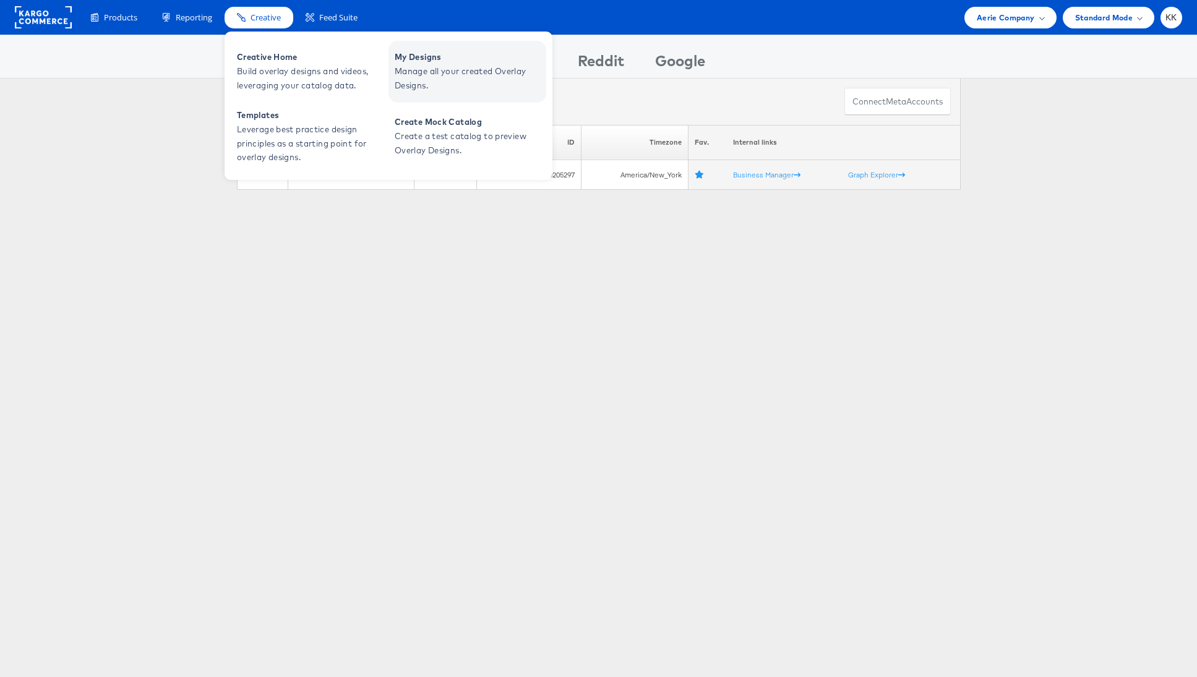
click at [470, 65] on span "Manage all your created Overlay Designs." at bounding box center [469, 78] width 148 height 28
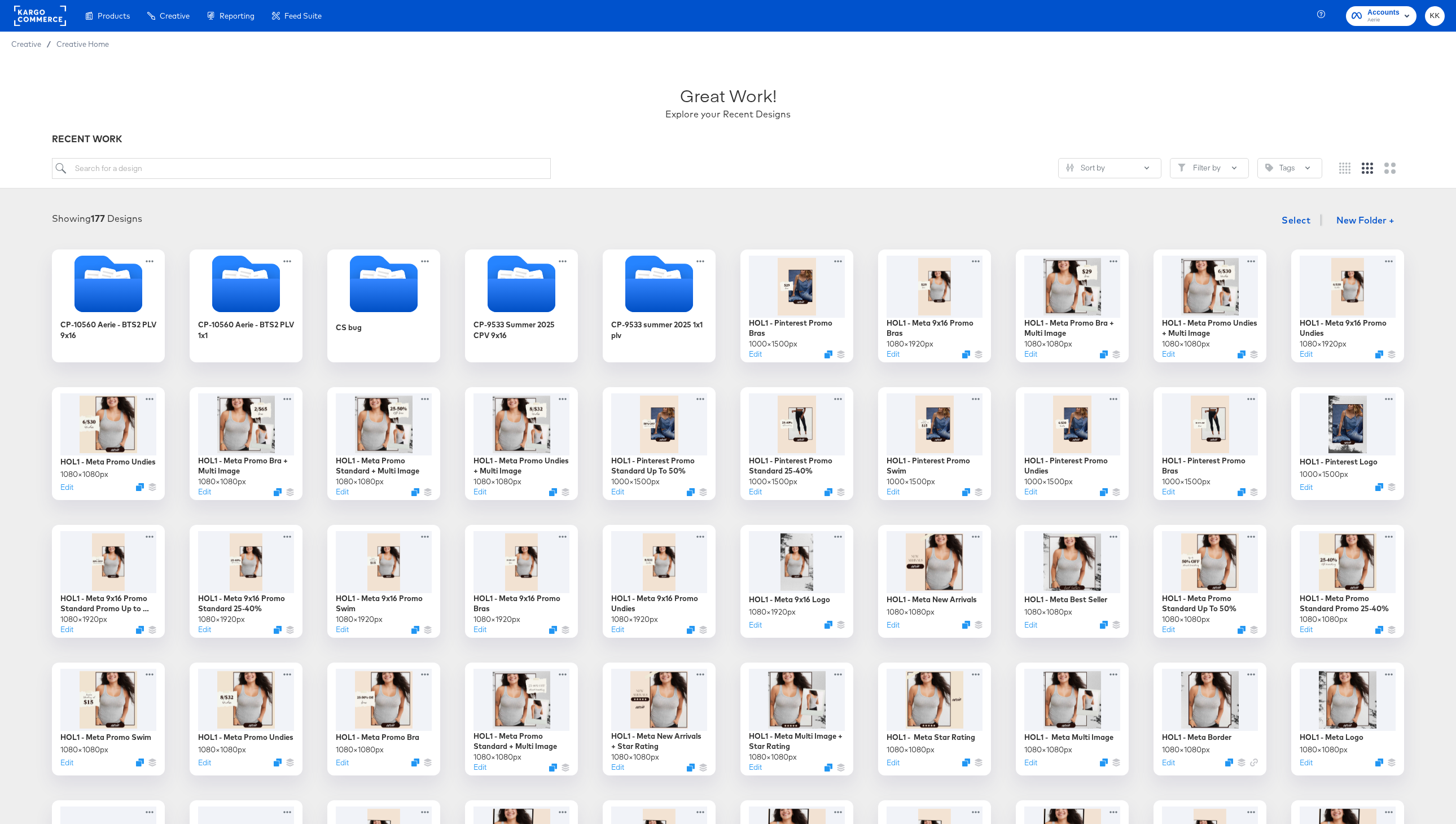
click at [194, 158] on div "Great Work! Explore your Recent Designs RECENT WORK Sort by Filter by Tags" at bounding box center [728, 122] width 1456 height 132
click at [158, 172] on input "search" at bounding box center [301, 168] width 499 height 21
paste input "All new, made for the REAL you! New arrivals are in."
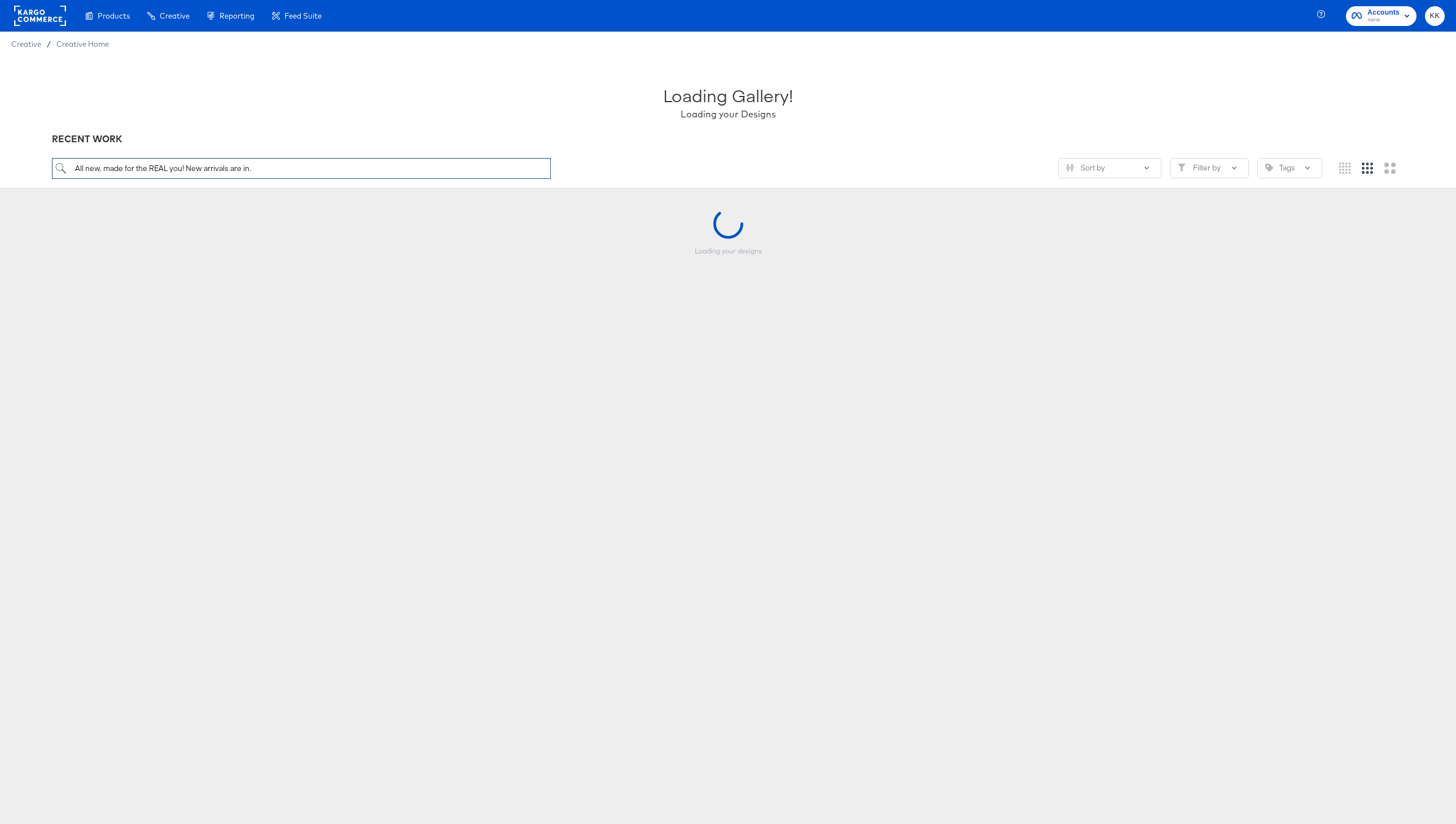
click at [286, 161] on input "All new, made for the REAL you! New arrivals are in." at bounding box center [301, 168] width 499 height 21
drag, startPoint x: 283, startPoint y: 168, endPoint x: -5, endPoint y: 167, distance: 288.0
click at [0, 167] on html "Products Creative Reporting Feed Suite Accounts Aerie KK Creative / Creative Ho…" at bounding box center [728, 412] width 1456 height 824
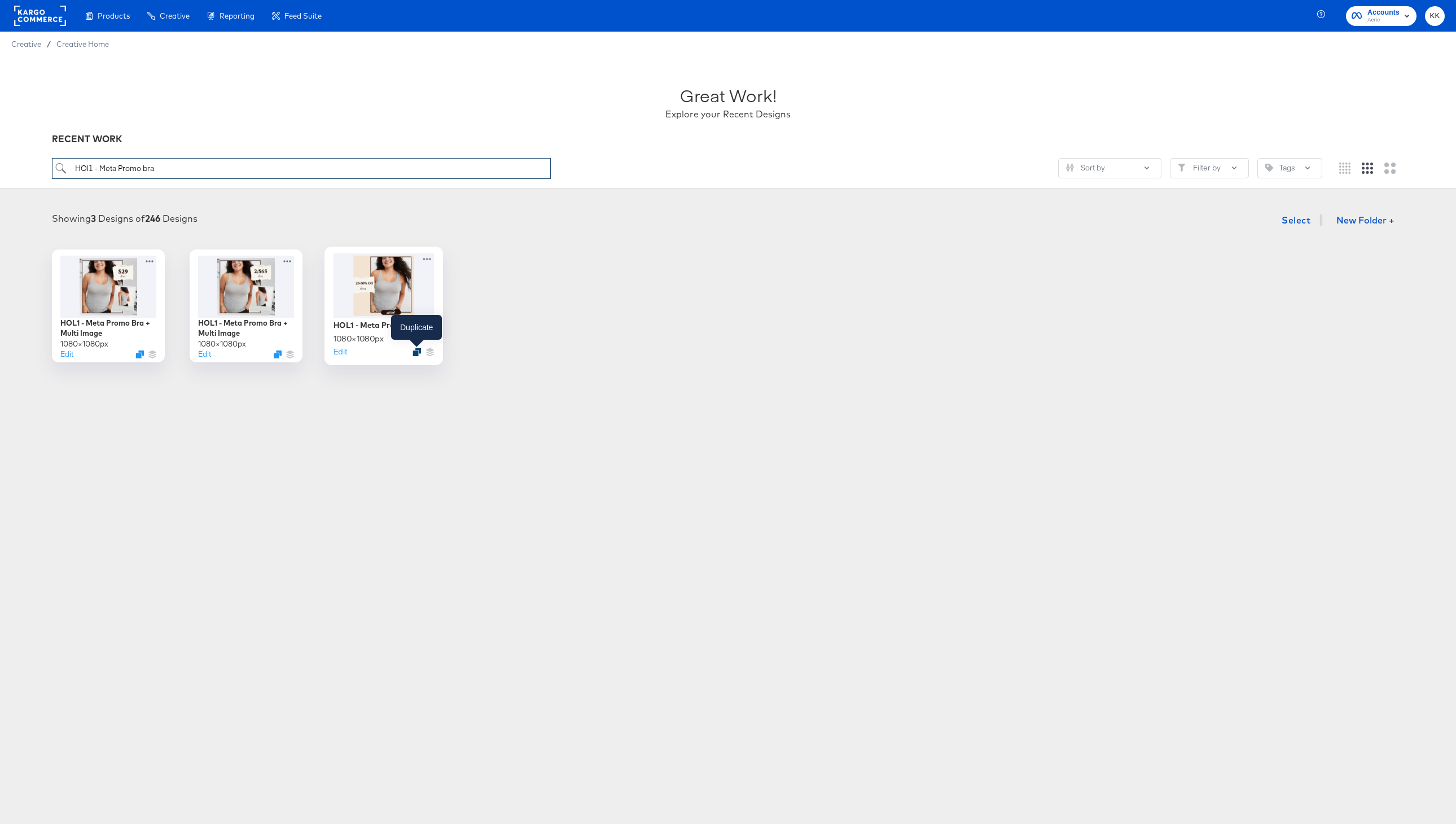
type input "HOl1 - Meta Promo bra"
click at [419, 352] on icon "Duplicate" at bounding box center [416, 351] width 8 height 8
click at [339, 354] on button "Edit" at bounding box center [340, 357] width 14 height 11
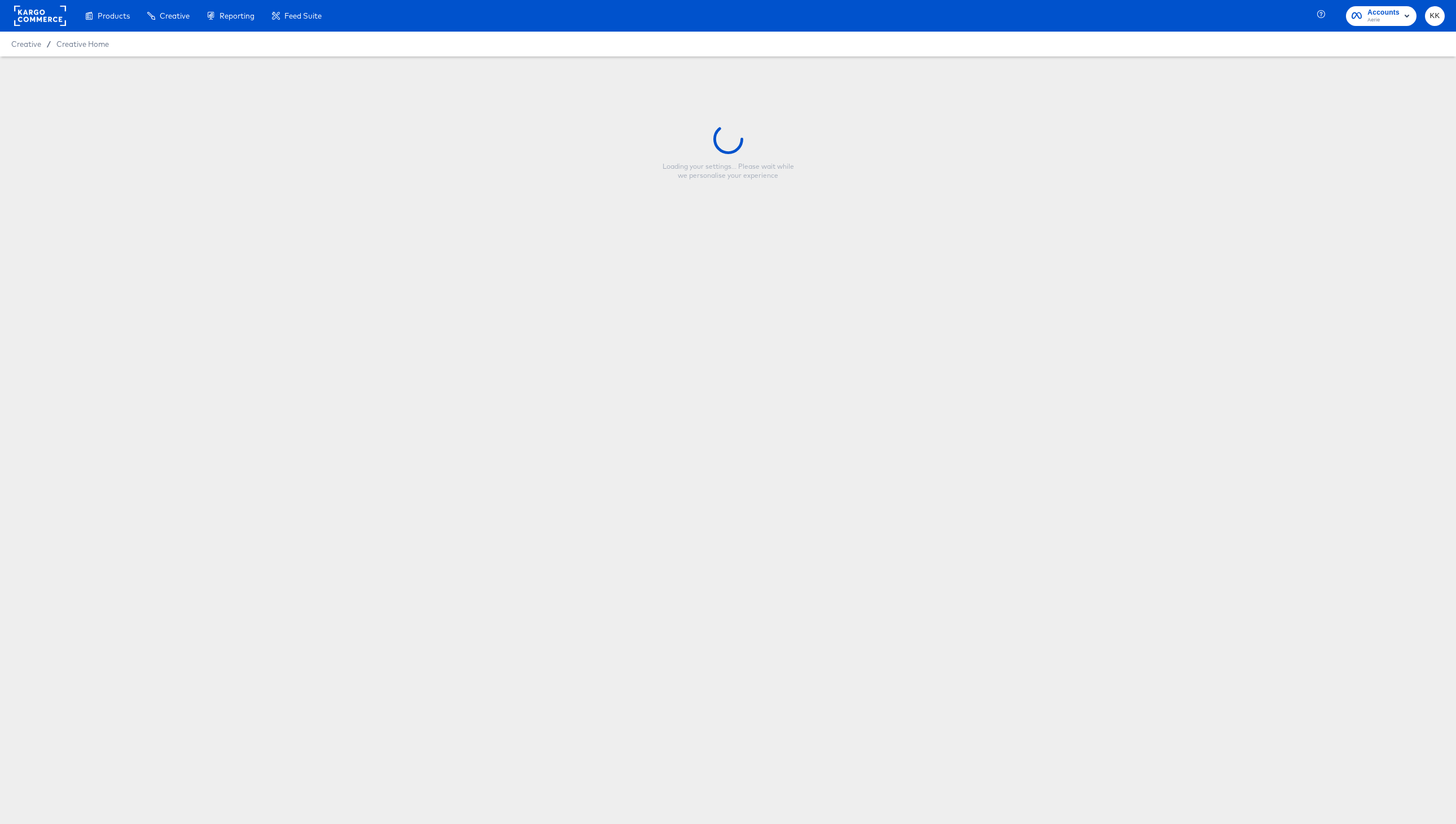
type input "Copy - HOL1 - Meta Promo Bra"
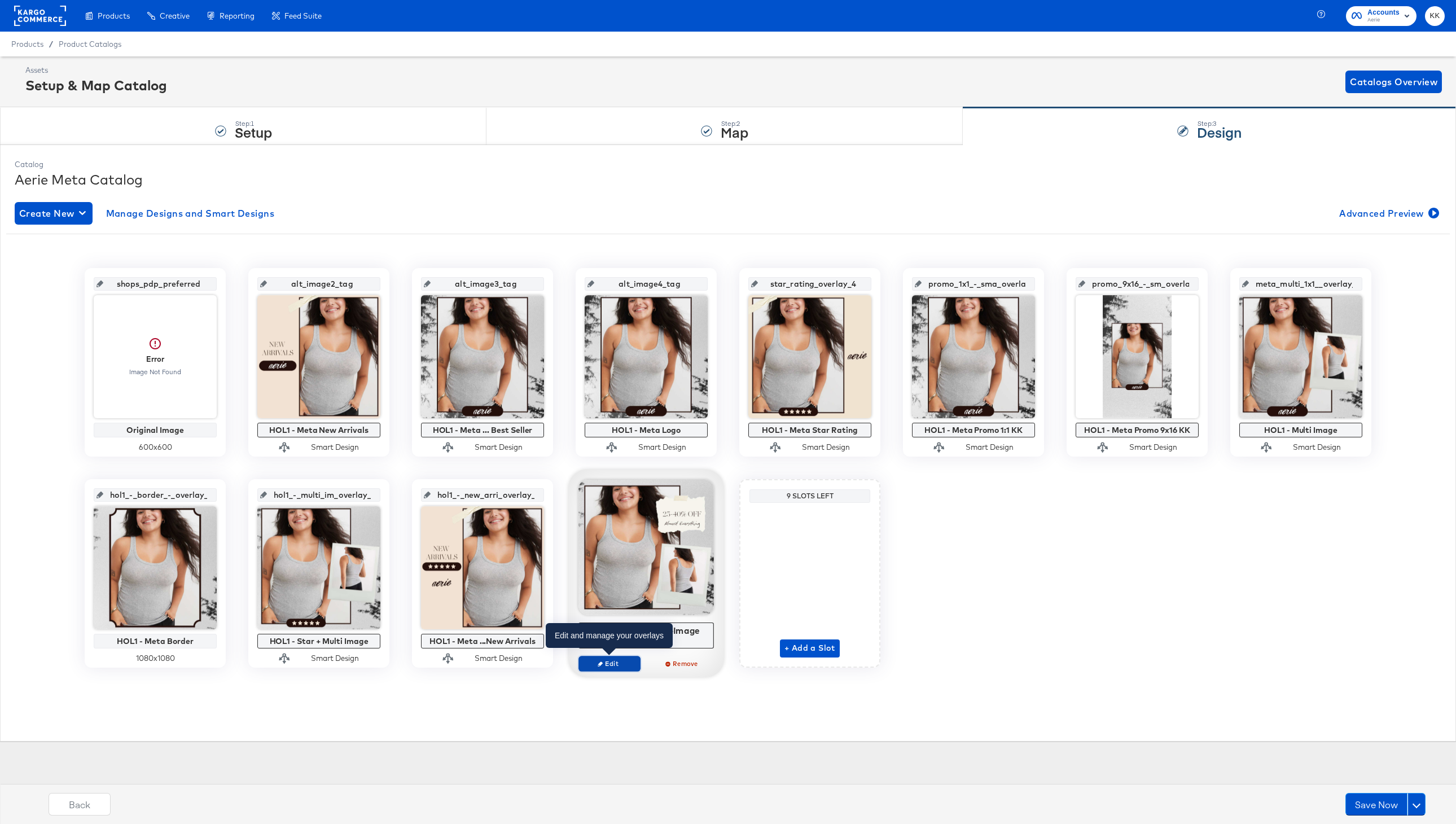
click at [618, 669] on button "Edit" at bounding box center [609, 663] width 62 height 16
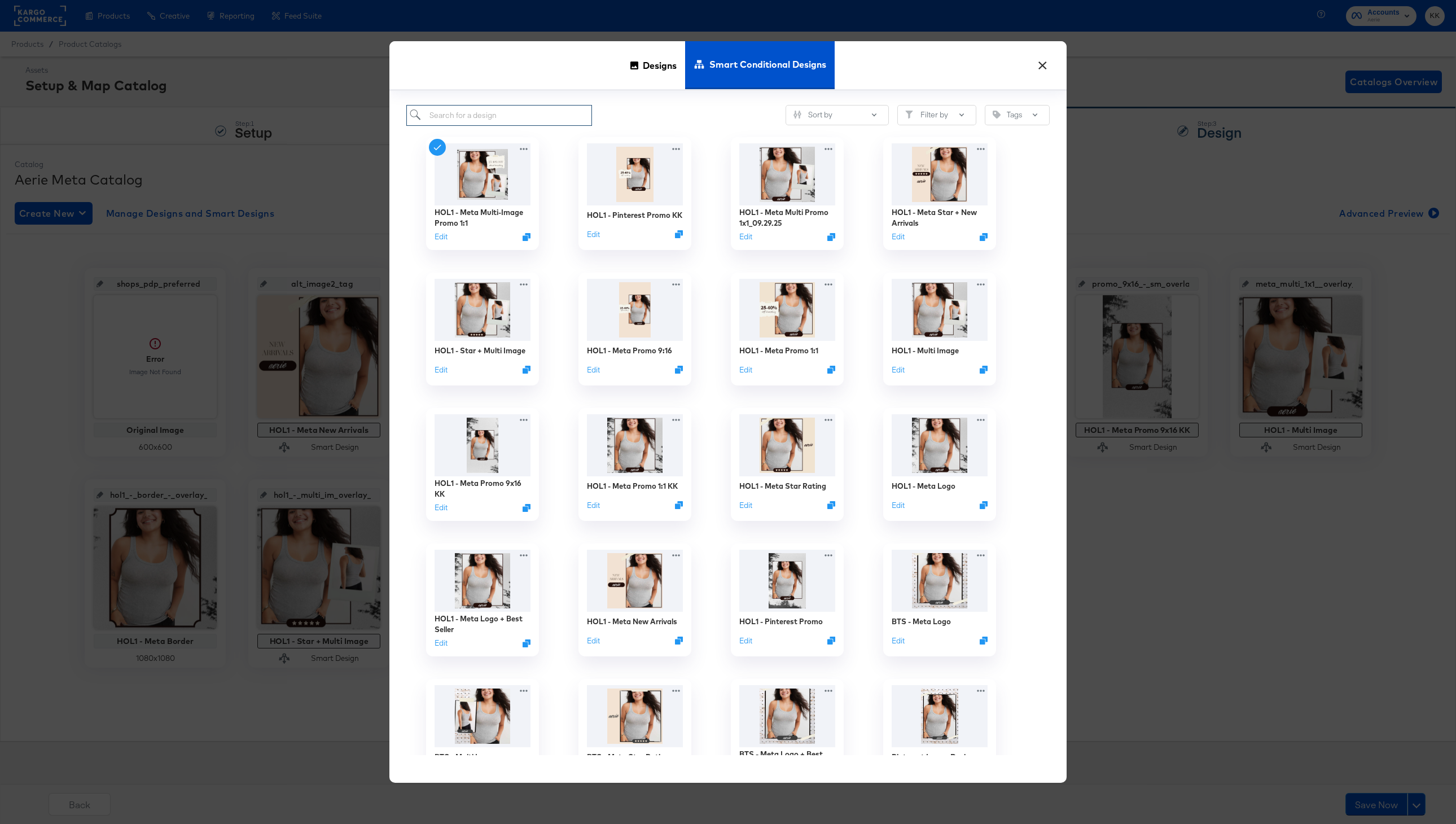
click at [482, 112] on input "search" at bounding box center [499, 115] width 186 height 21
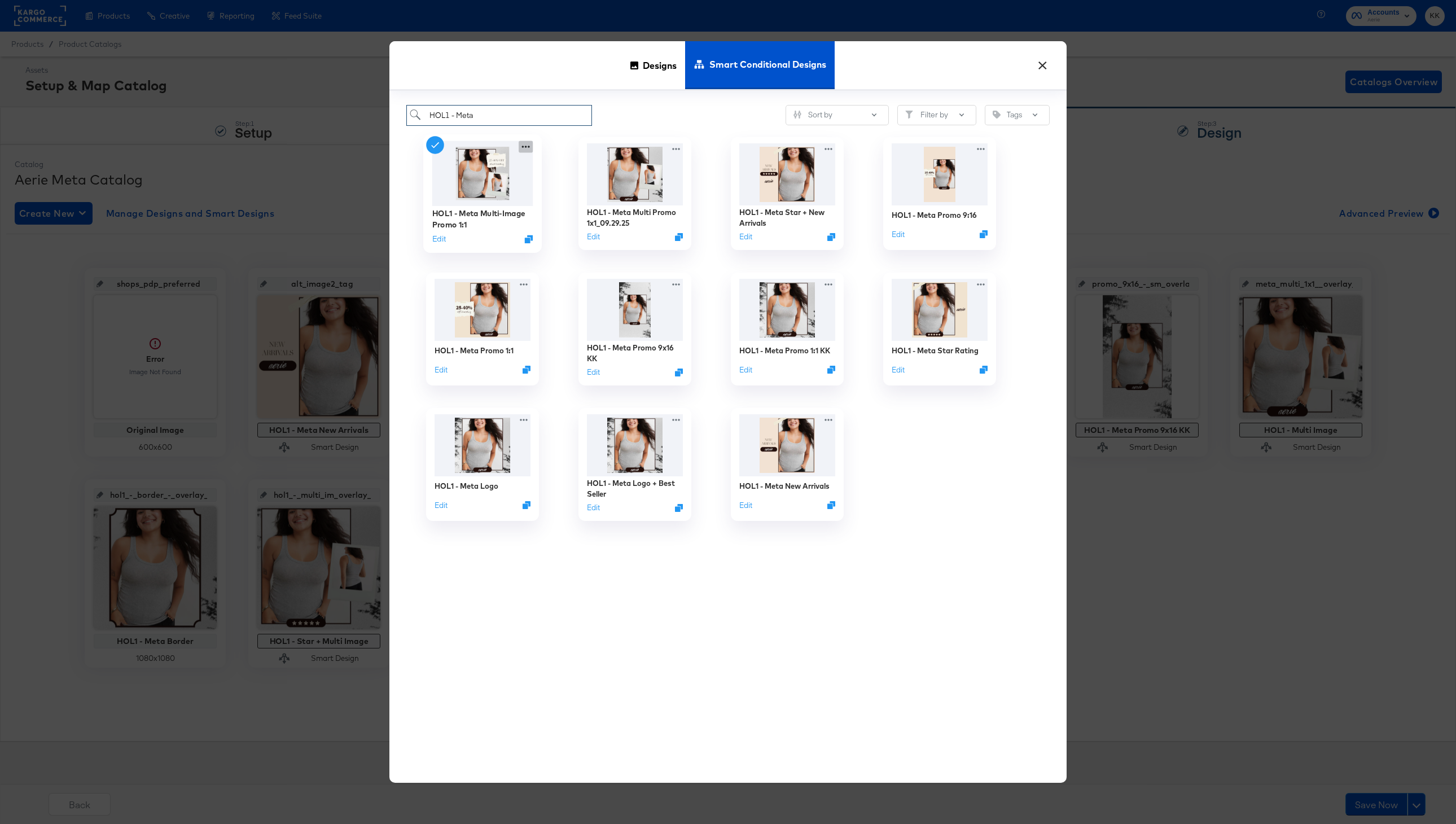
click at [524, 151] on icon at bounding box center [525, 146] width 14 height 12
type input "HOL1 - Meta"
click at [643, 147] on div "HOL1 - Meta Multi-Image Promo 1:1" at bounding box center [629, 146] width 135 height 13
click at [549, 139] on div "HOL1 - Meta Multi-Image Promo 1:1 Edit HOL1 - Meta Multi-Image Promo 1:1 Copy D…" at bounding box center [482, 193] width 152 height 135
click at [616, 217] on div "HOL1 - Meta Multi Promo 1x1_09.29.25" at bounding box center [635, 219] width 101 height 22
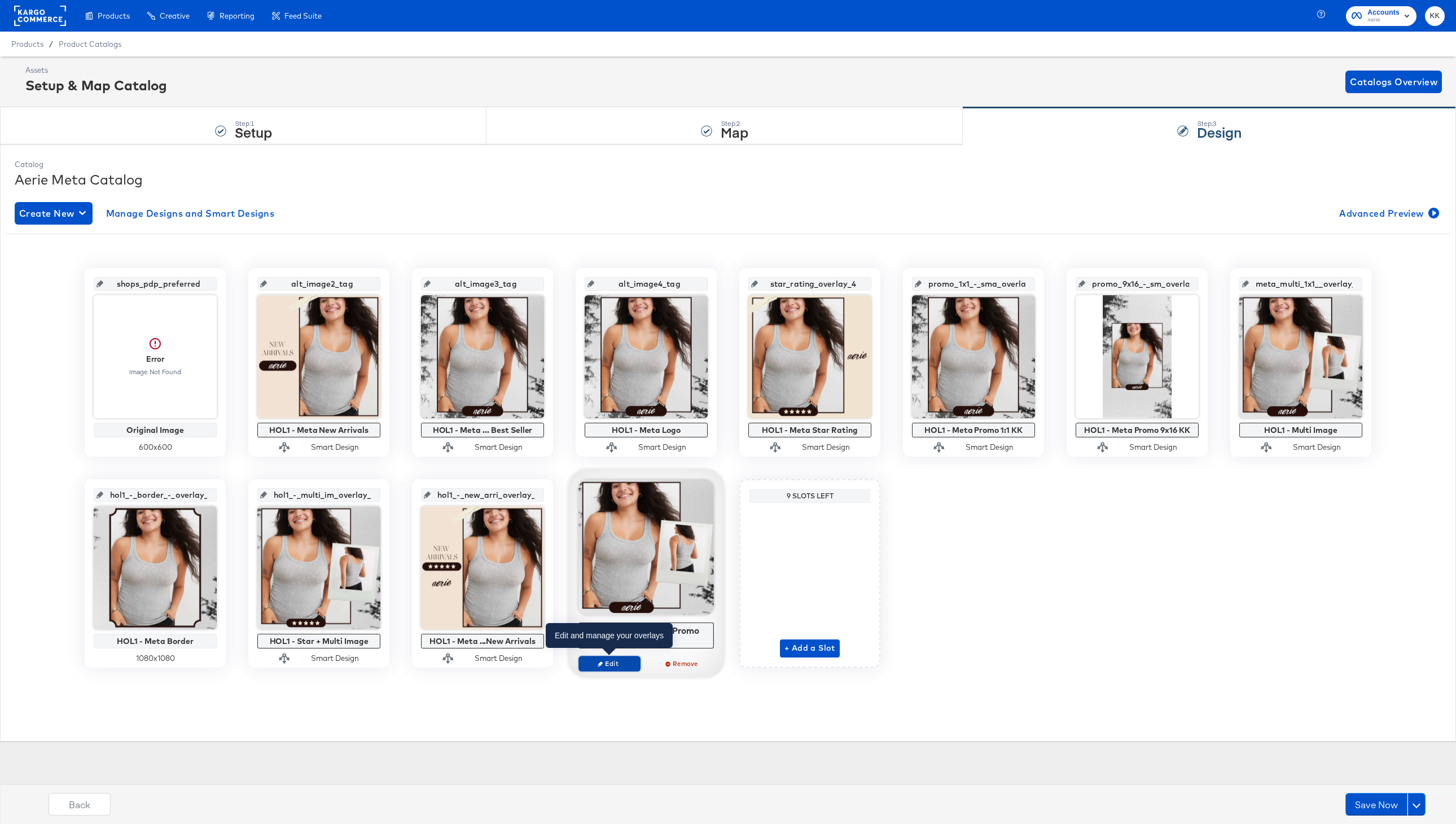
click at [618, 668] on span "Edit" at bounding box center [609, 663] width 52 height 8
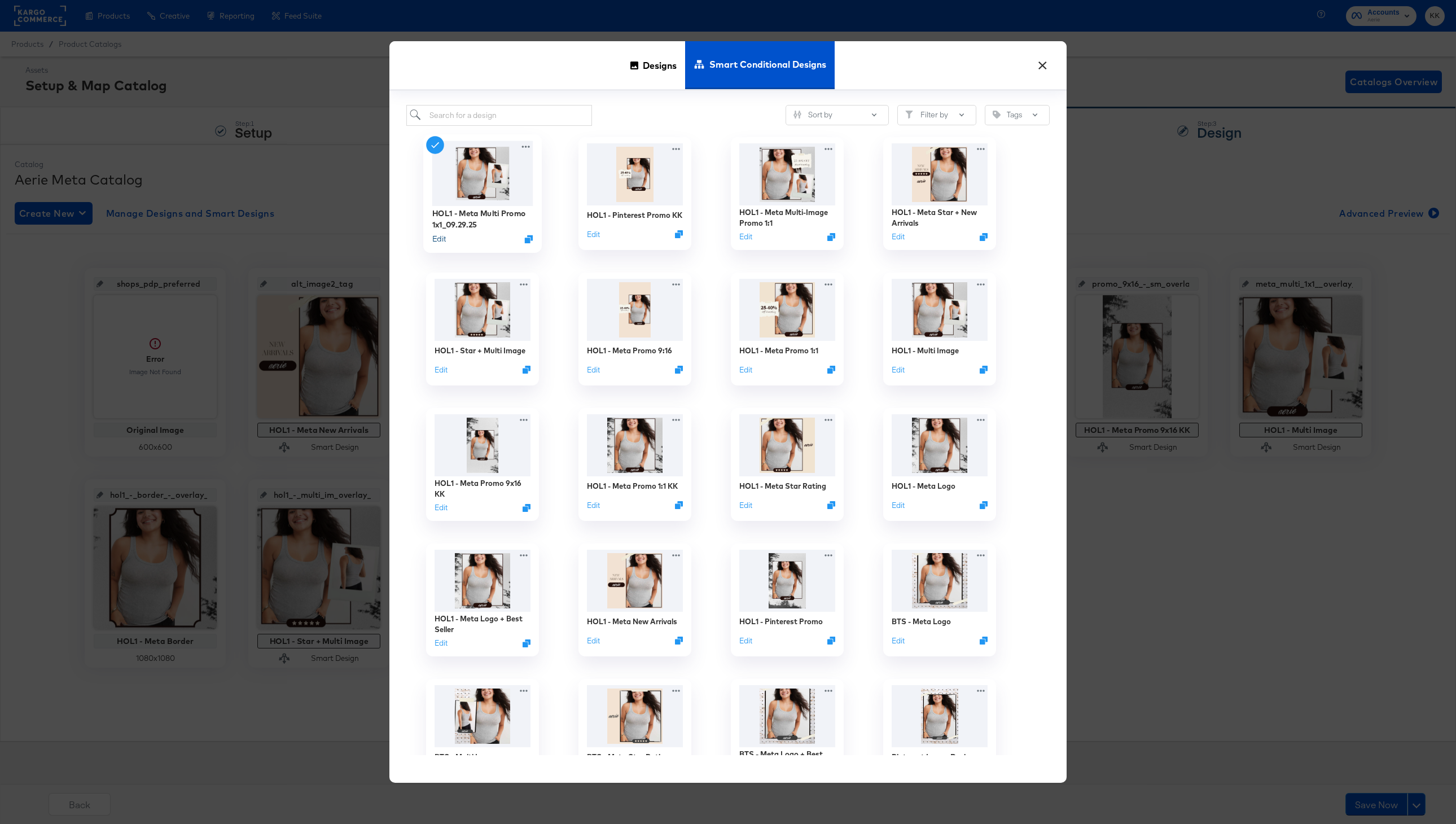
click at [443, 239] on button "Edit" at bounding box center [439, 238] width 14 height 11
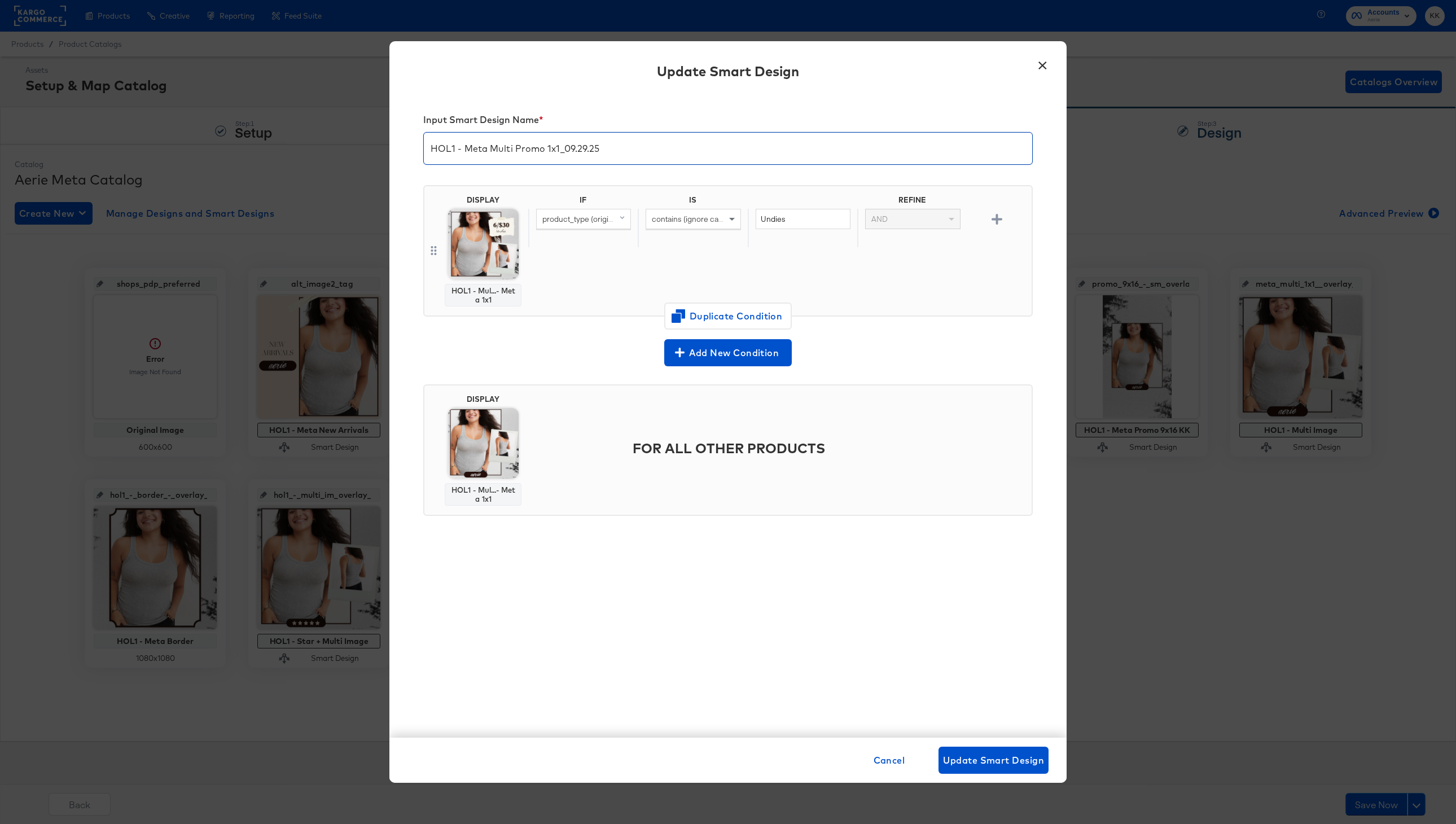
click at [493, 150] on input "HOL1 - Meta Multi Promo 1x1_09.29.25" at bounding box center [728, 143] width 608 height 32
drag, startPoint x: 552, startPoint y: 147, endPoint x: 703, endPoint y: 151, distance: 151.1
click at [703, 151] on input "HOL1 - Meta Promo + Multi Promo 1x1_09.29.25" at bounding box center [728, 143] width 608 height 32
type input "HOL1 - Meta Promo + Multi-Image KK"
click at [714, 310] on span "Duplicate Condition" at bounding box center [728, 316] width 109 height 16
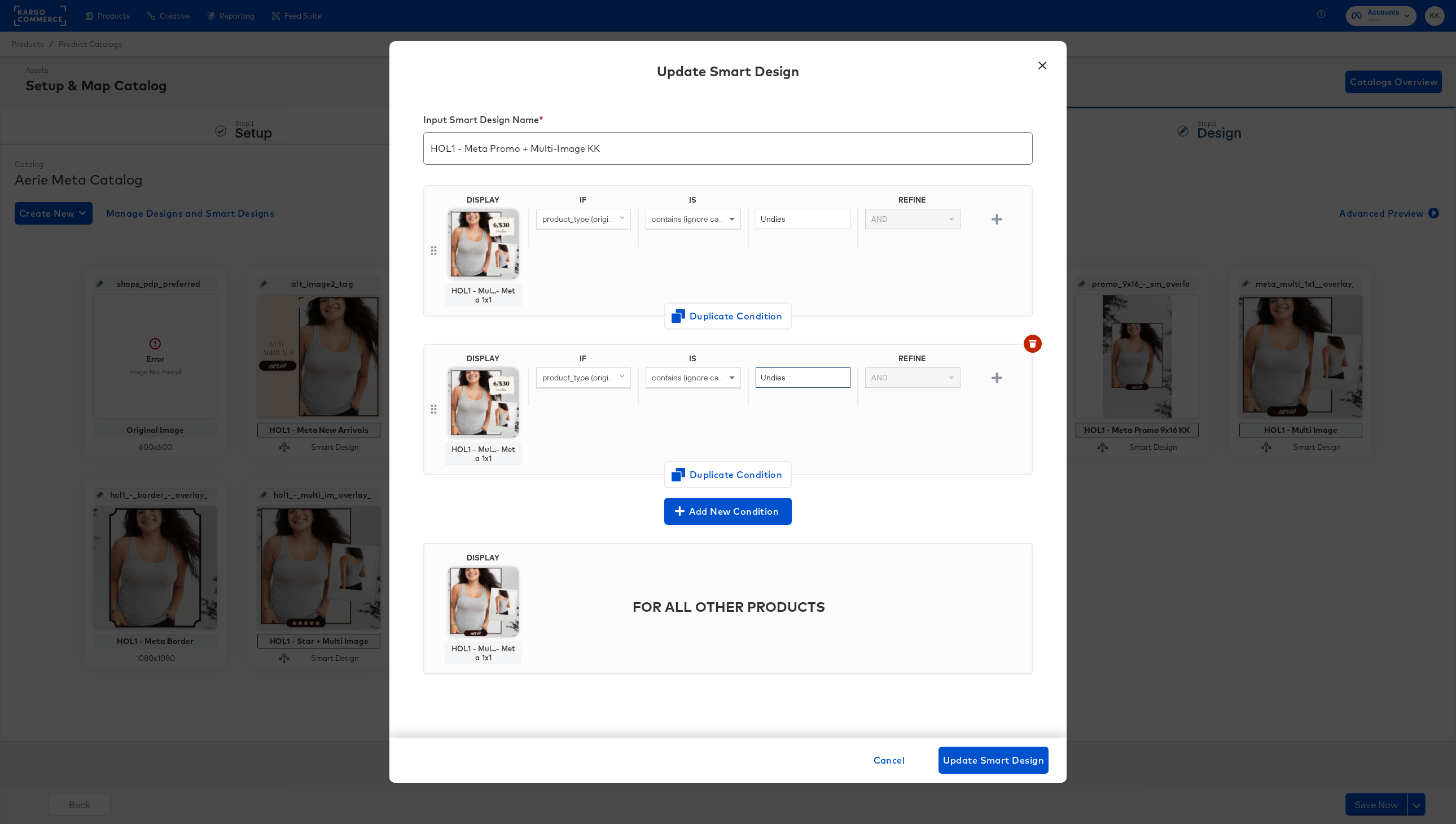
drag, startPoint x: 783, startPoint y: 380, endPoint x: 693, endPoint y: 380, distance: 90.0
click at [693, 380] on div "product_type (original) contains (ignore case) Undies AND" at bounding box center [777, 387] width 499 height 39
type input "Bras"
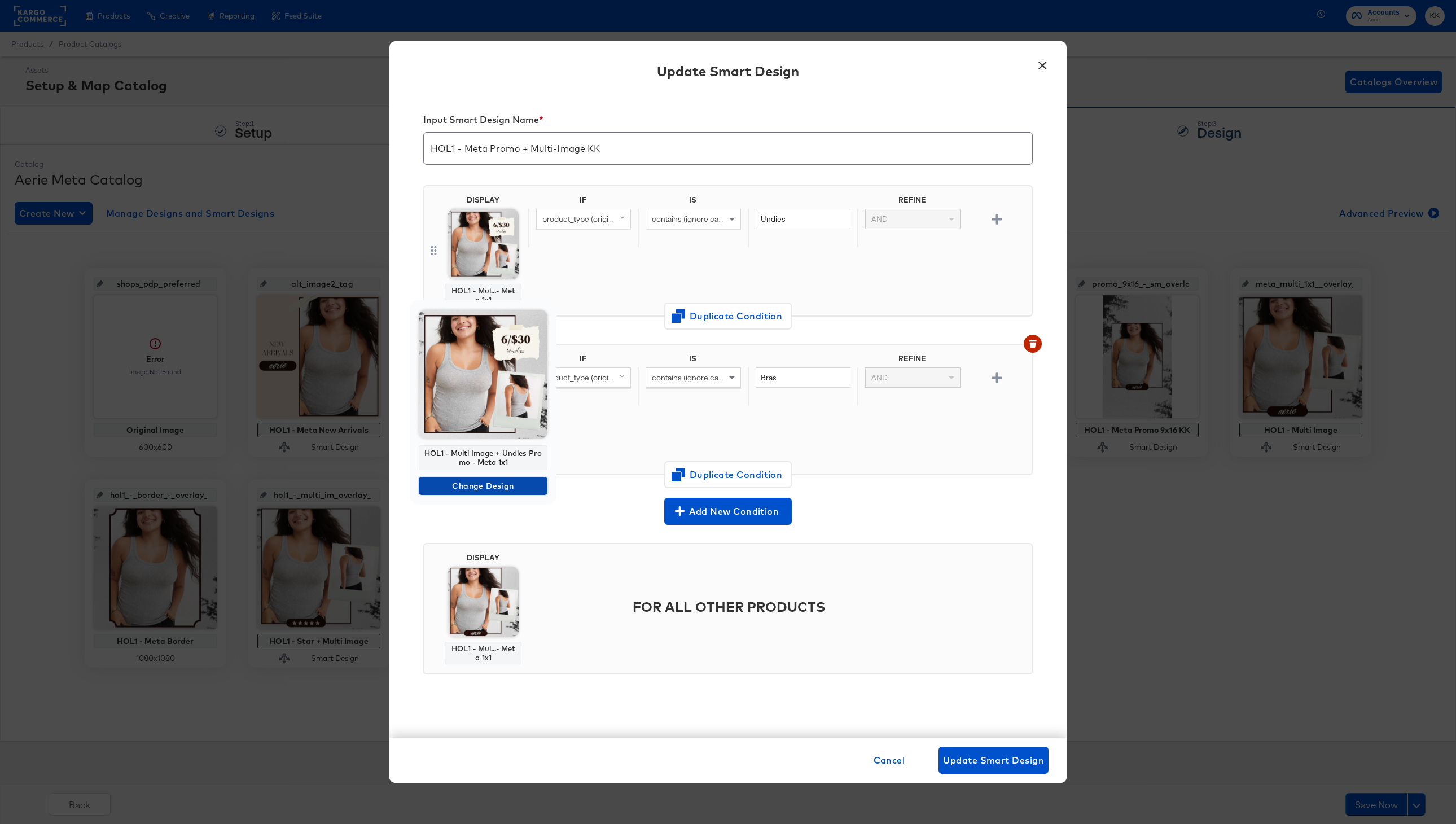
click at [484, 487] on span "Change Design" at bounding box center [483, 485] width 120 height 14
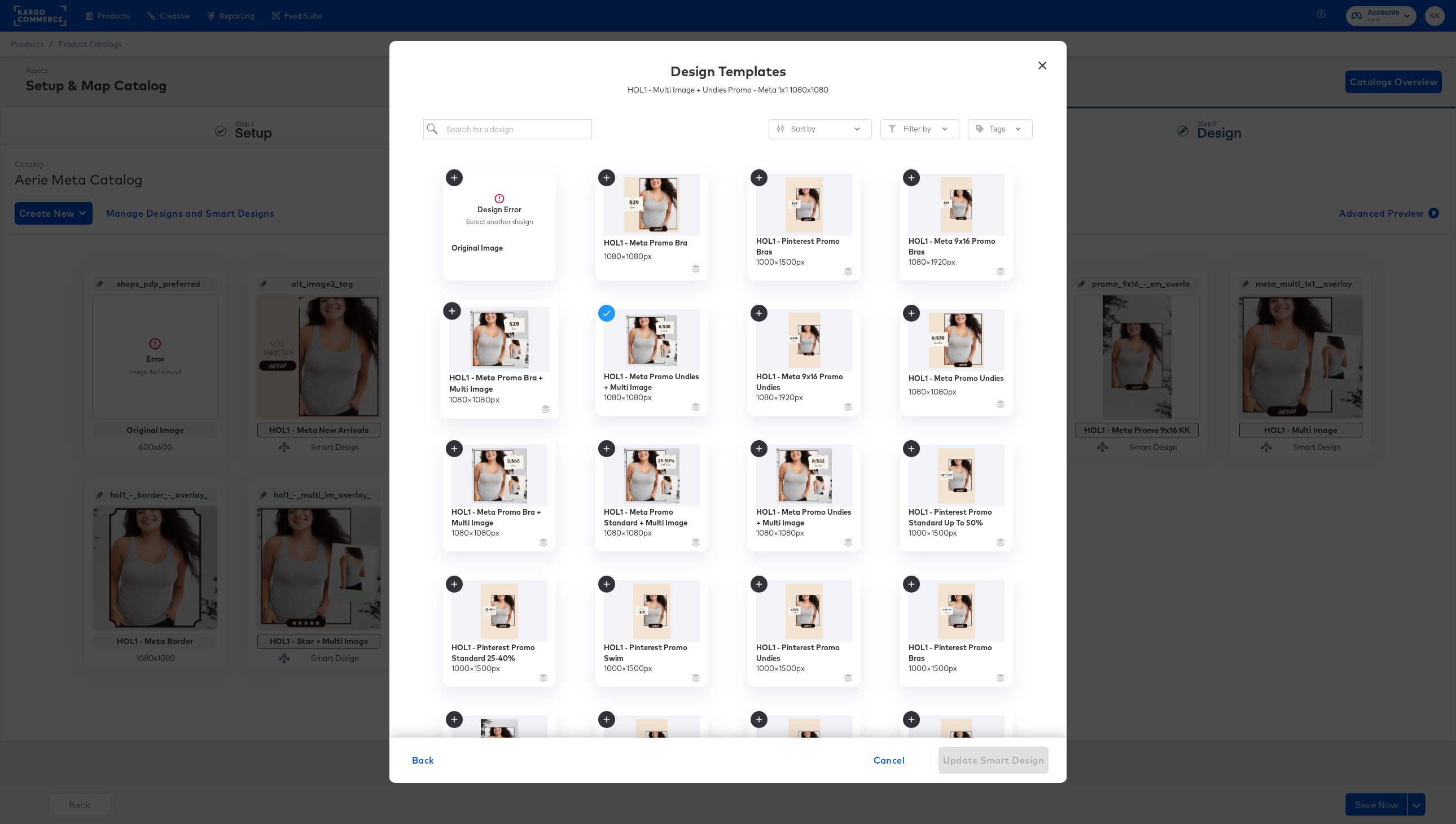
click at [499, 339] on img at bounding box center [499, 340] width 101 height 66
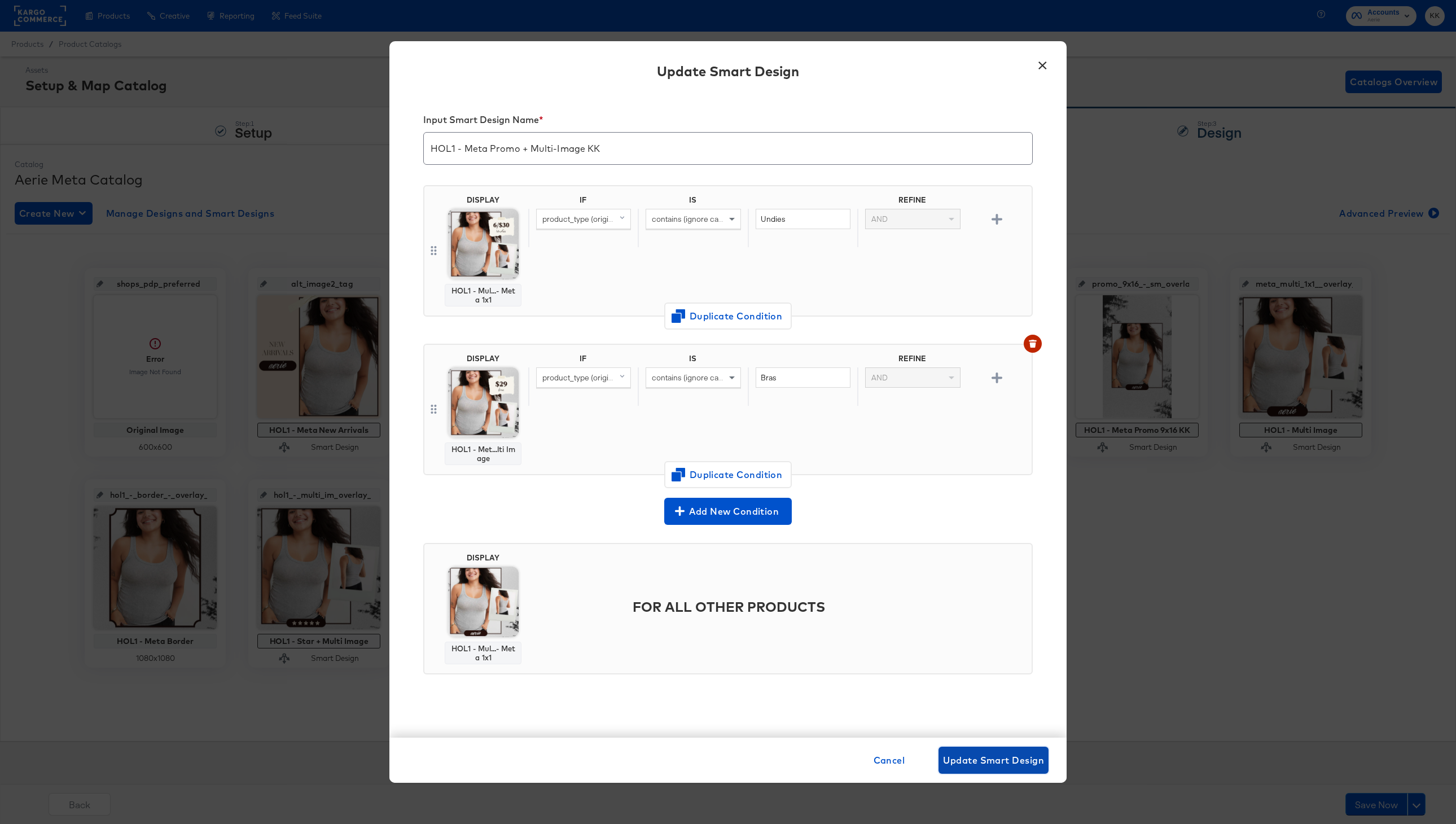
click at [996, 760] on span "Update Smart Design" at bounding box center [993, 760] width 101 height 16
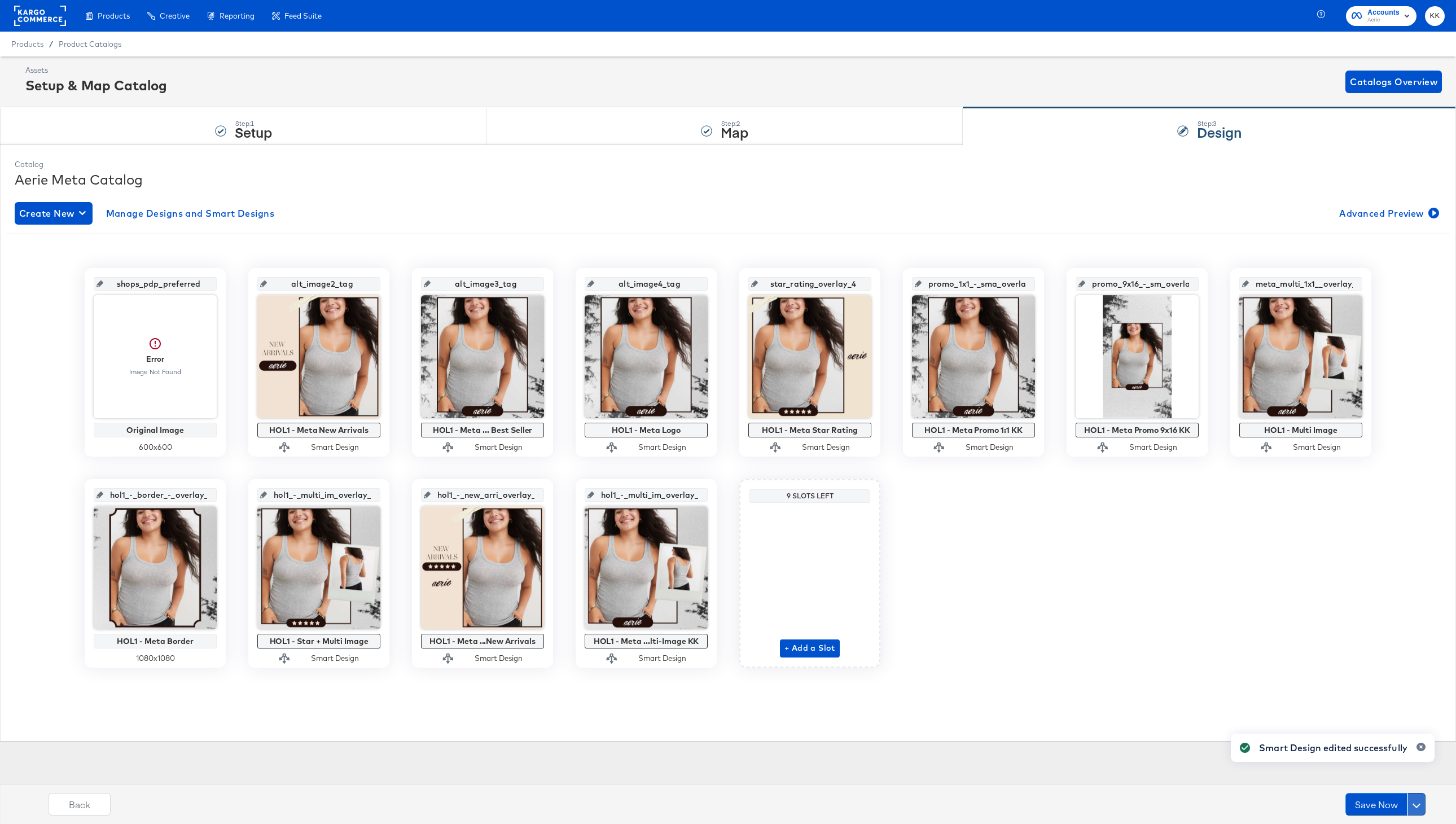
click at [1417, 803] on span at bounding box center [1416, 804] width 8 height 8
click at [1396, 749] on div "Assets Setup & Map Catalog Catalogs Overview Step: 1 Setup Step: 2 Map Step: 3 …" at bounding box center [728, 403] width 1456 height 694
click at [1416, 795] on button at bounding box center [1417, 804] width 18 height 23
click at [1386, 781] on div "Schedule Save" at bounding box center [1389, 783] width 51 height 11
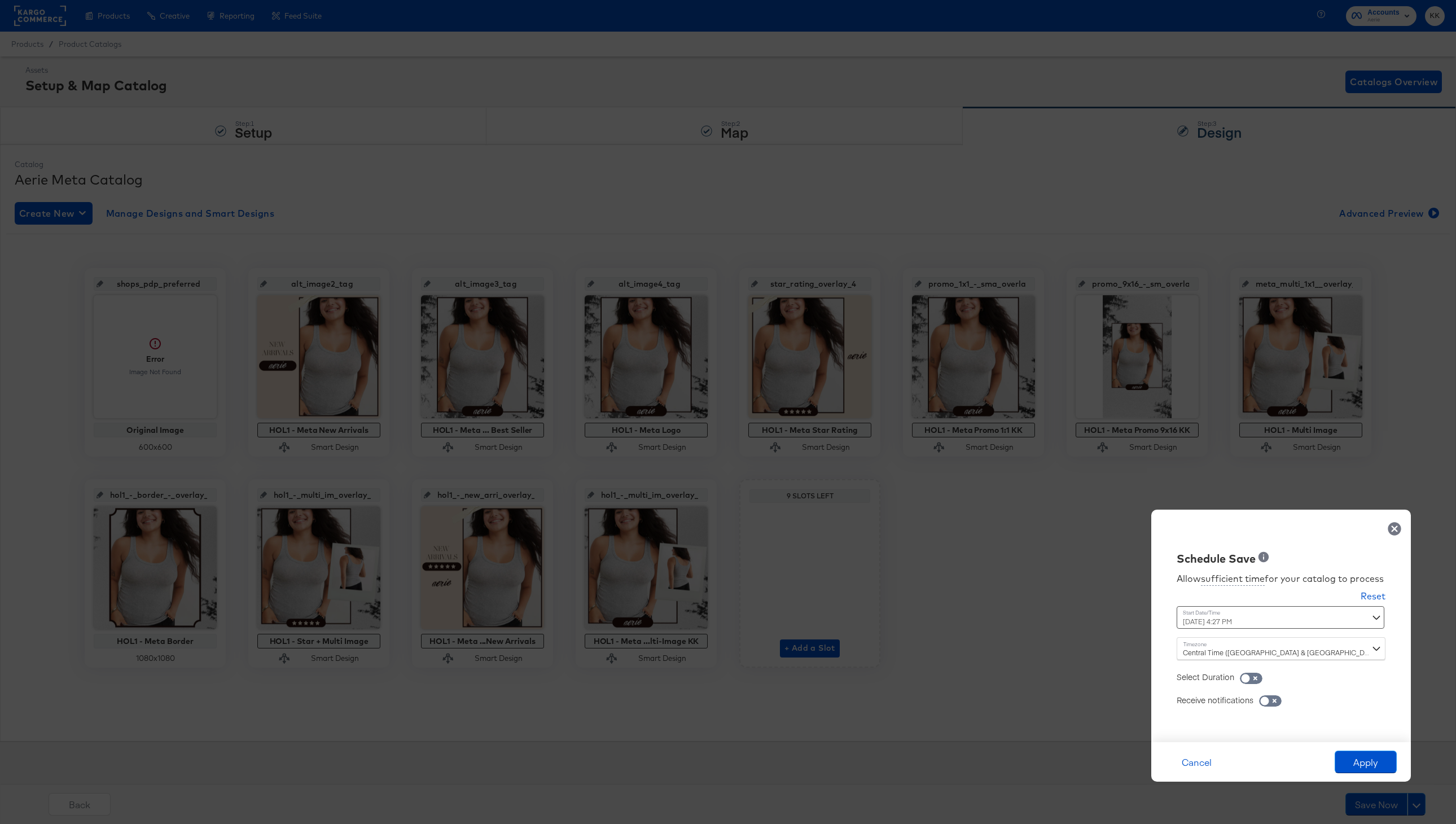
click at [1217, 618] on div "[DATE] 4:27 PM ‹ [DATE] › Su Mo Tu We Th Fr Sa 28 29 30 1 2 3 4 5 6 7 8 9 10 11…" at bounding box center [1253, 617] width 153 height 23
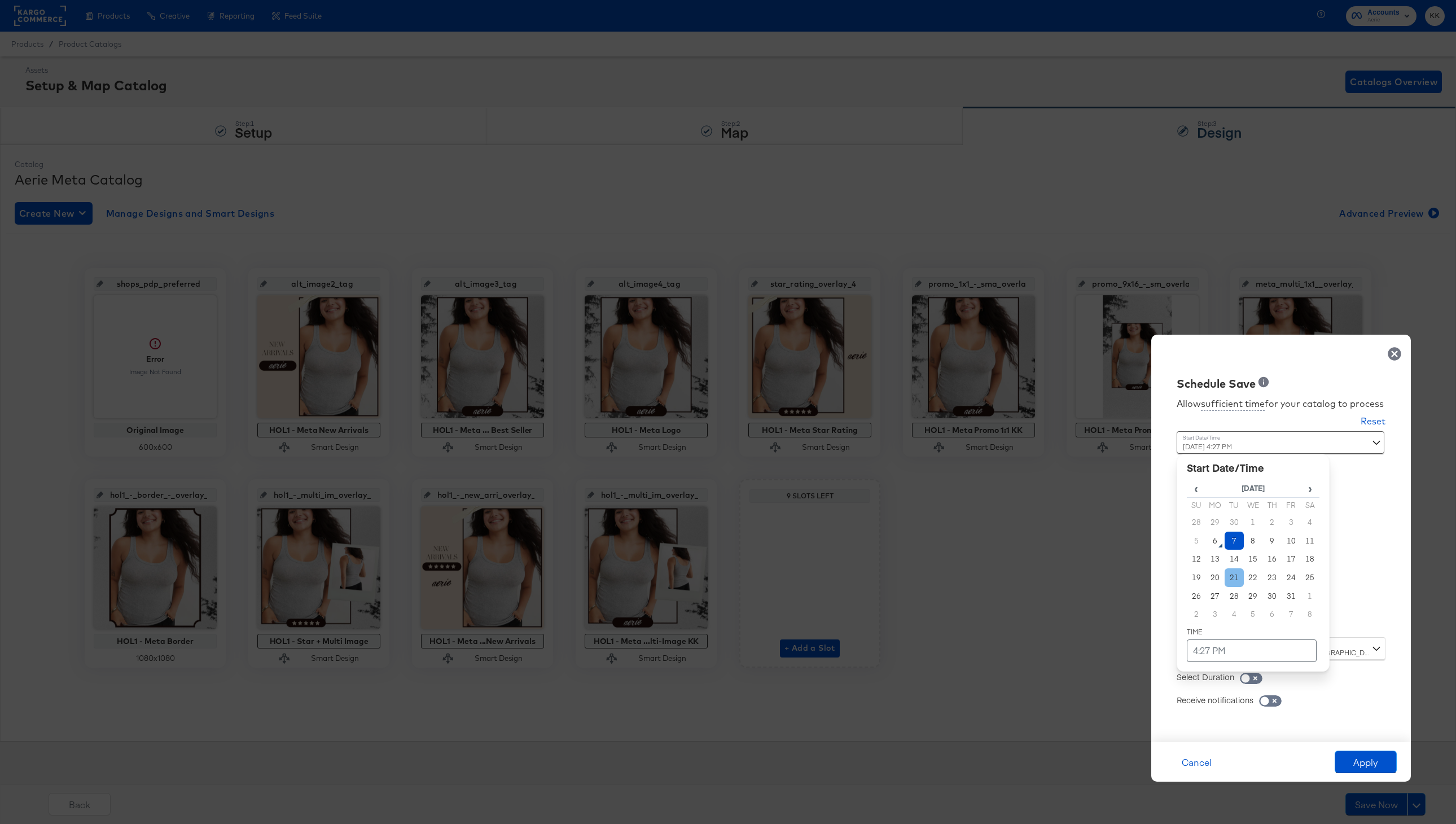
drag, startPoint x: 1229, startPoint y: 544, endPoint x: 1229, endPoint y: 585, distance: 41.0
click at [1229, 544] on td "7" at bounding box center [1233, 541] width 19 height 18
click at [1229, 645] on td "4:27 PM" at bounding box center [1252, 651] width 130 height 23
click at [1231, 567] on span "▼" at bounding box center [1230, 566] width 23 height 23
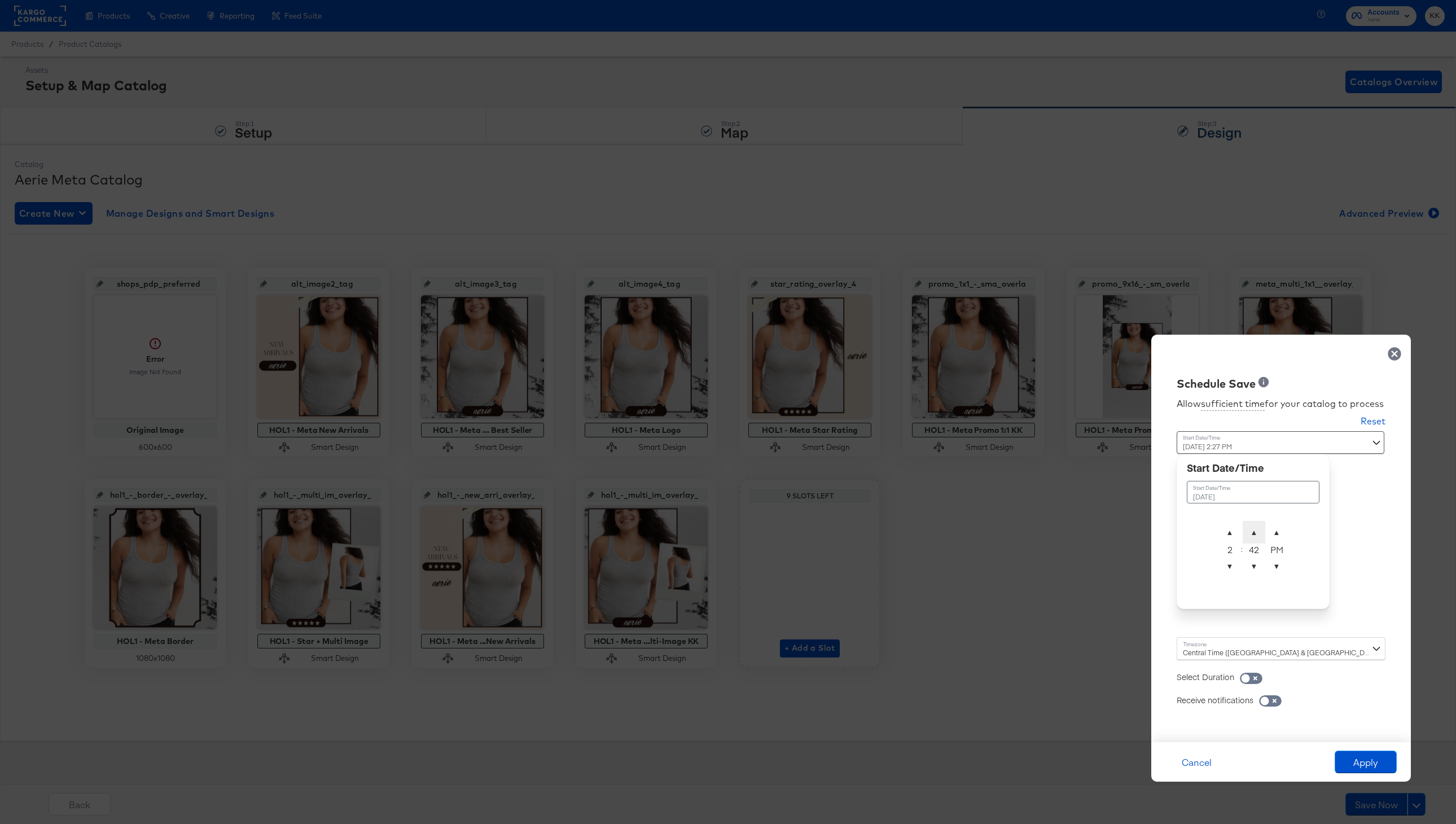
click at [1256, 524] on span "▲" at bounding box center [1253, 532] width 23 height 23
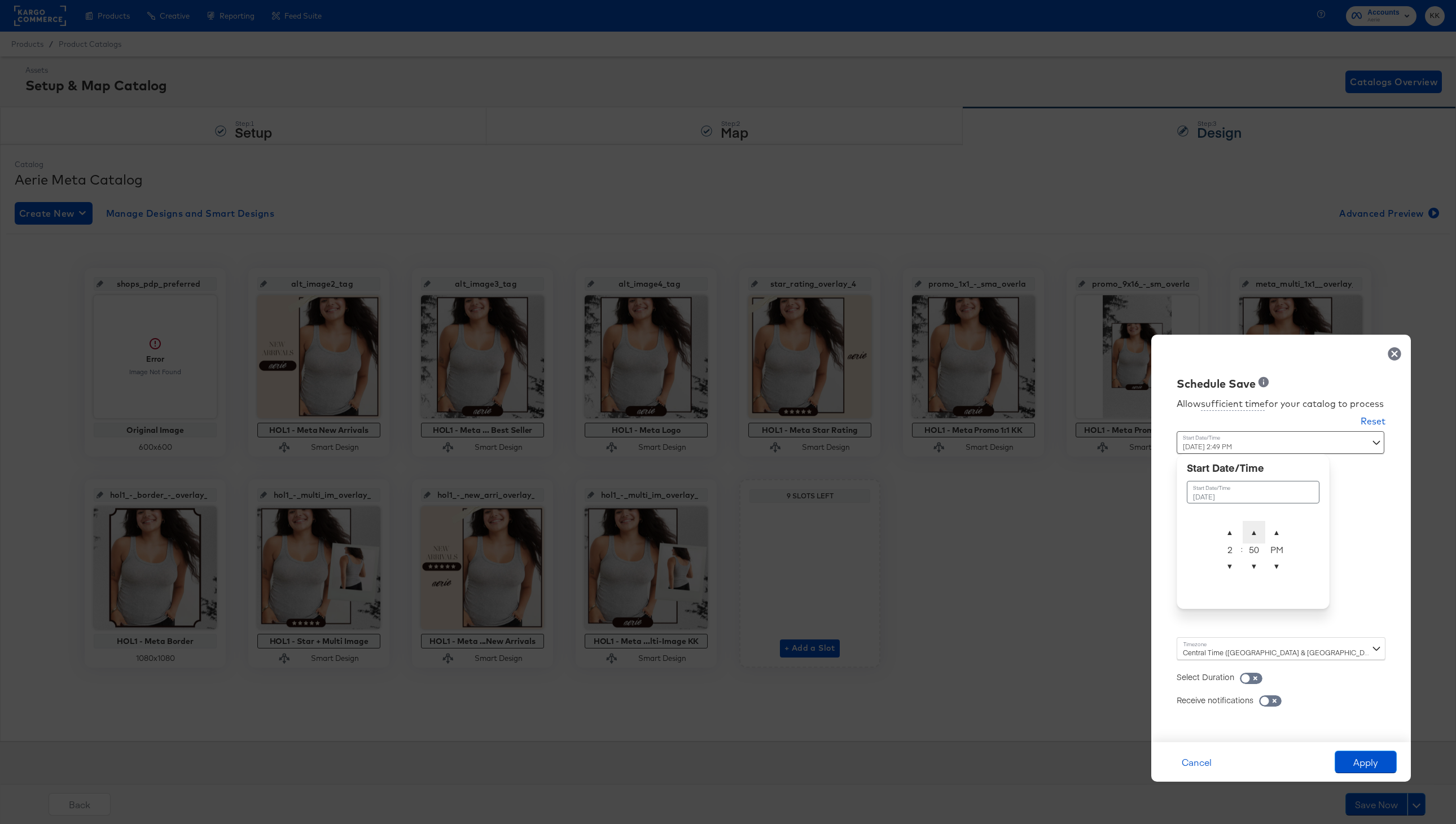
click at [1256, 524] on span "▲" at bounding box center [1253, 532] width 23 height 23
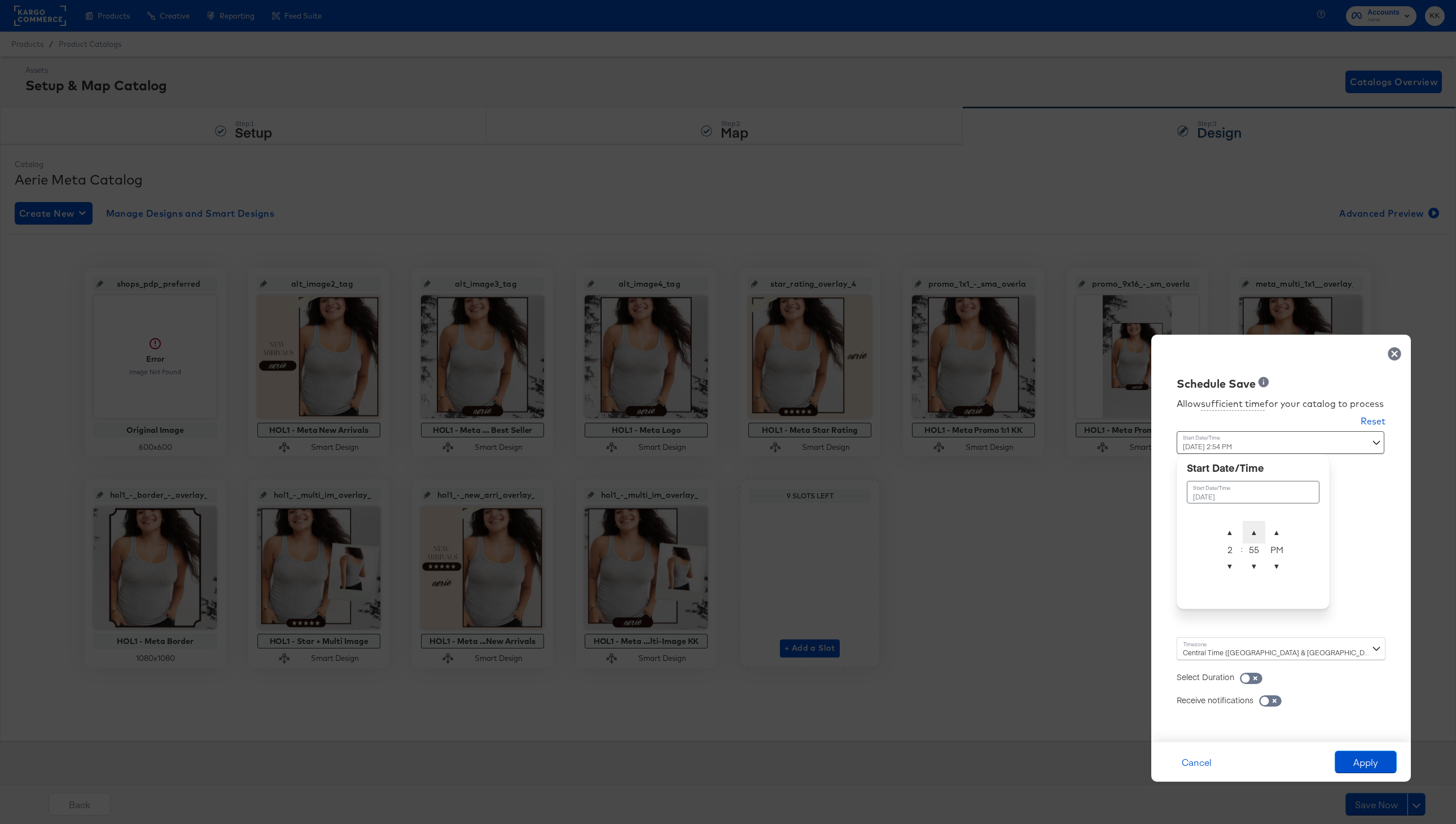
click at [1256, 524] on span "▲" at bounding box center [1253, 532] width 23 height 23
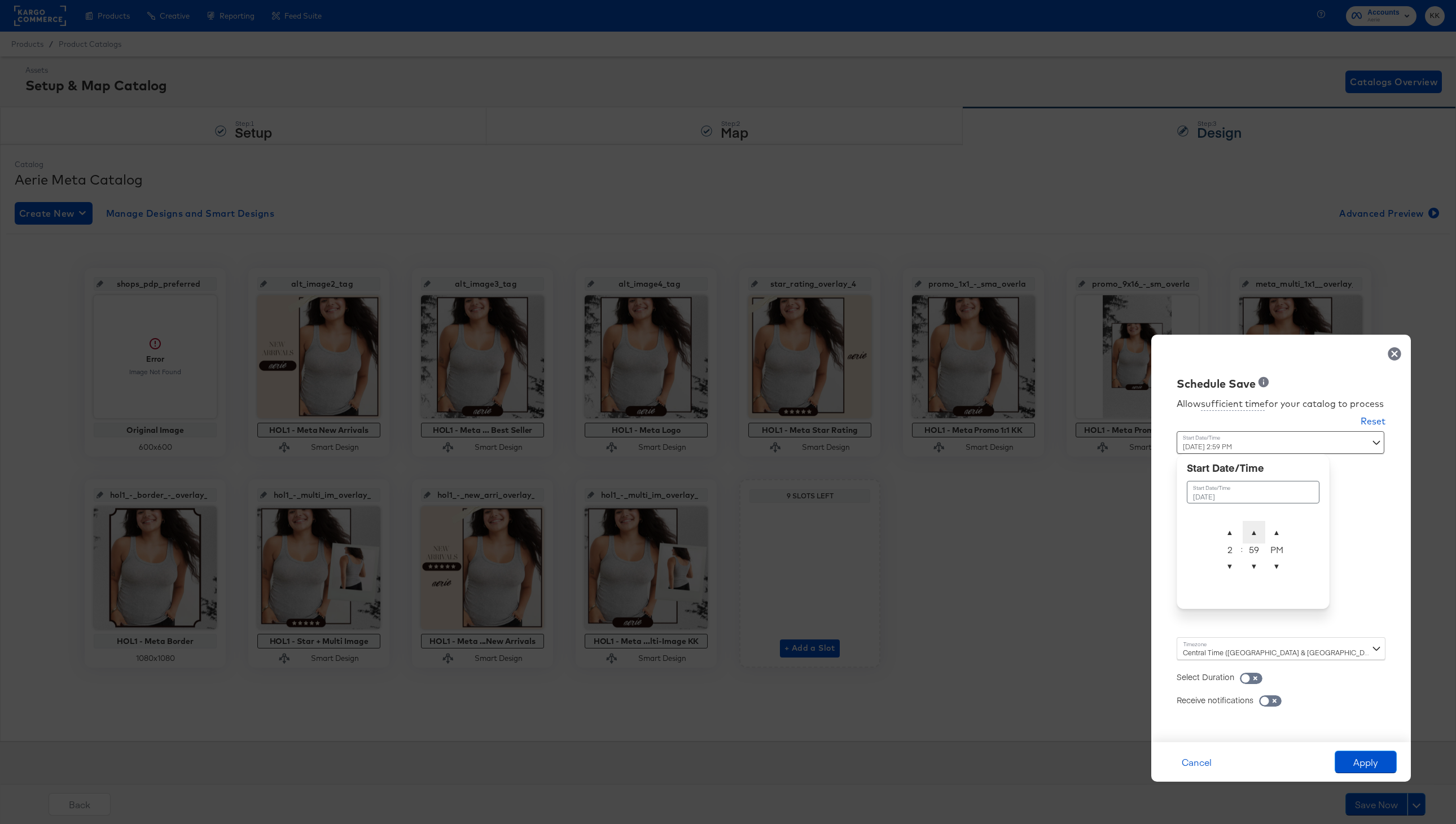
click at [1256, 524] on span "▲" at bounding box center [1253, 532] width 23 height 23
click at [1255, 581] on div "[DATE] ▲ 2 ▼ : ▲ 01 ▼ ▲ PM ▼" at bounding box center [1253, 531] width 153 height 154
click at [1255, 572] on span "▼" at bounding box center [1253, 566] width 23 height 23
type input "[DATE] 2:00 AM"
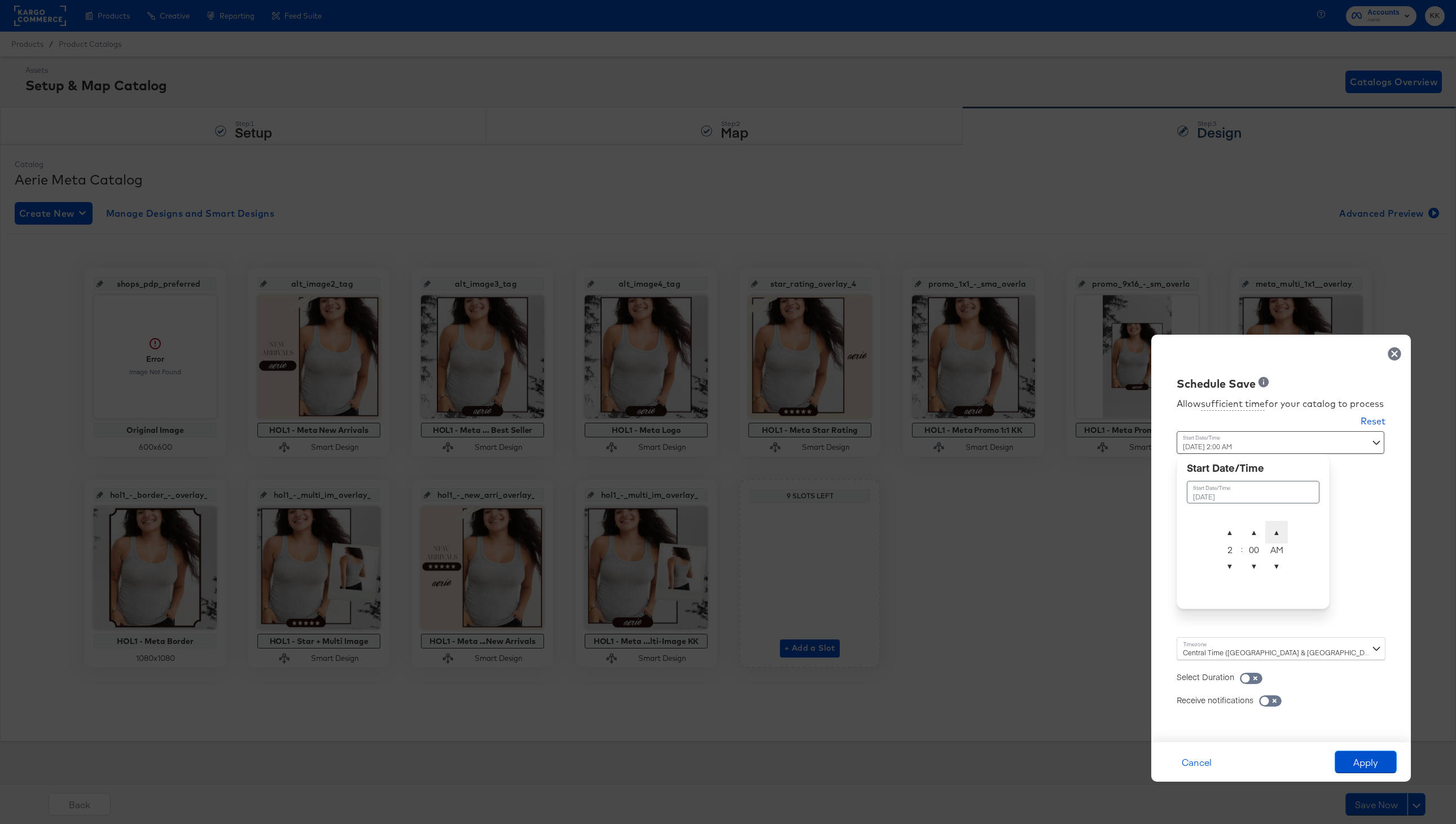
click at [1272, 535] on span "▲" at bounding box center [1276, 532] width 23 height 23
click at [1210, 645] on div "Central Time ([GEOGRAPHIC_DATA] & [GEOGRAPHIC_DATA]) ([GEOGRAPHIC_DATA]/[GEOGRA…" at bounding box center [1281, 648] width 209 height 23
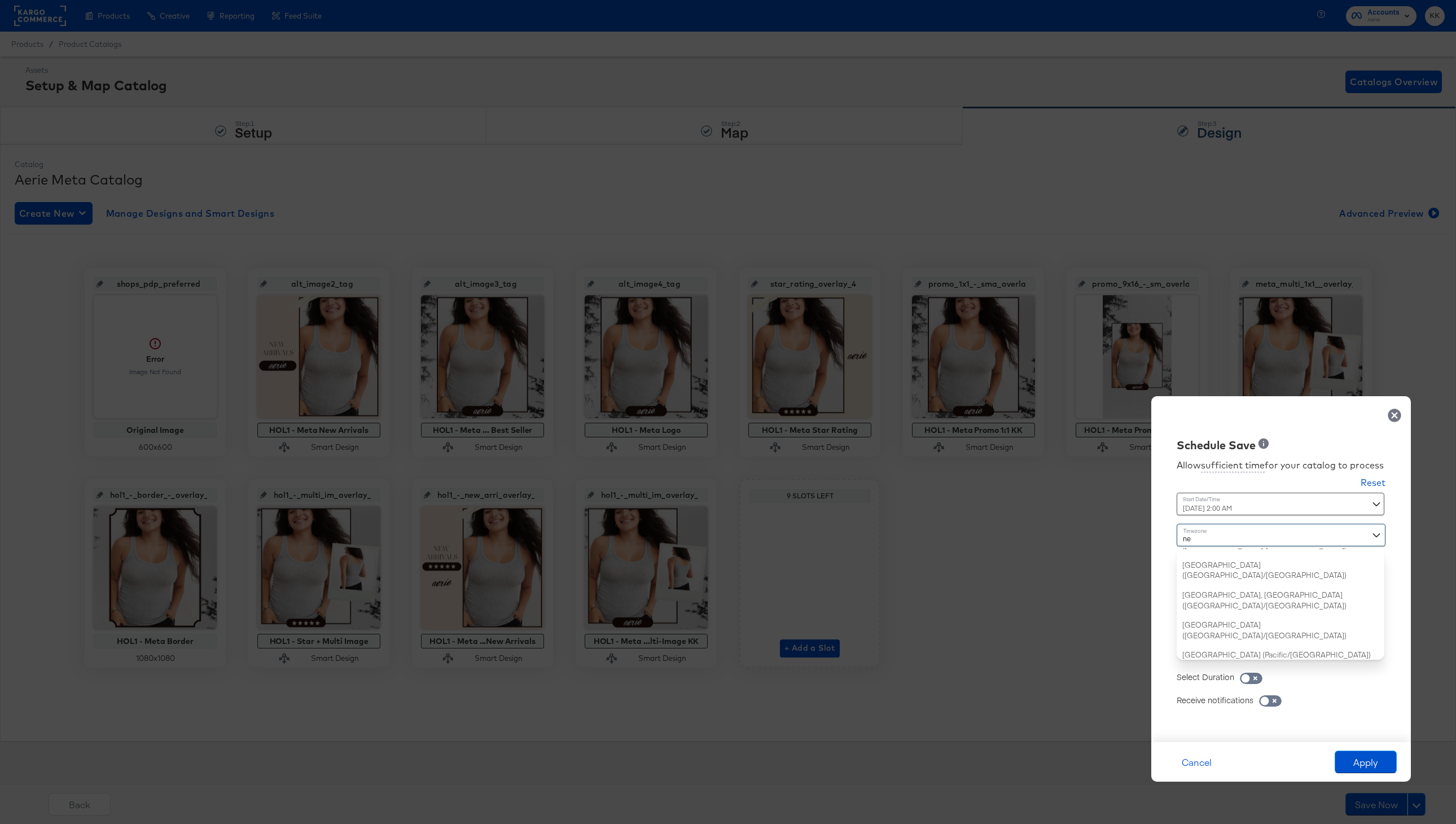
type input "new"
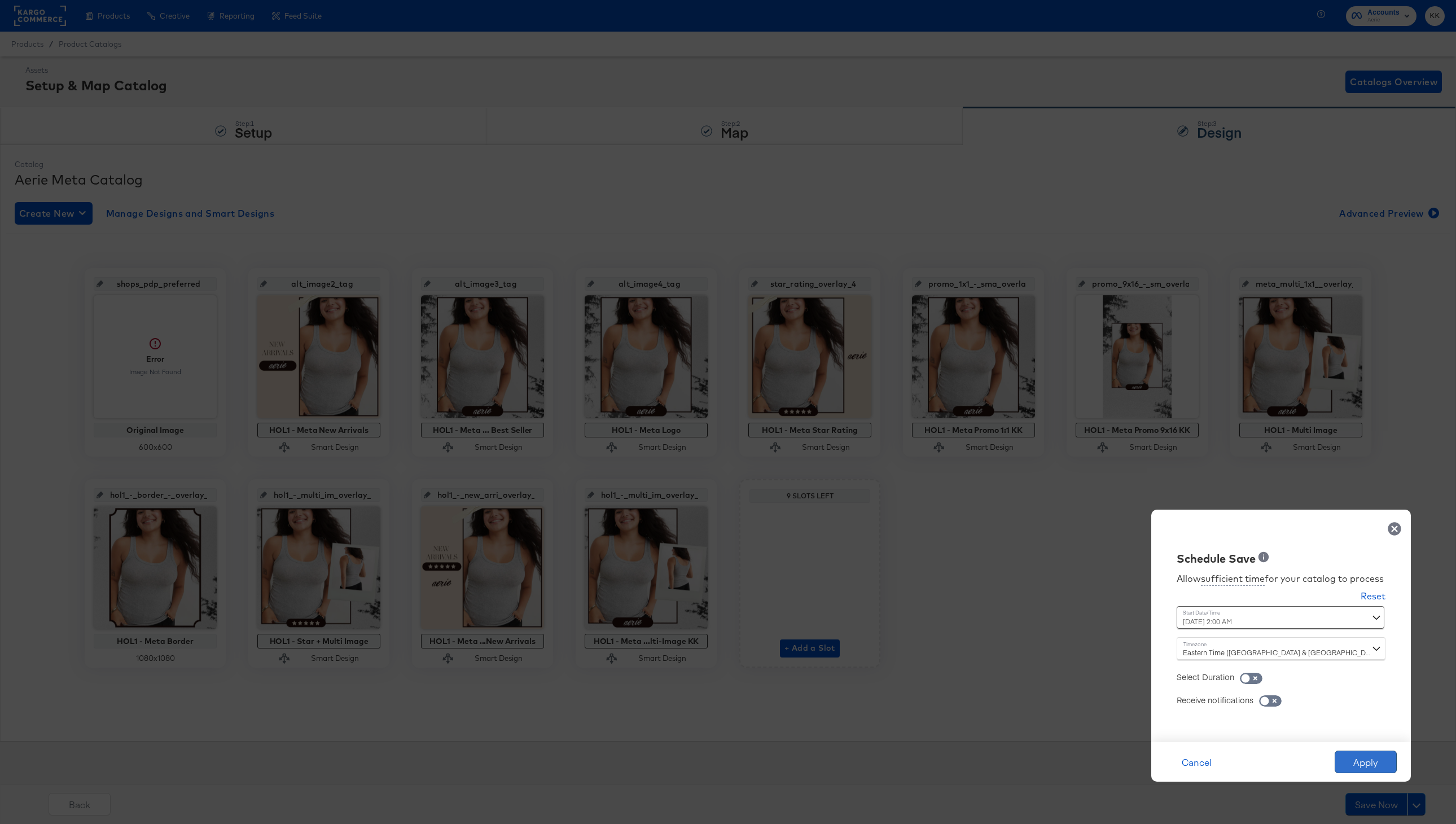
click at [1359, 765] on button "Apply" at bounding box center [1366, 762] width 62 height 23
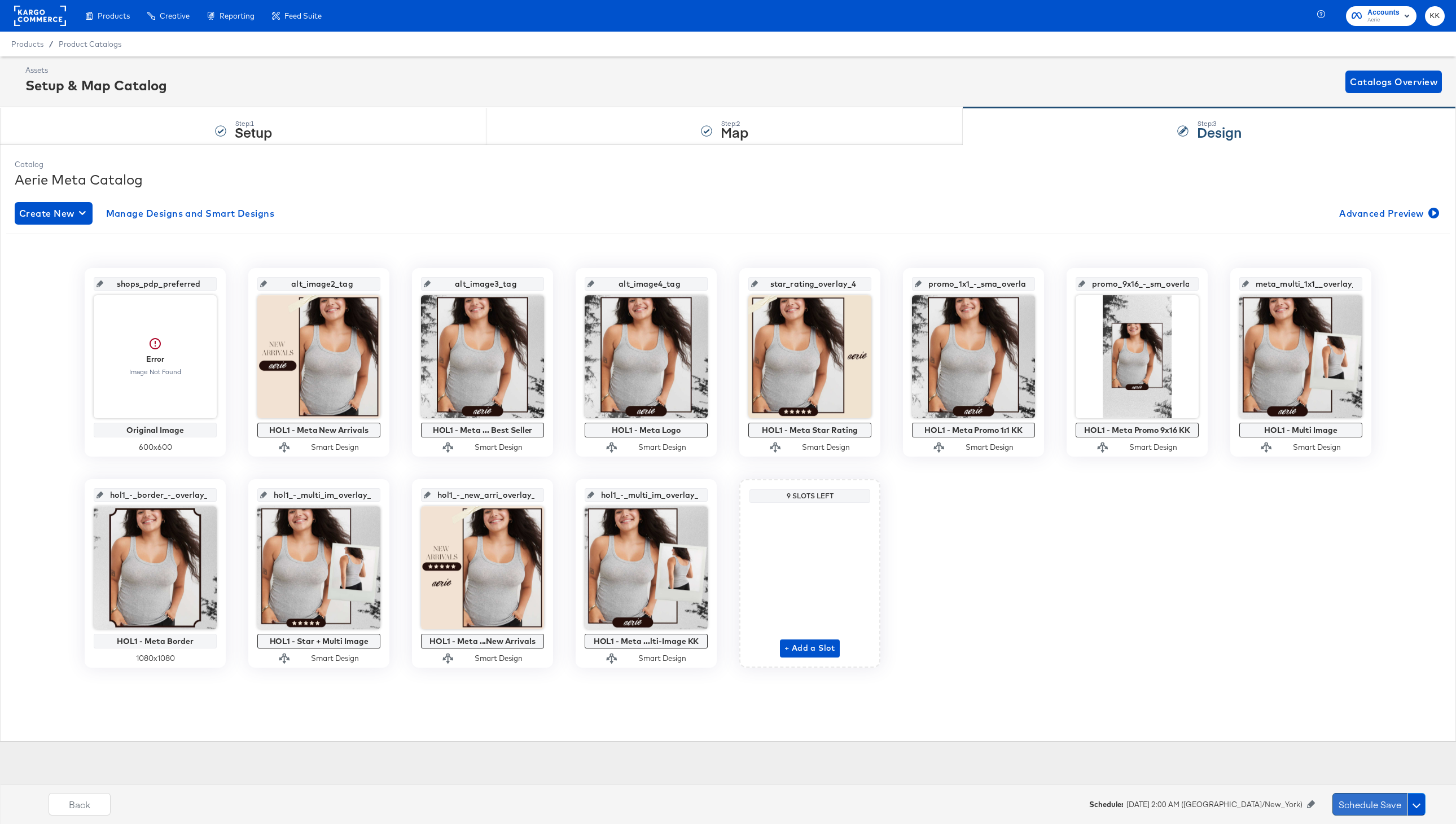
click at [1347, 804] on button "Schedule Save" at bounding box center [1369, 804] width 75 height 23
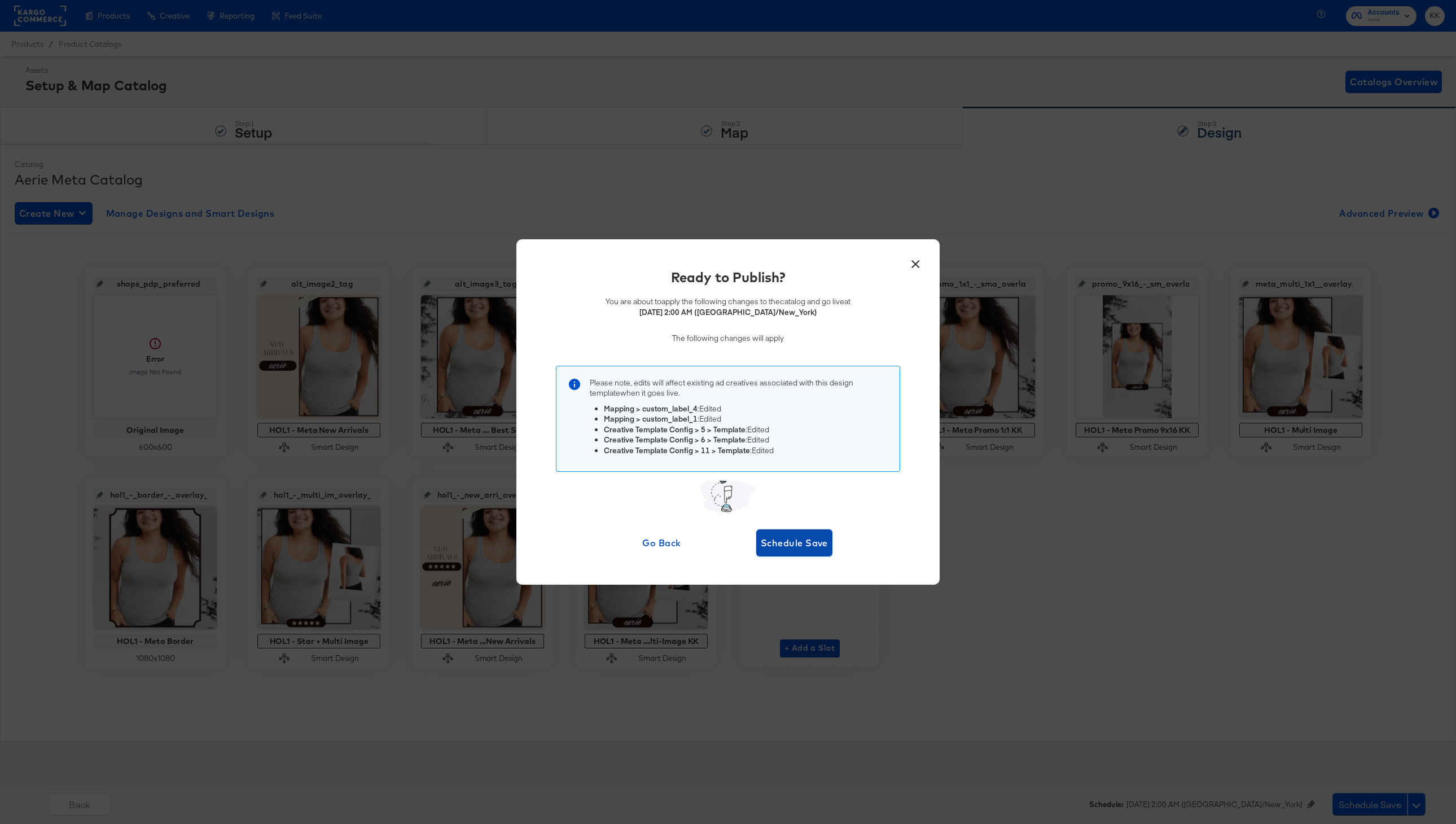
click at [799, 535] on span "Schedule Save" at bounding box center [795, 542] width 68 height 16
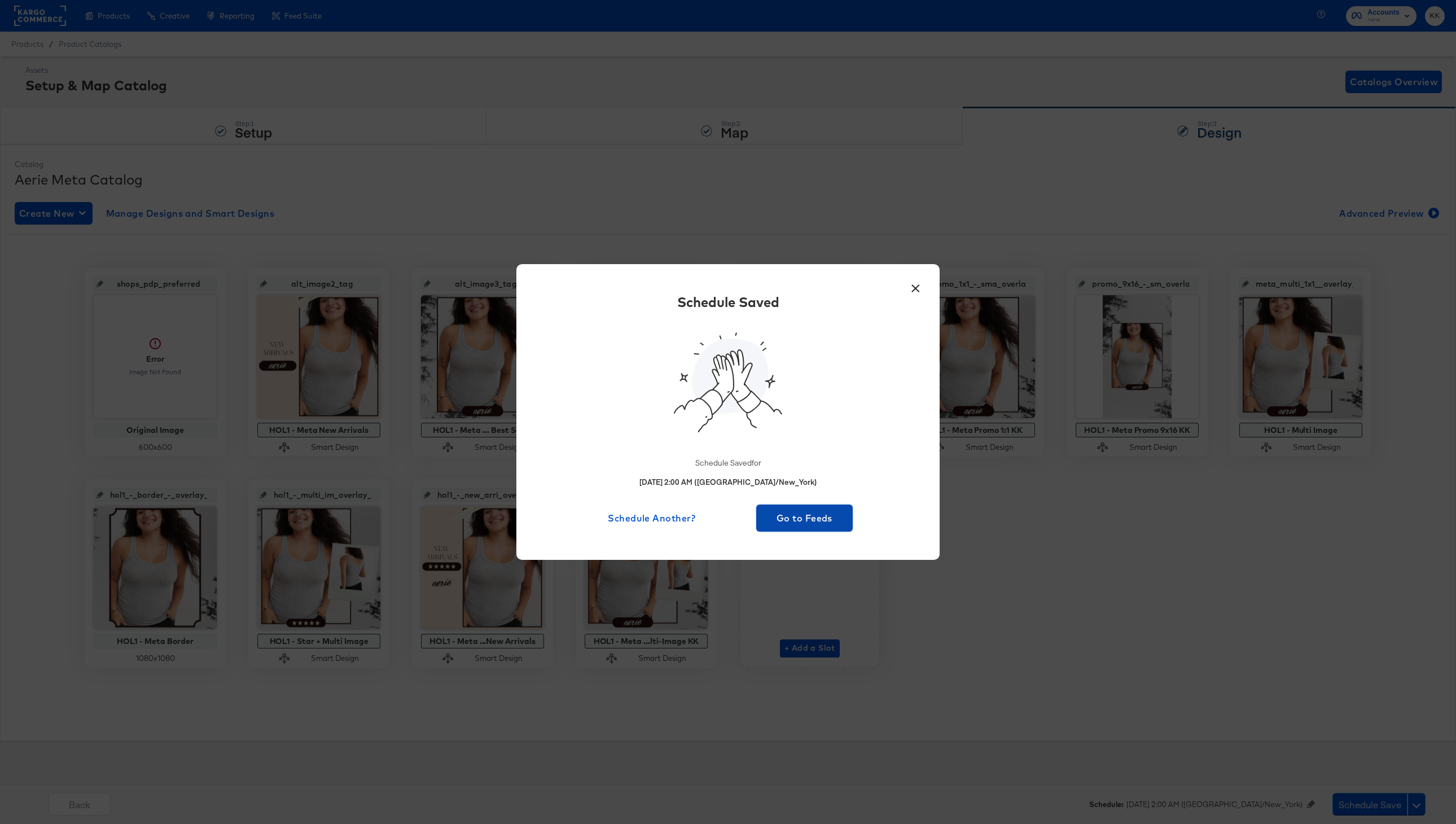
click at [822, 507] on button "Go to Feeds" at bounding box center [805, 518] width 97 height 27
